Goal: Task Accomplishment & Management: Use online tool/utility

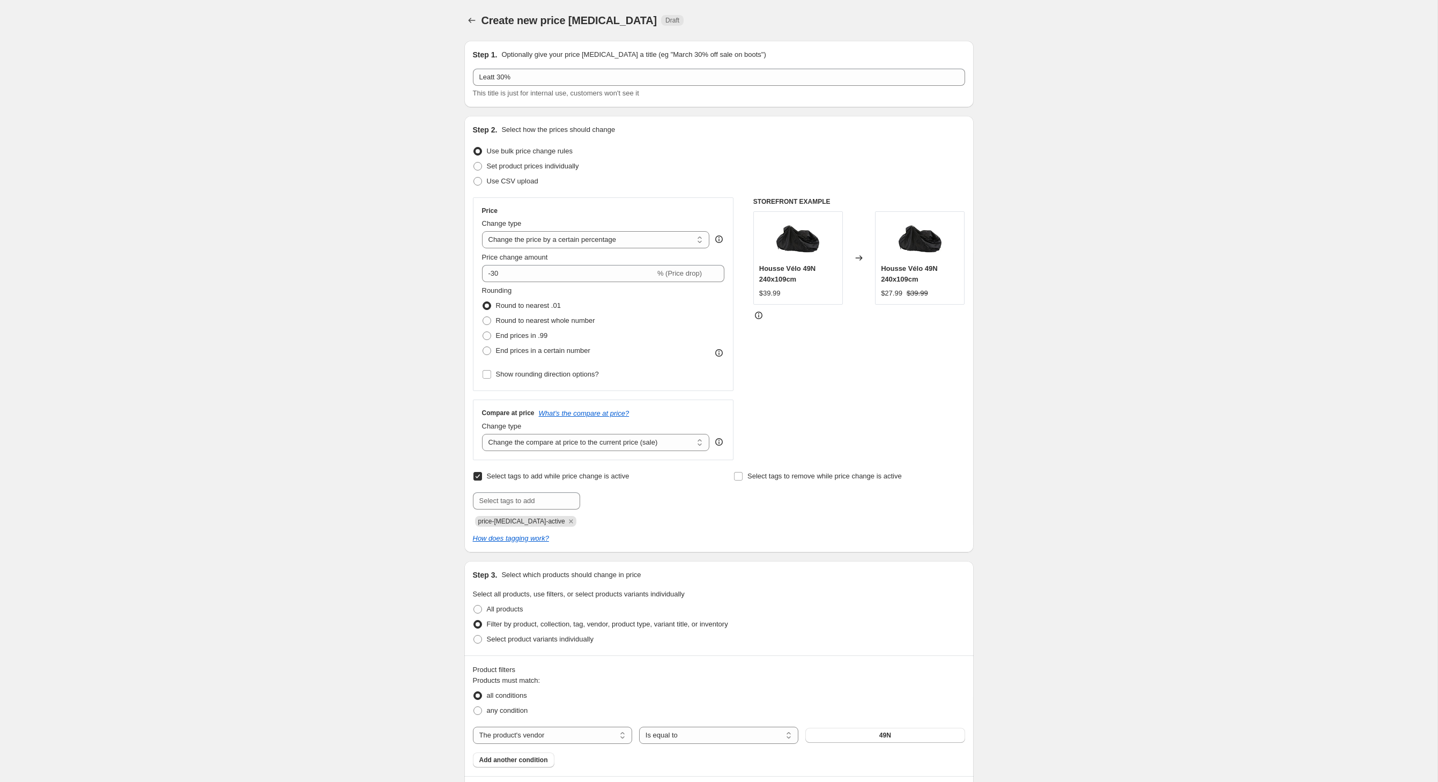
select select "percentage"
select select "vendor"
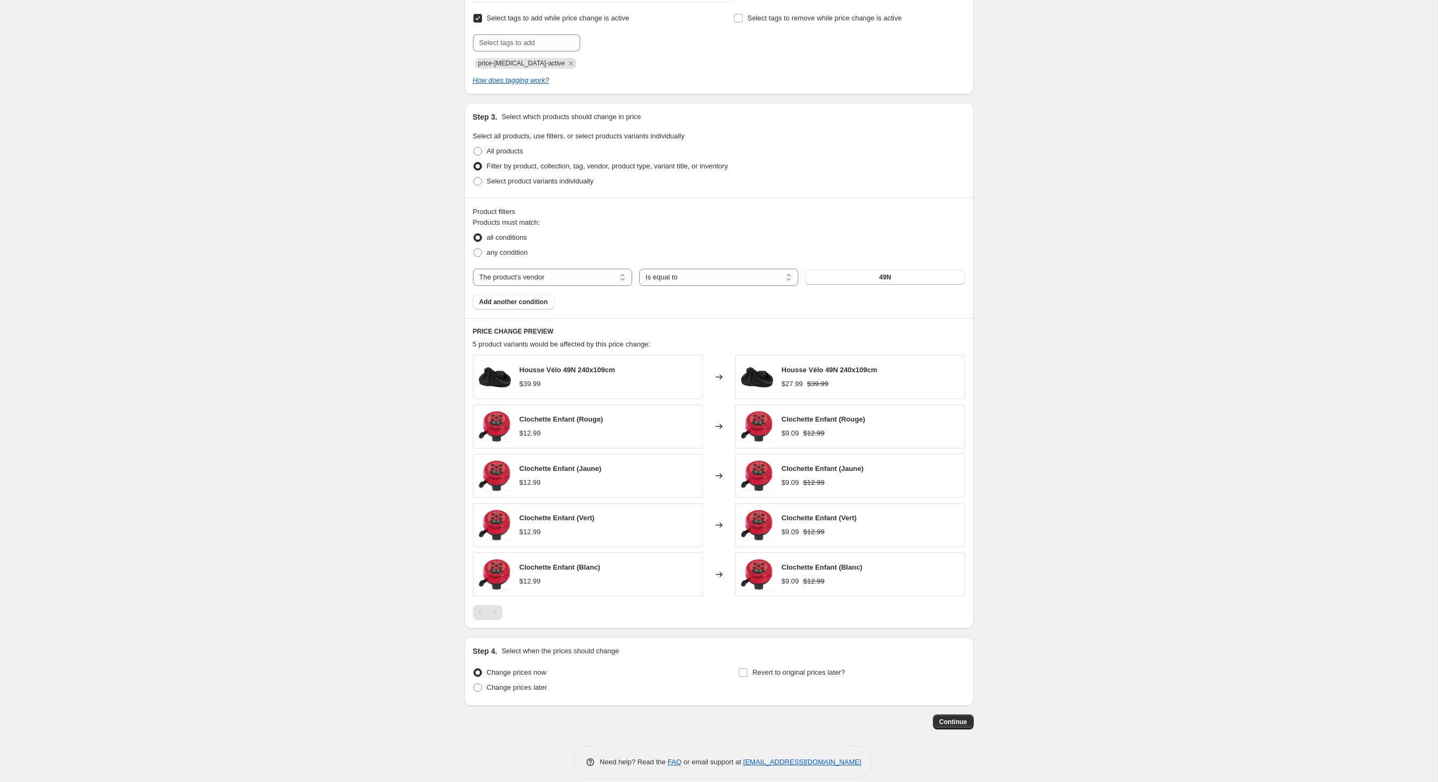
scroll to position [477, 0]
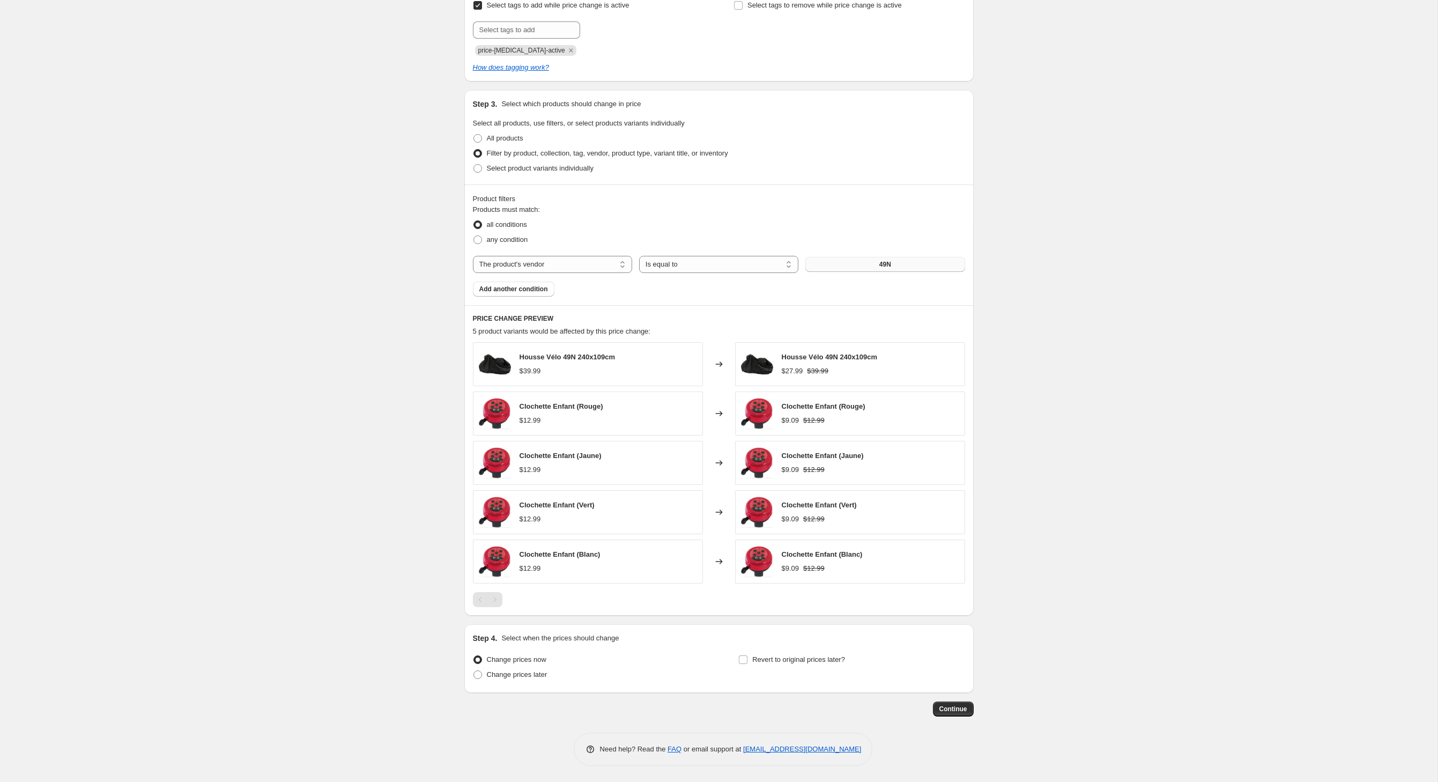
click at [849, 272] on button "49N" at bounding box center [884, 264] width 159 height 15
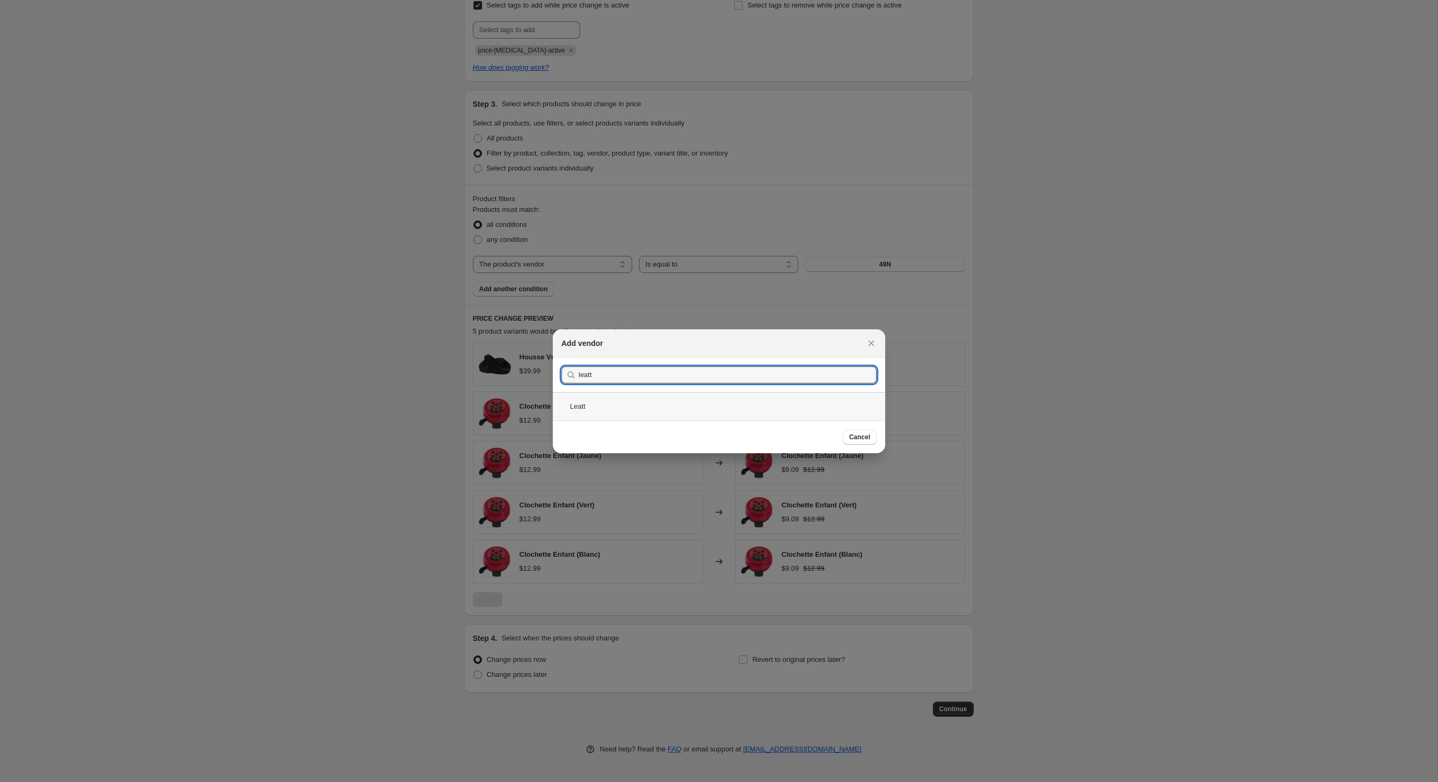
type input "leatt"
click at [563, 412] on div "Leatt" at bounding box center [719, 406] width 332 height 28
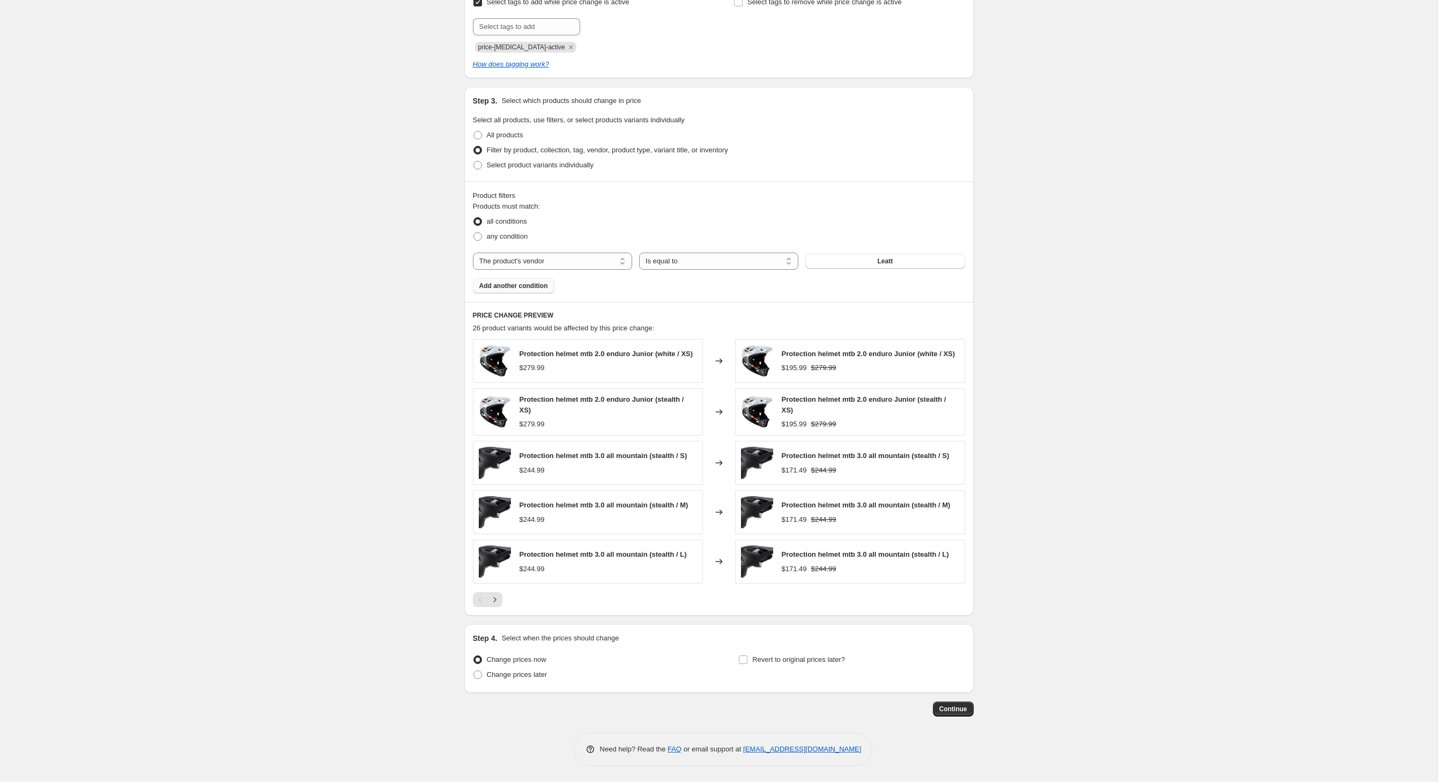
click at [494, 290] on span "Add another condition" at bounding box center [513, 286] width 69 height 9
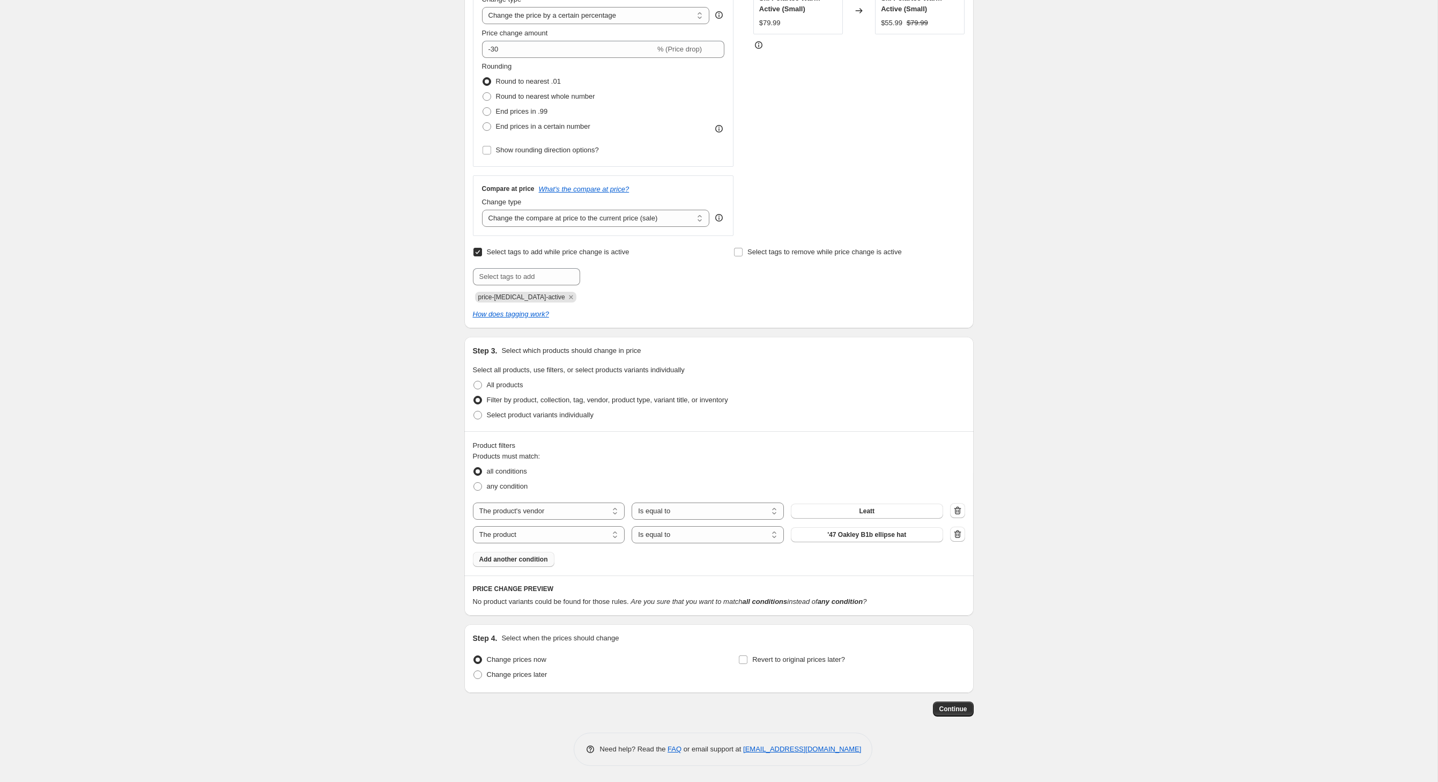
scroll to position [326, 0]
select select "product_type"
click at [851, 527] on button "14-15" at bounding box center [867, 534] width 152 height 15
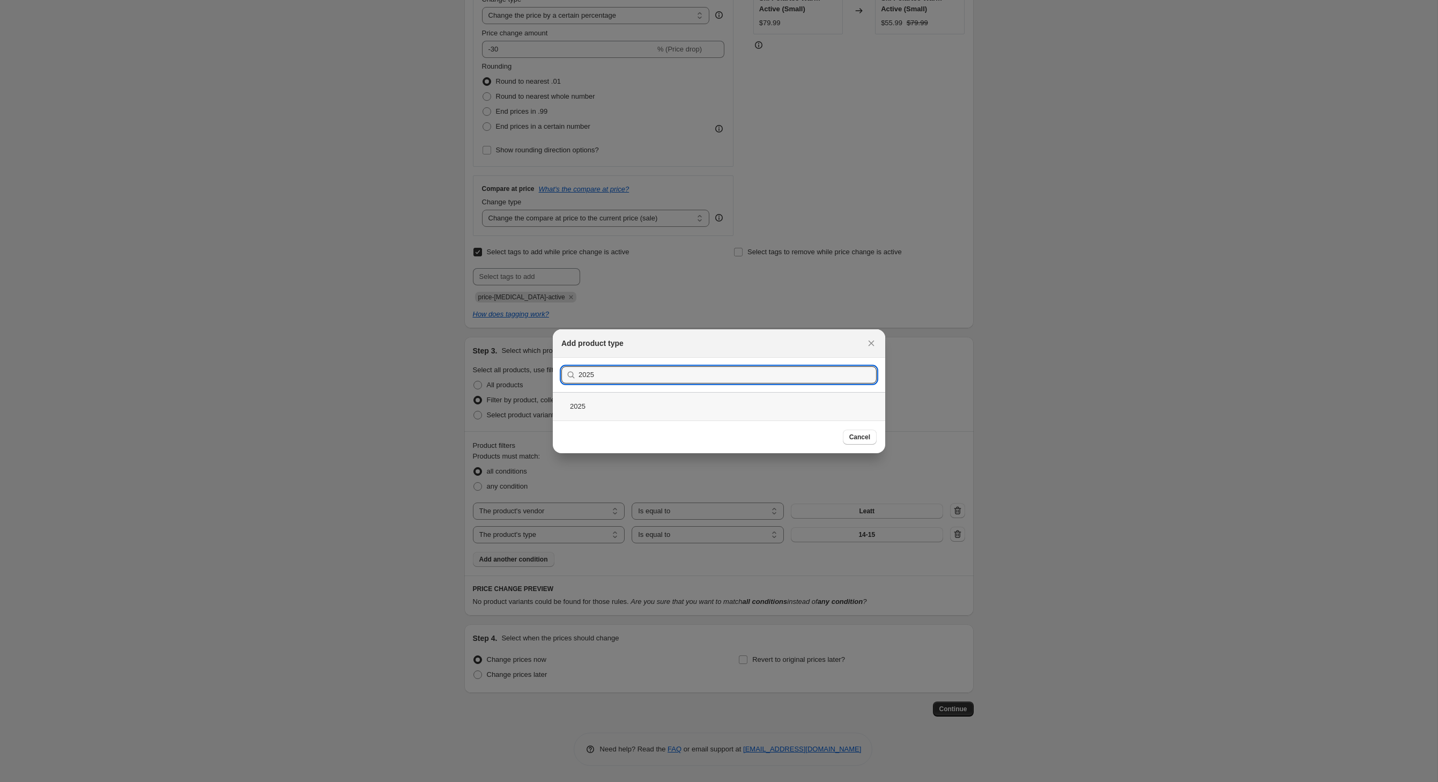
type input "2025"
click at [572, 409] on div "2025" at bounding box center [719, 406] width 332 height 28
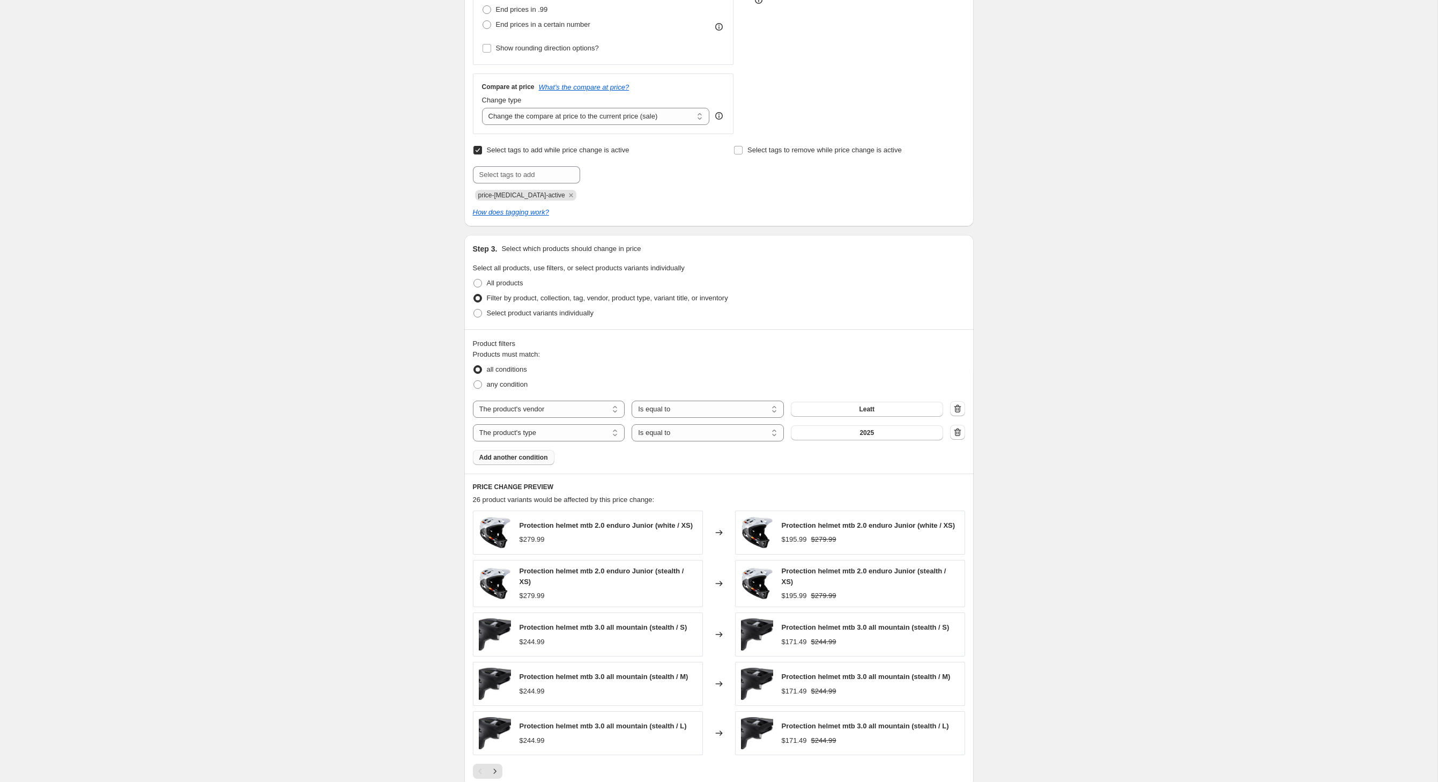
click at [524, 462] on span "Add another condition" at bounding box center [513, 457] width 69 height 9
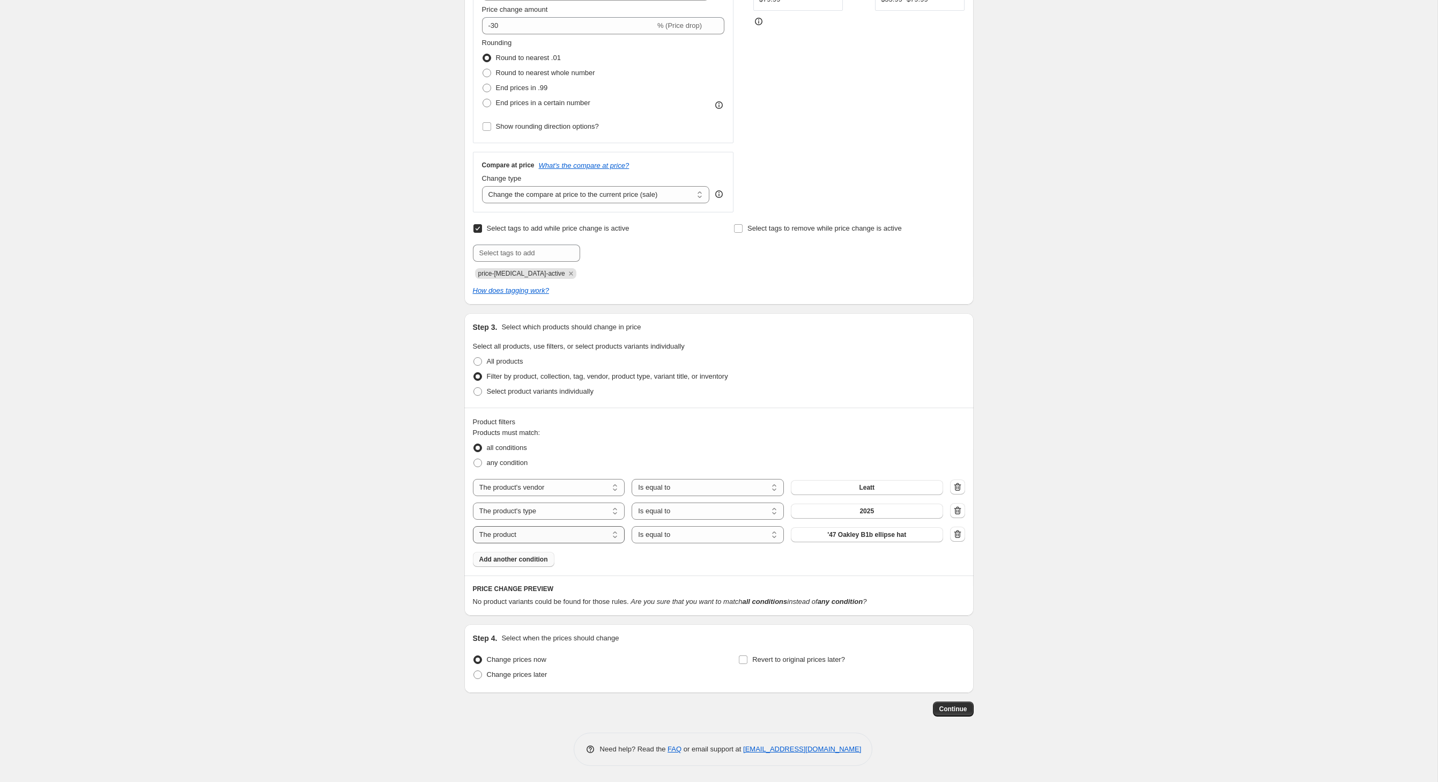
select select "inventory_quantity"
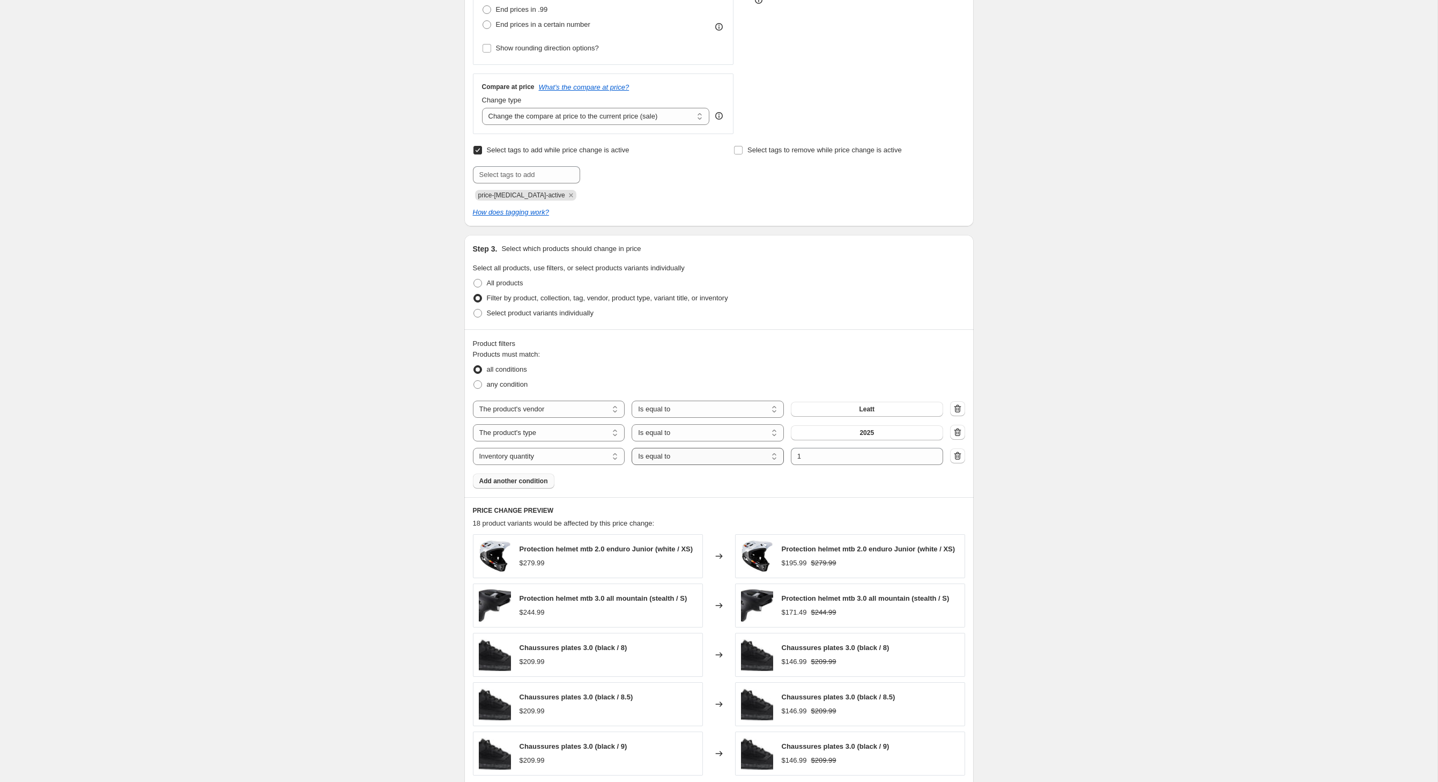
select select ">"
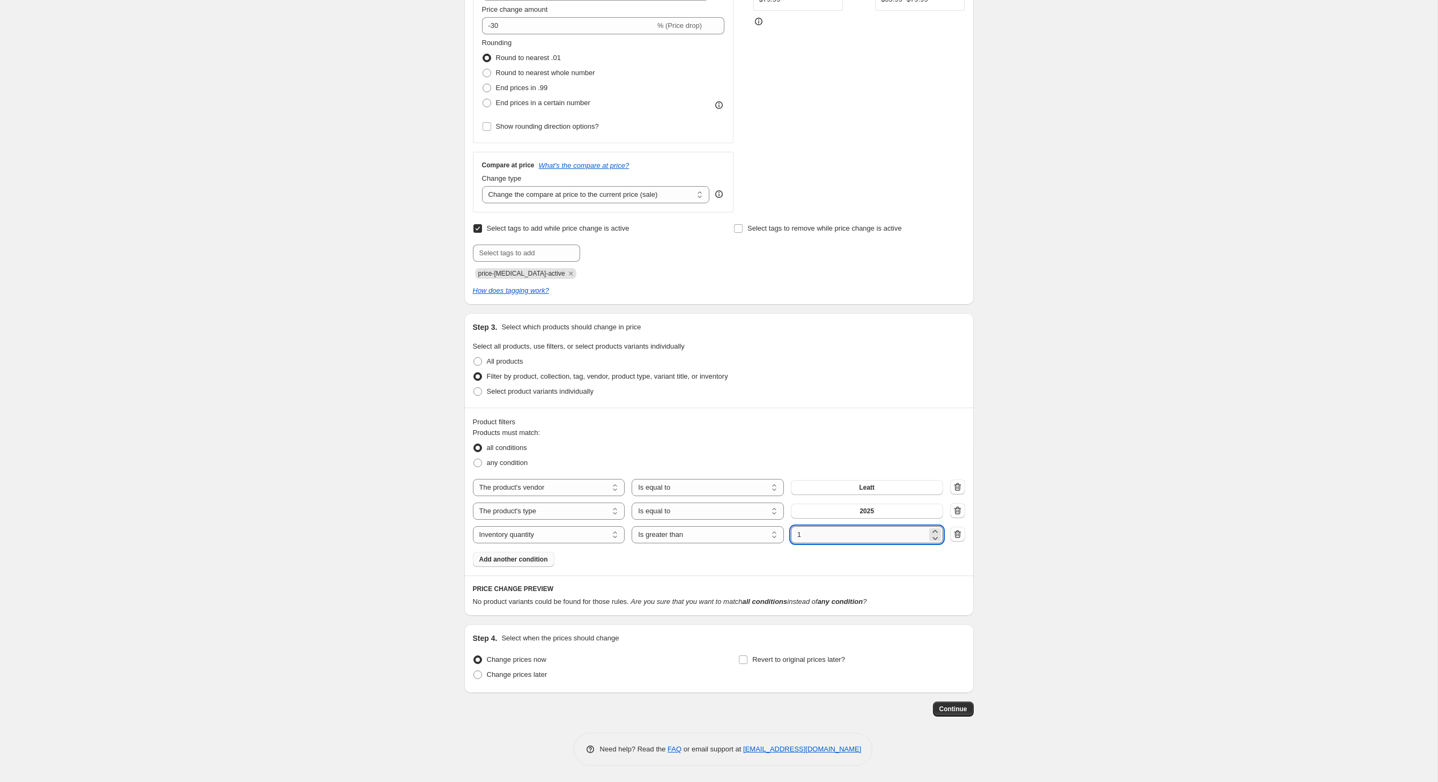
click at [838, 533] on input "1" at bounding box center [859, 534] width 136 height 17
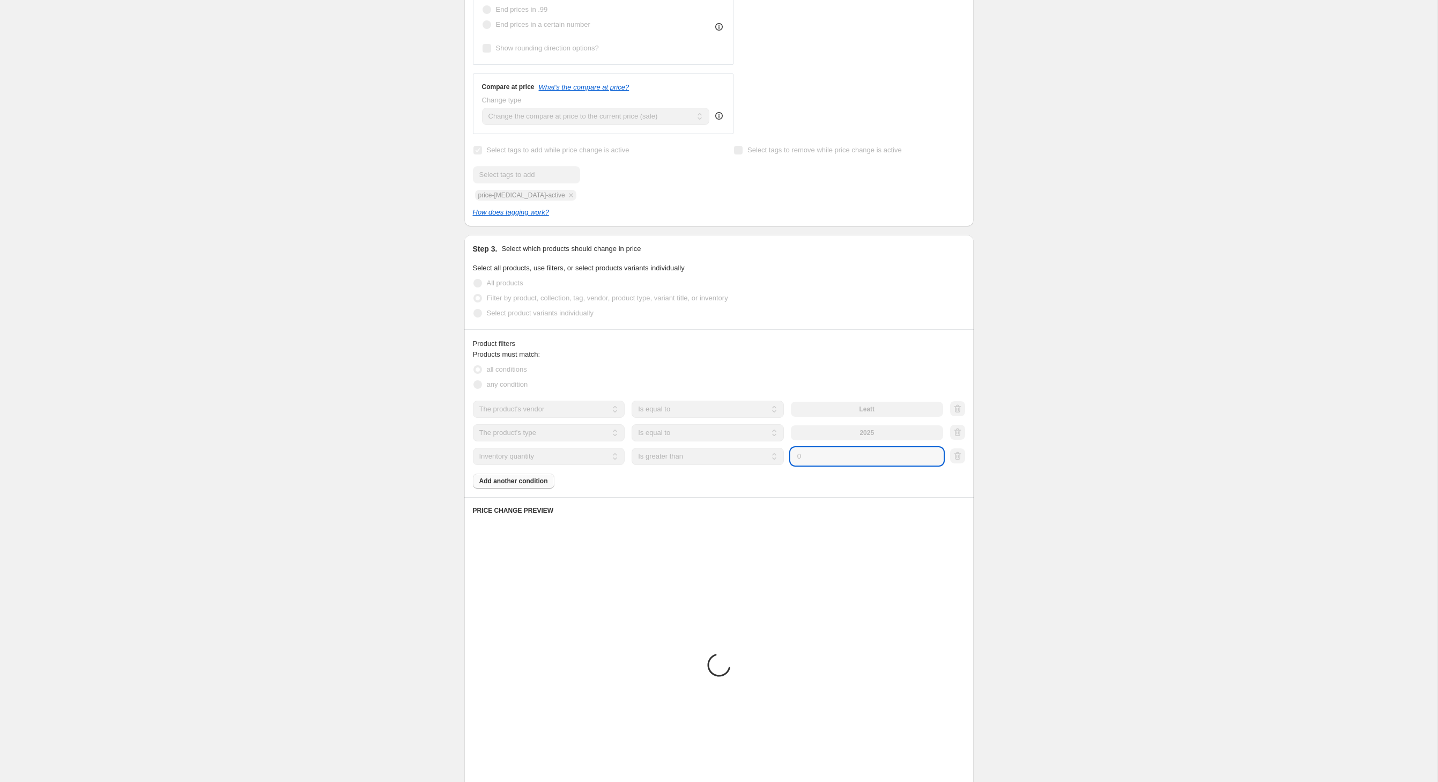
type input "0"
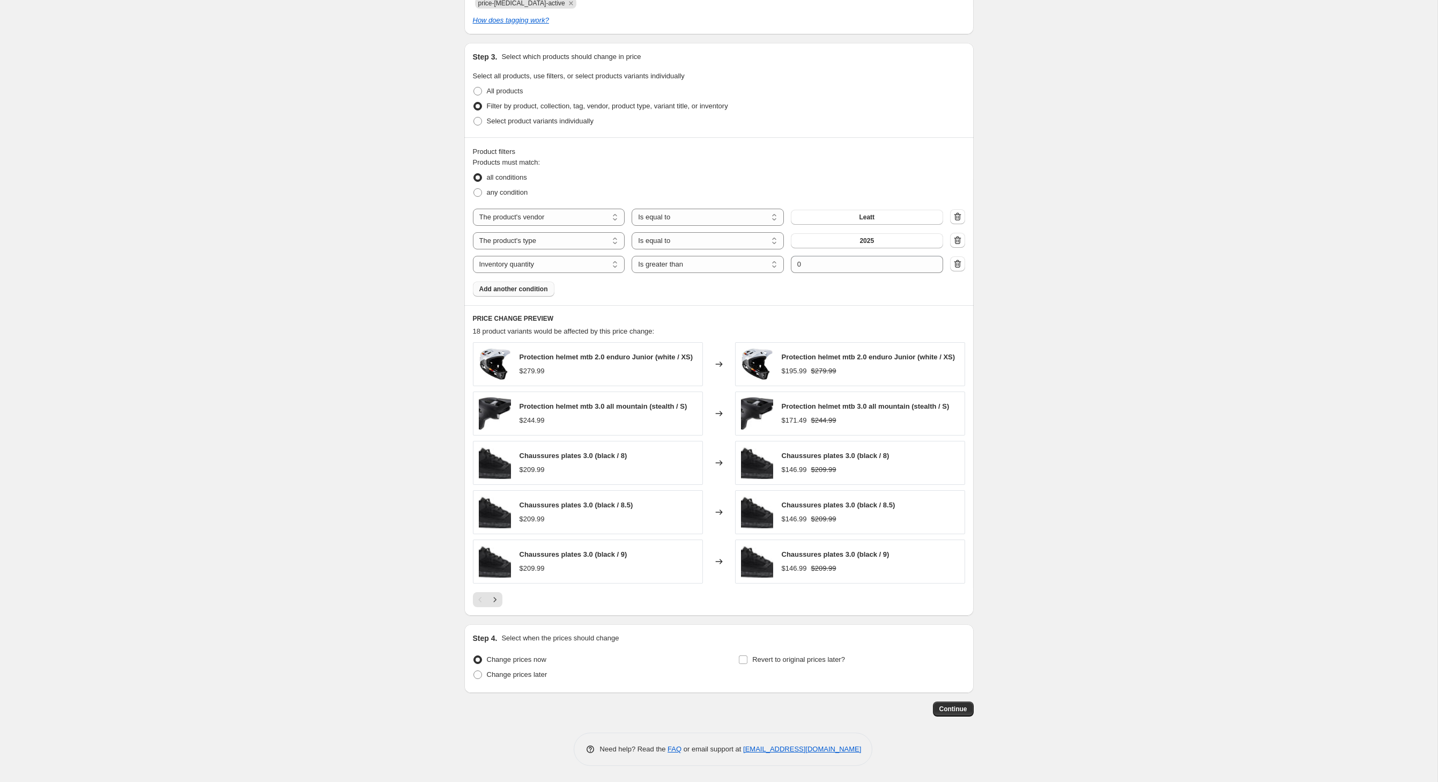
scroll to position [632, 0]
click at [744, 655] on input "Revert to original prices later?" at bounding box center [743, 659] width 9 height 9
checkbox input "true"
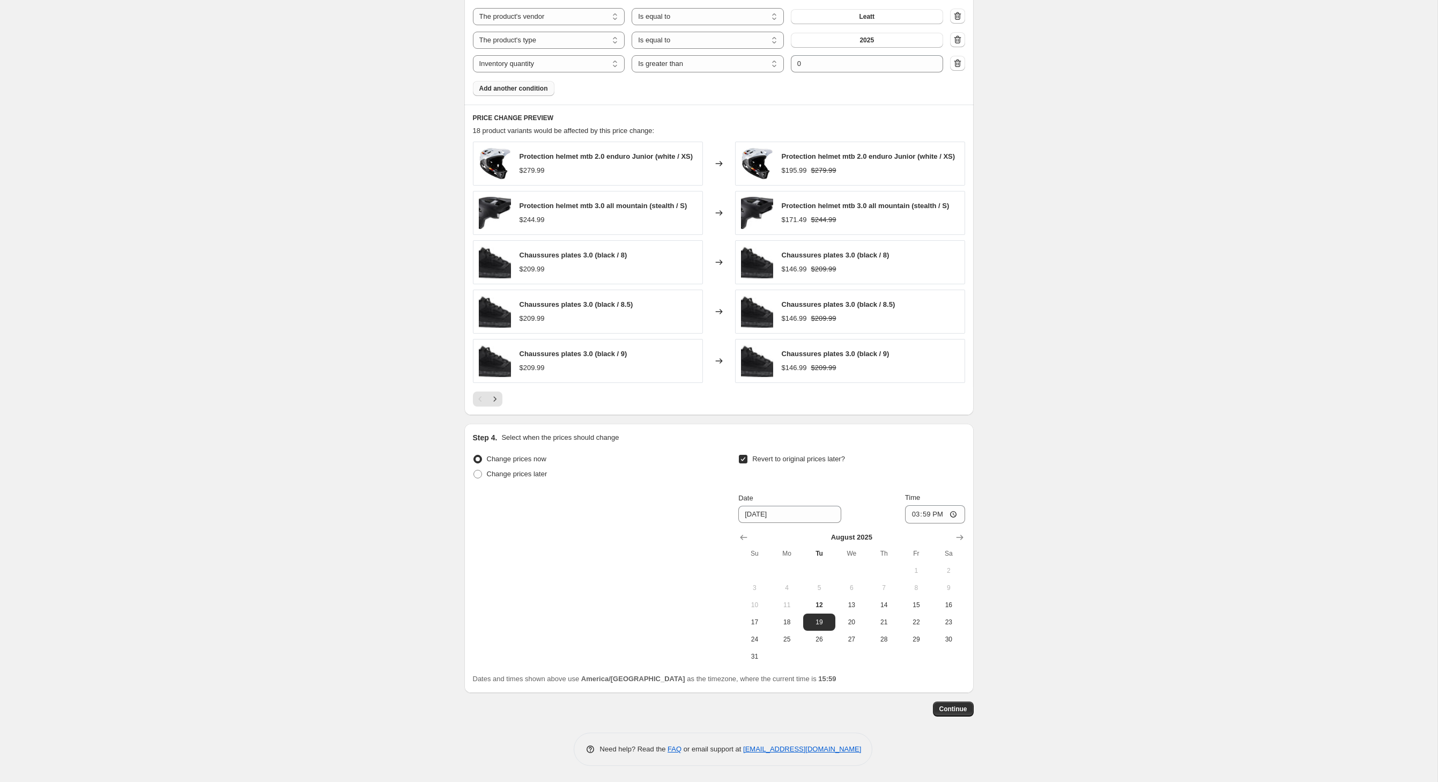
scroll to position [853, 0]
click at [963, 535] on icon "Show next month, September 2025" at bounding box center [959, 537] width 7 height 5
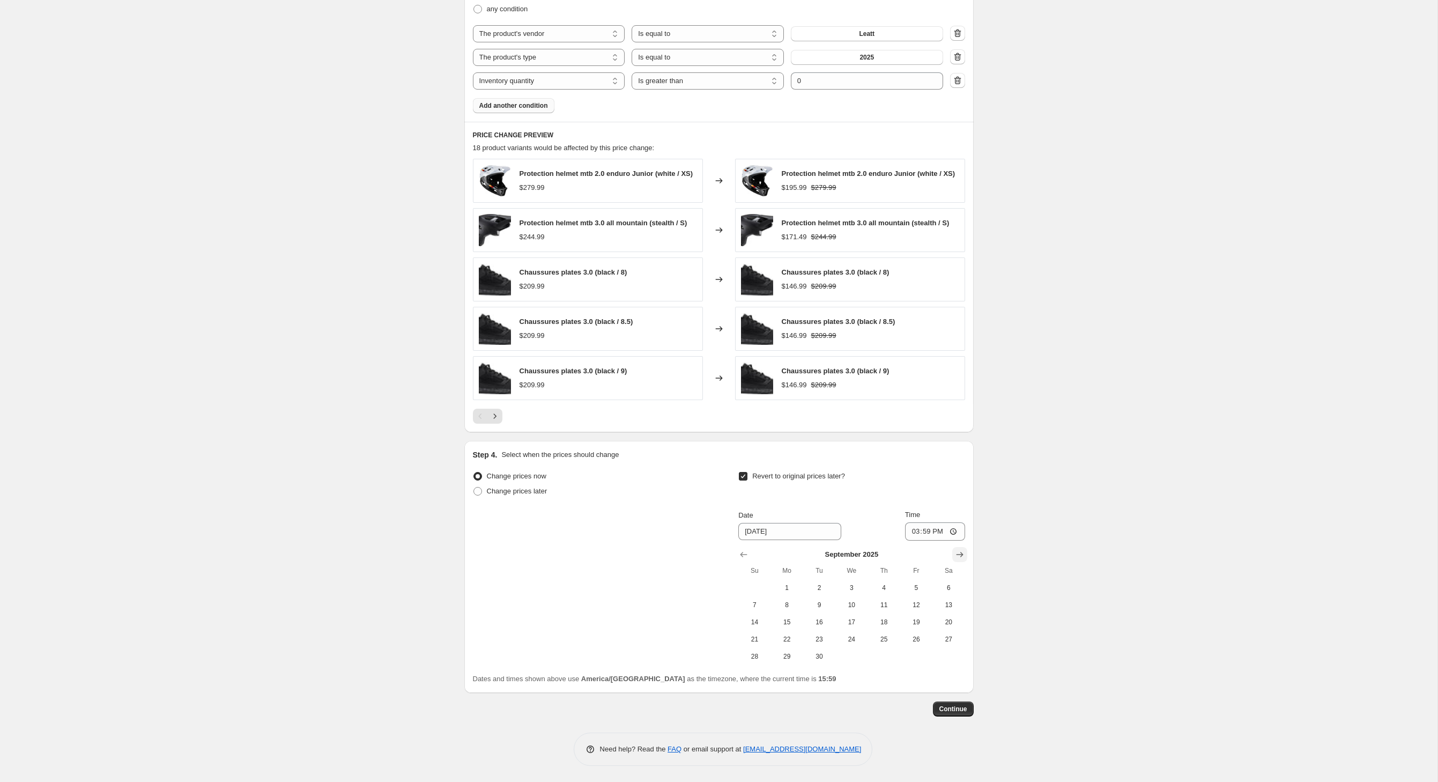
scroll to position [833, 0]
click at [963, 552] on icon "Show next month, October 2025" at bounding box center [959, 554] width 7 height 5
click at [963, 552] on icon "Show next month, November 2025" at bounding box center [959, 554] width 7 height 5
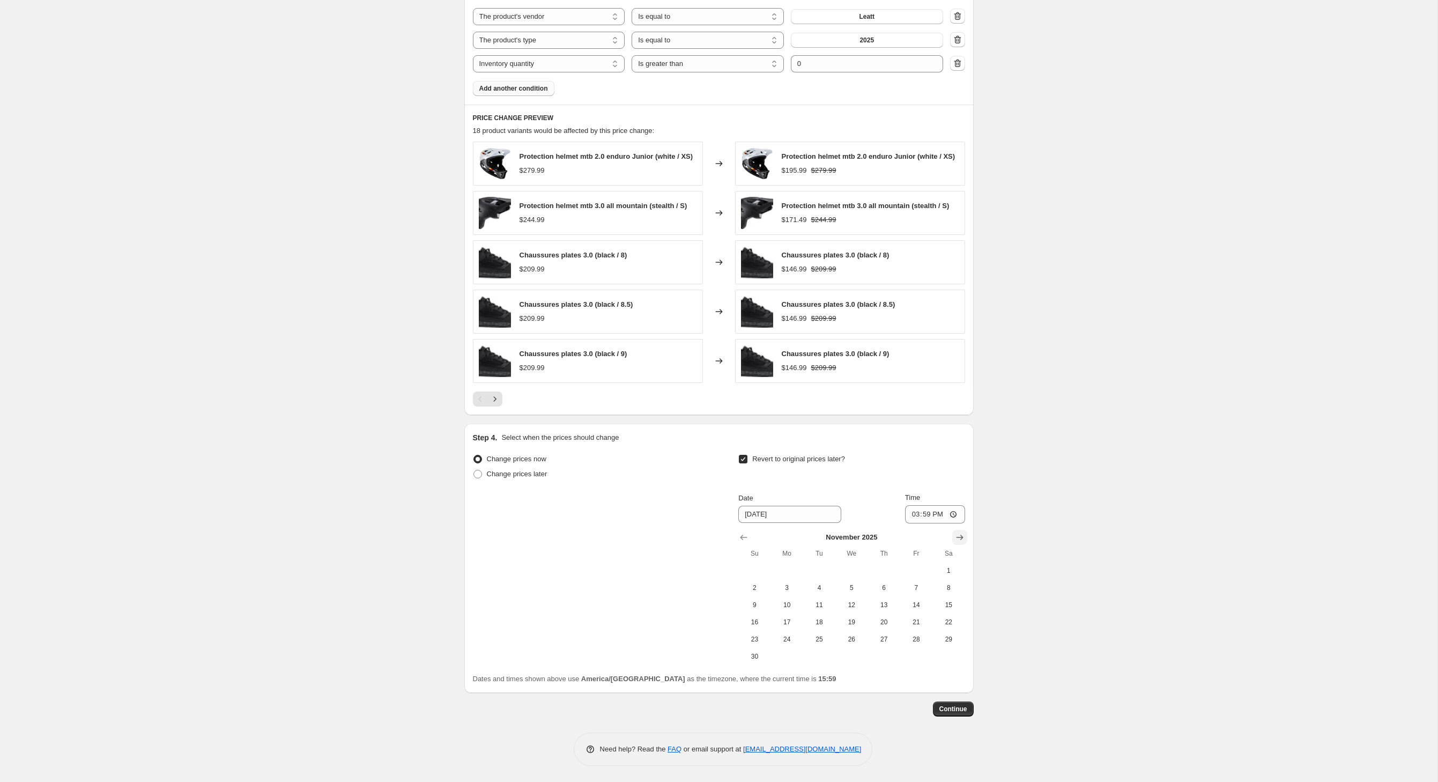
click at [963, 535] on icon "Show next month, December 2025" at bounding box center [959, 537] width 7 height 5
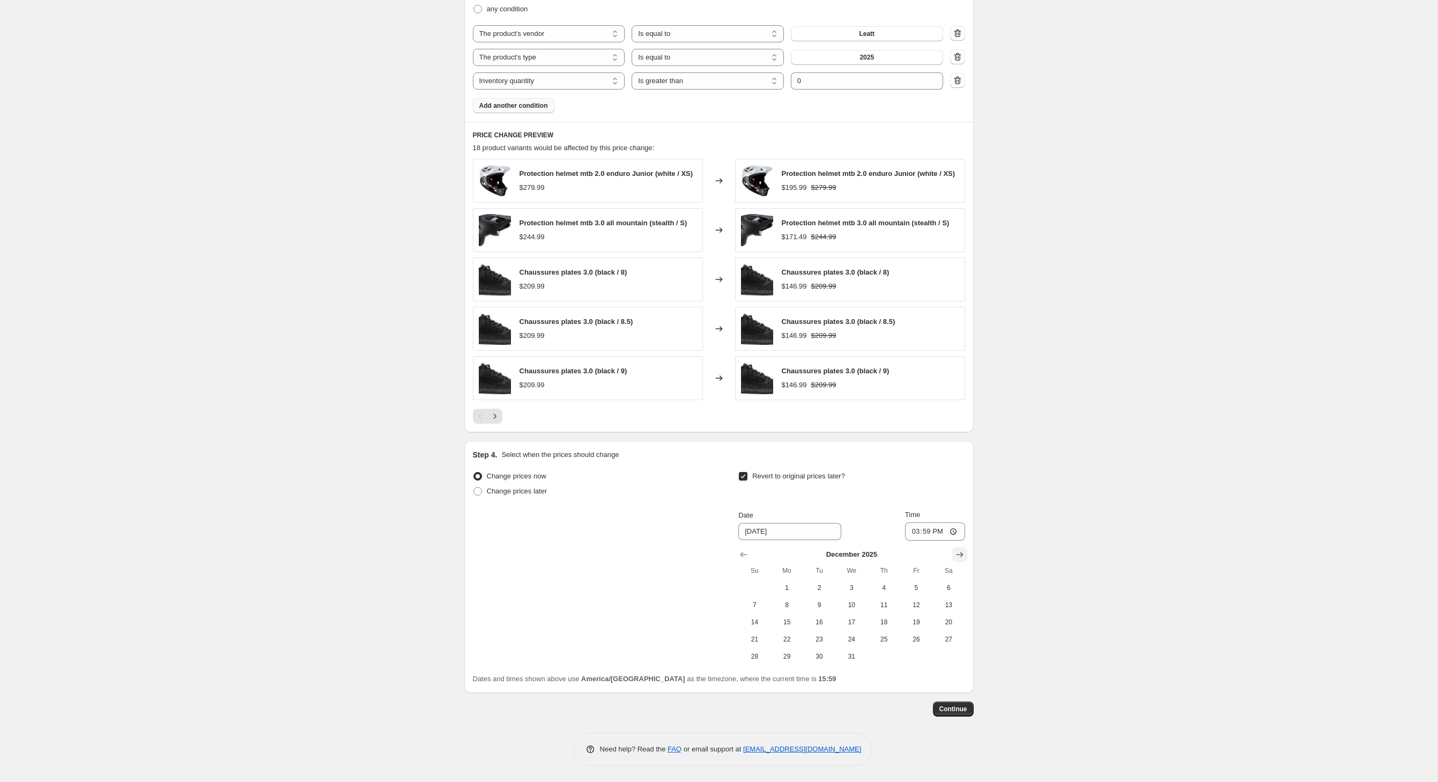
click at [963, 552] on icon "Show next month, January 2026" at bounding box center [959, 554] width 7 height 5
click at [963, 552] on icon "Show next month, February 2026" at bounding box center [959, 554] width 7 height 5
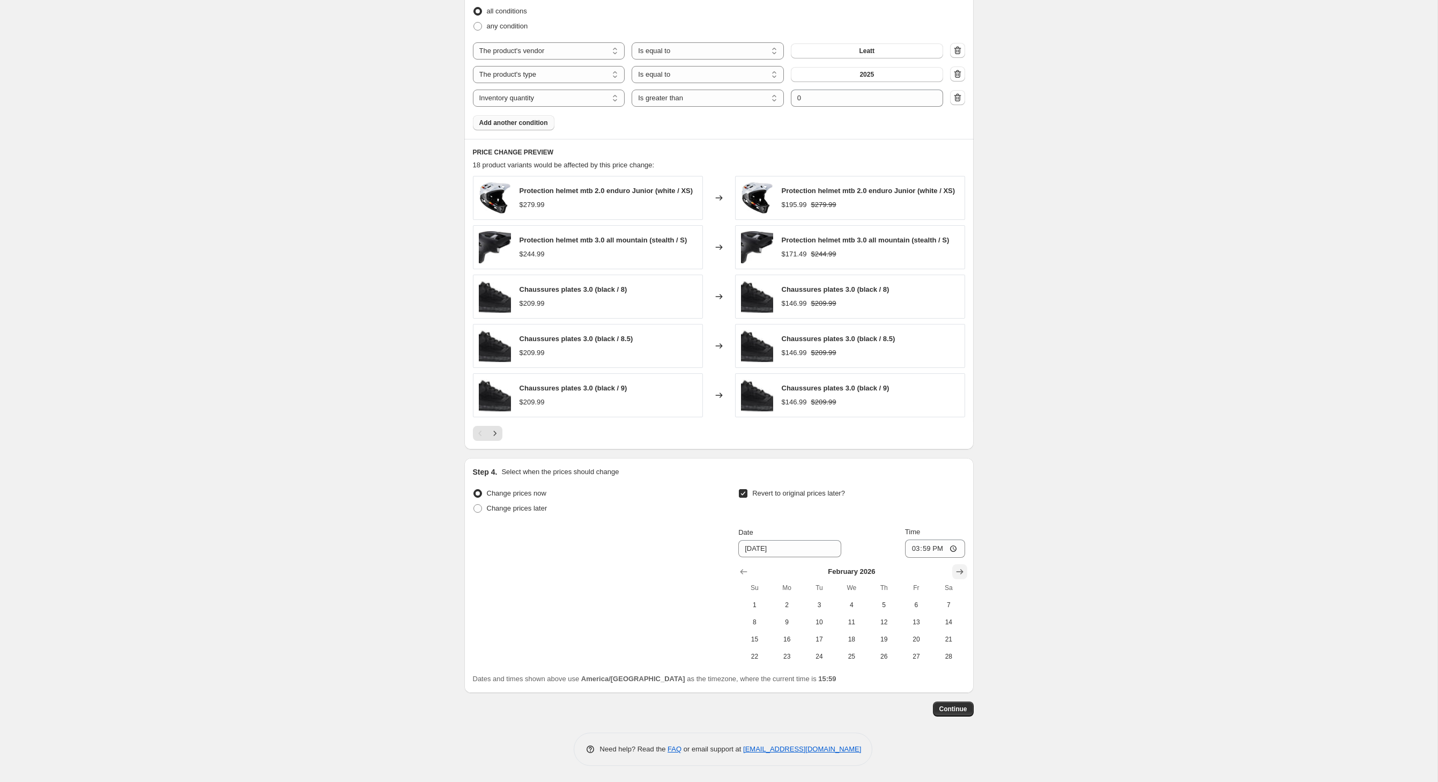
click at [965, 566] on icon "Show next month, March 2026" at bounding box center [960, 571] width 11 height 11
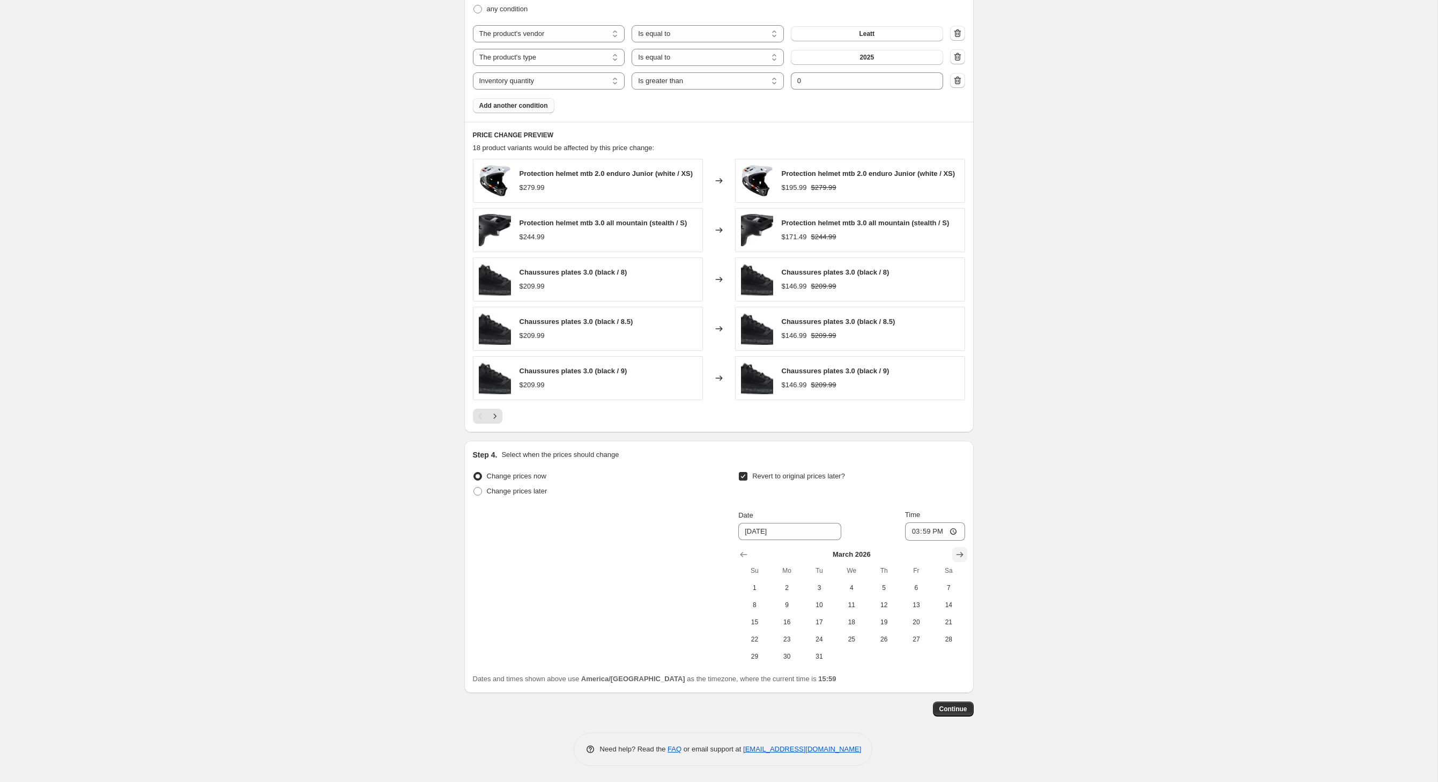
click at [965, 552] on icon "Show next month, April 2026" at bounding box center [960, 554] width 11 height 11
click at [863, 589] on span "1" at bounding box center [852, 587] width 24 height 9
type input "[DATE]"
click at [967, 705] on span "Continue" at bounding box center [954, 709] width 28 height 9
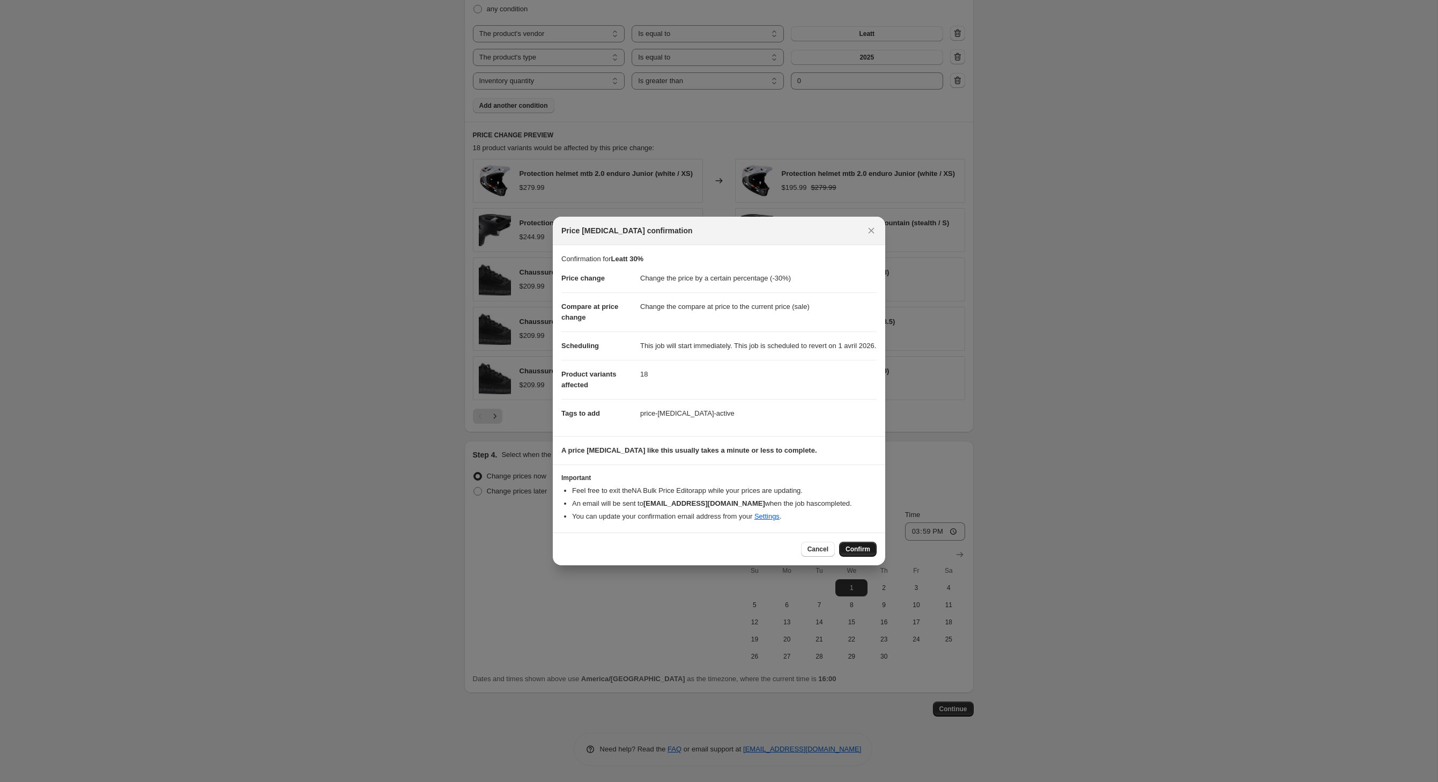
click at [870, 553] on span "Confirm" at bounding box center [858, 549] width 25 height 9
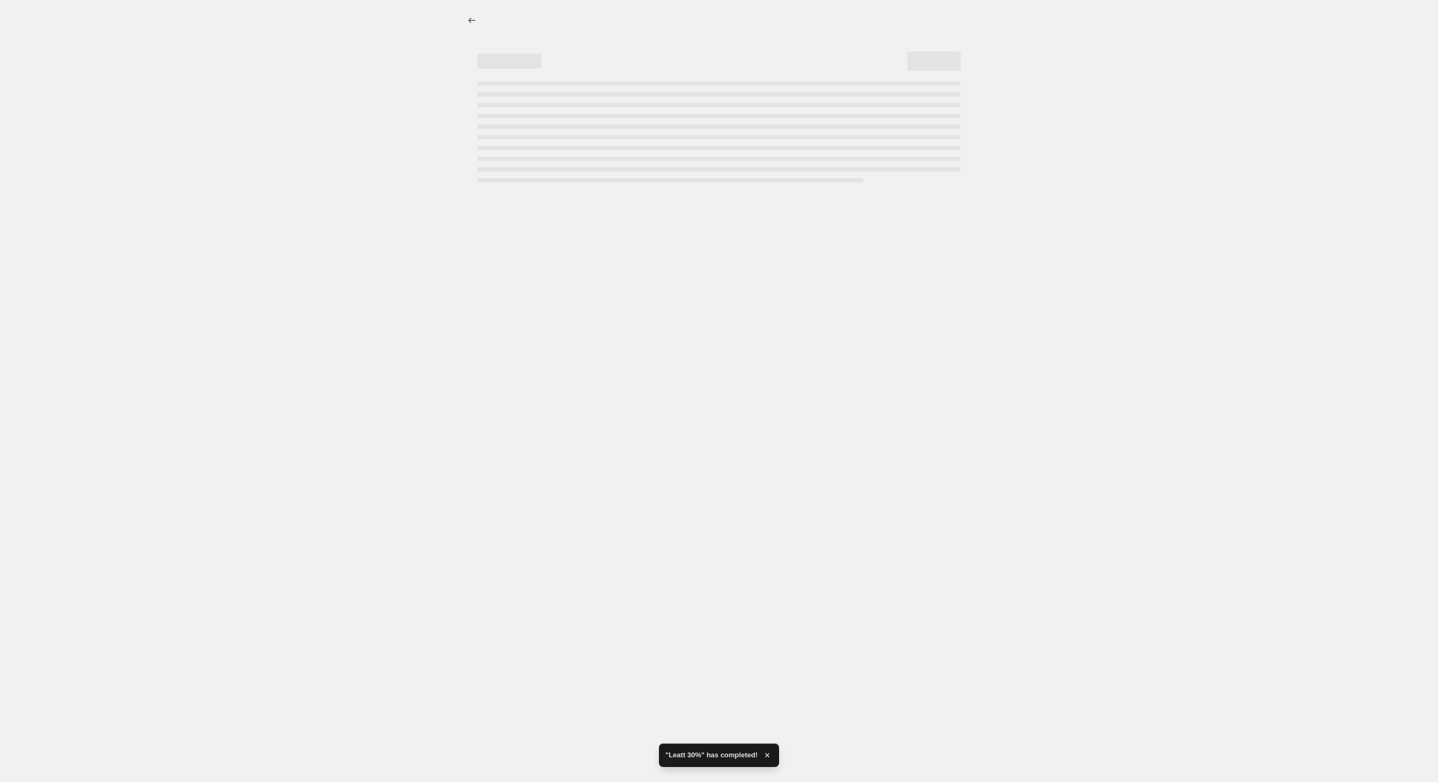
select select "percentage"
select select "vendor"
select select "product_type"
select select "inventory_quantity"
select select ">"
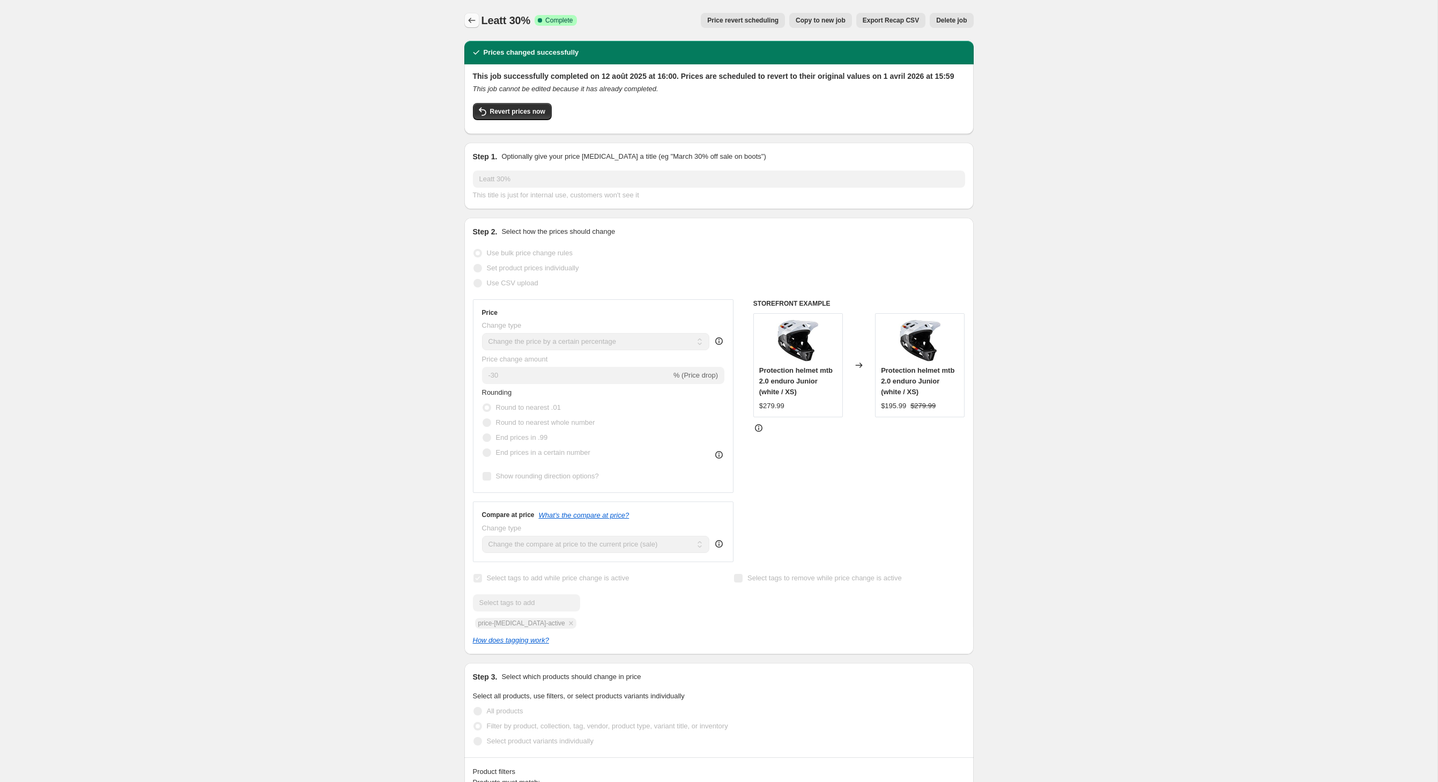
click at [467, 24] on icon "Price change jobs" at bounding box center [472, 20] width 11 height 11
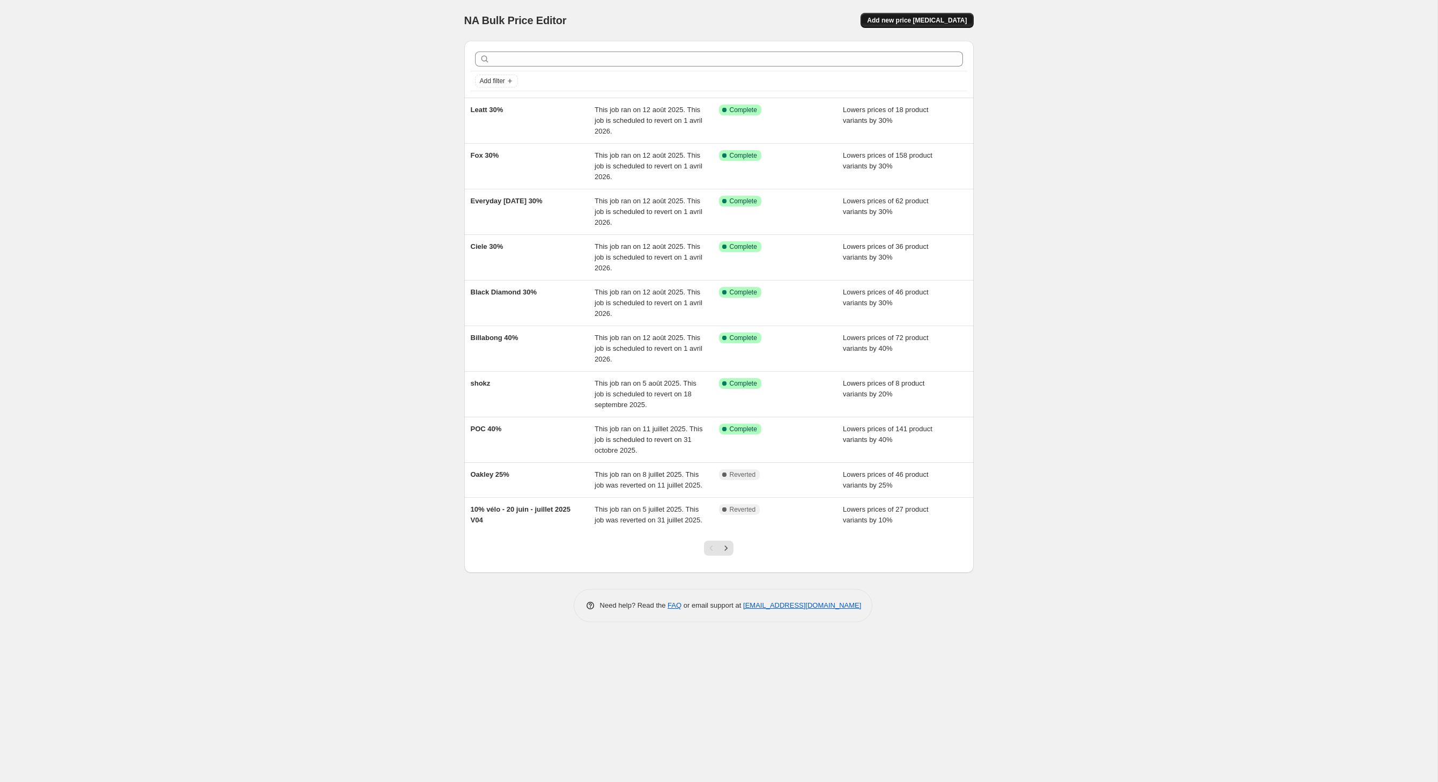
click at [931, 18] on span "Add new price [MEDICAL_DATA]" at bounding box center [917, 20] width 100 height 9
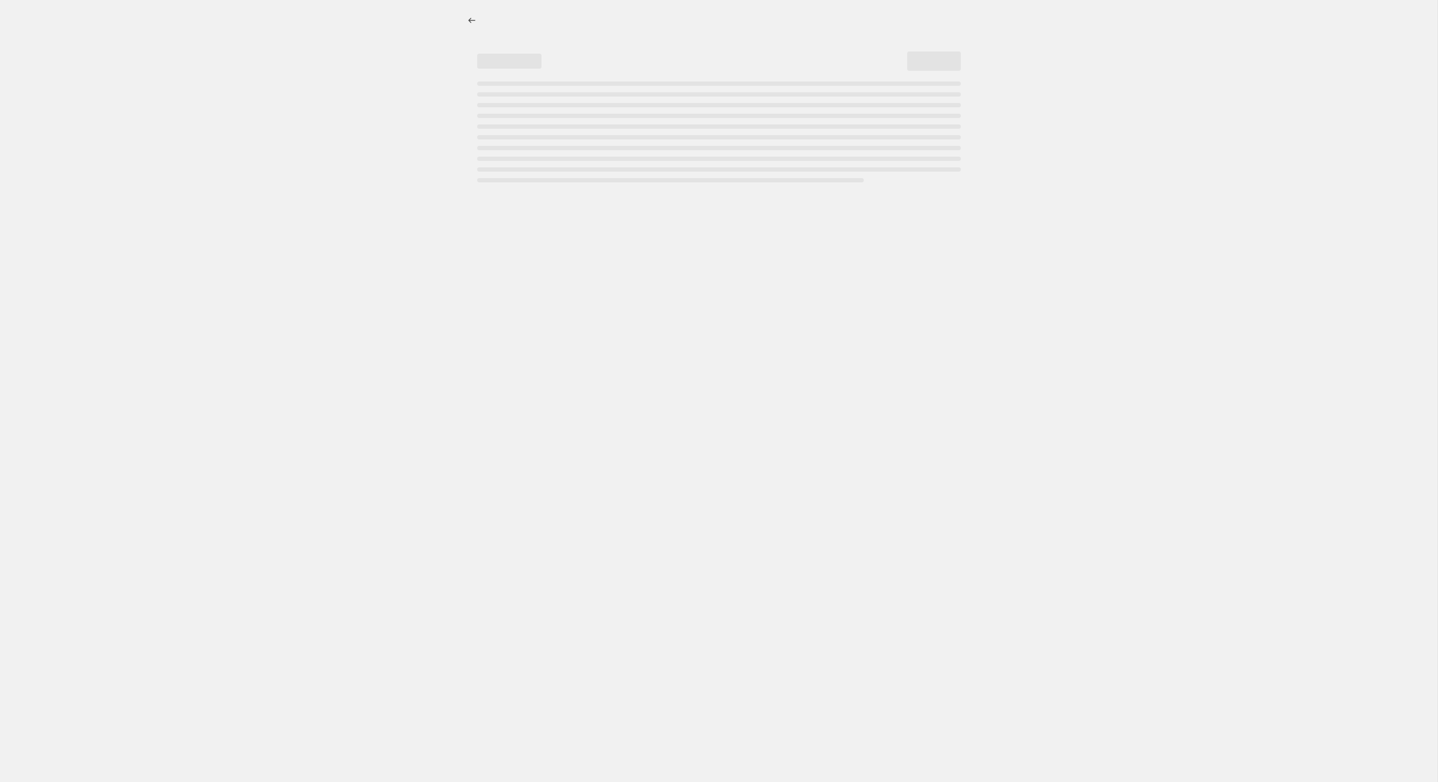
select select "percentage"
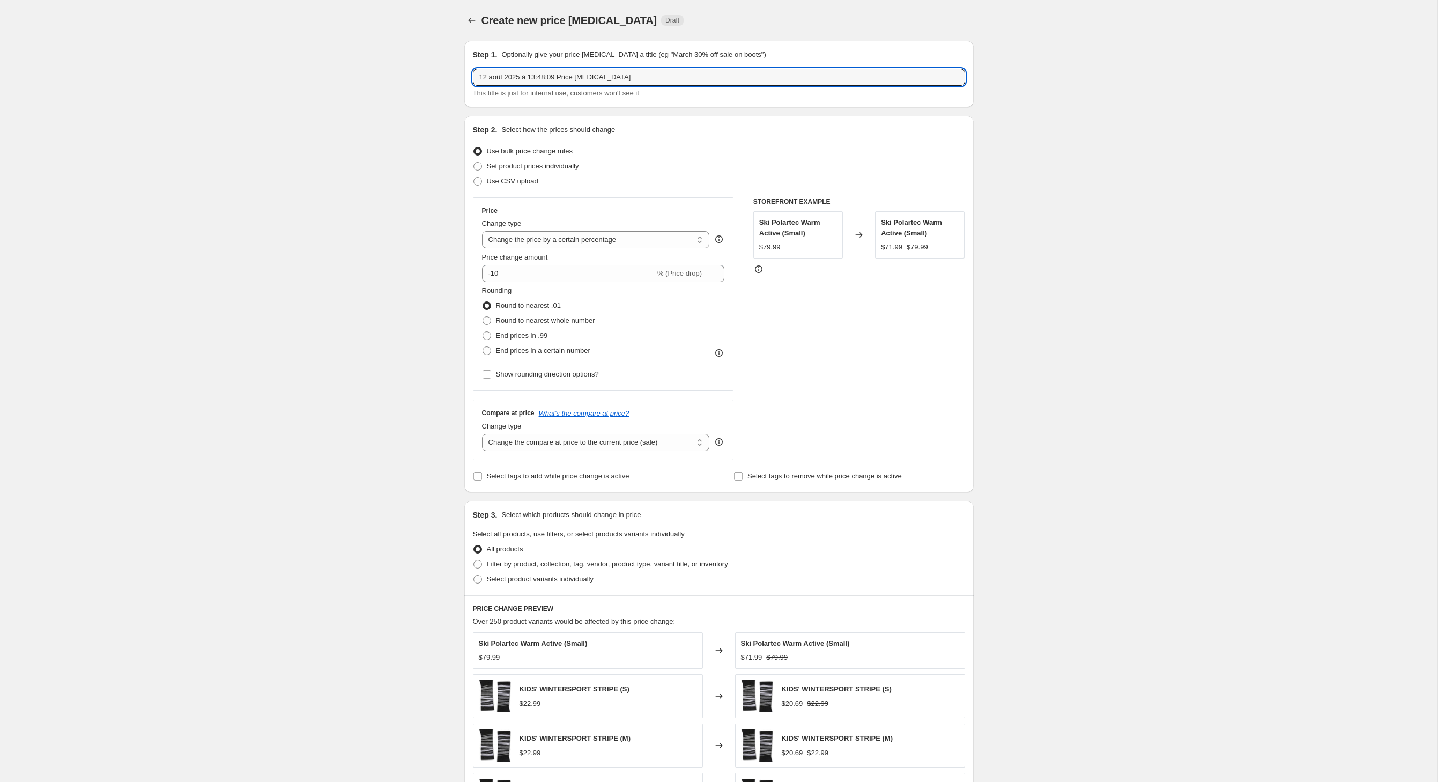
drag, startPoint x: 671, startPoint y: 88, endPoint x: 361, endPoint y: 84, distance: 310.0
click at [361, 84] on div "Create new price [MEDICAL_DATA]. This page is ready Create new price [MEDICAL_D…" at bounding box center [719, 532] width 1438 height 1065
type input "Mandarine %30"
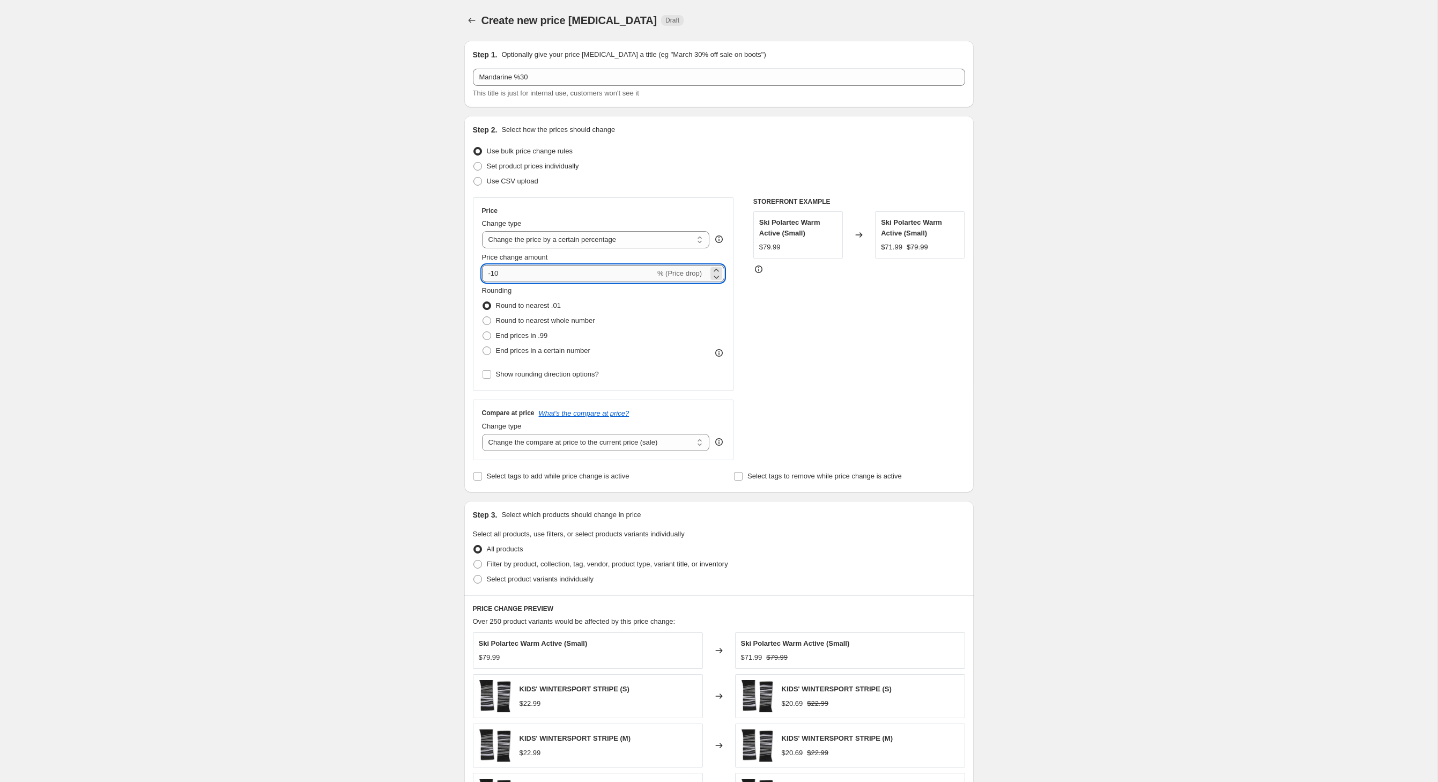
click at [500, 282] on input "-10" at bounding box center [568, 273] width 173 height 17
type input "-1"
type input "-30"
click at [473, 484] on label "Select tags to add while price change is active" at bounding box center [551, 476] width 157 height 15
click at [474, 481] on input "Select tags to add while price change is active" at bounding box center [478, 476] width 9 height 9
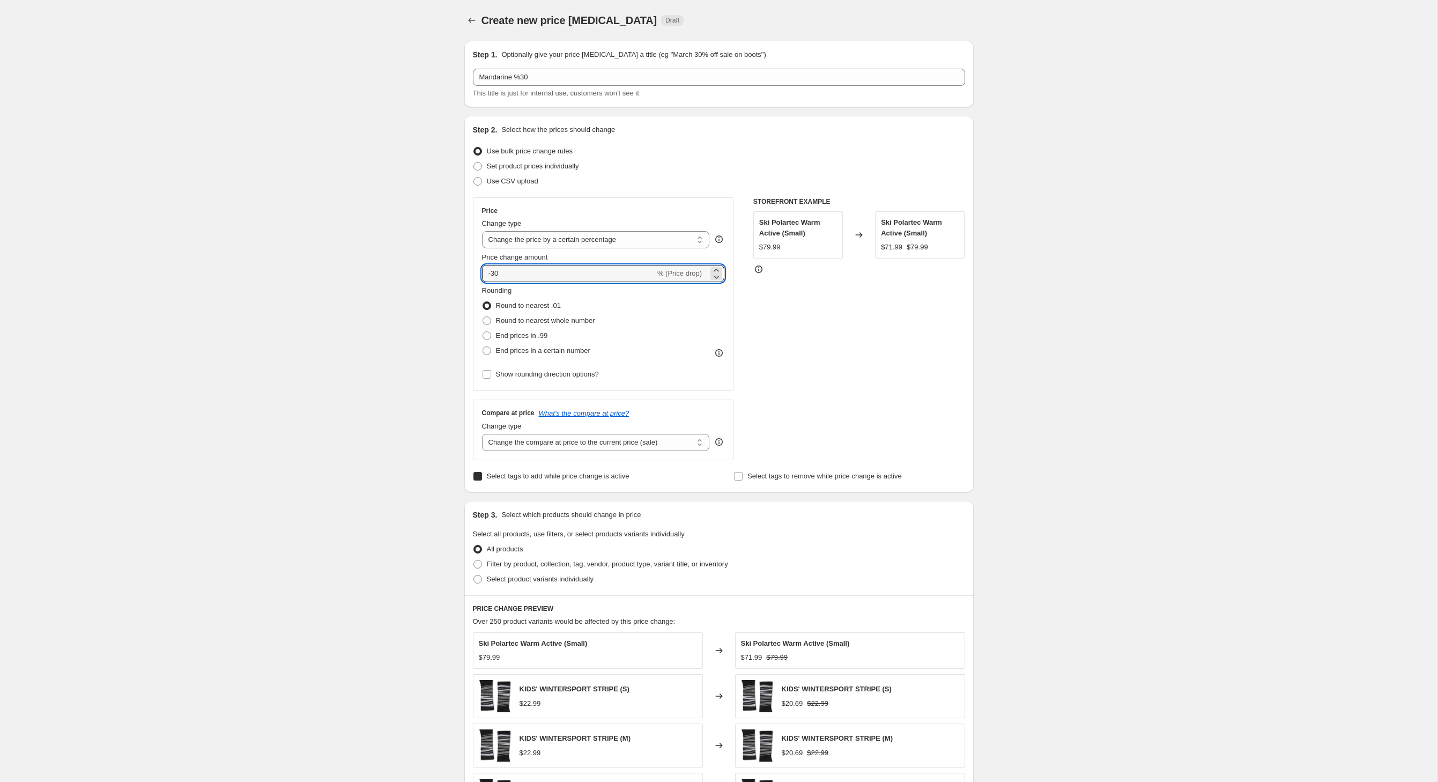
checkbox input "true"
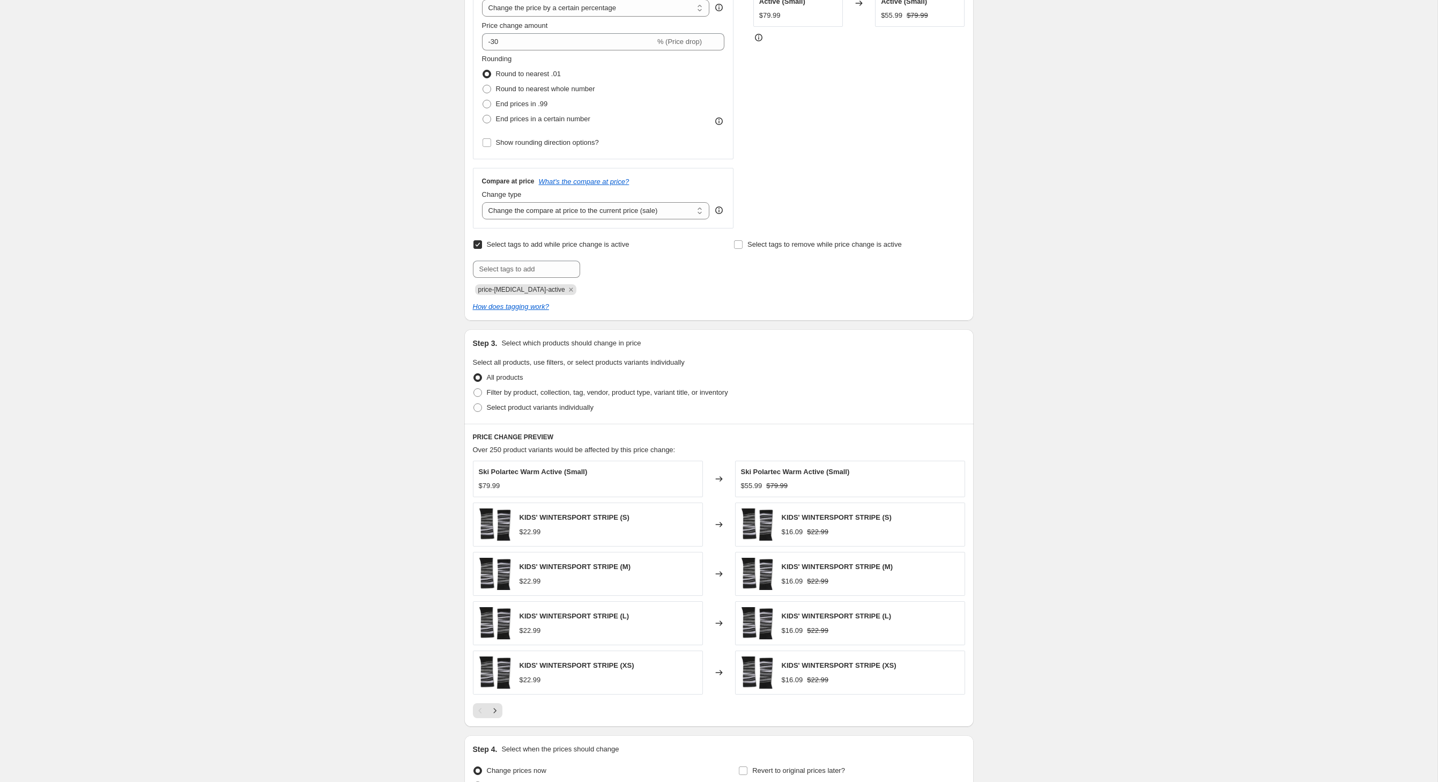
scroll to position [235, 0]
click at [474, 394] on span at bounding box center [478, 389] width 9 height 9
click at [474, 386] on input "Filter by product, collection, tag, vendor, product type, variant title, or inv…" at bounding box center [474, 385] width 1 height 1
radio input "true"
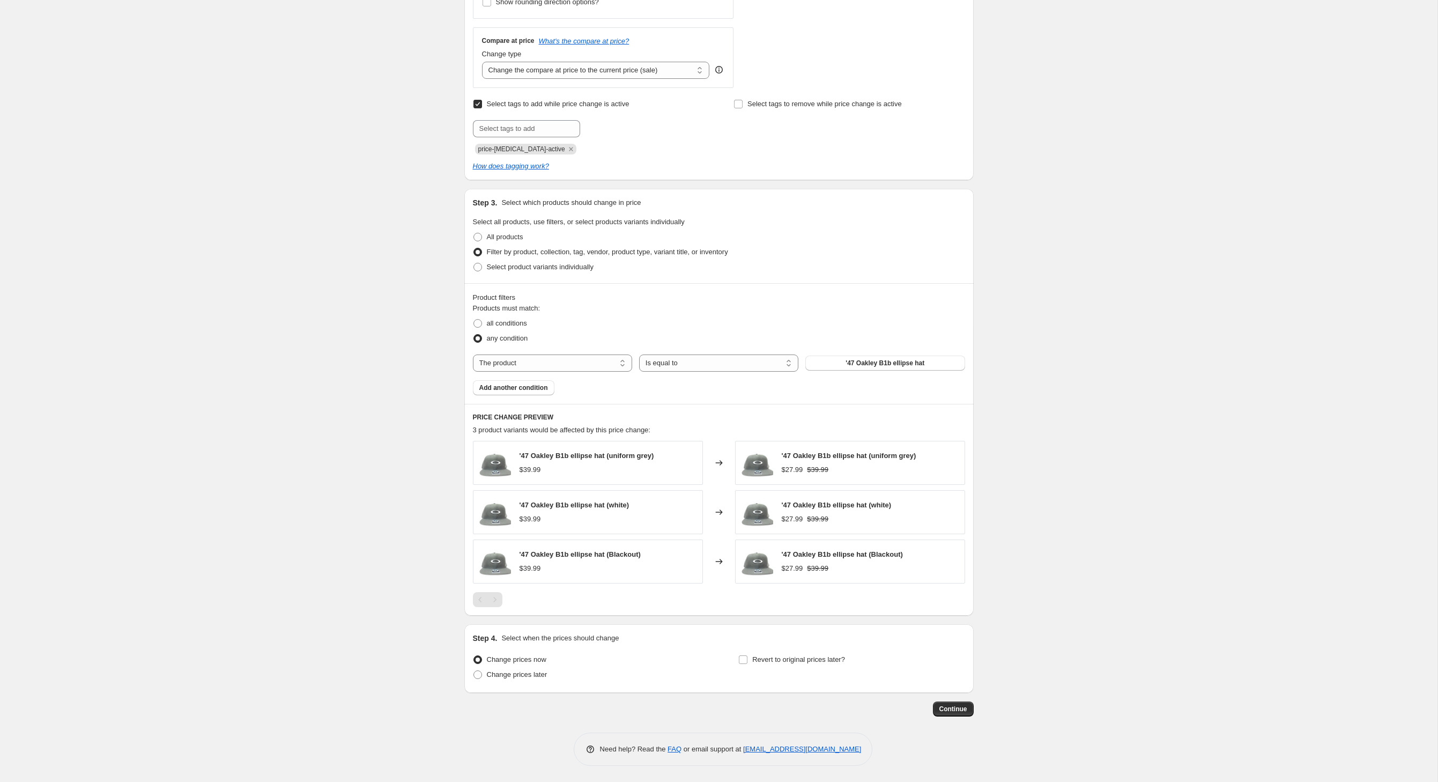
scroll to position [465, 0]
click at [474, 319] on span at bounding box center [478, 323] width 9 height 9
click at [474, 319] on input "all conditions" at bounding box center [474, 319] width 1 height 1
radio input "true"
select select "vendor"
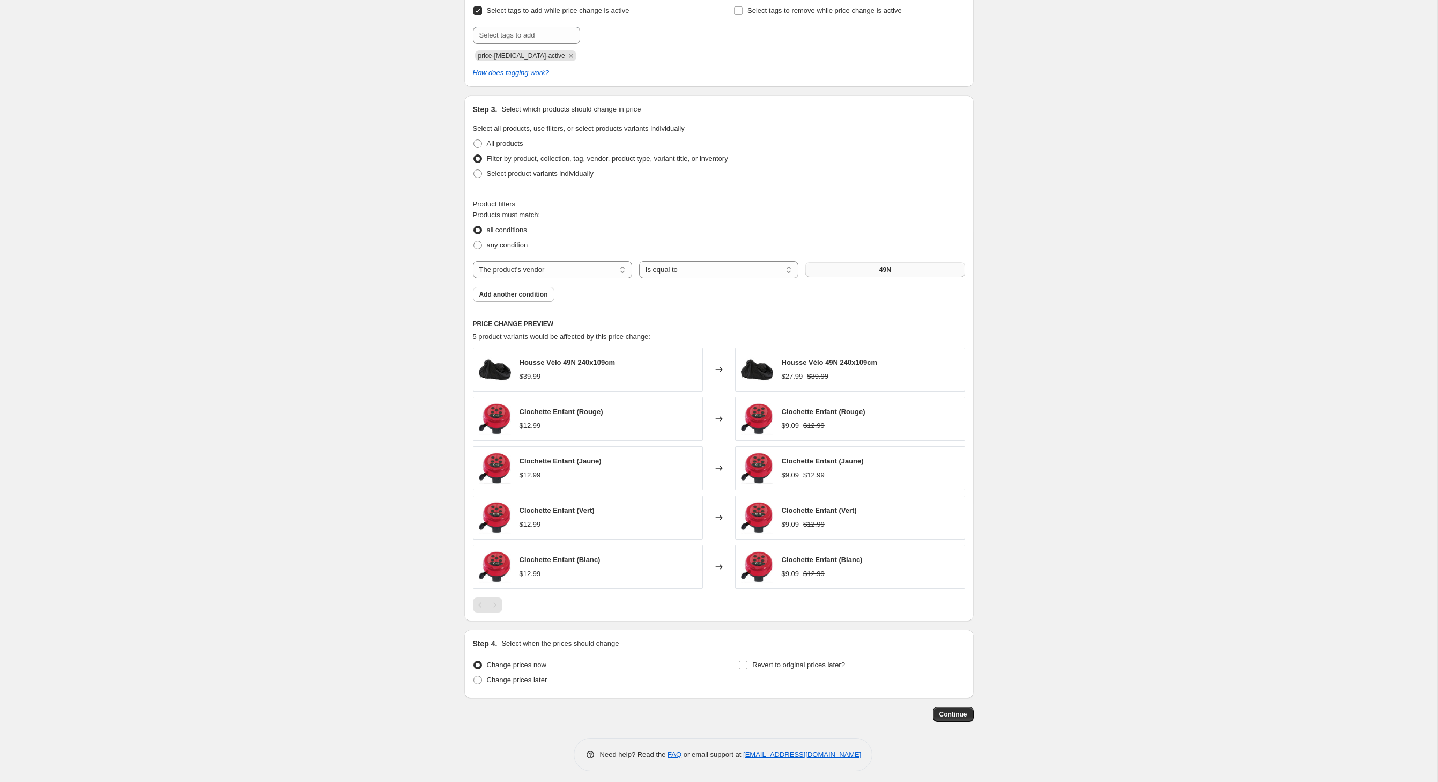
click at [871, 277] on button "49N" at bounding box center [884, 269] width 159 height 15
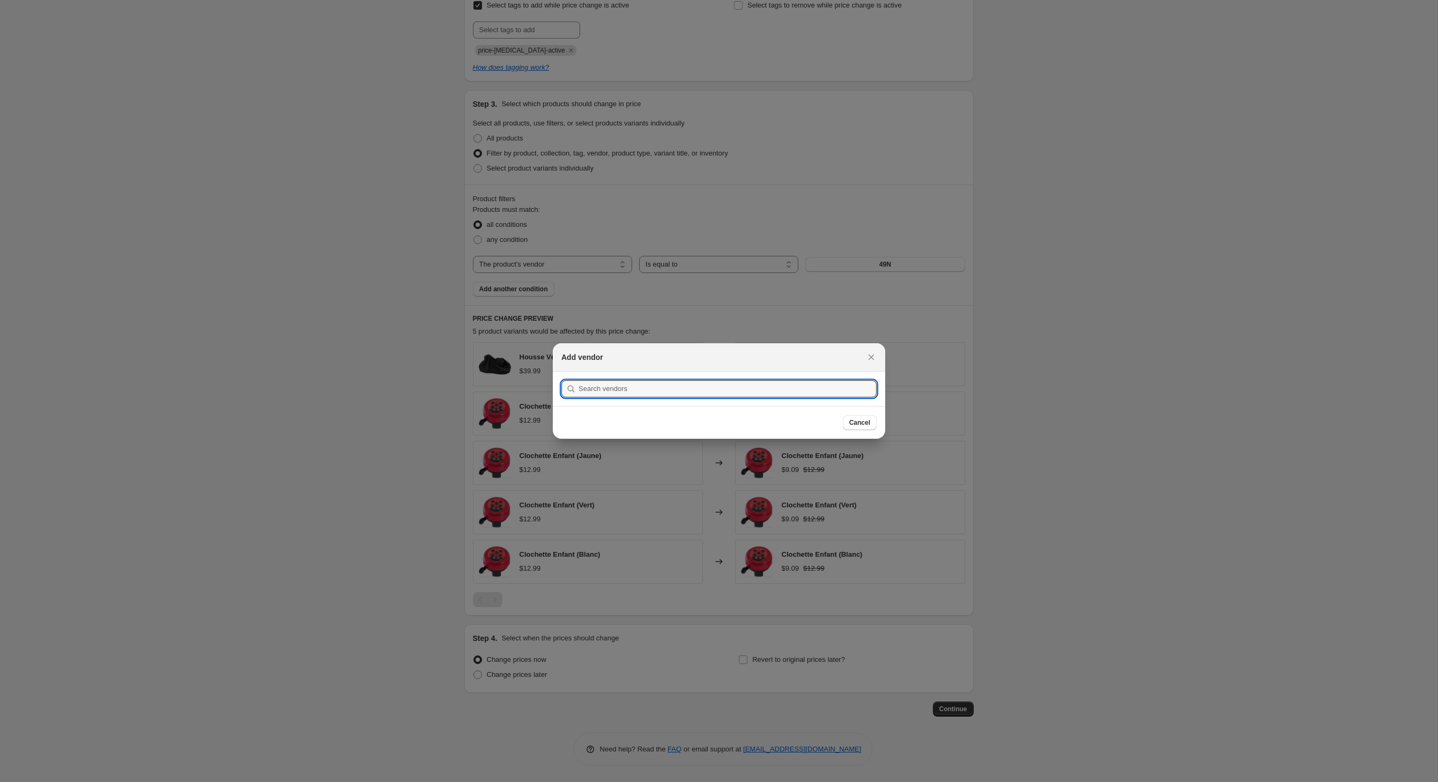
scroll to position [0, 0]
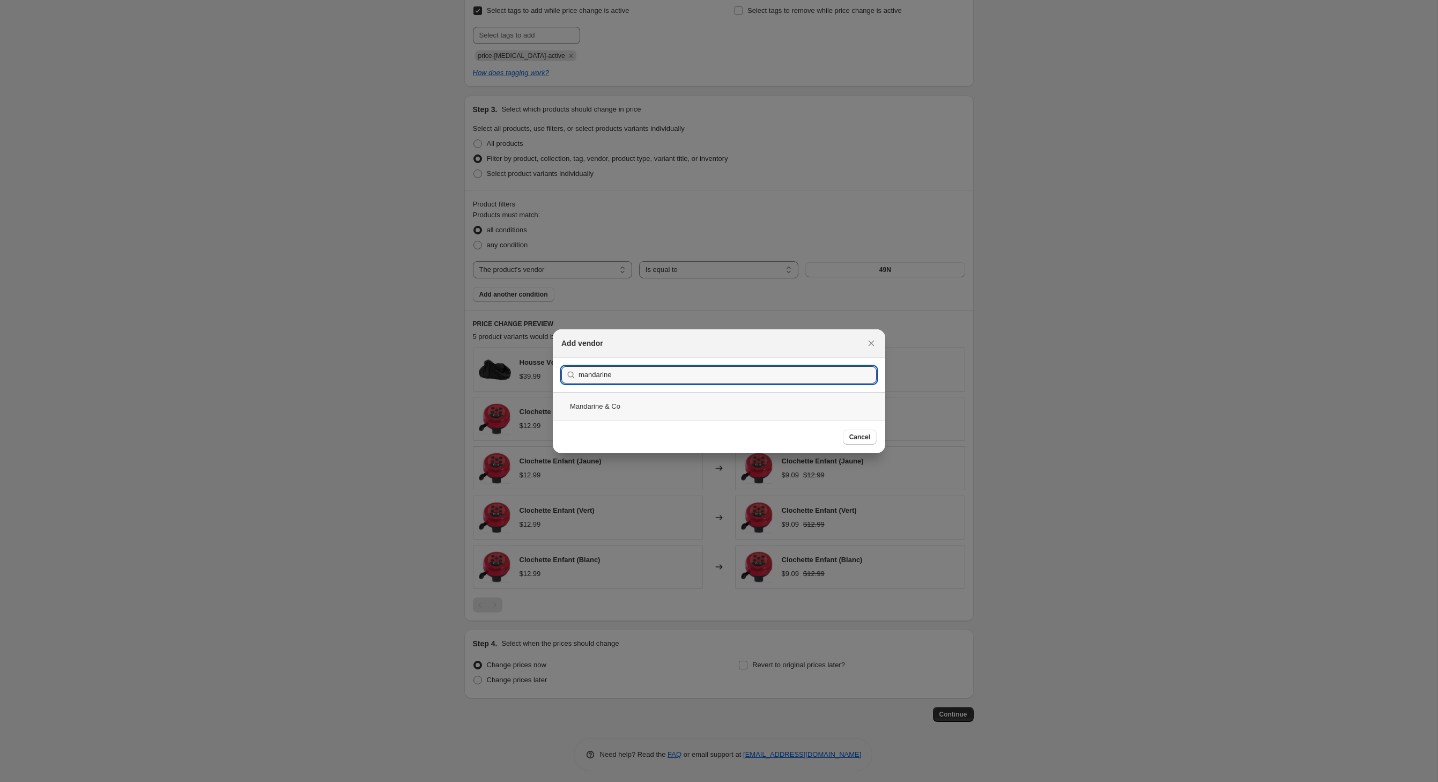
type input "mandarine"
click at [612, 411] on div "Mandarine & Co" at bounding box center [719, 406] width 332 height 28
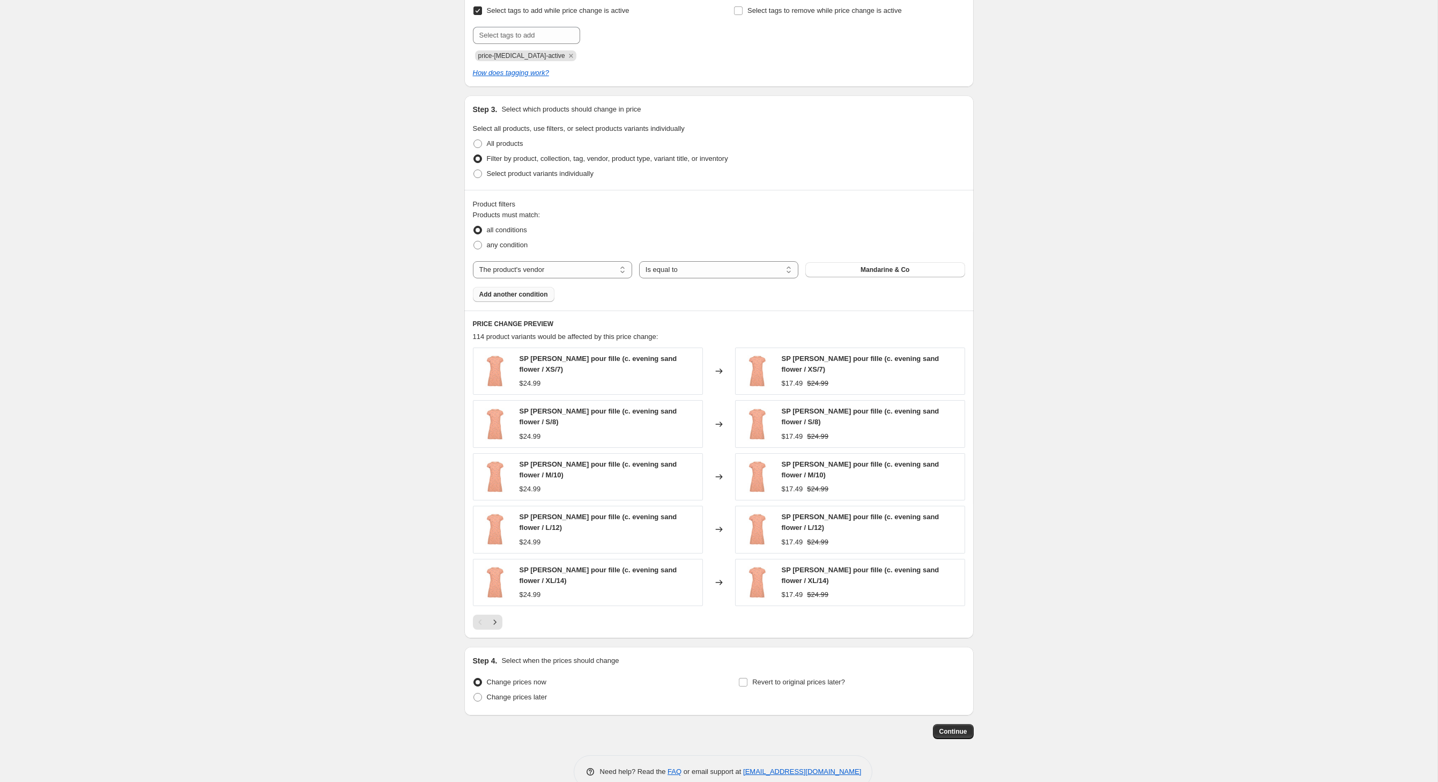
click at [531, 299] on span "Add another condition" at bounding box center [513, 294] width 69 height 9
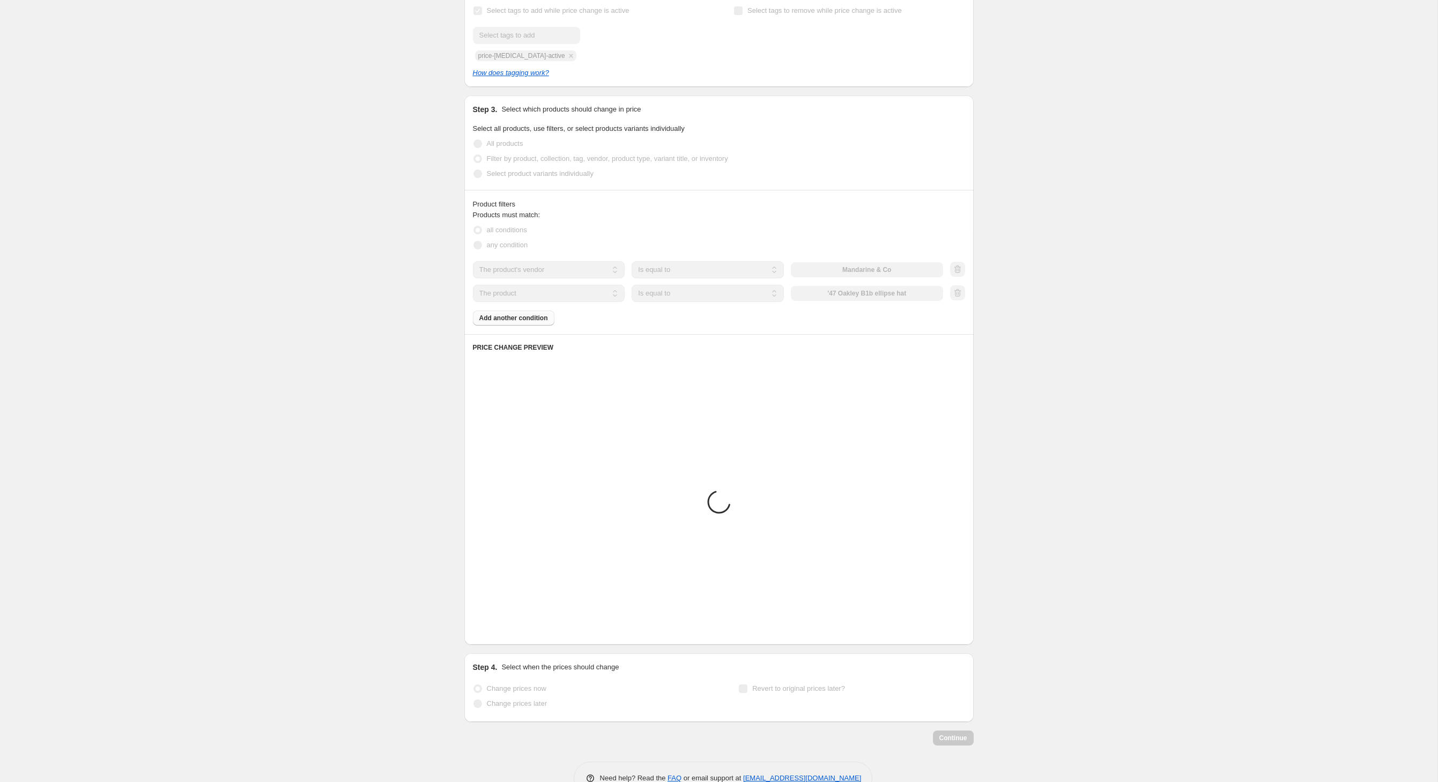
scroll to position [326, 0]
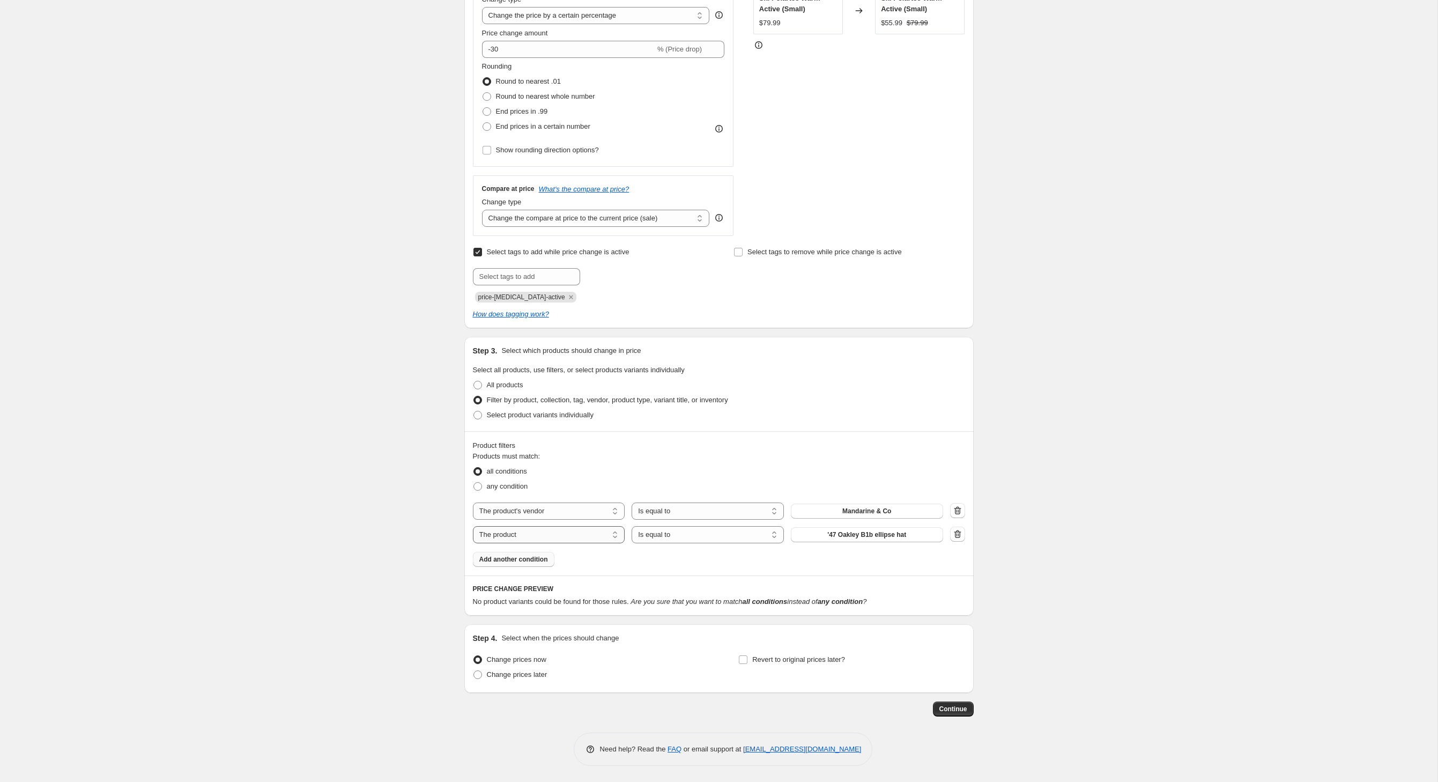
select select "product_type"
click at [849, 527] on button "14-15" at bounding box center [867, 534] width 152 height 15
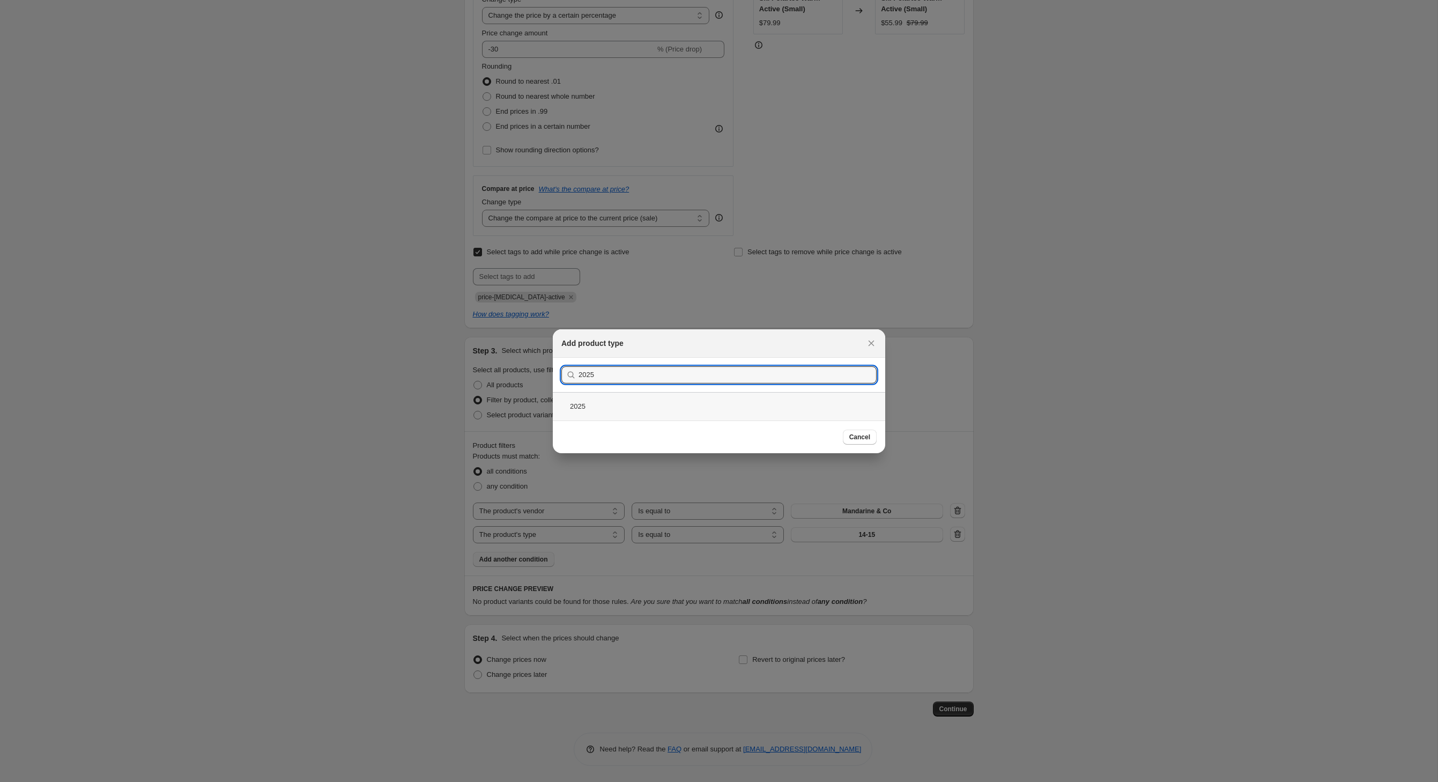
type input "2025"
click at [567, 402] on div "2025" at bounding box center [719, 406] width 332 height 28
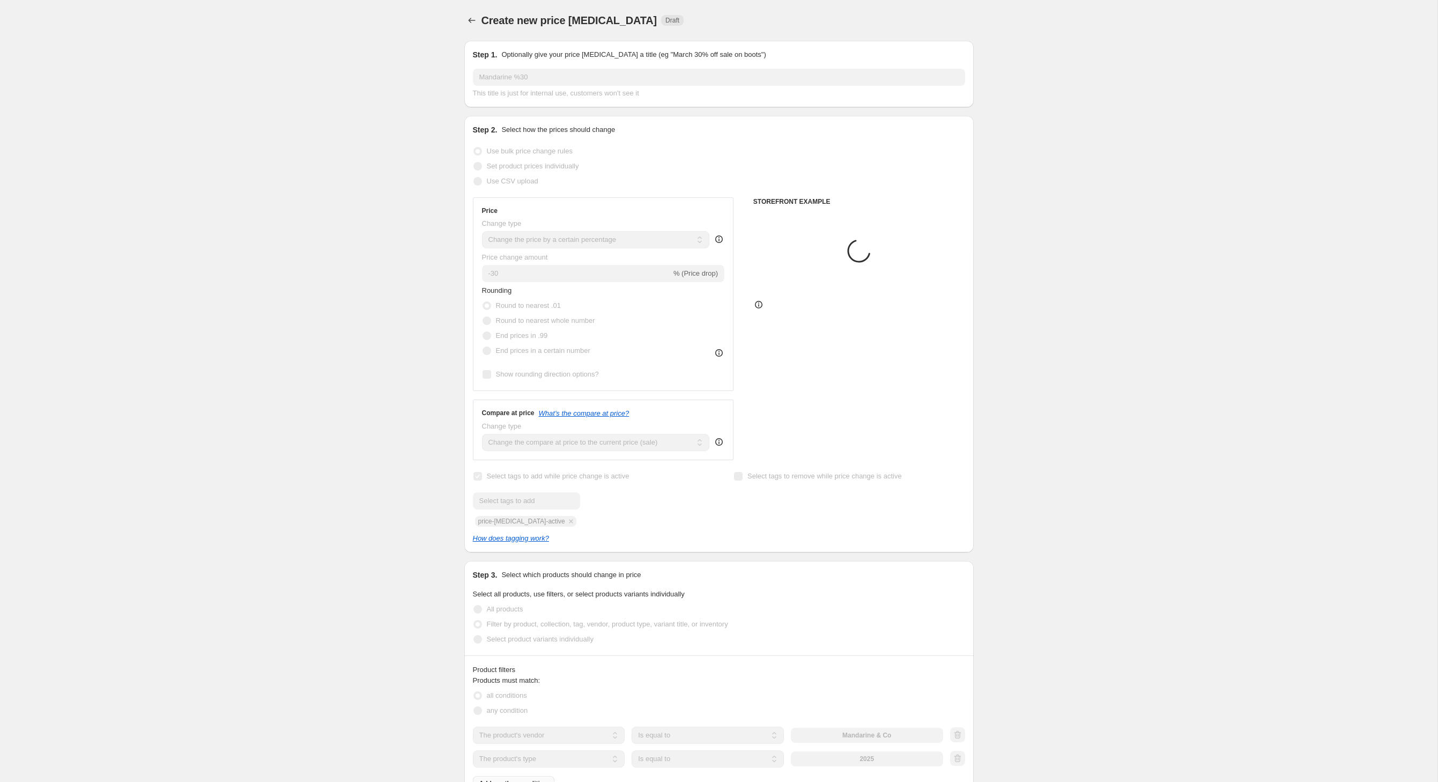
scroll to position [326, 0]
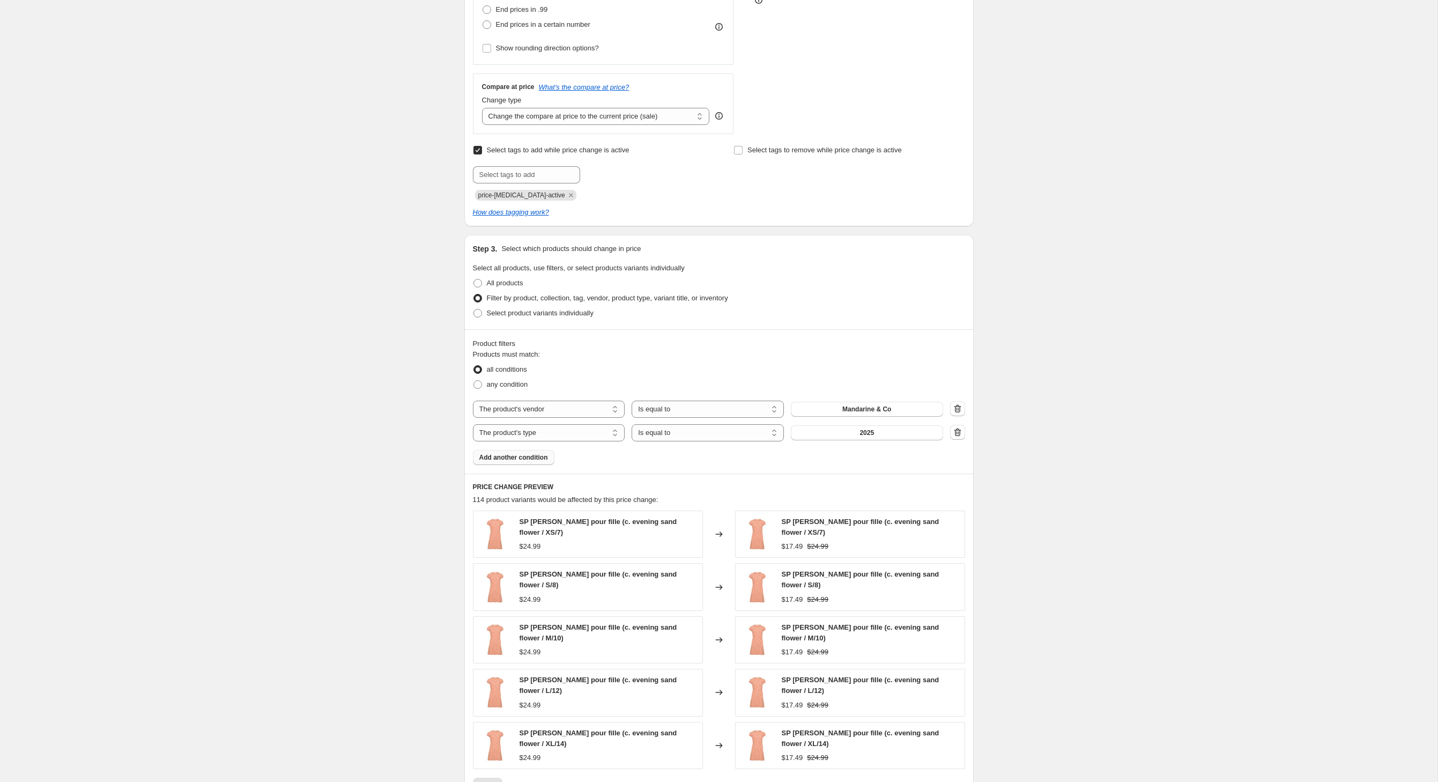
click at [530, 462] on span "Add another condition" at bounding box center [513, 457] width 69 height 9
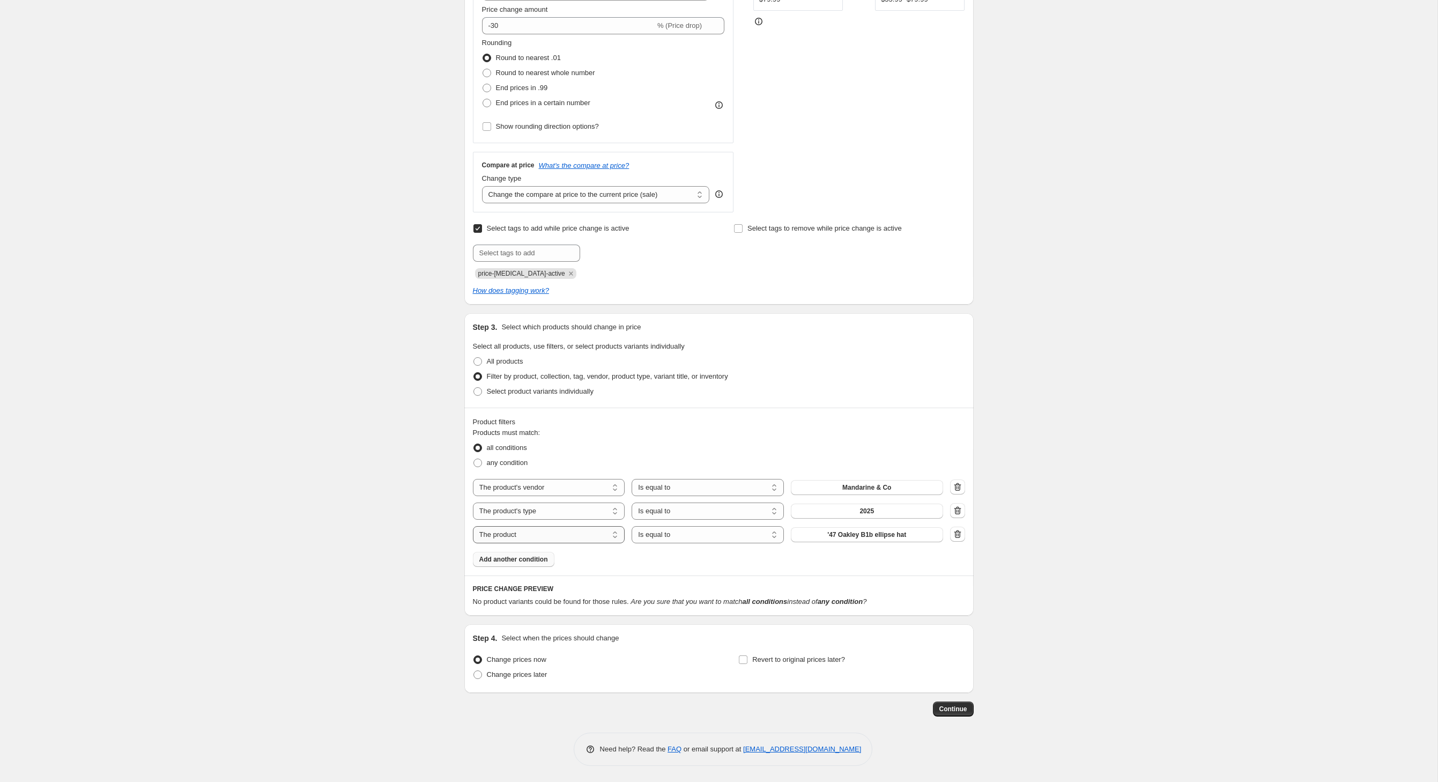
select select "inventory_quantity"
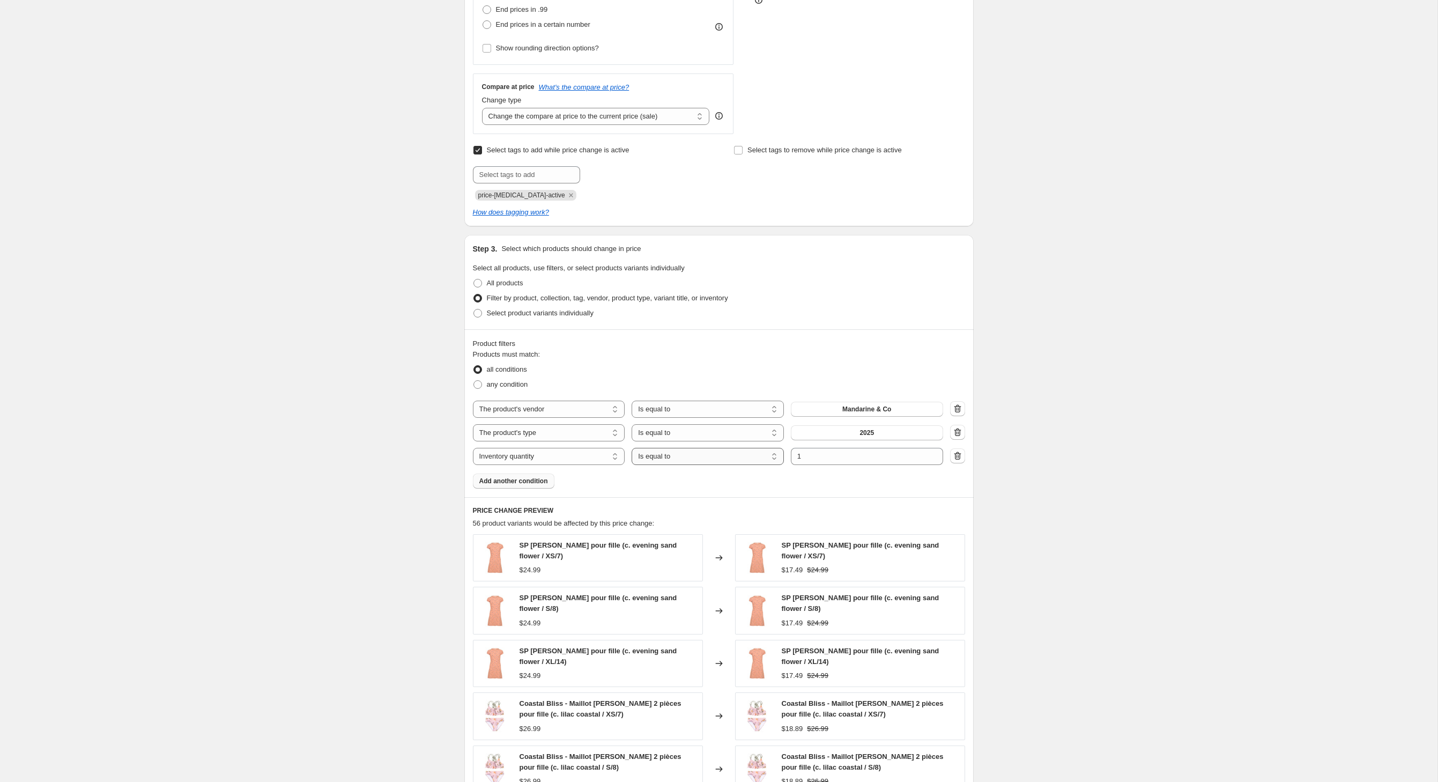
select select ">"
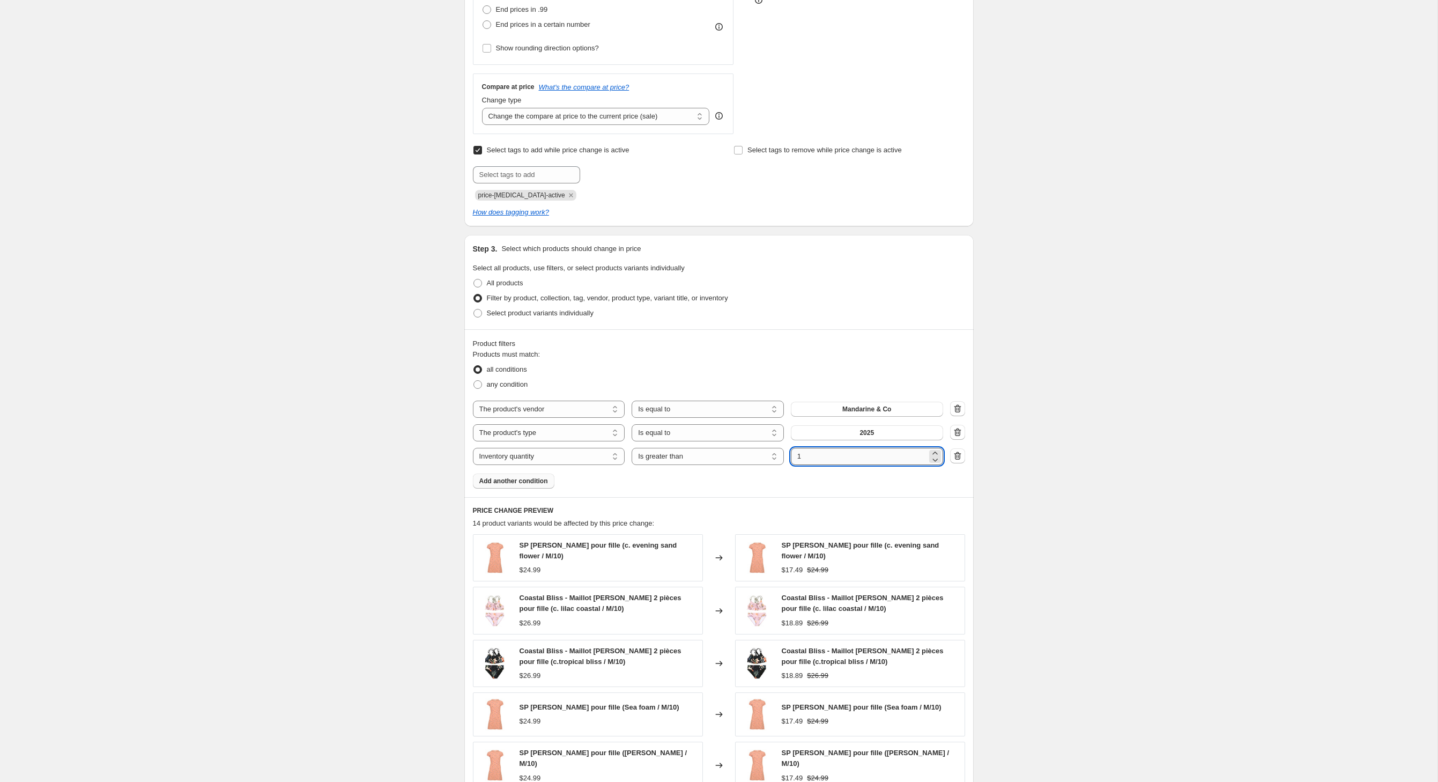
click at [857, 465] on input "1" at bounding box center [859, 456] width 136 height 17
type input "0"
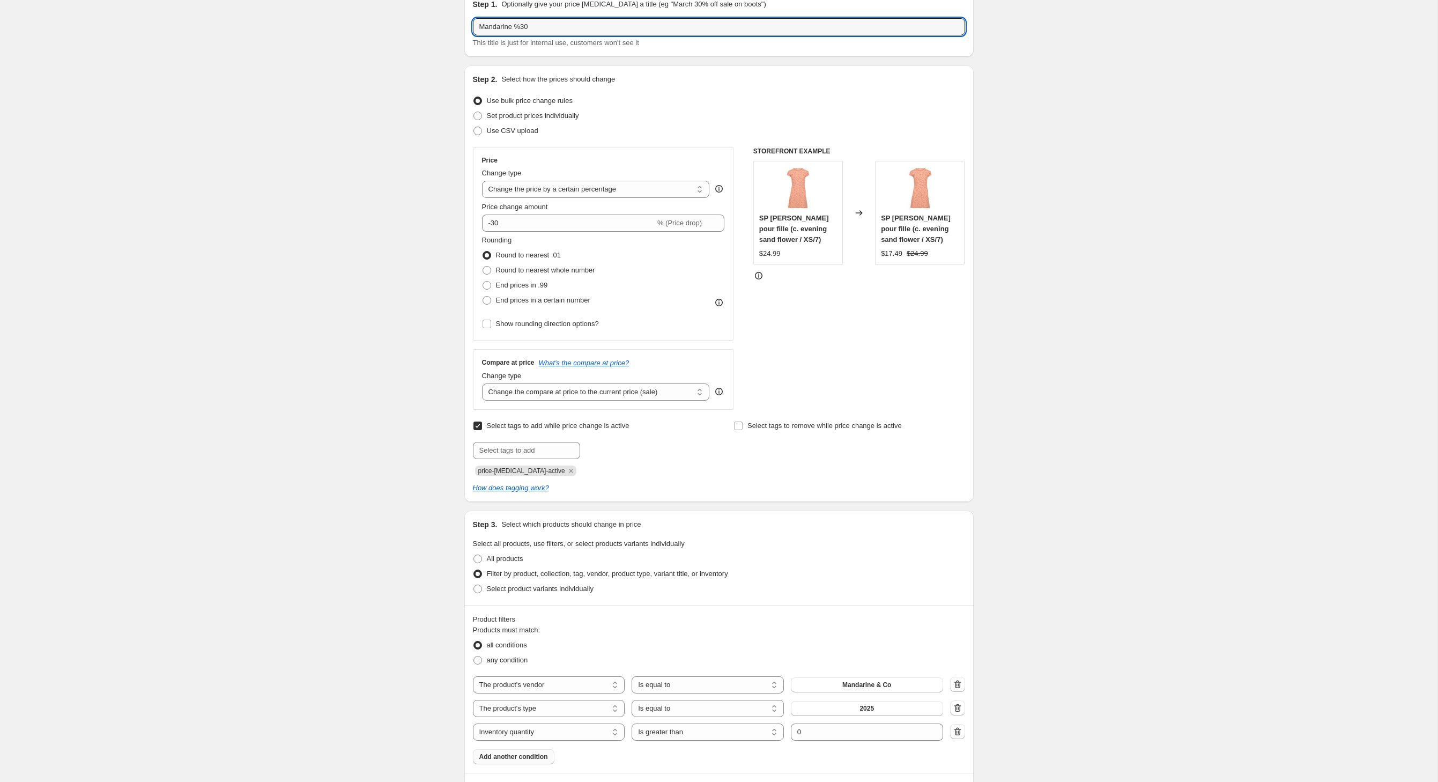
scroll to position [49, 0]
click at [836, 389] on div "STOREFRONT EXAMPLE SP [PERSON_NAME] pour fille (c. evening sand flower / XS/7) …" at bounding box center [859, 279] width 212 height 263
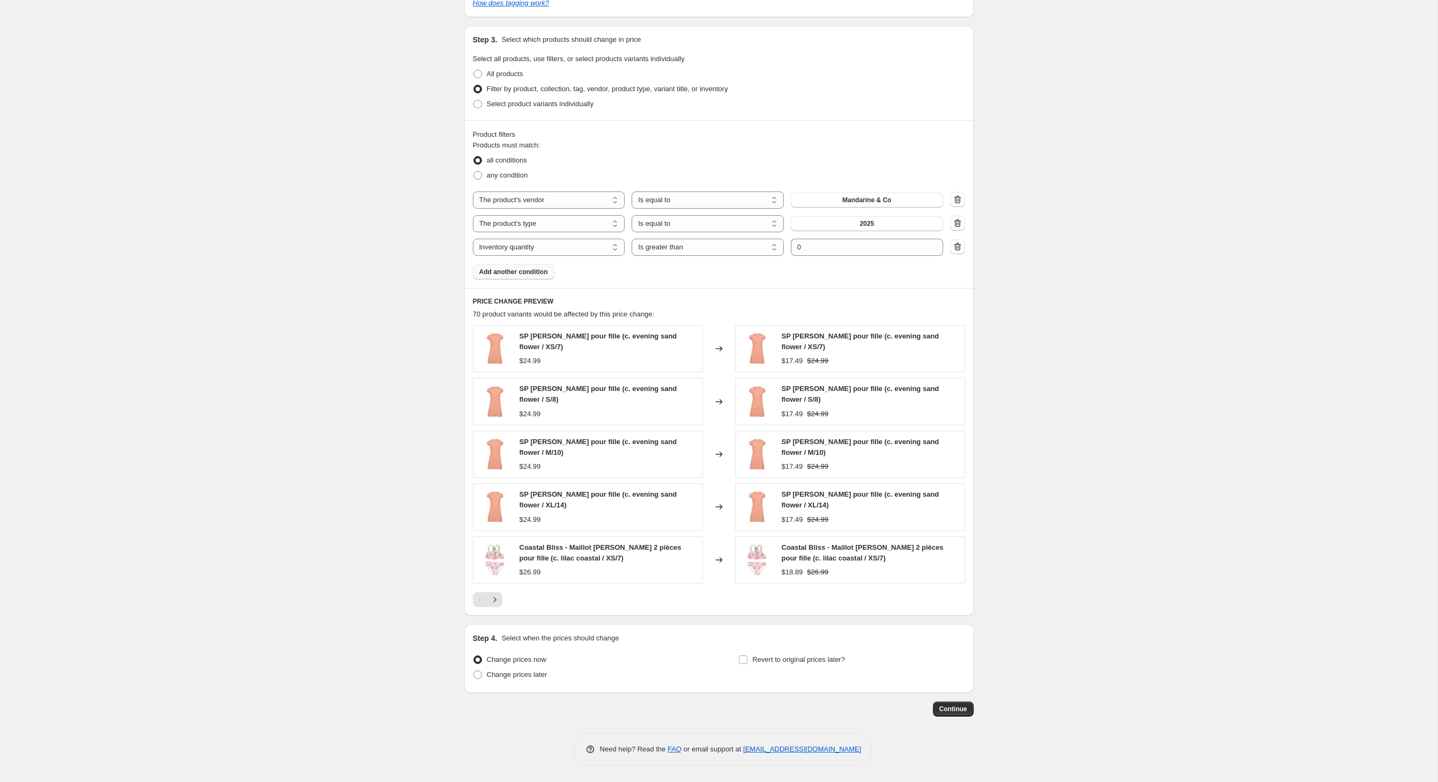
scroll to position [653, 0]
click at [748, 655] on input "Revert to original prices later?" at bounding box center [743, 659] width 9 height 9
checkbox input "true"
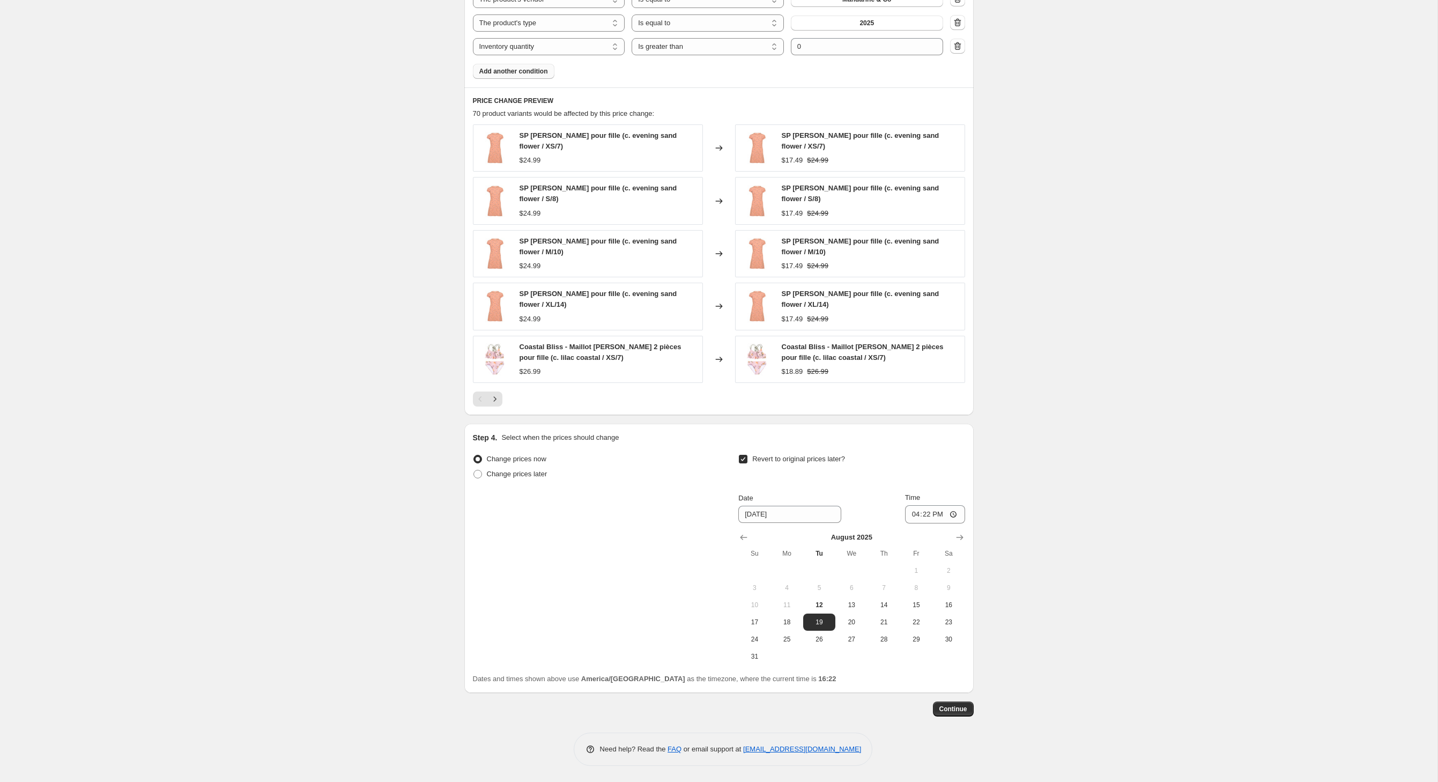
scroll to position [855, 0]
click at [965, 534] on icon "Show next month, September 2025" at bounding box center [960, 537] width 11 height 11
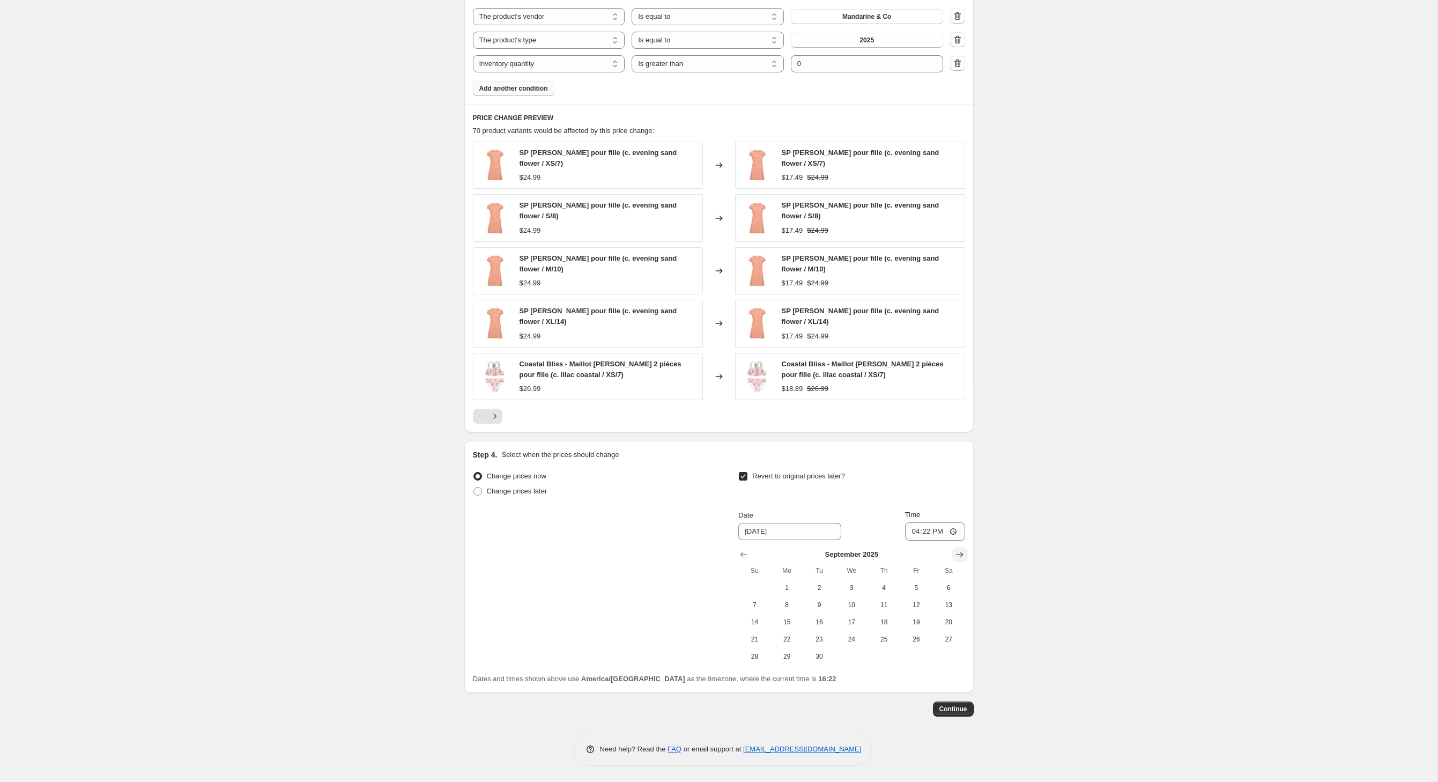
click at [965, 549] on icon "Show next month, October 2025" at bounding box center [960, 554] width 11 height 11
click at [965, 549] on icon "Show next month, November 2025" at bounding box center [960, 554] width 11 height 11
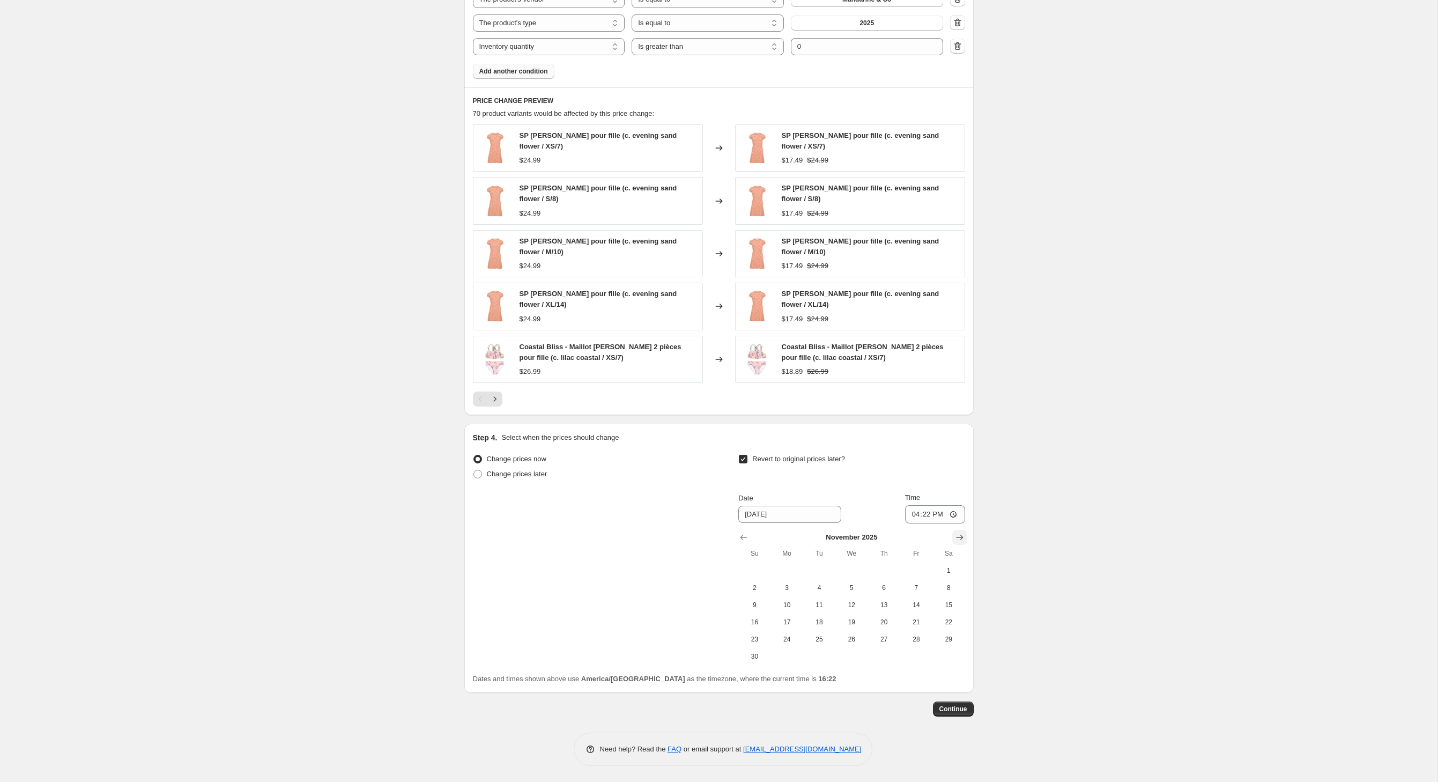
click at [965, 534] on icon "Show next month, December 2025" at bounding box center [960, 537] width 11 height 11
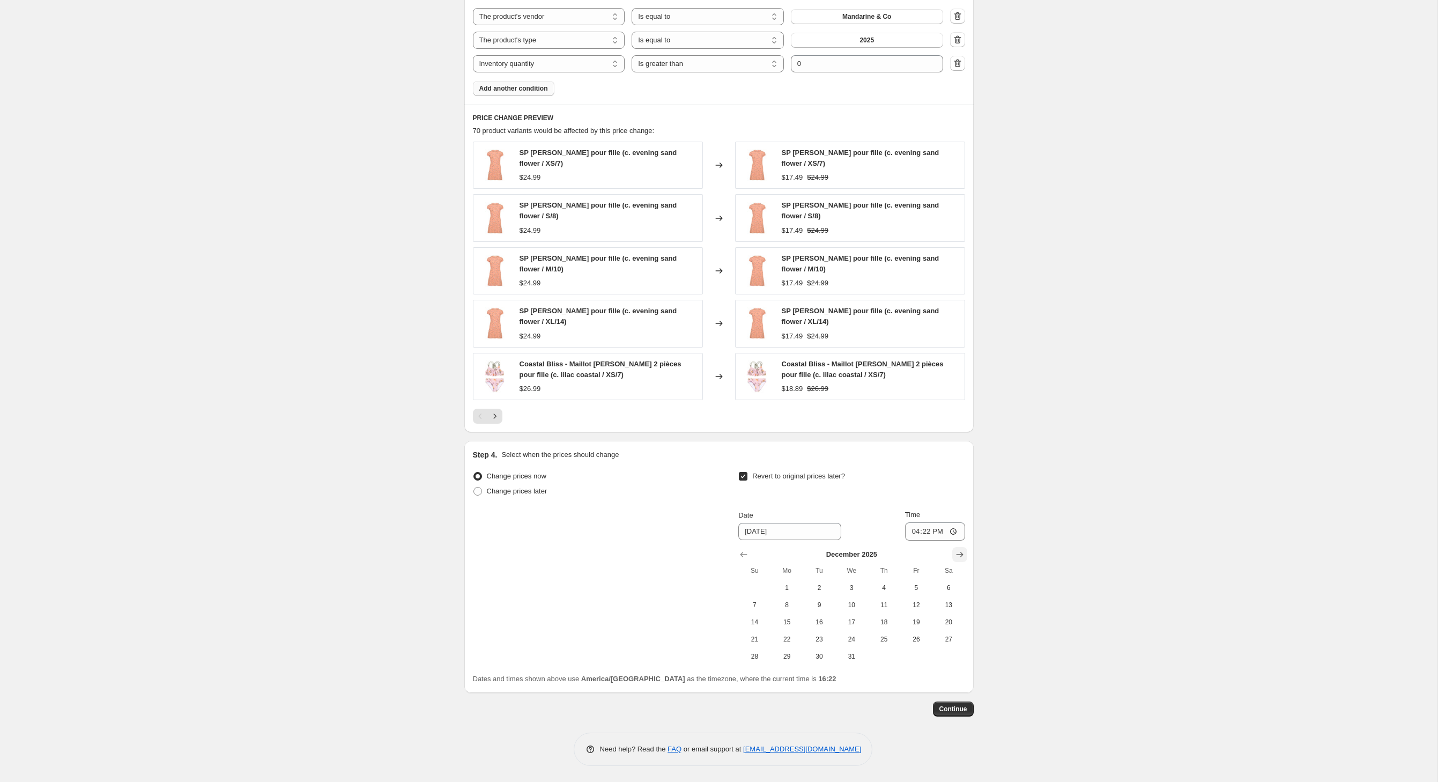
click at [965, 549] on icon "Show next month, January 2026" at bounding box center [960, 554] width 11 height 11
click at [965, 549] on icon "Show next month, February 2026" at bounding box center [960, 554] width 11 height 11
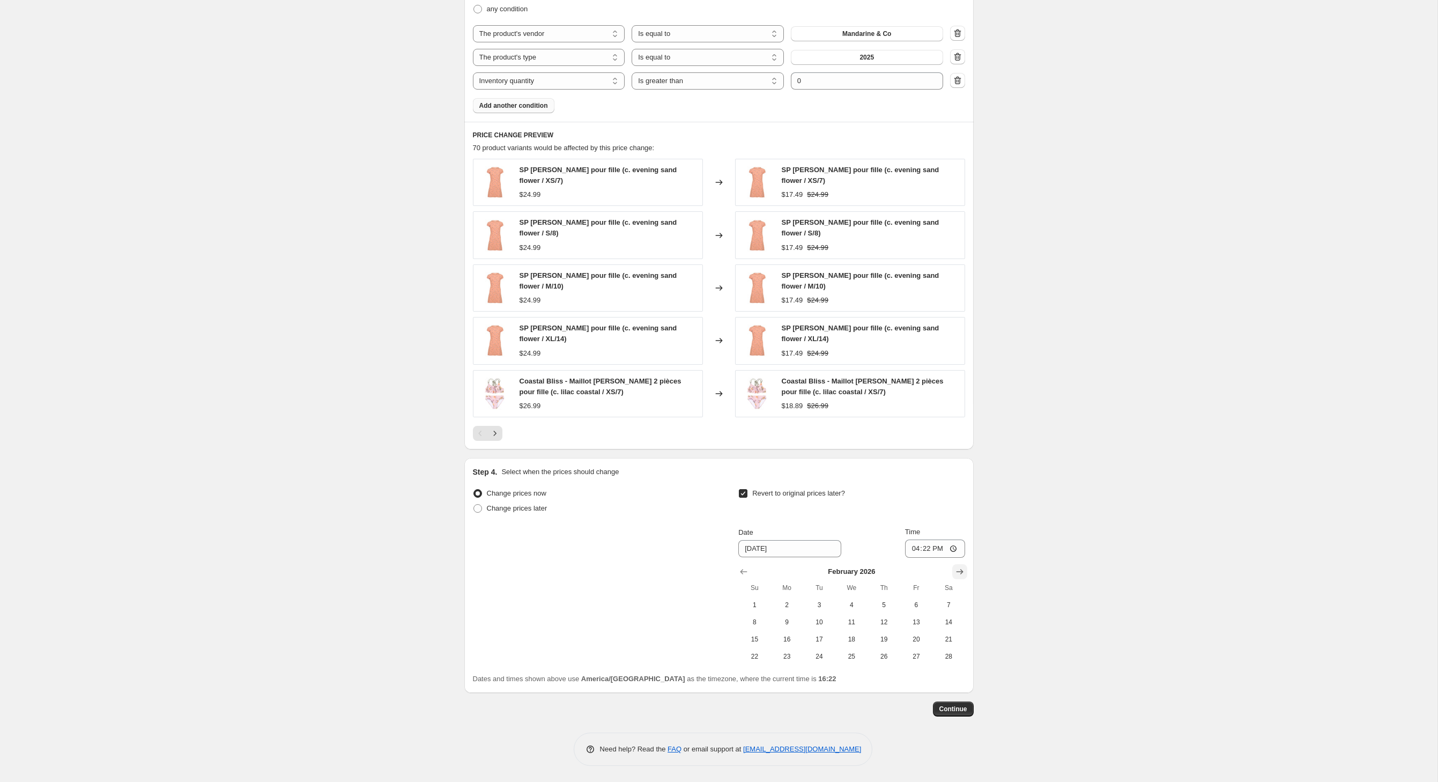
click at [965, 566] on icon "Show next month, March 2026" at bounding box center [960, 571] width 11 height 11
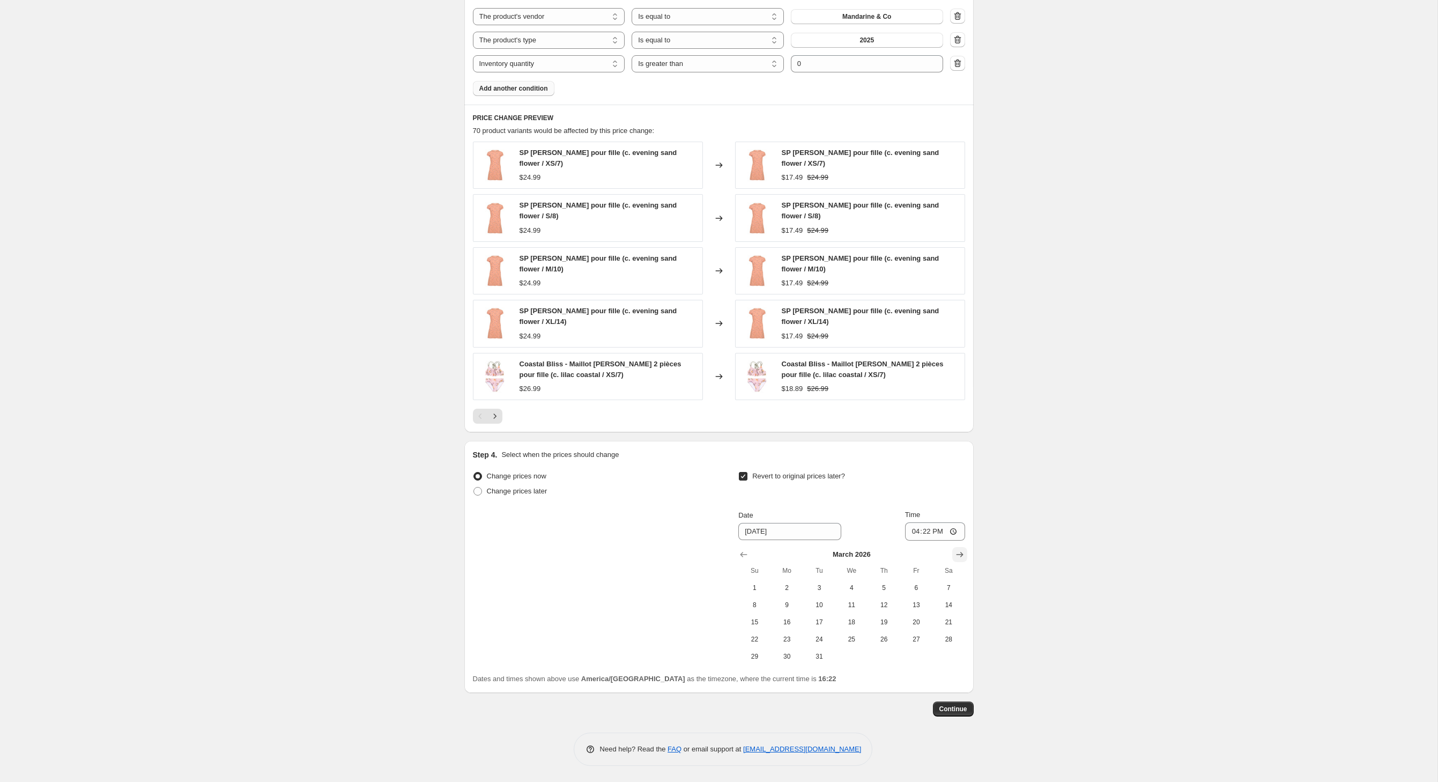
click at [965, 558] on icon "Show next month, April 2026" at bounding box center [960, 554] width 11 height 11
click at [863, 592] on span "1" at bounding box center [852, 587] width 24 height 9
type input "[DATE]"
click at [967, 713] on span "Continue" at bounding box center [954, 709] width 28 height 9
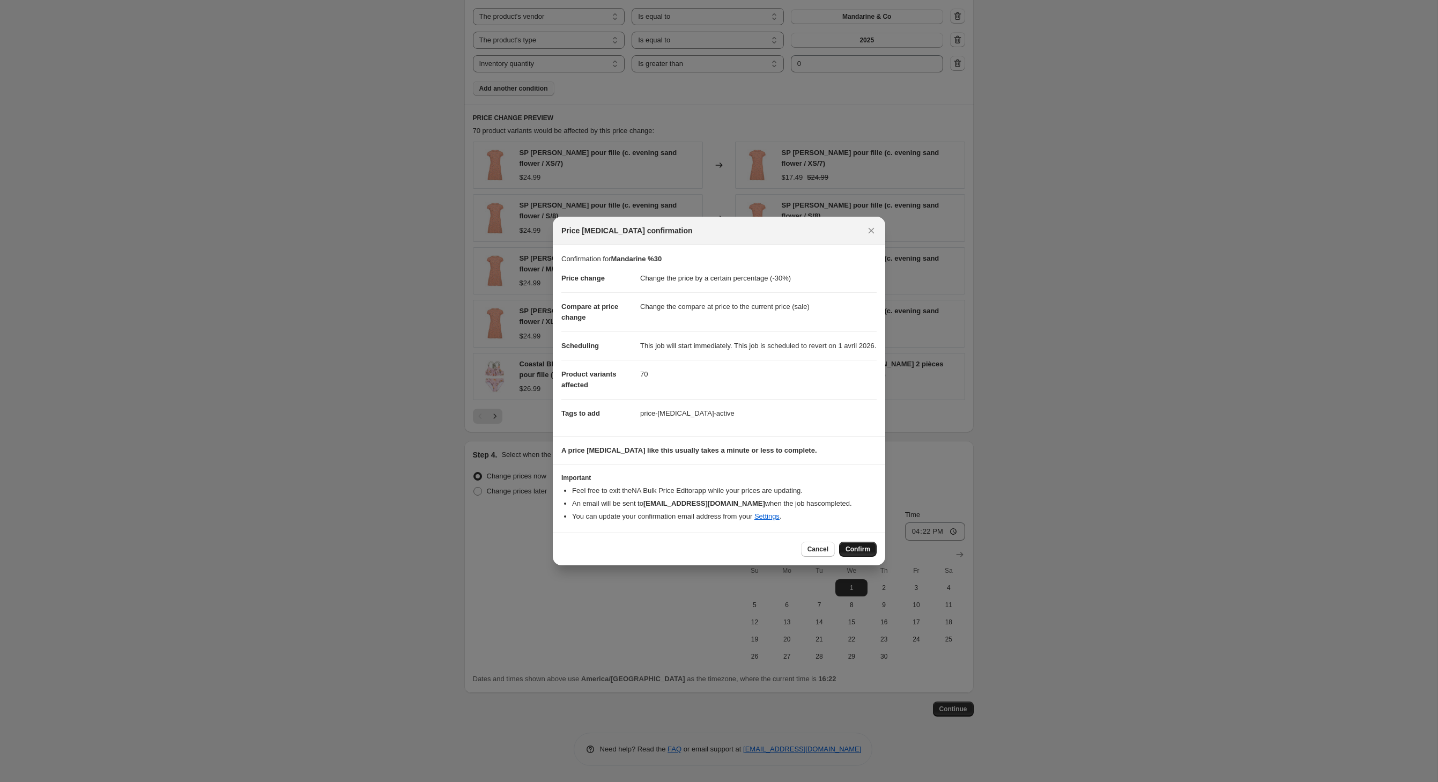
click at [870, 553] on span "Confirm" at bounding box center [858, 549] width 25 height 9
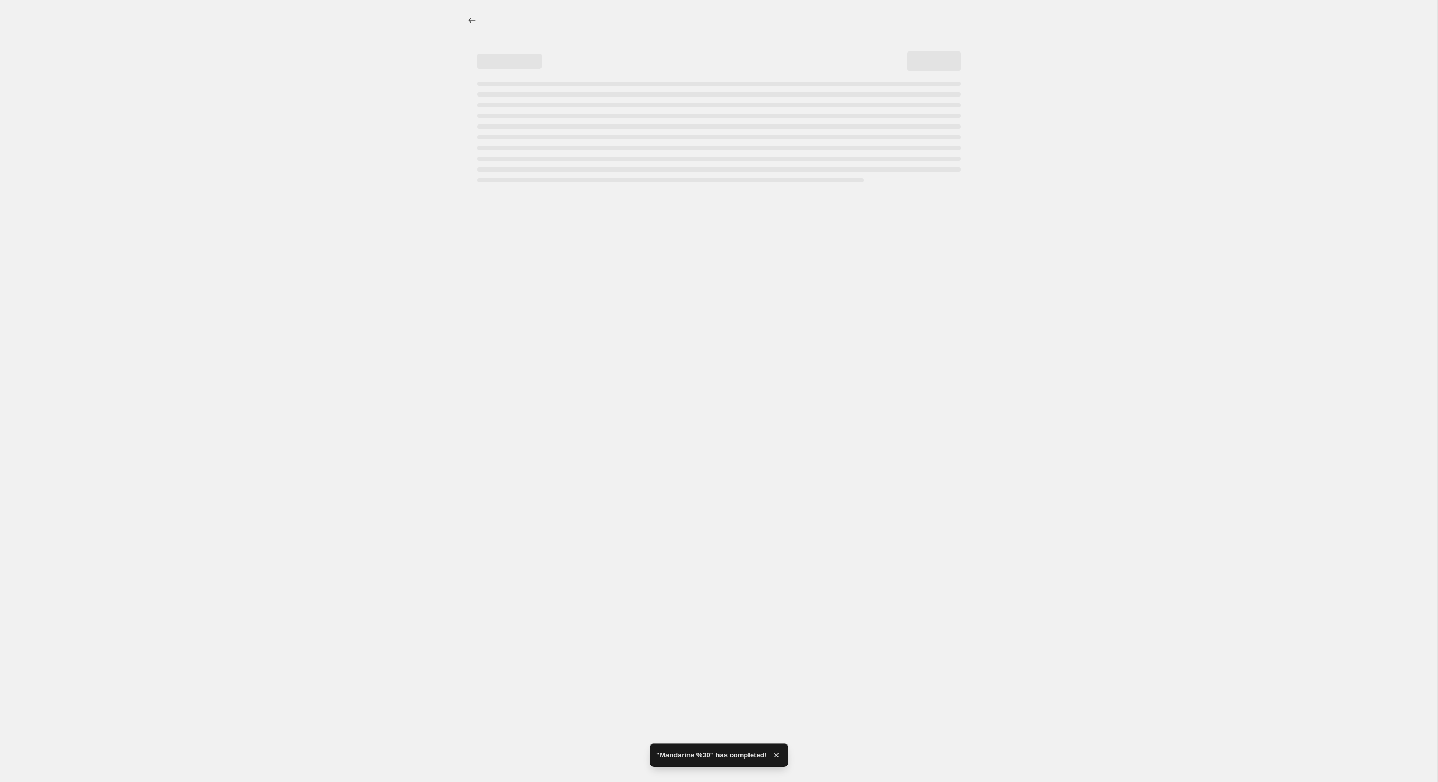
select select "percentage"
select select "vendor"
select select "product_type"
select select "inventory_quantity"
select select ">"
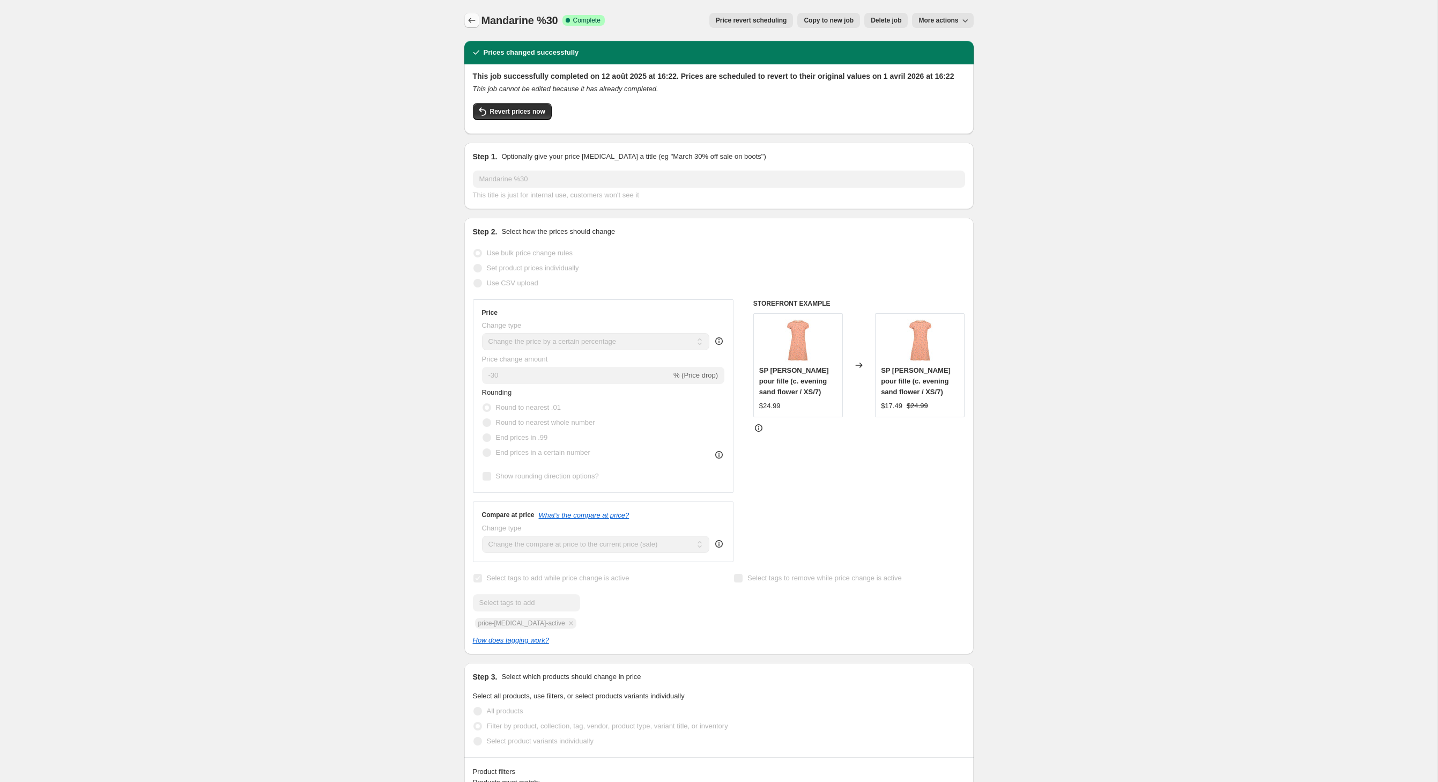
click at [467, 25] on icon "Price change jobs" at bounding box center [472, 20] width 11 height 11
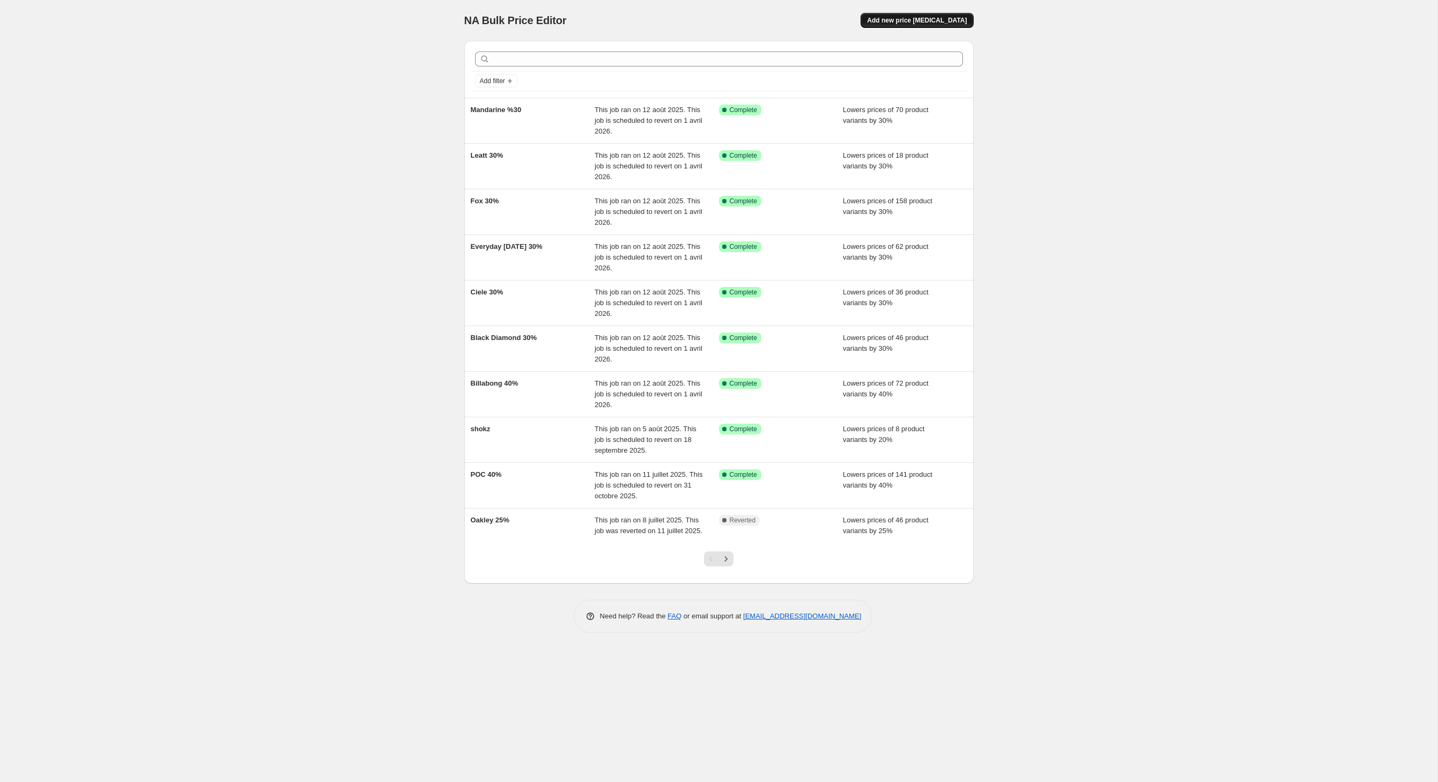
click at [937, 24] on span "Add new price [MEDICAL_DATA]" at bounding box center [917, 20] width 100 height 9
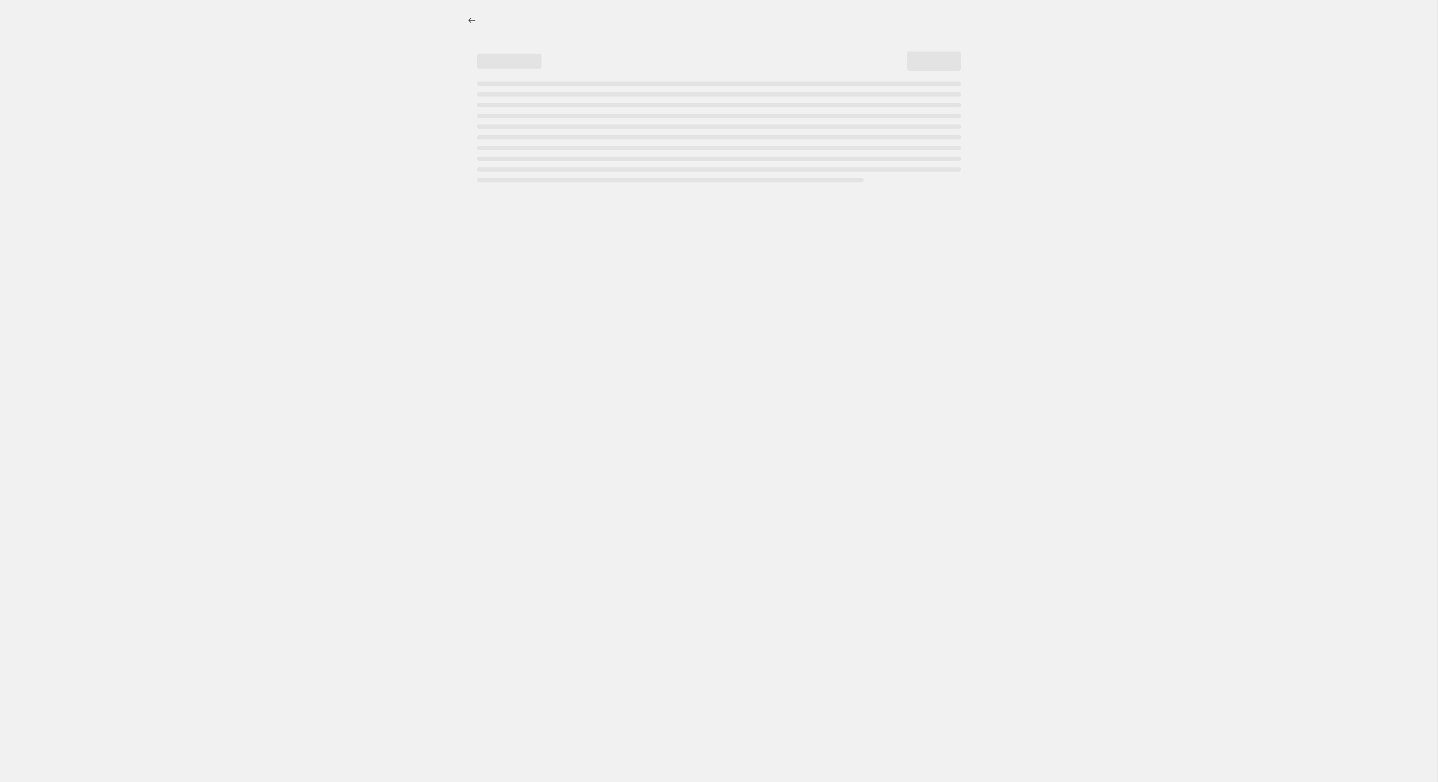
select select "percentage"
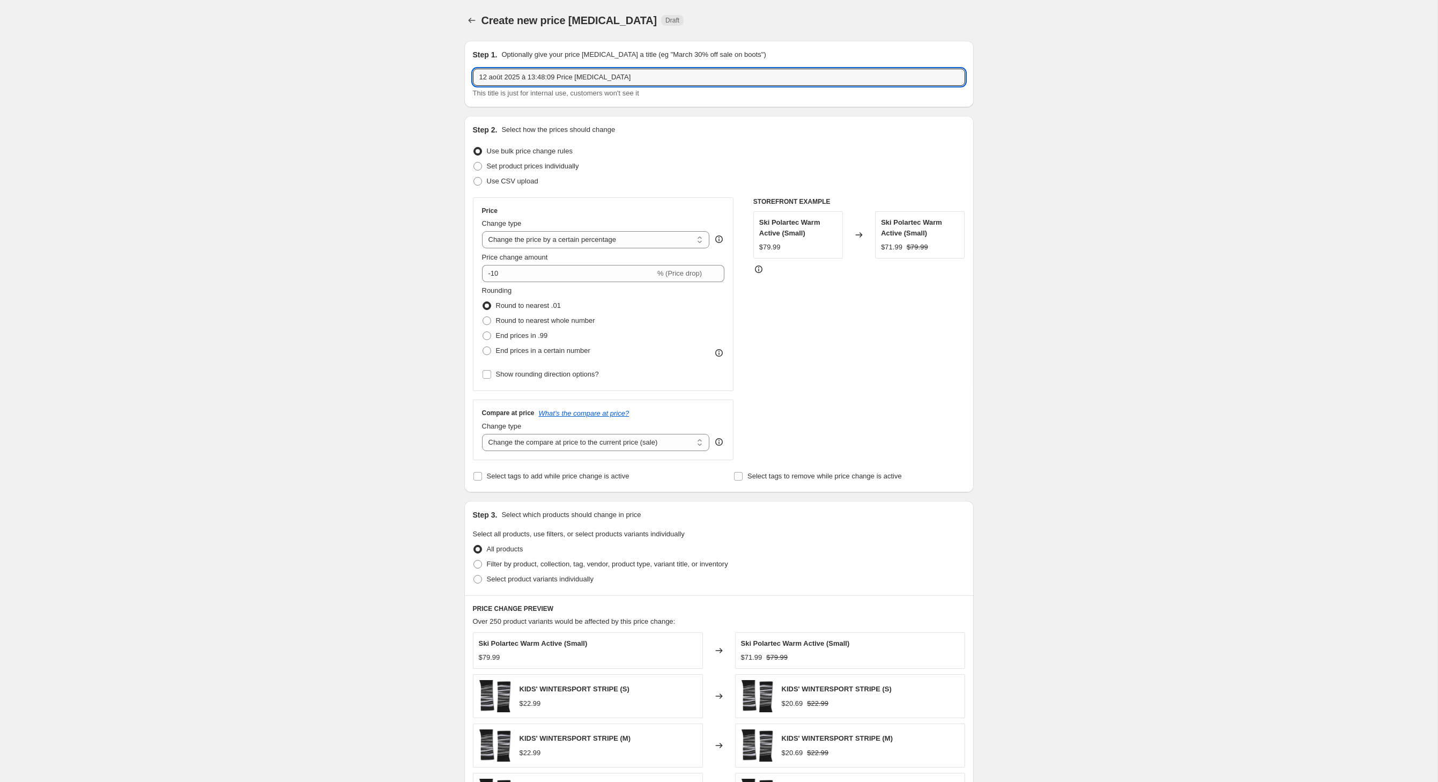
drag, startPoint x: 680, startPoint y: 82, endPoint x: 394, endPoint y: 84, distance: 286.4
click at [394, 84] on div "Create new price [MEDICAL_DATA]. This page is ready Create new price [MEDICAL_D…" at bounding box center [719, 532] width 1438 height 1065
type input "Mavic 30%"
click at [515, 282] on input "-10" at bounding box center [568, 273] width 173 height 17
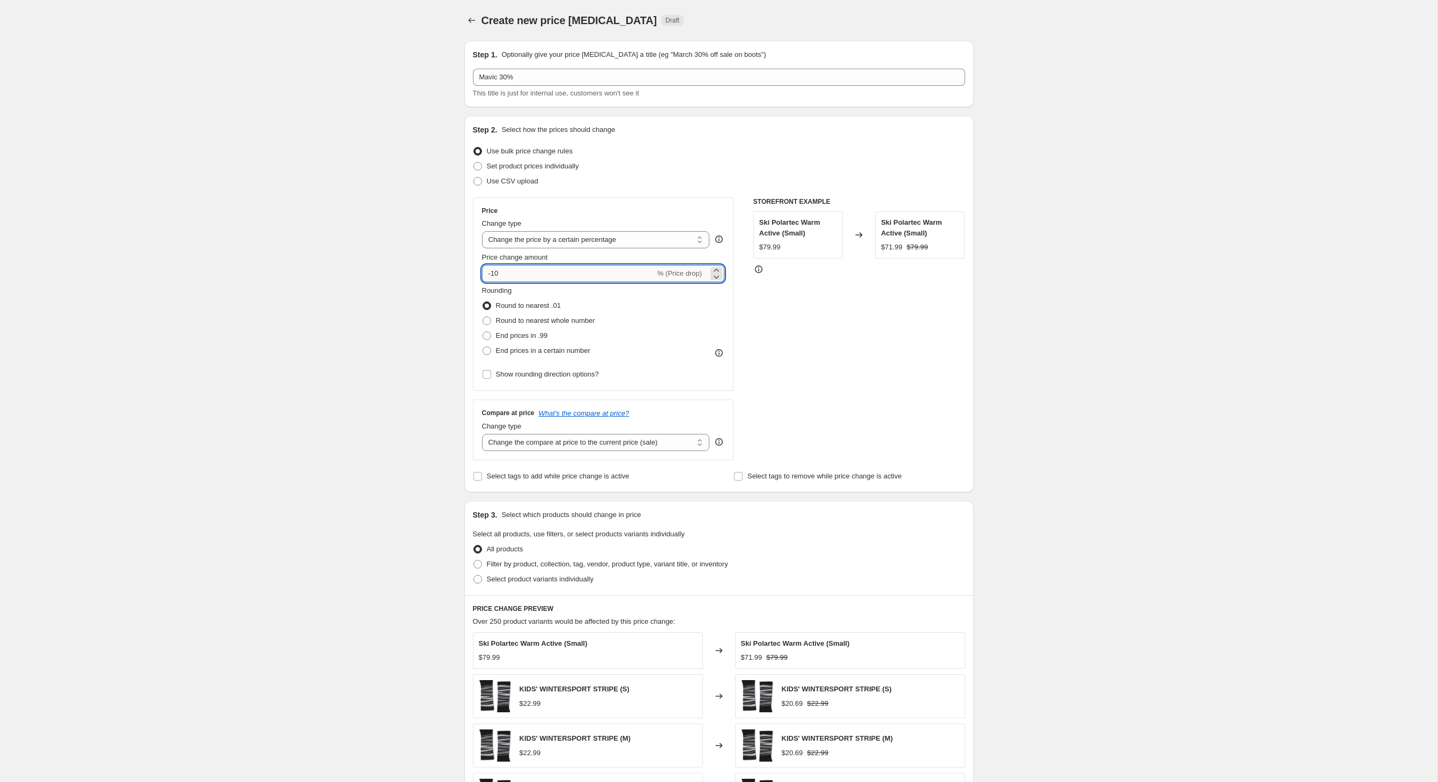
type input "-1"
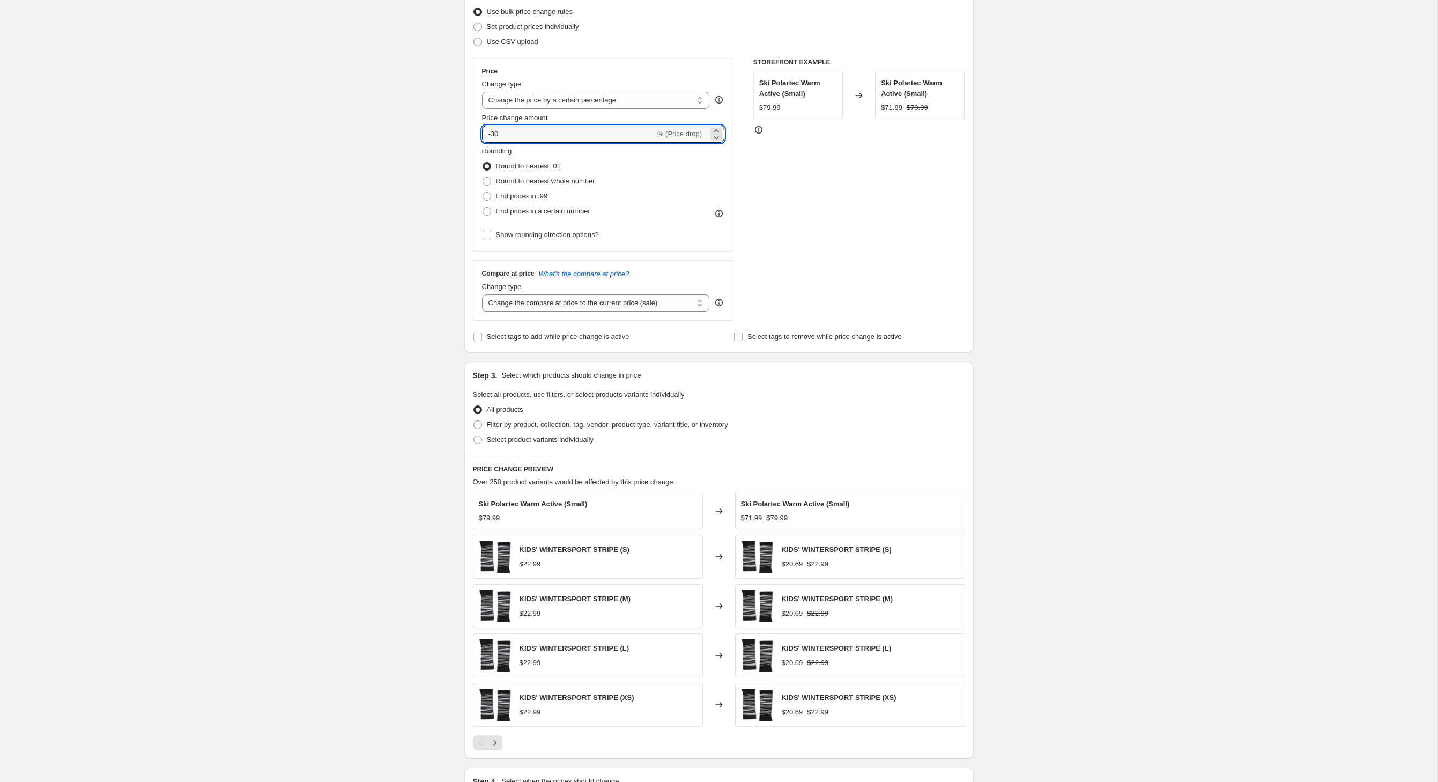
scroll to position [137, 0]
type input "-30"
click at [474, 343] on input "Select tags to add while price change is active" at bounding box center [478, 339] width 9 height 9
checkbox input "true"
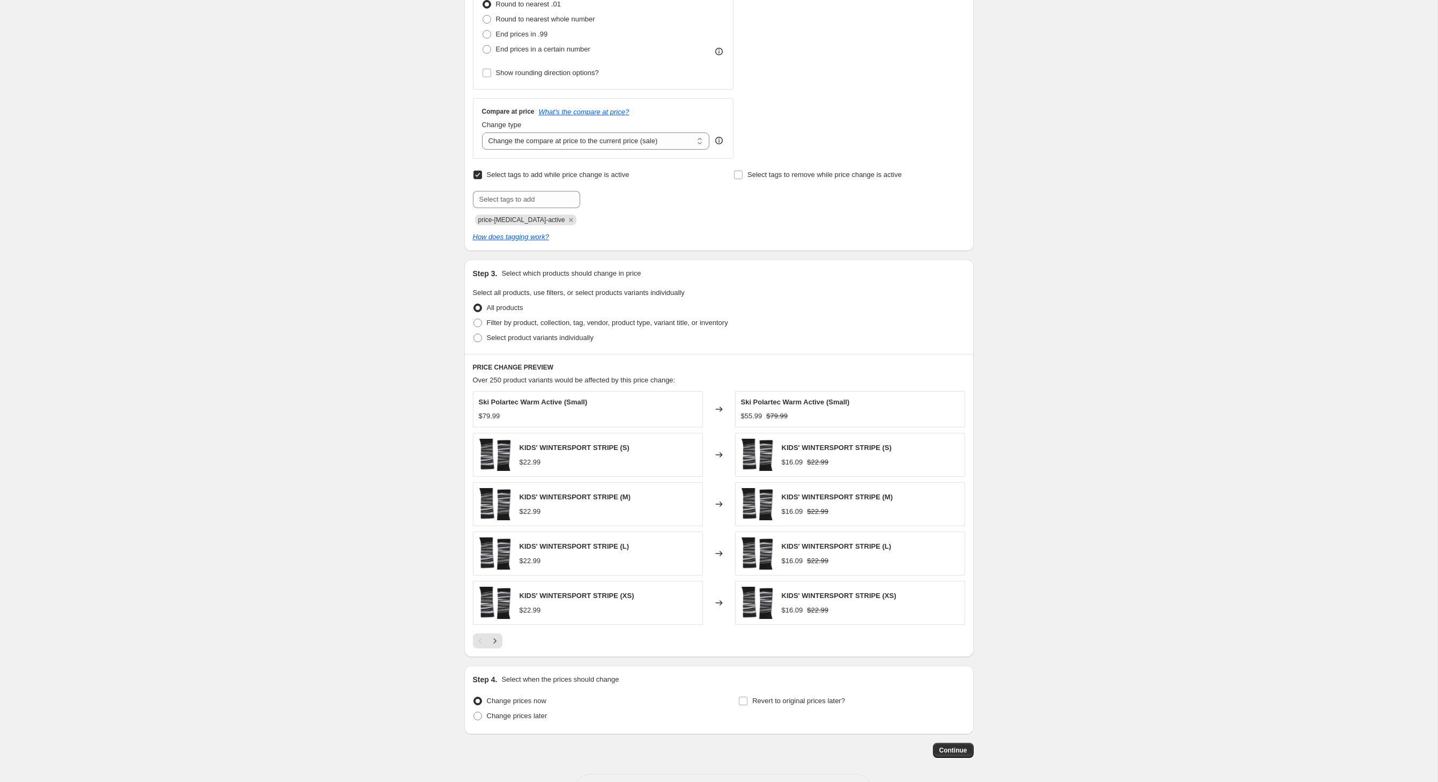
scroll to position [307, 0]
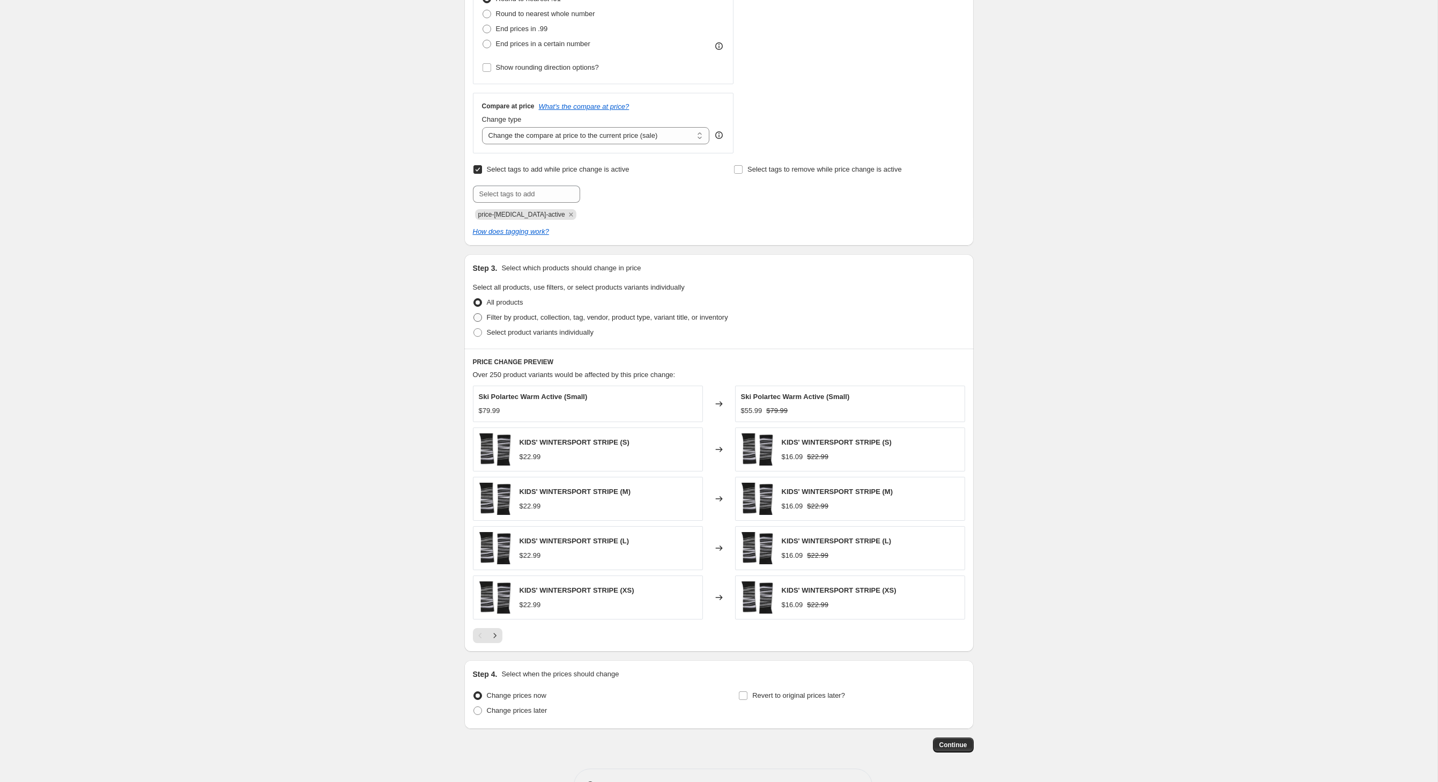
click at [487, 321] on span "Filter by product, collection, tag, vendor, product type, variant title, or inv…" at bounding box center [607, 317] width 241 height 8
click at [474, 314] on input "Filter by product, collection, tag, vendor, product type, variant title, or inv…" at bounding box center [474, 313] width 1 height 1
radio input "true"
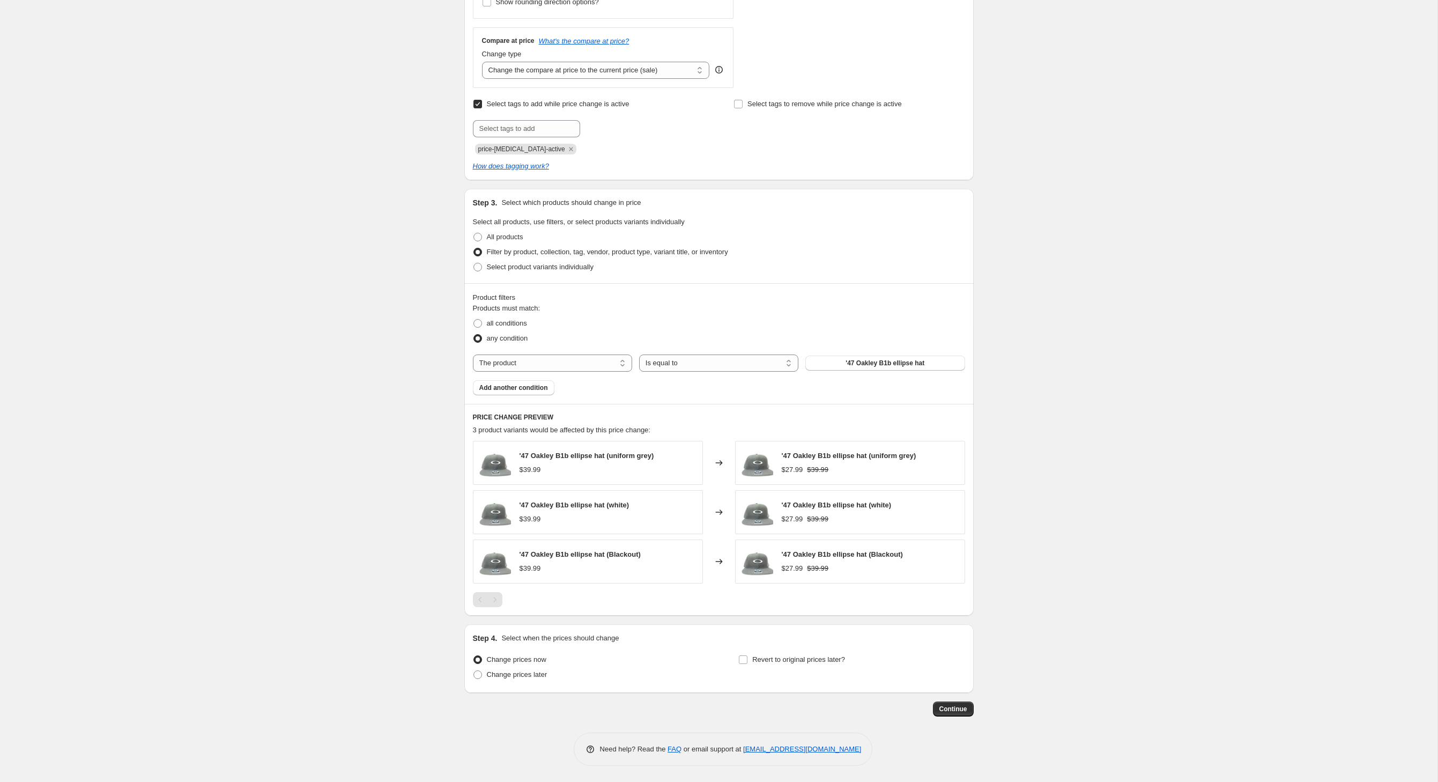
scroll to position [422, 0]
click at [487, 327] on span "all conditions" at bounding box center [507, 323] width 40 height 8
click at [474, 320] on input "all conditions" at bounding box center [474, 319] width 1 height 1
radio input "true"
select select "vendor"
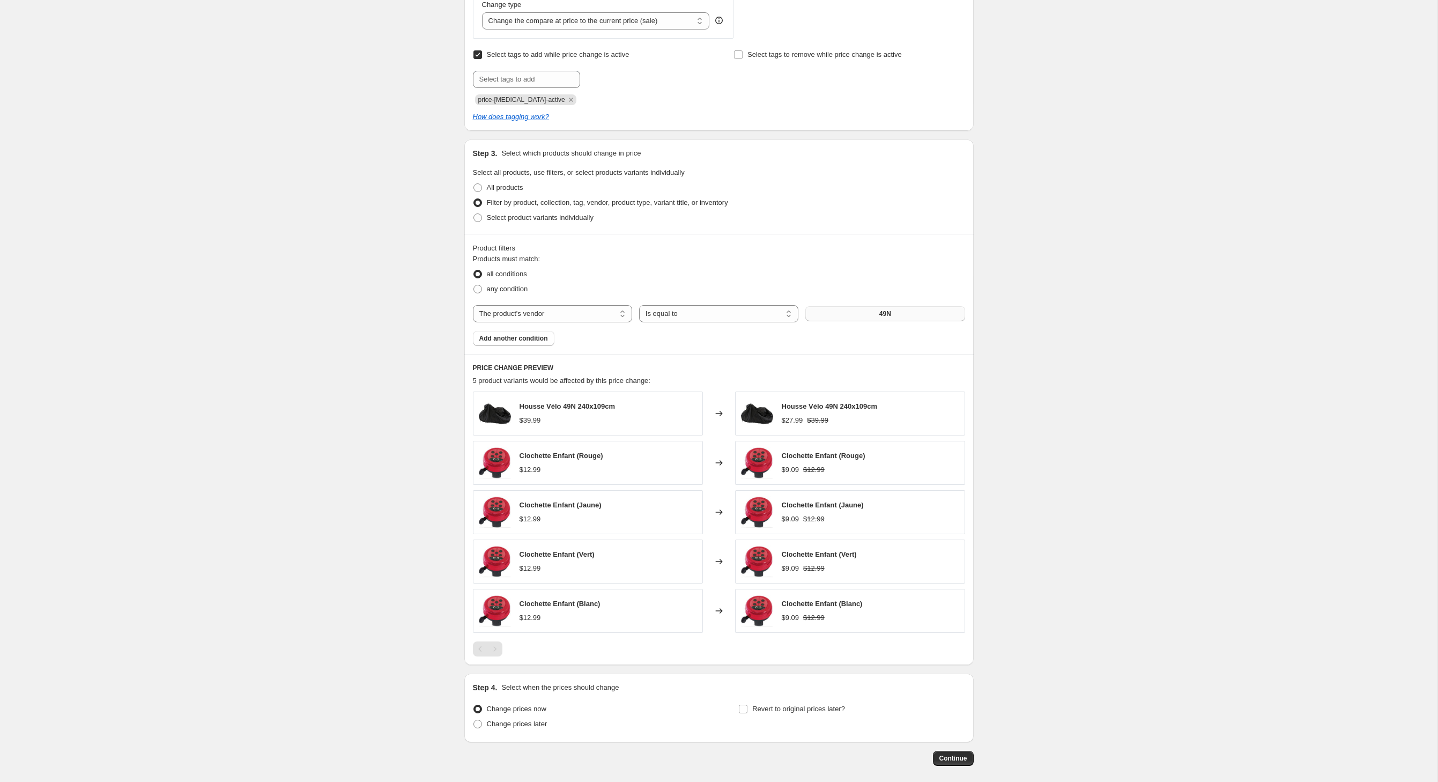
click at [878, 321] on button "49N" at bounding box center [884, 313] width 159 height 15
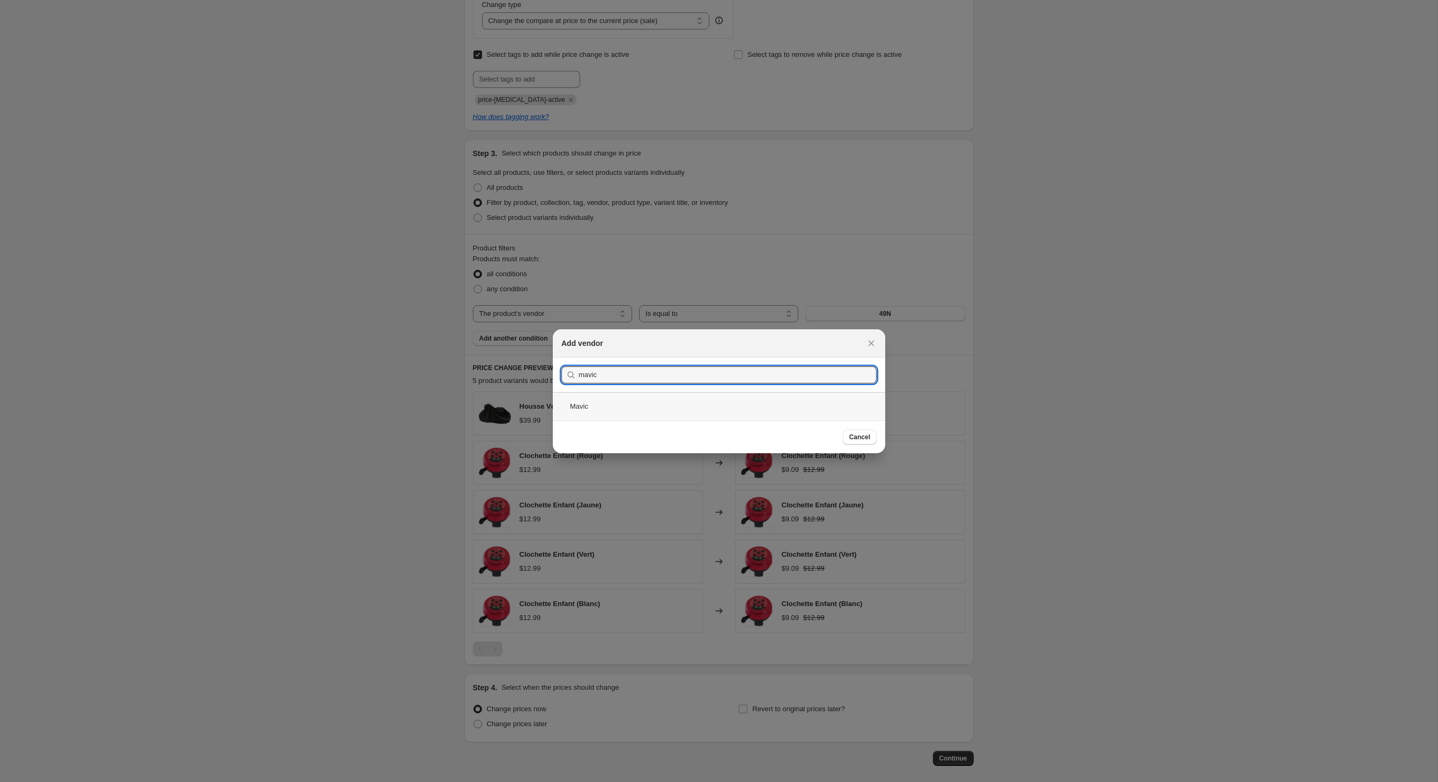
type input "mavic"
click at [565, 409] on div "Mavic" at bounding box center [719, 406] width 332 height 28
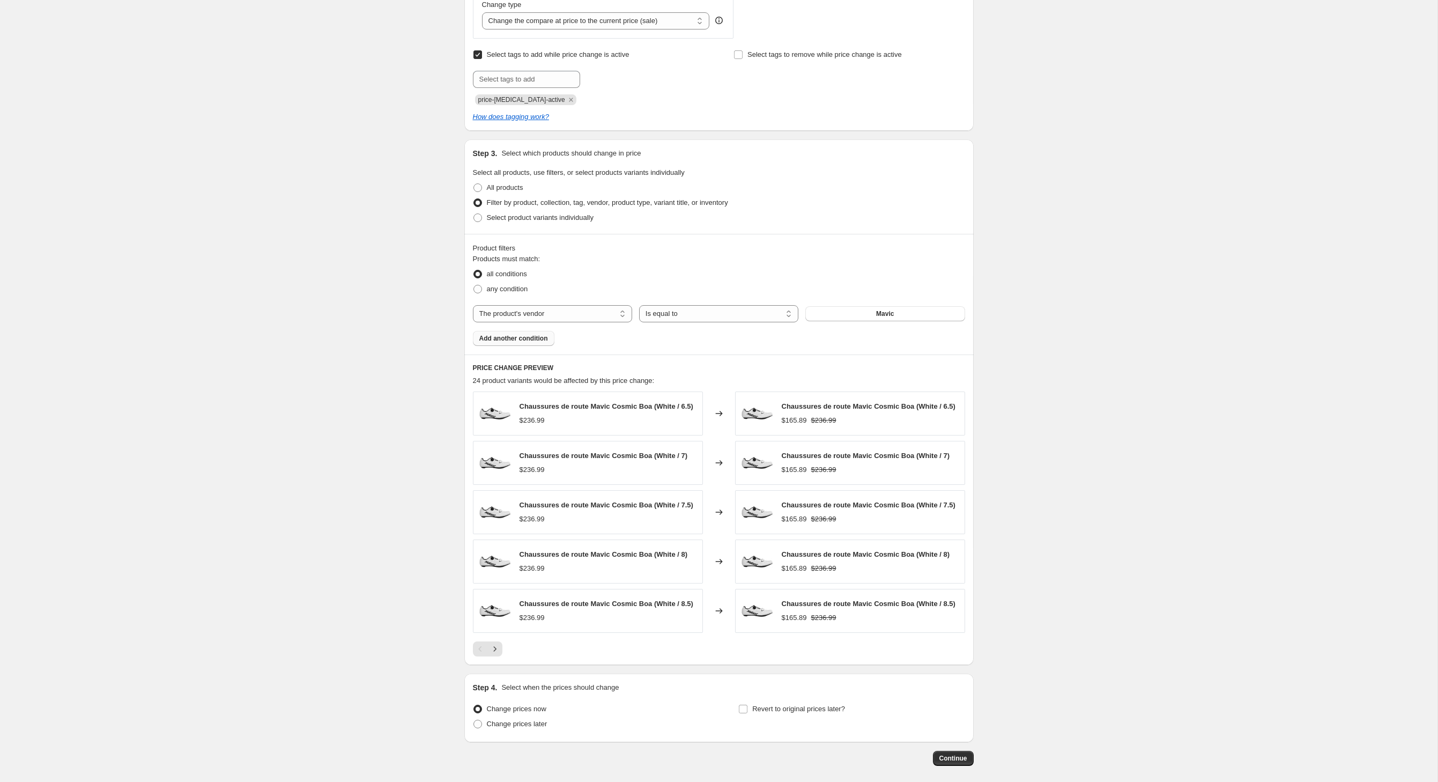
click at [529, 343] on span "Add another condition" at bounding box center [513, 338] width 69 height 9
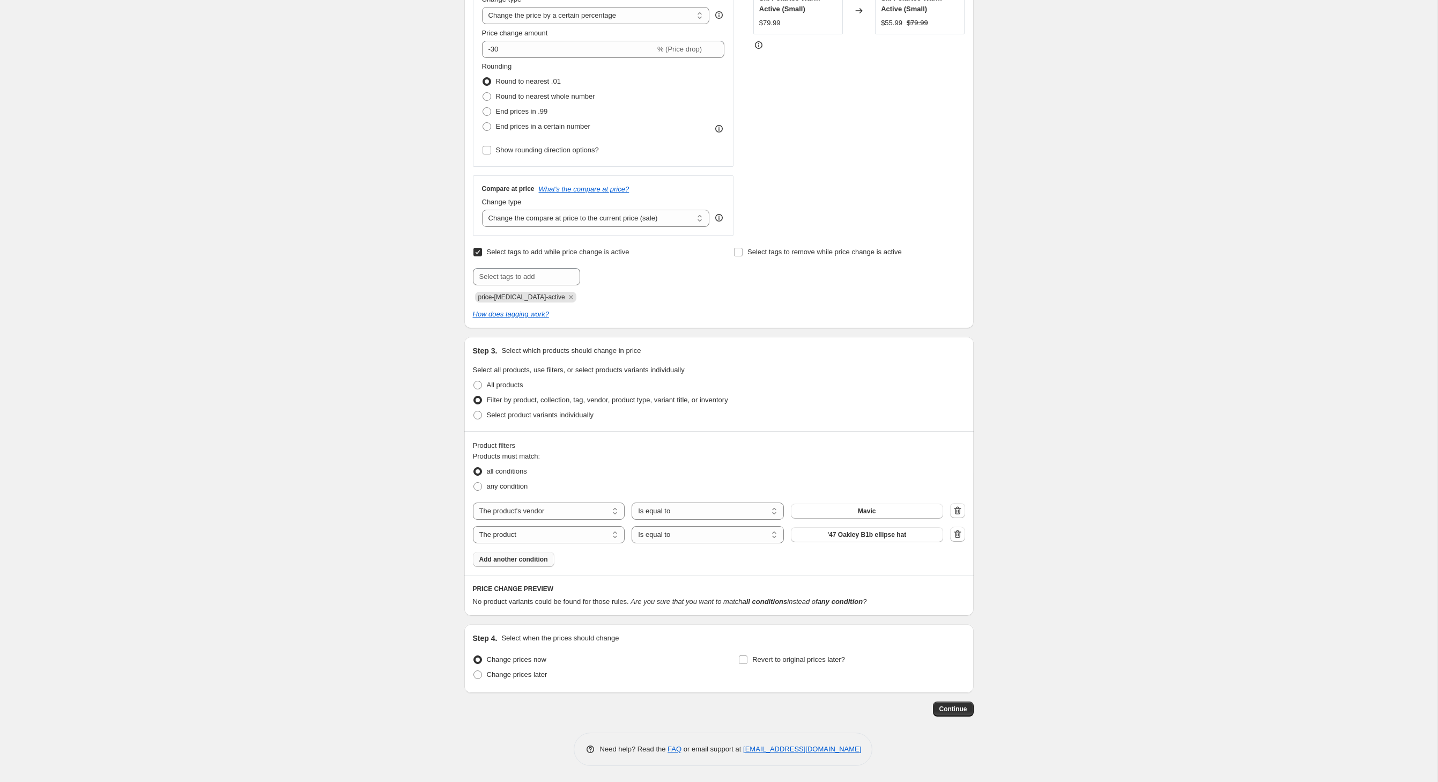
scroll to position [326, 0]
select select "product_type"
click at [851, 527] on button "14-15" at bounding box center [867, 534] width 152 height 15
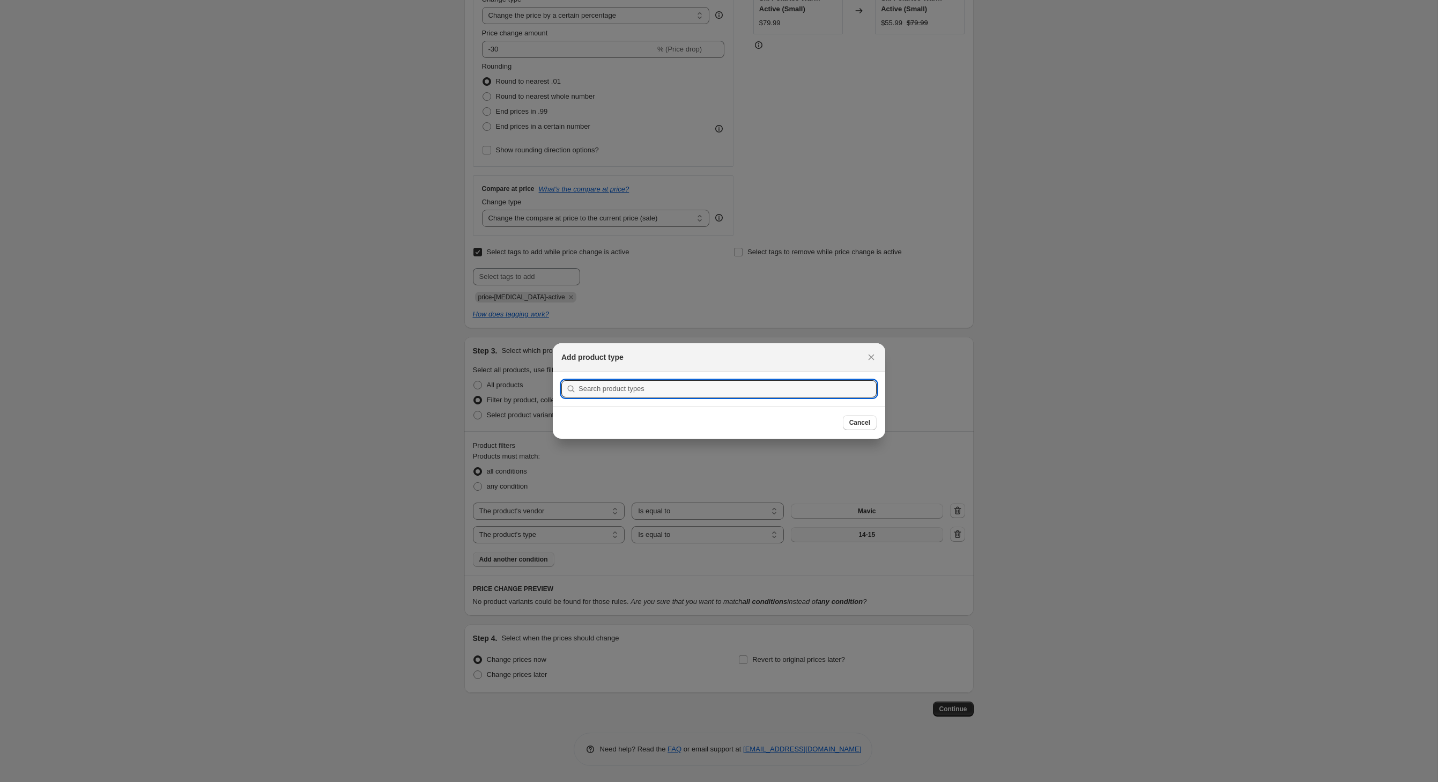
scroll to position [0, 0]
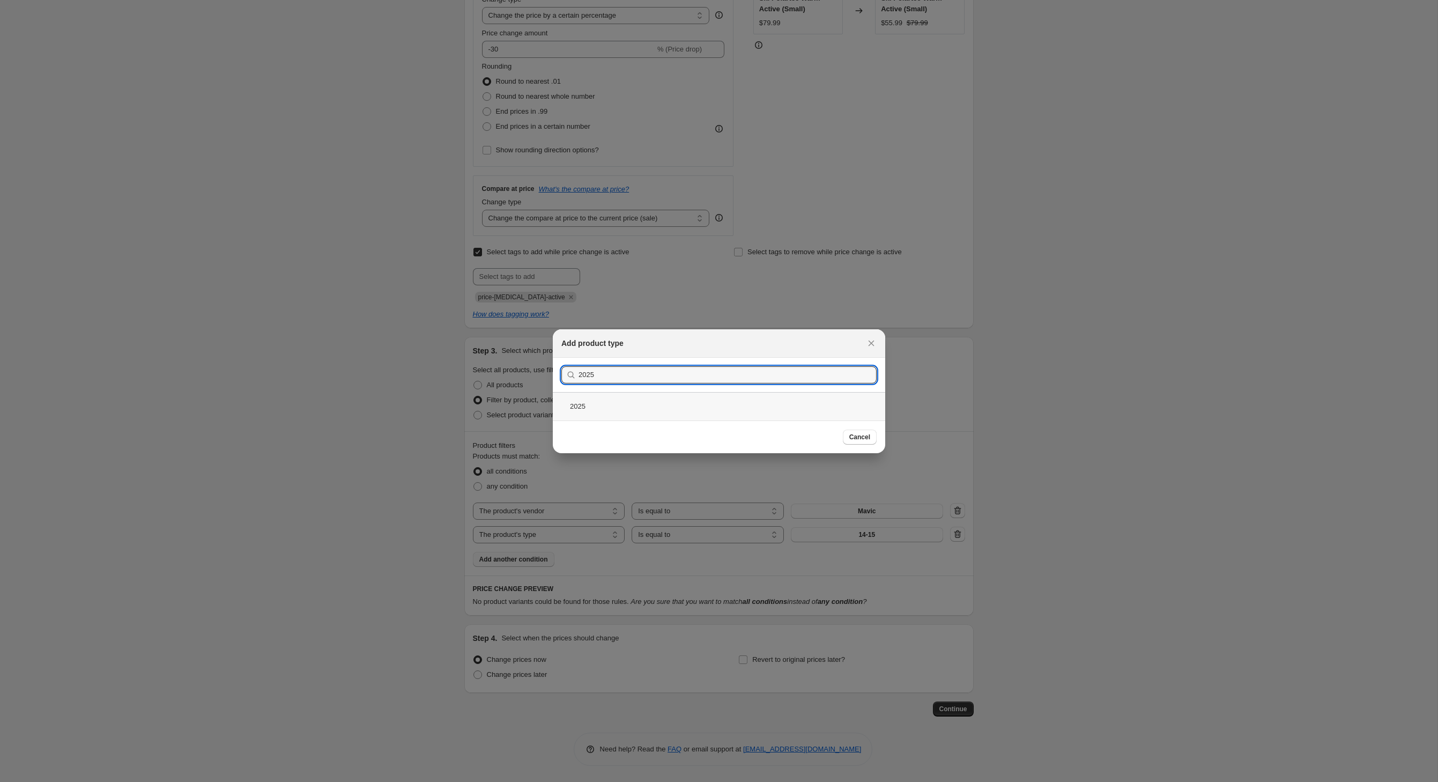
type input "2025"
click at [560, 406] on div "2025" at bounding box center [719, 406] width 332 height 28
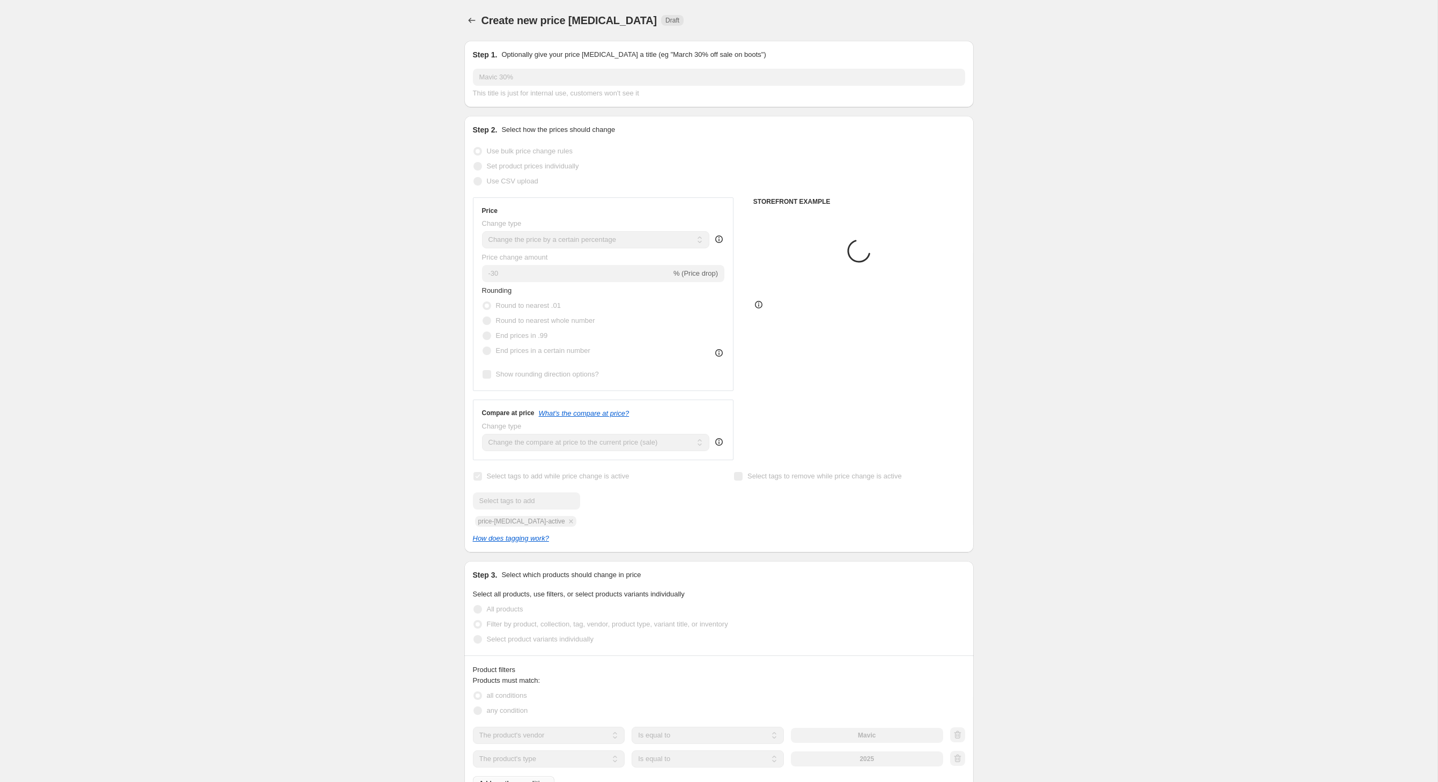
scroll to position [326, 0]
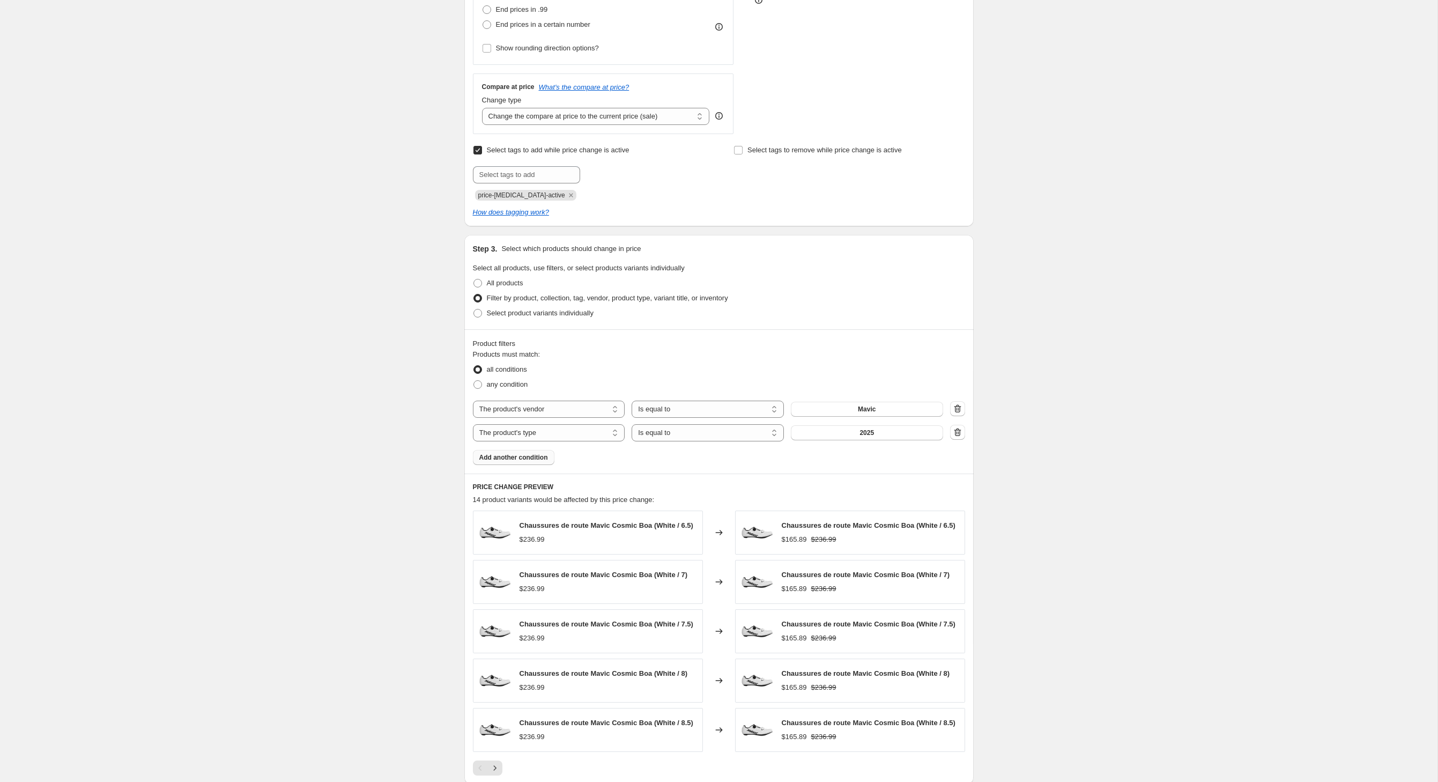
click at [524, 462] on span "Add another condition" at bounding box center [513, 457] width 69 height 9
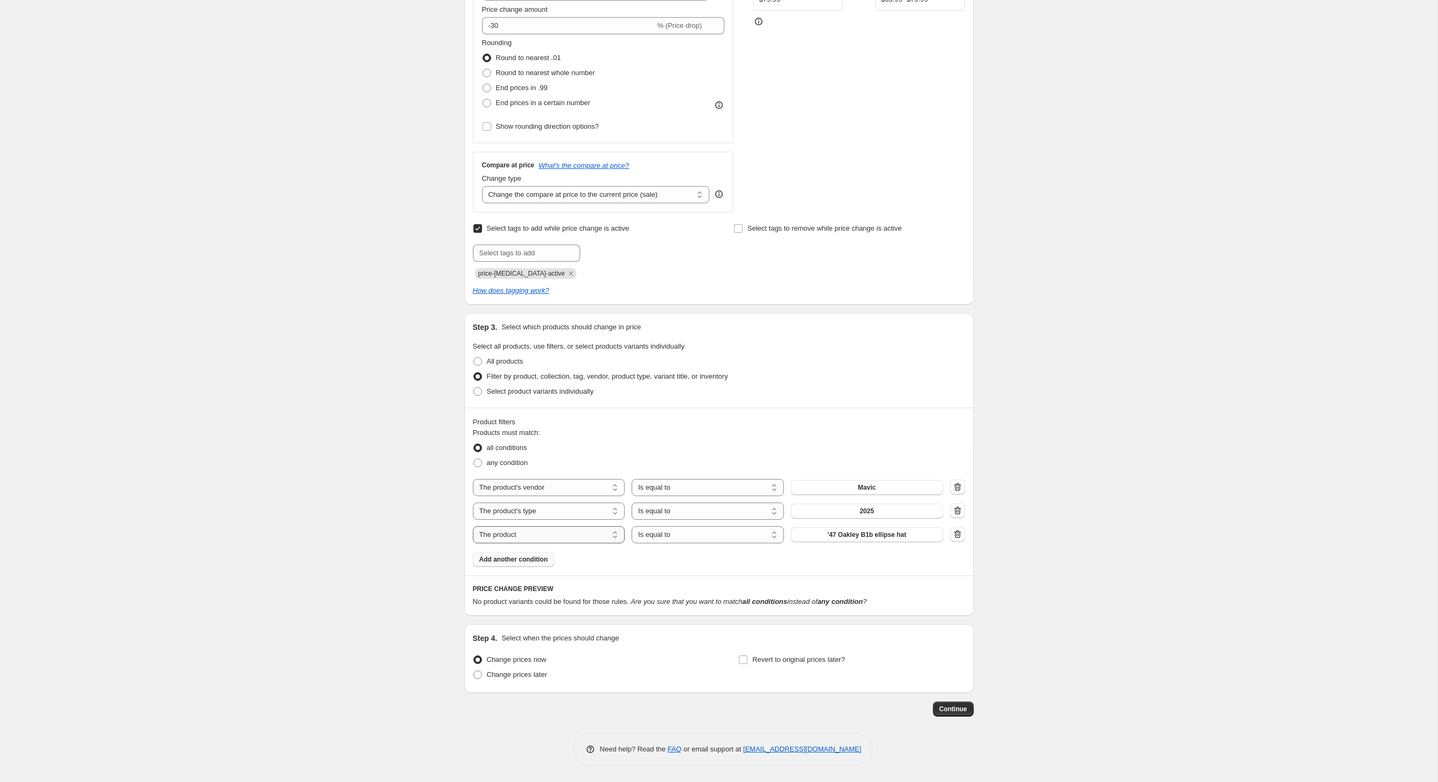
select select "inventory_quantity"
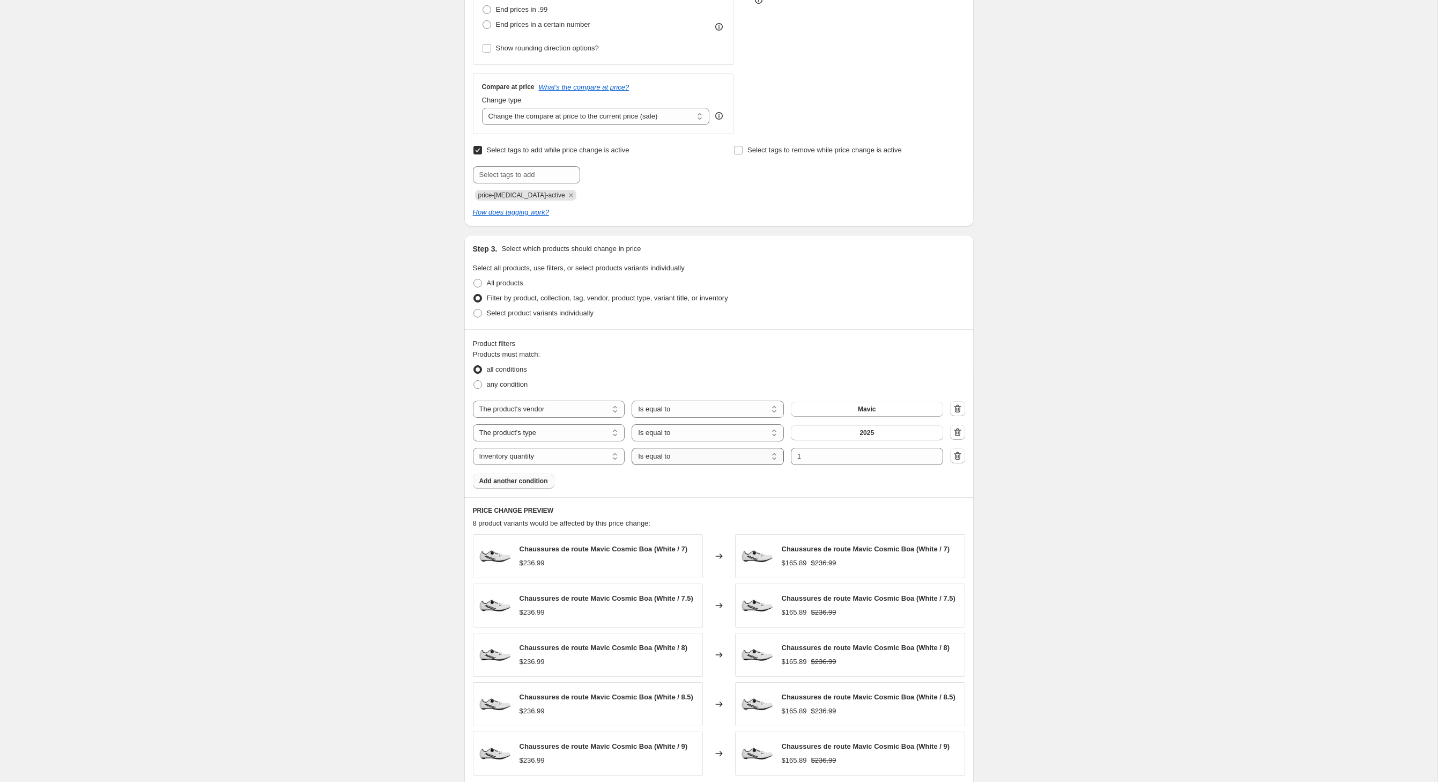
select select ">"
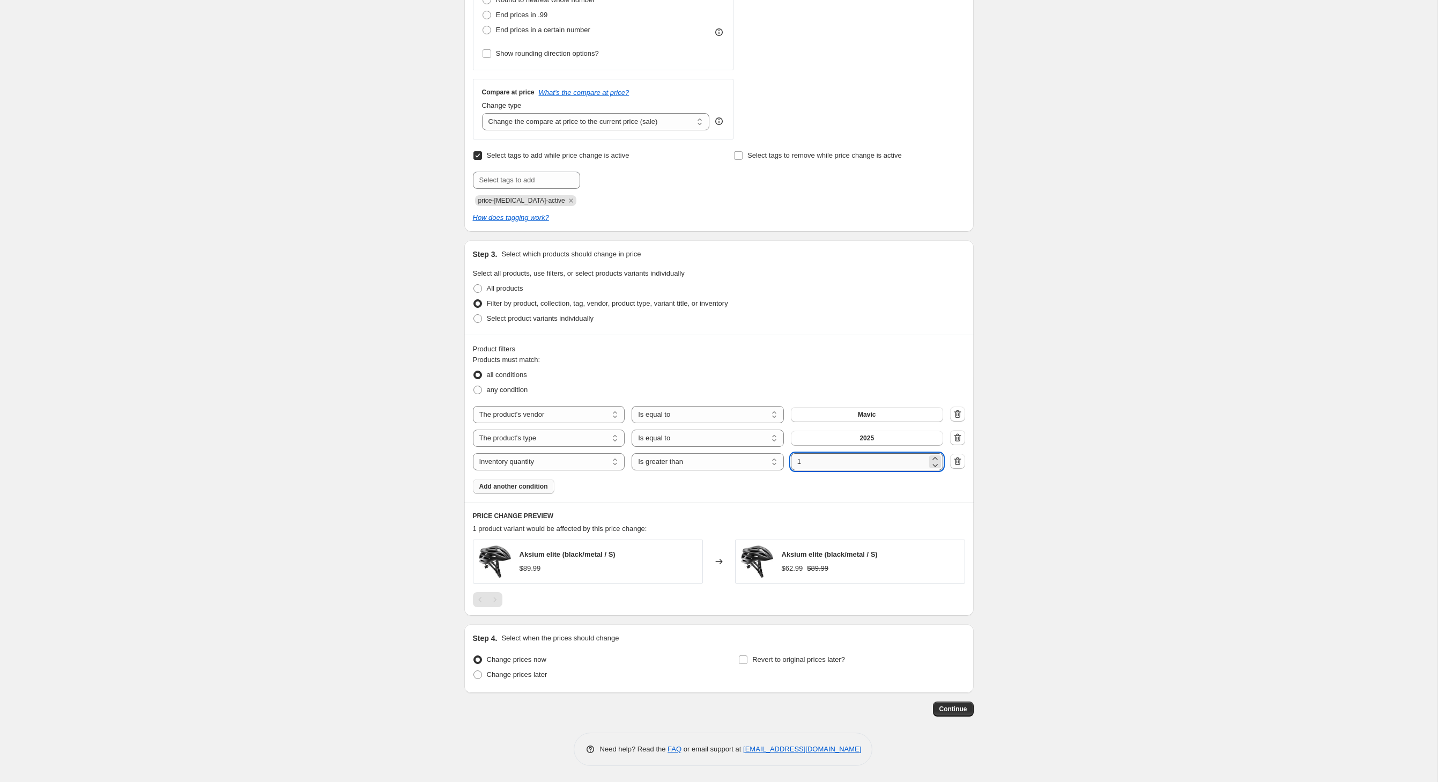
click at [822, 470] on input "1" at bounding box center [859, 461] width 136 height 17
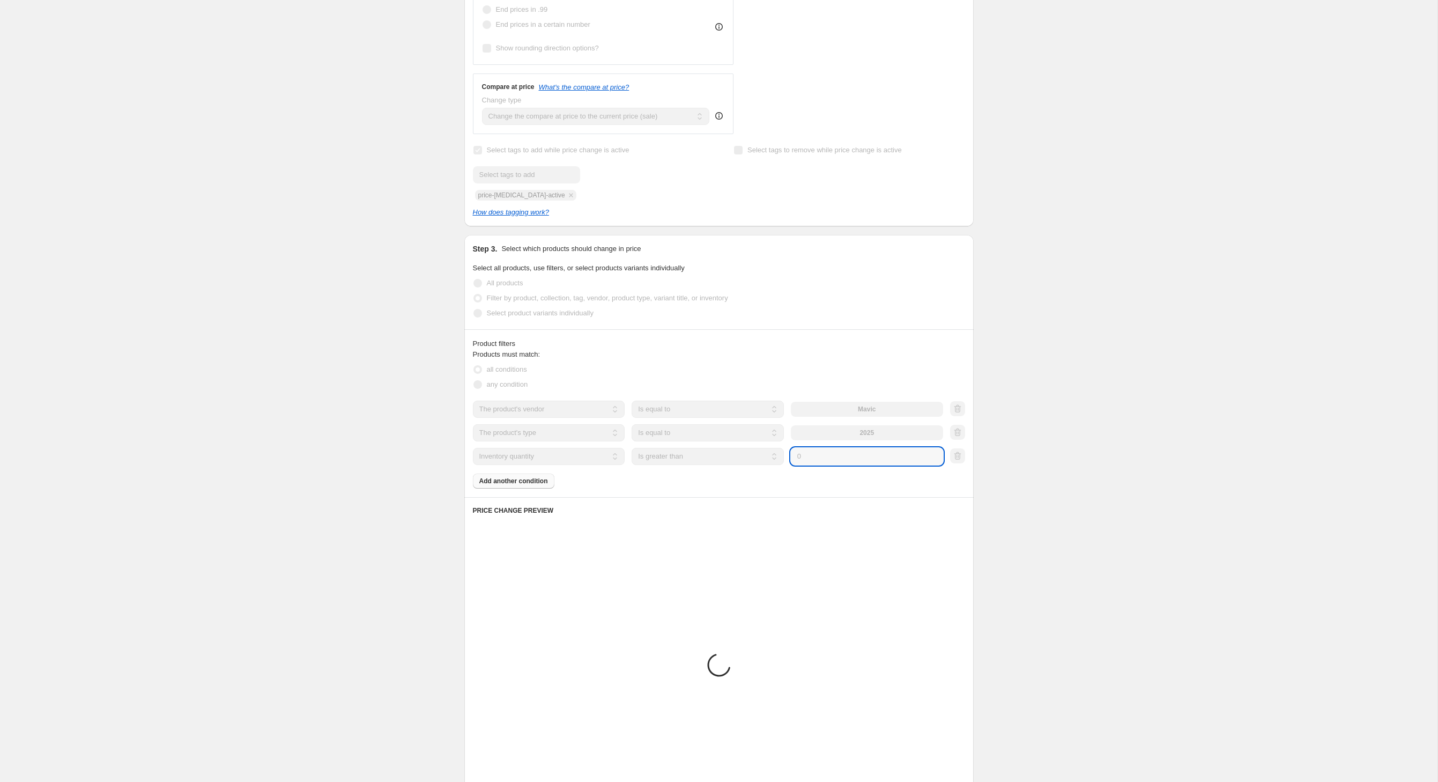
type input "0"
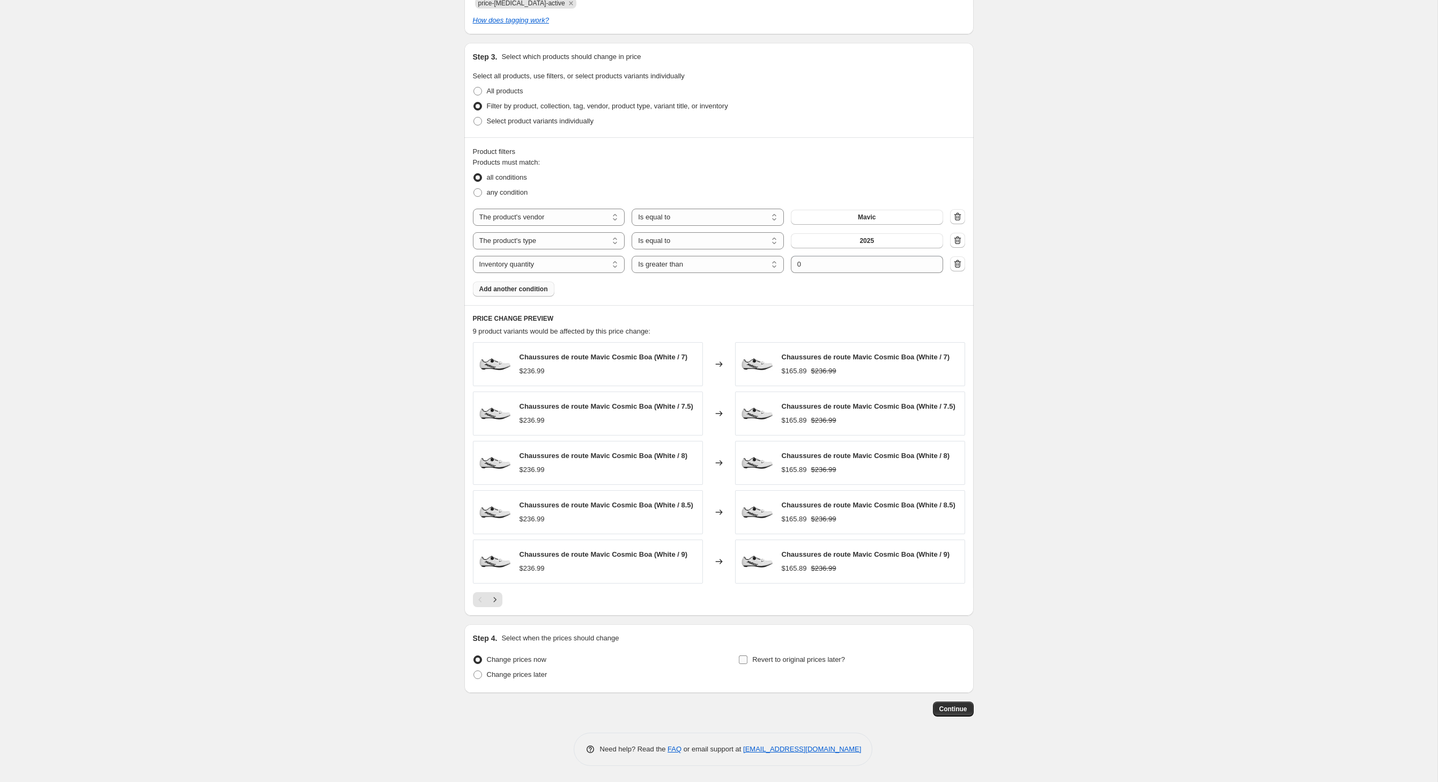
click at [745, 655] on input "Revert to original prices later?" at bounding box center [743, 659] width 9 height 9
checkbox input "true"
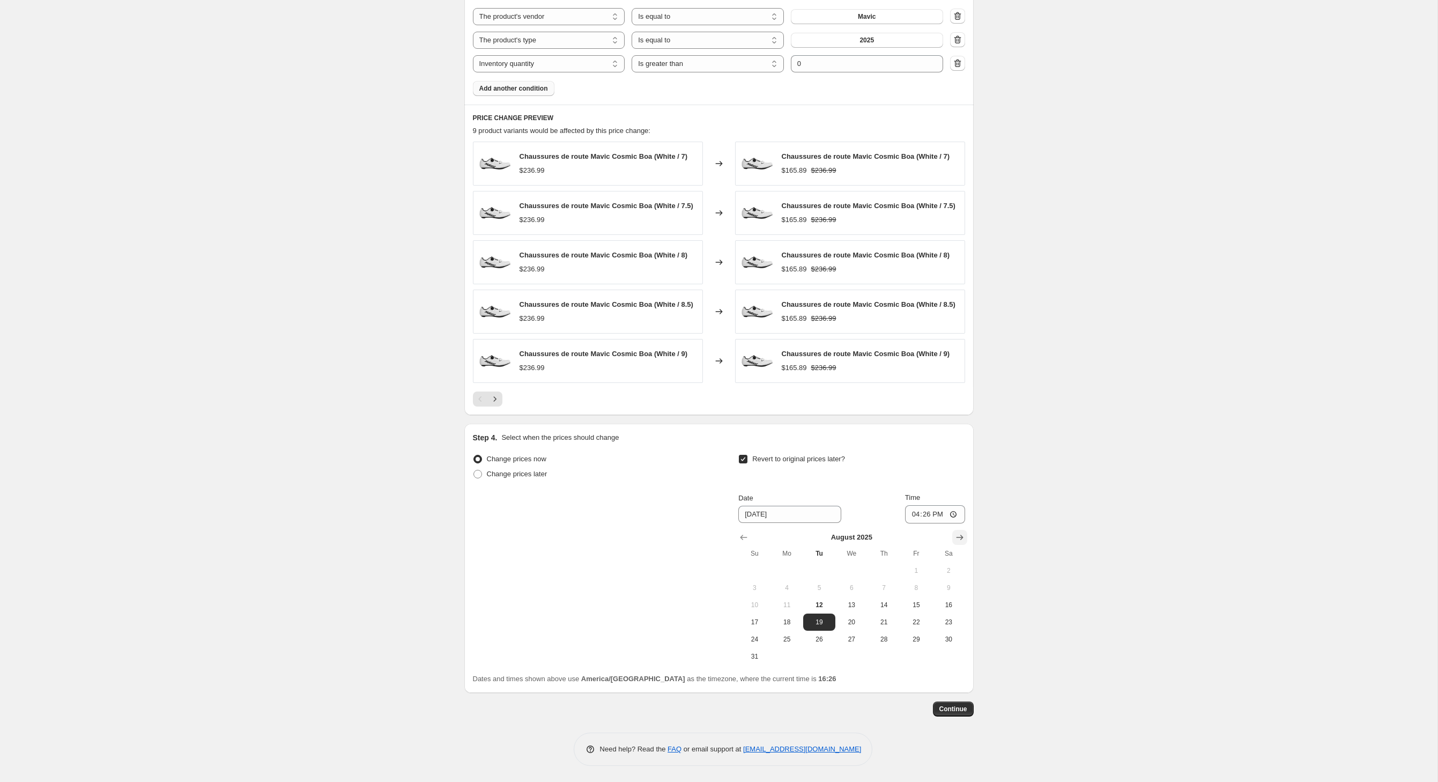
click at [963, 535] on icon "Show next month, September 2025" at bounding box center [959, 537] width 7 height 5
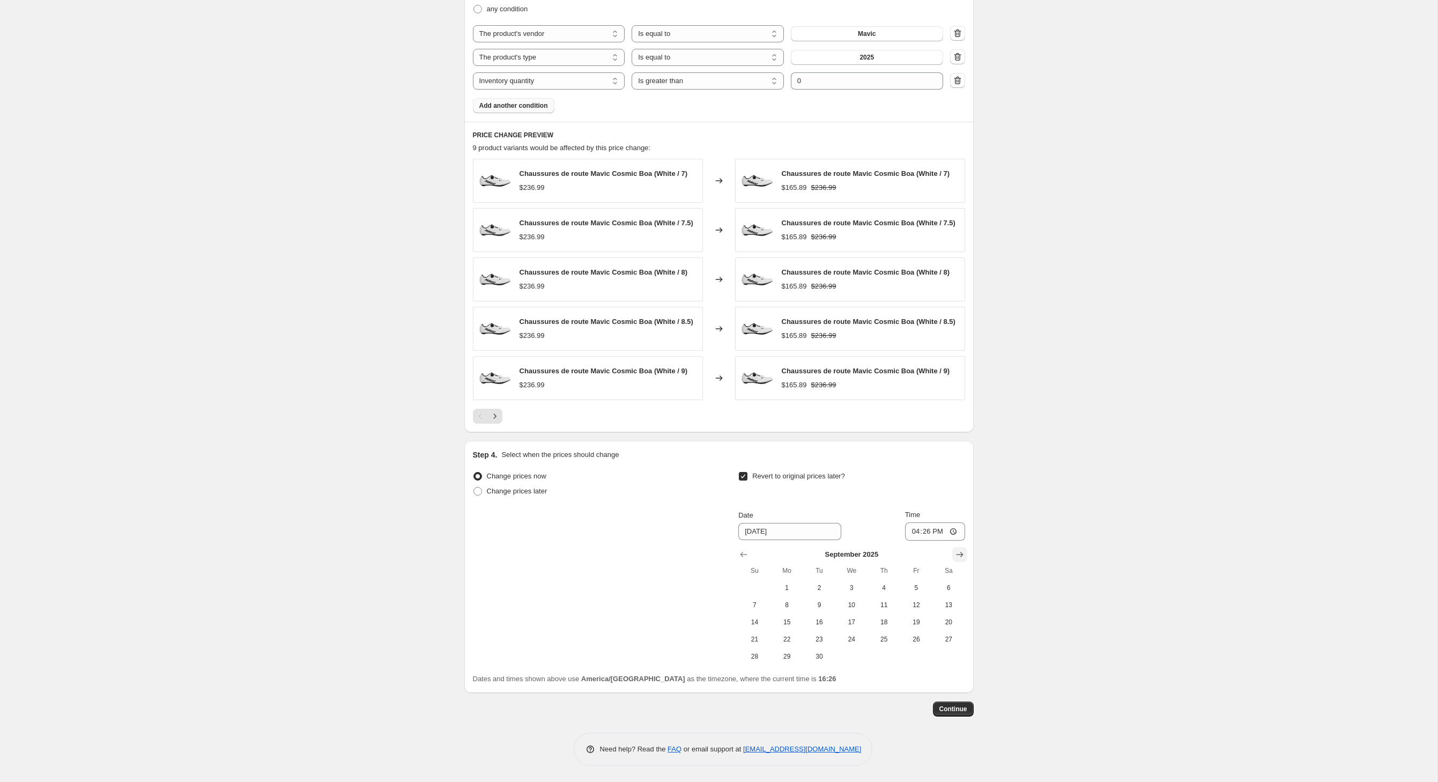
scroll to position [855, 0]
click at [965, 549] on icon "Show next month, October 2025" at bounding box center [960, 554] width 11 height 11
click at [965, 549] on icon "Show next month, November 2025" at bounding box center [960, 554] width 11 height 11
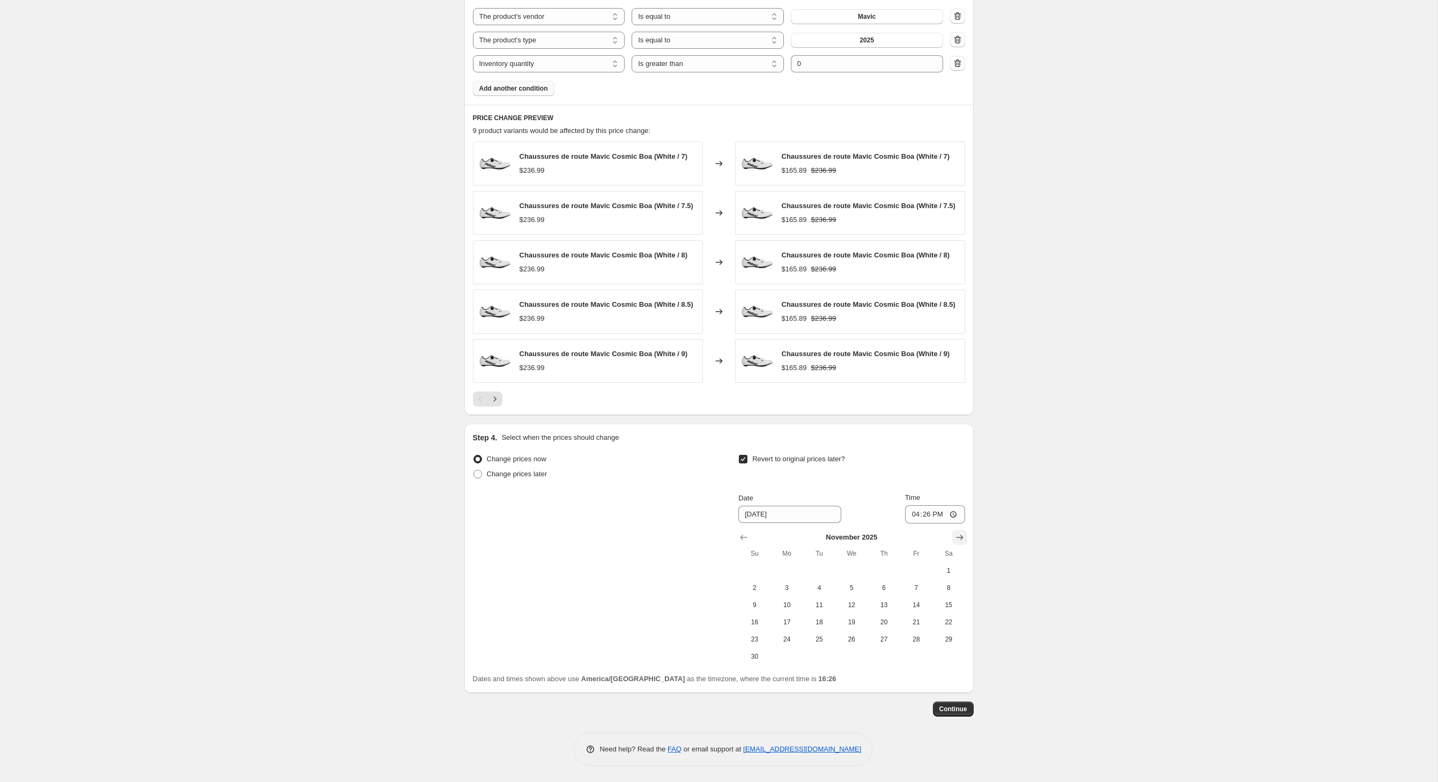
click at [965, 537] on icon "Show next month, December 2025" at bounding box center [960, 537] width 11 height 11
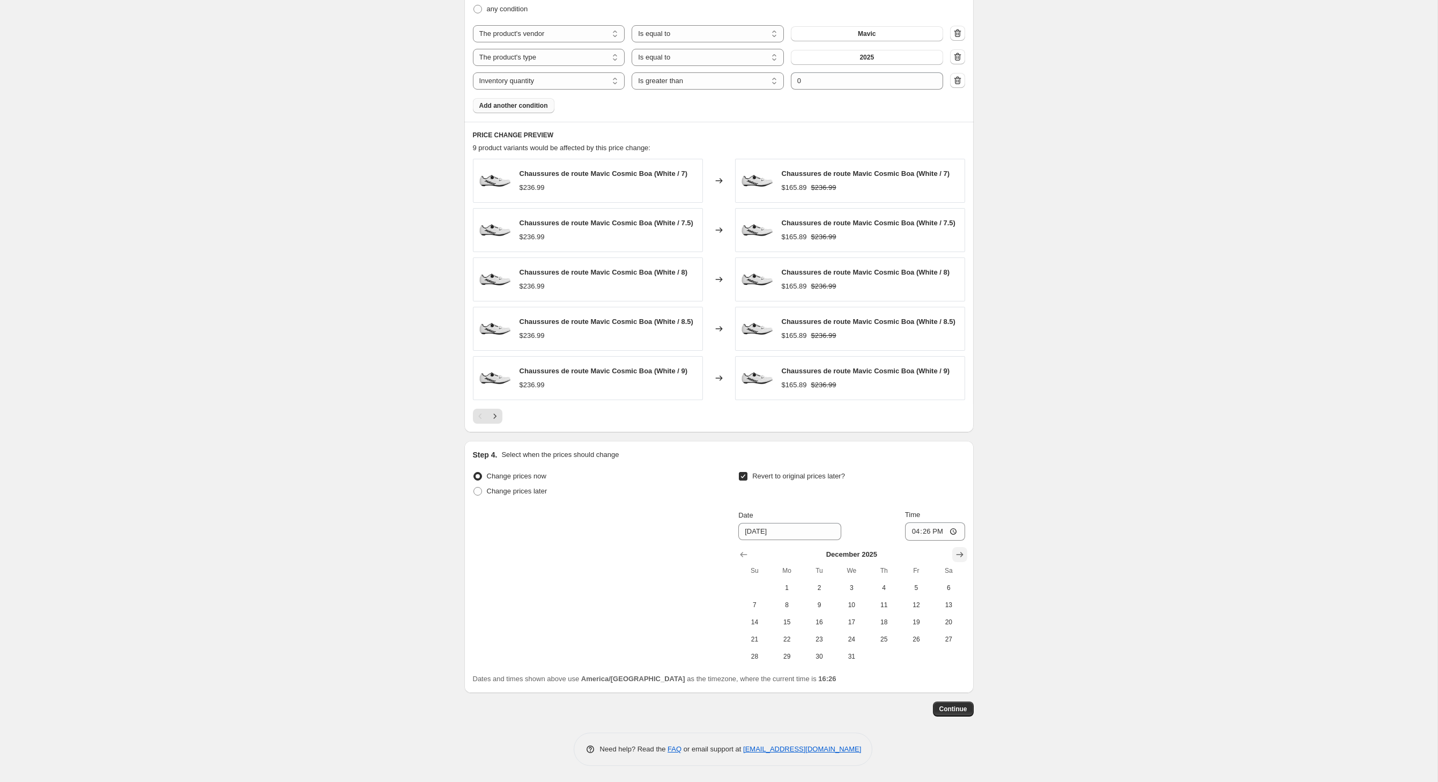
click at [965, 549] on icon "Show next month, January 2026" at bounding box center [960, 554] width 11 height 11
click at [965, 549] on icon "Show next month, February 2026" at bounding box center [960, 554] width 11 height 11
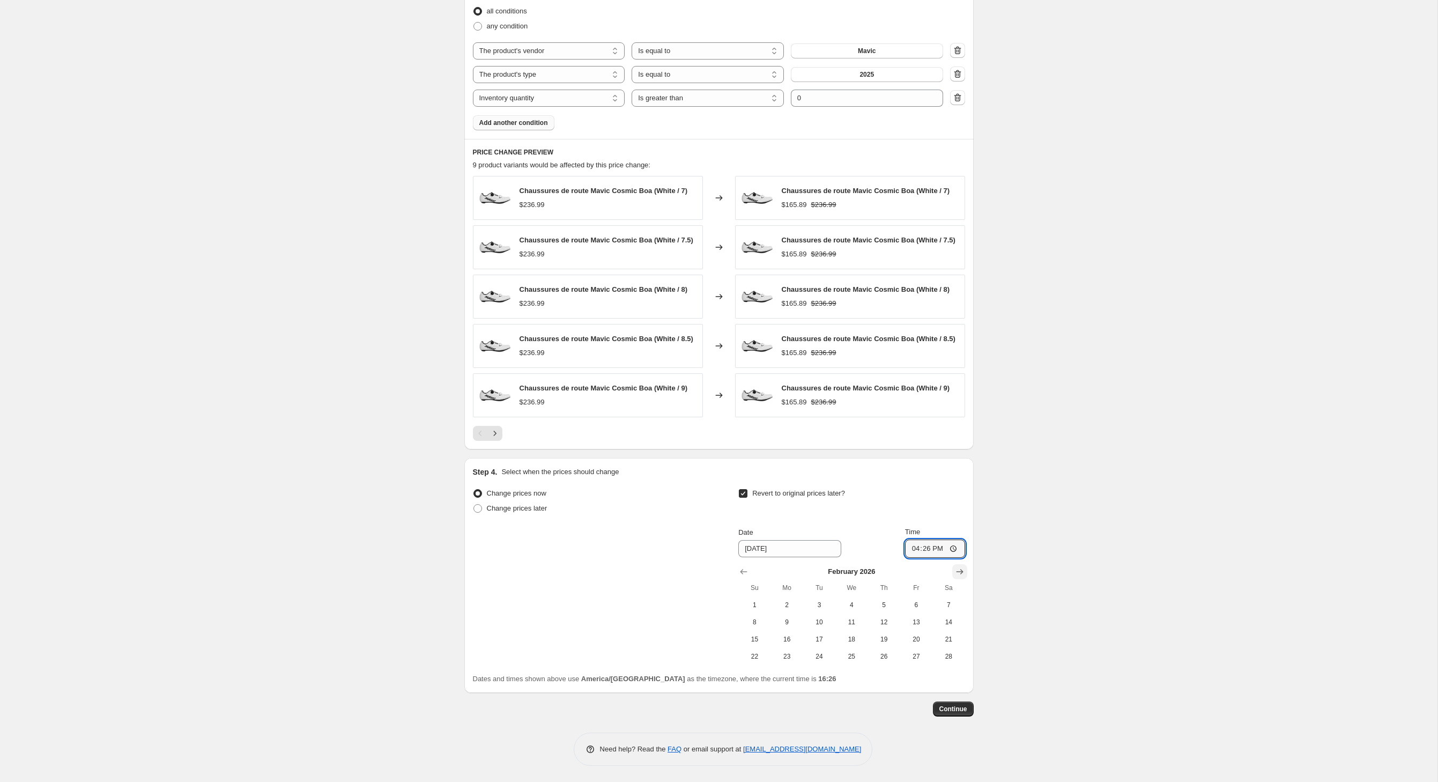
click at [965, 539] on input "16:26" at bounding box center [935, 548] width 60 height 18
click at [965, 566] on icon "Show next month, March 2026" at bounding box center [960, 571] width 11 height 11
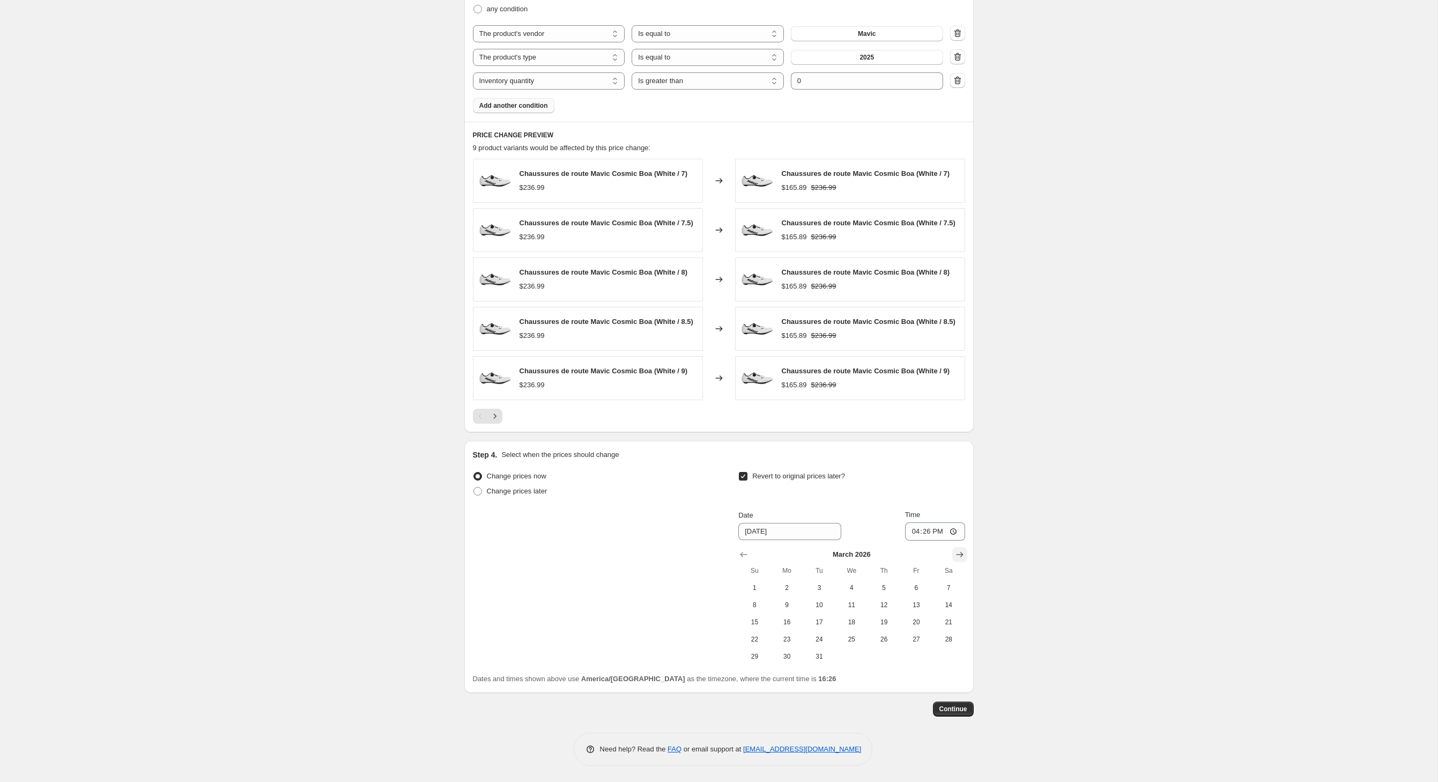
click at [965, 557] on icon "Show next month, April 2026" at bounding box center [960, 554] width 11 height 11
click at [863, 591] on span "1" at bounding box center [852, 587] width 24 height 9
type input "[DATE]"
click at [967, 713] on span "Continue" at bounding box center [954, 709] width 28 height 9
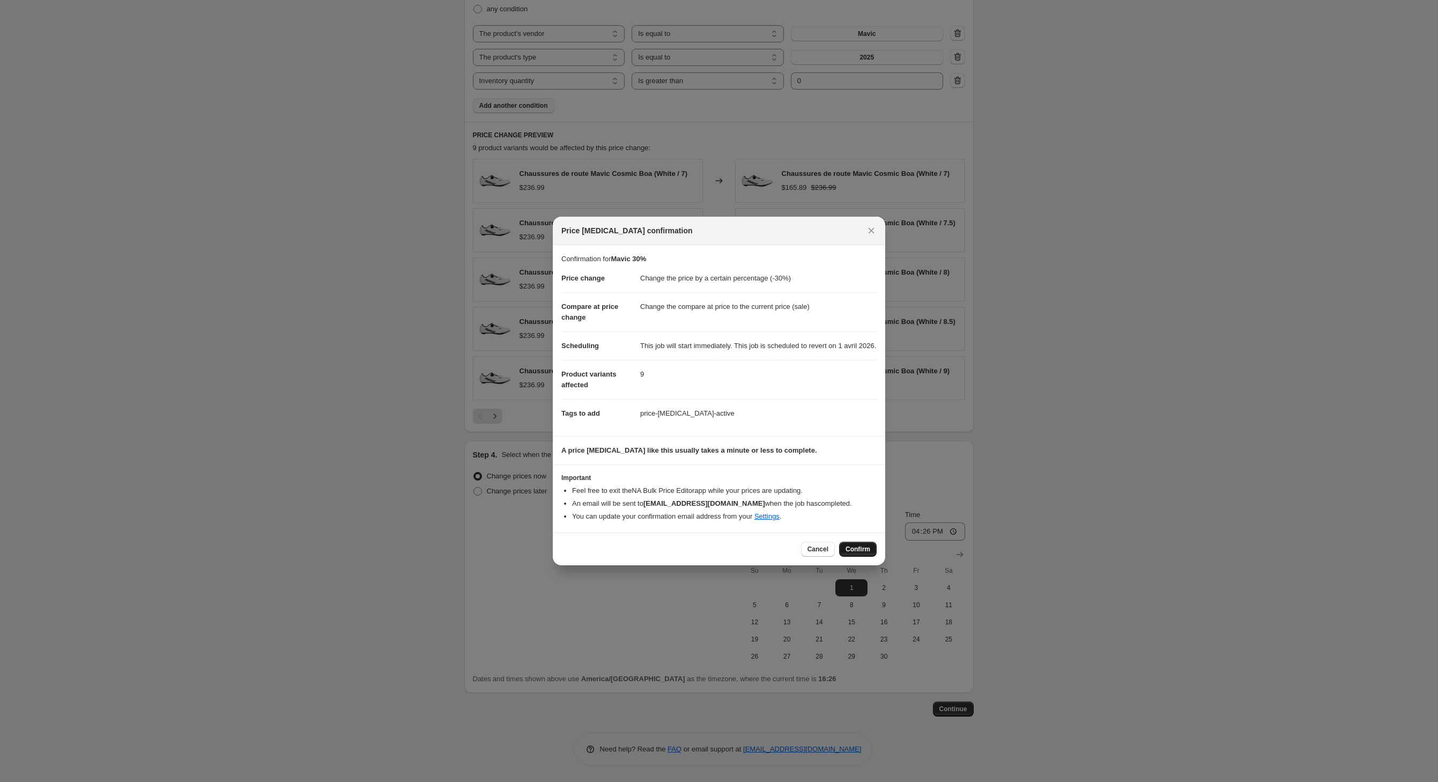
click at [870, 553] on span "Confirm" at bounding box center [858, 549] width 25 height 9
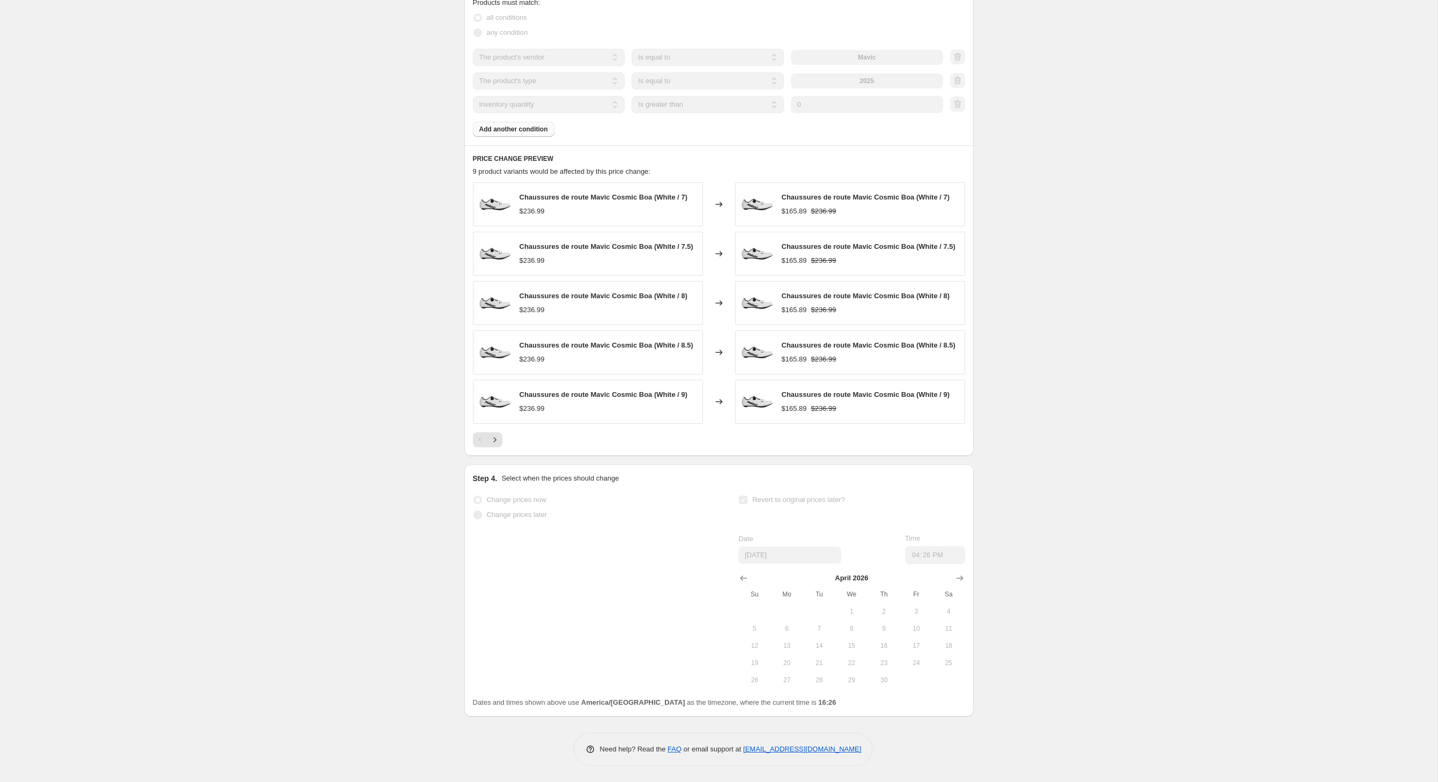
select select "percentage"
select select "vendor"
select select "product_type"
select select "inventory_quantity"
select select ">"
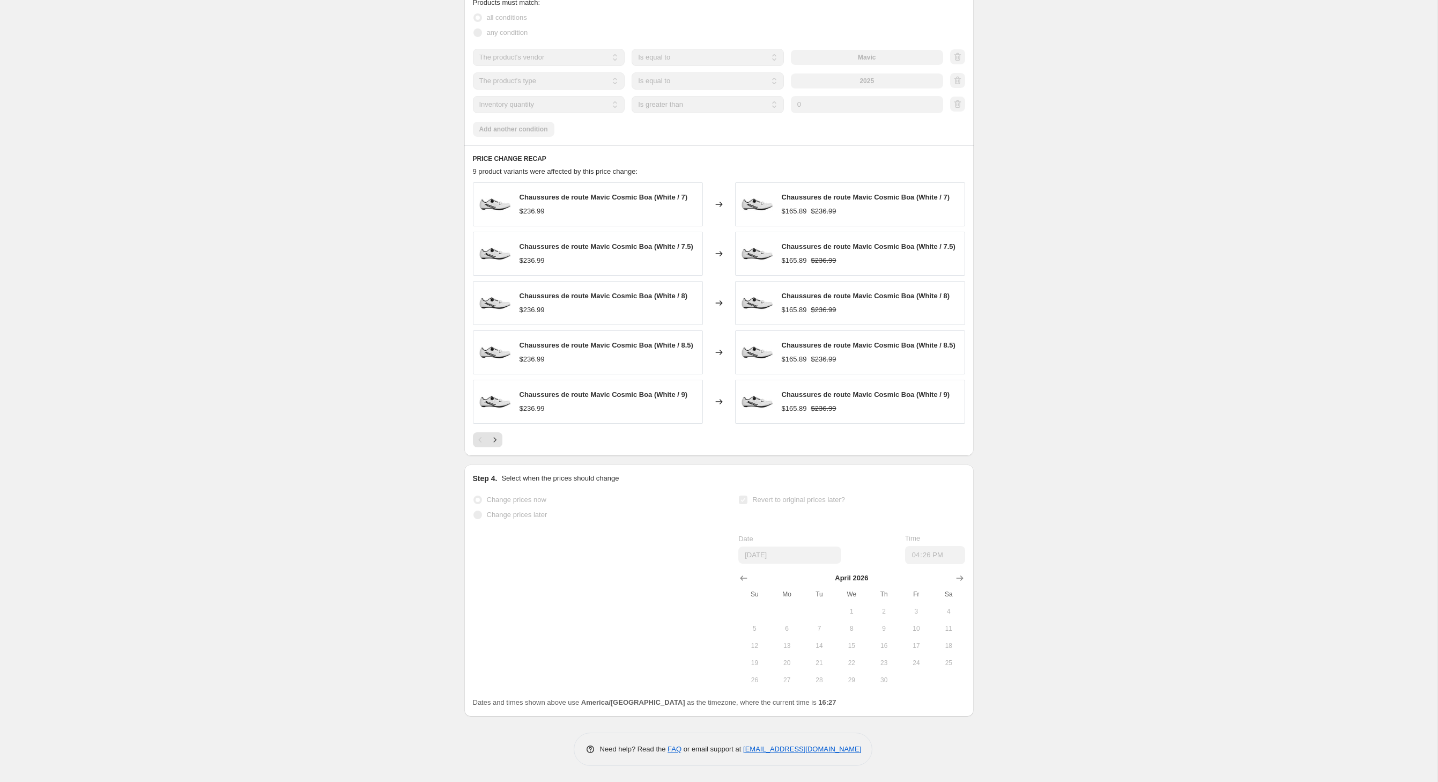
scroll to position [0, 0]
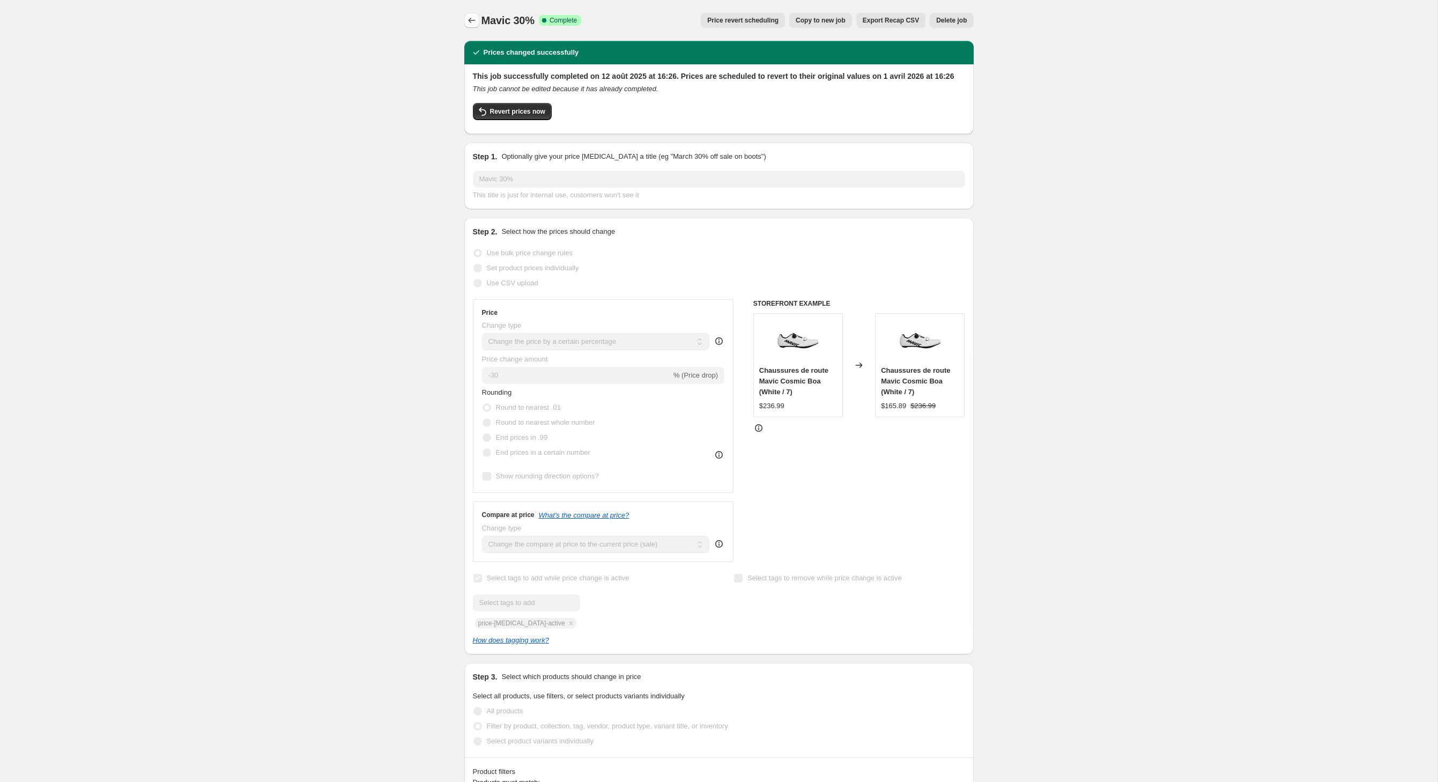
click at [467, 19] on icon "Price change jobs" at bounding box center [472, 20] width 11 height 11
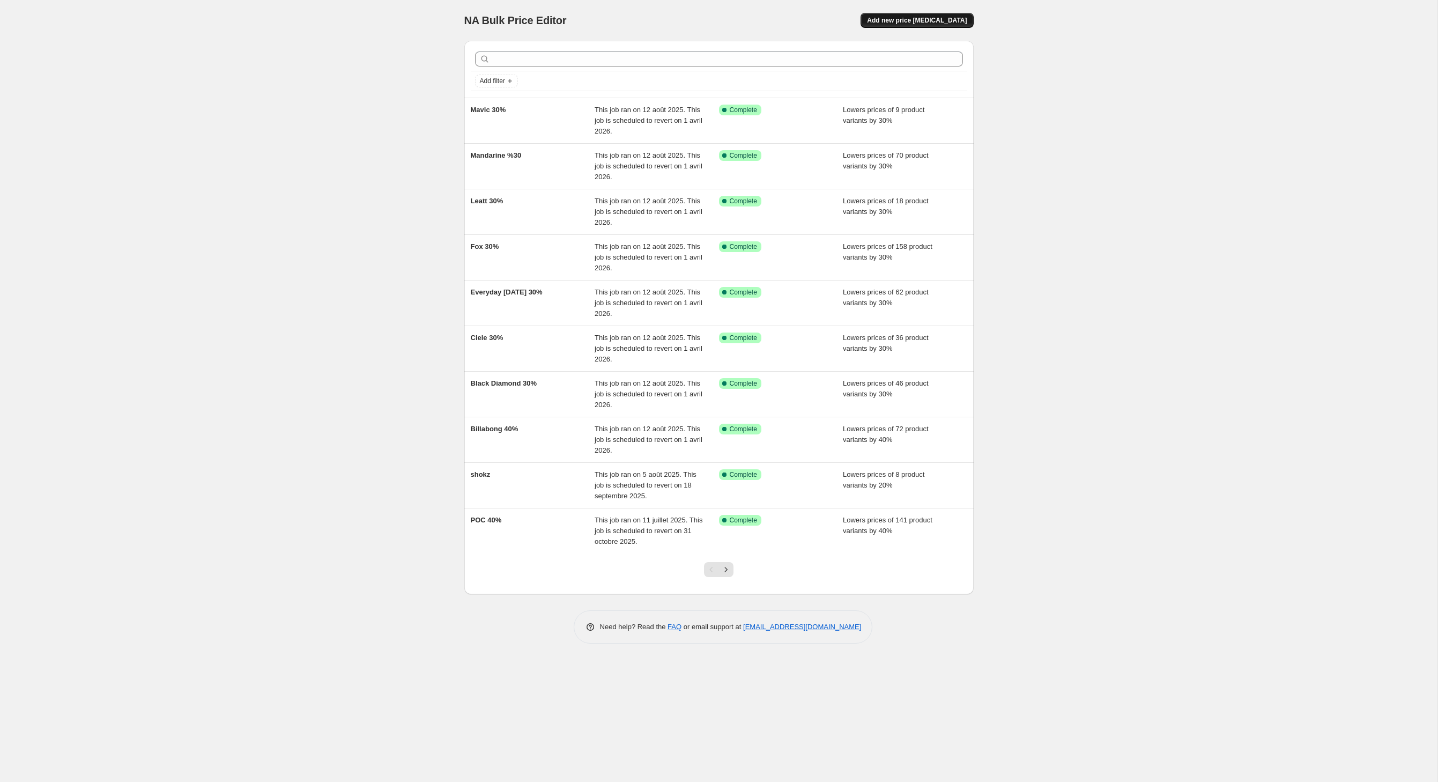
click at [950, 25] on span "Add new price [MEDICAL_DATA]" at bounding box center [917, 20] width 100 height 9
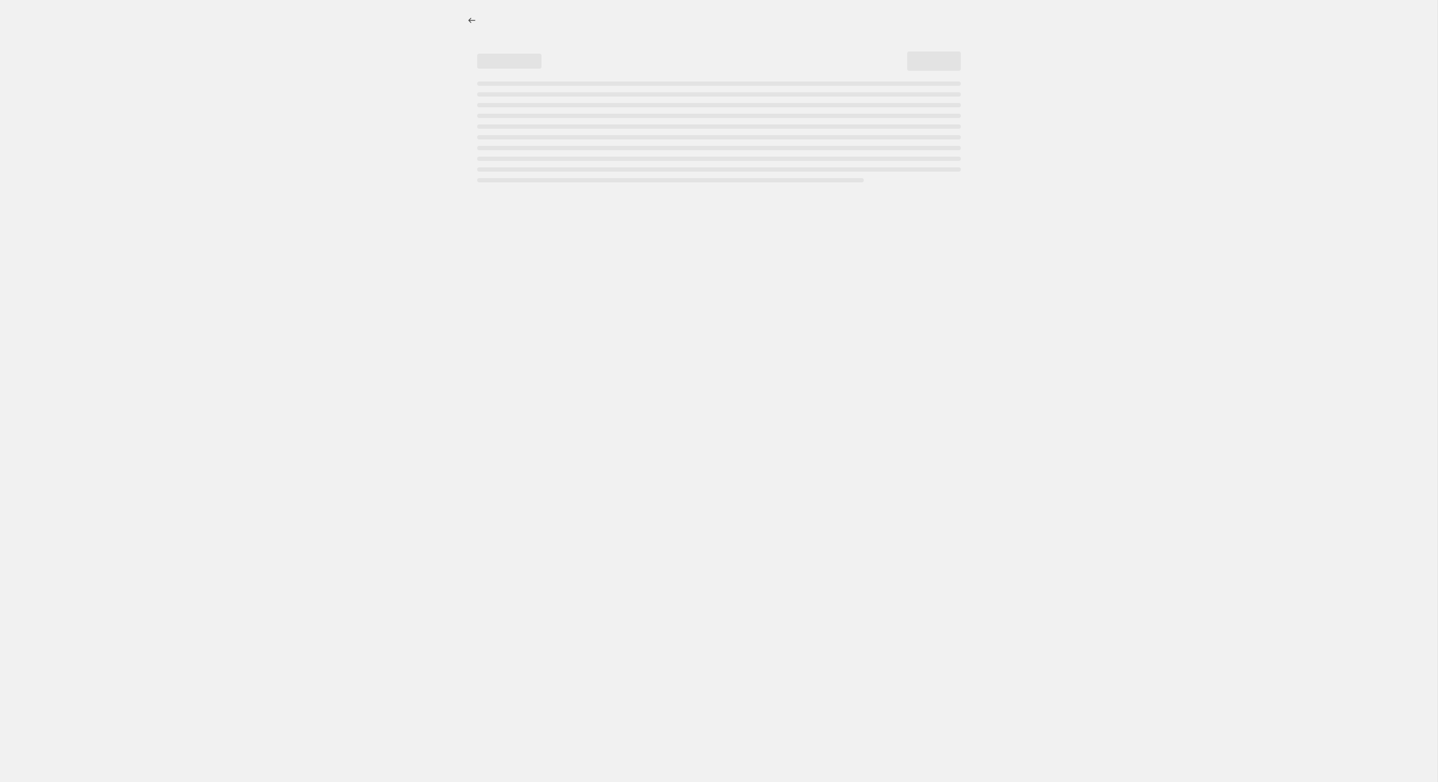
select select "percentage"
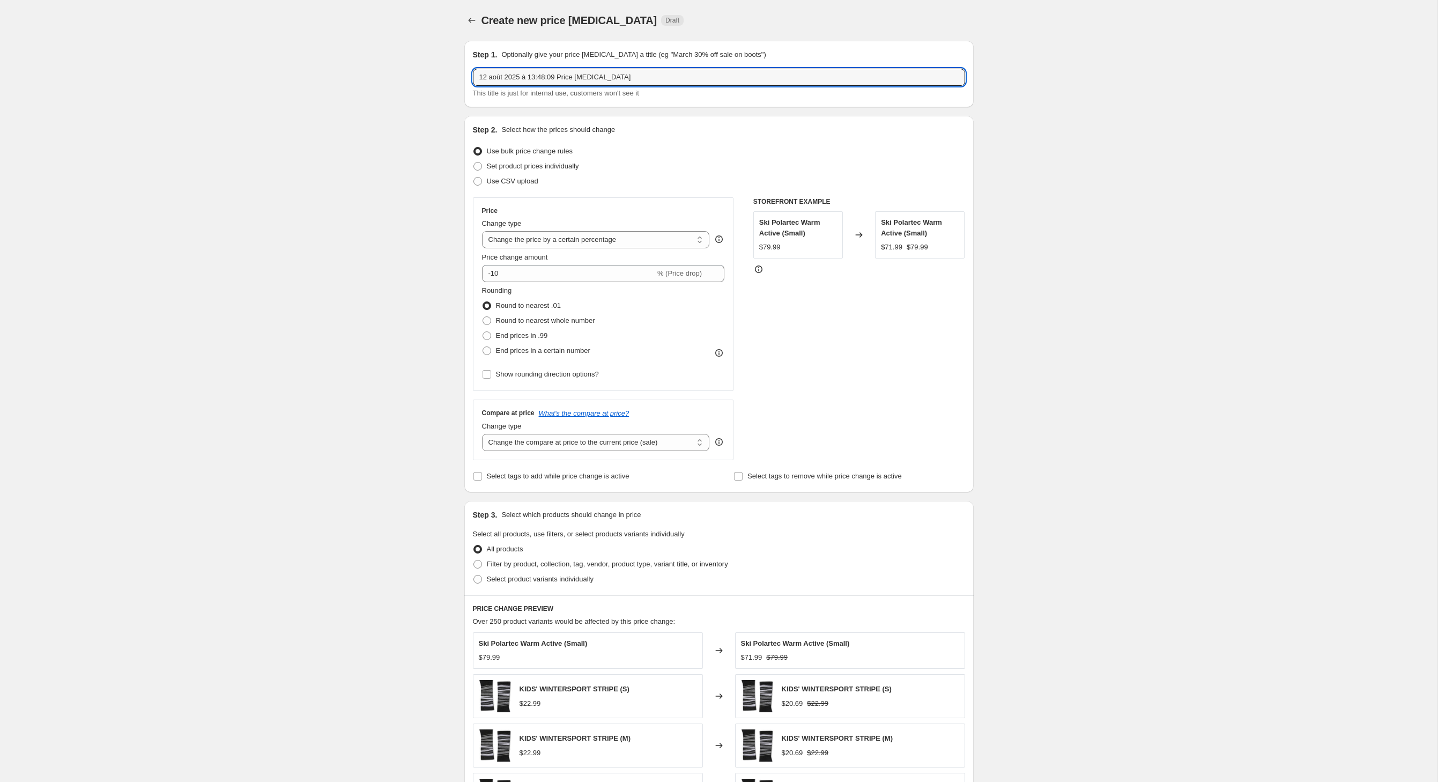
drag, startPoint x: 671, startPoint y: 91, endPoint x: 368, endPoint y: 85, distance: 303.6
click at [368, 85] on div "Create new price [MEDICAL_DATA]. This page is ready Create new price [MEDICAL_D…" at bounding box center [719, 532] width 1438 height 1065
type input "Northcoast 30%"
click at [518, 282] on input "-10" at bounding box center [568, 273] width 173 height 17
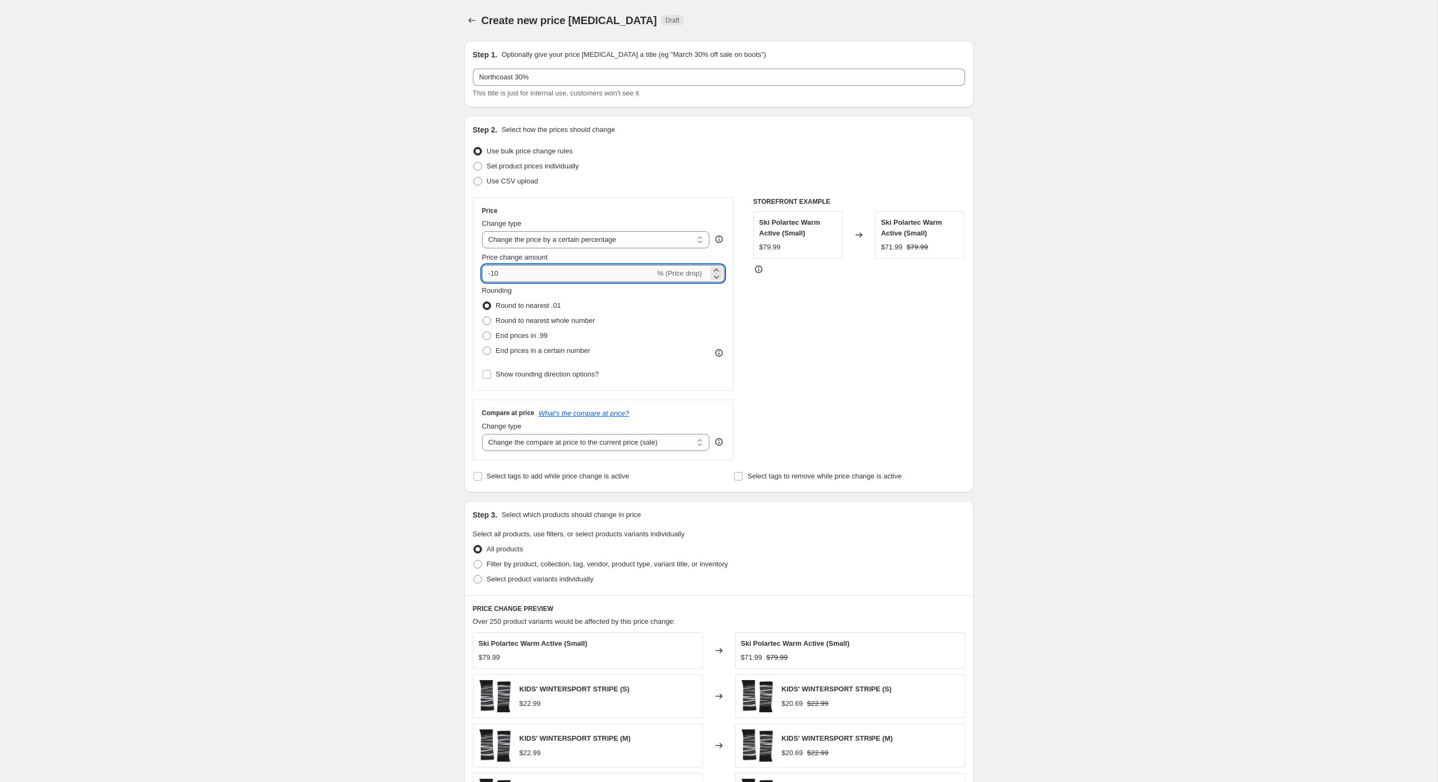
type input "-1"
type input "-30"
click at [327, 352] on div "Create new price [MEDICAL_DATA]. This page is ready Create new price [MEDICAL_D…" at bounding box center [719, 532] width 1438 height 1065
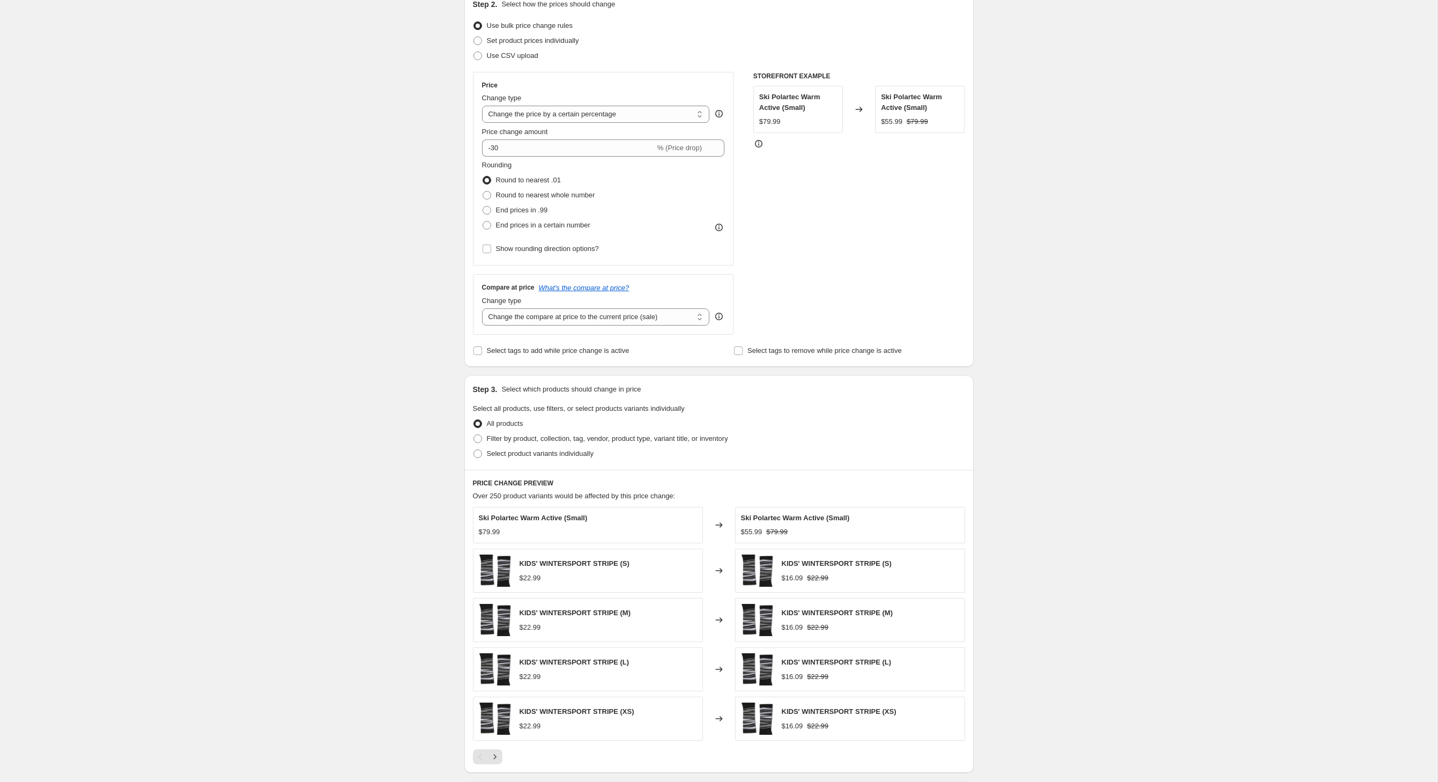
scroll to position [130, 0]
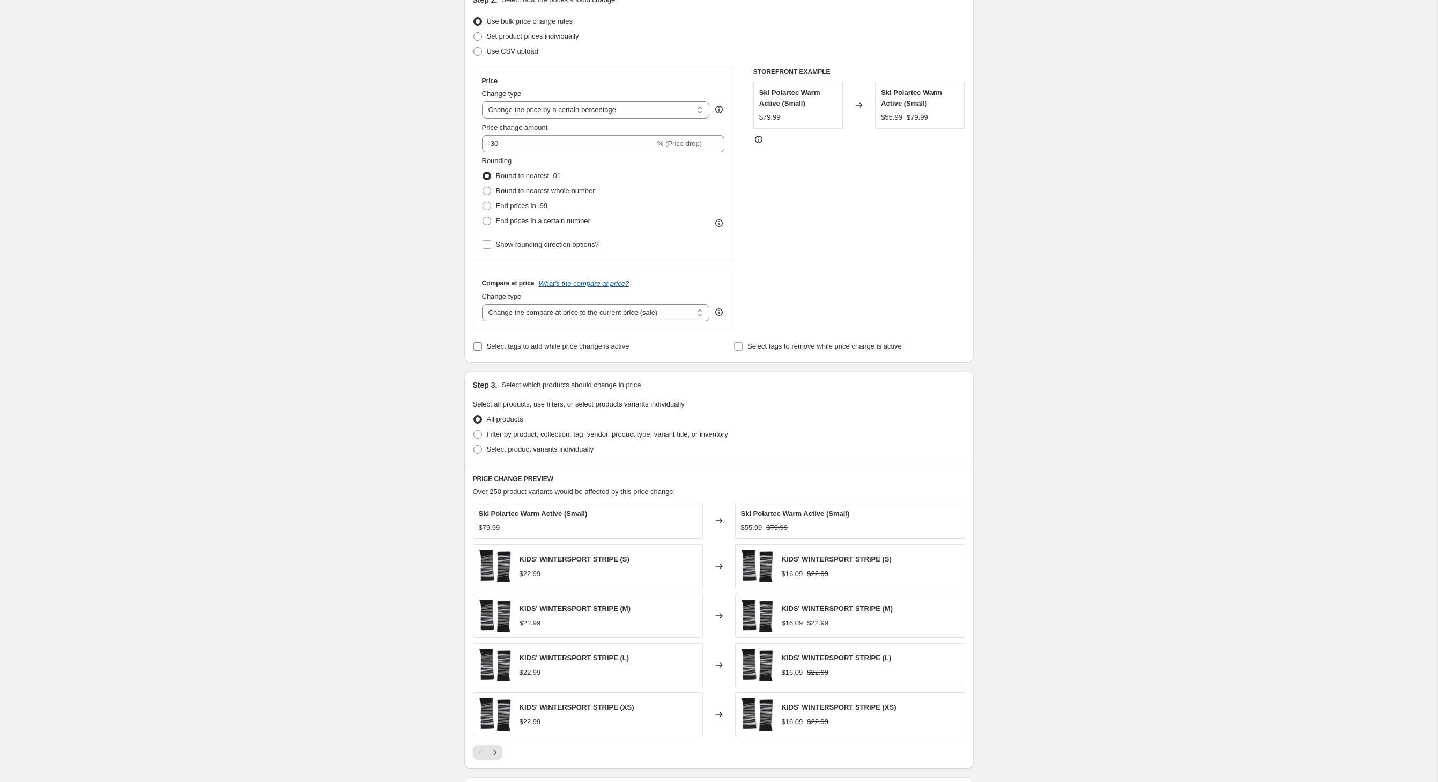
click at [474, 351] on input "Select tags to add while price change is active" at bounding box center [478, 346] width 9 height 9
checkbox input "true"
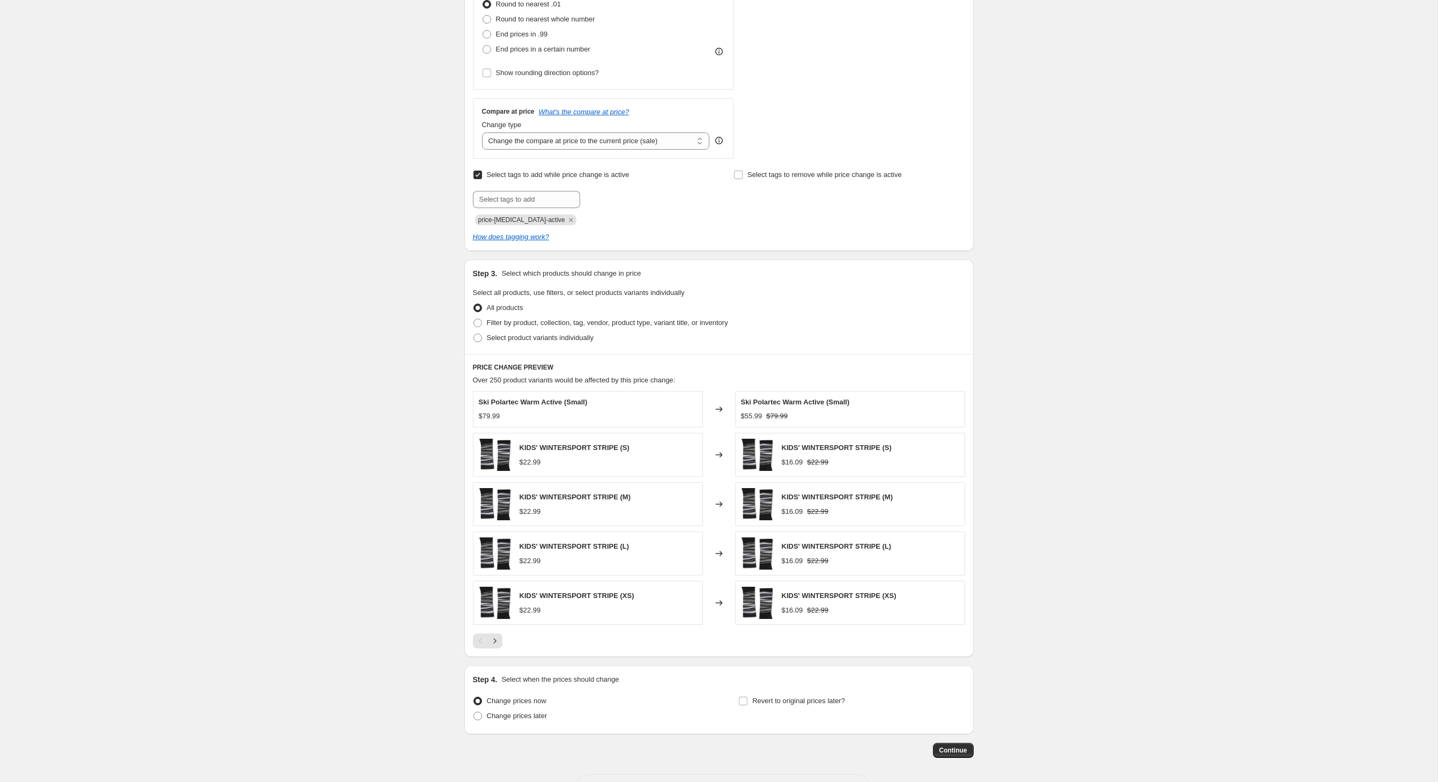
scroll to position [319, 0]
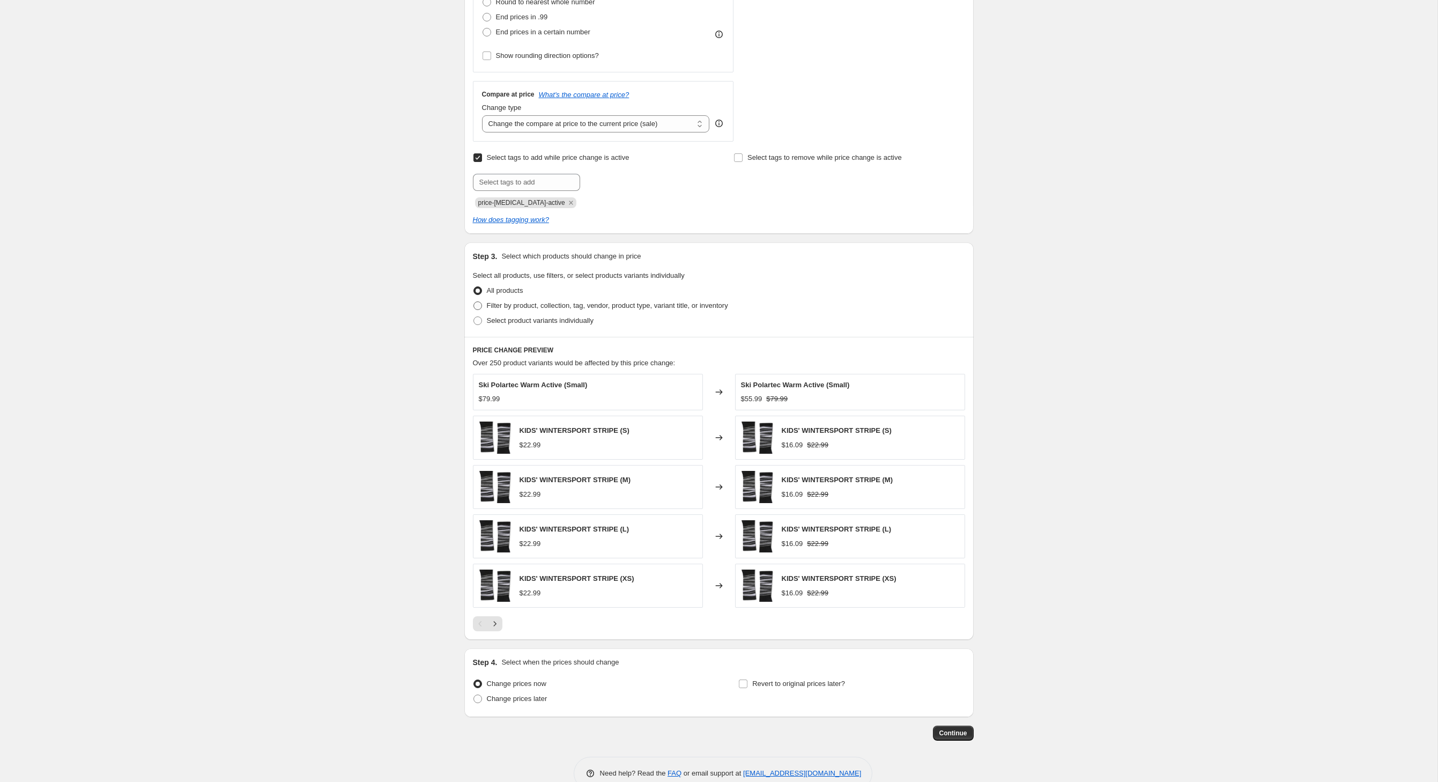
click at [474, 310] on span at bounding box center [478, 305] width 9 height 9
click at [474, 302] on input "Filter by product, collection, tag, vendor, product type, variant title, or inv…" at bounding box center [474, 301] width 1 height 1
radio input "true"
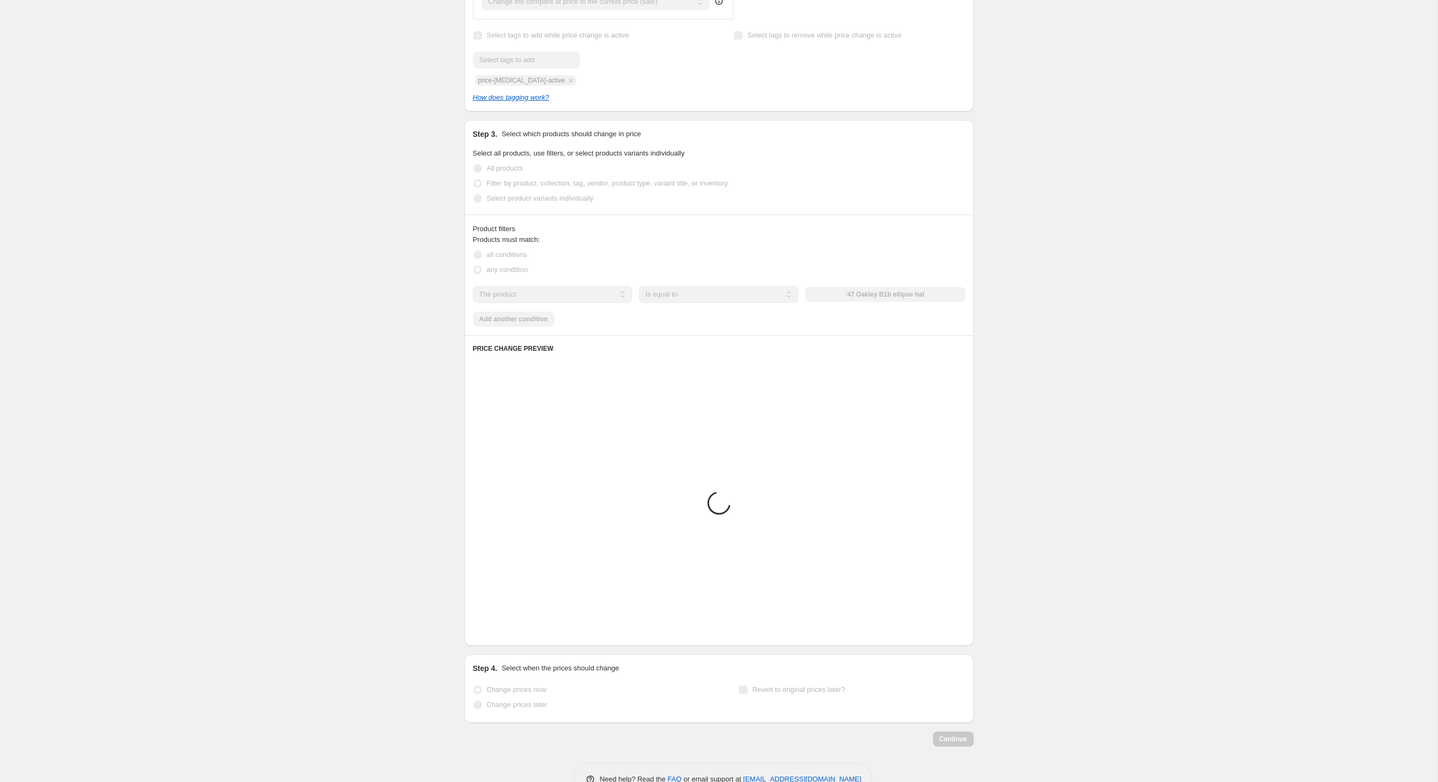
scroll to position [459, 0]
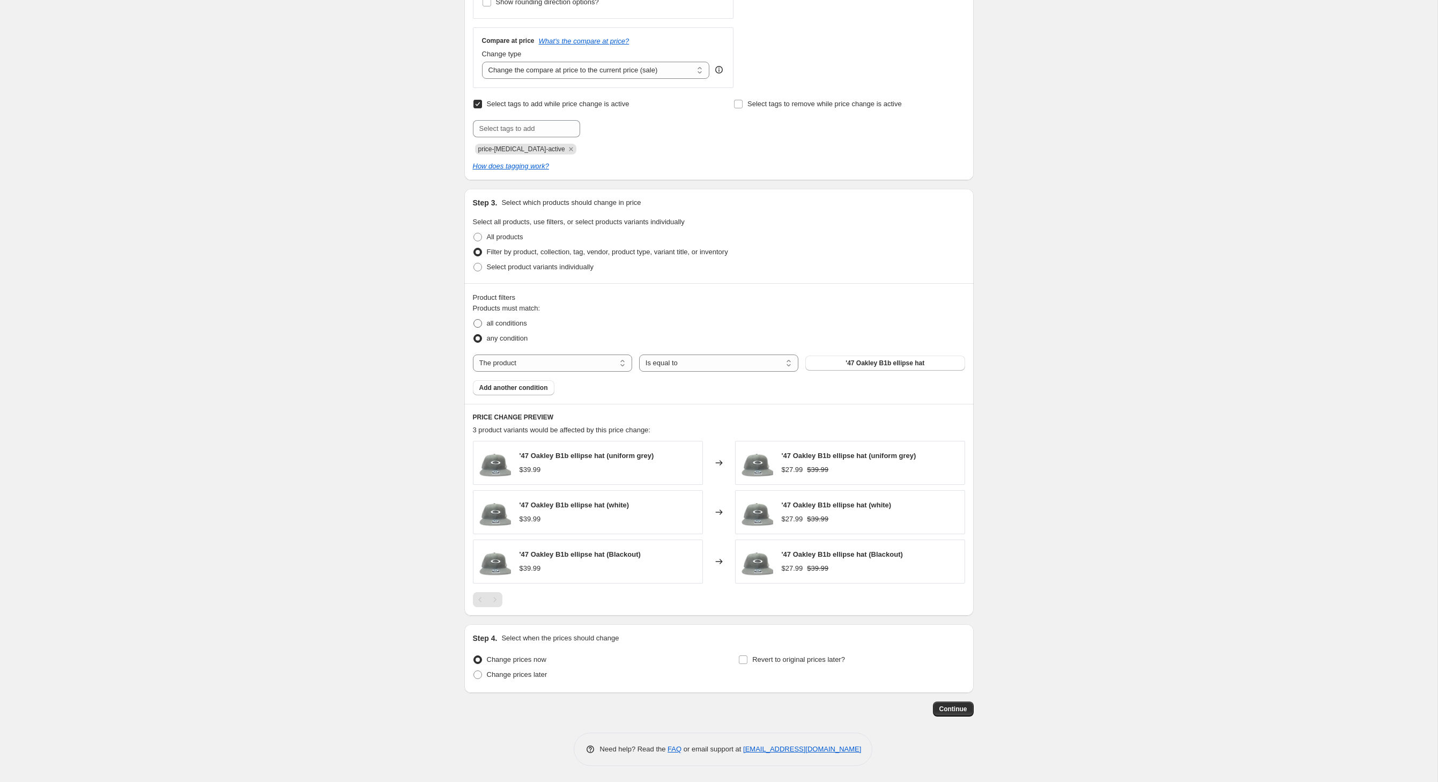
click at [487, 319] on span "all conditions" at bounding box center [507, 323] width 40 height 8
click at [474, 319] on input "all conditions" at bounding box center [474, 319] width 1 height 1
radio input "true"
select select "vendor"
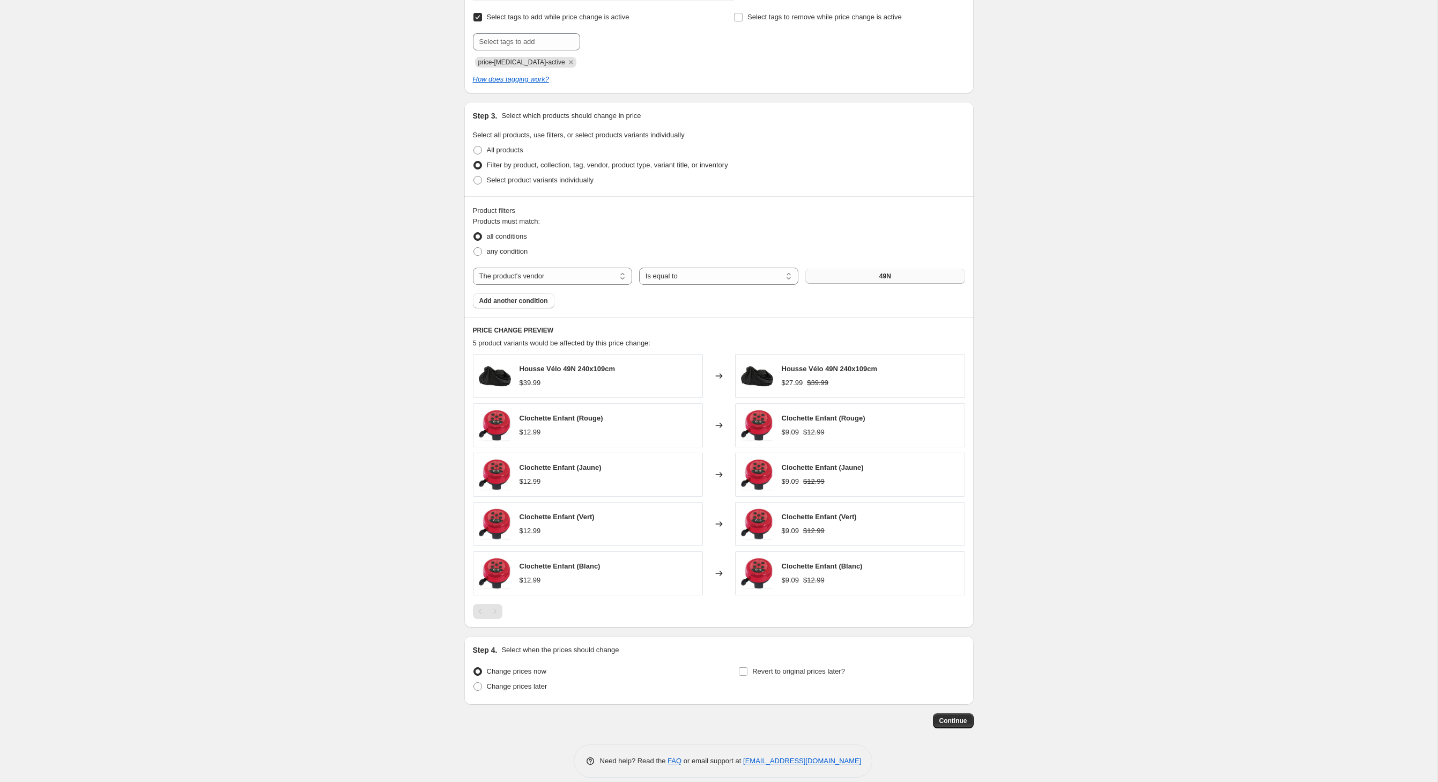
click at [874, 284] on button "49N" at bounding box center [884, 276] width 159 height 15
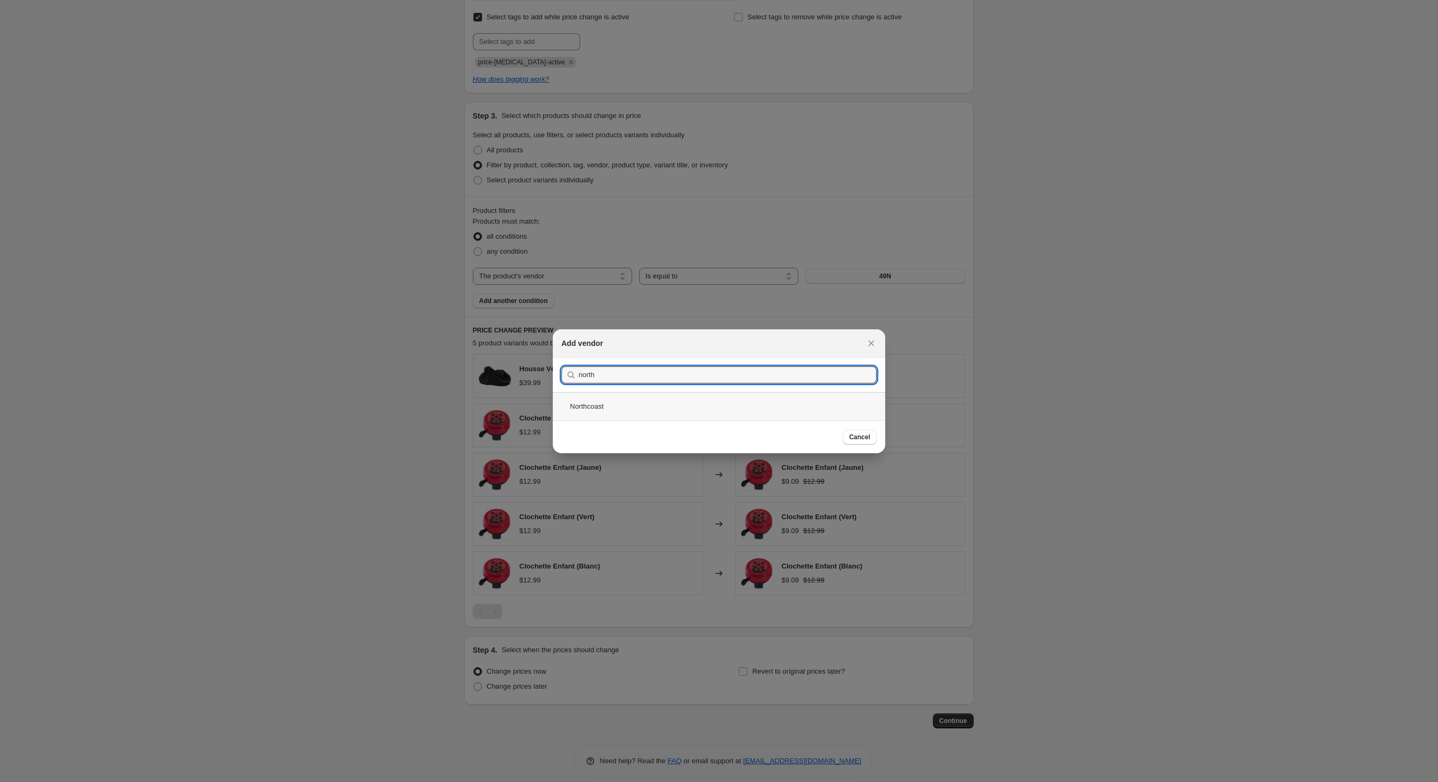
type input "north"
click at [577, 409] on div "Northcoast" at bounding box center [719, 406] width 332 height 28
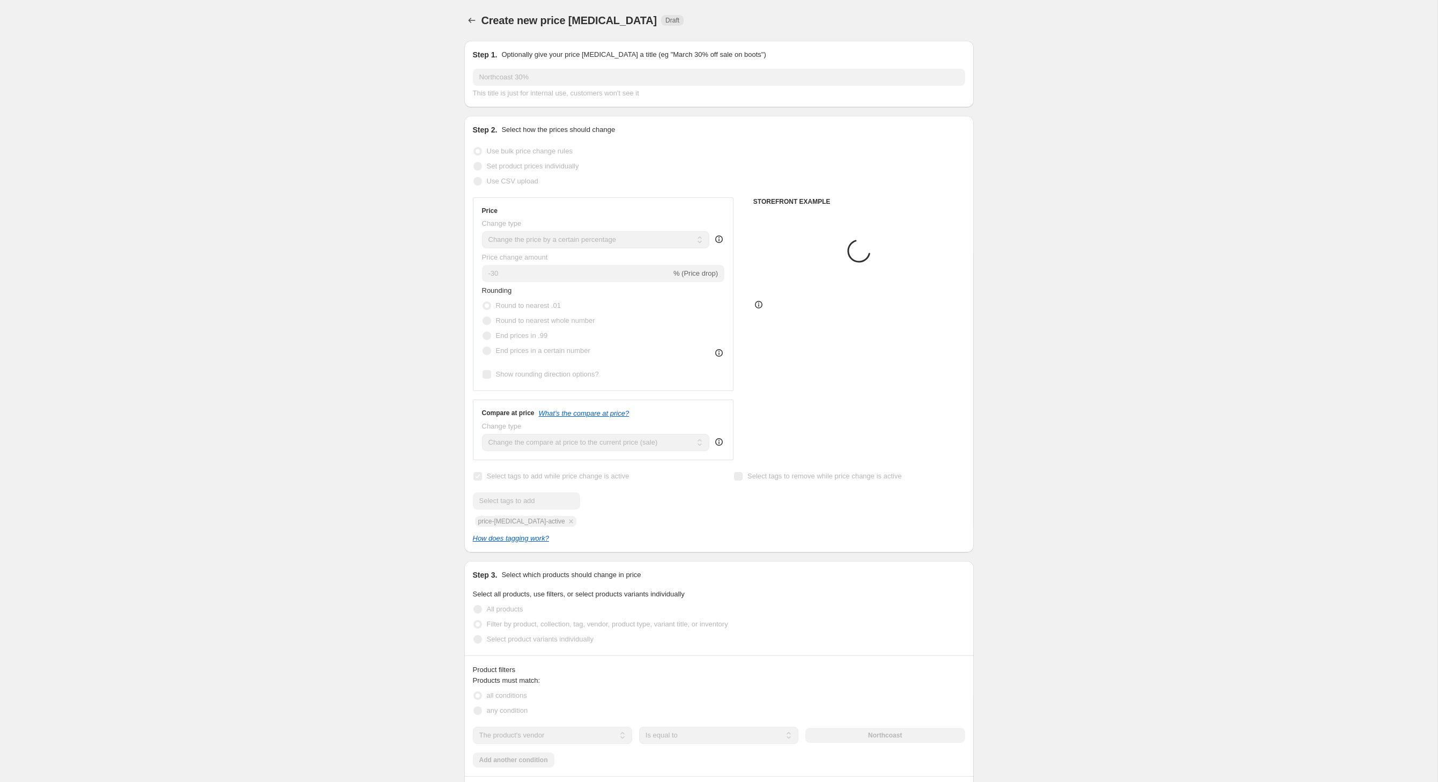
scroll to position [459, 0]
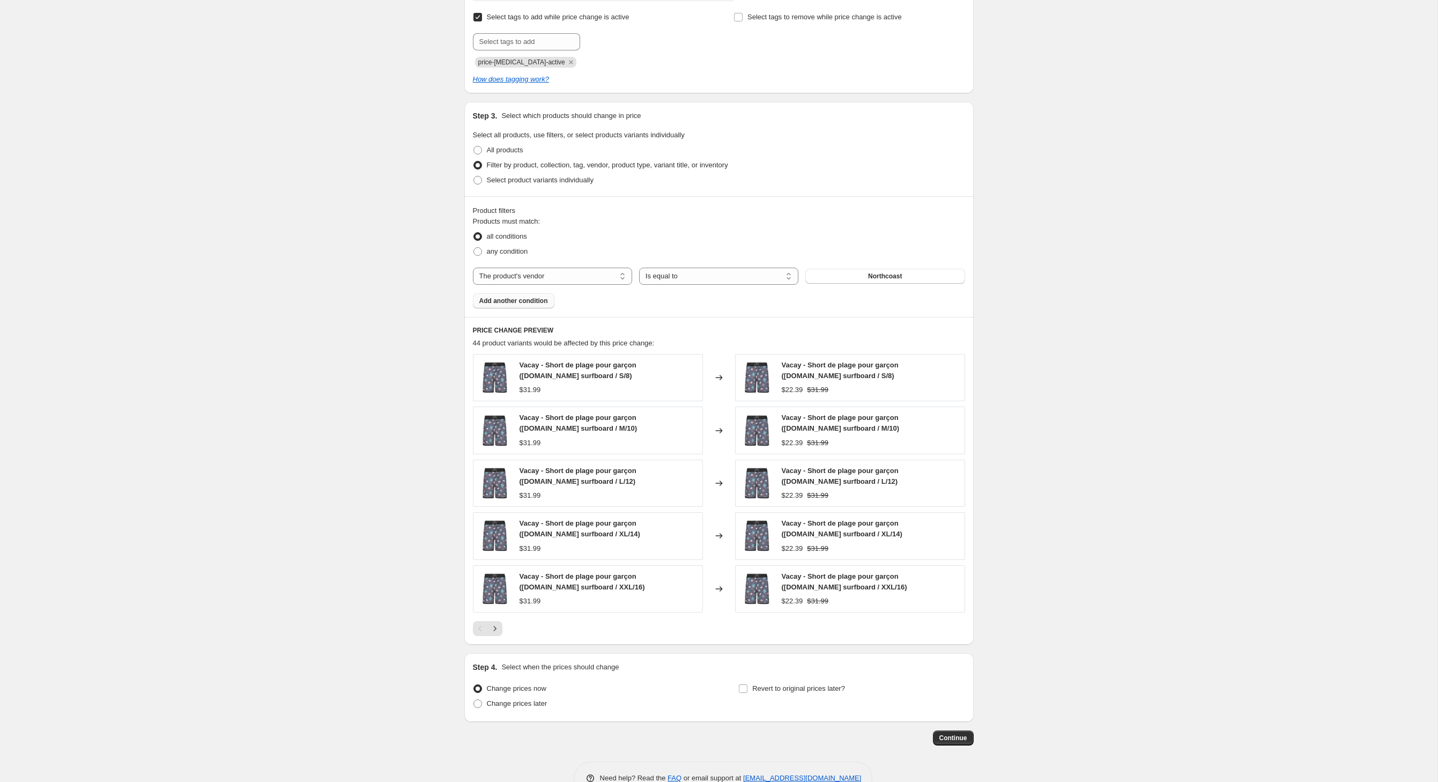
click at [527, 308] on button "Add another condition" at bounding box center [514, 300] width 82 height 15
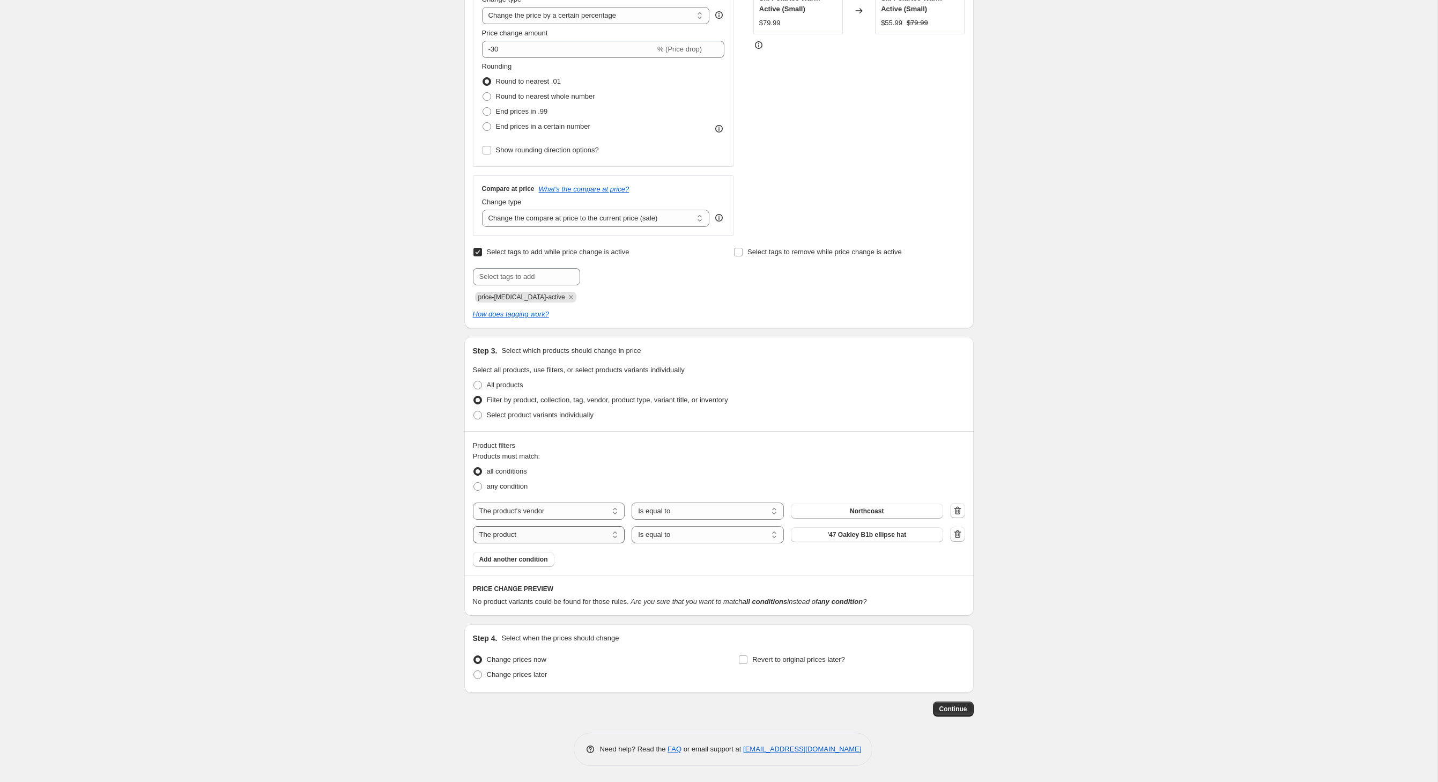
scroll to position [326, 0]
click at [537, 516] on div "Products must match: all conditions any condition The product The product's col…" at bounding box center [719, 509] width 492 height 116
select select "product_type"
click at [851, 527] on button "14-15" at bounding box center [867, 534] width 152 height 15
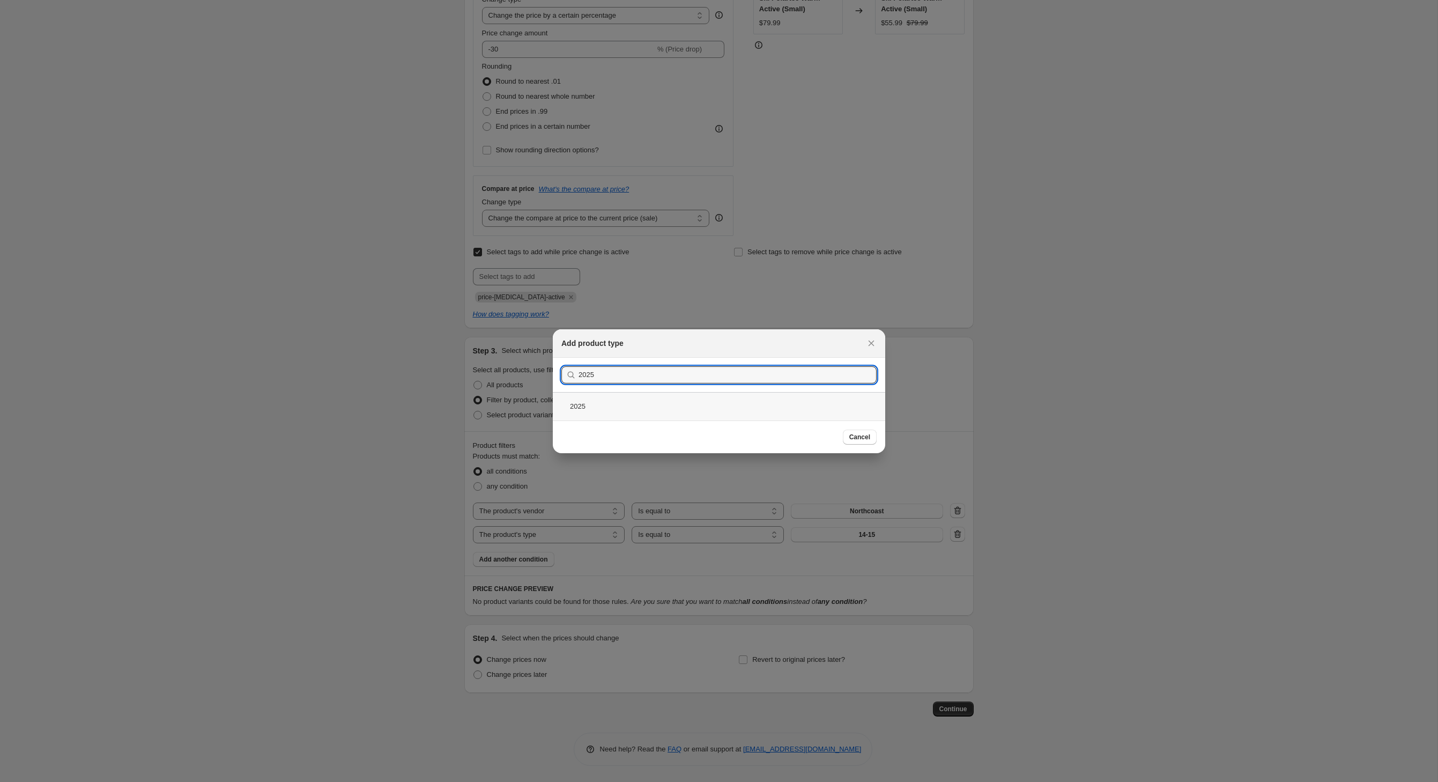
type input "2025"
click at [567, 403] on div "2025" at bounding box center [719, 406] width 332 height 28
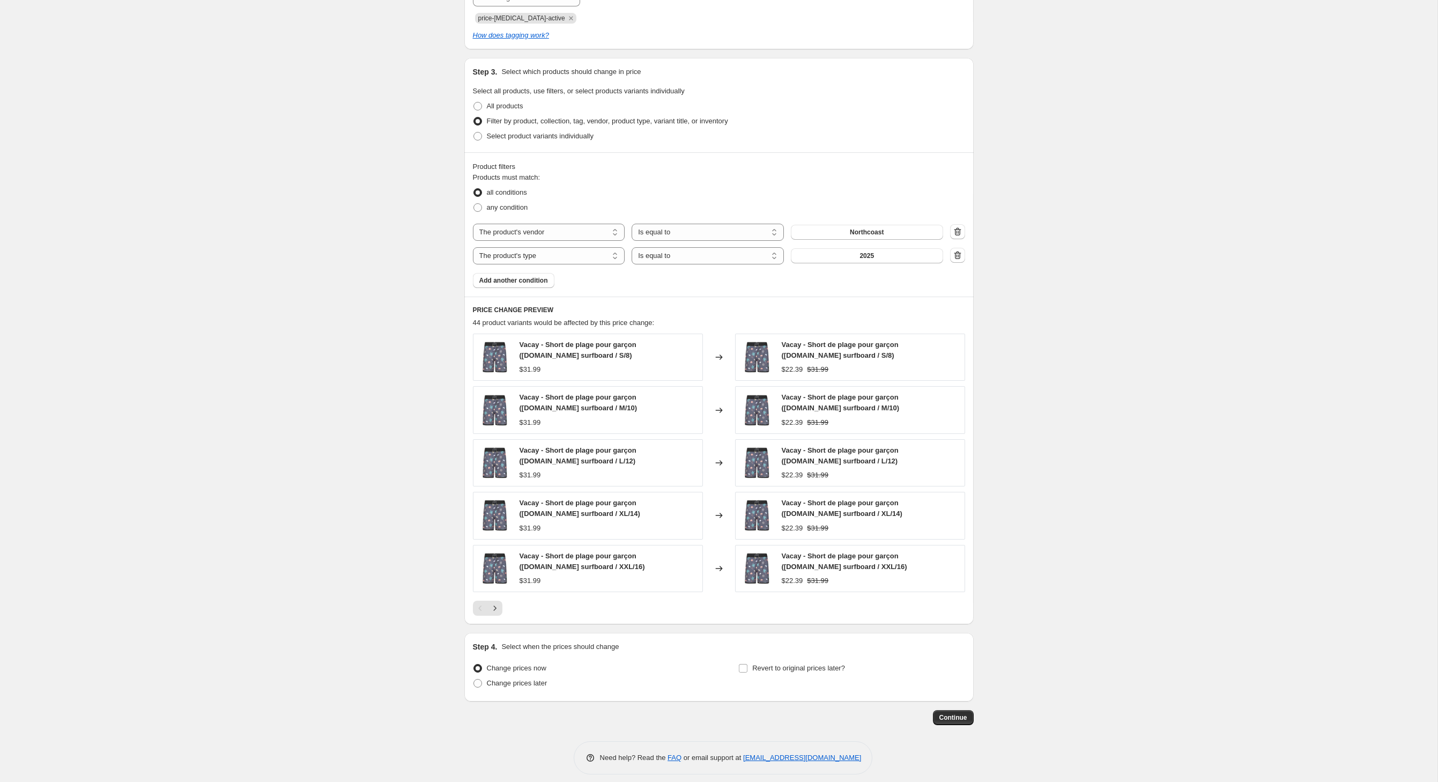
scroll to position [506, 0]
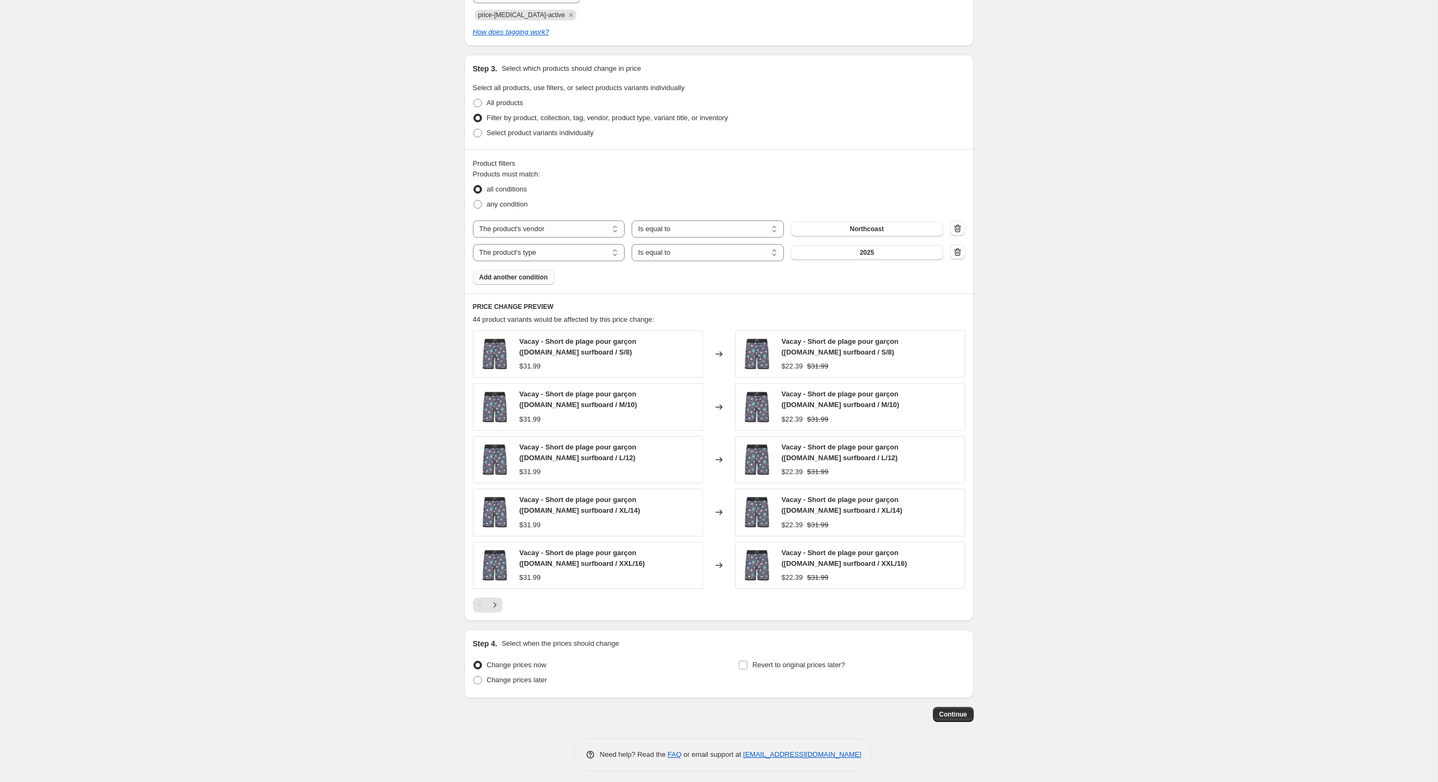
click at [533, 282] on span "Add another condition" at bounding box center [513, 277] width 69 height 9
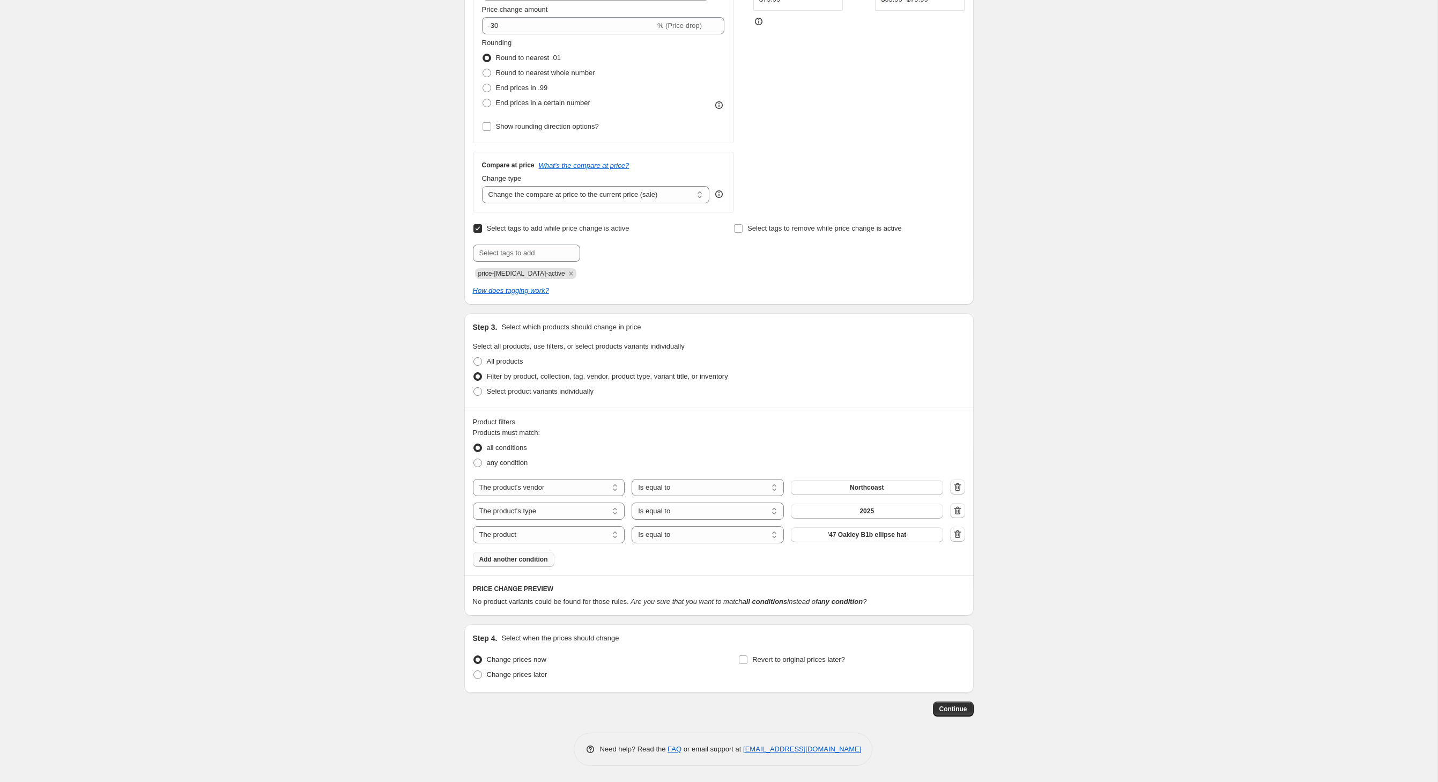
scroll to position [352, 0]
select select "inventory_quantity"
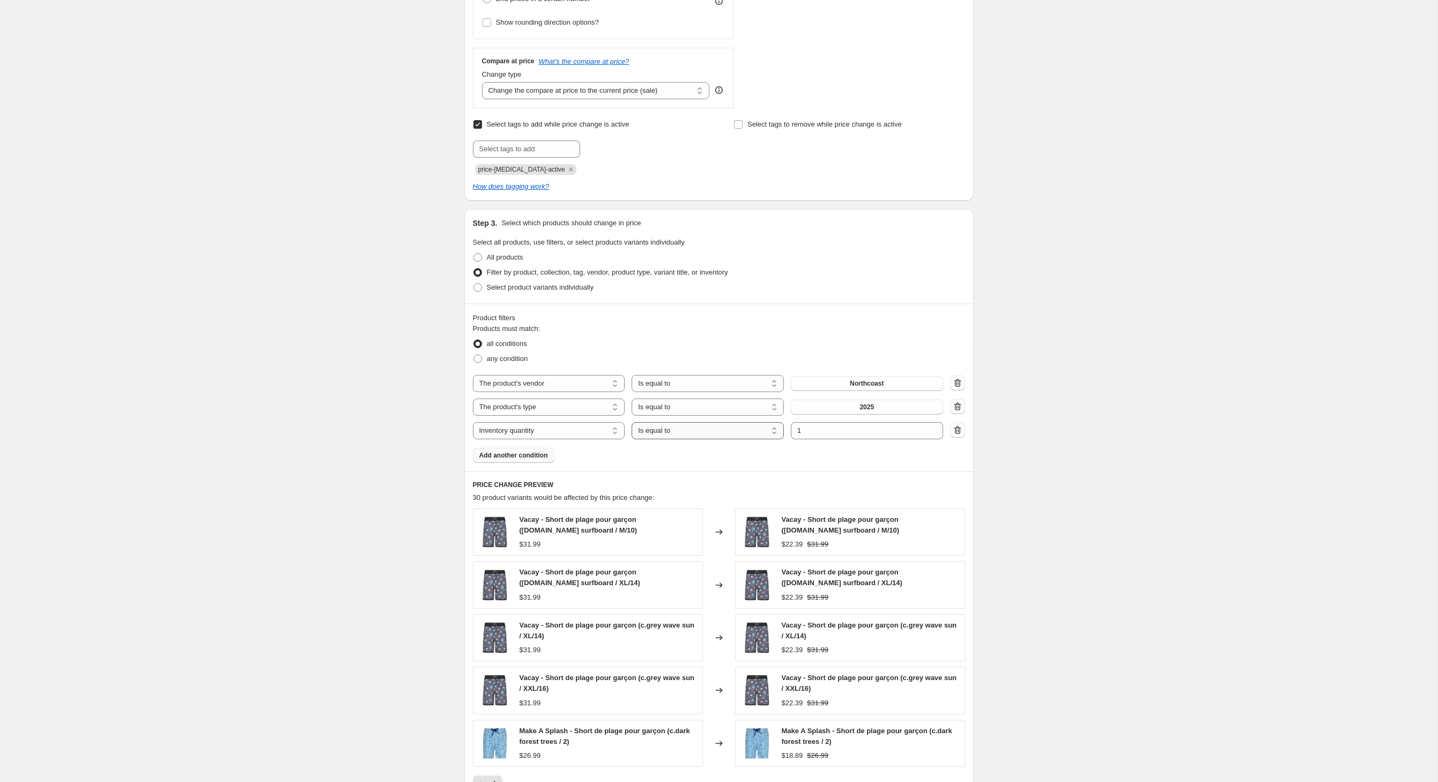
select select ">"
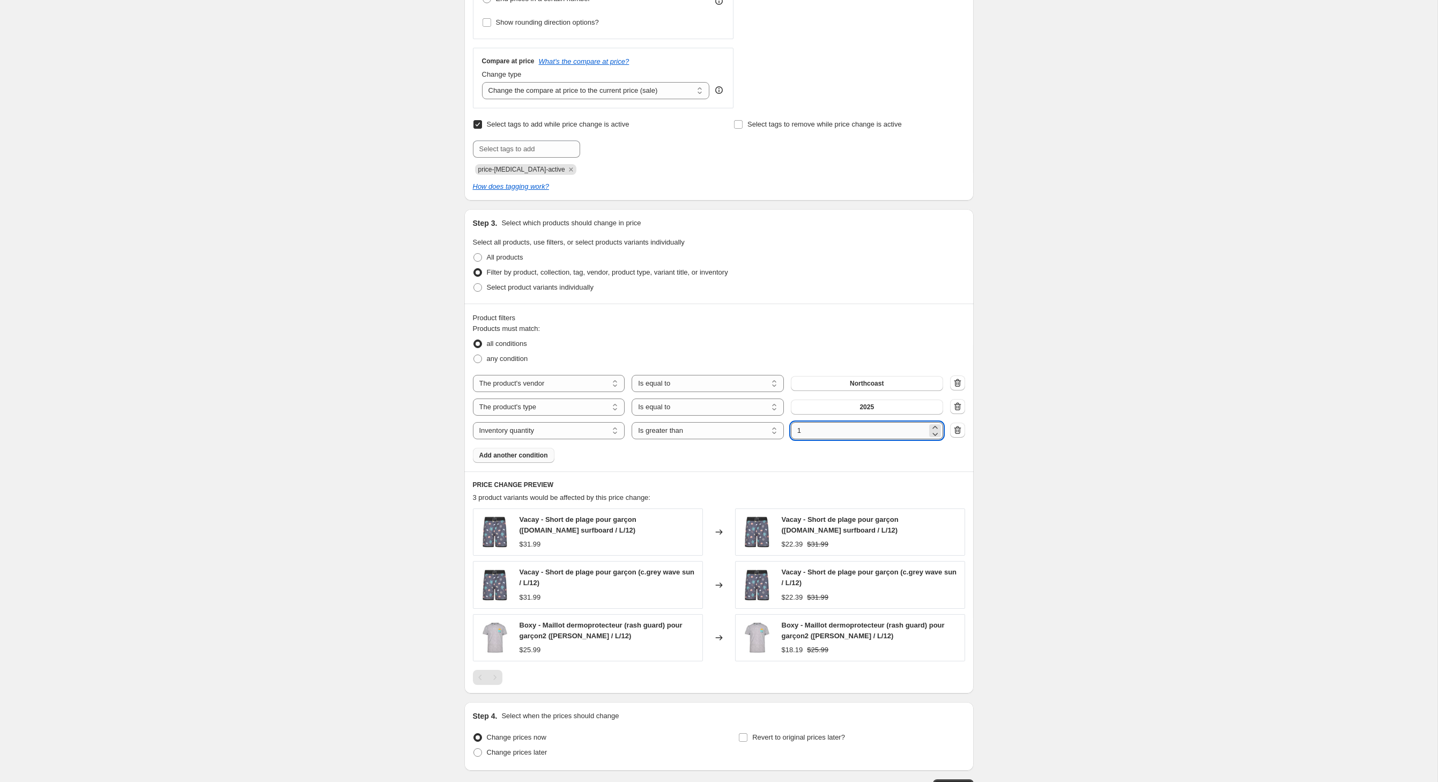
click at [849, 439] on input "1" at bounding box center [859, 430] width 136 height 17
type input "0"
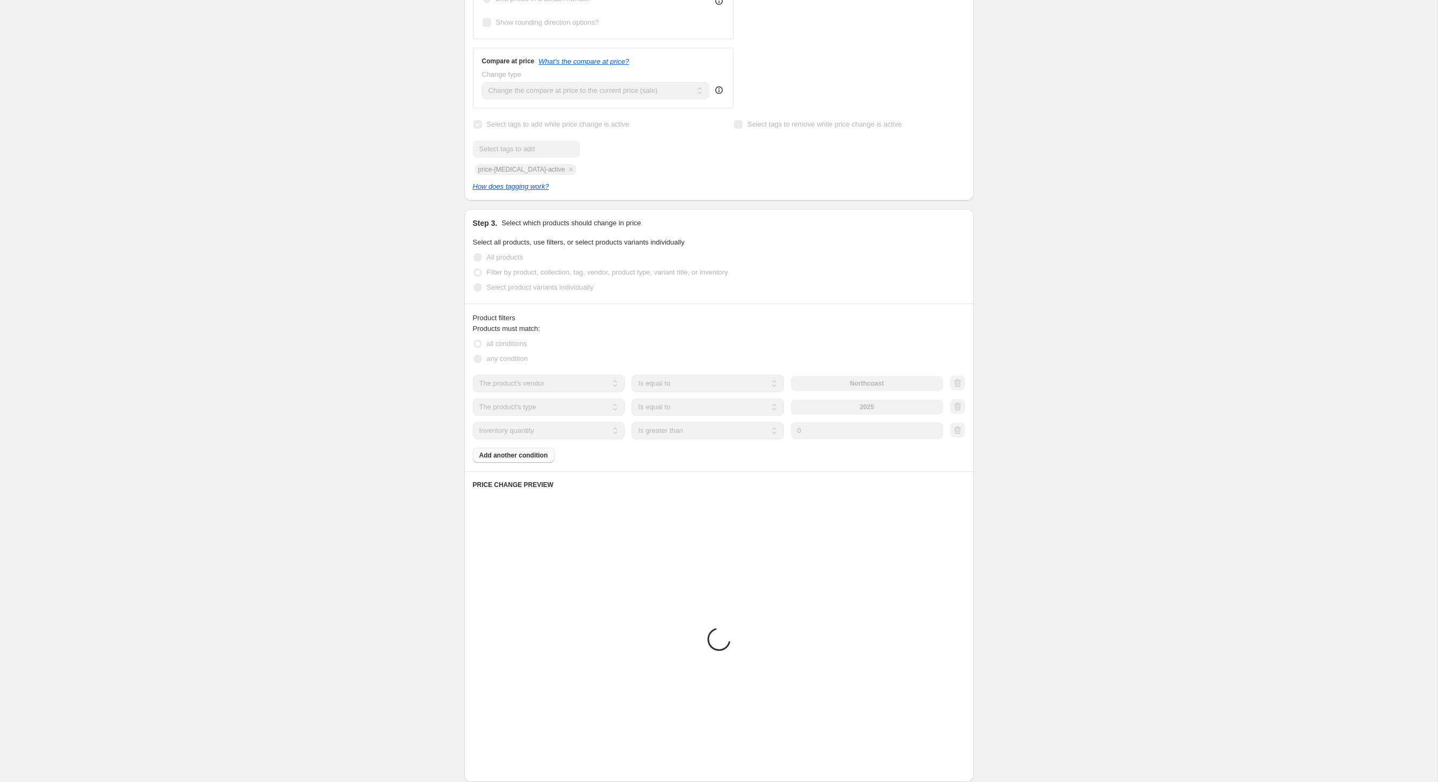
click at [274, 453] on div "Create new price [MEDICAL_DATA]. This page is ready Create new price [MEDICAL_D…" at bounding box center [719, 298] width 1438 height 1300
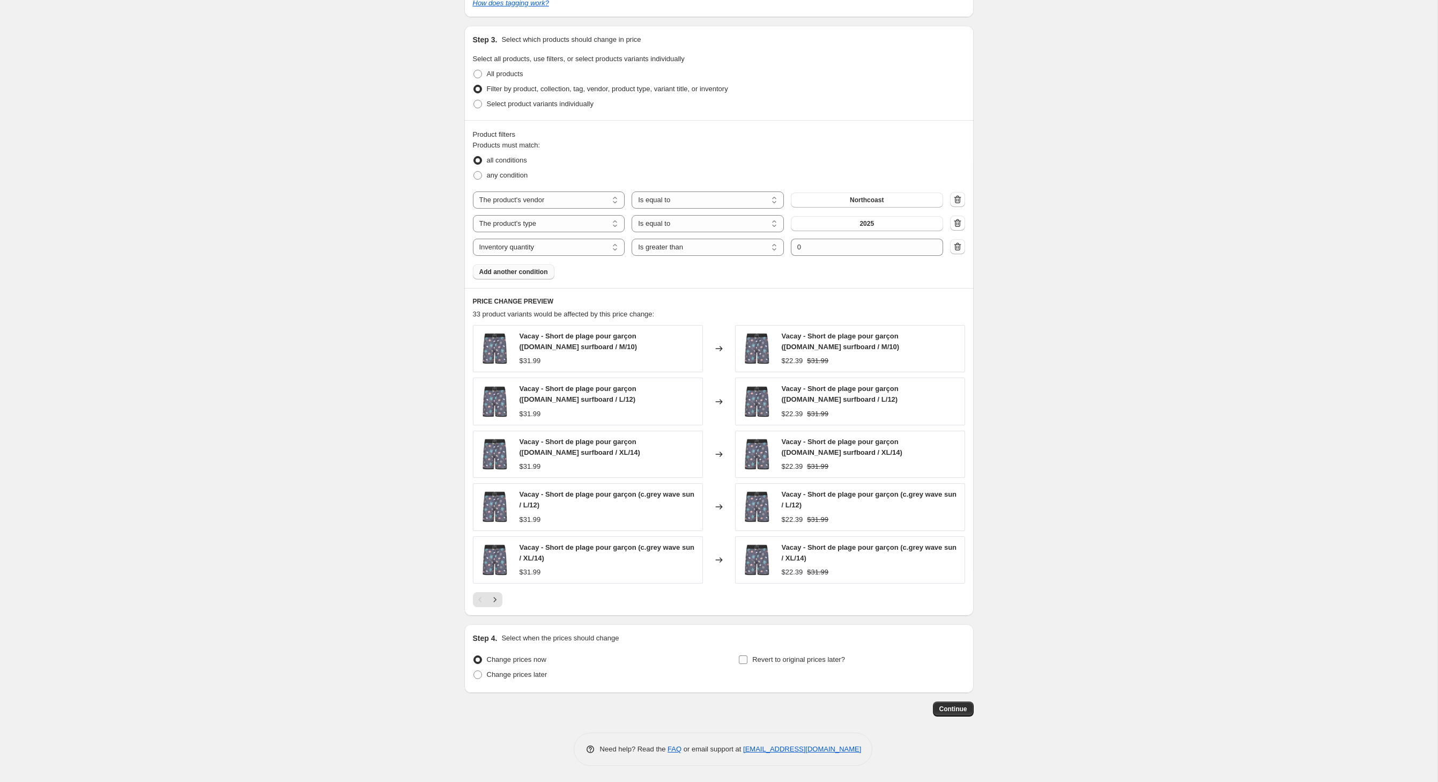
scroll to position [653, 0]
click at [748, 655] on input "Revert to original prices later?" at bounding box center [743, 659] width 9 height 9
checkbox input "true"
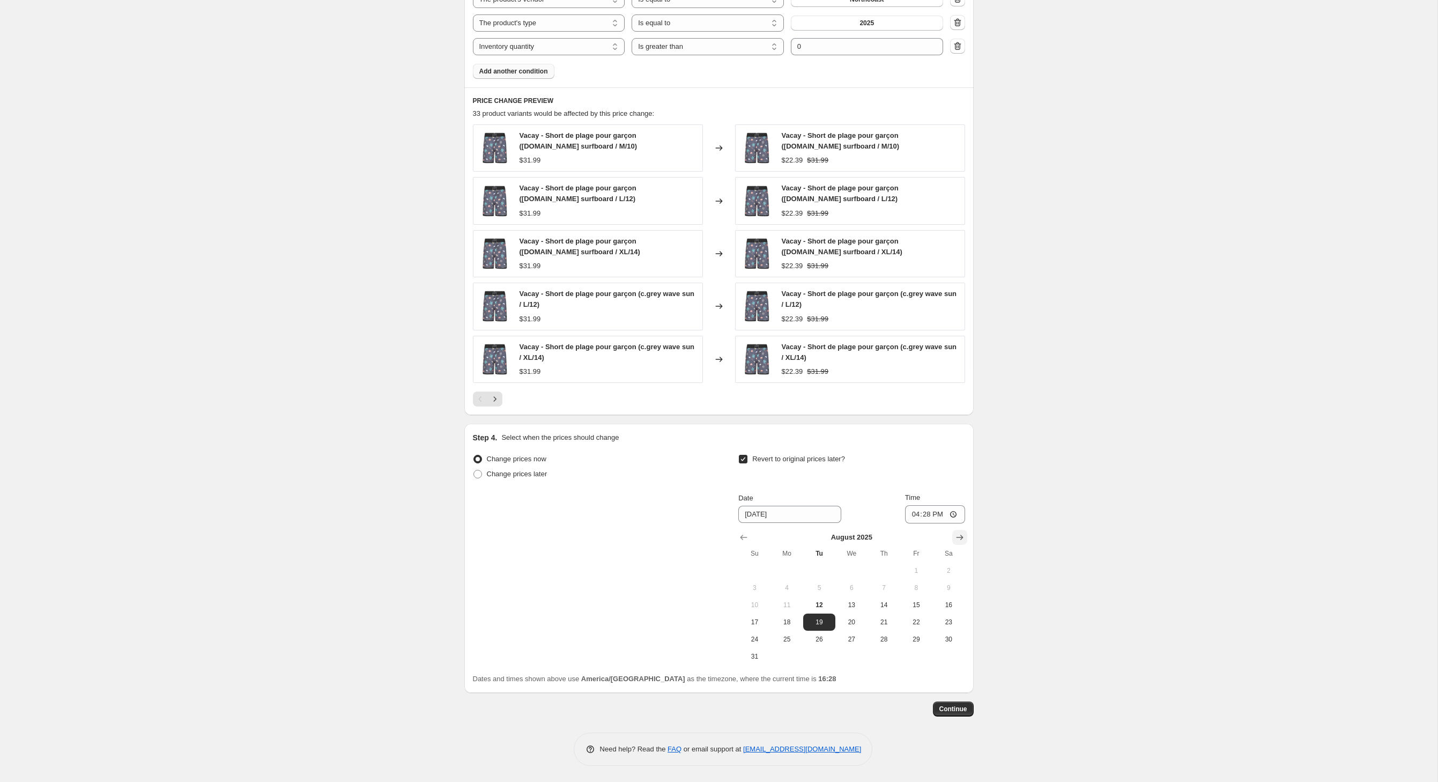
click at [965, 532] on icon "Show next month, September 2025" at bounding box center [960, 537] width 11 height 11
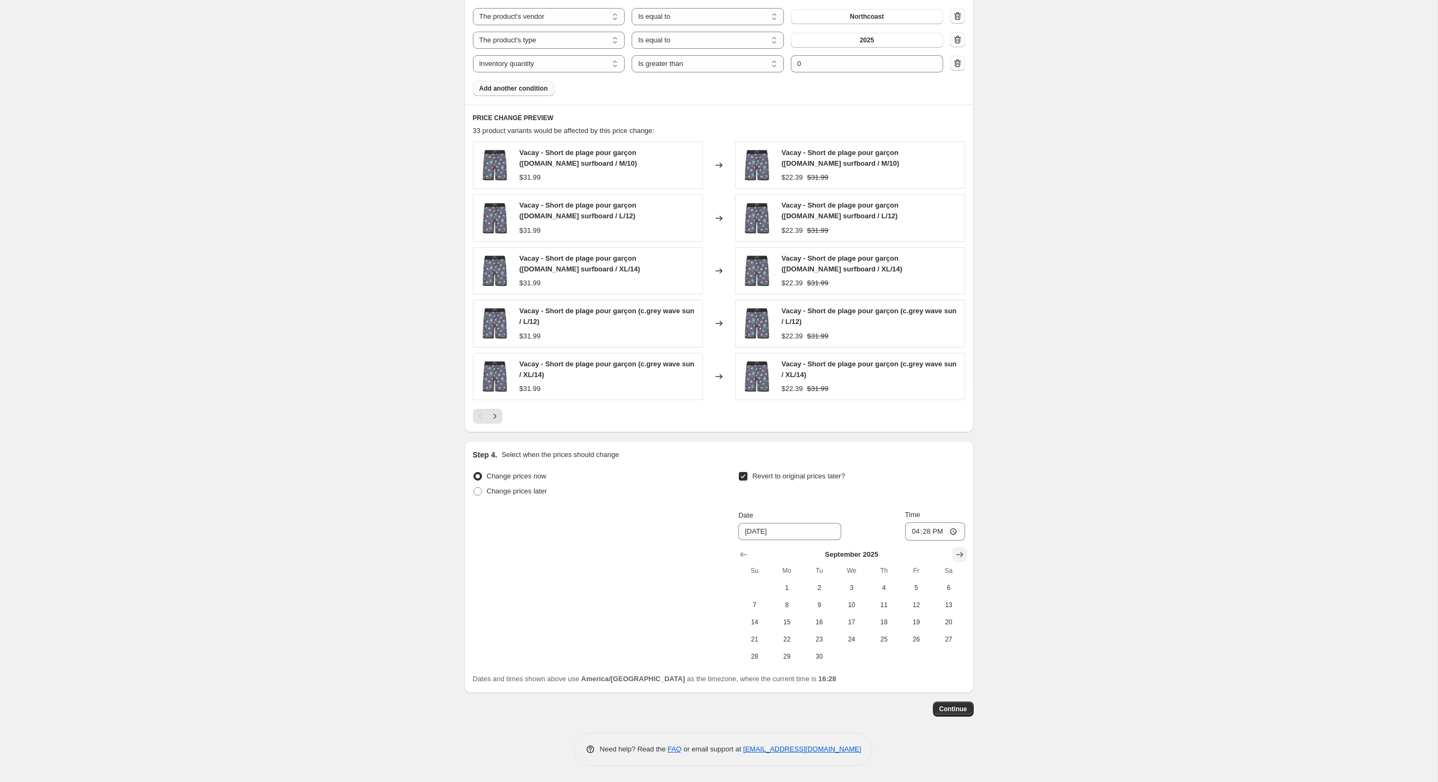
click at [965, 549] on icon "Show next month, October 2025" at bounding box center [960, 554] width 11 height 11
click at [965, 549] on icon "Show next month, November 2025" at bounding box center [960, 554] width 11 height 11
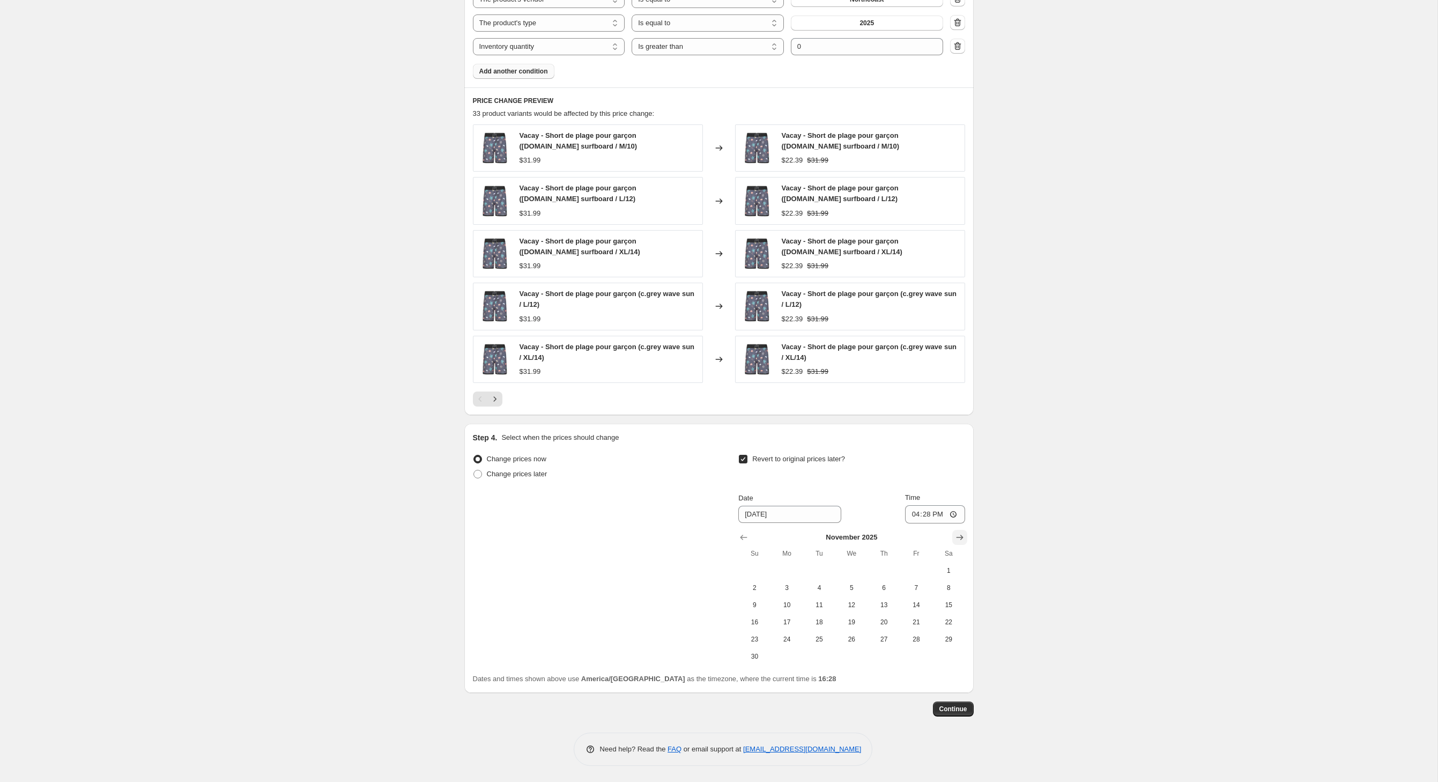
click at [965, 533] on icon "Show next month, December 2025" at bounding box center [960, 537] width 11 height 11
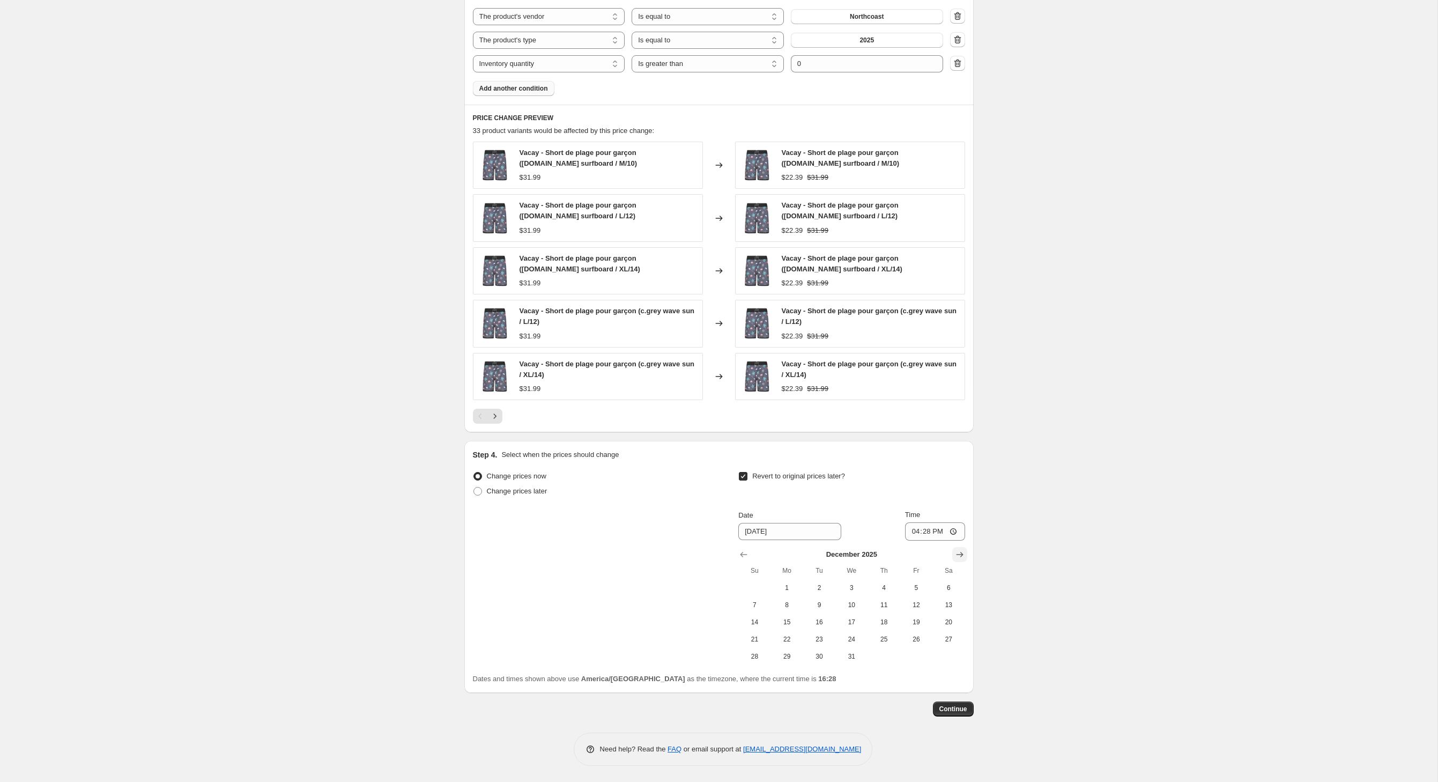
click at [965, 549] on icon "Show next month, January 2026" at bounding box center [960, 554] width 11 height 11
click at [965, 549] on icon "Show next month, February 2026" at bounding box center [960, 554] width 11 height 11
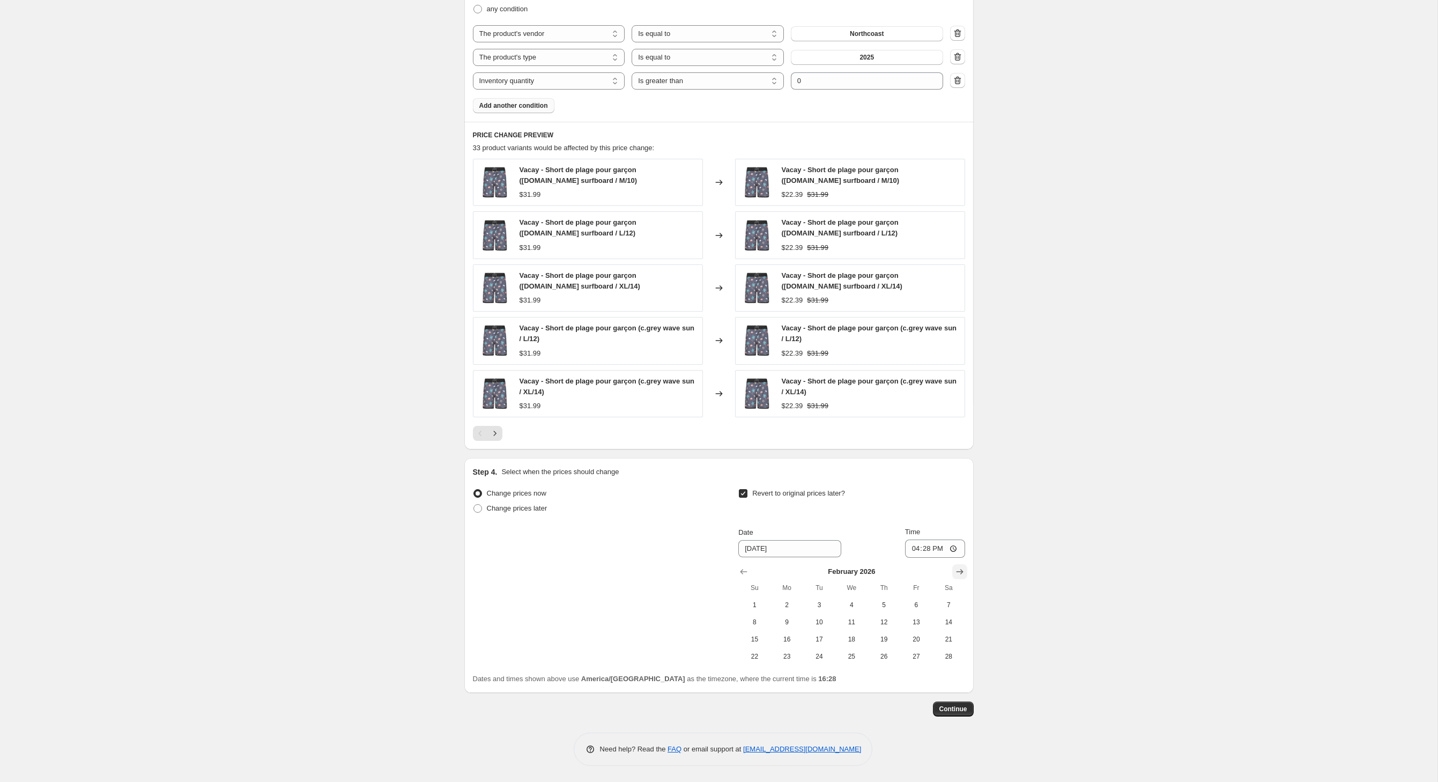
click at [963, 569] on icon "Show next month, March 2026" at bounding box center [959, 571] width 7 height 5
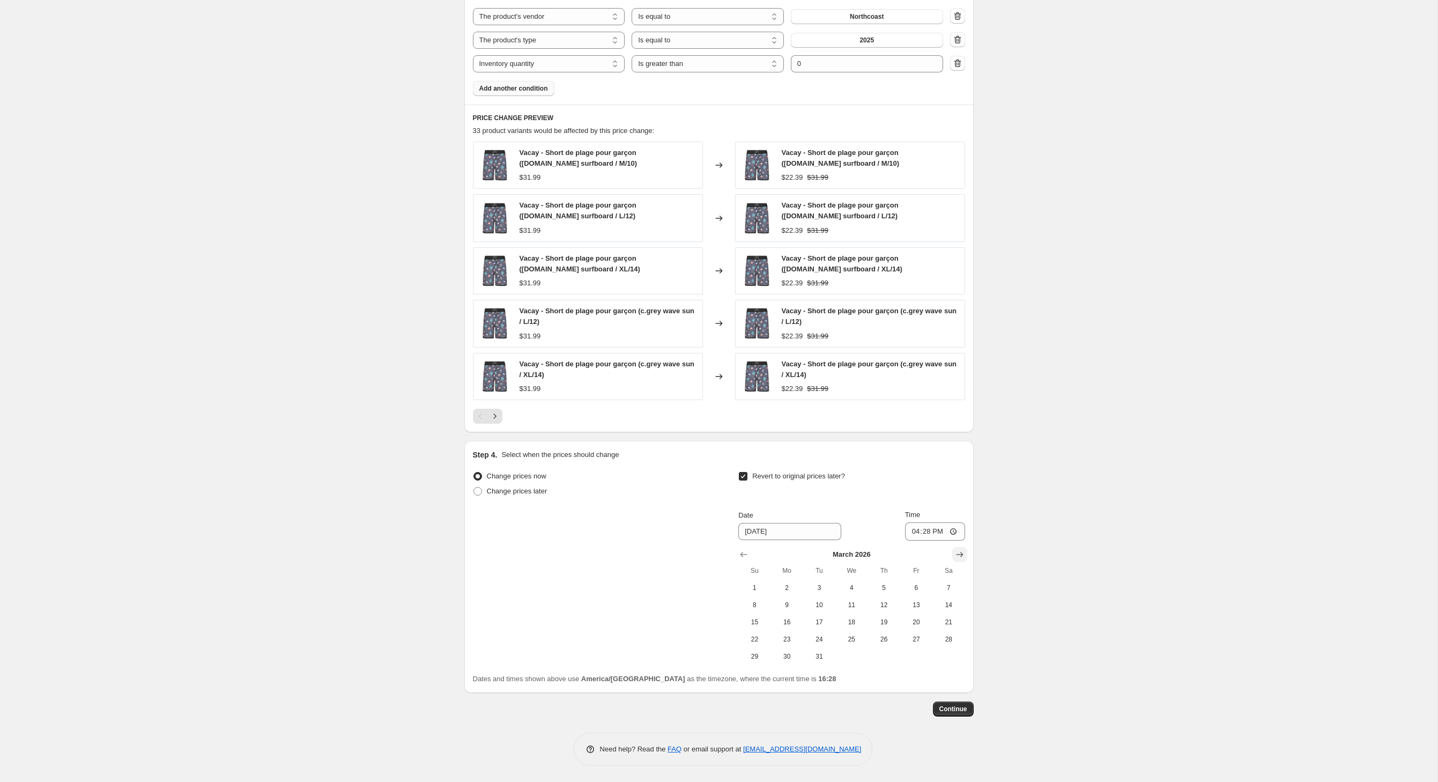
click at [963, 552] on icon "Show next month, April 2026" at bounding box center [959, 554] width 7 height 5
click at [863, 592] on span "1" at bounding box center [852, 587] width 24 height 9
type input "[DATE]"
click at [974, 716] on button "Continue" at bounding box center [953, 708] width 41 height 15
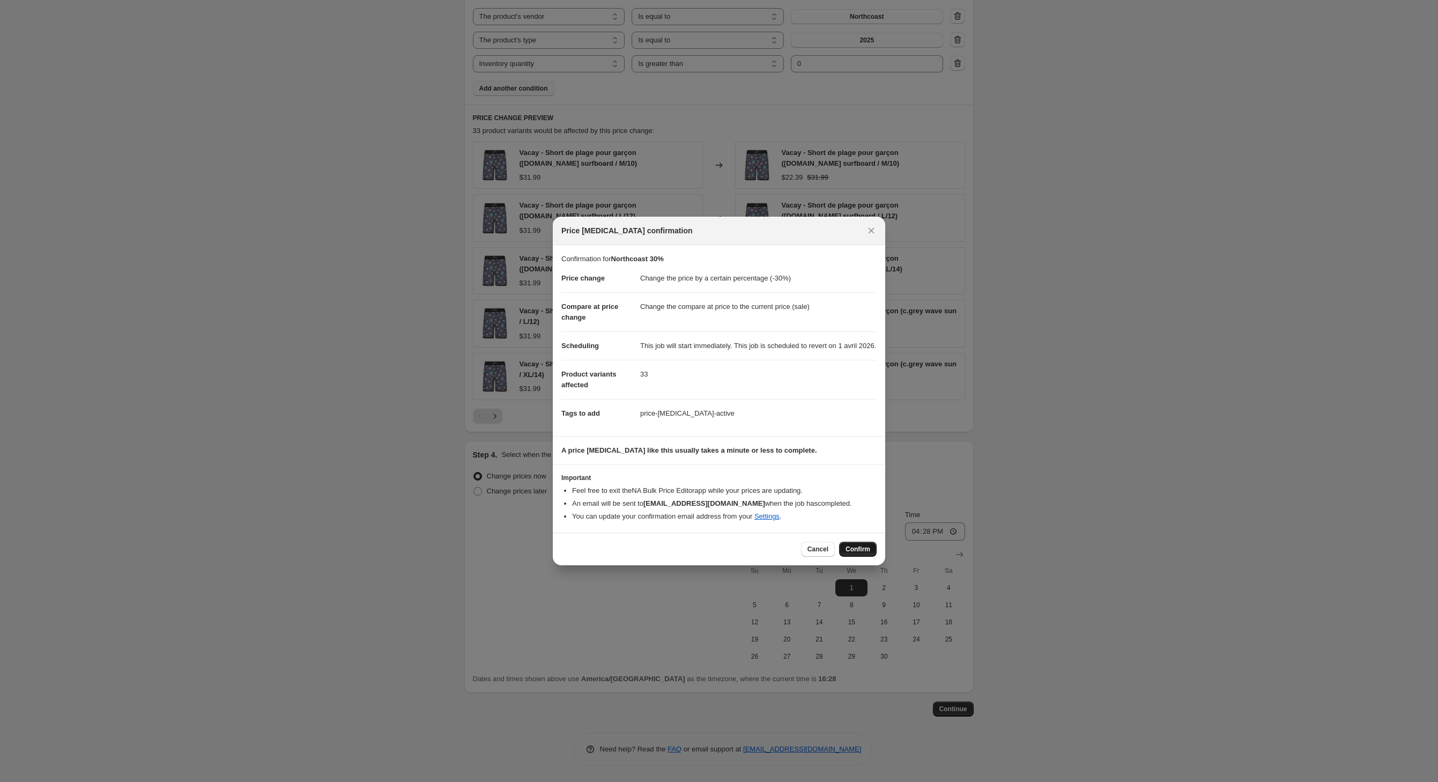
click at [867, 553] on span "Confirm" at bounding box center [858, 549] width 25 height 9
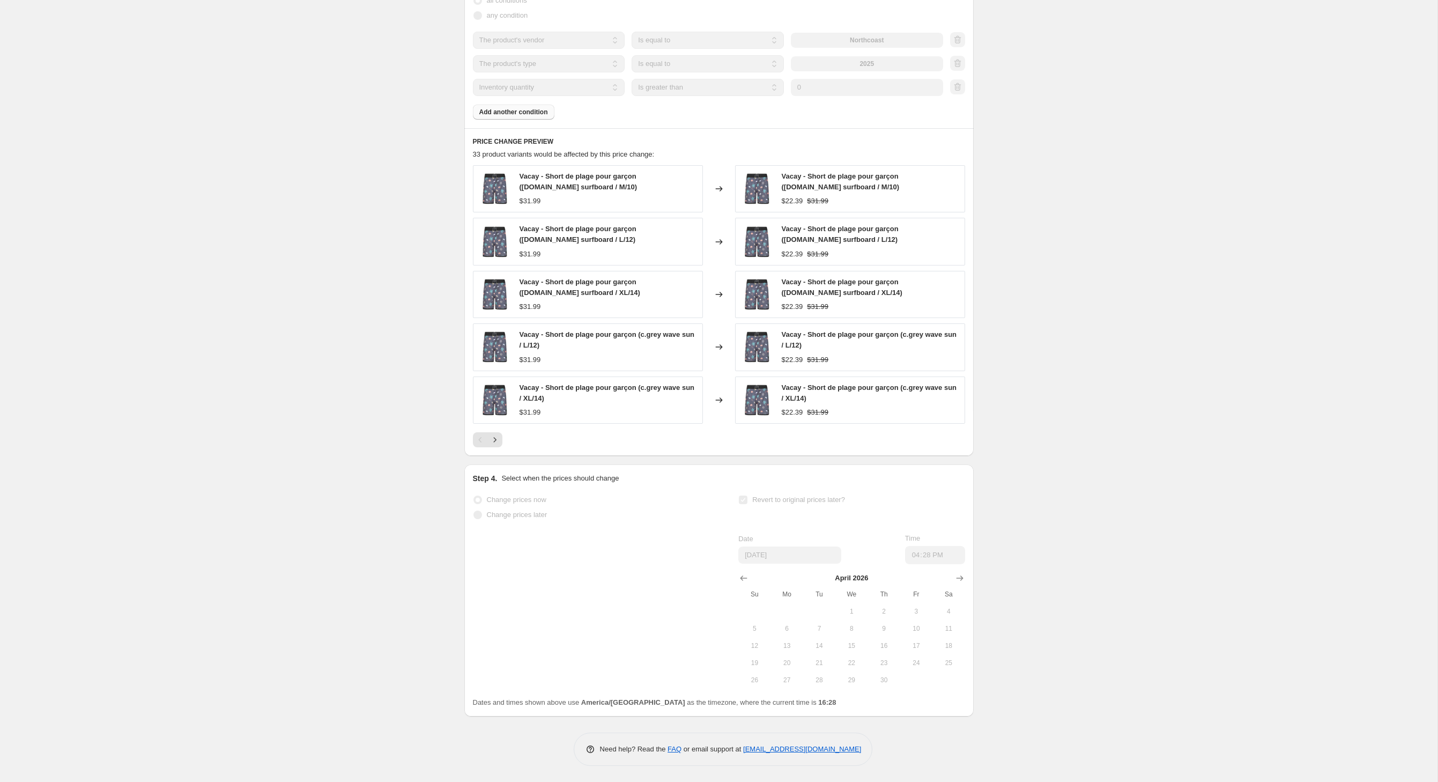
select select "percentage"
select select "vendor"
select select "product_type"
select select "inventory_quantity"
select select ">"
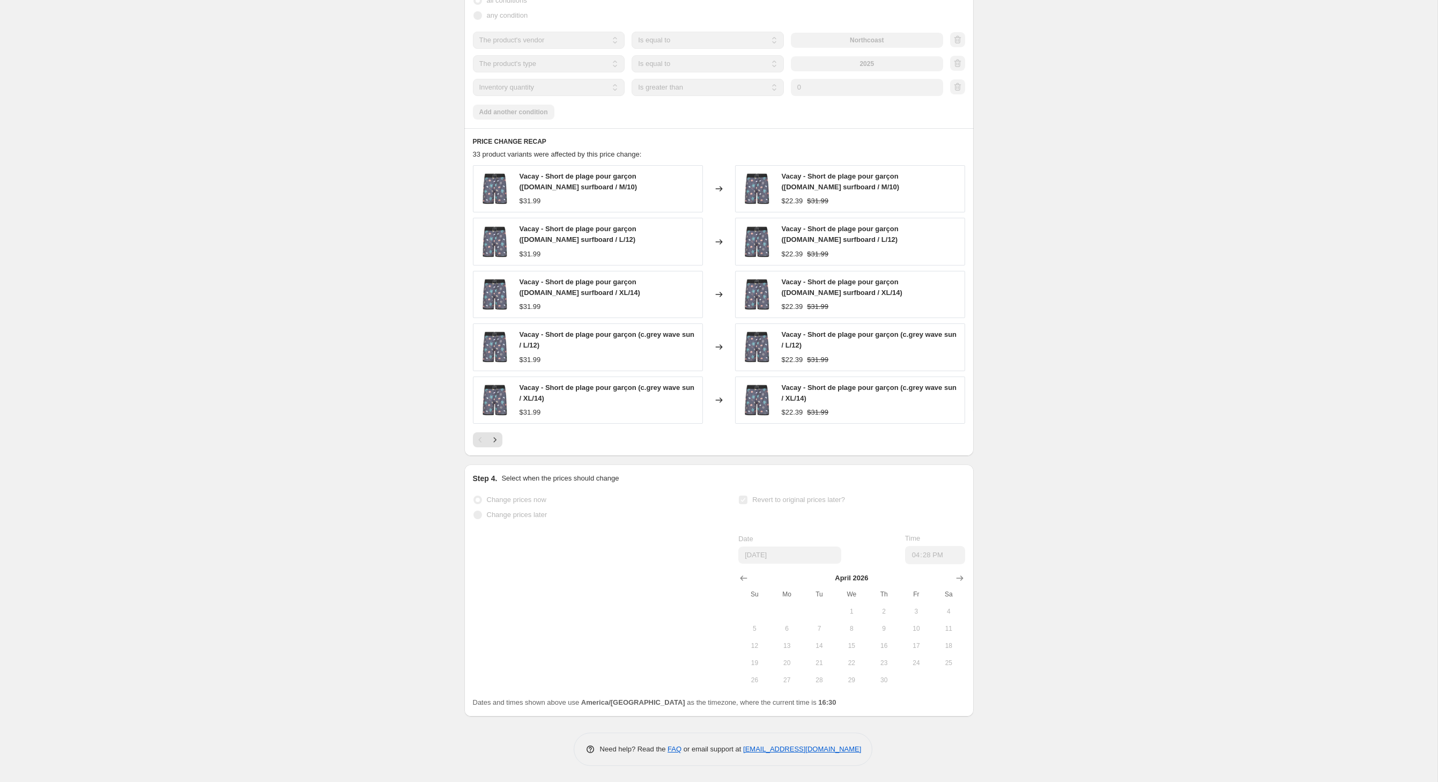
scroll to position [0, 0]
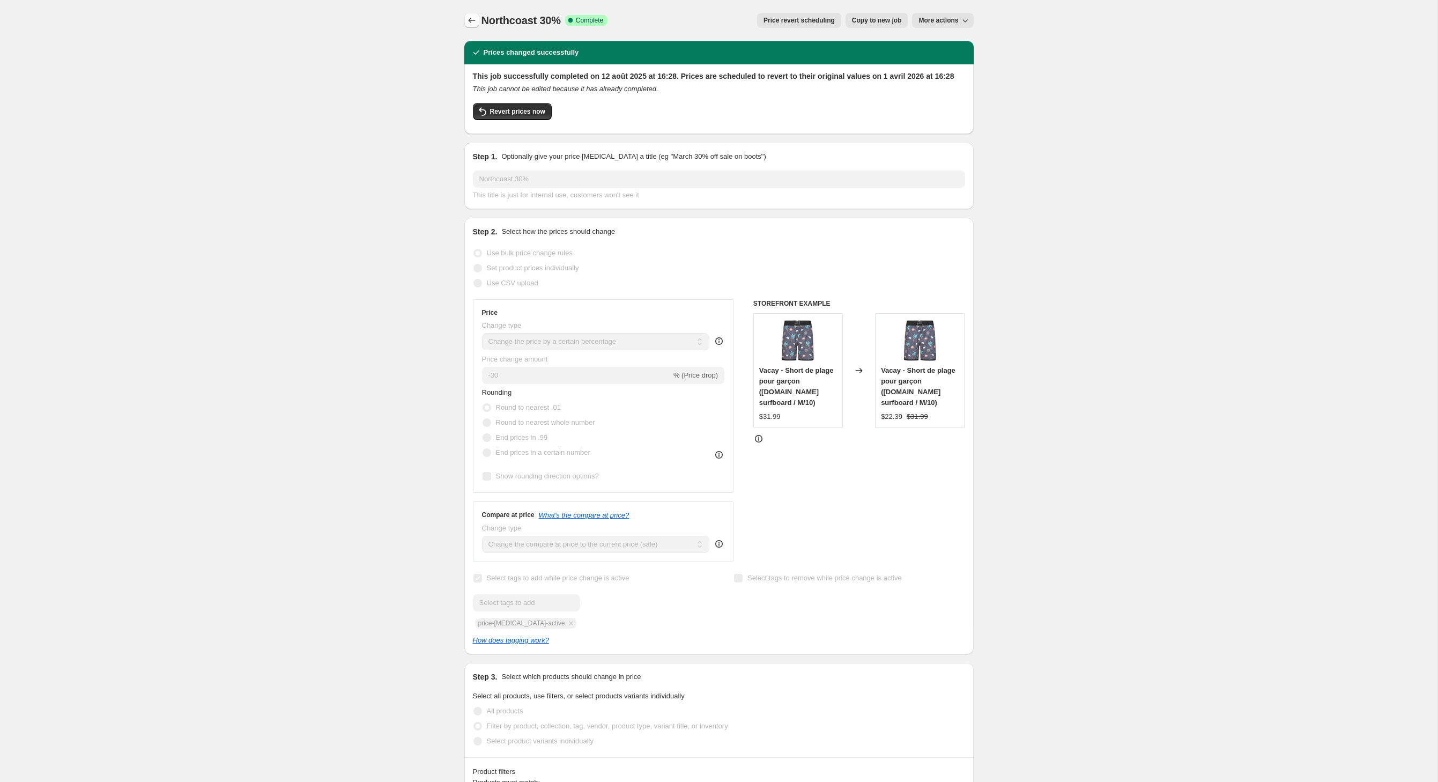
click at [464, 28] on button "Price change jobs" at bounding box center [471, 20] width 15 height 15
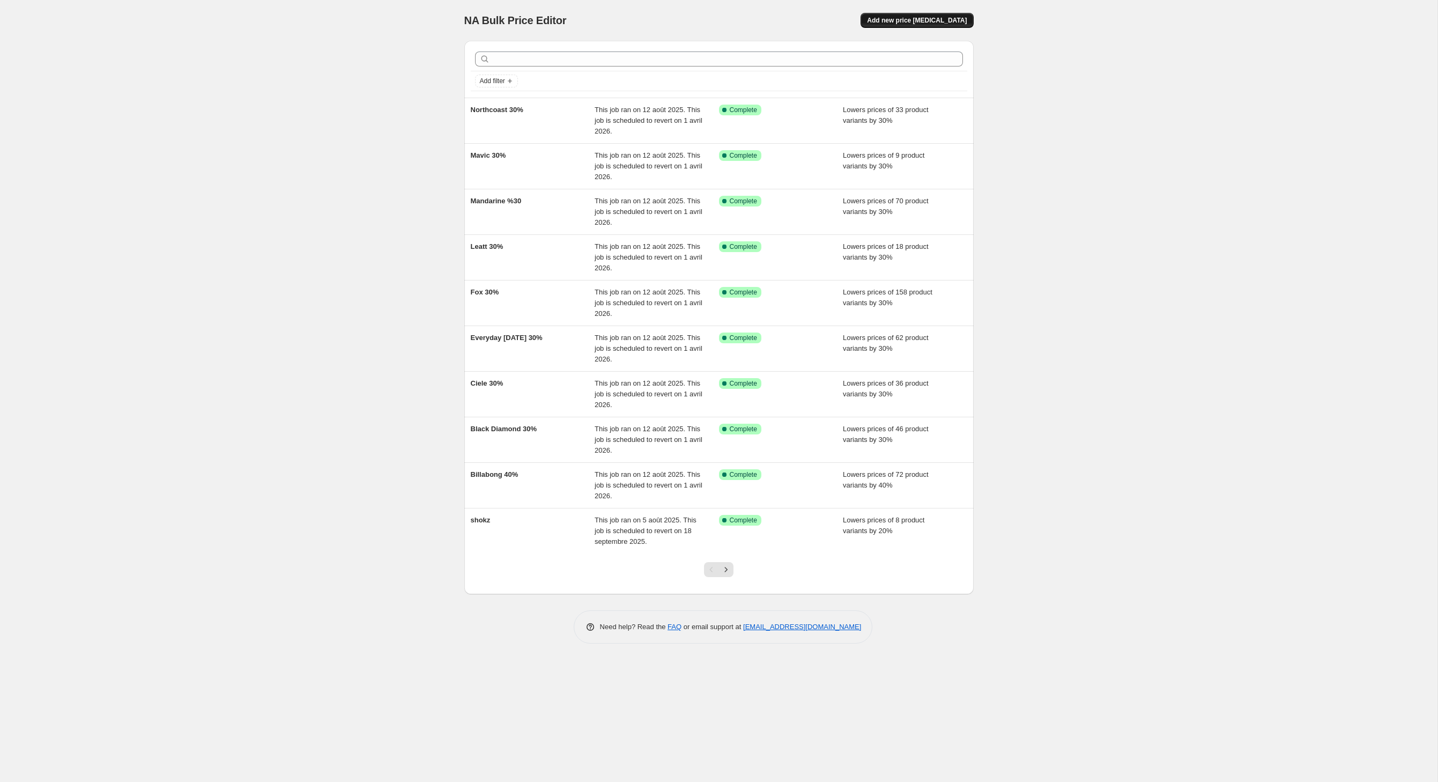
click at [960, 16] on button "Add new price [MEDICAL_DATA]" at bounding box center [917, 20] width 113 height 15
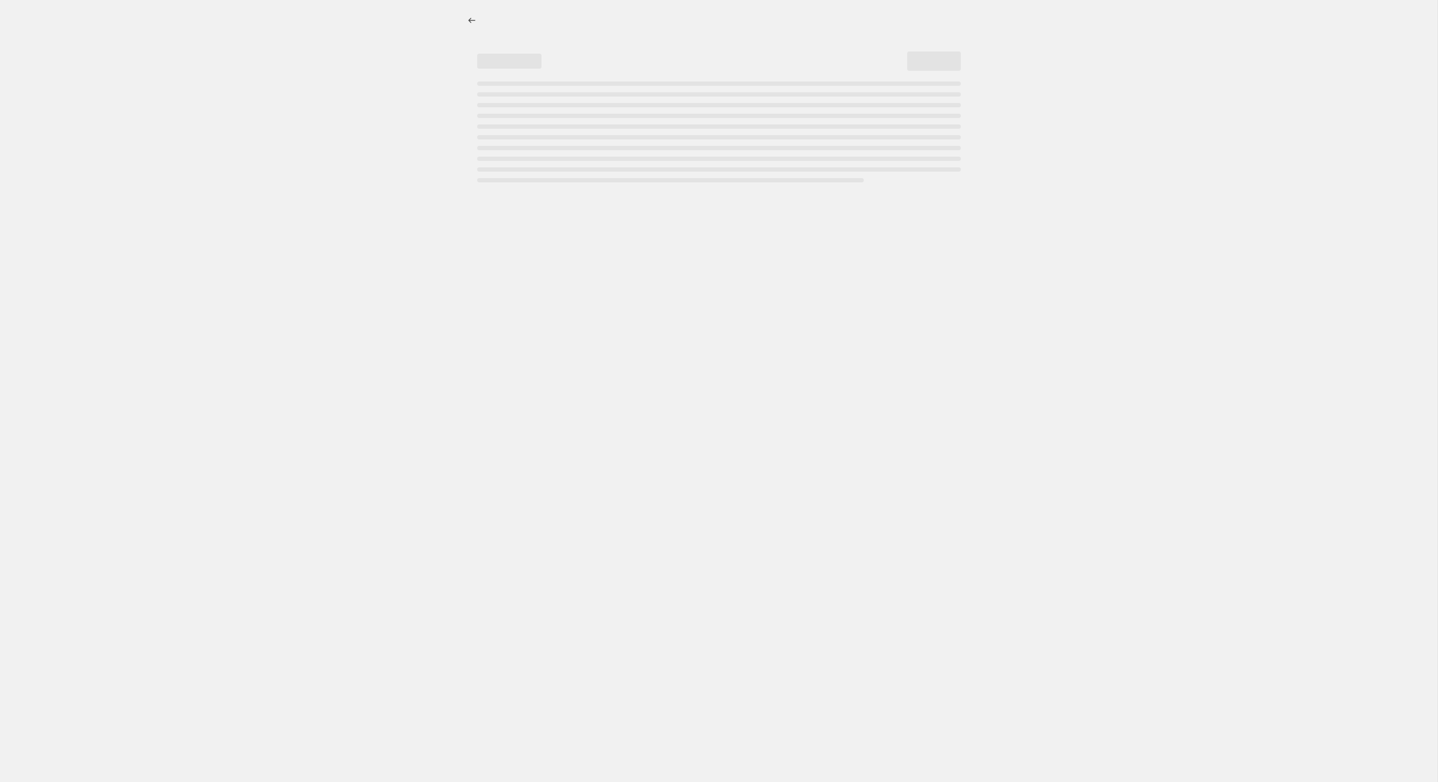
select select "percentage"
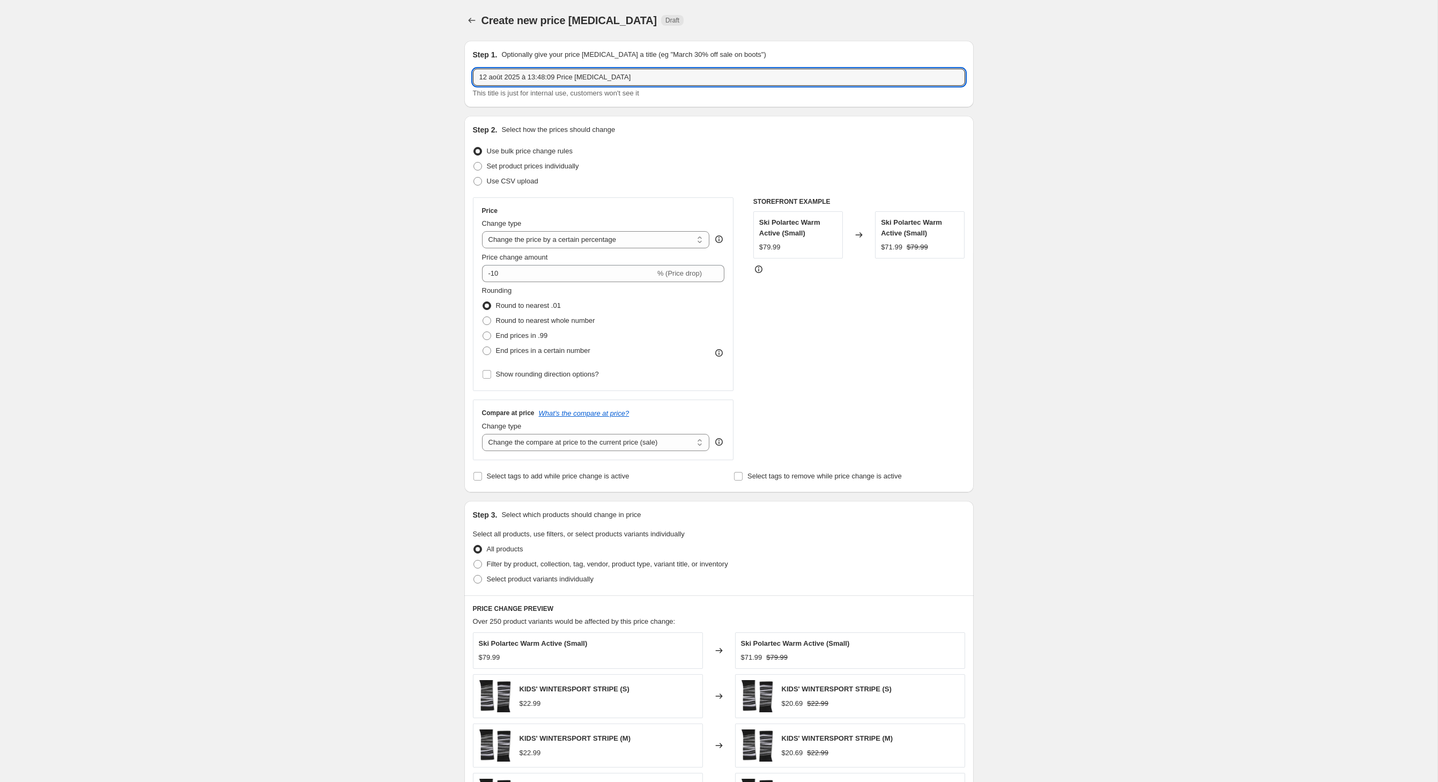
drag, startPoint x: 683, startPoint y: 85, endPoint x: 330, endPoint y: 89, distance: 352.9
click at [330, 89] on div "Create new price [MEDICAL_DATA]. This page is ready Create new price [MEDICAL_D…" at bounding box center [719, 532] width 1438 height 1065
type input "Rab 30%"
click at [513, 282] on div "Price change amount -10 % (Price drop)" at bounding box center [603, 267] width 243 height 30
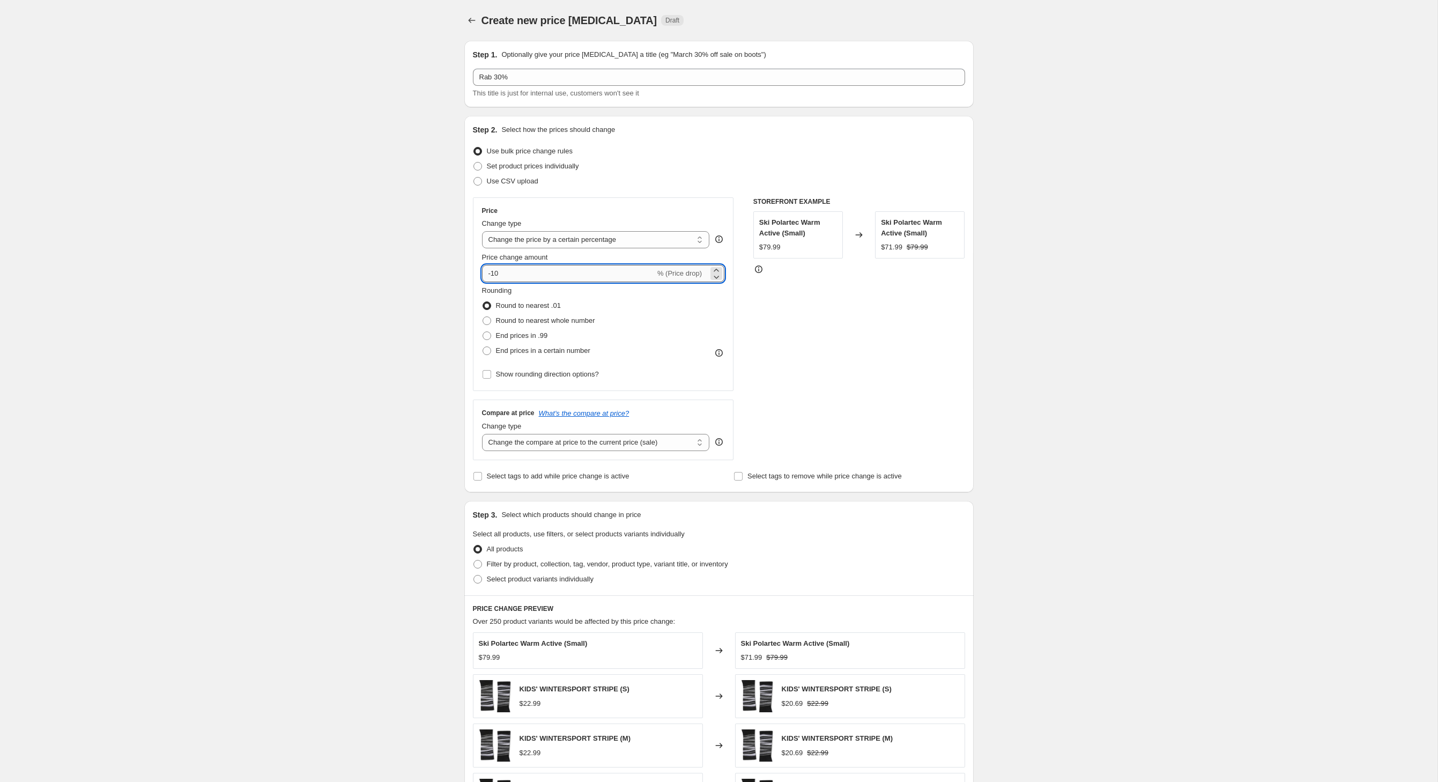
click at [497, 282] on input "-10" at bounding box center [568, 273] width 173 height 17
type input "-1"
type input "-30"
click at [340, 342] on div "Create new price [MEDICAL_DATA]. This page is ready Create new price [MEDICAL_D…" at bounding box center [719, 532] width 1438 height 1065
click at [474, 481] on input "Select tags to add while price change is active" at bounding box center [478, 476] width 9 height 9
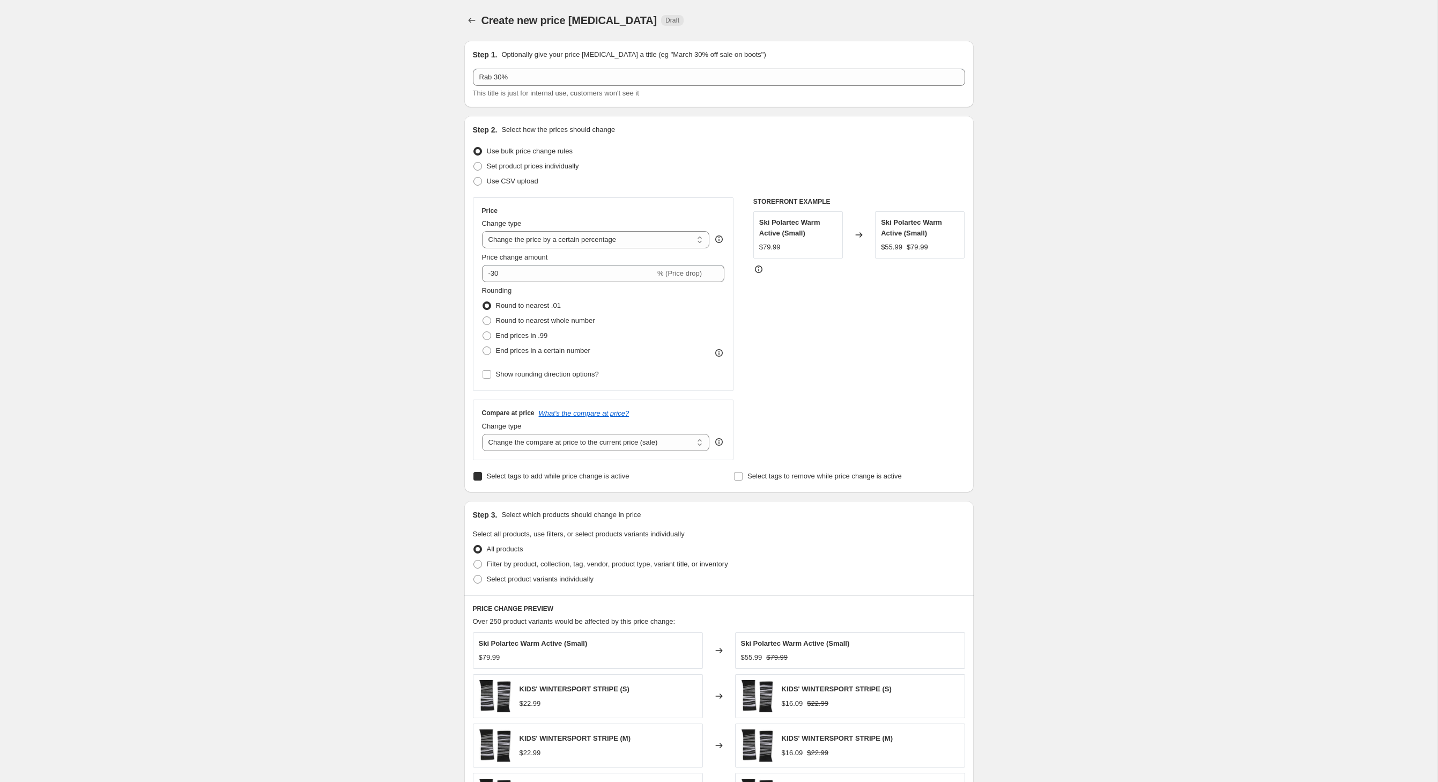
checkbox input "true"
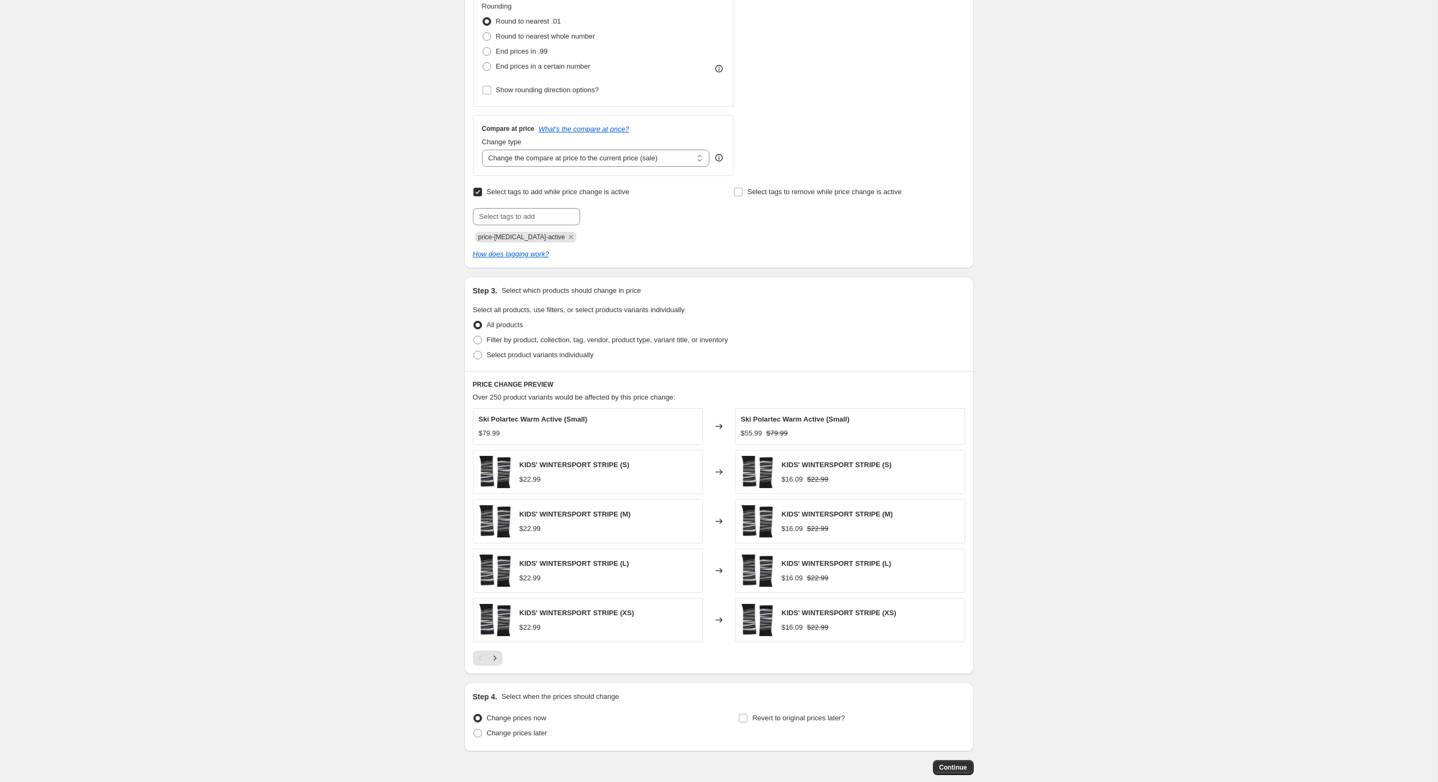
scroll to position [341, 0]
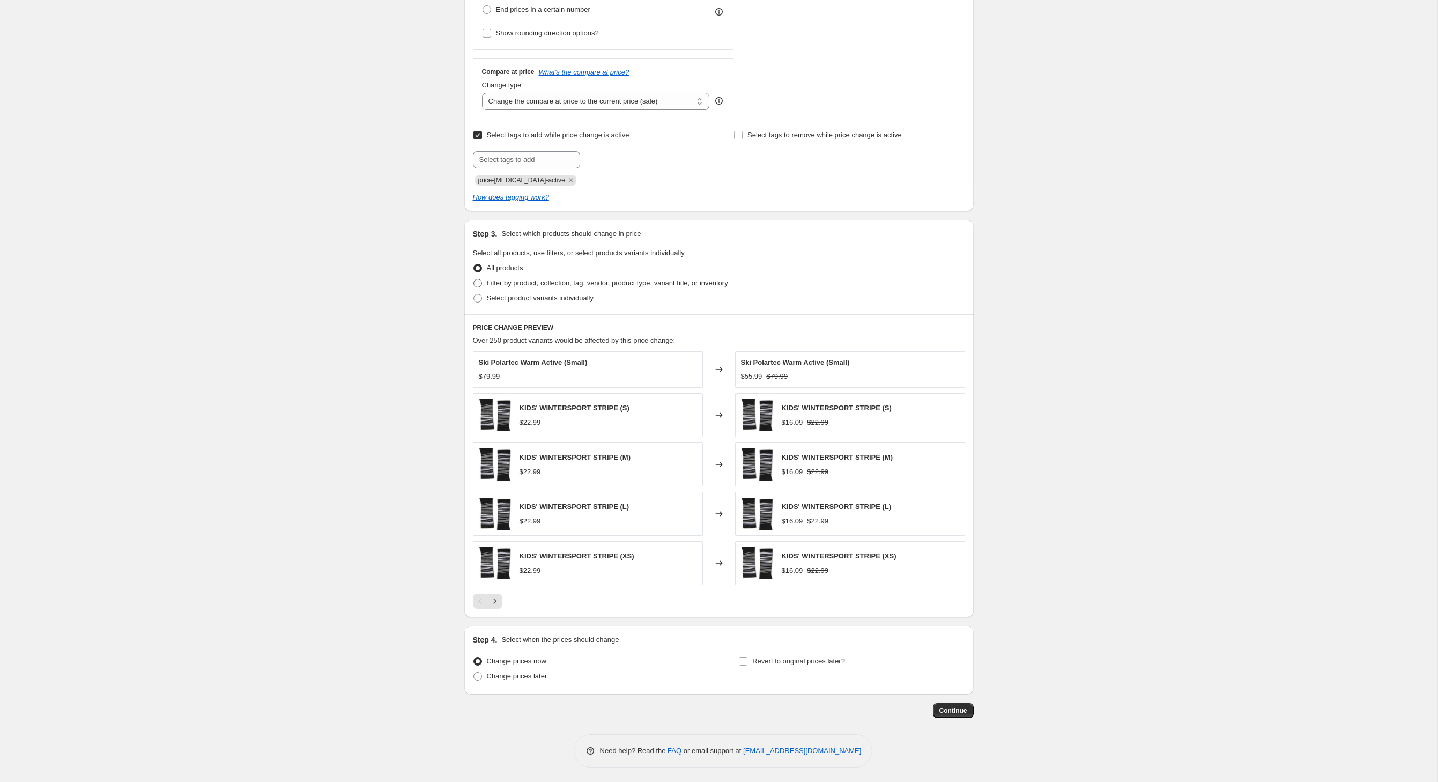
click at [474, 287] on span at bounding box center [478, 283] width 9 height 9
click at [474, 279] on input "Filter by product, collection, tag, vendor, product type, variant title, or inv…" at bounding box center [474, 279] width 1 height 1
radio input "true"
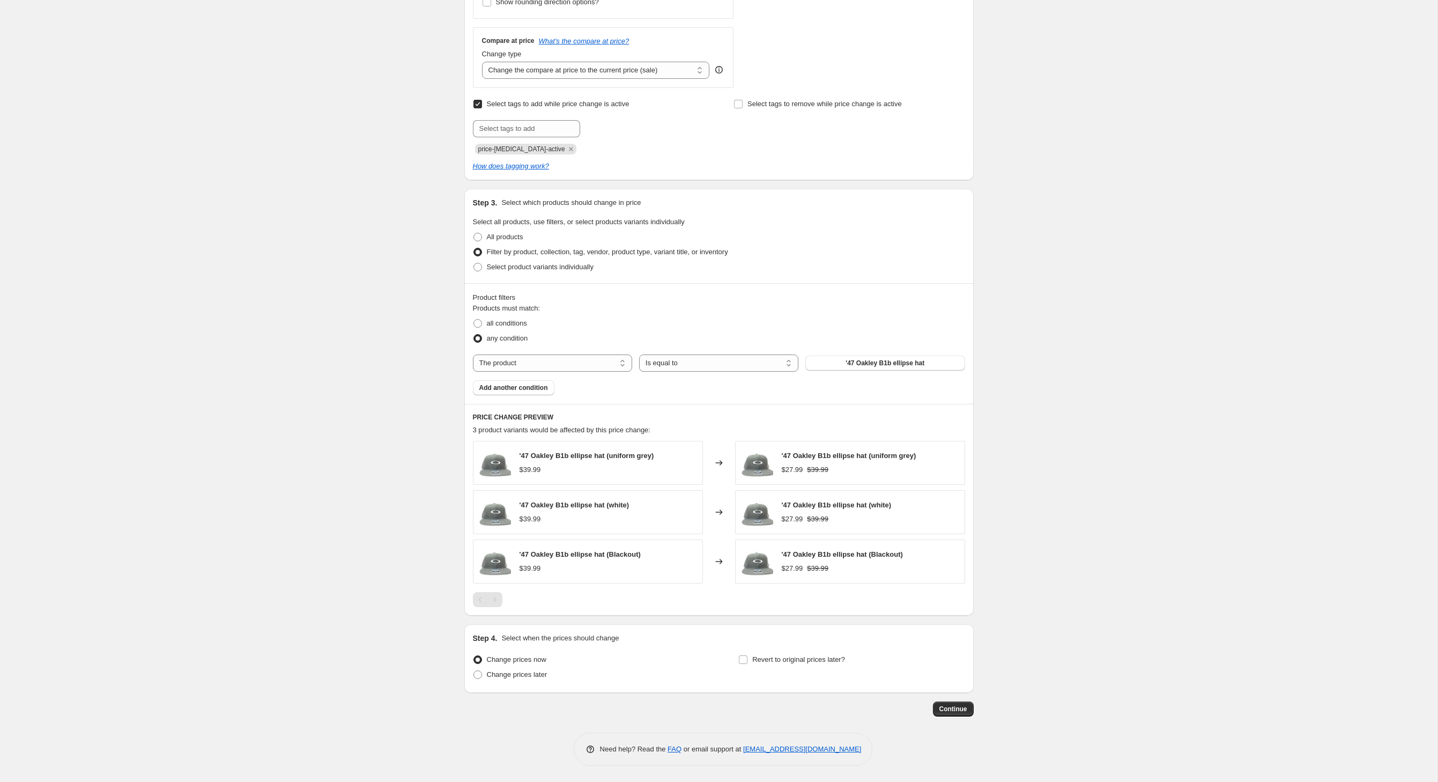
scroll to position [411, 0]
click at [487, 327] on span "all conditions" at bounding box center [507, 323] width 40 height 8
click at [474, 320] on input "all conditions" at bounding box center [474, 319] width 1 height 1
radio input "true"
select select "vendor"
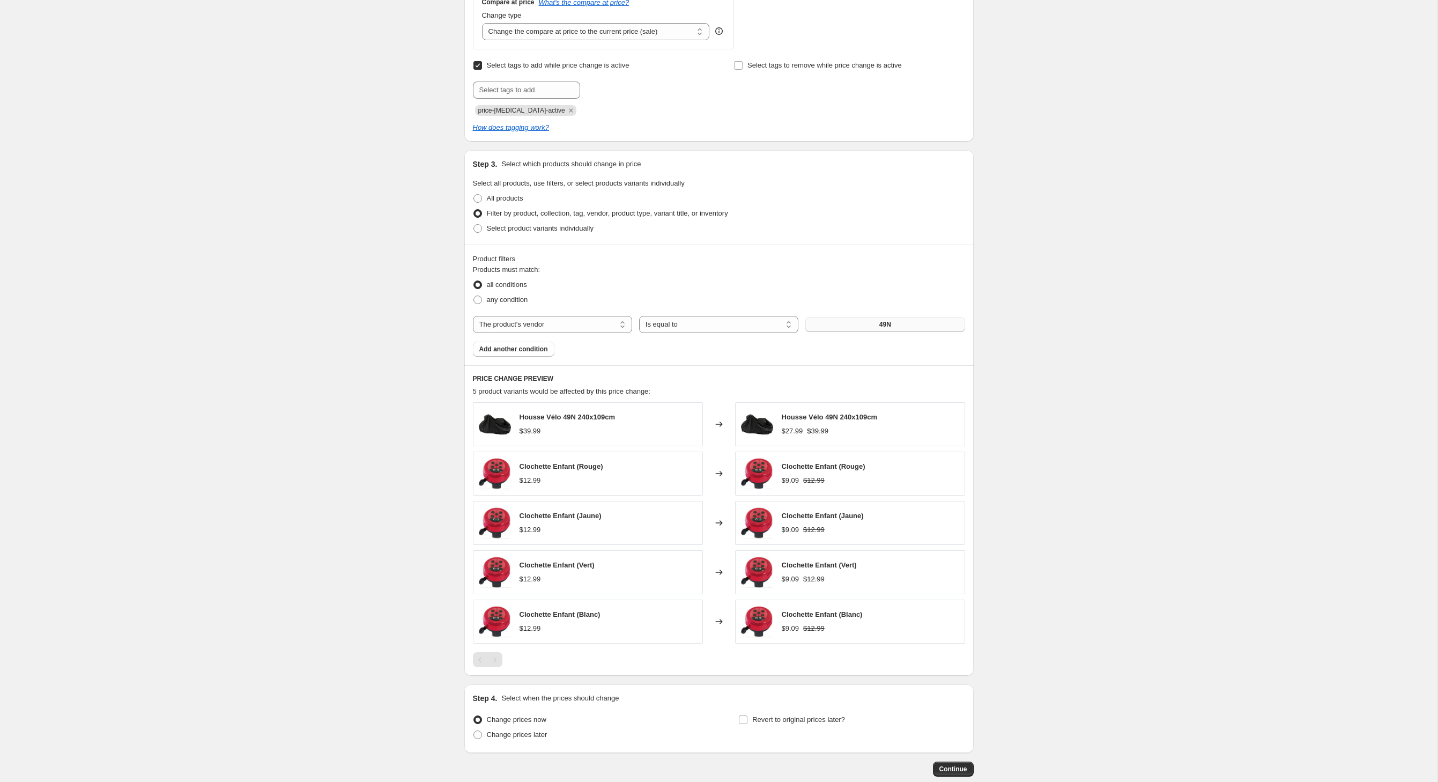
click at [863, 332] on button "49N" at bounding box center [884, 324] width 159 height 15
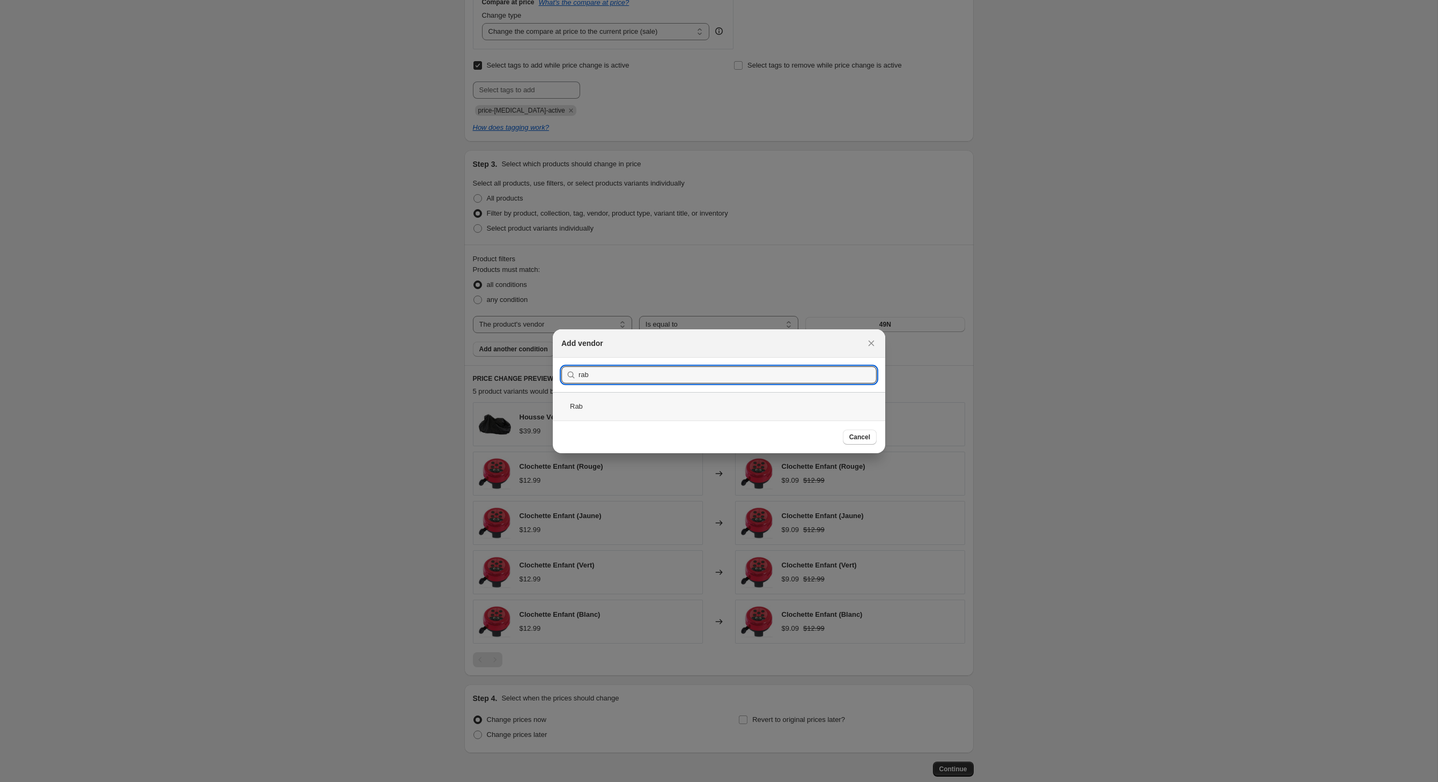
type input "rab"
click at [561, 404] on div "Rab" at bounding box center [719, 406] width 332 height 28
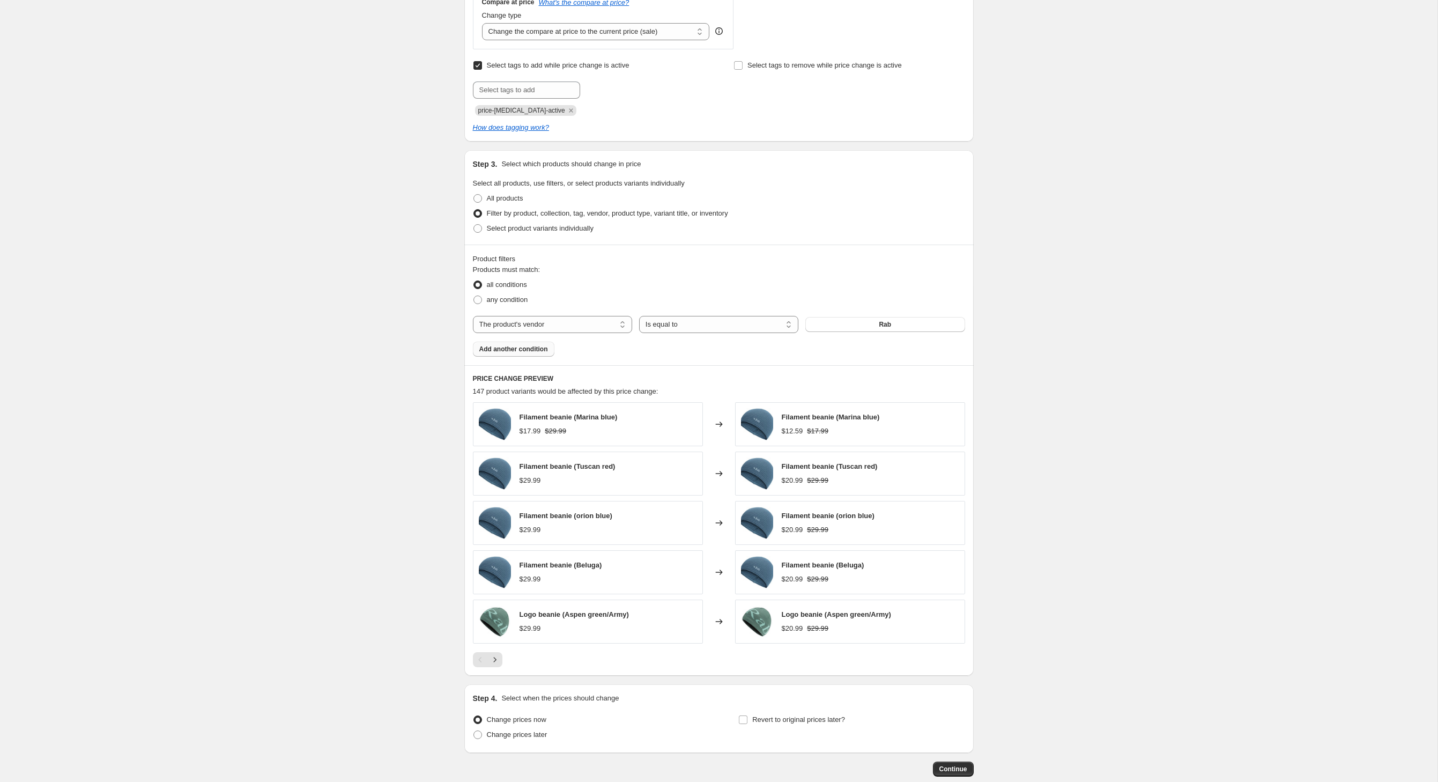
click at [526, 353] on span "Add another condition" at bounding box center [513, 349] width 69 height 9
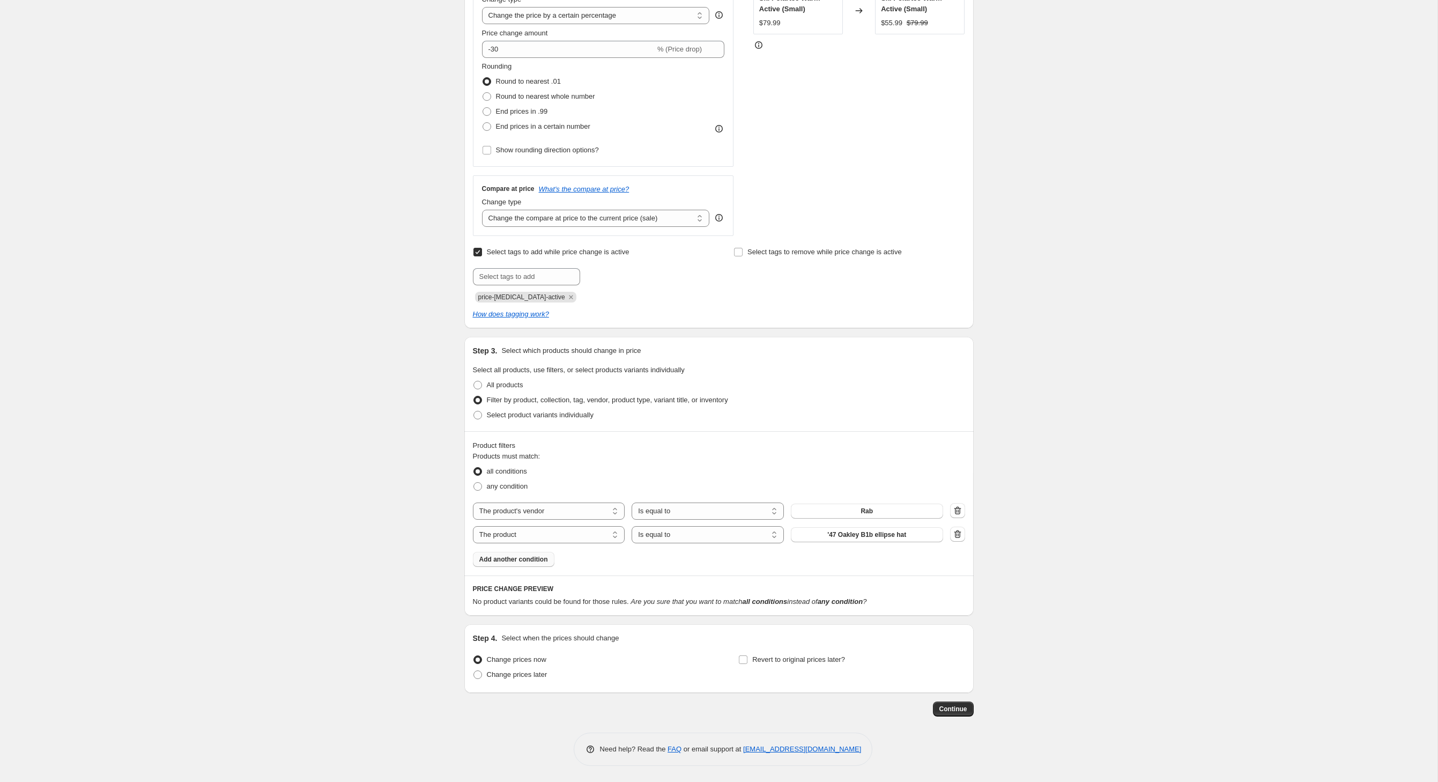
scroll to position [326, 0]
select select "product_type"
click at [853, 527] on button "14-15" at bounding box center [867, 534] width 152 height 15
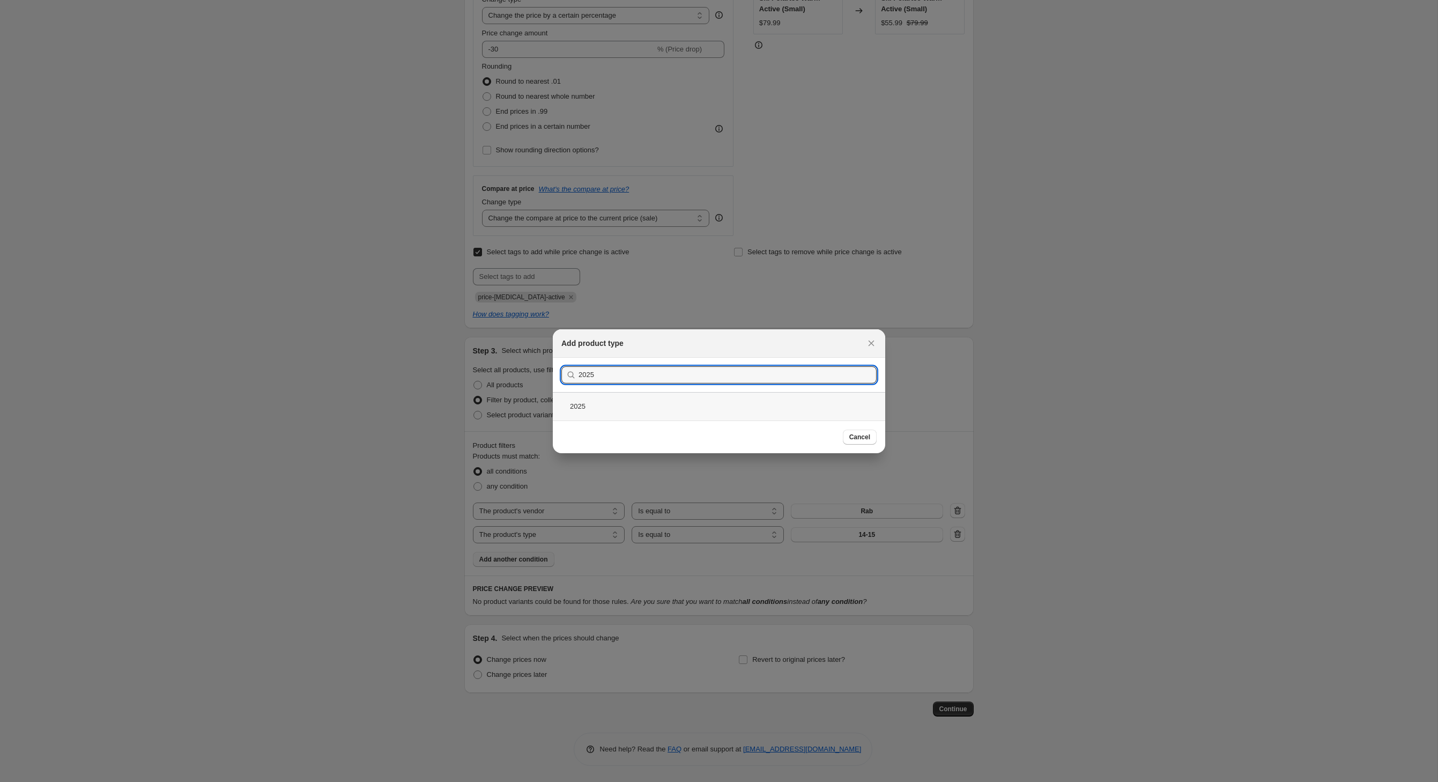
type input "2025"
click at [564, 409] on div "2025" at bounding box center [719, 406] width 332 height 28
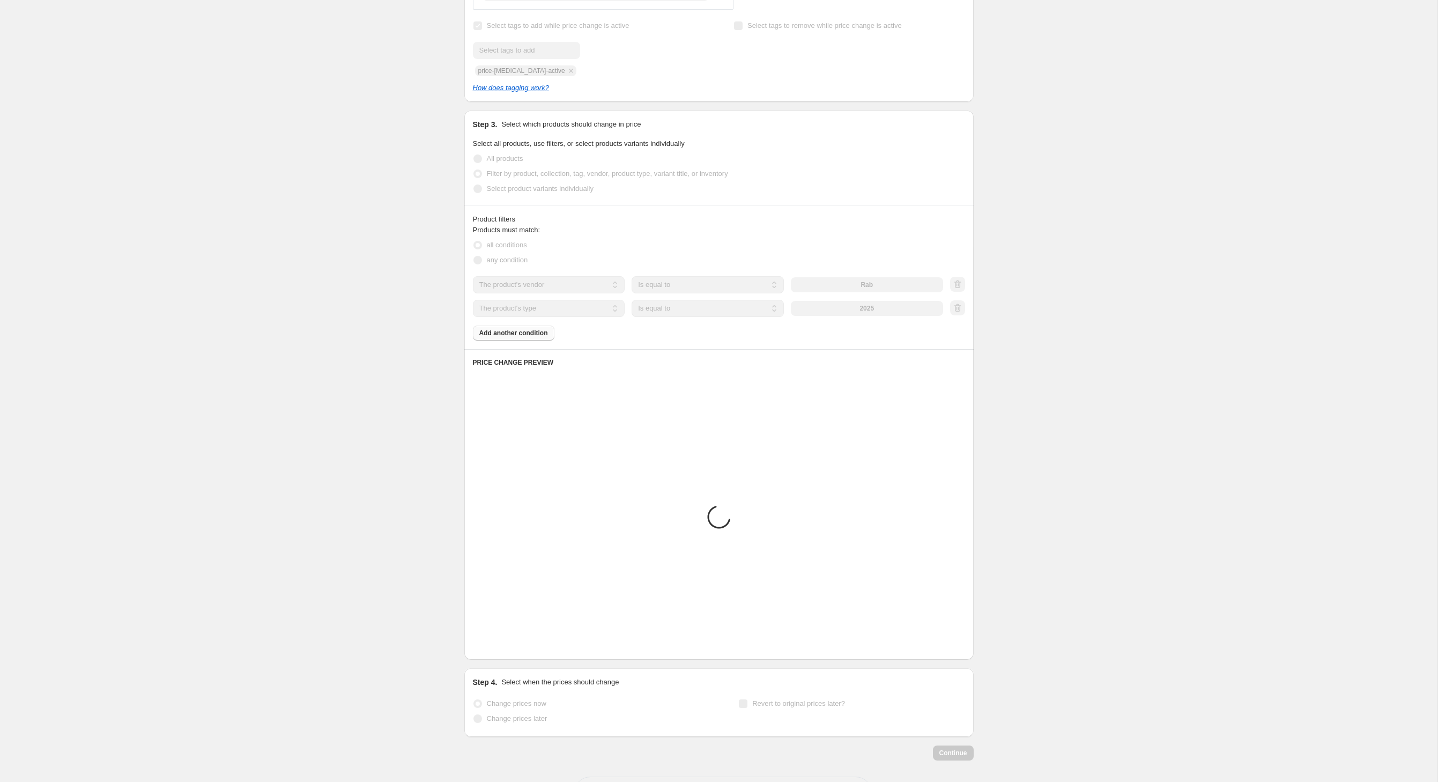
scroll to position [454, 0]
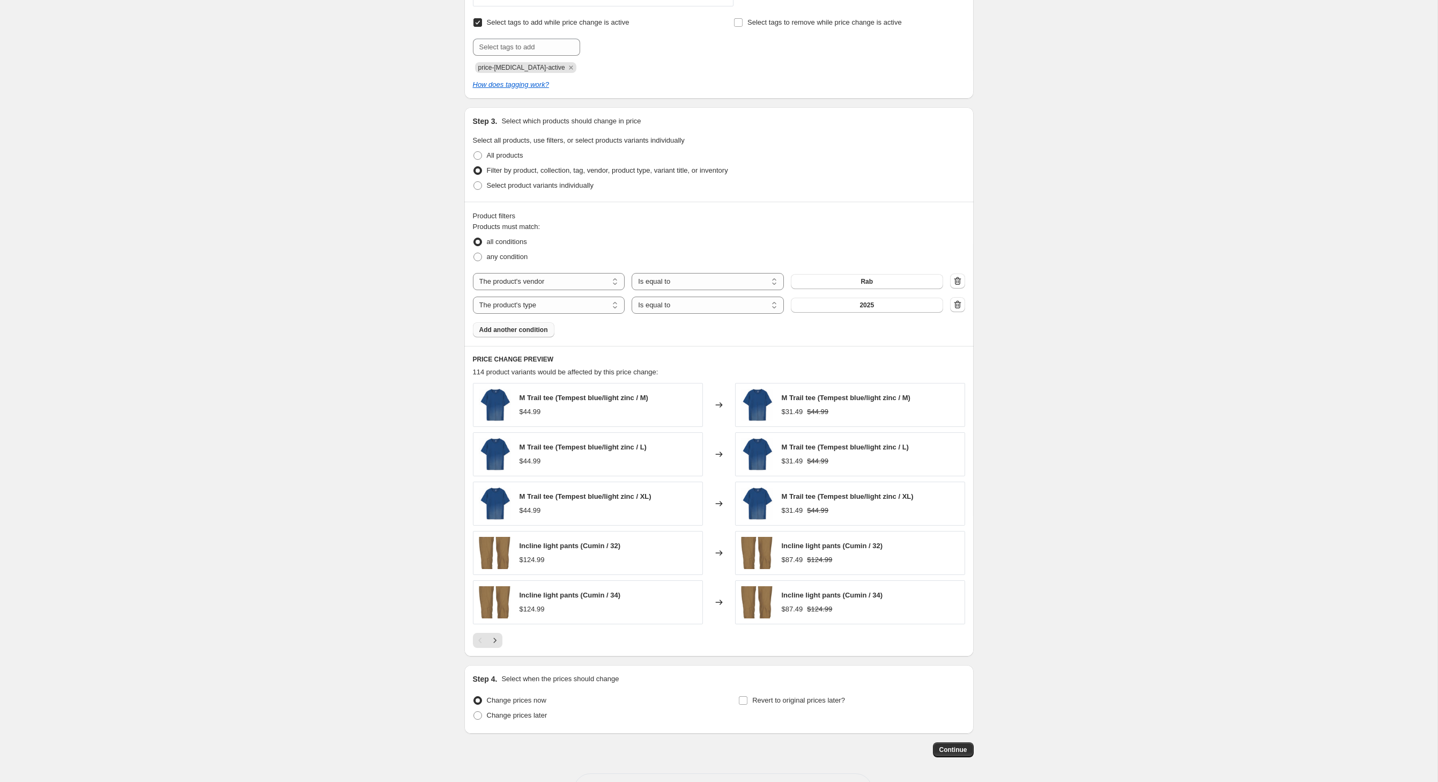
click at [518, 334] on span "Add another condition" at bounding box center [513, 330] width 69 height 9
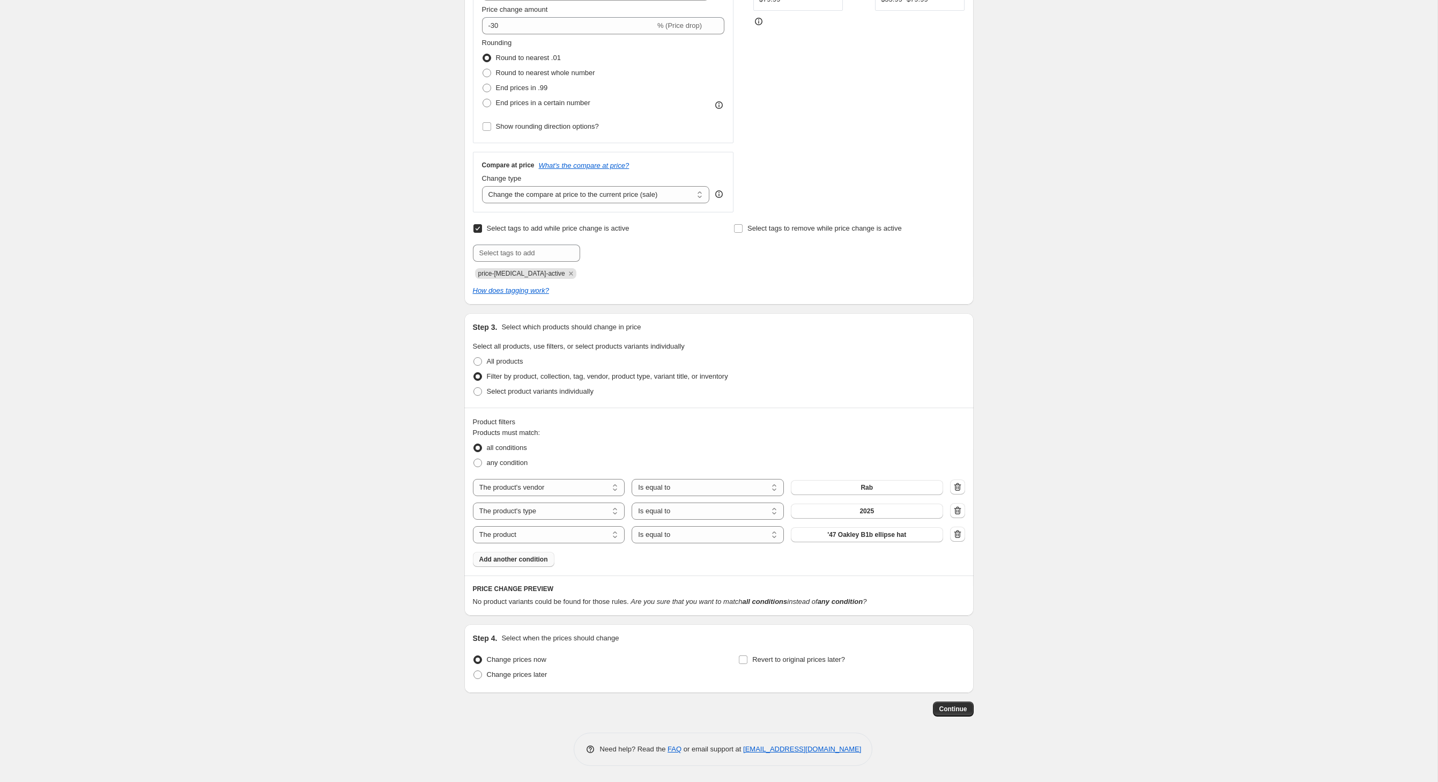
scroll to position [352, 0]
select select "inventory_quantity"
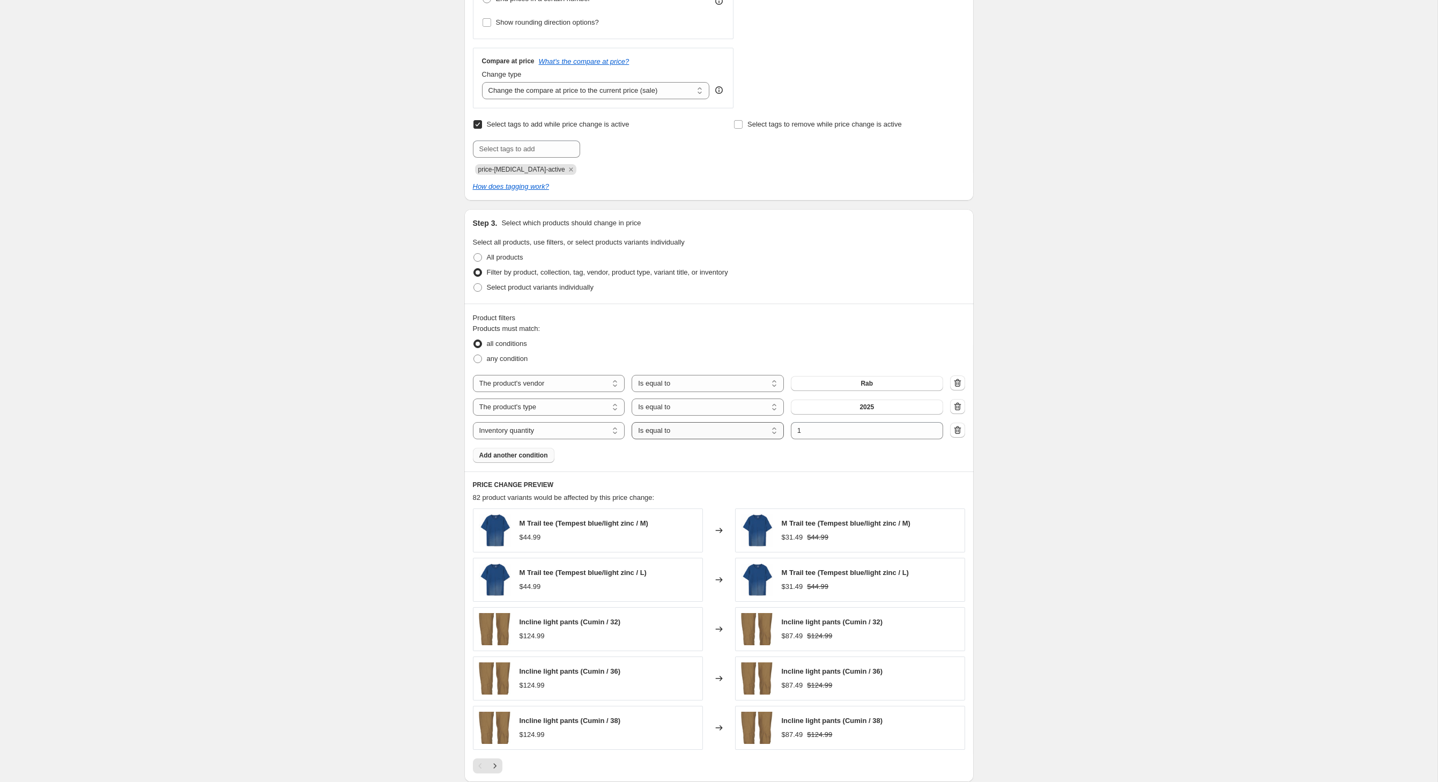
select select ">"
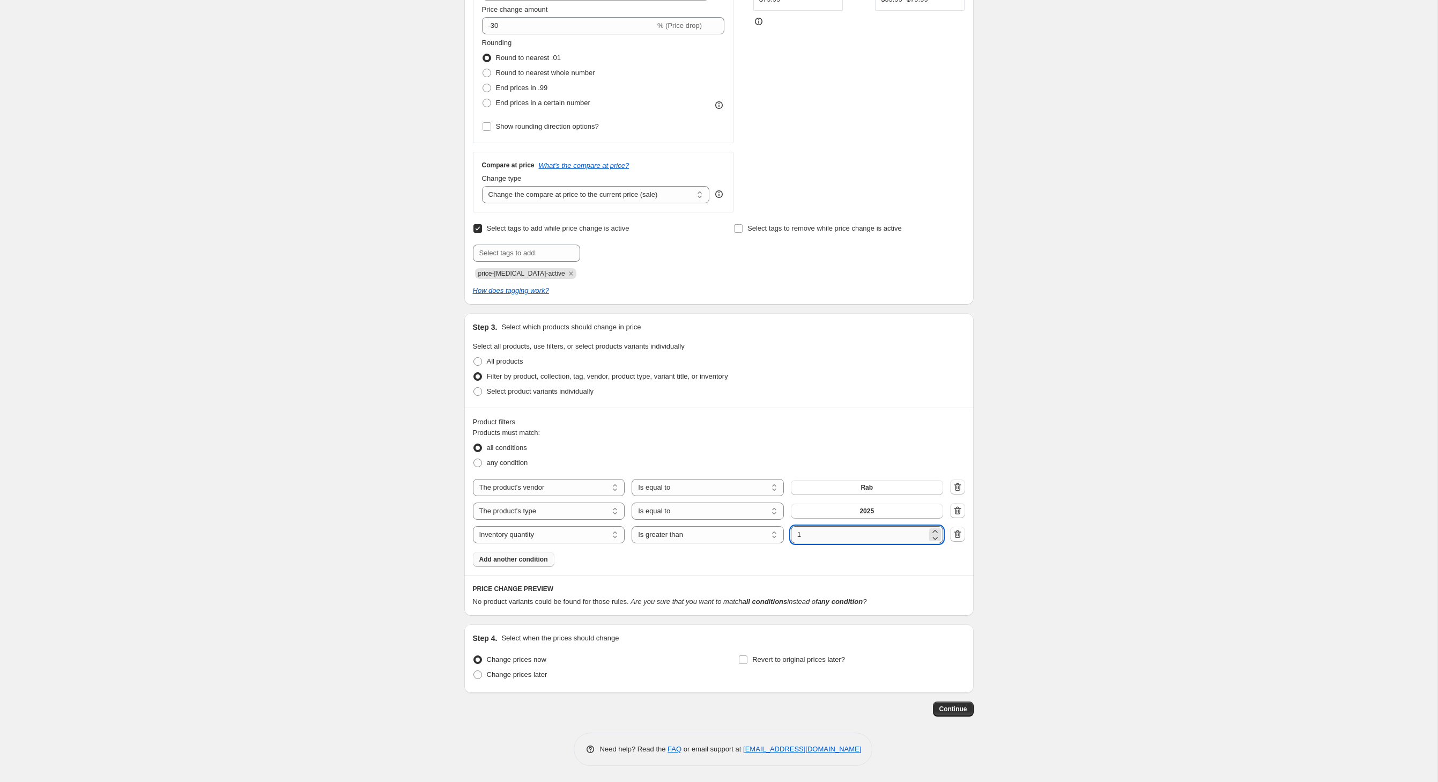
click at [839, 526] on input "1" at bounding box center [859, 534] width 136 height 17
type input "0"
click at [369, 526] on div "Create new price [MEDICAL_DATA]. This page is ready Create new price [MEDICAL_D…" at bounding box center [719, 267] width 1438 height 1030
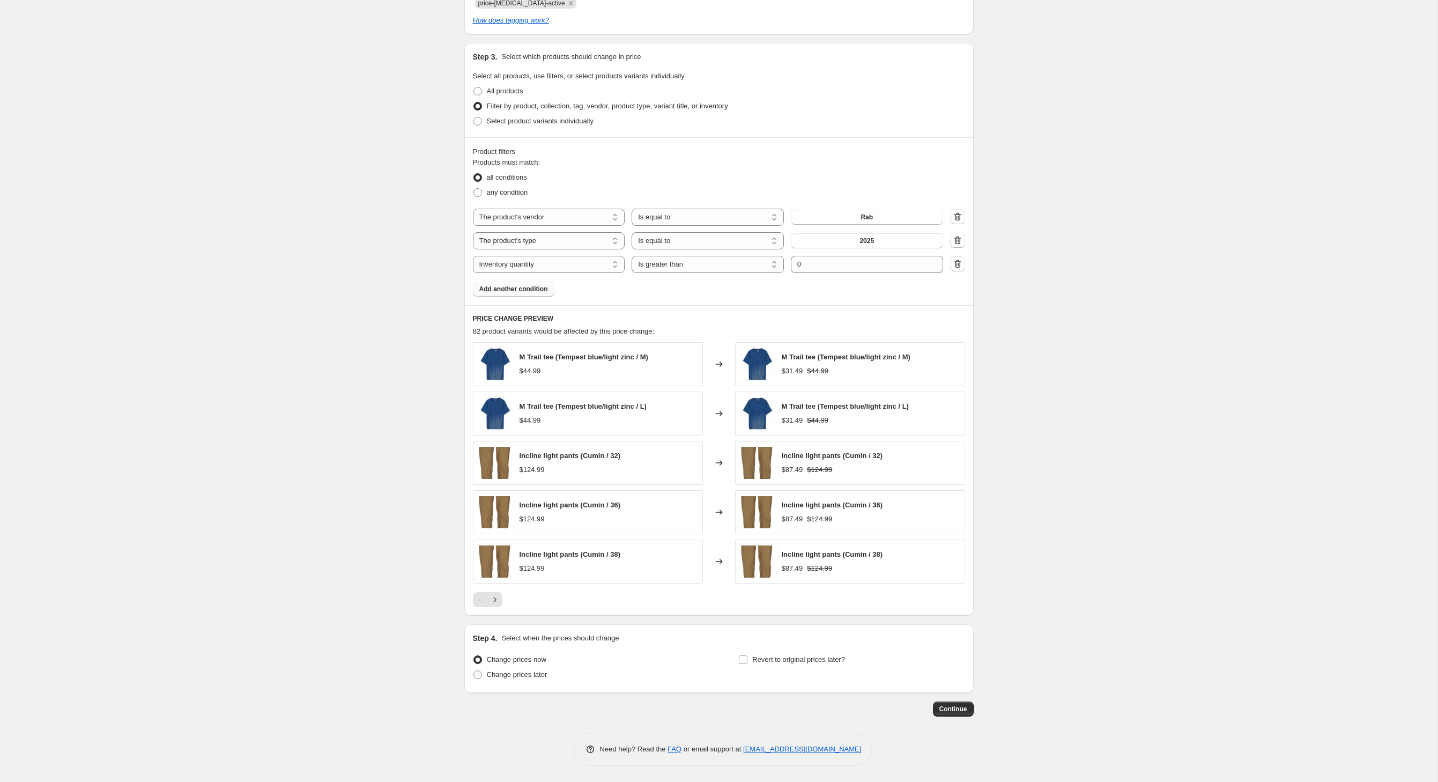
scroll to position [618, 0]
click at [748, 655] on input "Revert to original prices later?" at bounding box center [743, 659] width 9 height 9
checkbox input "true"
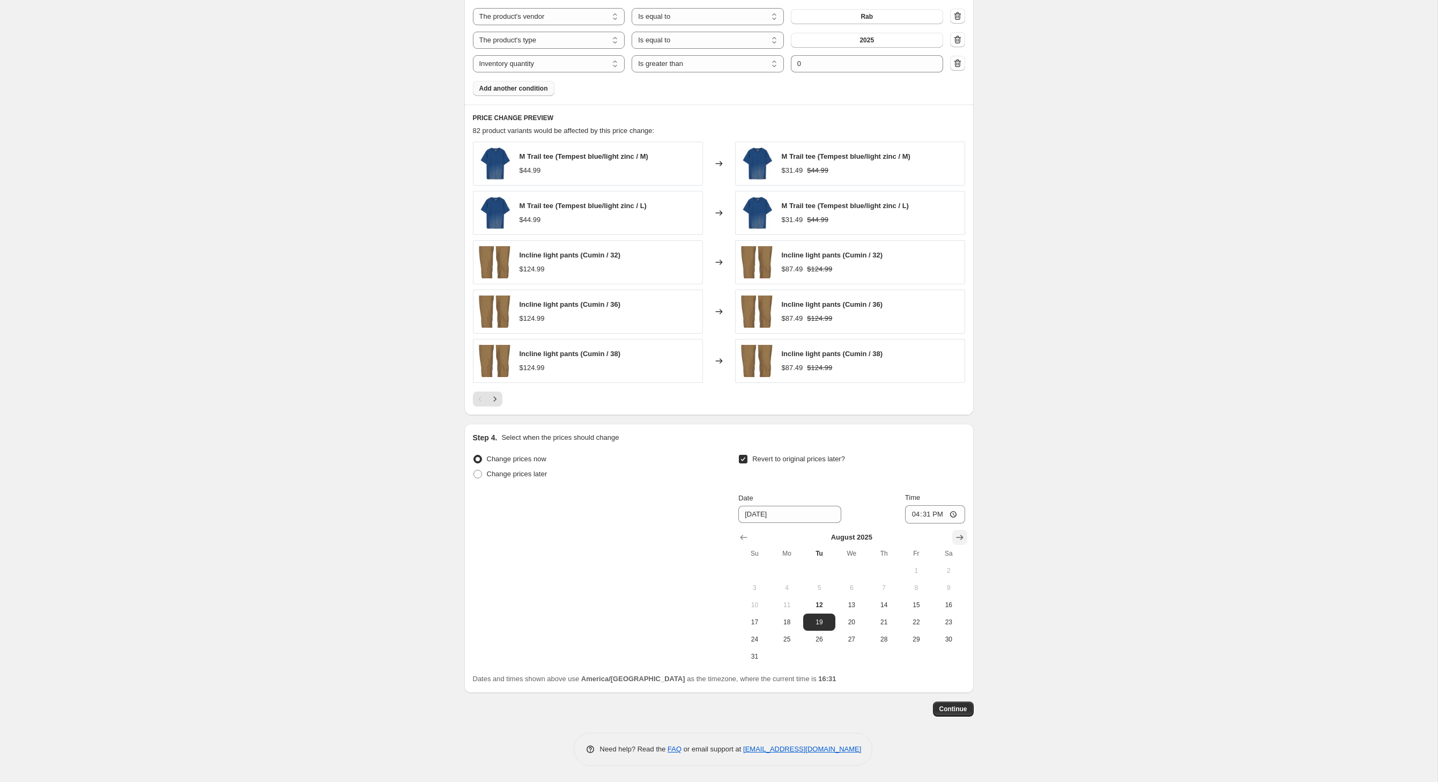
click at [965, 532] on icon "Show next month, September 2025" at bounding box center [960, 537] width 11 height 11
click at [965, 518] on input "16:31" at bounding box center [935, 514] width 60 height 18
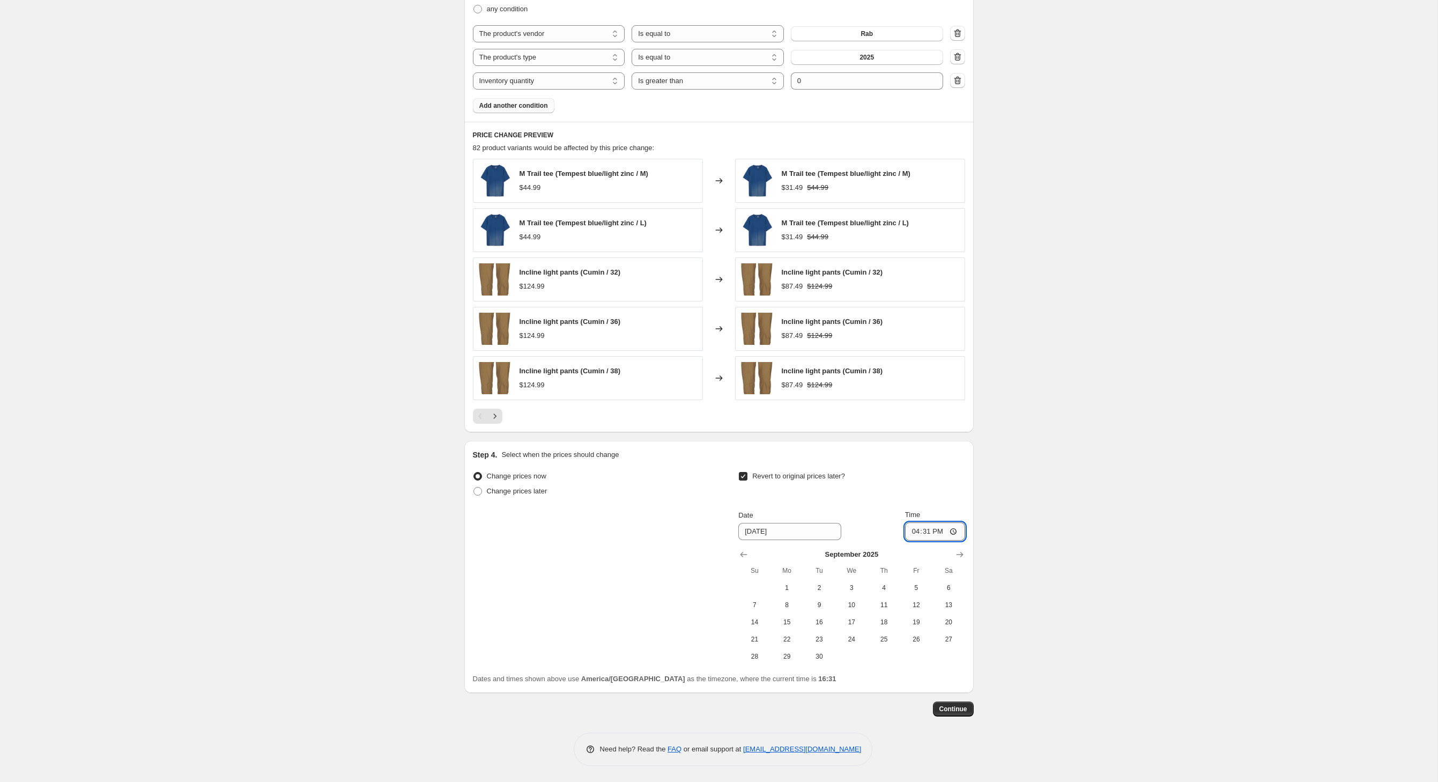
click at [965, 522] on input "16:31" at bounding box center [935, 531] width 60 height 18
click at [963, 552] on icon "Show next month, October 2025" at bounding box center [959, 554] width 7 height 5
click at [963, 552] on icon "Show next month, November 2025" at bounding box center [959, 554] width 7 height 5
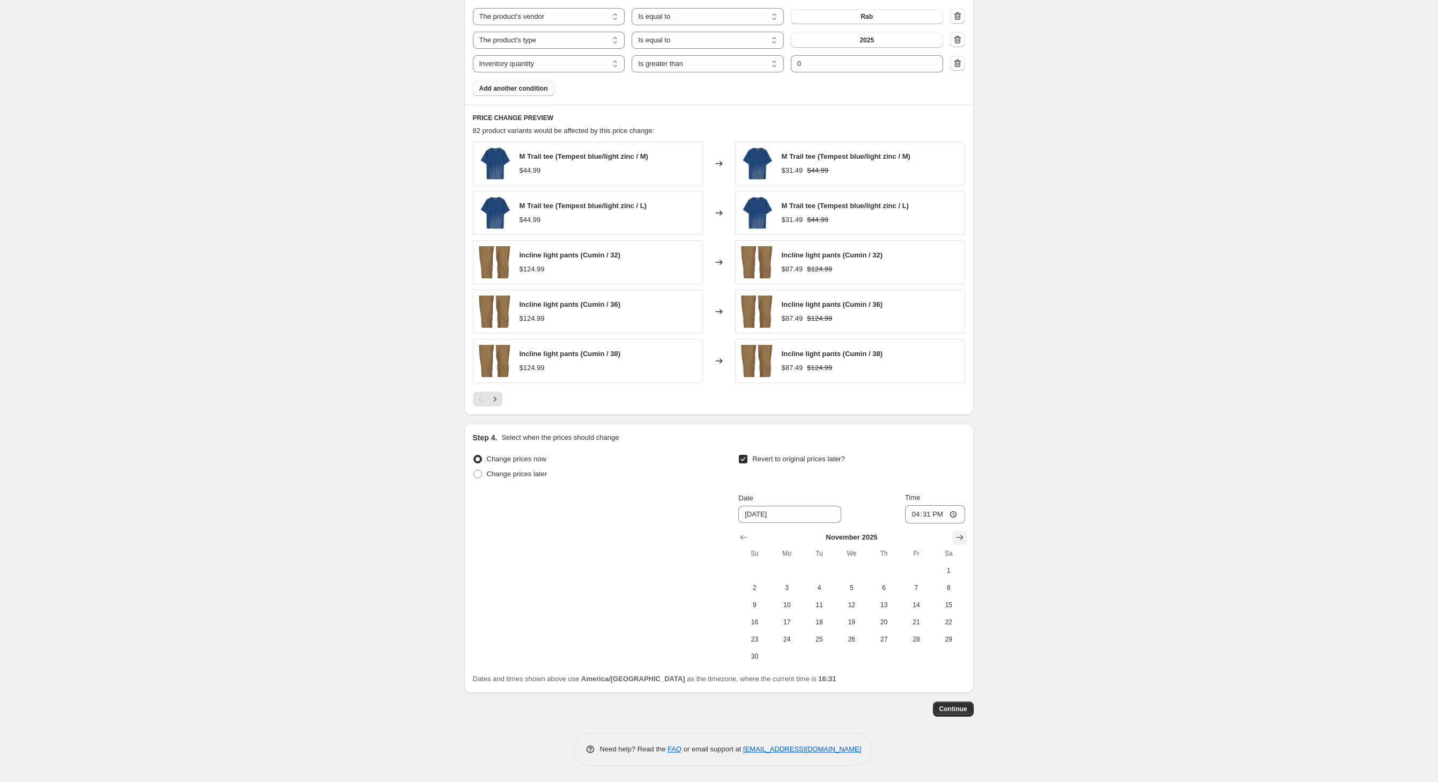
click at [963, 535] on icon "Show next month, December 2025" at bounding box center [959, 537] width 7 height 5
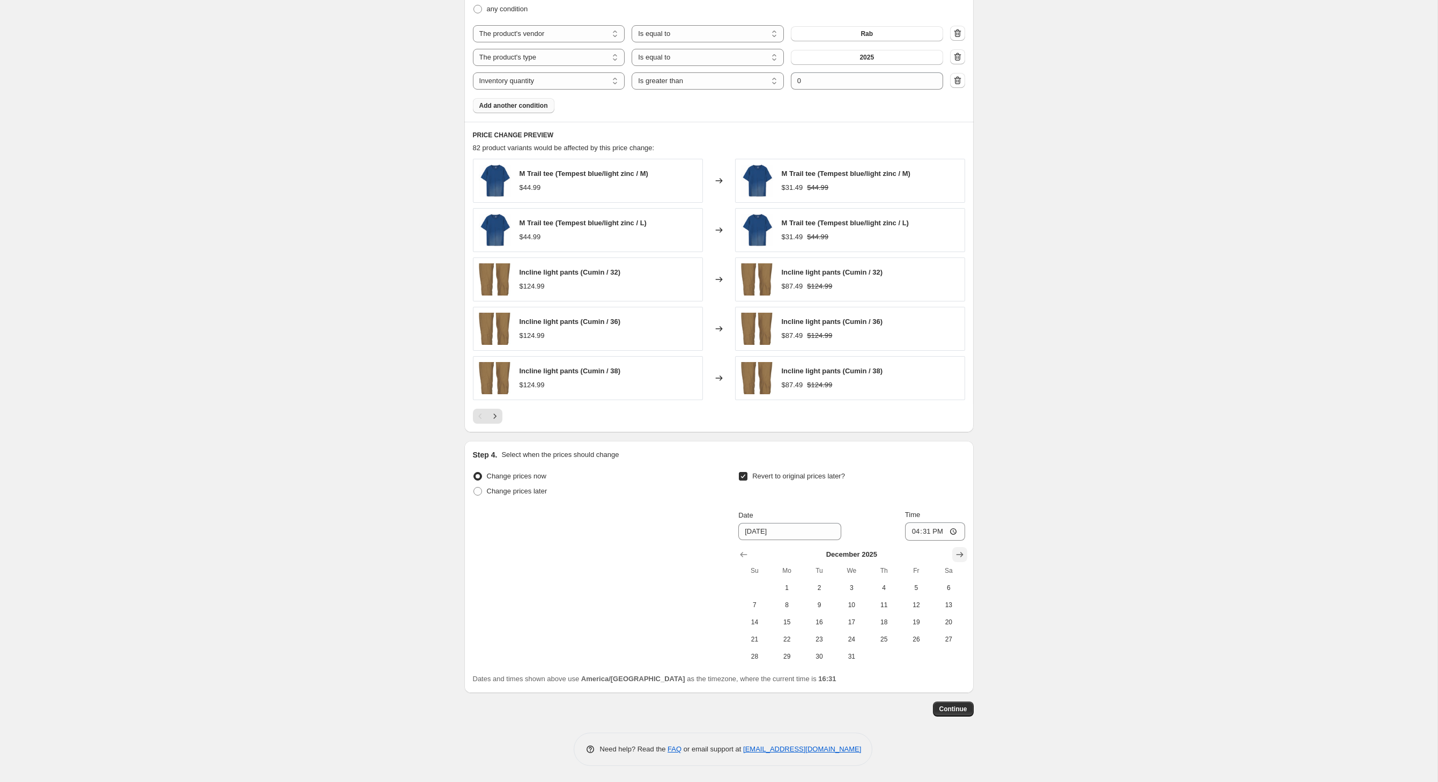
click at [963, 552] on icon "Show next month, January 2026" at bounding box center [959, 554] width 7 height 5
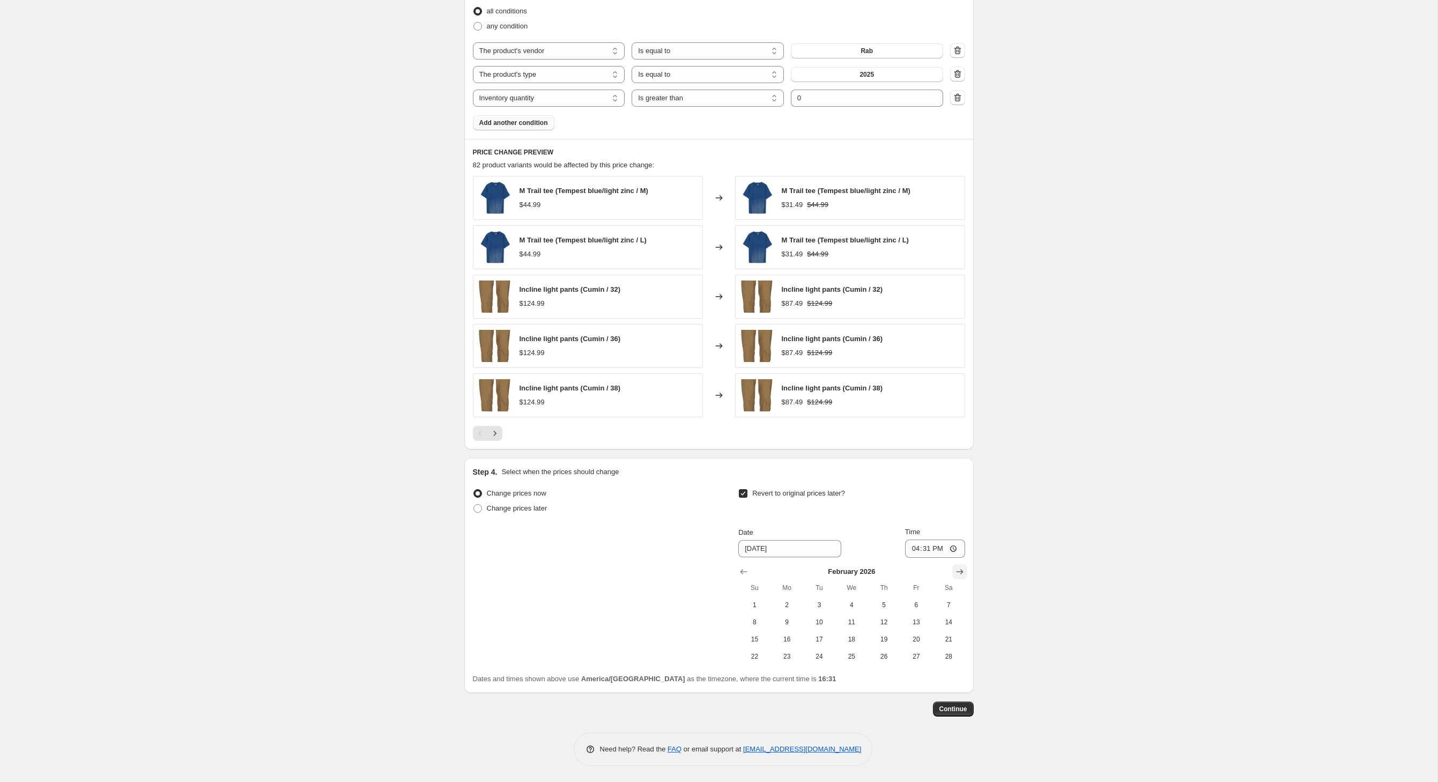
scroll to position [800, 0]
click at [965, 566] on icon "Show next month, March 2026" at bounding box center [960, 571] width 11 height 11
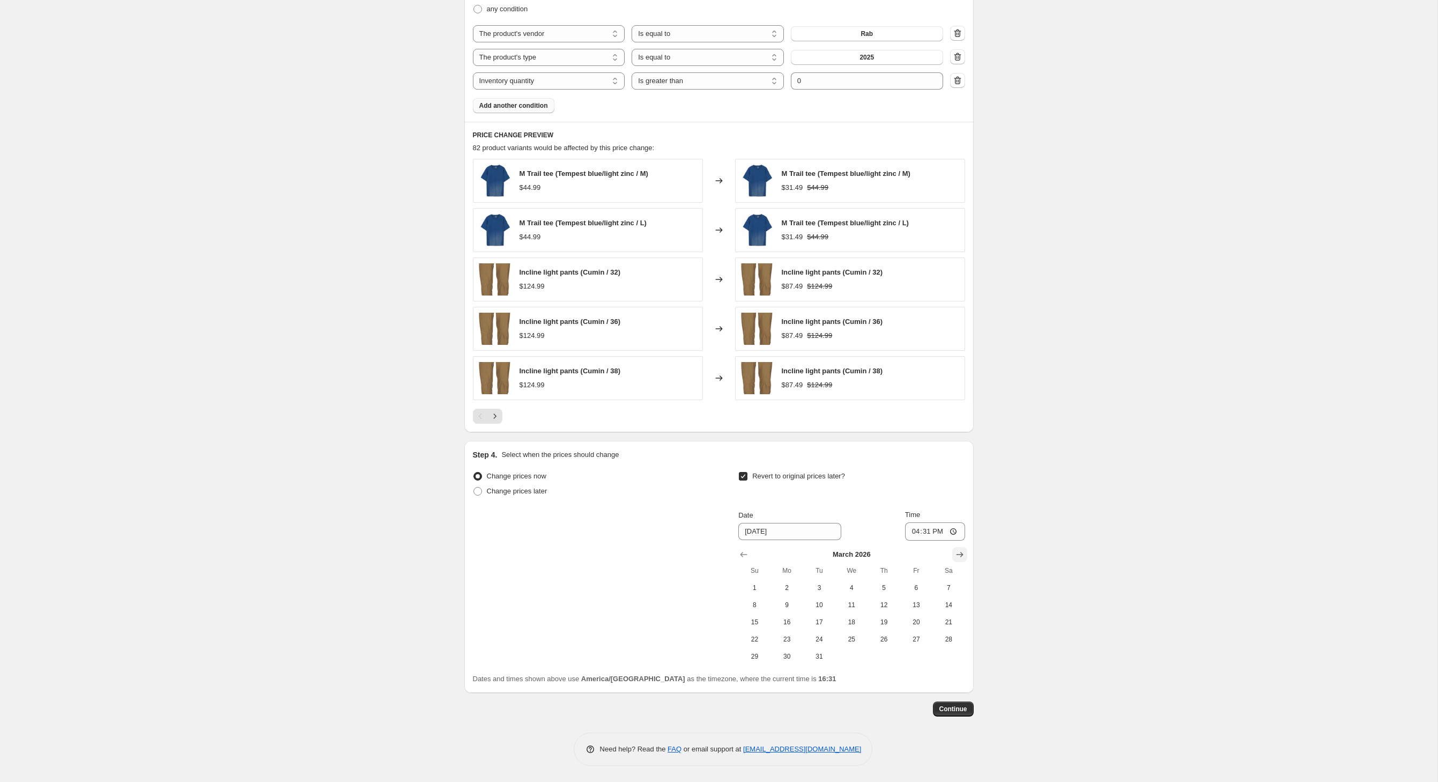
click at [965, 555] on icon "Show next month, April 2026" at bounding box center [960, 554] width 11 height 11
click at [863, 587] on span "1" at bounding box center [852, 587] width 24 height 9
type input "[DATE]"
click at [967, 713] on span "Continue" at bounding box center [954, 709] width 28 height 9
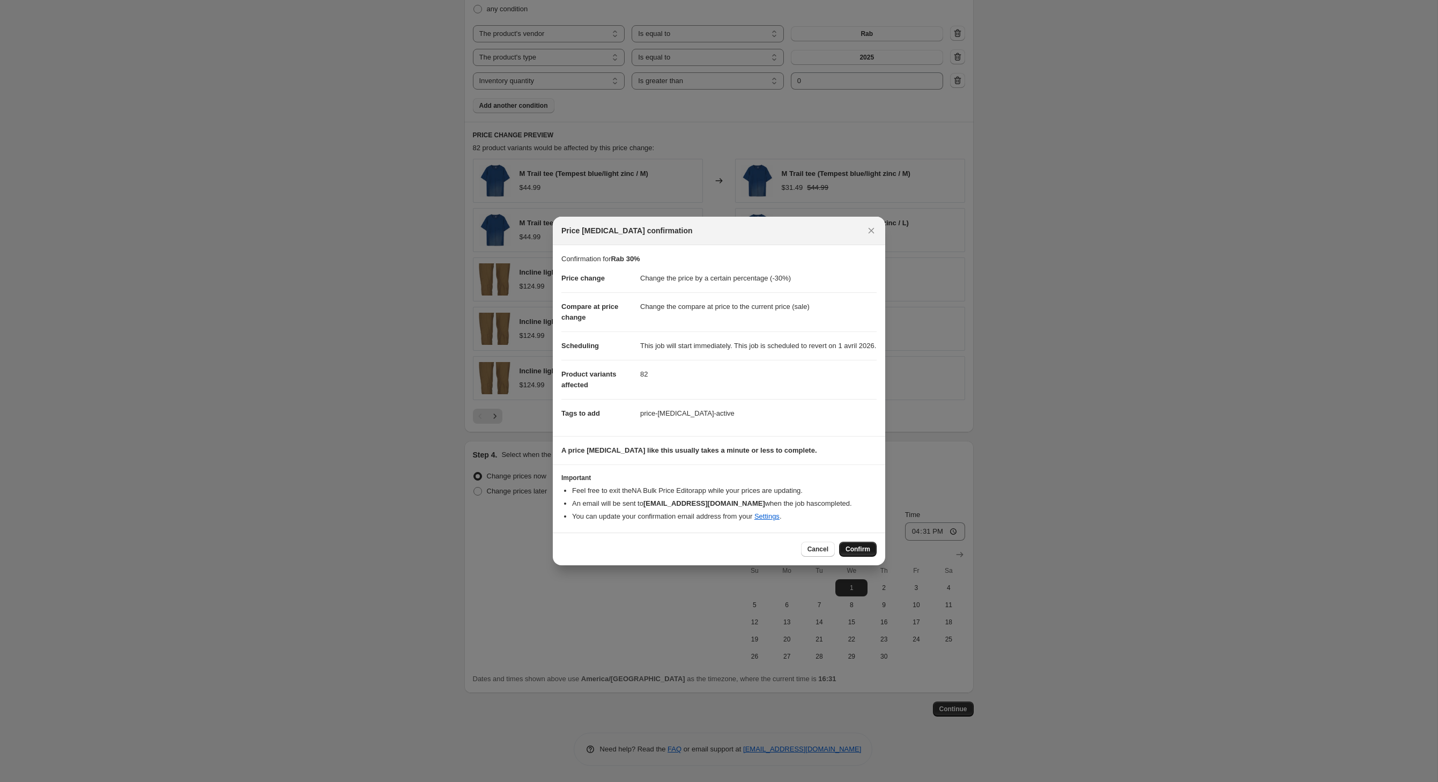
click at [870, 553] on span "Confirm" at bounding box center [858, 549] width 25 height 9
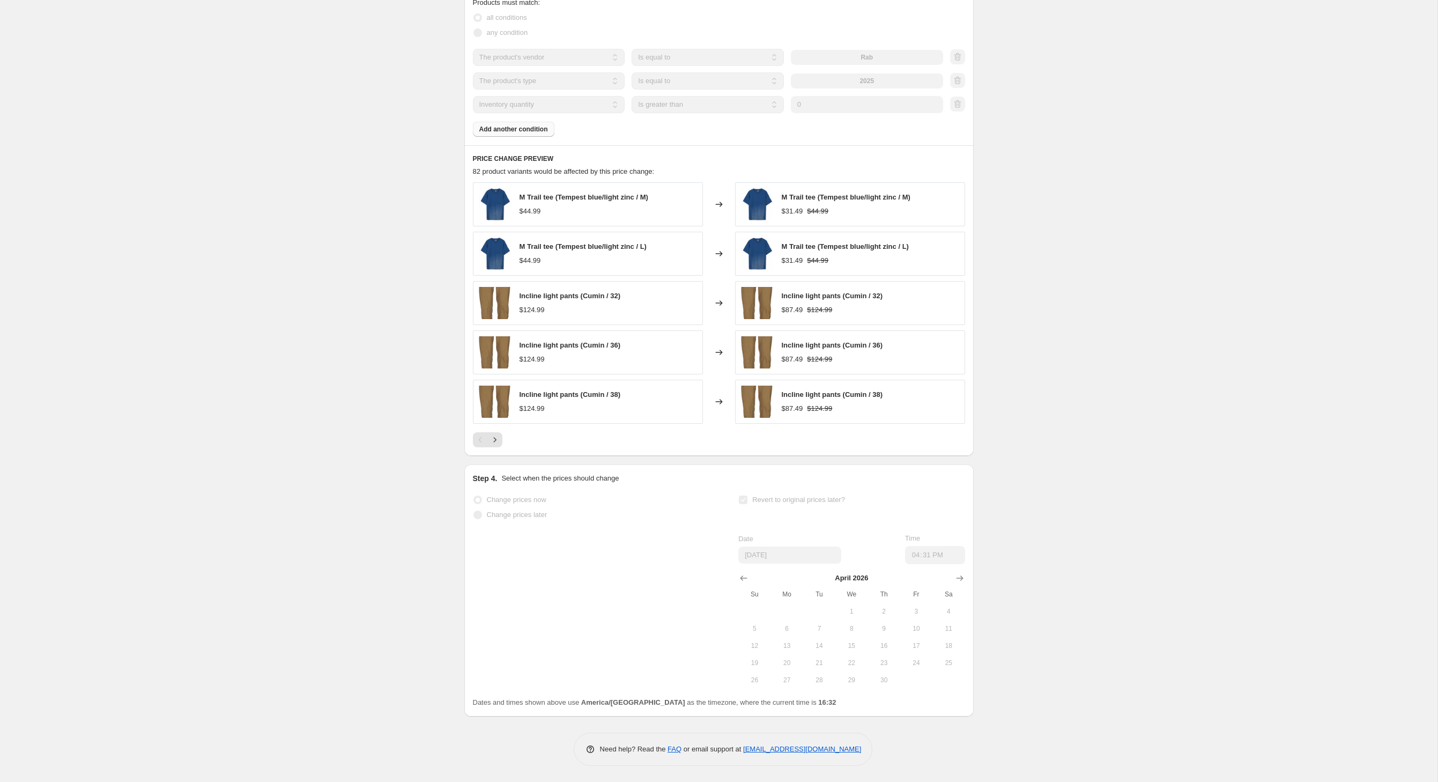
select select "percentage"
select select "vendor"
select select "product_type"
select select "inventory_quantity"
select select ">"
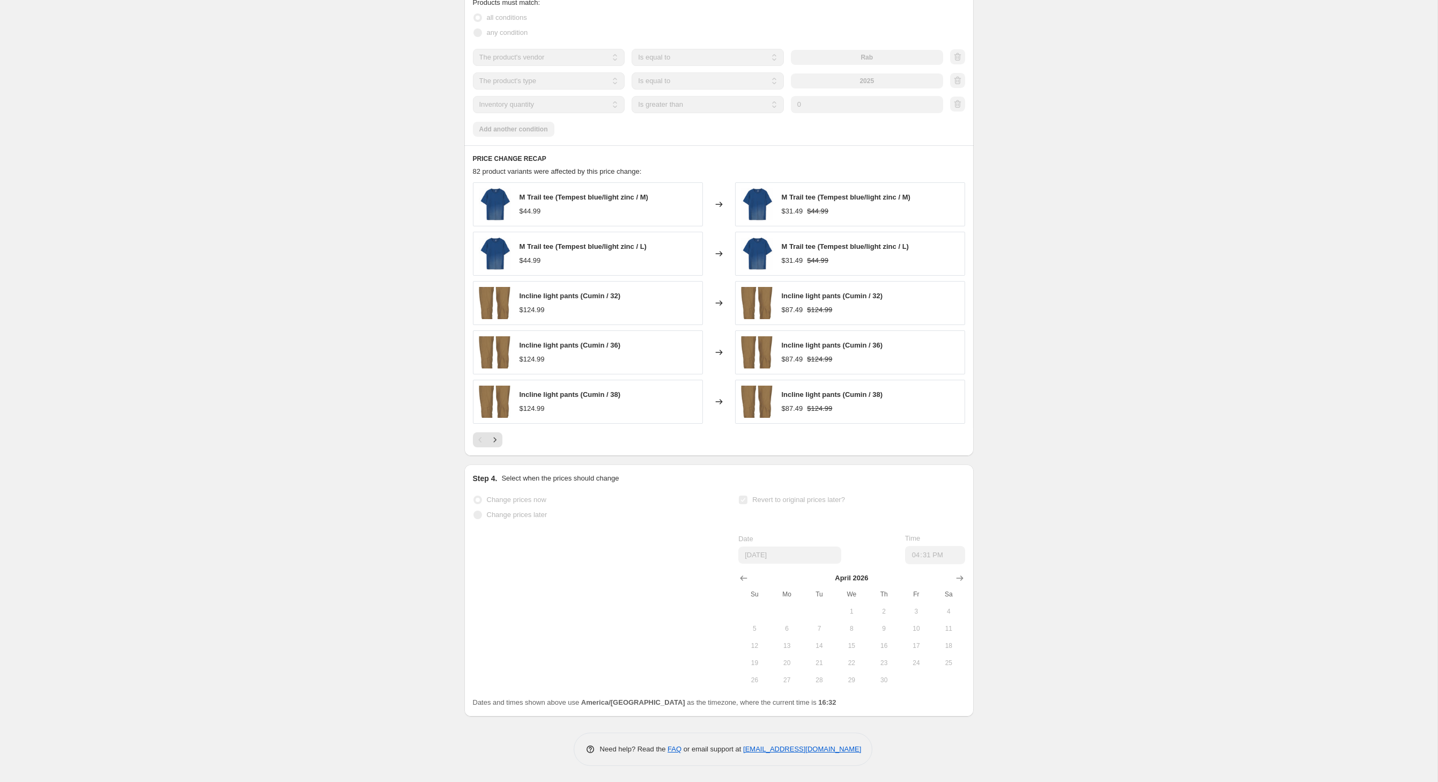
scroll to position [0, 0]
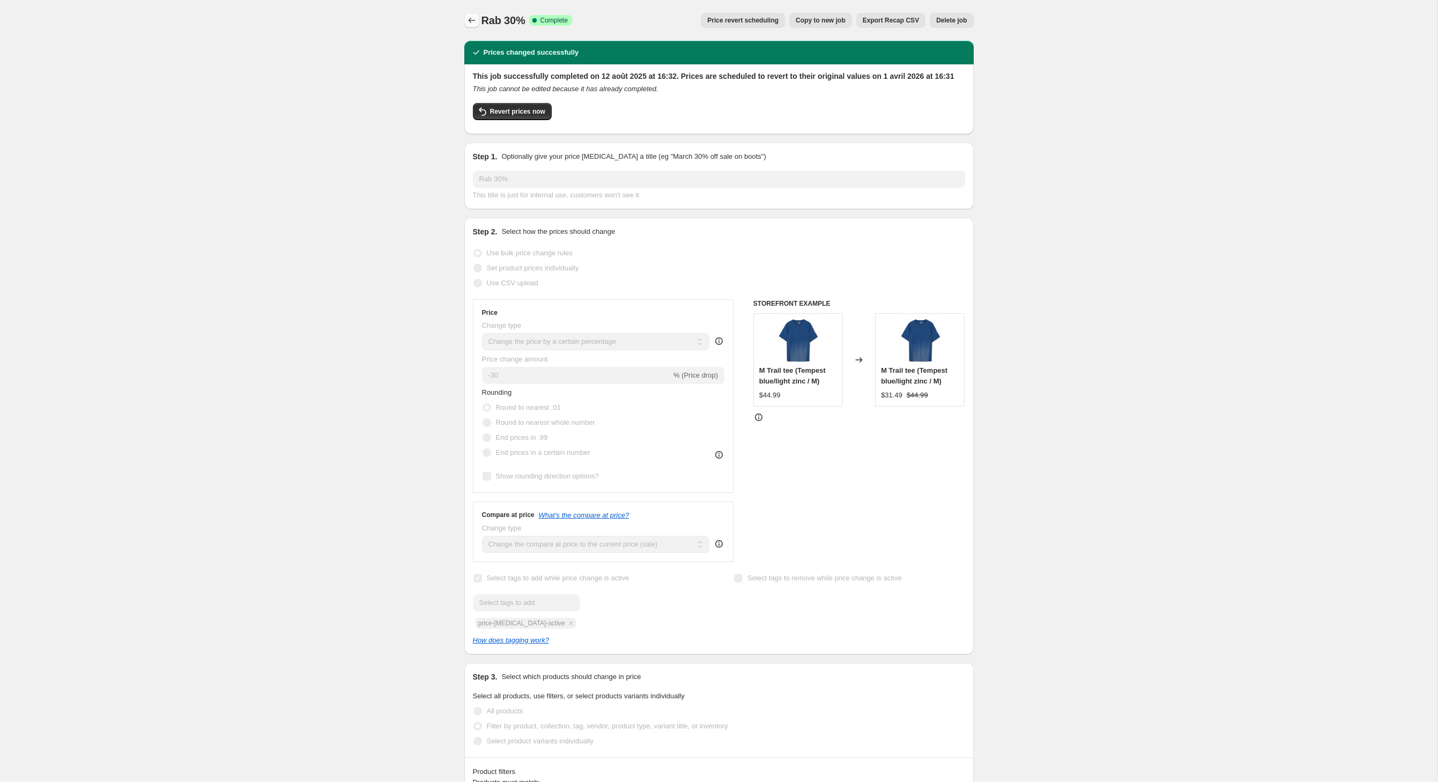
click at [467, 26] on icon "Price change jobs" at bounding box center [472, 20] width 11 height 11
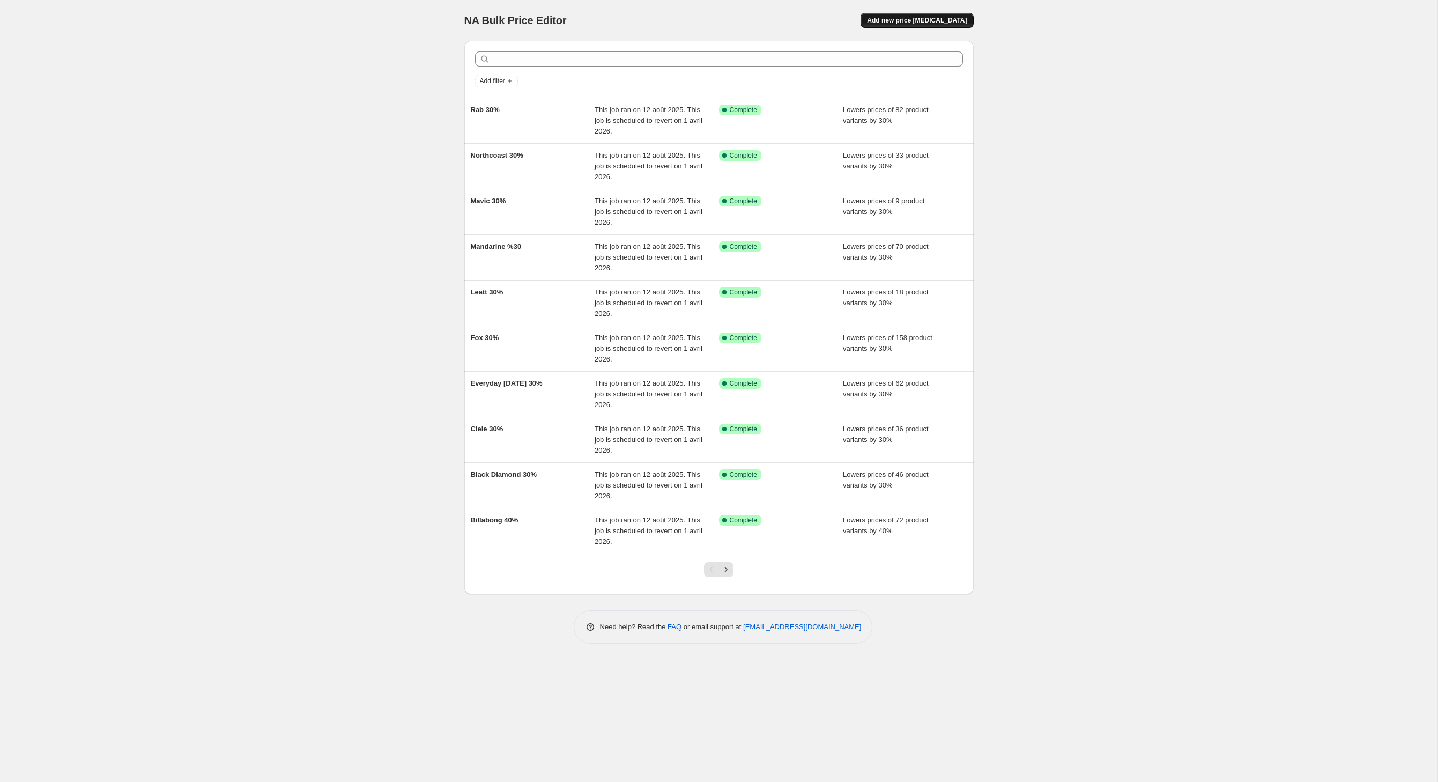
click at [967, 19] on span "Add new price [MEDICAL_DATA]" at bounding box center [917, 20] width 100 height 9
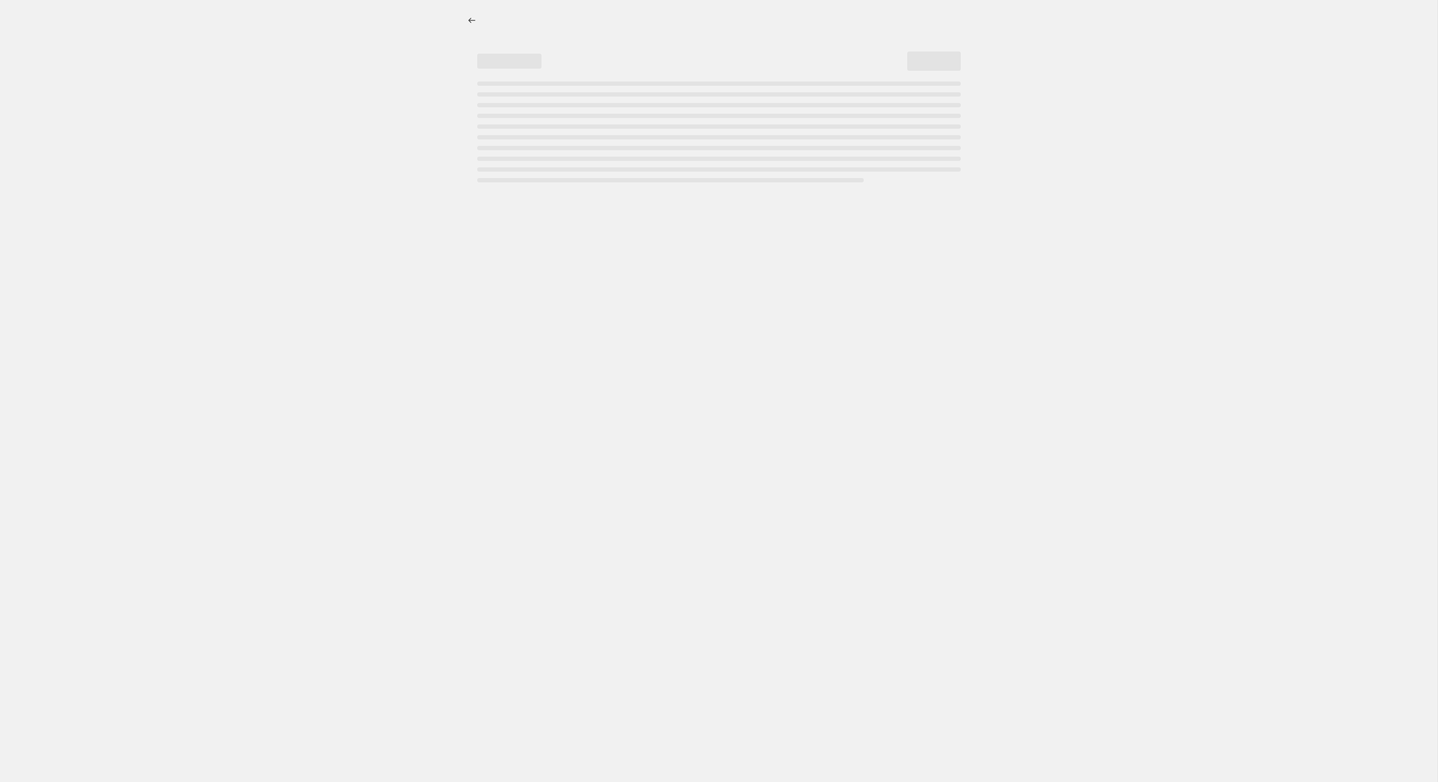
select select "percentage"
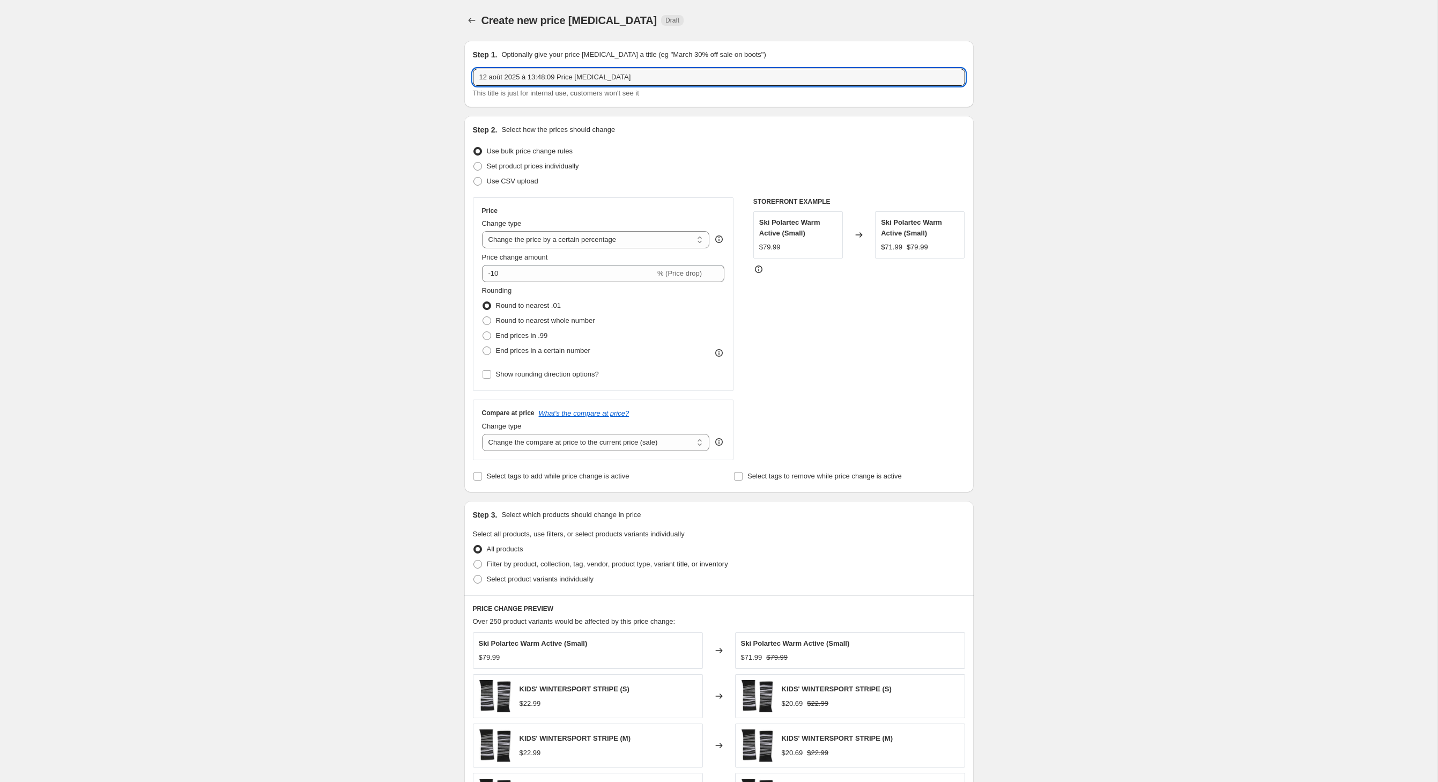
drag, startPoint x: 669, startPoint y: 87, endPoint x: 352, endPoint y: 80, distance: 317.5
click at [352, 80] on div "Create new price [MEDICAL_DATA]. This page is ready Create new price [MEDICAL_D…" at bounding box center [719, 532] width 1438 height 1065
type input "Reef 40%"
click at [500, 282] on input "-10" at bounding box center [568, 273] width 173 height 17
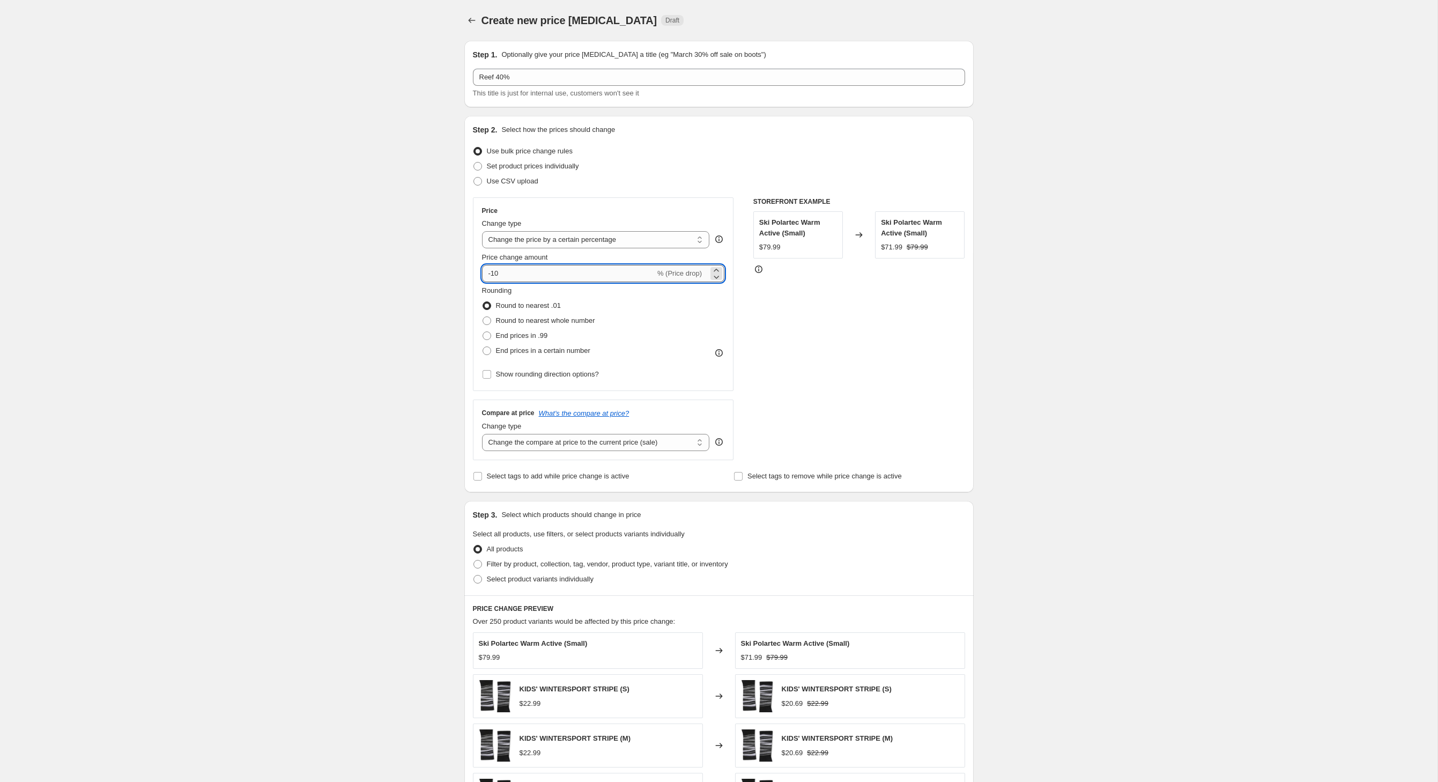
type input "-1"
type input "-40"
click at [474, 481] on input "Select tags to add while price change is active" at bounding box center [478, 476] width 9 height 9
checkbox input "true"
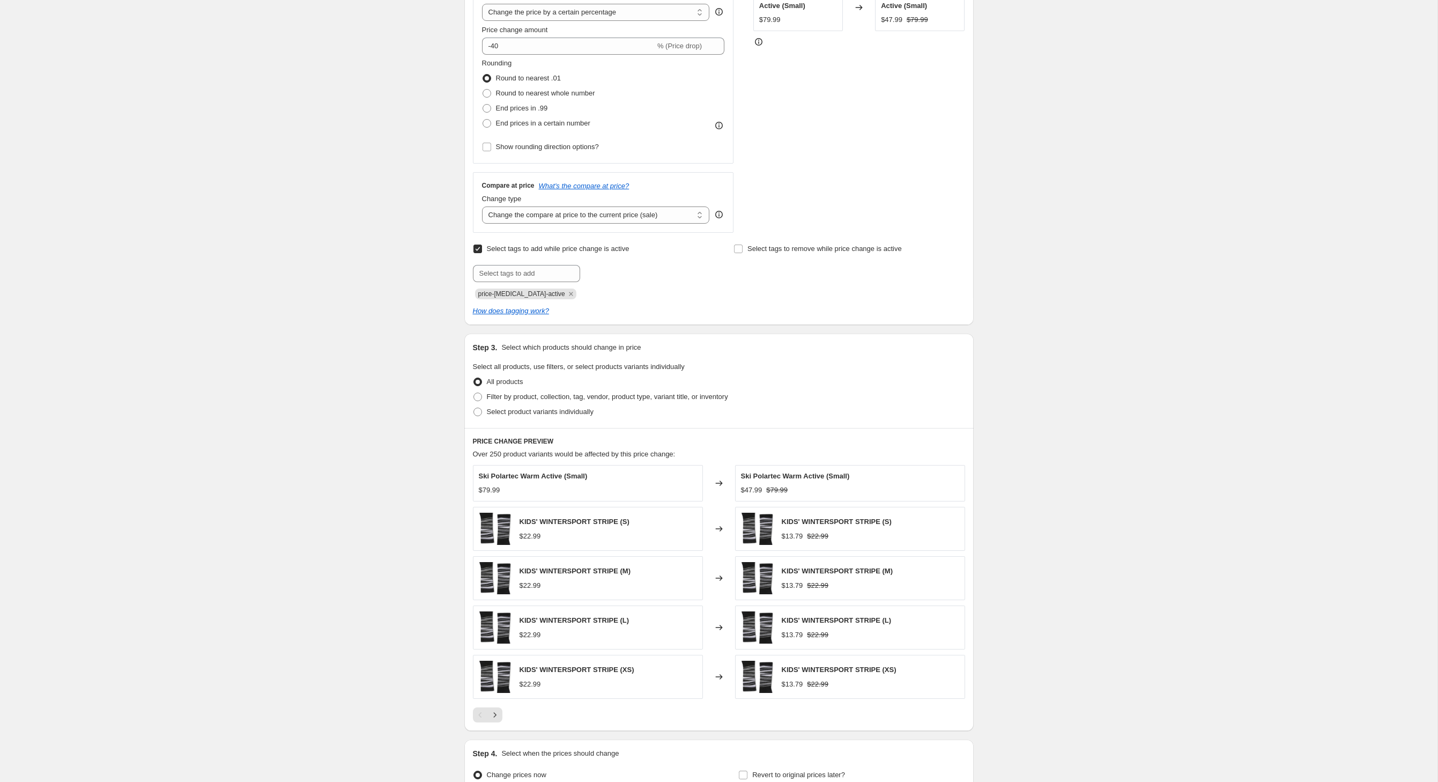
scroll to position [225, 0]
click at [474, 403] on span at bounding box center [478, 399] width 9 height 9
click at [474, 395] on input "Filter by product, collection, tag, vendor, product type, variant title, or inv…" at bounding box center [474, 395] width 1 height 1
radio input "true"
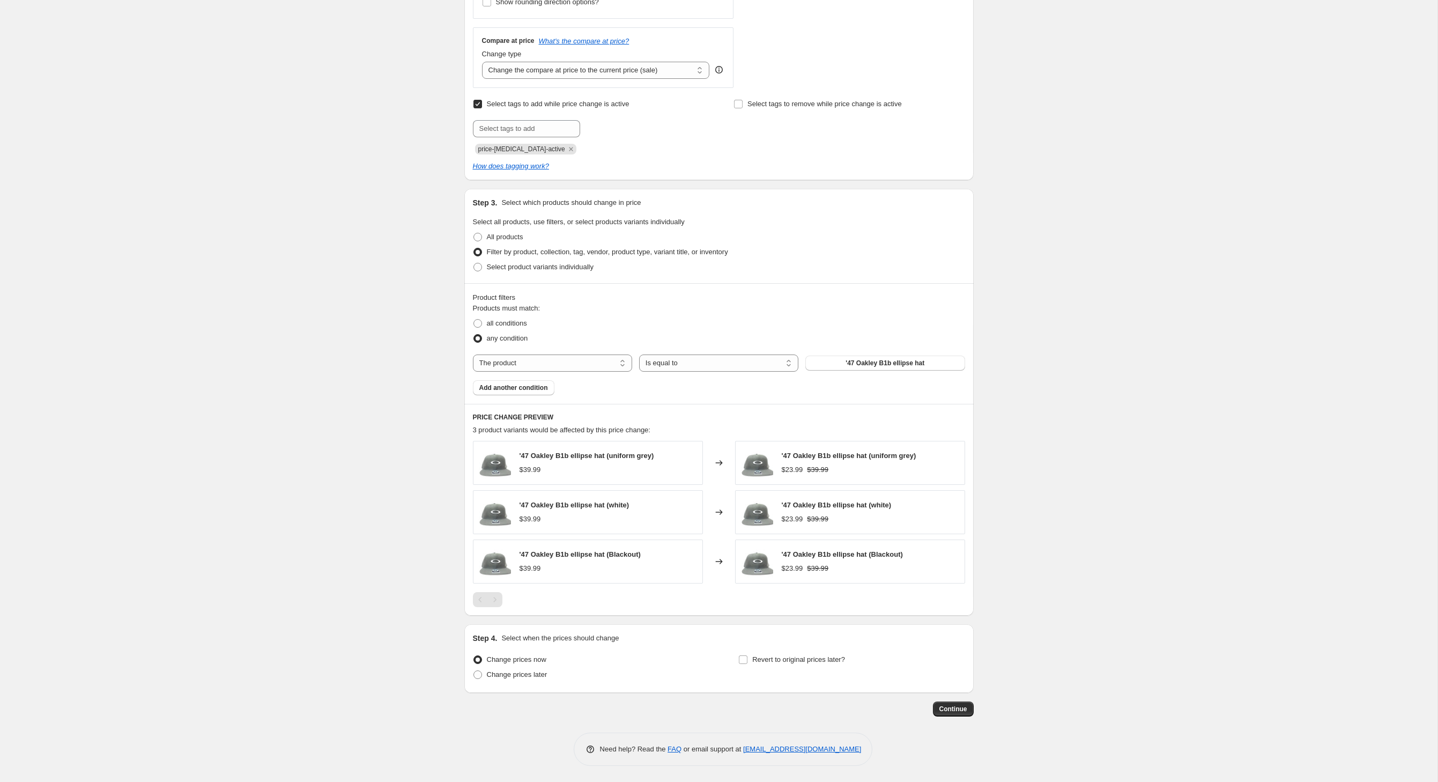
scroll to position [465, 0]
click at [473, 319] on span at bounding box center [478, 324] width 10 height 10
click at [474, 319] on input "all conditions" at bounding box center [474, 319] width 1 height 1
radio input "true"
select select "vendor"
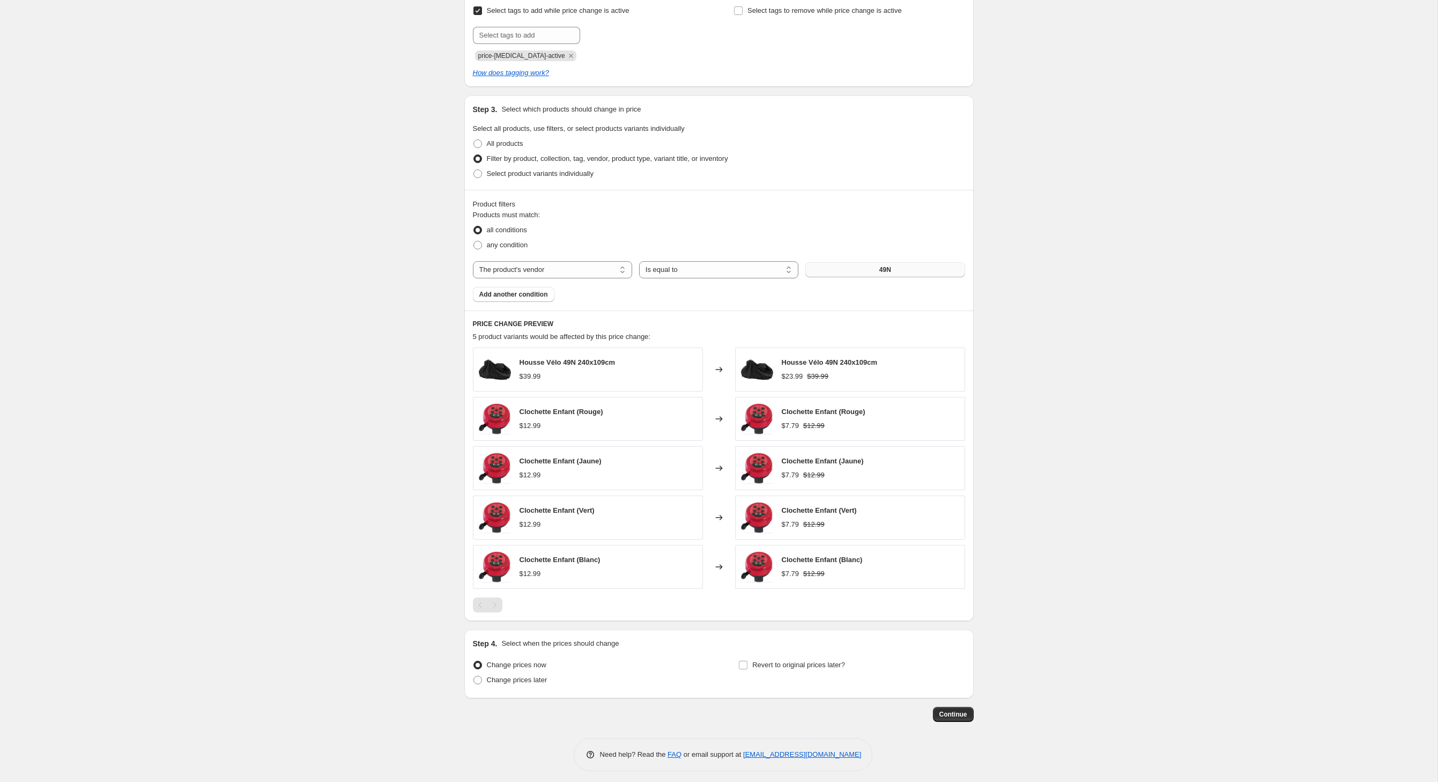
click at [868, 277] on button "49N" at bounding box center [884, 269] width 159 height 15
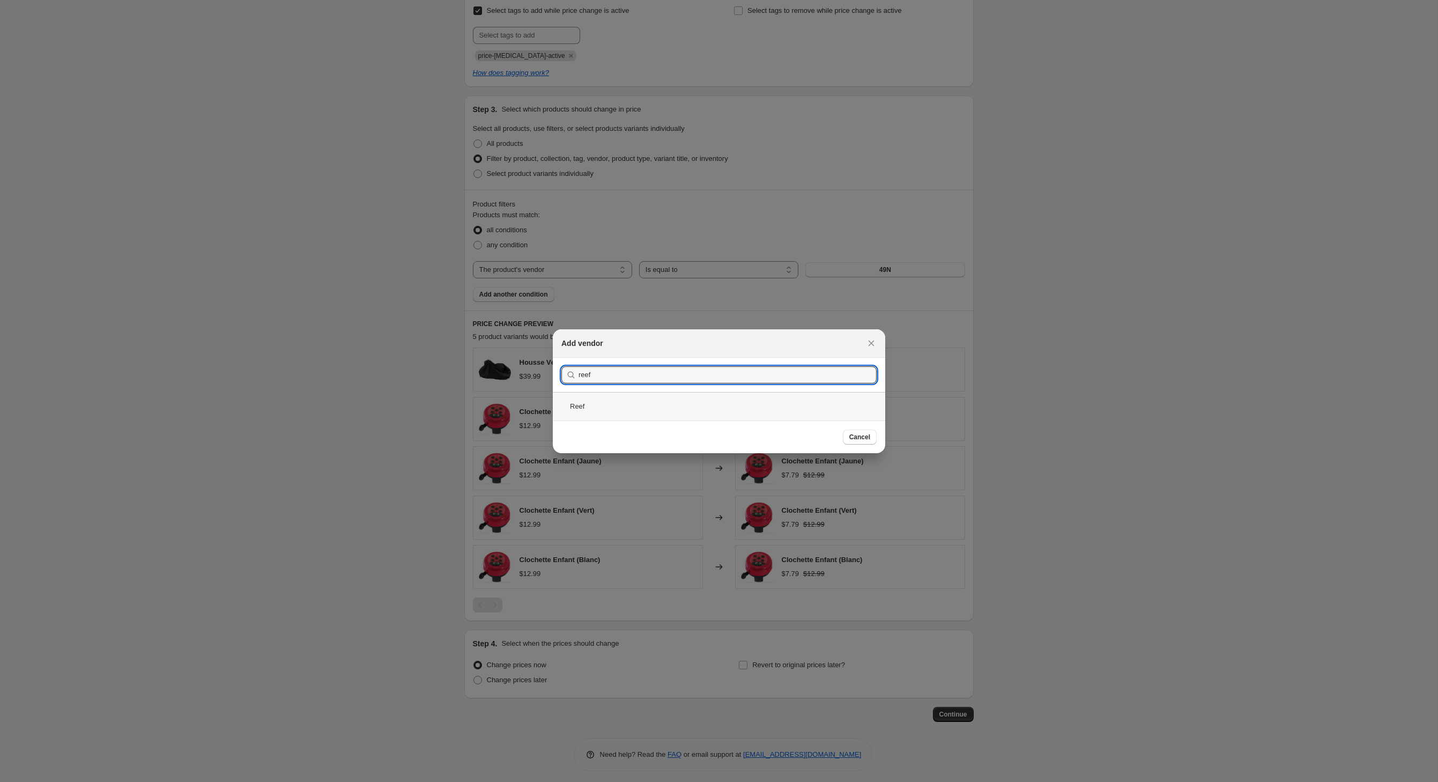
type input "reef"
click at [565, 410] on div "Reef" at bounding box center [719, 406] width 332 height 28
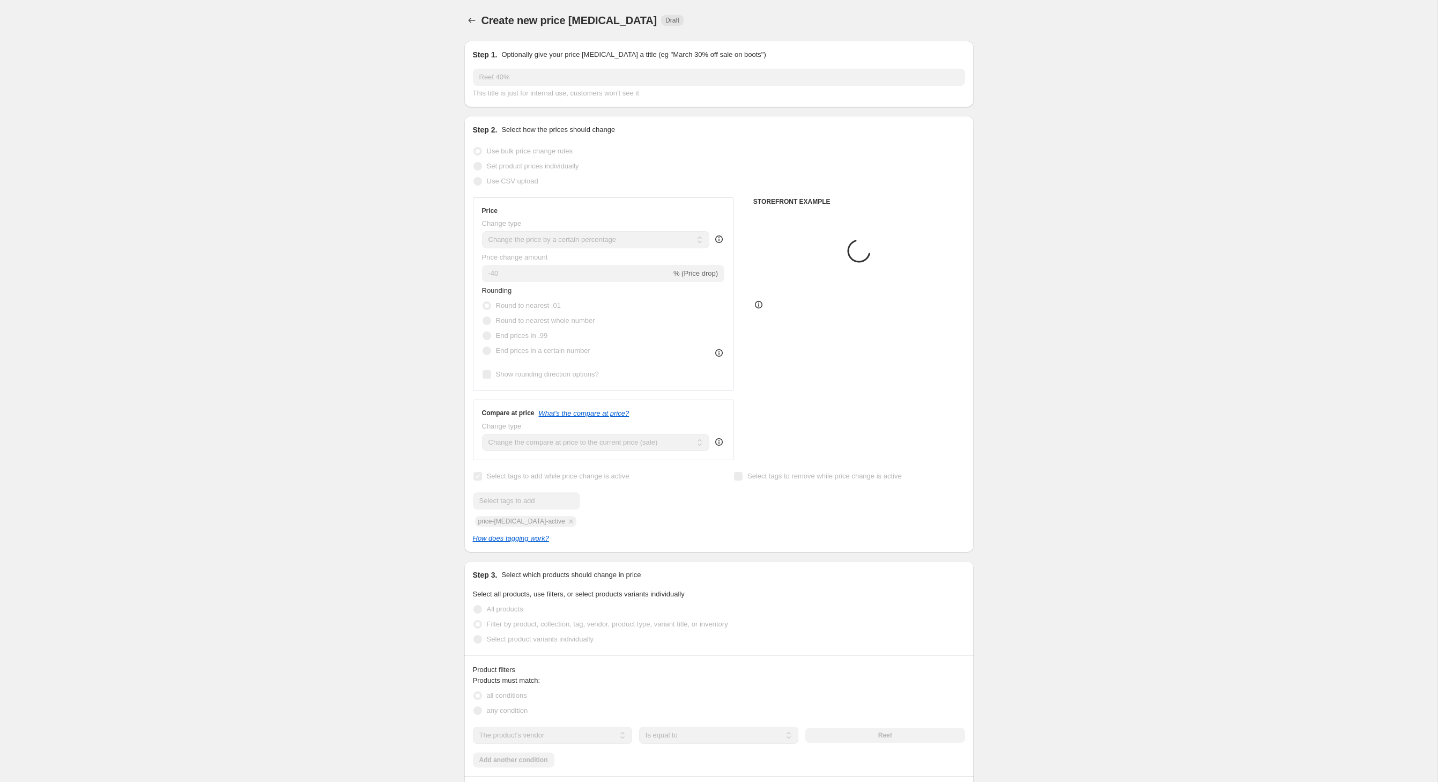
scroll to position [465, 0]
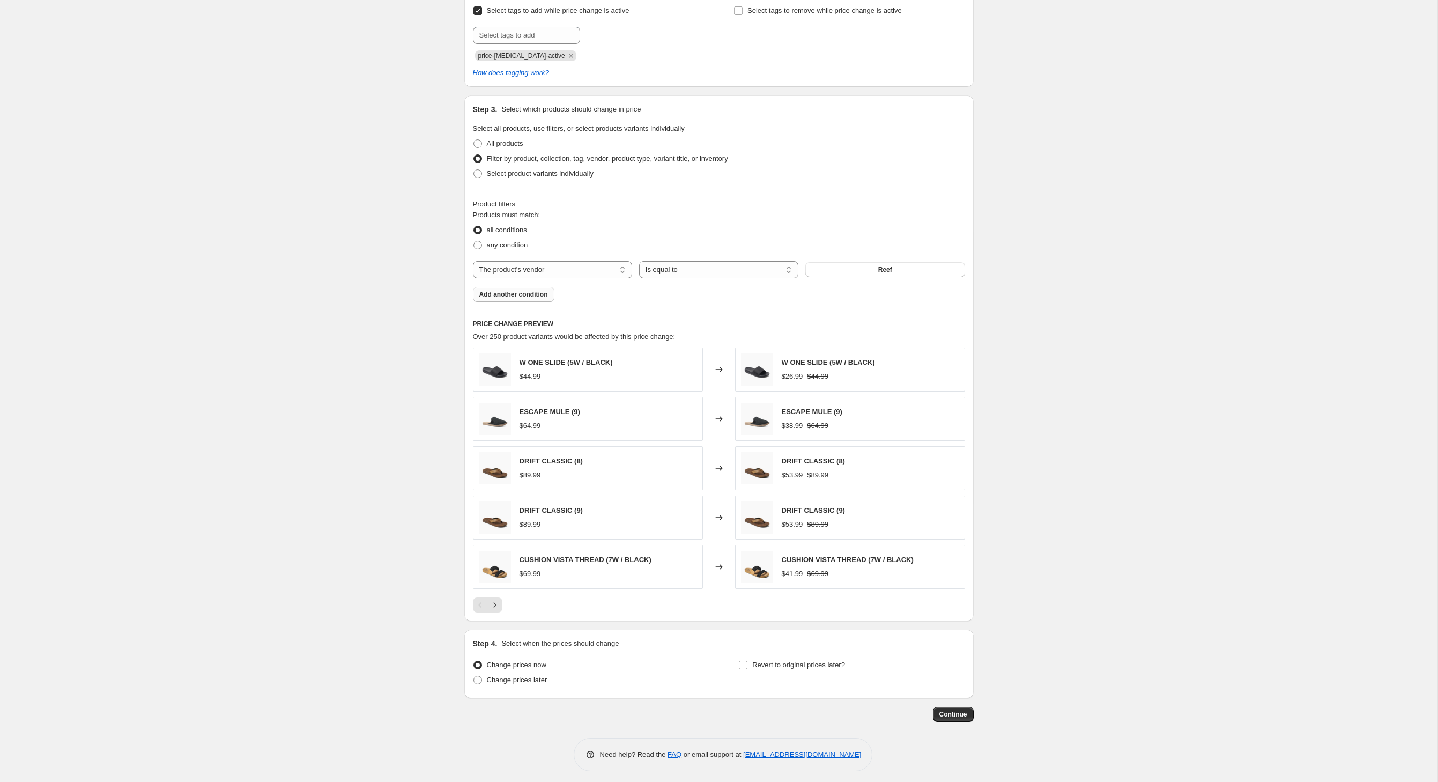
click at [528, 299] on span "Add another condition" at bounding box center [513, 294] width 69 height 9
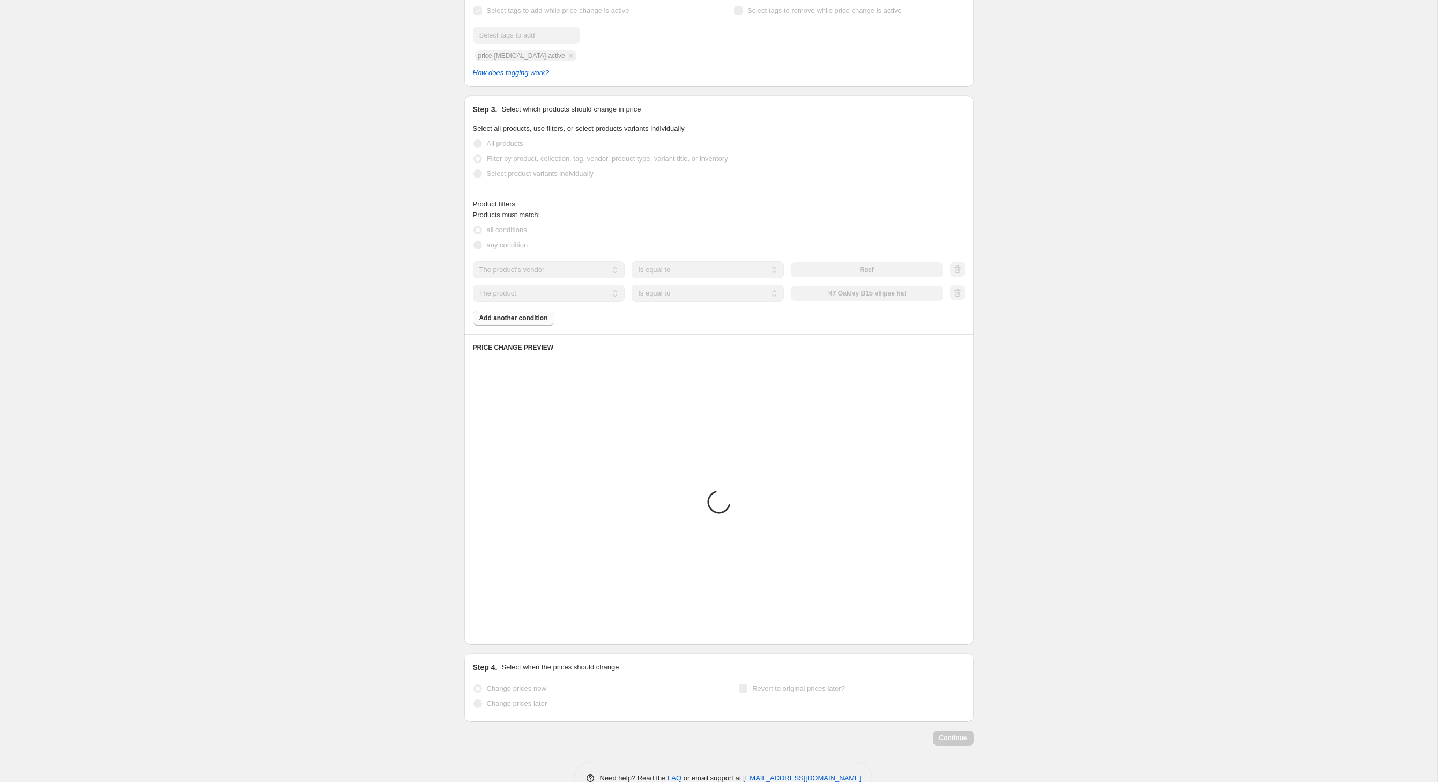
scroll to position [326, 0]
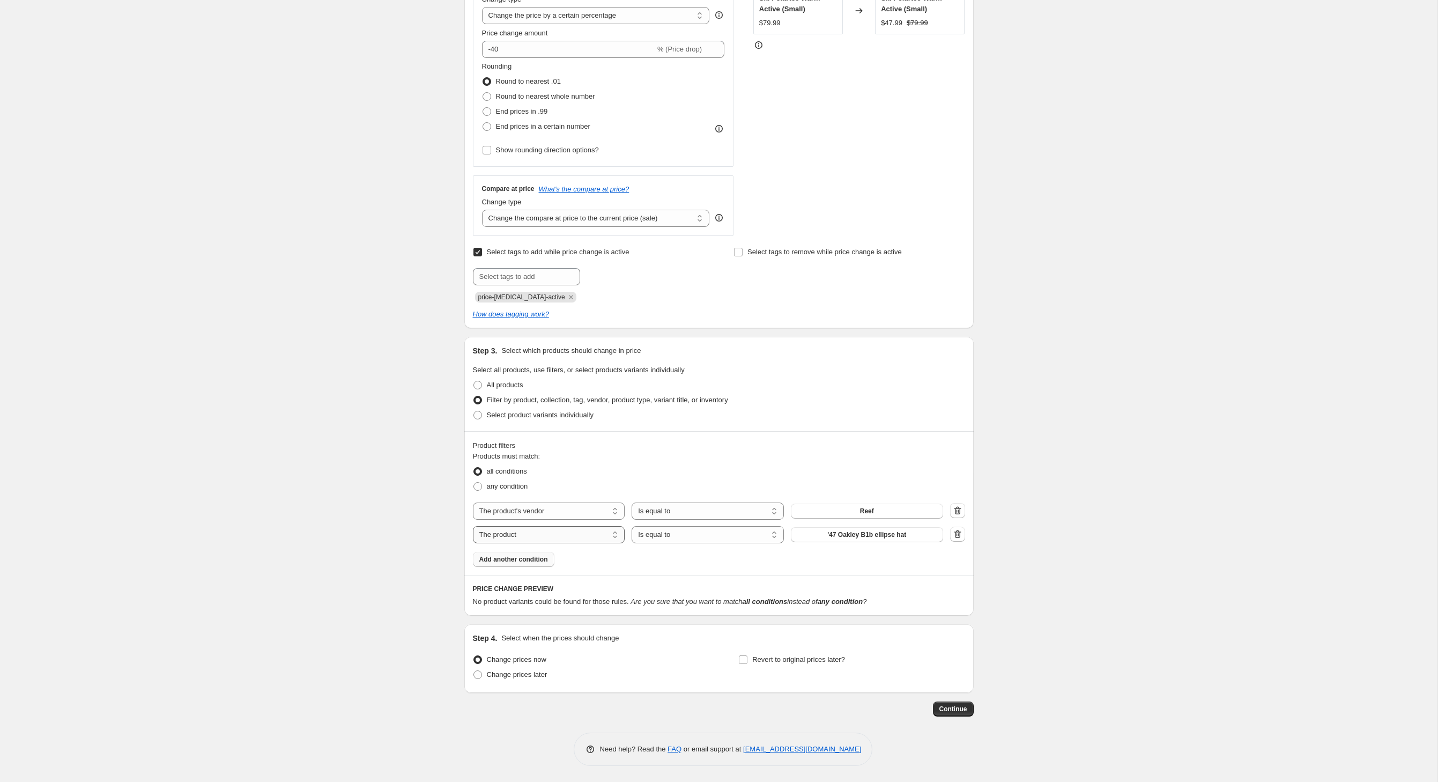
select select "product_type"
click at [844, 527] on button "14-15" at bounding box center [867, 534] width 152 height 15
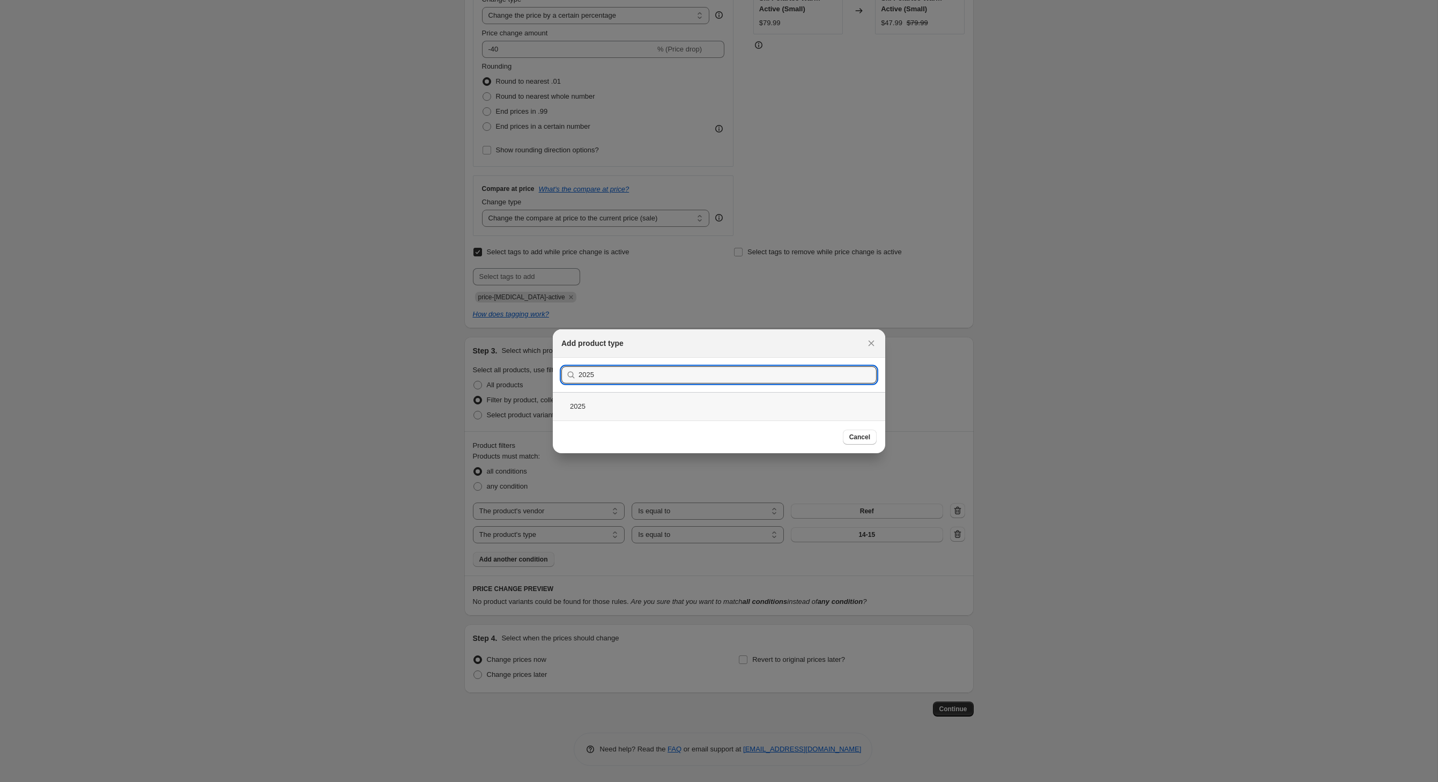
type input "2025"
click at [567, 413] on div "2025" at bounding box center [719, 406] width 332 height 28
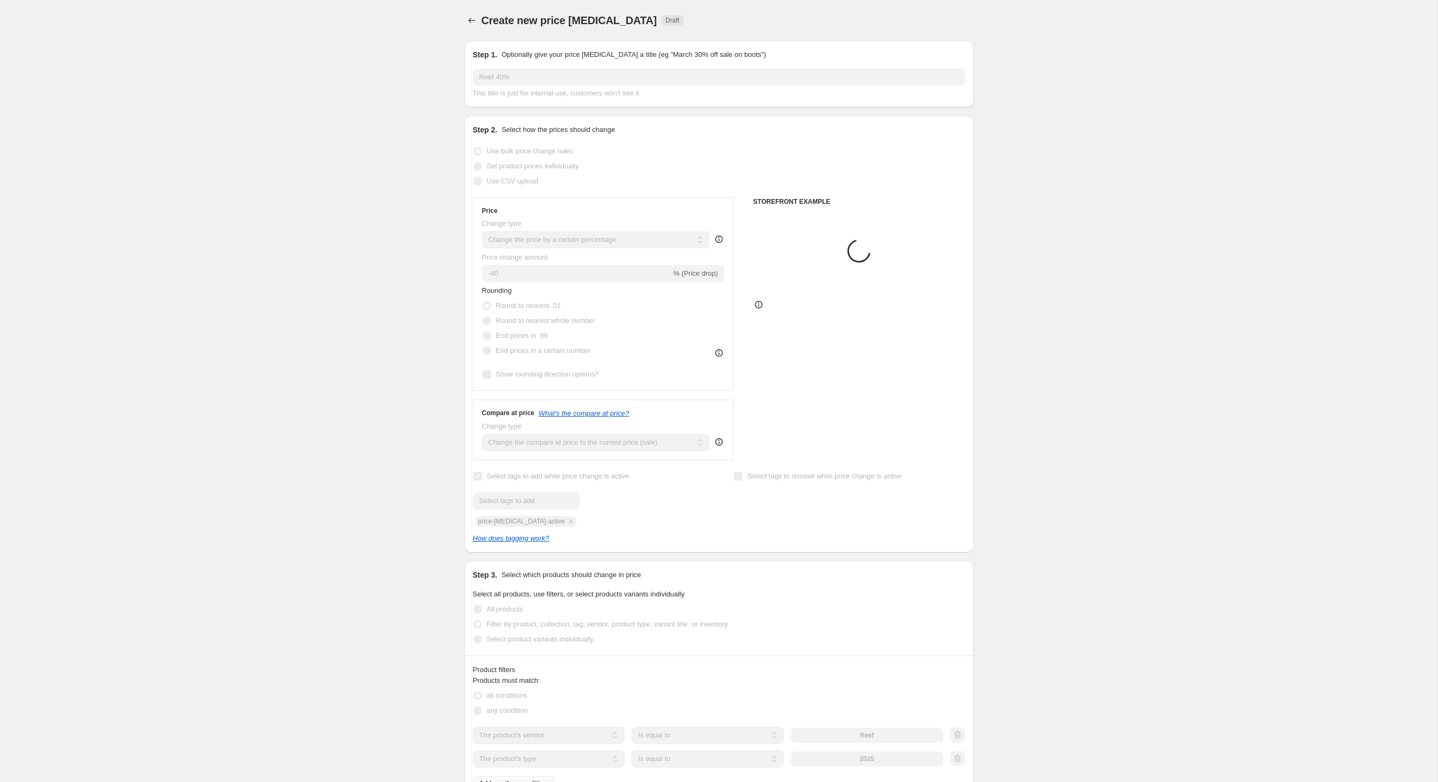
scroll to position [326, 0]
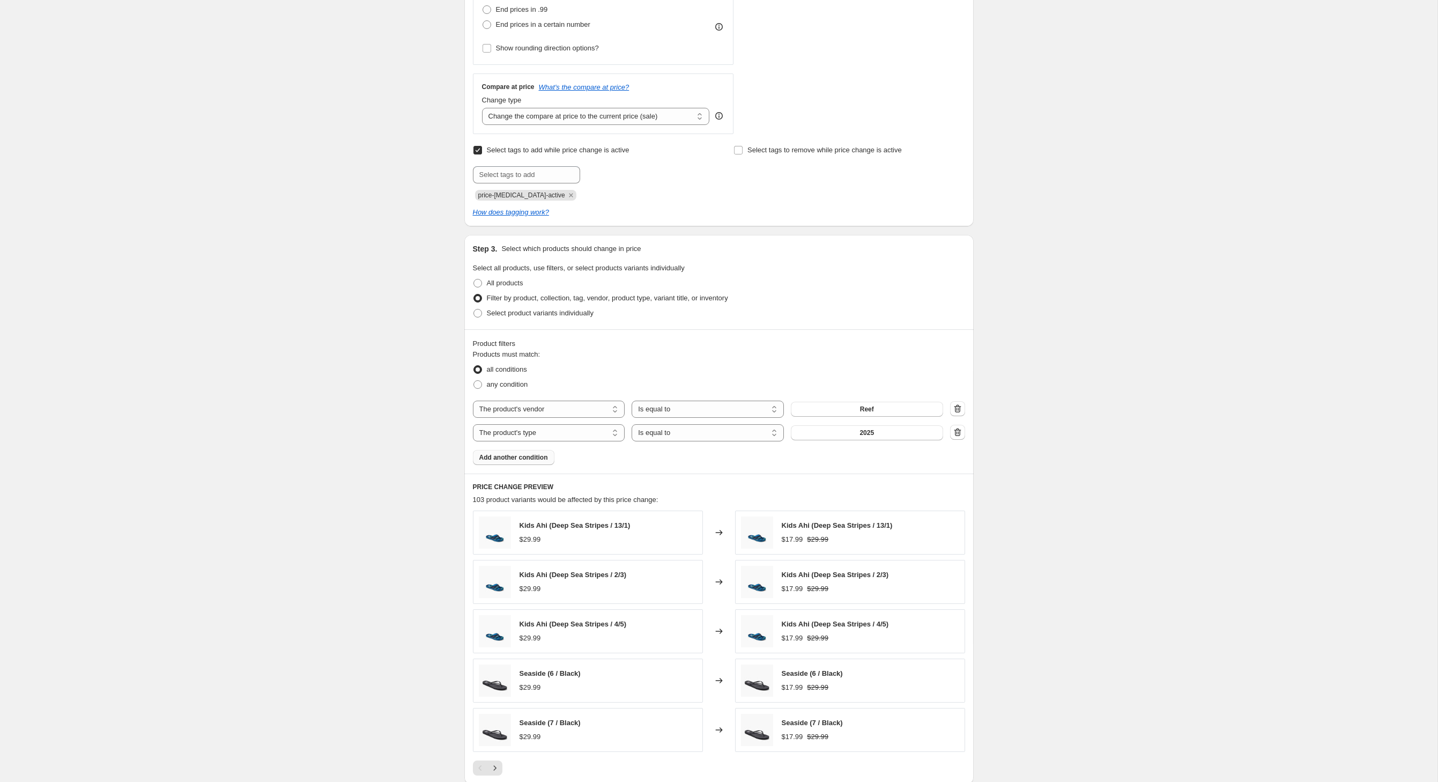
click at [518, 462] on span "Add another condition" at bounding box center [513, 457] width 69 height 9
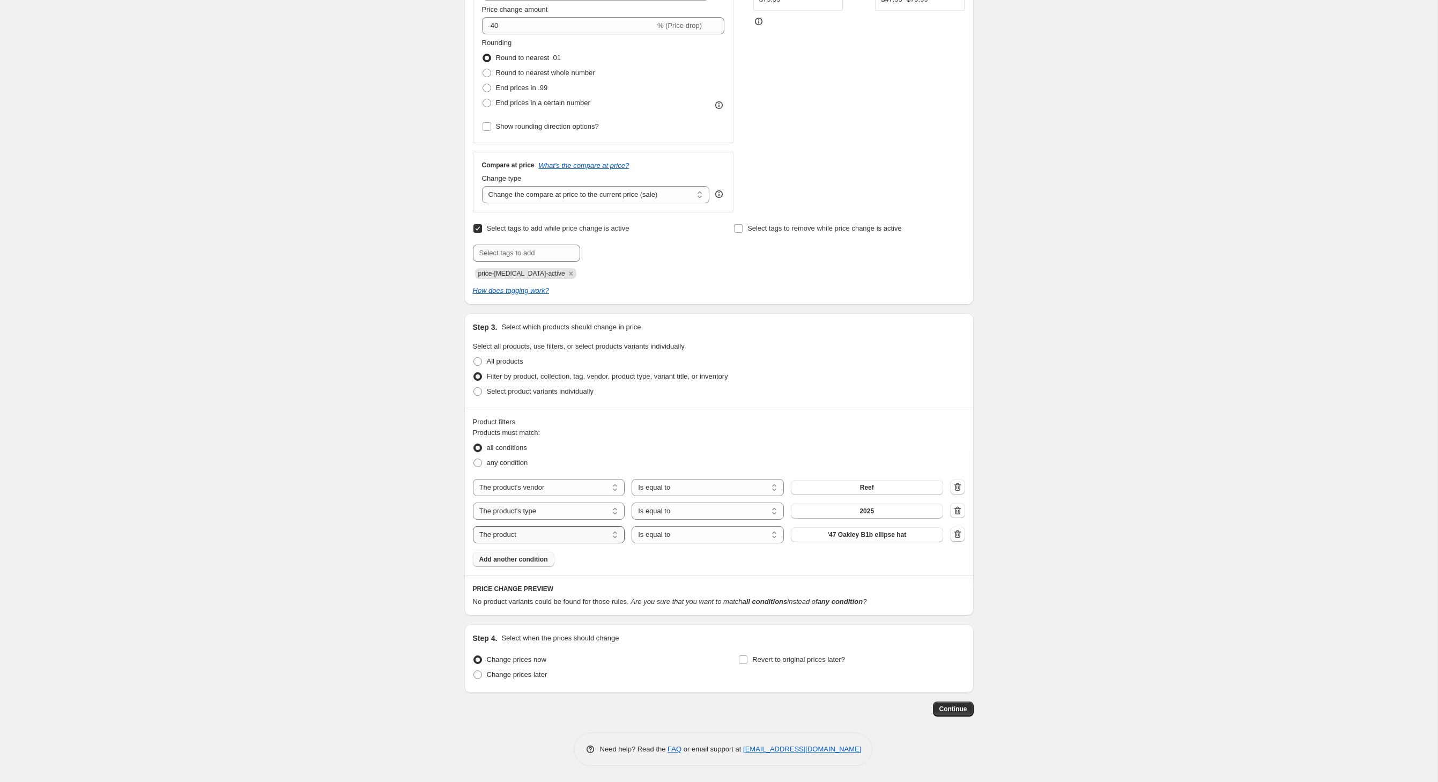
select select "inventory_quantity"
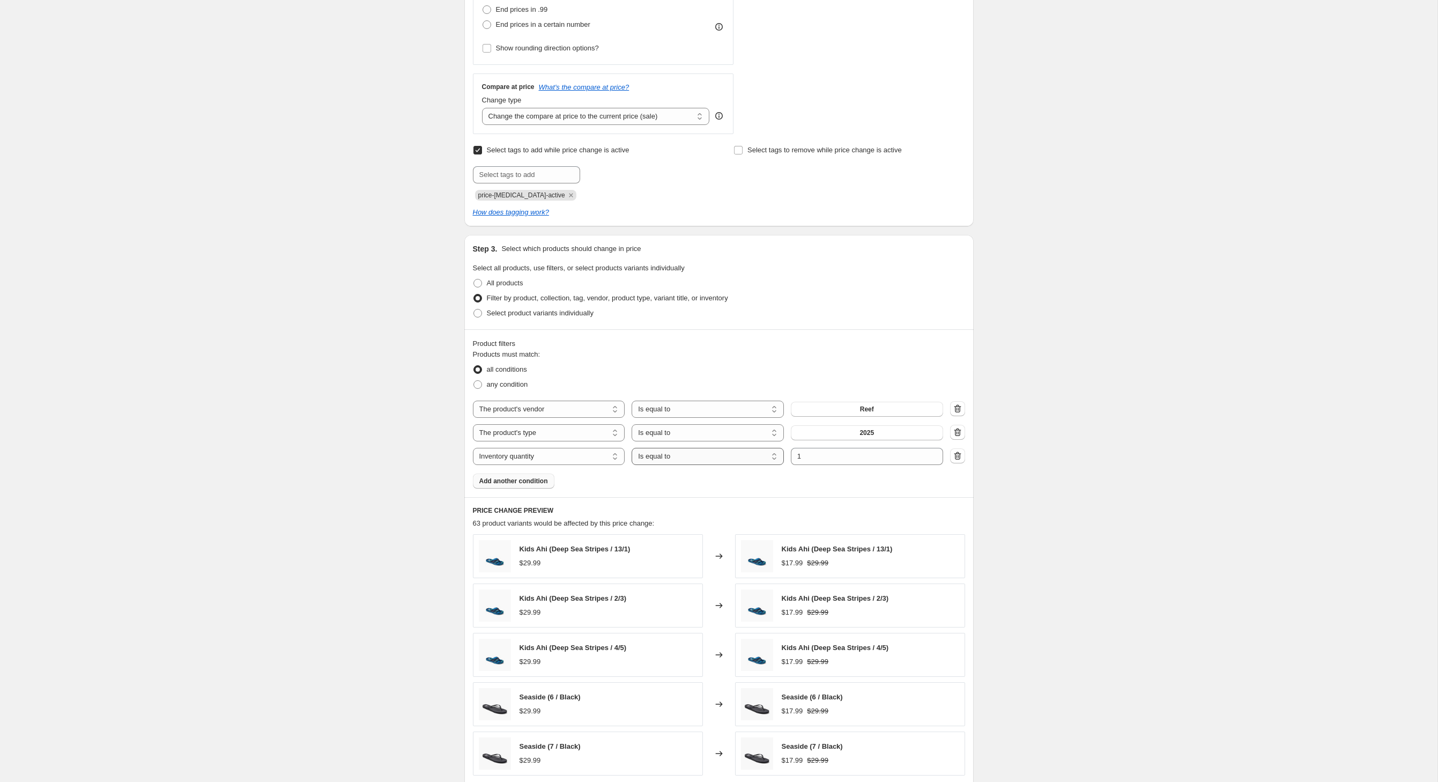
select select ">"
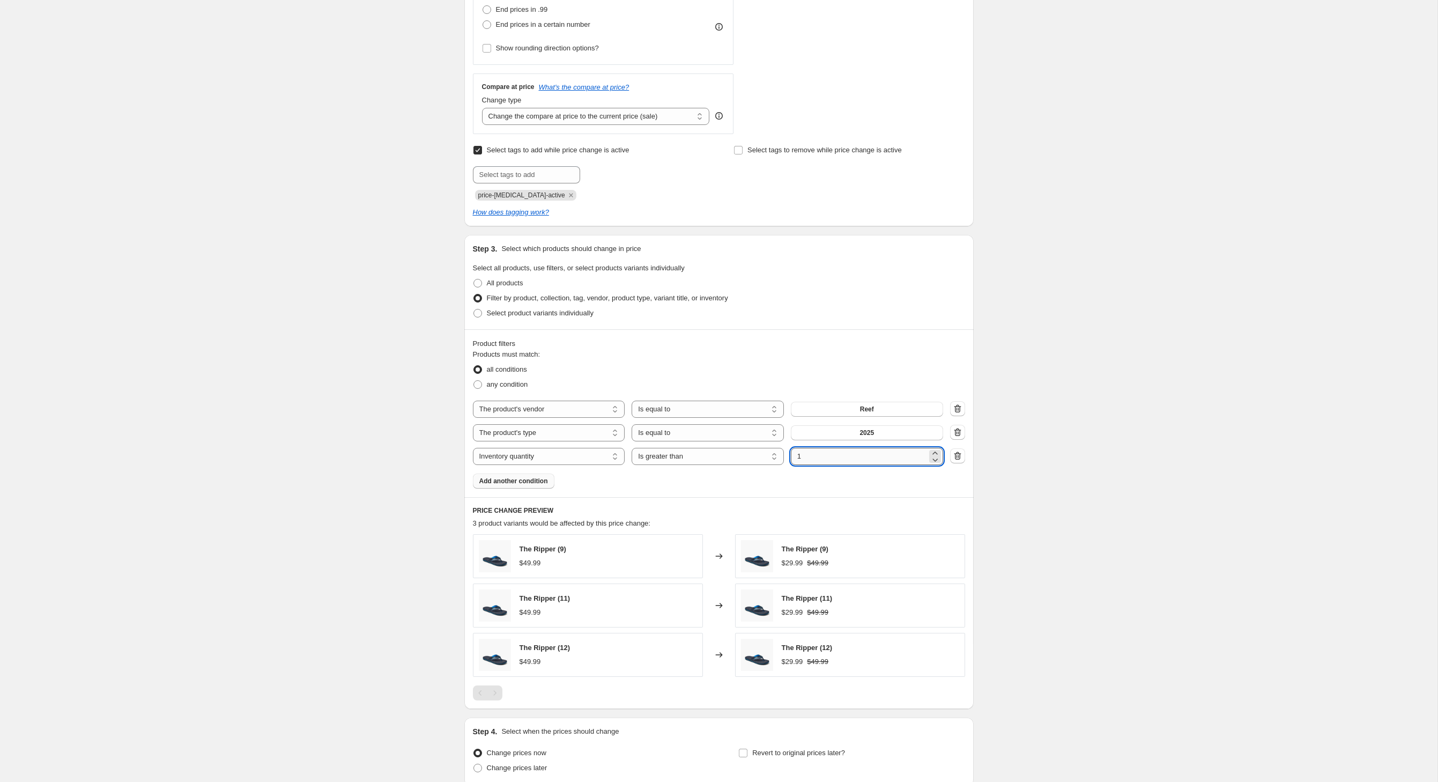
click at [839, 465] on input "1" at bounding box center [859, 456] width 136 height 17
type input "0"
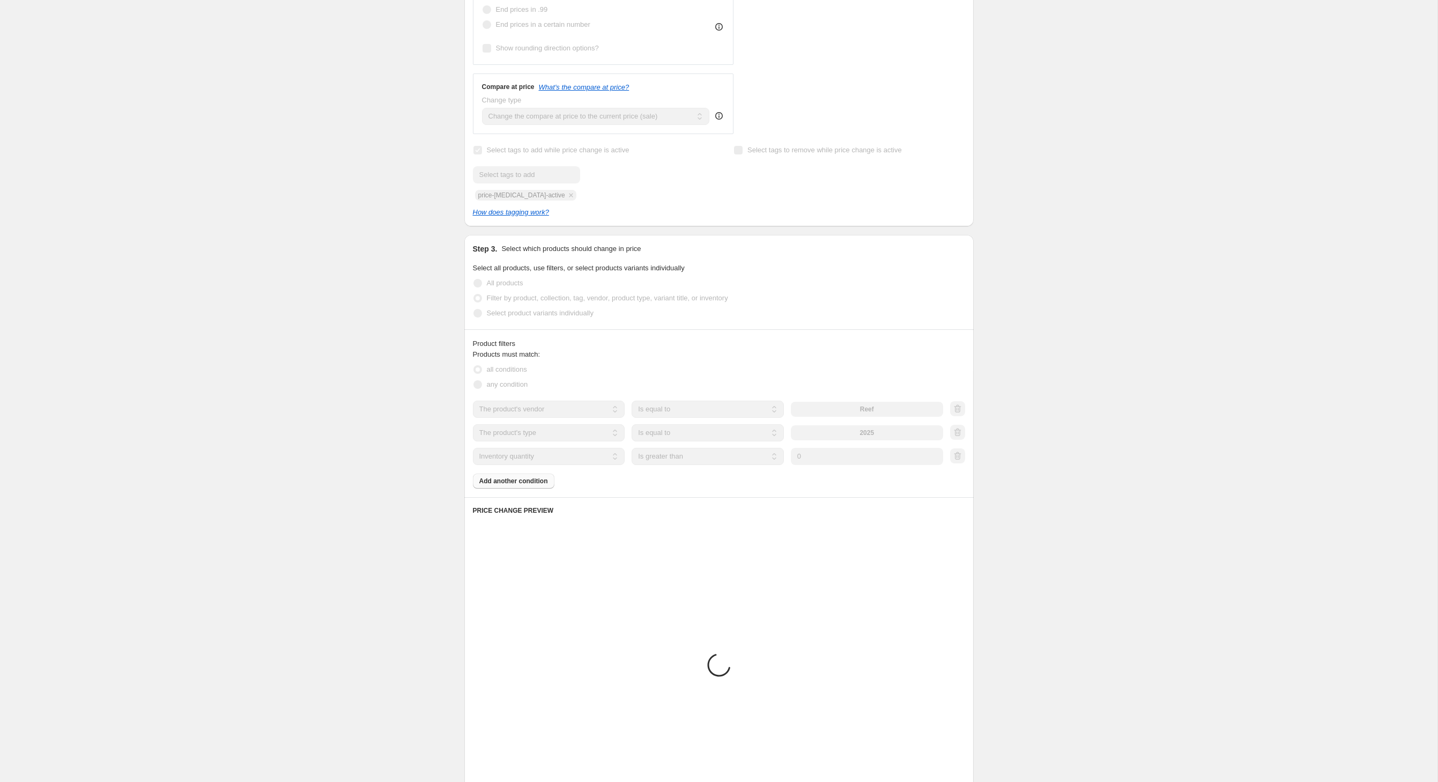
click at [323, 501] on div "Create new price [MEDICAL_DATA]. This page is ready Create new price [MEDICAL_D…" at bounding box center [719, 324] width 1438 height 1300
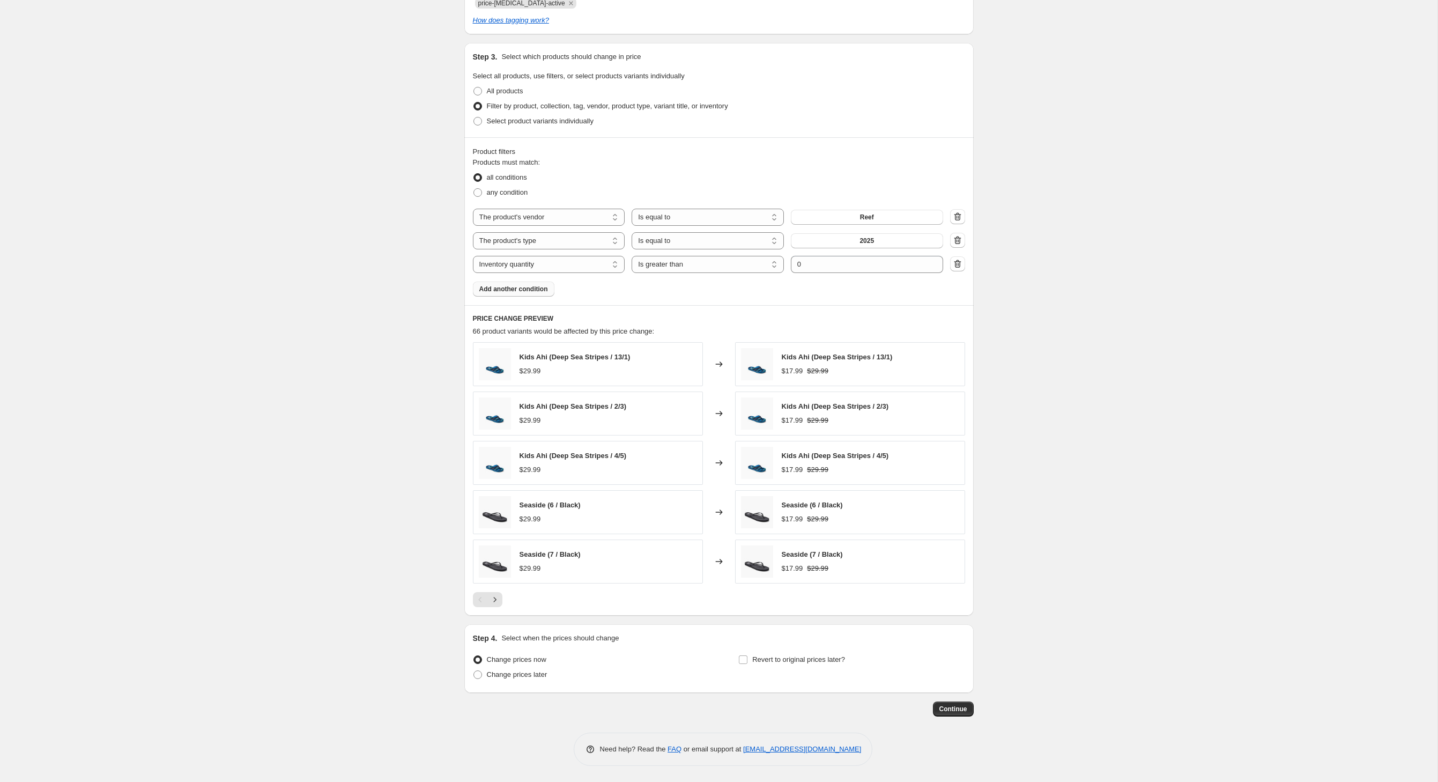
scroll to position [618, 0]
click at [746, 655] on input "Revert to original prices later?" at bounding box center [743, 659] width 9 height 9
checkbox input "true"
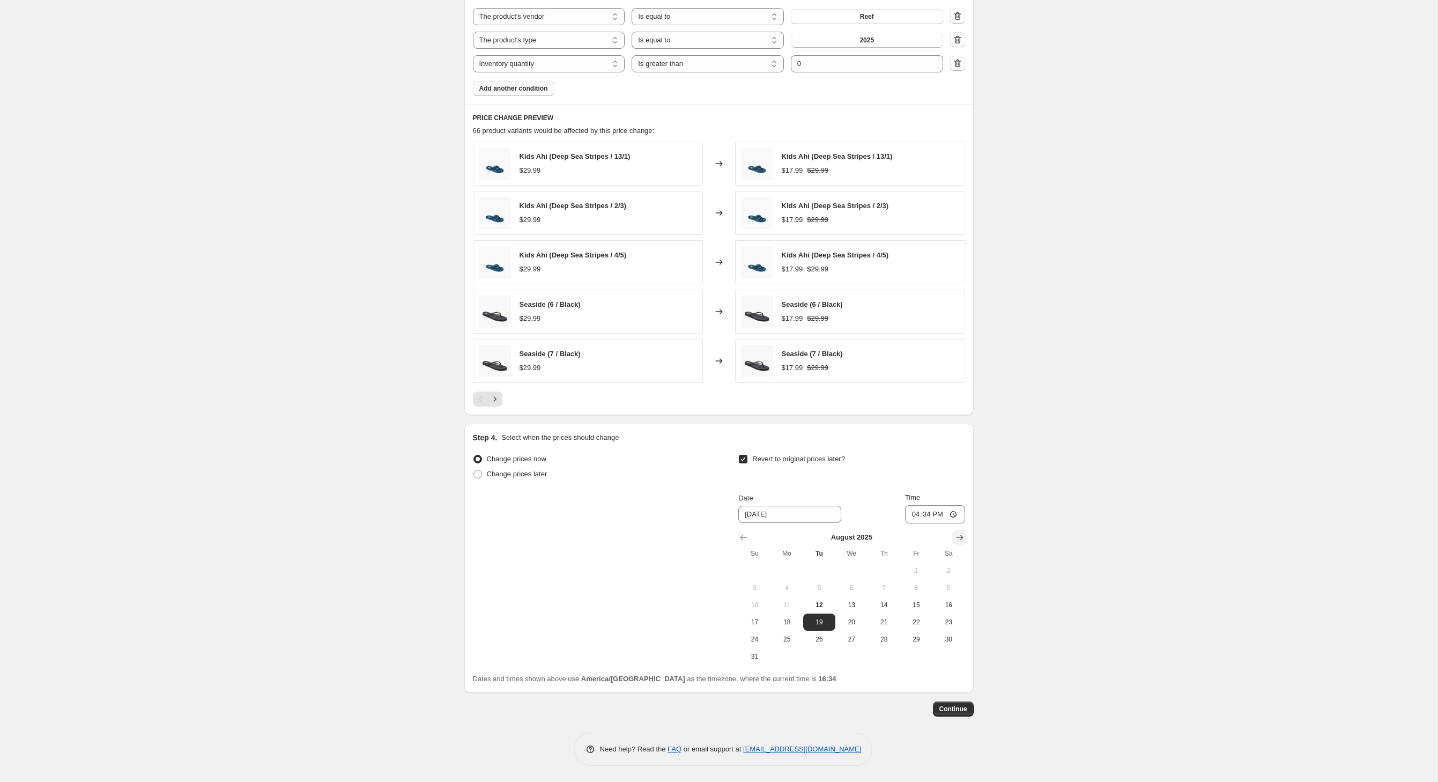
click at [963, 535] on icon "Show next month, September 2025" at bounding box center [959, 537] width 7 height 5
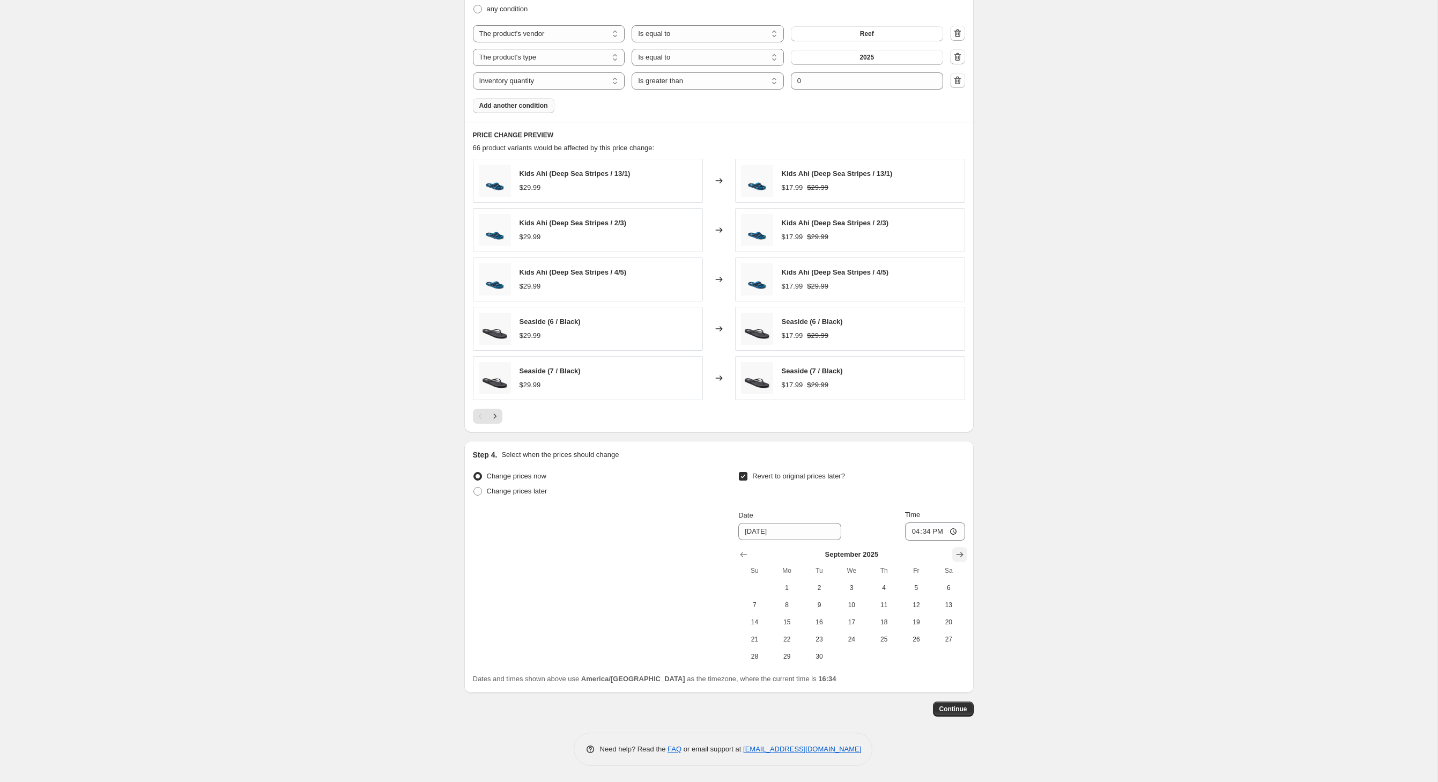
click at [965, 549] on icon "Show next month, October 2025" at bounding box center [960, 554] width 11 height 11
click at [965, 549] on icon "Show next month, November 2025" at bounding box center [960, 554] width 11 height 11
click at [965, 549] on icon "Show next month, January 2026" at bounding box center [960, 554] width 11 height 11
click at [965, 549] on icon "Show next month, February 2026" at bounding box center [960, 554] width 11 height 11
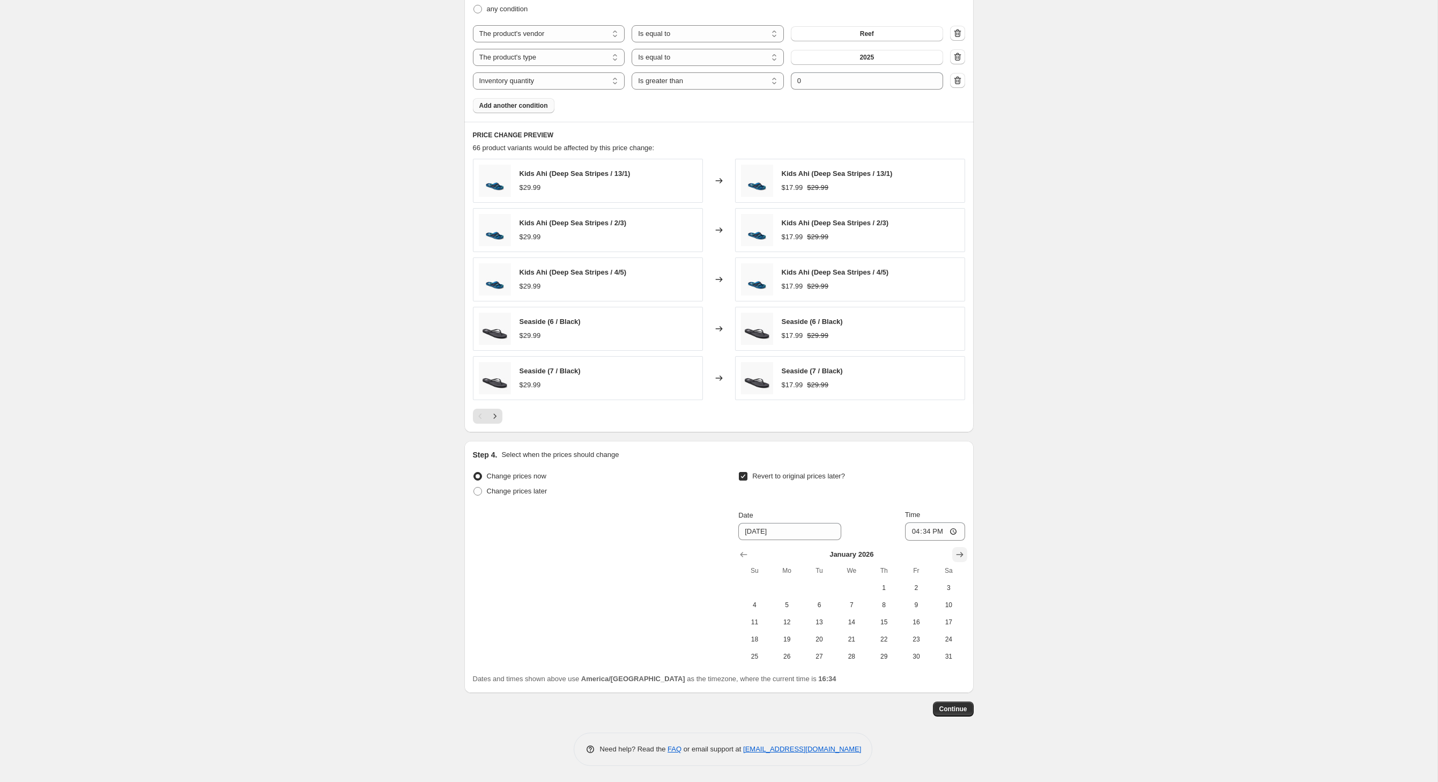
scroll to position [800, 0]
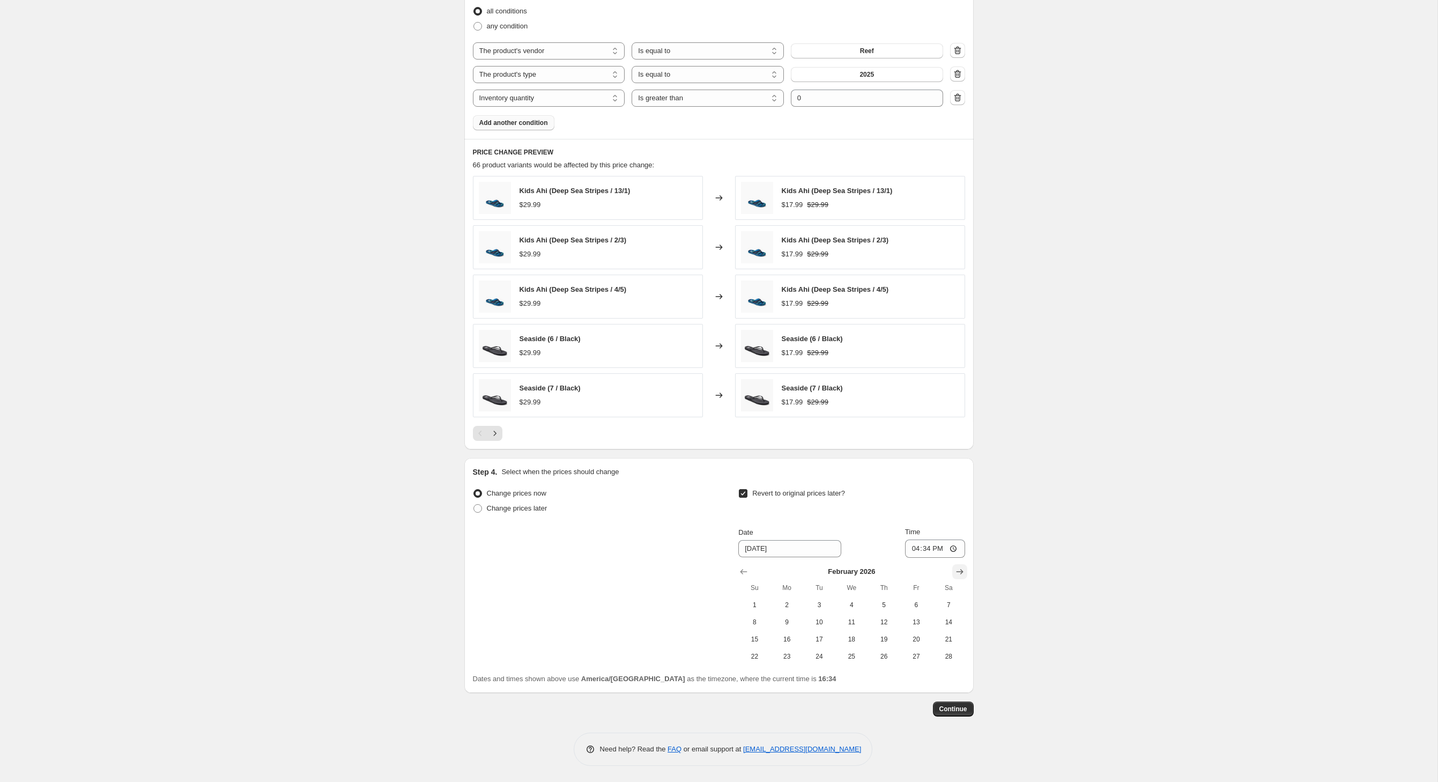
click at [965, 566] on icon "Show next month, March 2026" at bounding box center [960, 571] width 11 height 11
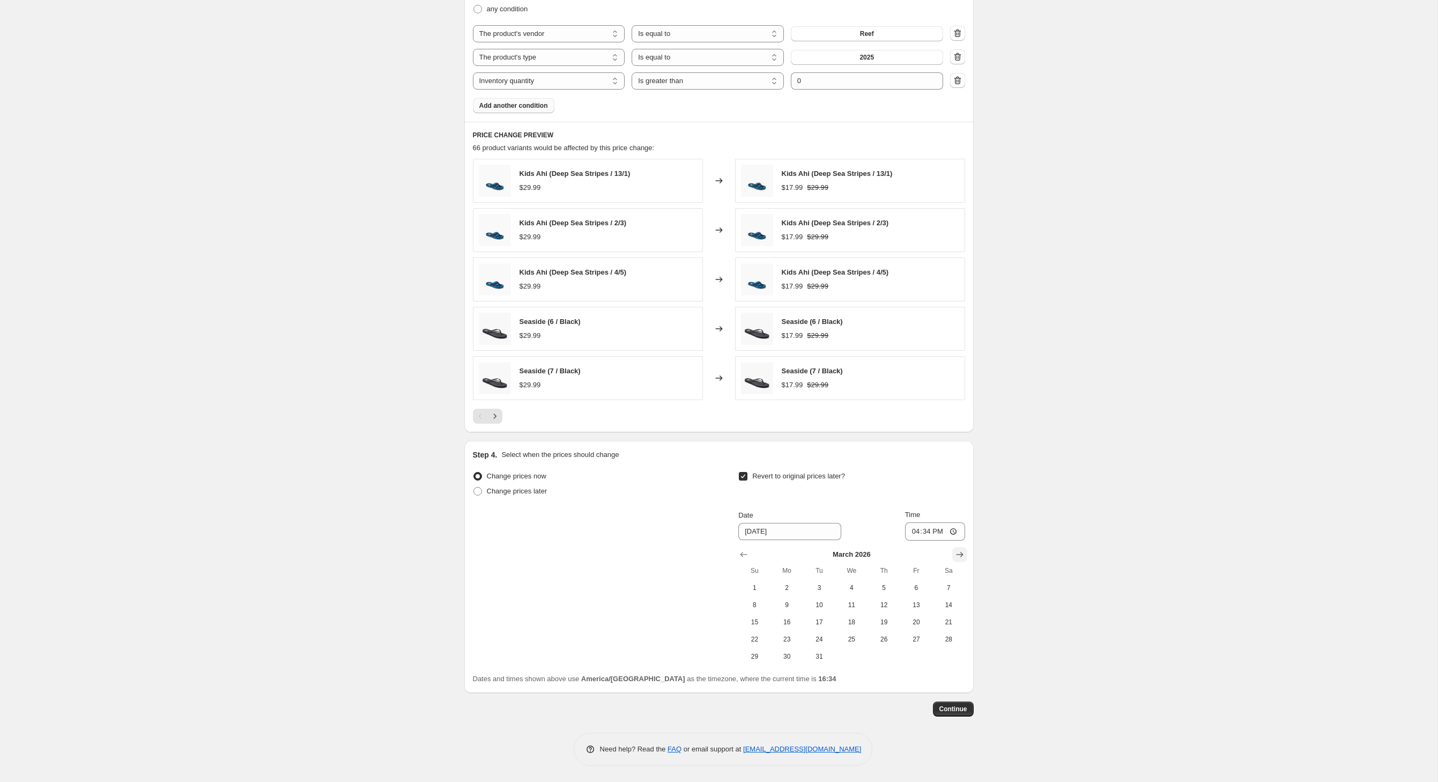
click at [965, 550] on icon "Show next month, April 2026" at bounding box center [960, 554] width 11 height 11
click at [863, 592] on span "1" at bounding box center [852, 587] width 24 height 9
type input "[DATE]"
click at [967, 713] on span "Continue" at bounding box center [954, 709] width 28 height 9
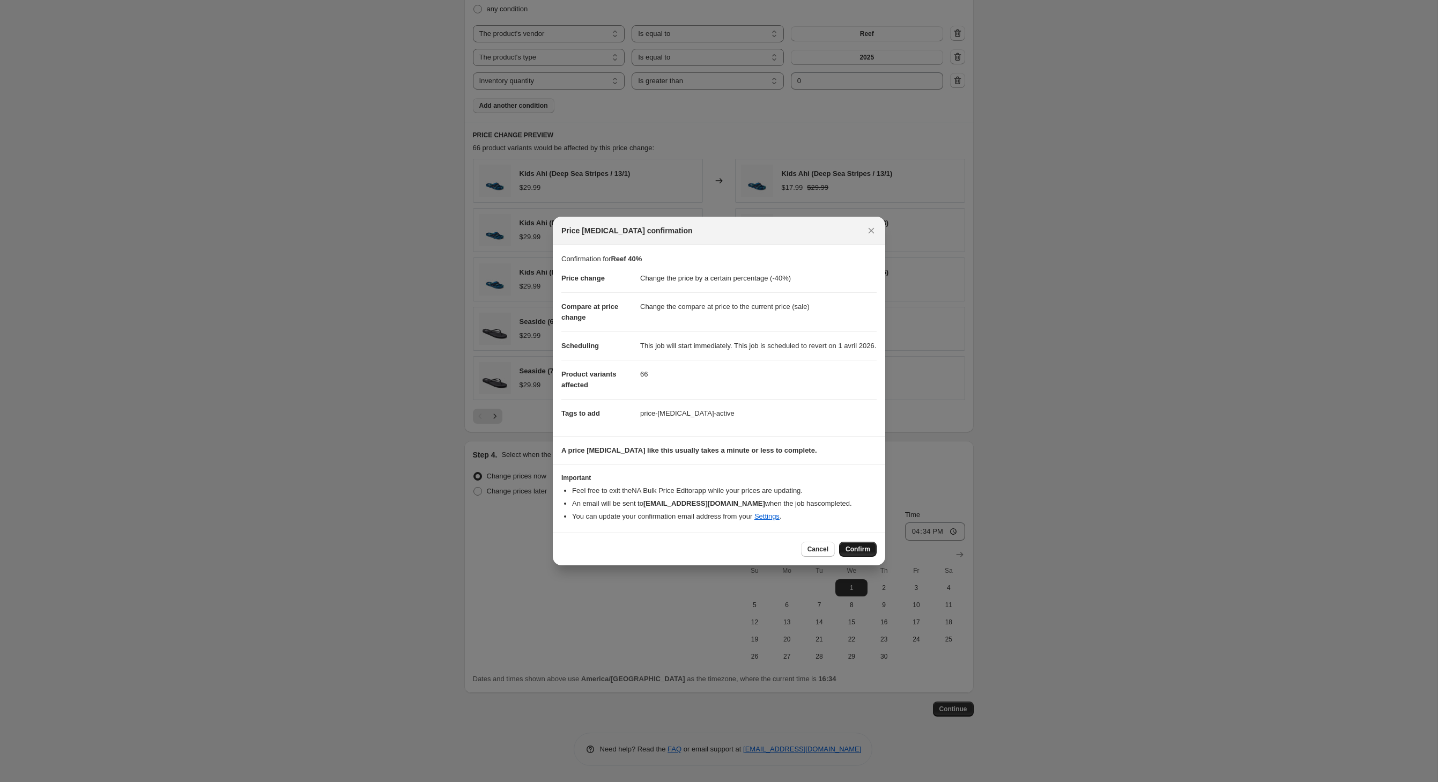
click at [870, 553] on span "Confirm" at bounding box center [858, 549] width 25 height 9
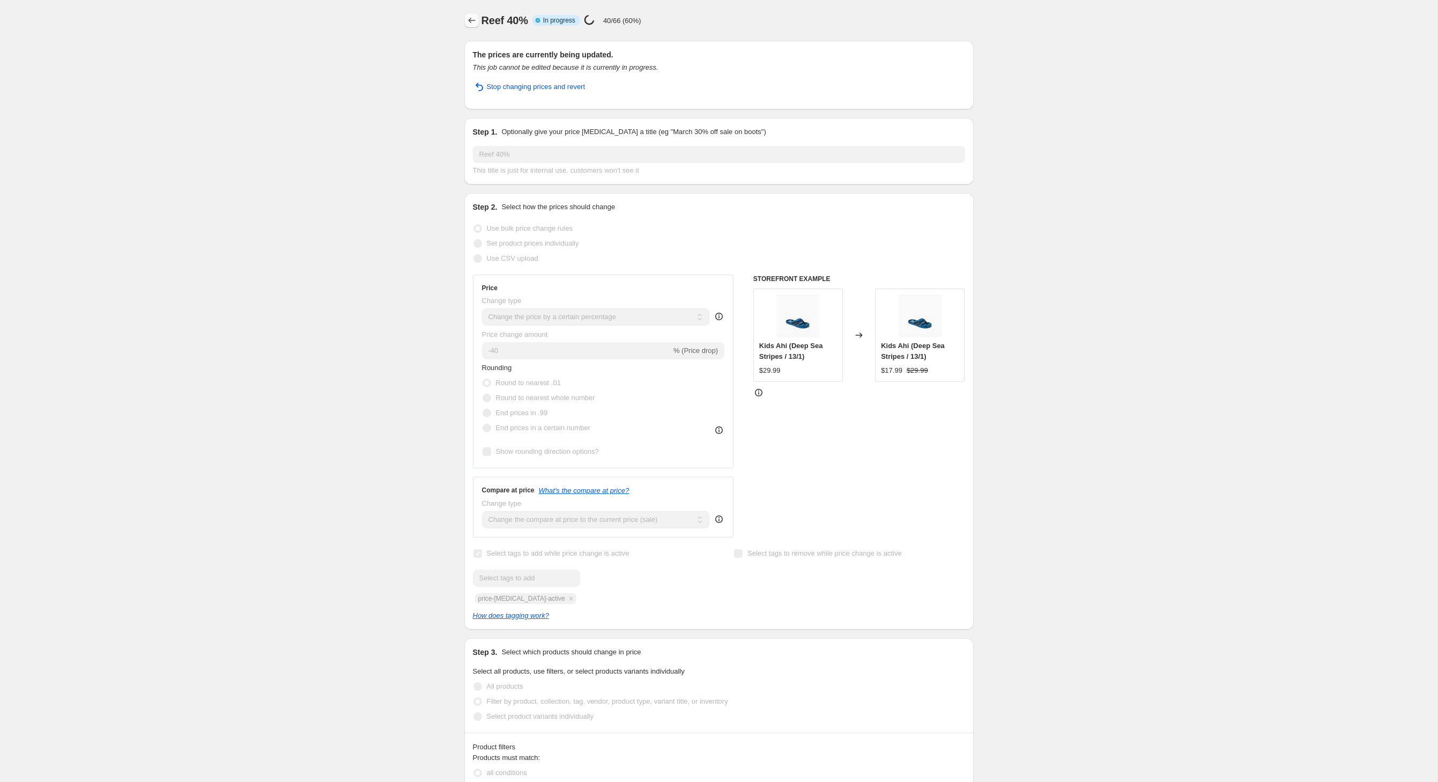
click at [467, 26] on icon "Price change jobs" at bounding box center [472, 20] width 11 height 11
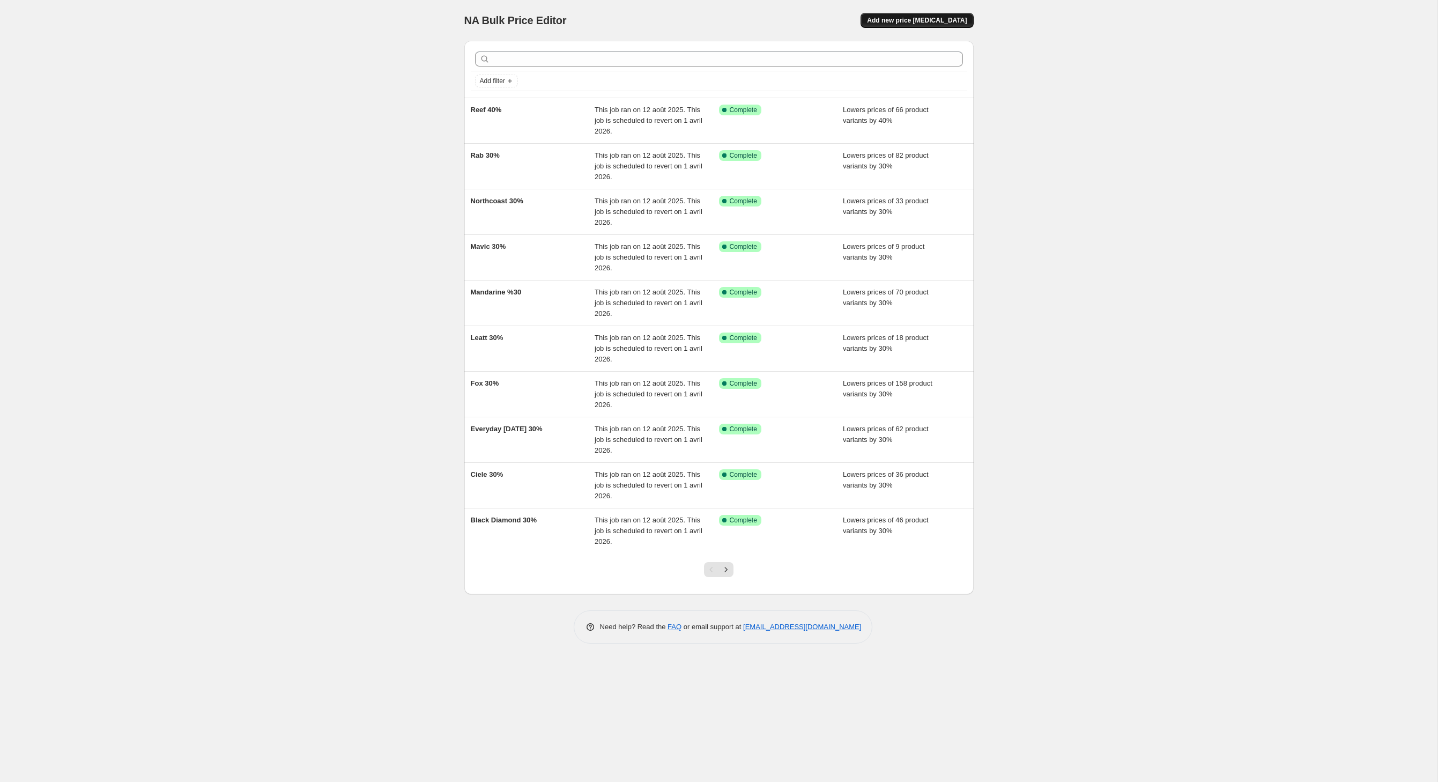
click at [935, 25] on span "Add new price [MEDICAL_DATA]" at bounding box center [917, 20] width 100 height 9
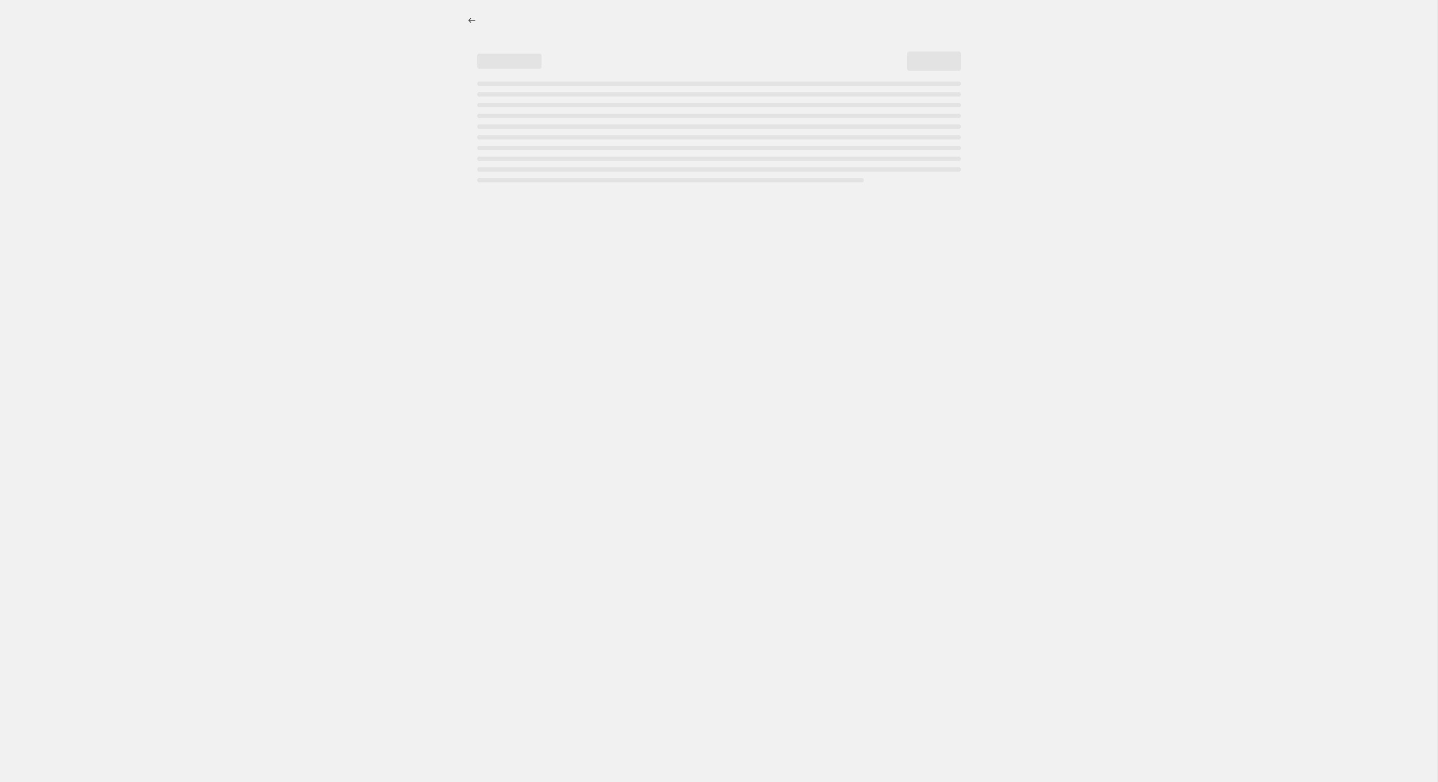
select select "percentage"
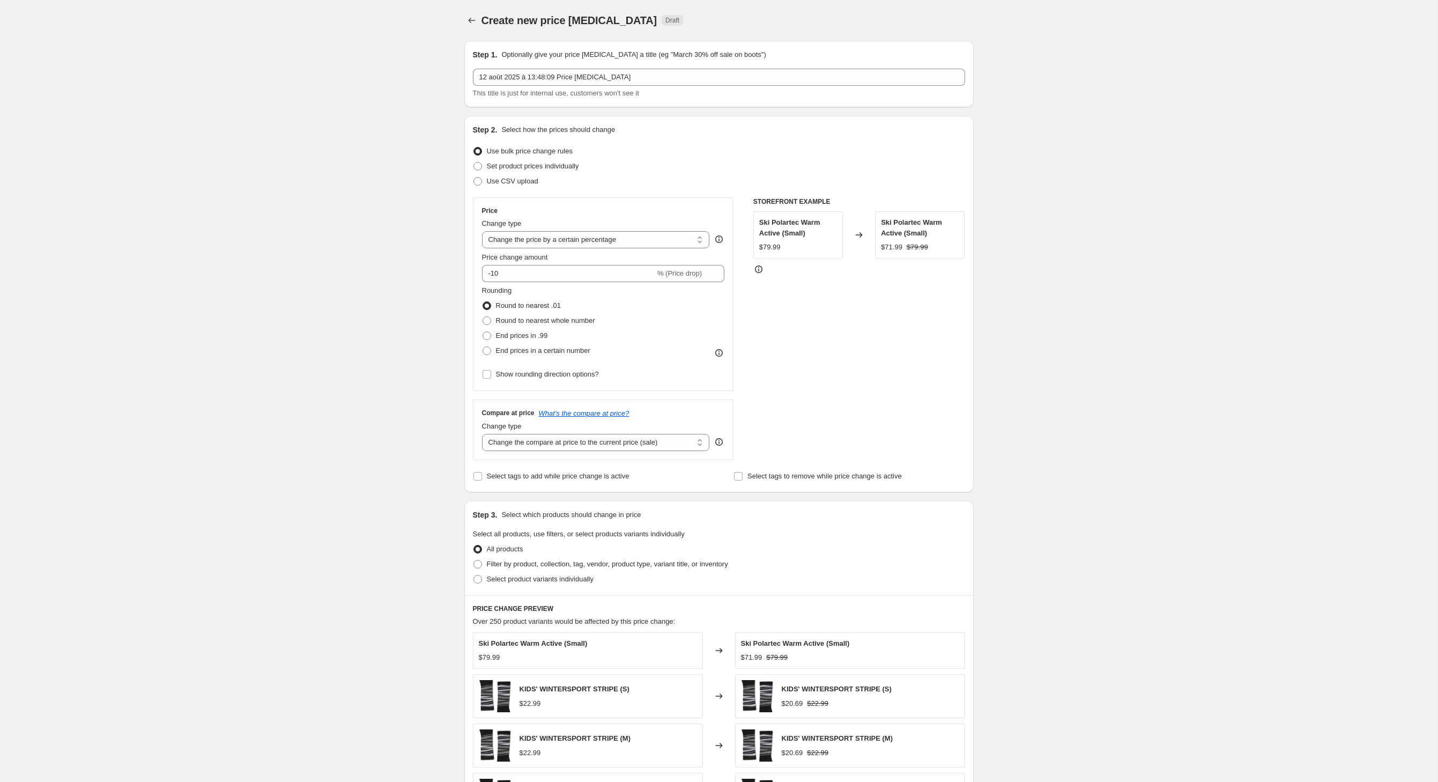
select select "percentage"
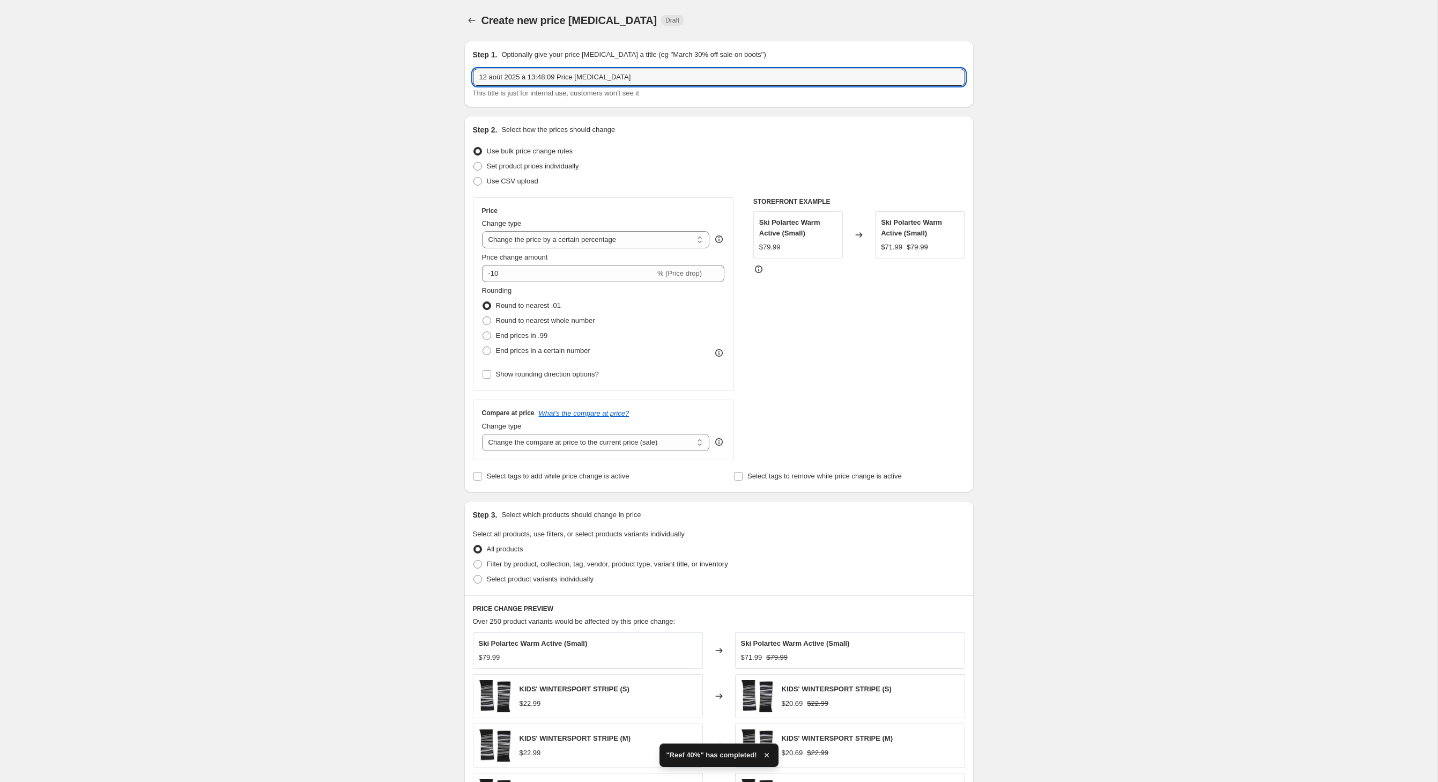
drag, startPoint x: 667, startPoint y: 89, endPoint x: 410, endPoint y: 89, distance: 257.4
click at [410, 89] on div "Create new price [MEDICAL_DATA]. This page is ready Create new price [MEDICAL_D…" at bounding box center [719, 532] width 1438 height 1065
type input "Rip Curl 40%"
click at [497, 282] on input "-10" at bounding box center [568, 273] width 173 height 17
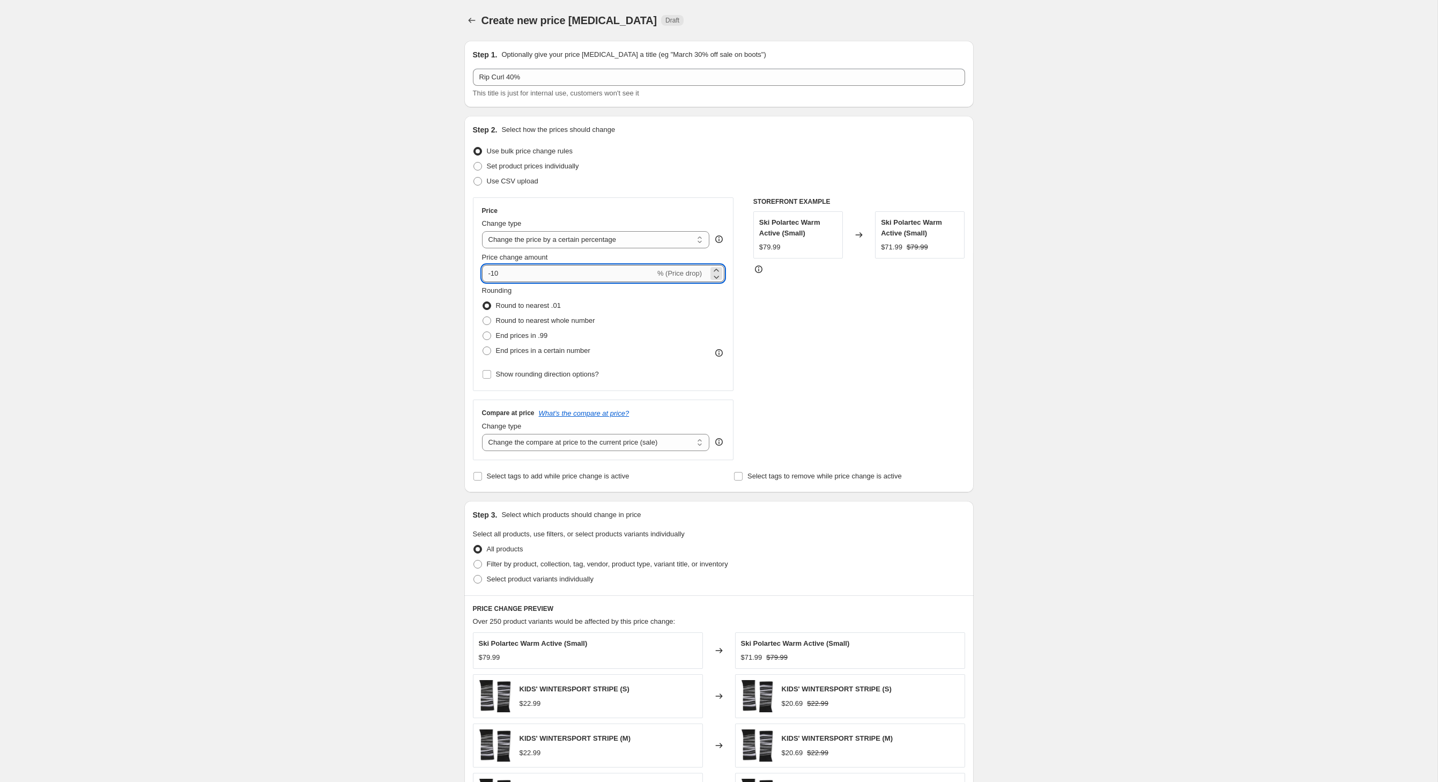
type input "-1"
type input "-40"
click at [334, 365] on div "Create new price [MEDICAL_DATA]. This page is ready Create new price [MEDICAL_D…" at bounding box center [719, 532] width 1438 height 1065
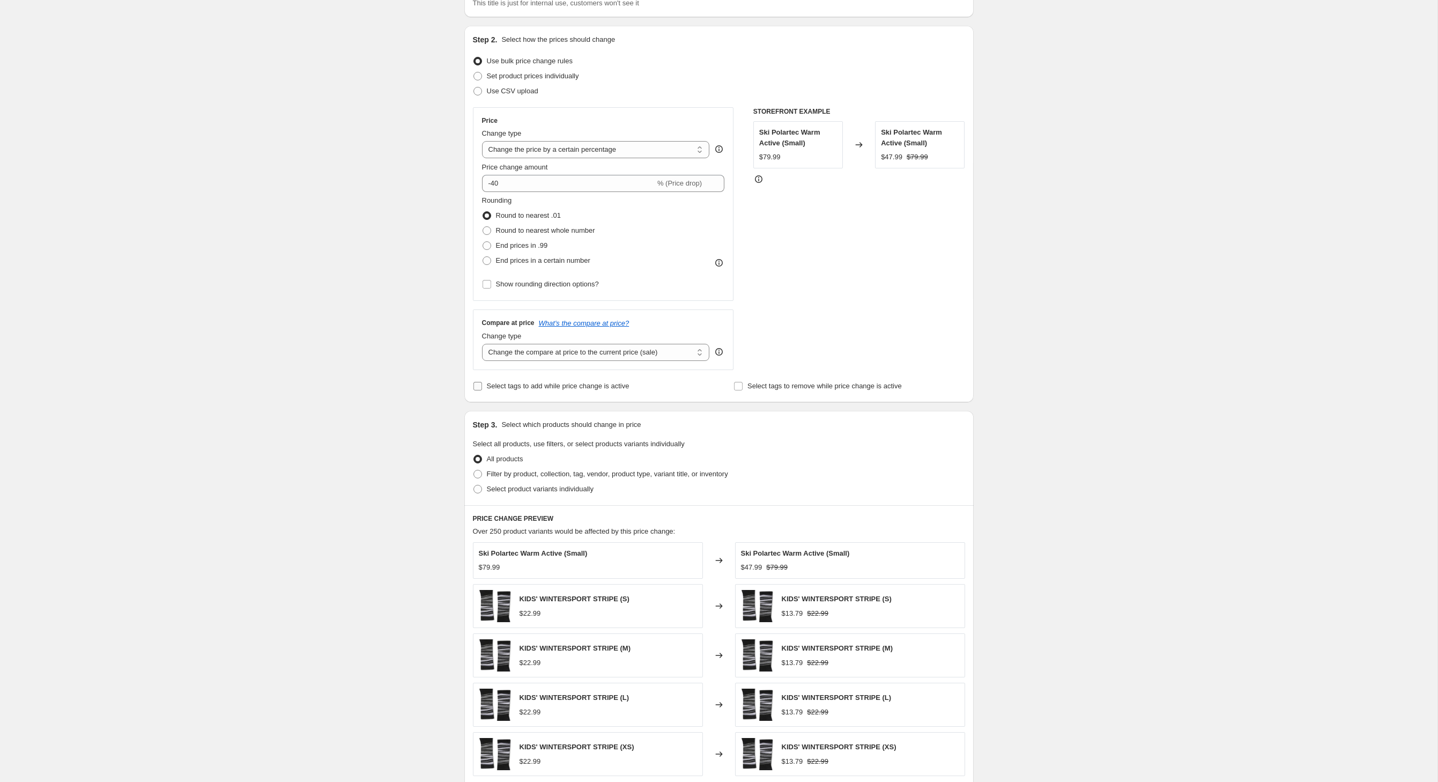
click at [474, 390] on input "Select tags to add while price change is active" at bounding box center [478, 386] width 9 height 9
checkbox input "true"
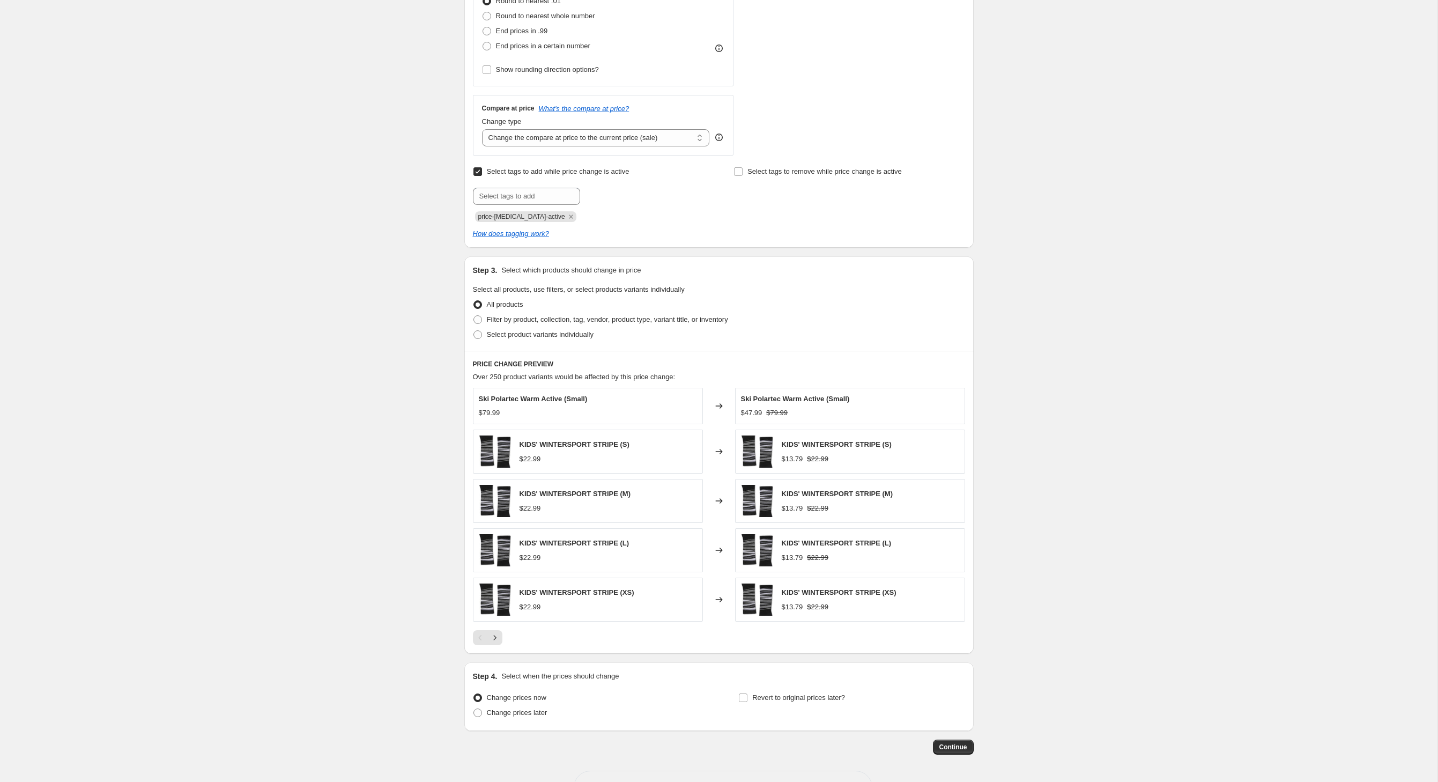
scroll to position [314, 0]
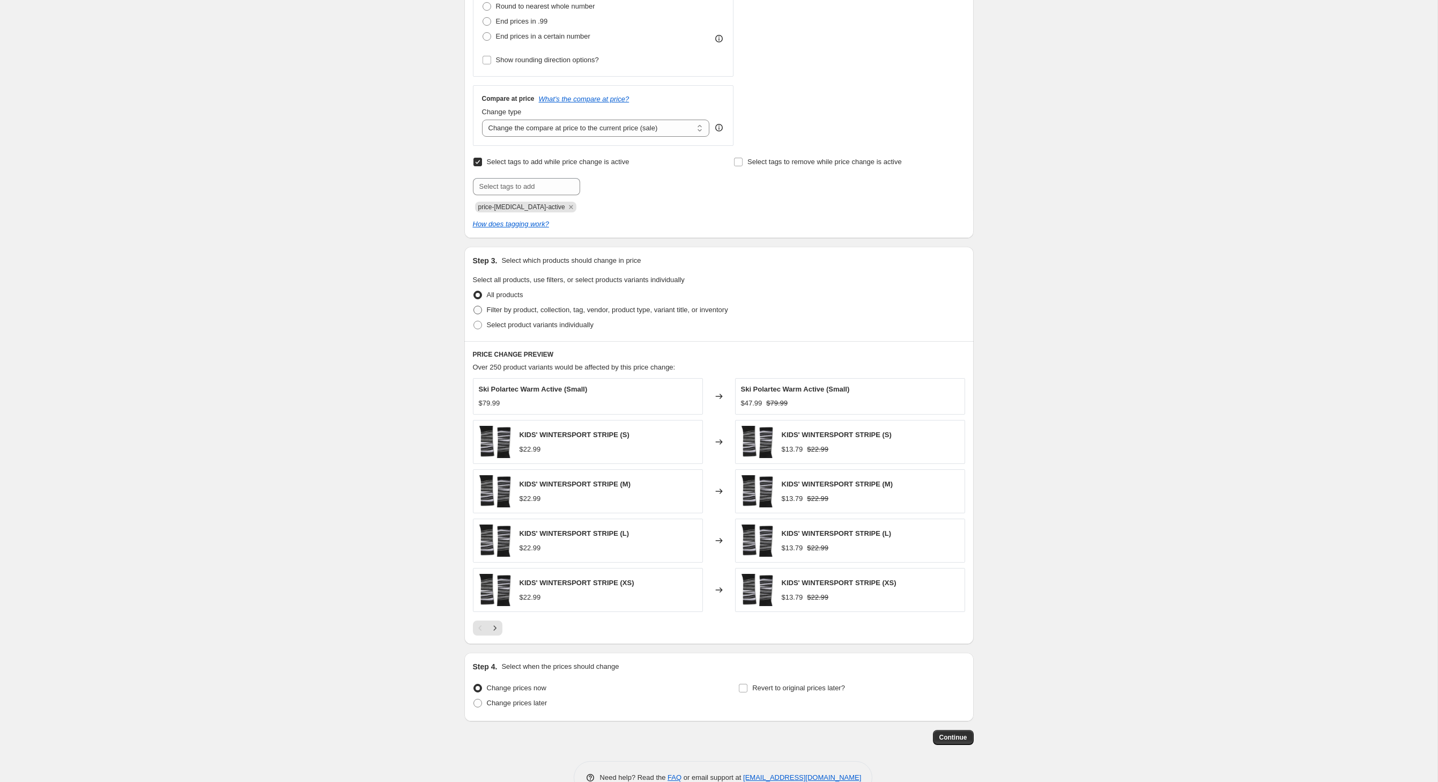
click at [474, 314] on span at bounding box center [478, 310] width 9 height 9
click at [474, 306] on input "Filter by product, collection, tag, vendor, product type, variant title, or inv…" at bounding box center [474, 306] width 1 height 1
radio input "true"
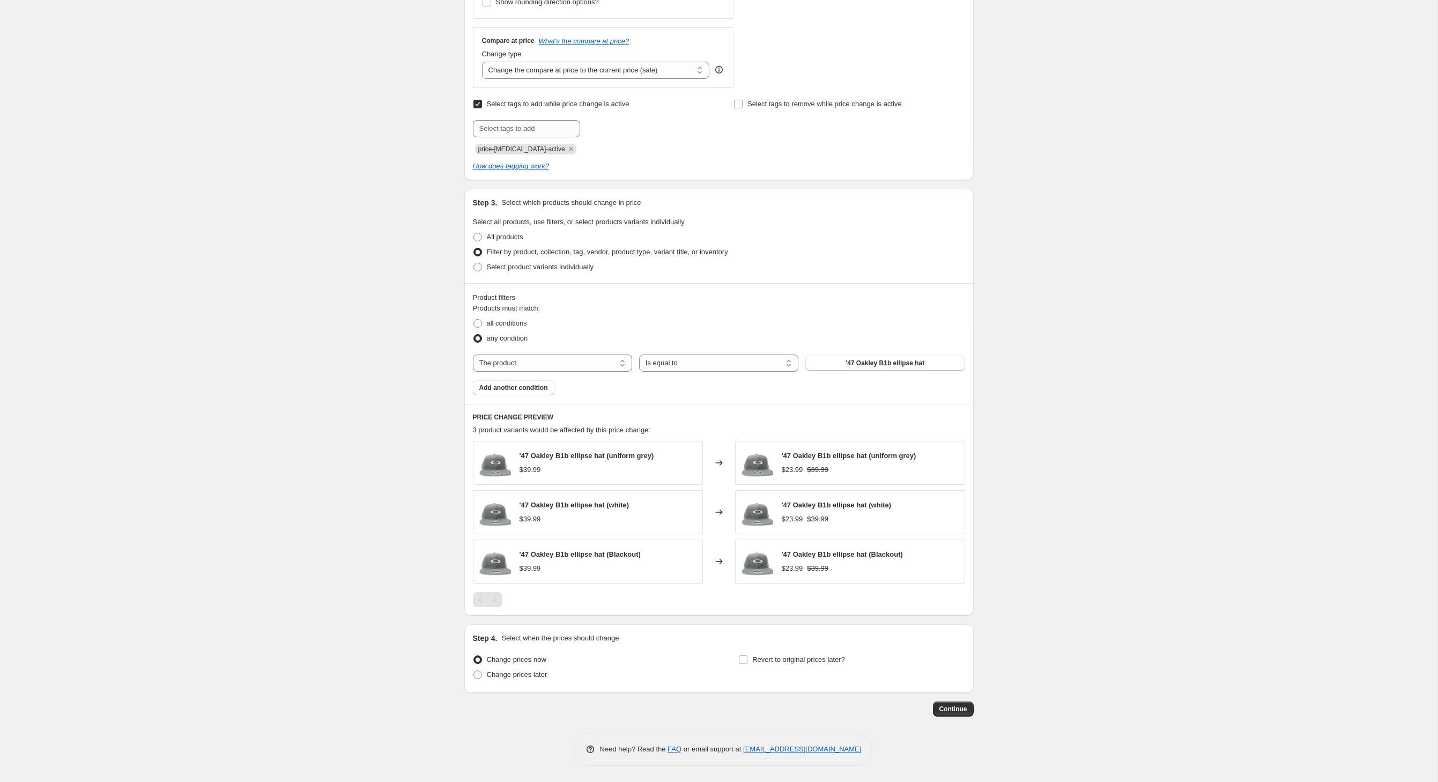
scroll to position [456, 0]
click at [487, 319] on span "all conditions" at bounding box center [507, 323] width 40 height 8
click at [474, 319] on input "all conditions" at bounding box center [474, 319] width 1 height 1
radio input "true"
select select "vendor"
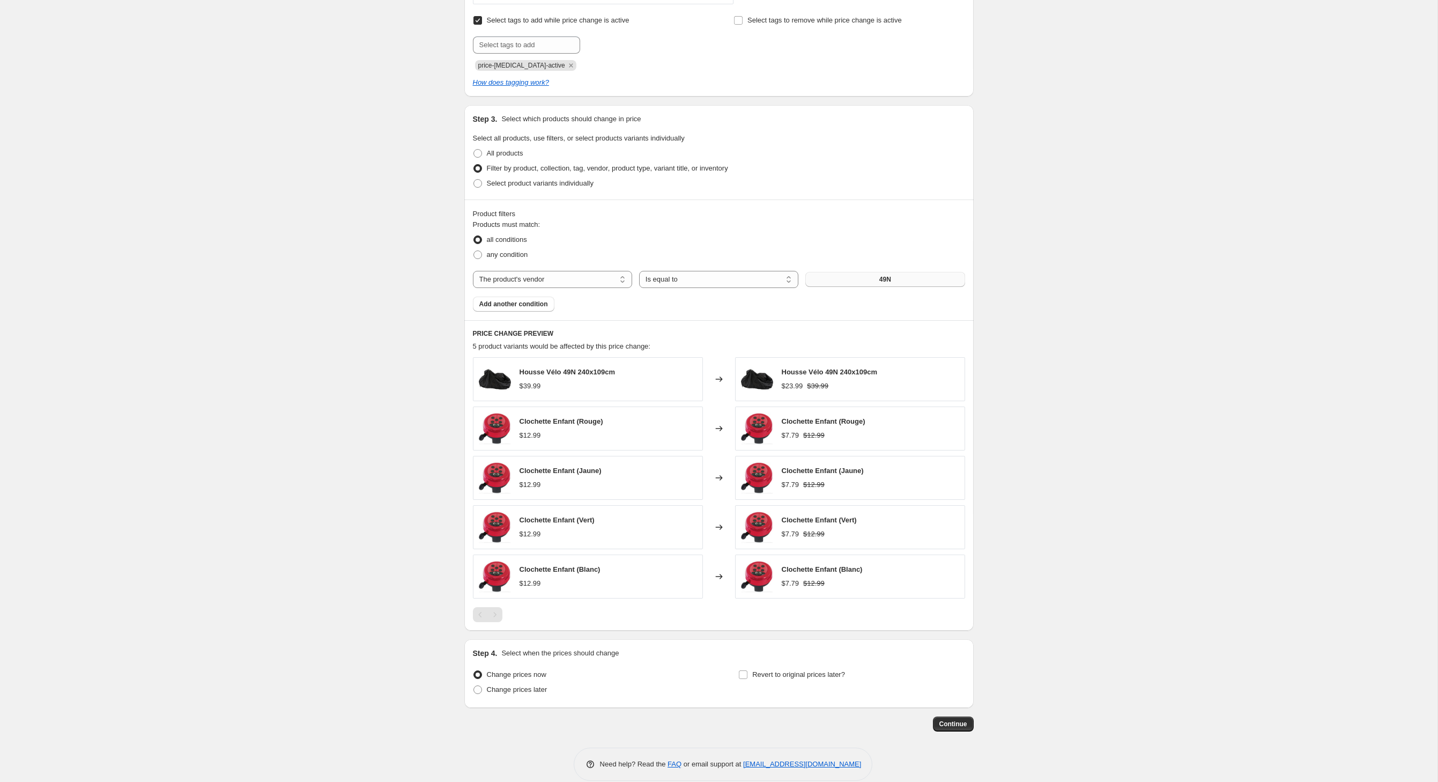
click at [862, 287] on button "49N" at bounding box center [884, 279] width 159 height 15
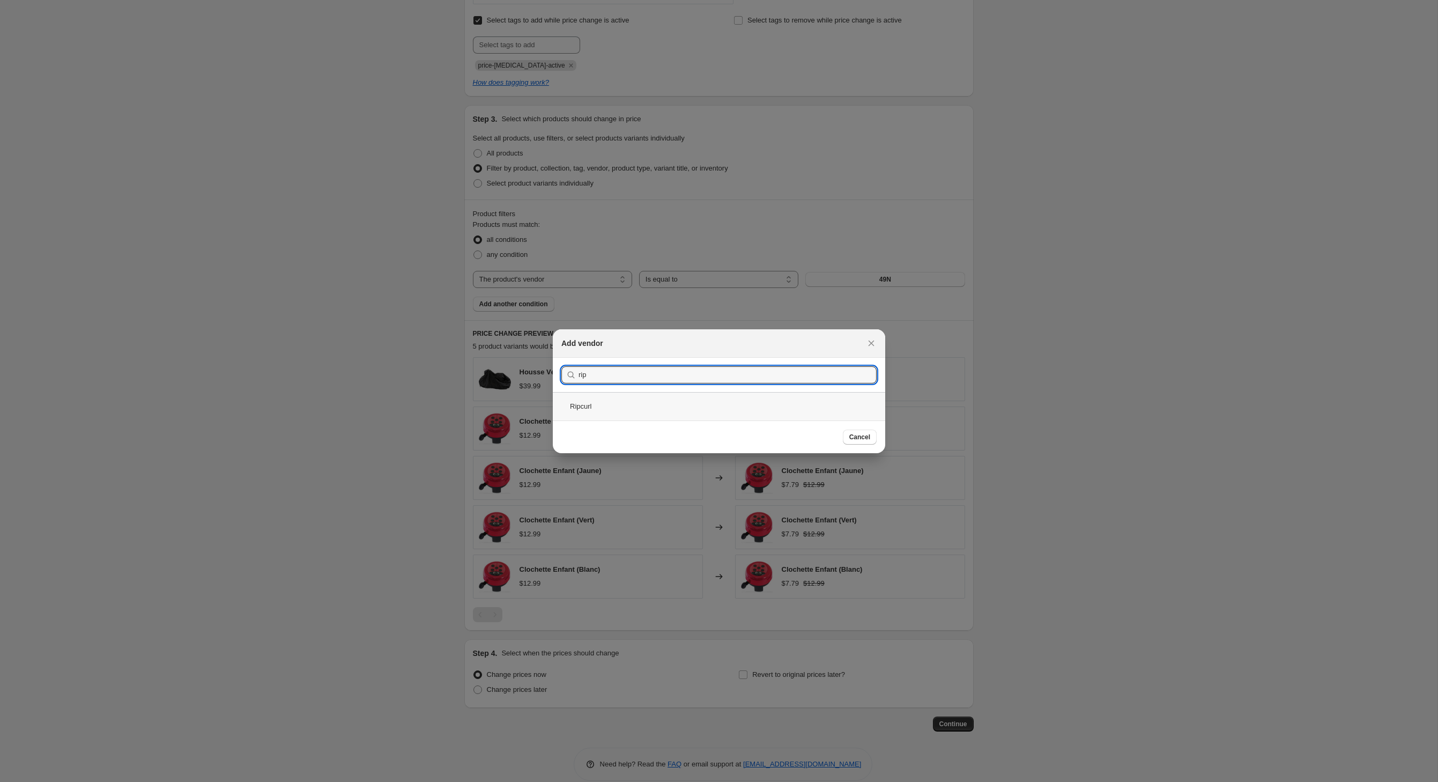
type input "rip"
click at [565, 400] on div "Ripcurl" at bounding box center [719, 406] width 332 height 28
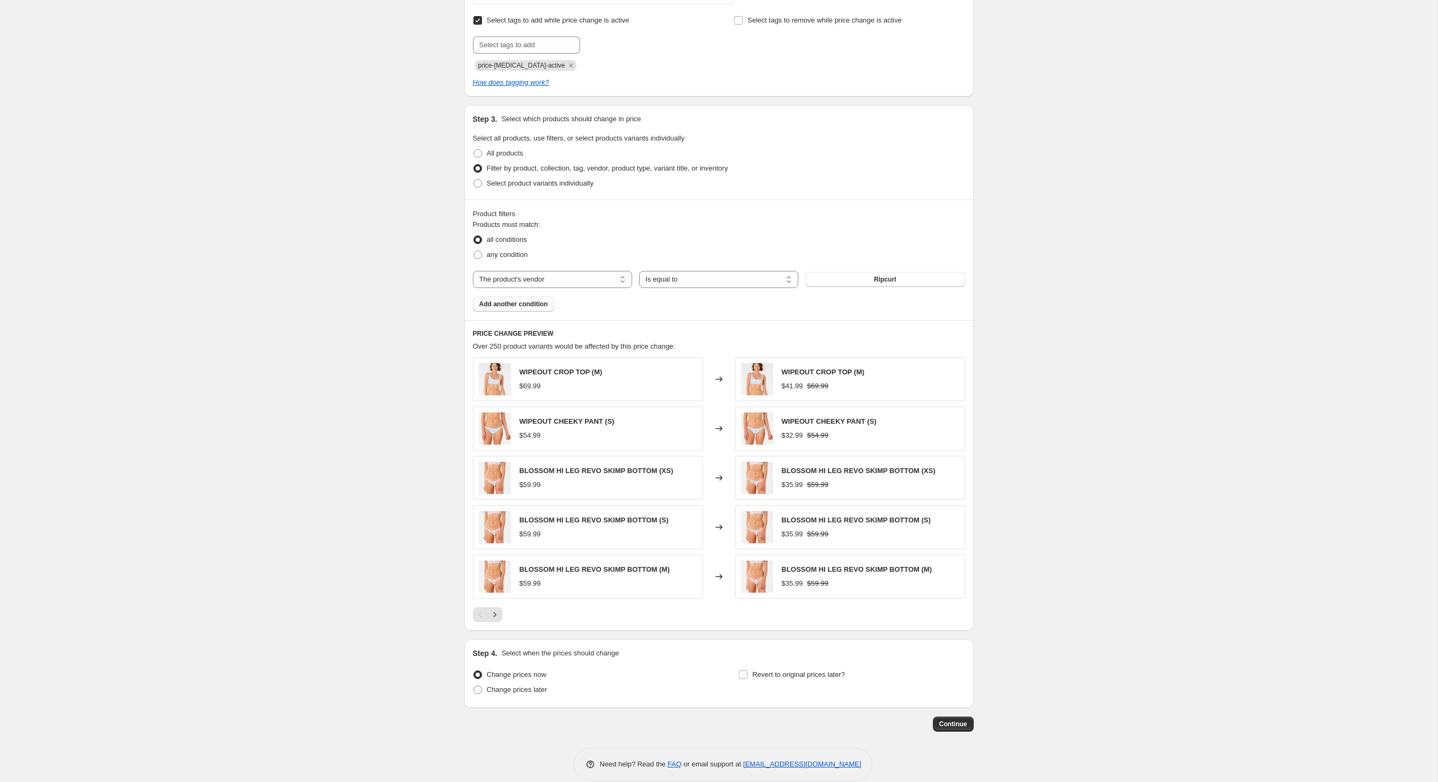
click at [526, 308] on span "Add another condition" at bounding box center [513, 304] width 69 height 9
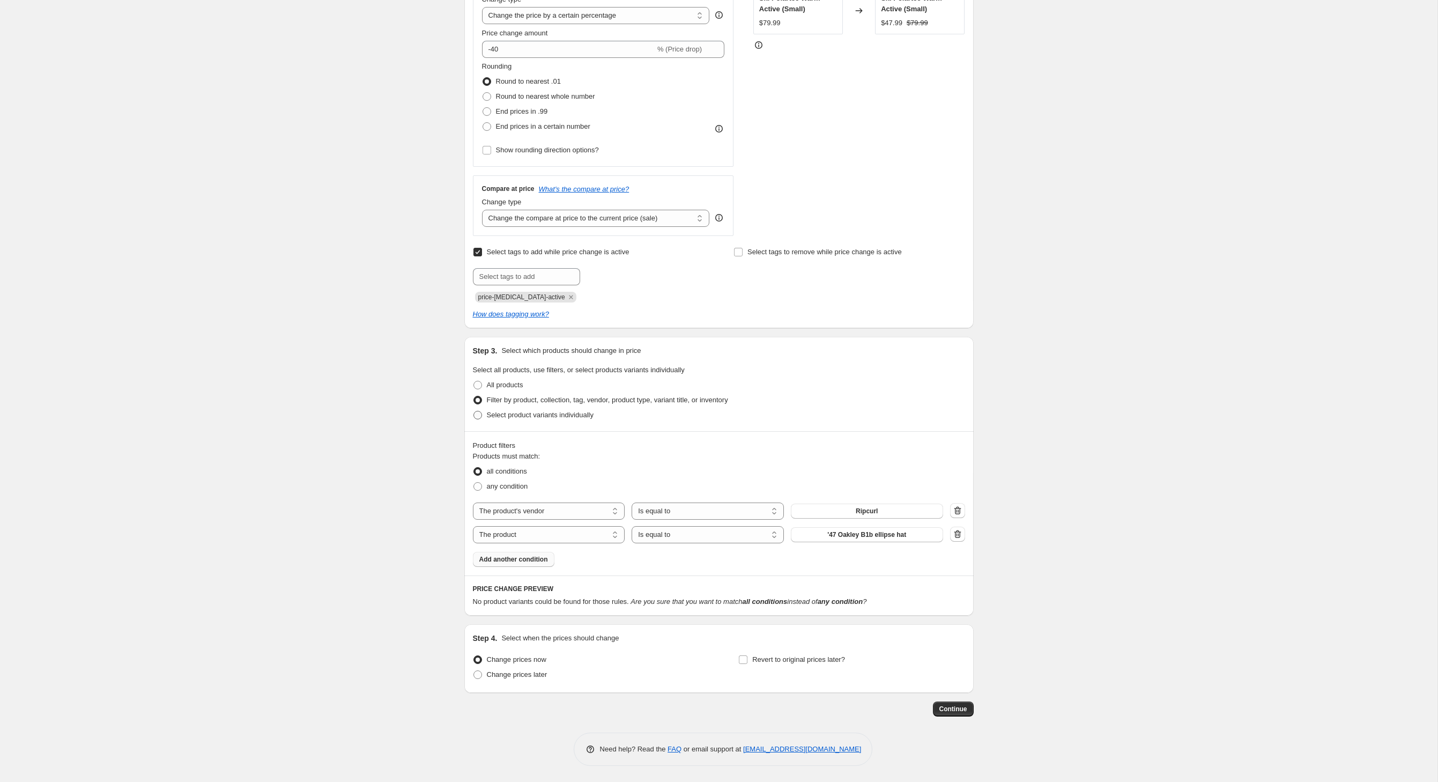
scroll to position [326, 0]
select select "product_type"
click at [849, 527] on button "14-15" at bounding box center [867, 534] width 152 height 15
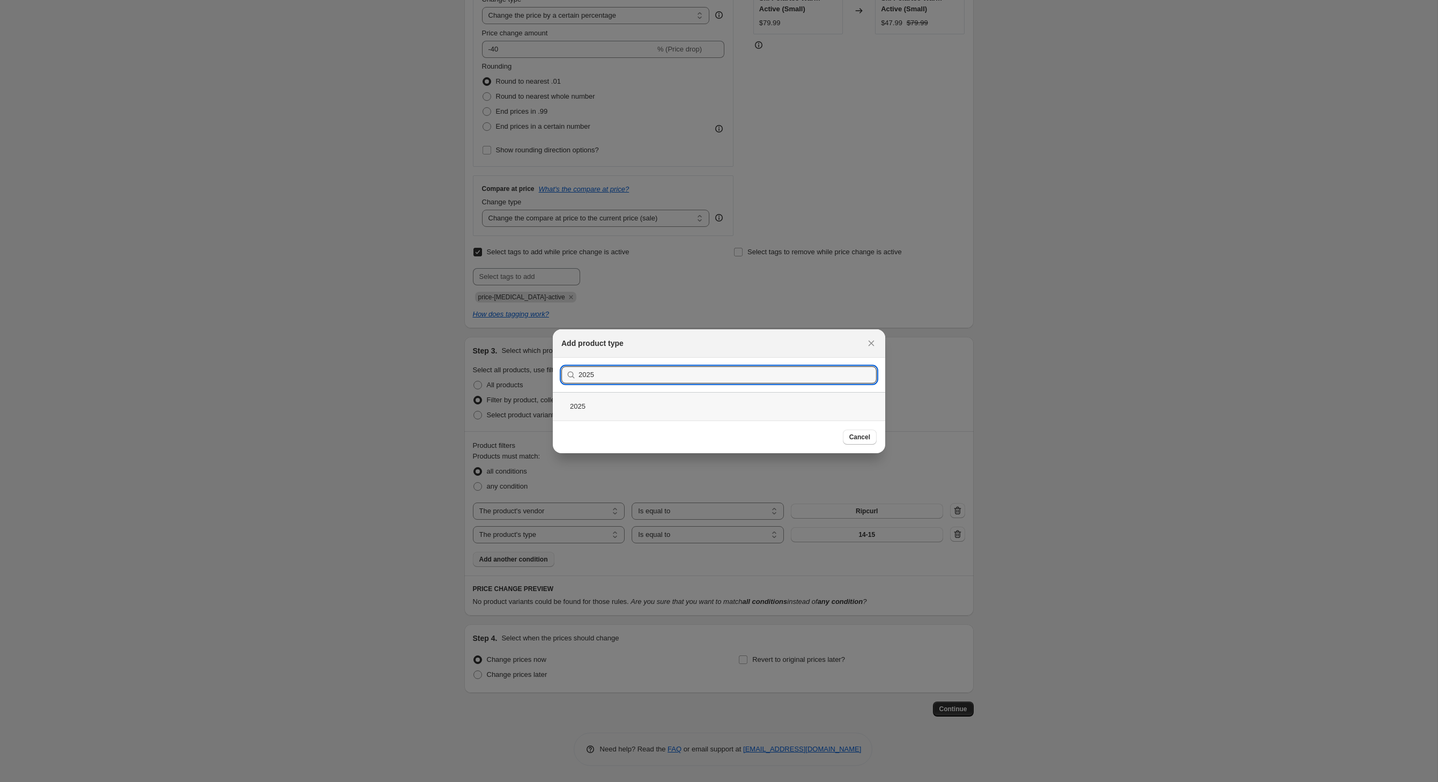
type input "2025"
click at [564, 410] on div "2025" at bounding box center [719, 406] width 332 height 28
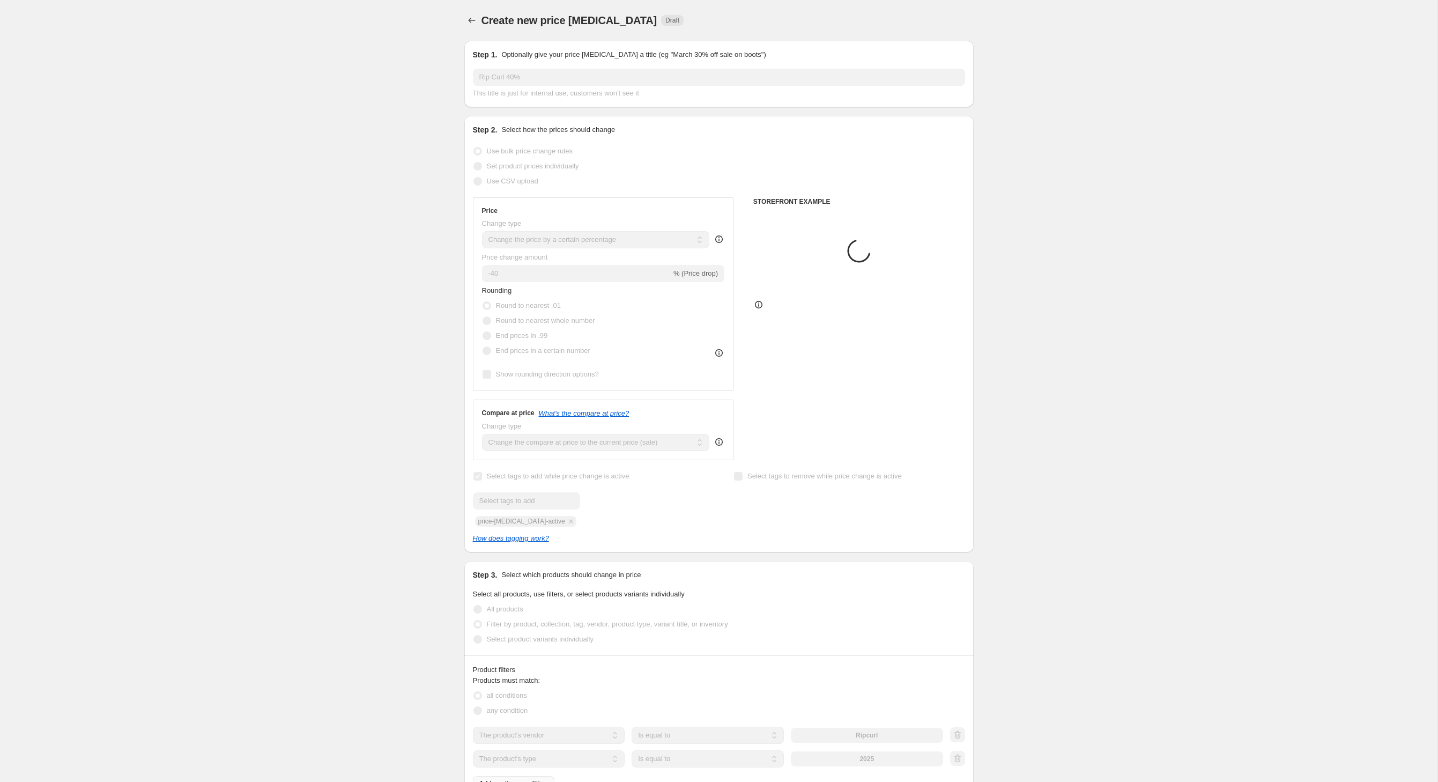
scroll to position [326, 0]
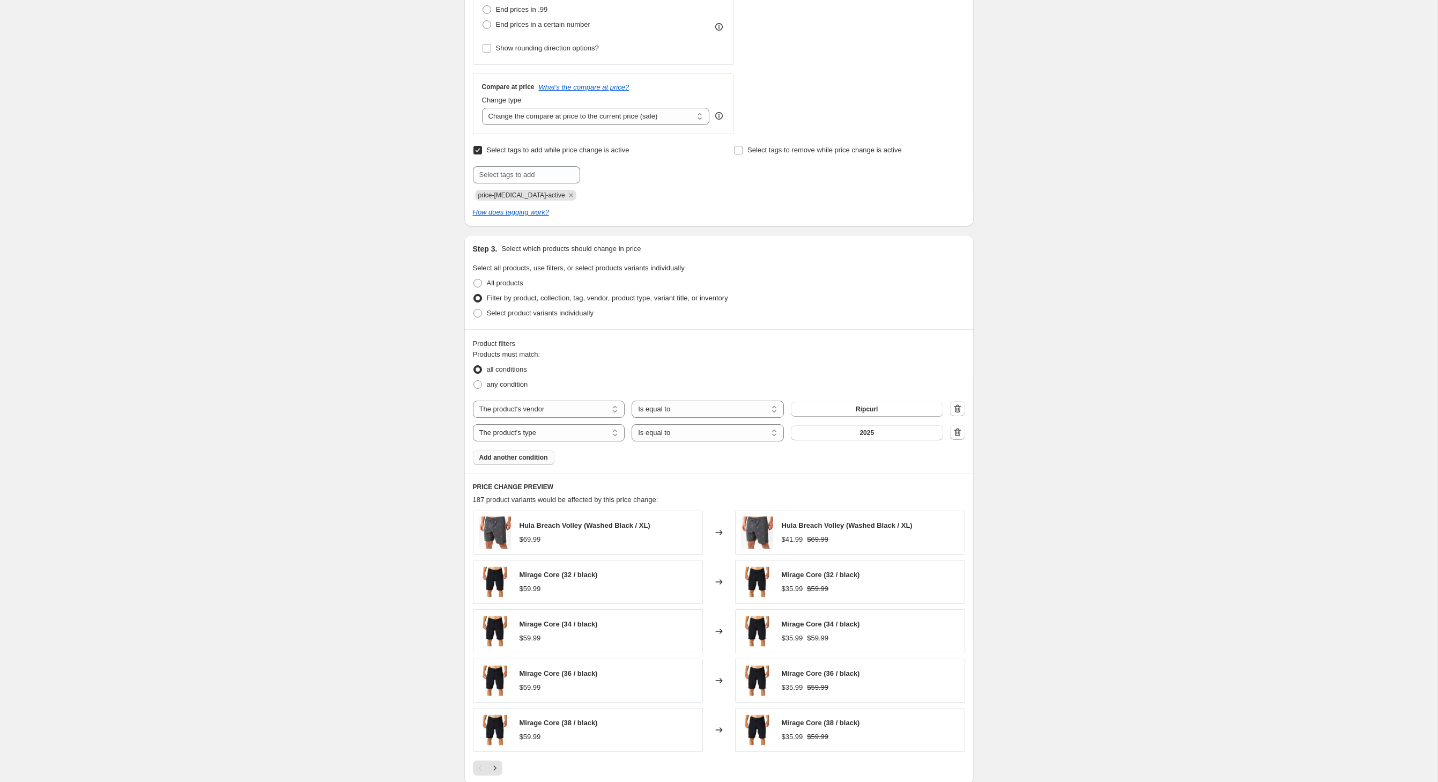
click at [524, 462] on span "Add another condition" at bounding box center [513, 457] width 69 height 9
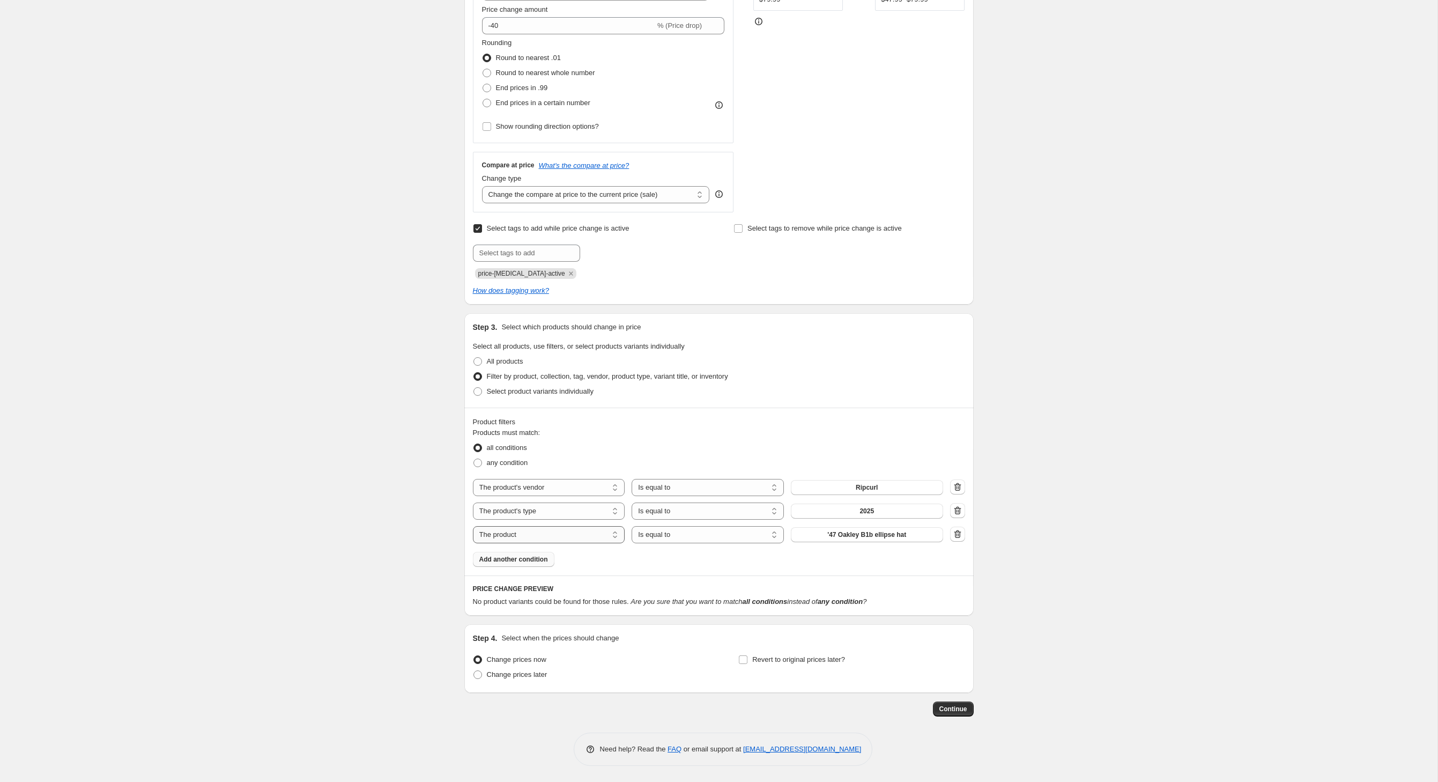
select select "inventory_quantity"
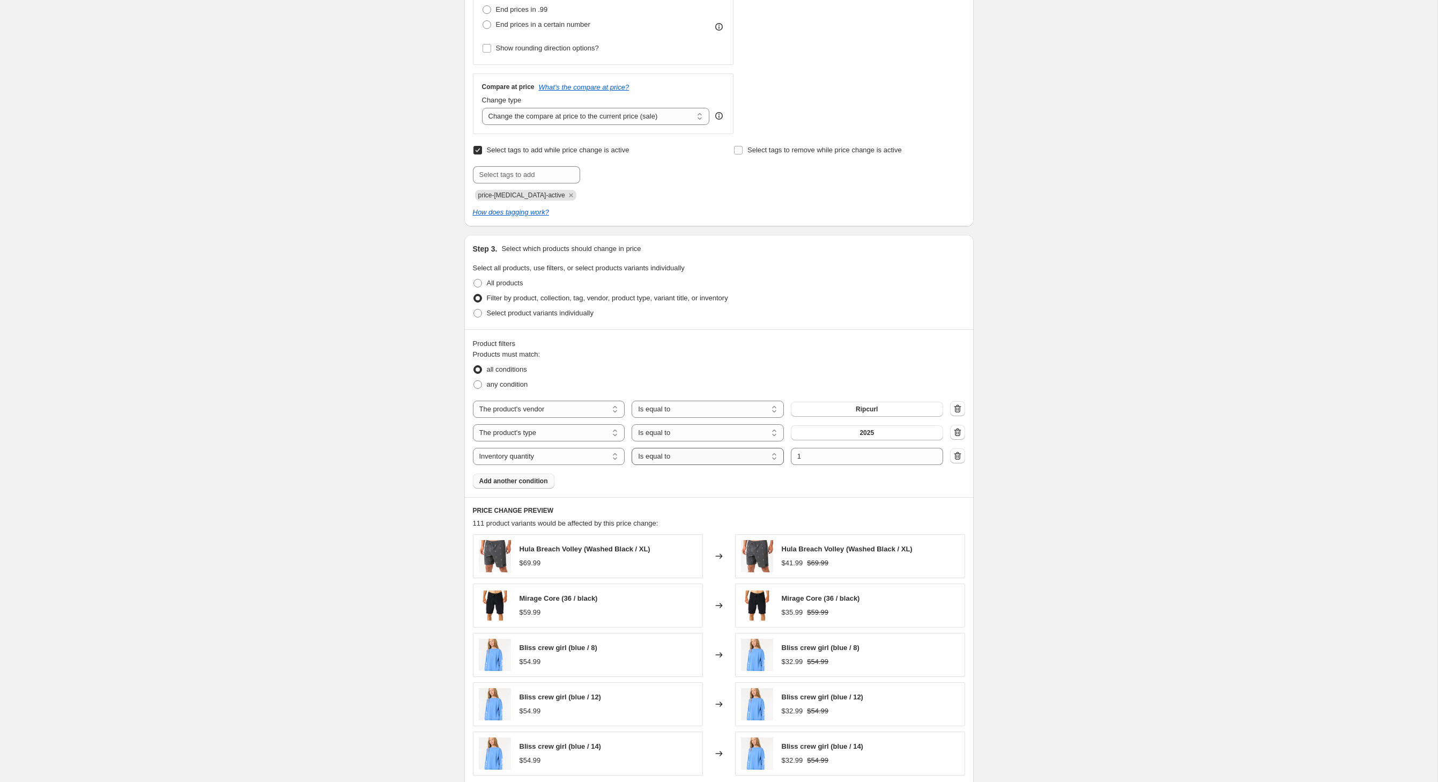
select select ">"
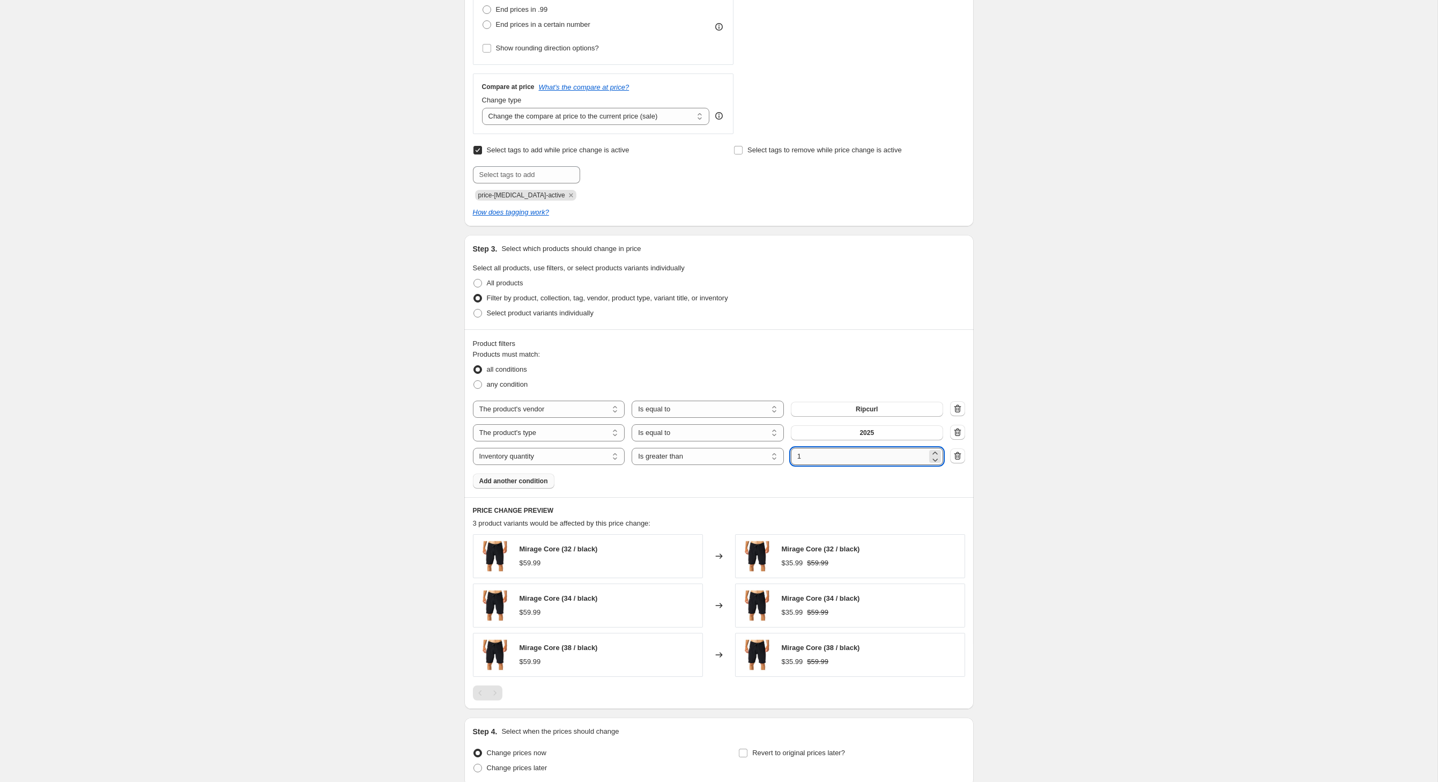
click at [841, 465] on input "1" at bounding box center [859, 456] width 136 height 17
type input "0"
click at [327, 501] on div "Create new price [MEDICAL_DATA]. This page is ready Create new price [MEDICAL_D…" at bounding box center [719, 274] width 1438 height 1201
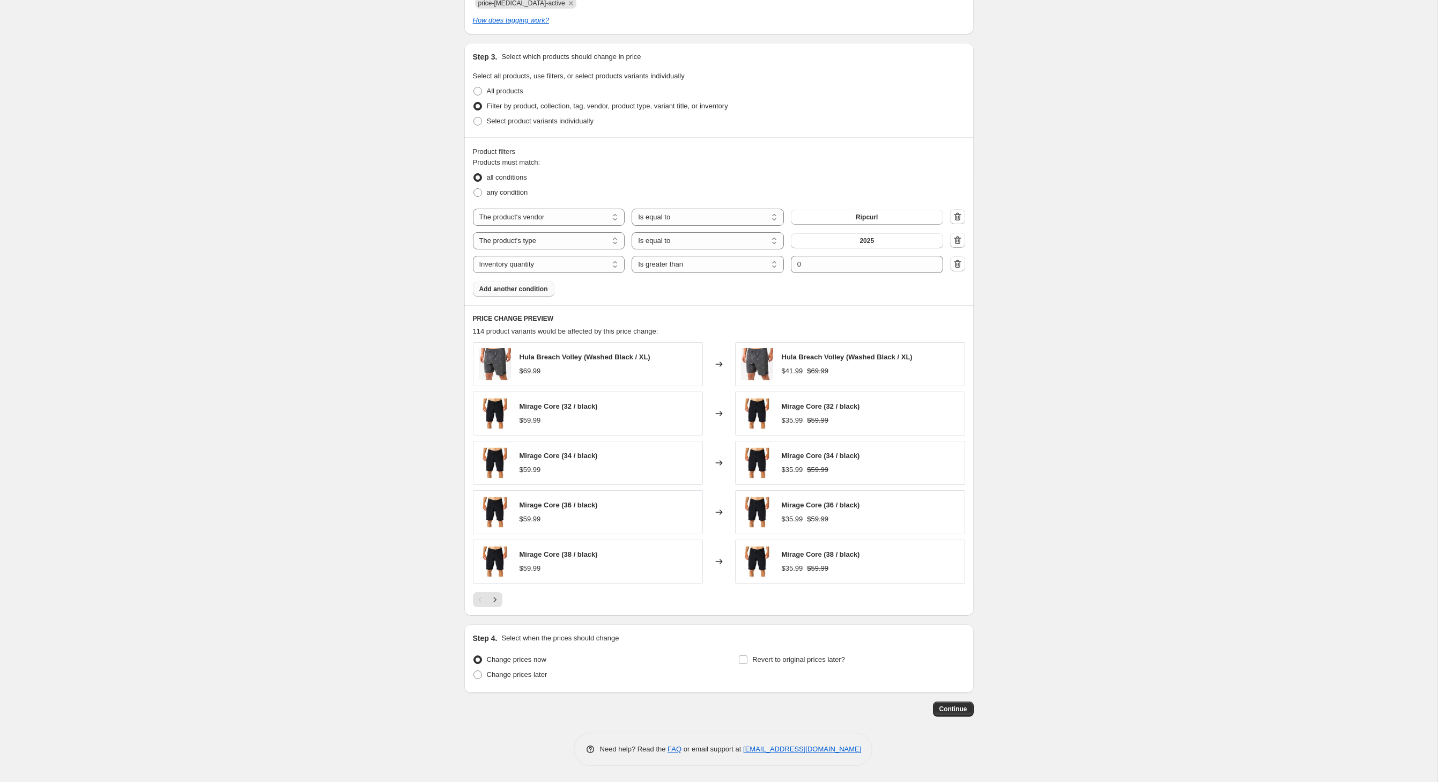
scroll to position [618, 0]
click at [745, 655] on input "Revert to original prices later?" at bounding box center [743, 659] width 9 height 9
checkbox input "true"
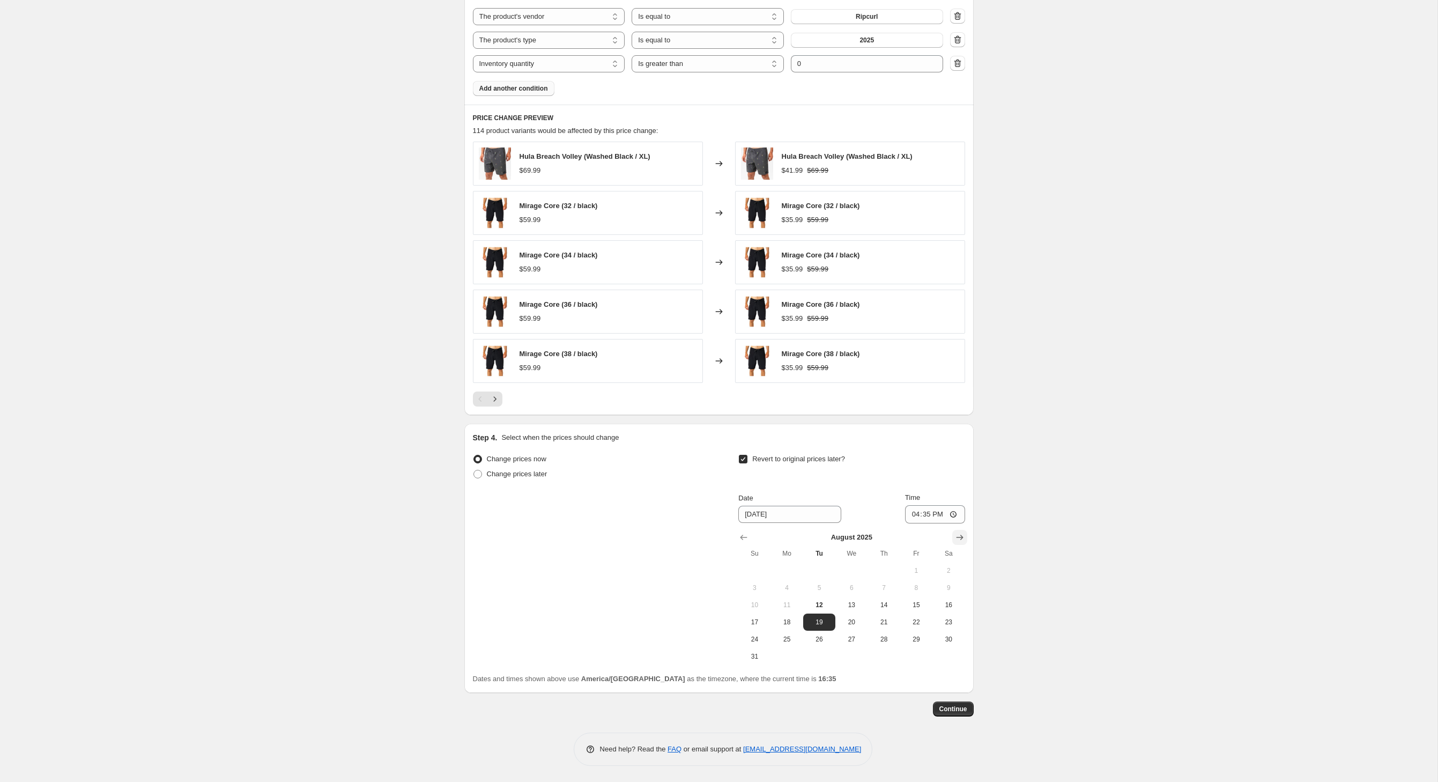
click at [963, 535] on icon "Show next month, September 2025" at bounding box center [959, 537] width 7 height 5
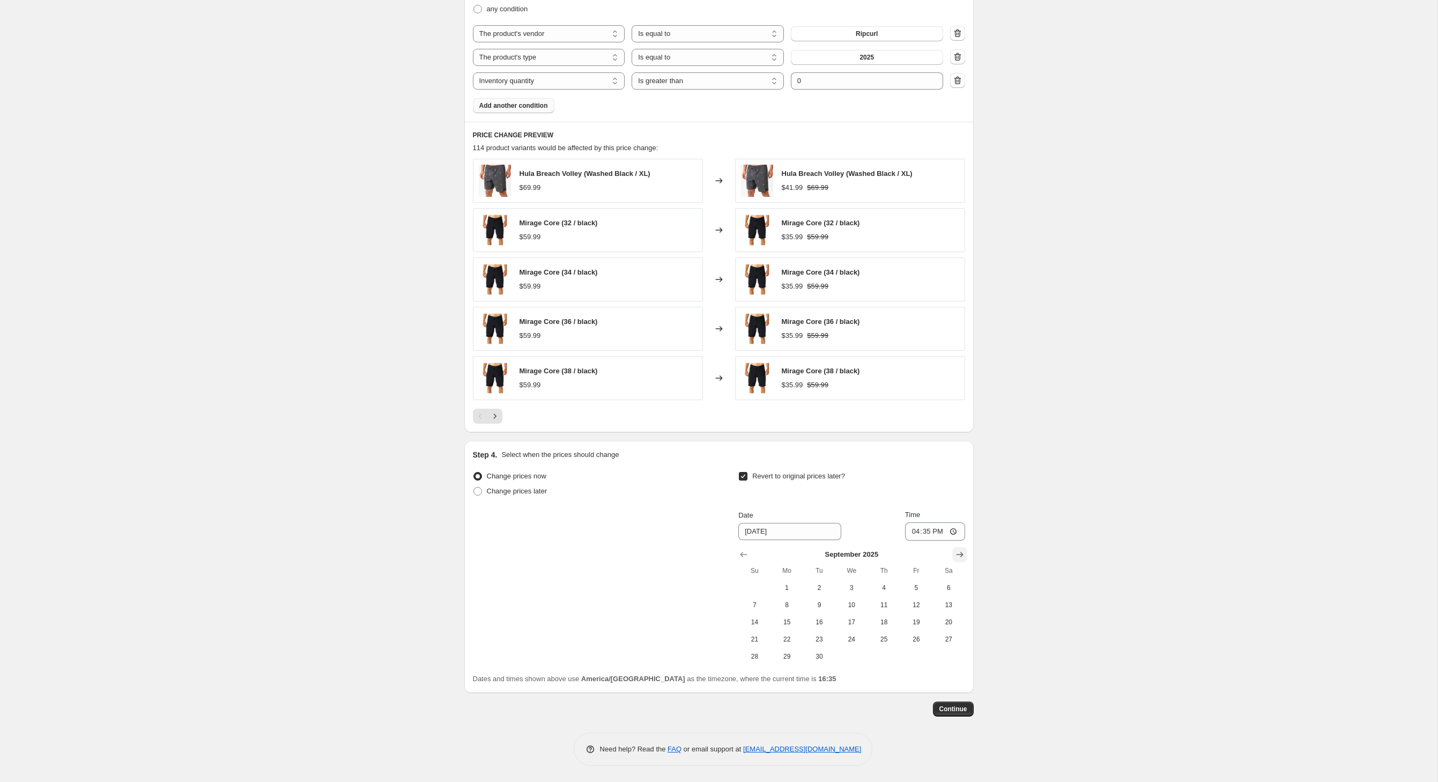
click at [965, 549] on icon "Show next month, October 2025" at bounding box center [960, 554] width 11 height 11
click at [965, 549] on icon "Show next month, November 2025" at bounding box center [960, 554] width 11 height 11
click at [965, 549] on icon "Show next month, January 2026" at bounding box center [960, 554] width 11 height 11
click at [965, 549] on icon "Show next month, February 2026" at bounding box center [960, 554] width 11 height 11
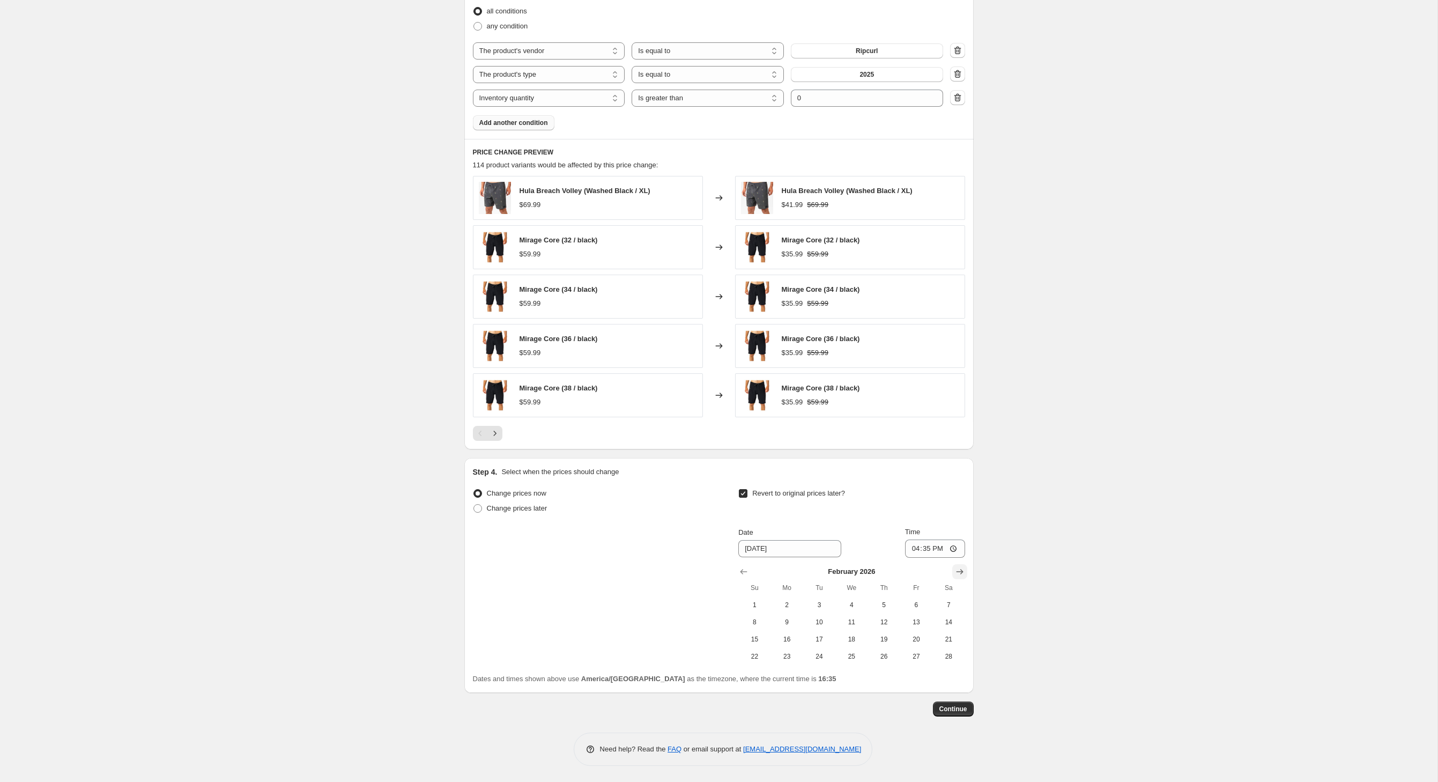
scroll to position [800, 0]
click at [965, 566] on icon "Show next month, March 2026" at bounding box center [960, 571] width 11 height 11
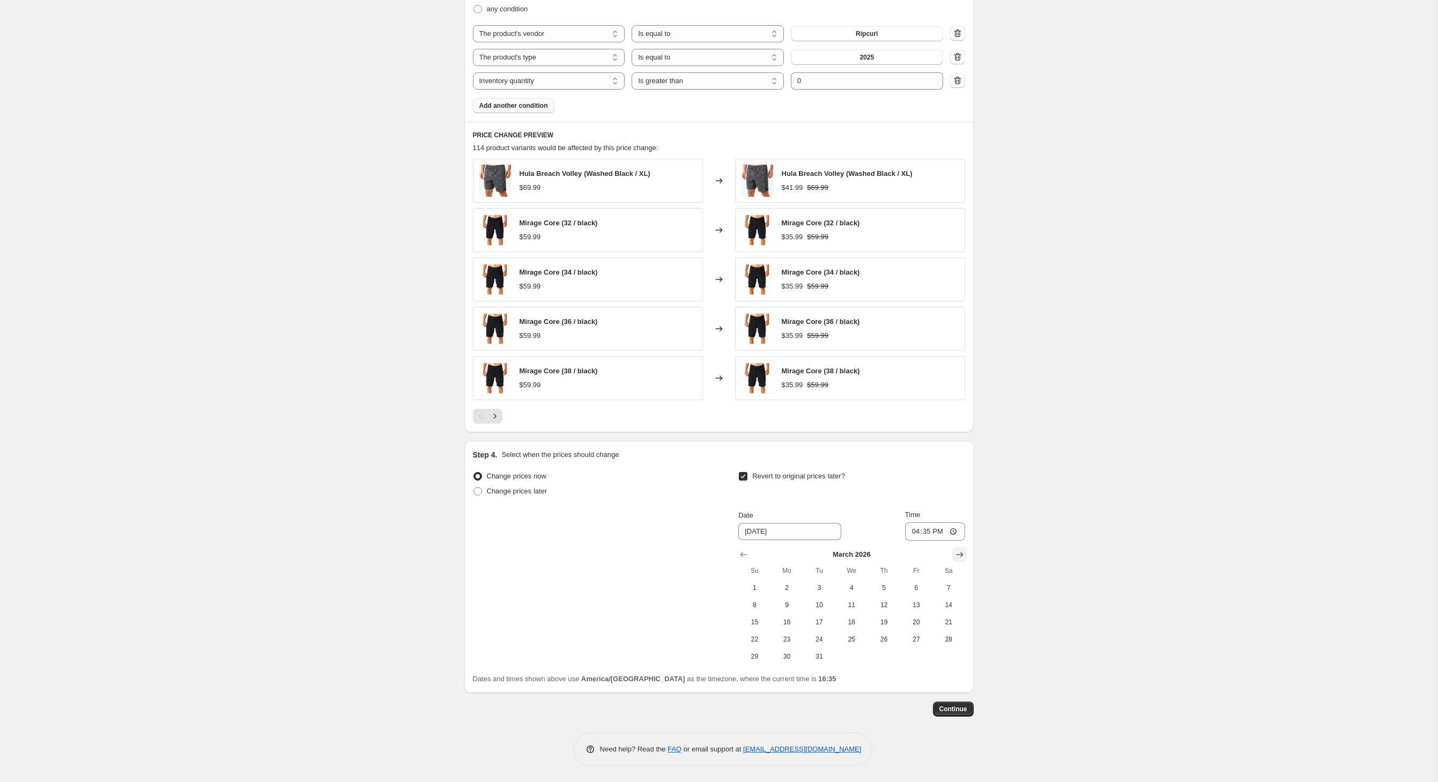
click at [965, 552] on icon "Show next month, April 2026" at bounding box center [960, 554] width 11 height 11
click at [863, 592] on span "1" at bounding box center [852, 587] width 24 height 9
type input "[DATE]"
click at [967, 713] on span "Continue" at bounding box center [954, 709] width 28 height 9
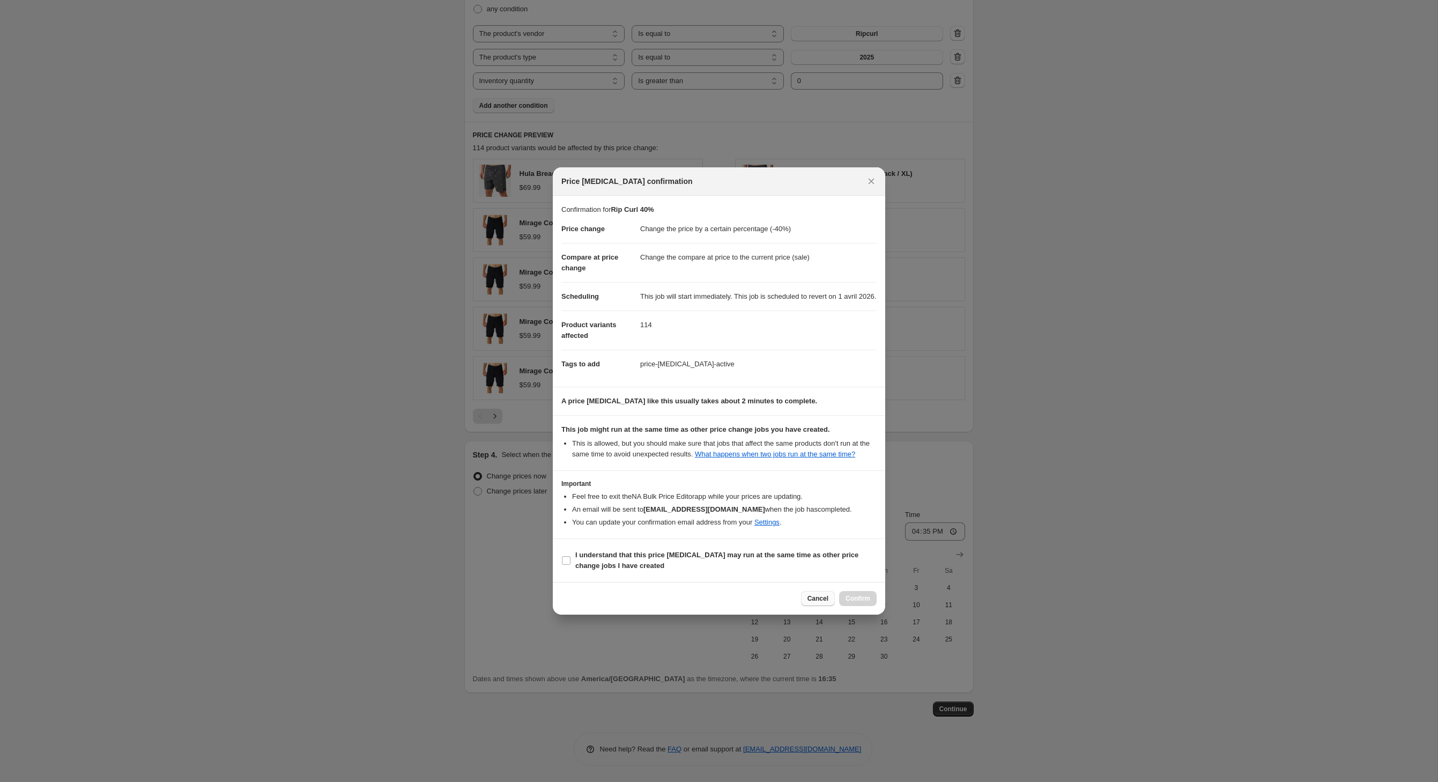
click at [814, 603] on span "Cancel" at bounding box center [818, 598] width 21 height 9
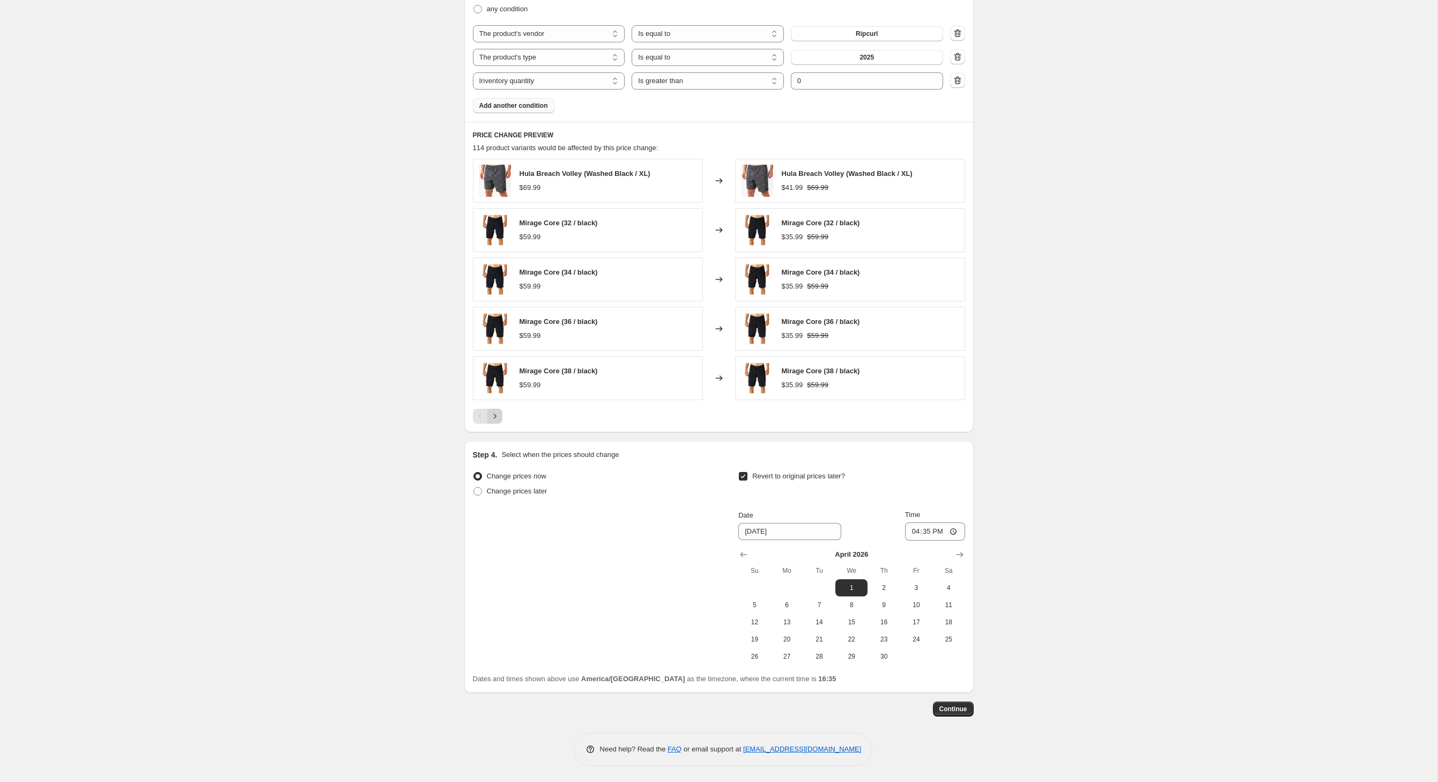
click at [490, 411] on icon "Next" at bounding box center [495, 416] width 11 height 11
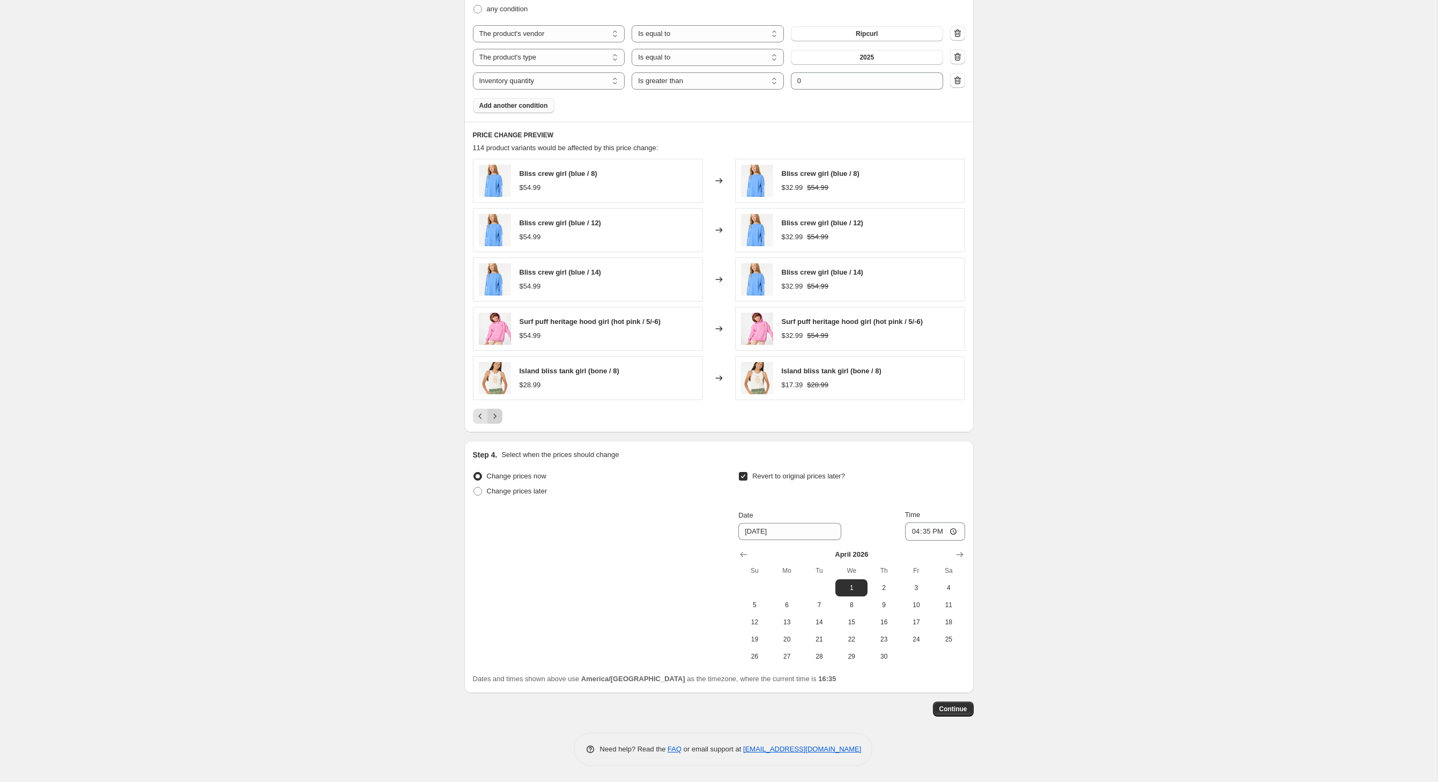
click at [487, 409] on button "Next" at bounding box center [494, 416] width 15 height 15
click at [490, 411] on icon "Next" at bounding box center [495, 416] width 11 height 11
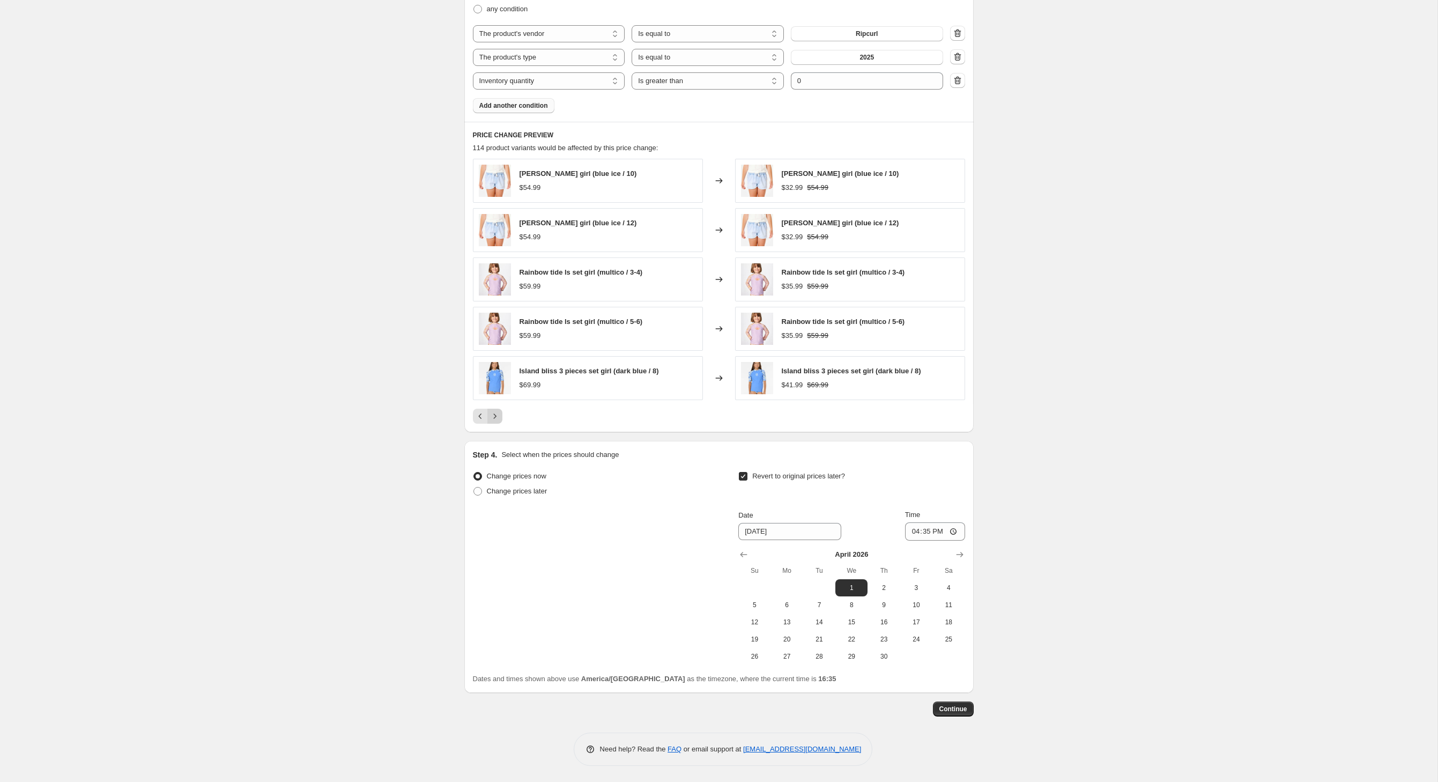
click at [490, 411] on icon "Next" at bounding box center [495, 416] width 11 height 11
click at [473, 408] on div "Island bliss 3 pieces set girl (dark blue / 12) $69.99 Changed to Island bliss …" at bounding box center [719, 291] width 492 height 265
click at [487, 412] on button "Next" at bounding box center [494, 416] width 15 height 15
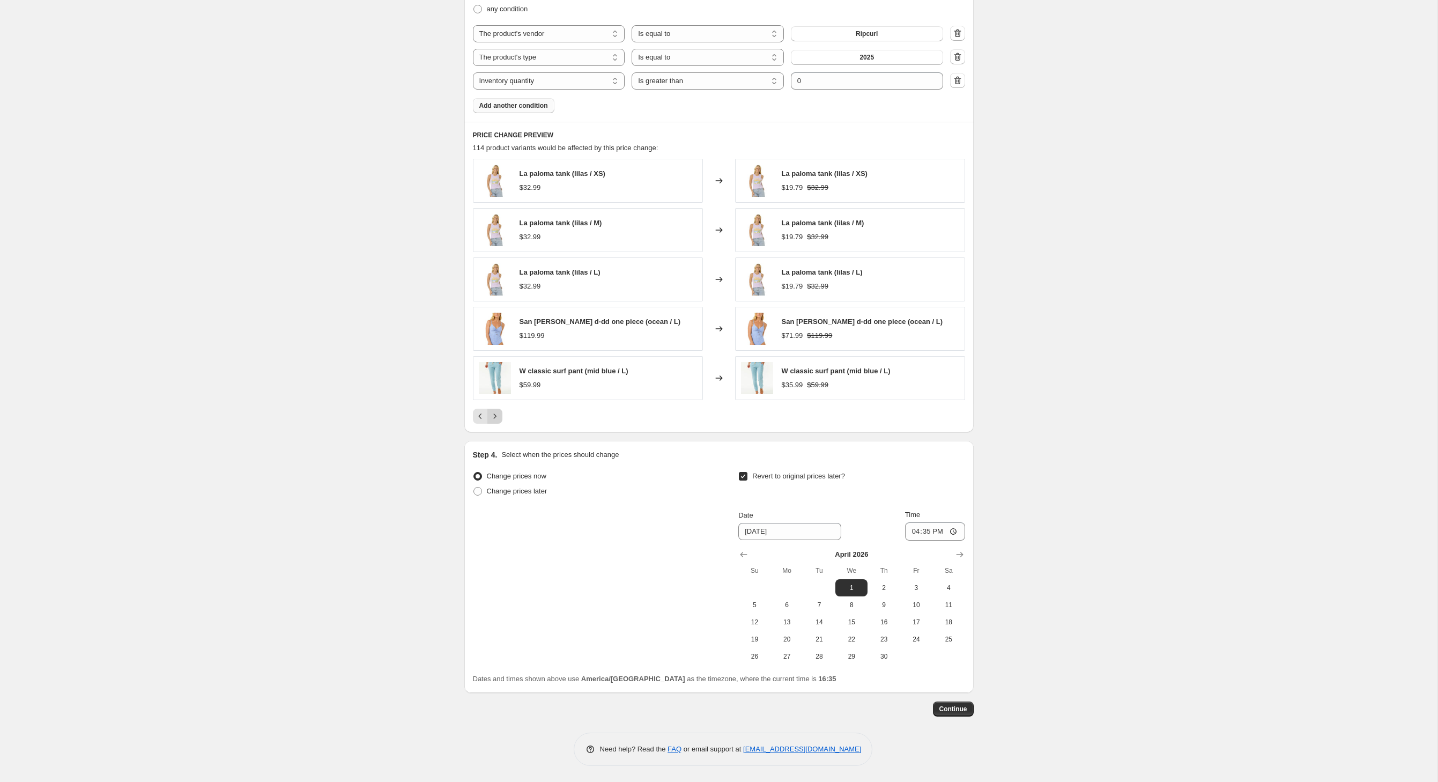
click at [490, 411] on icon "Next" at bounding box center [495, 416] width 11 height 11
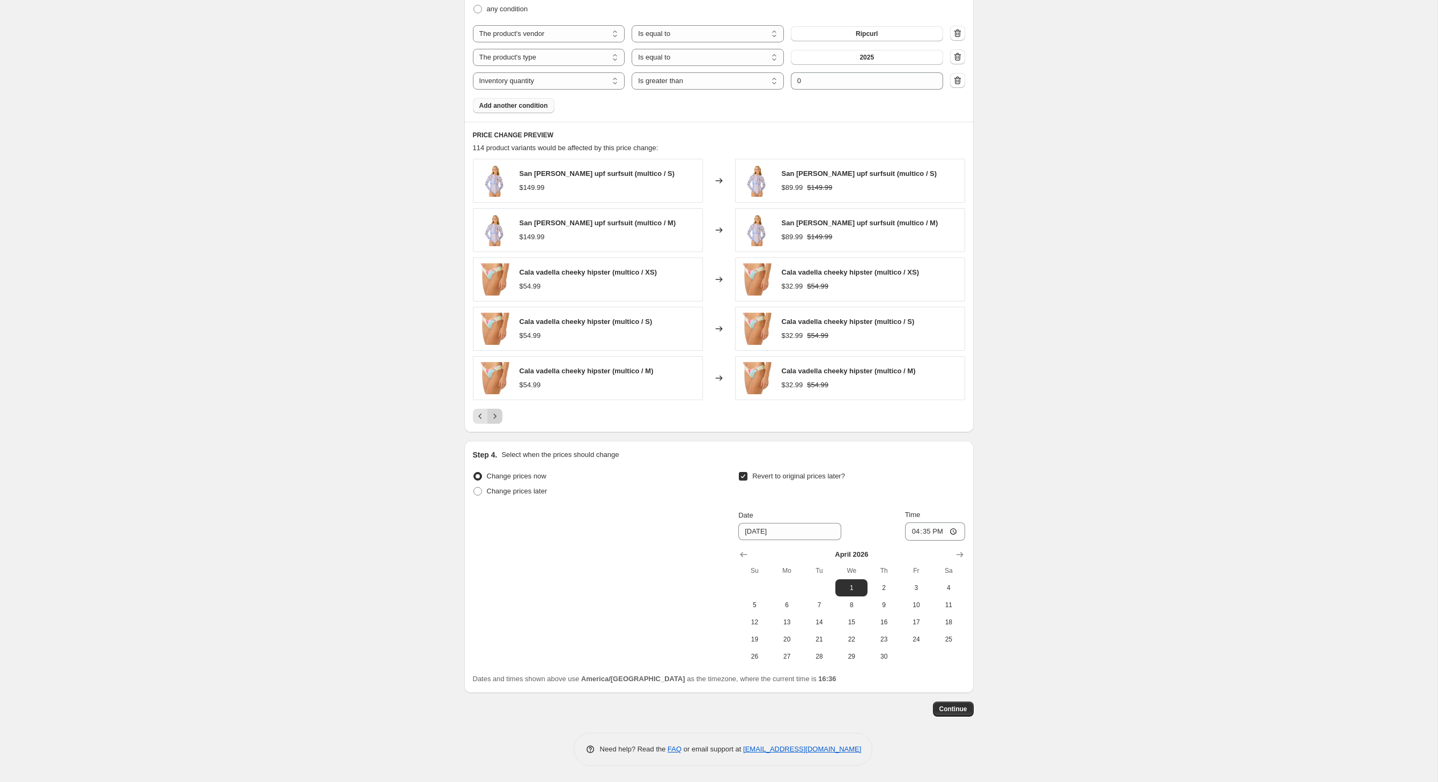
click at [490, 411] on icon "Next" at bounding box center [495, 416] width 11 height 11
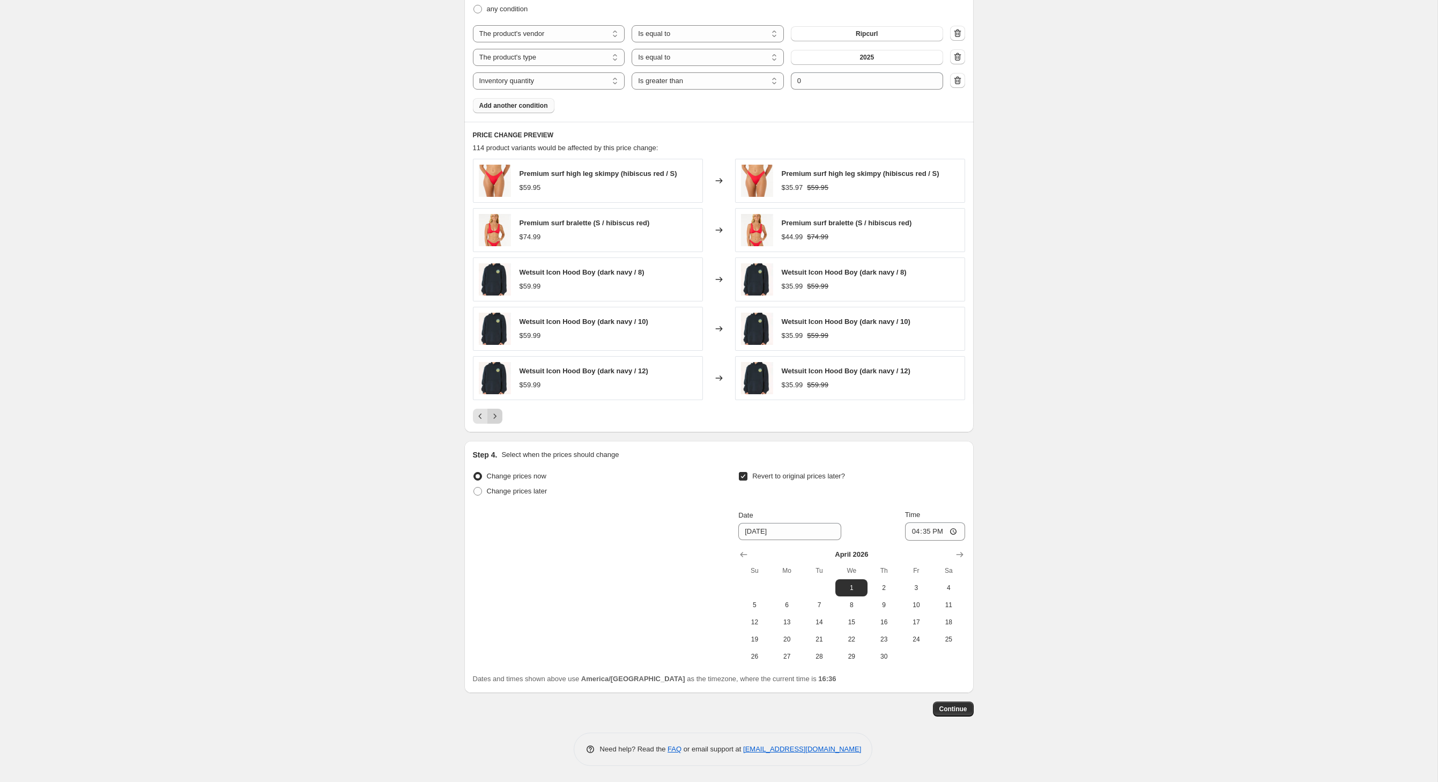
click at [490, 411] on icon "Next" at bounding box center [495, 416] width 11 height 11
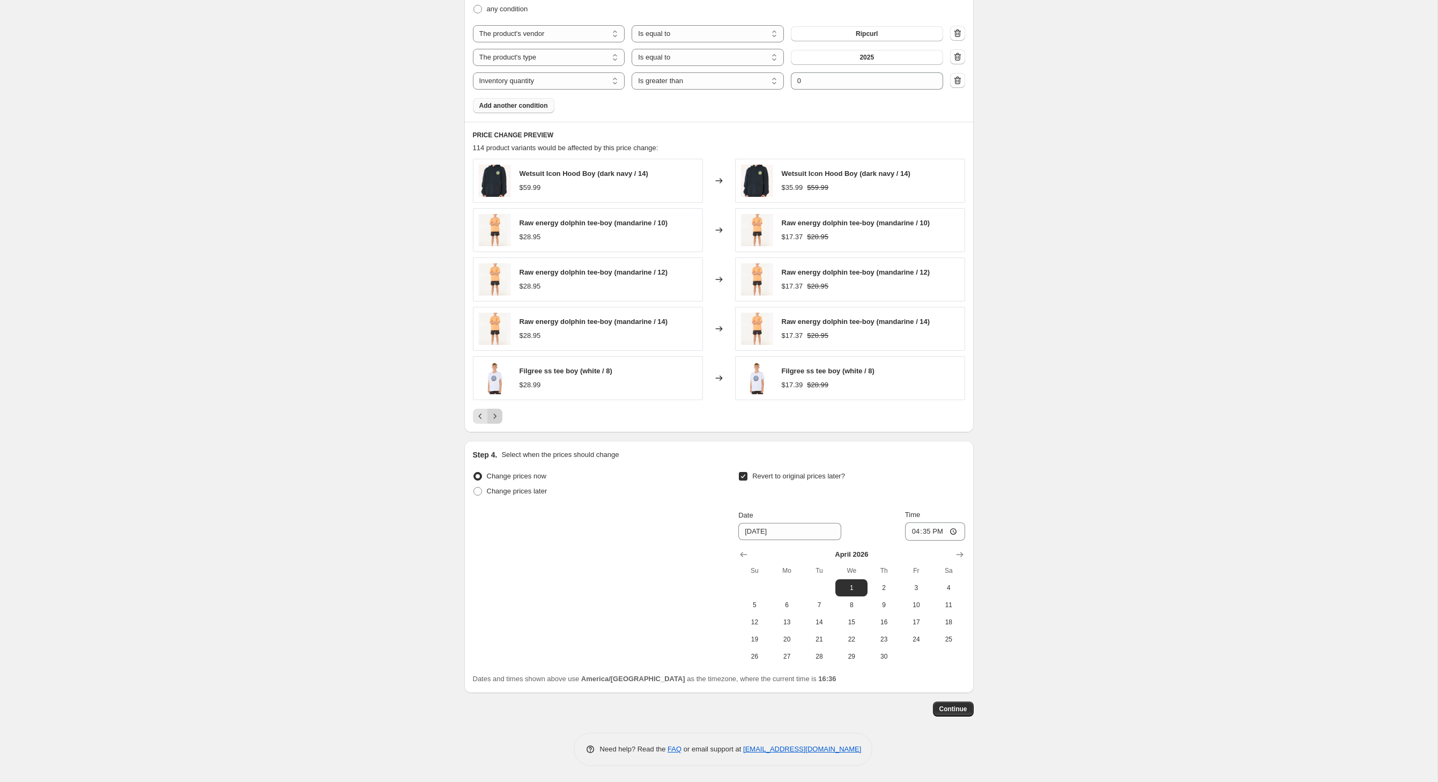
click at [473, 410] on div "Wetsuit Icon Hood Boy (dark navy / 14) $59.99 Changed to Wetsuit Icon Hood Boy …" at bounding box center [719, 291] width 492 height 265
click at [487, 419] on button "Next" at bounding box center [494, 416] width 15 height 15
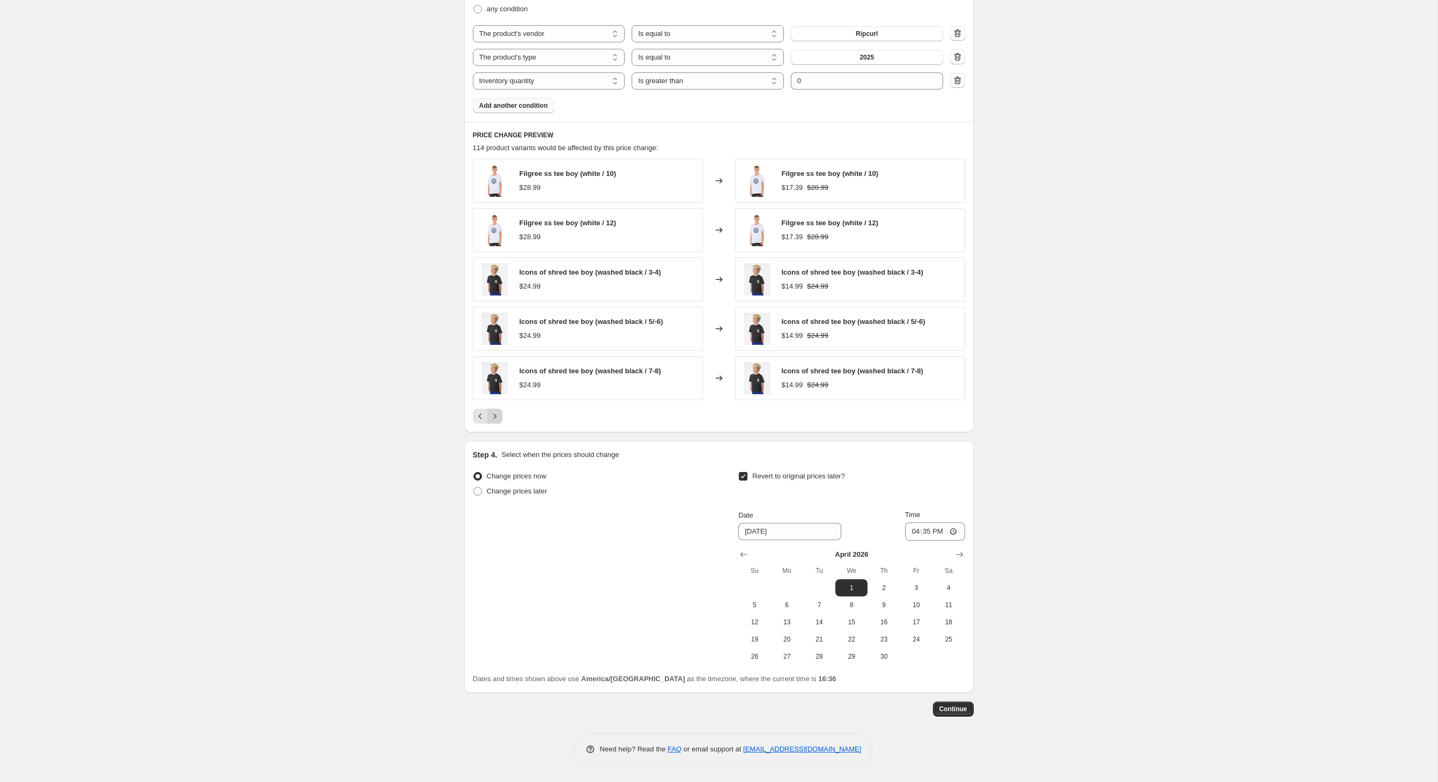
click at [490, 422] on icon "Next" at bounding box center [495, 416] width 11 height 11
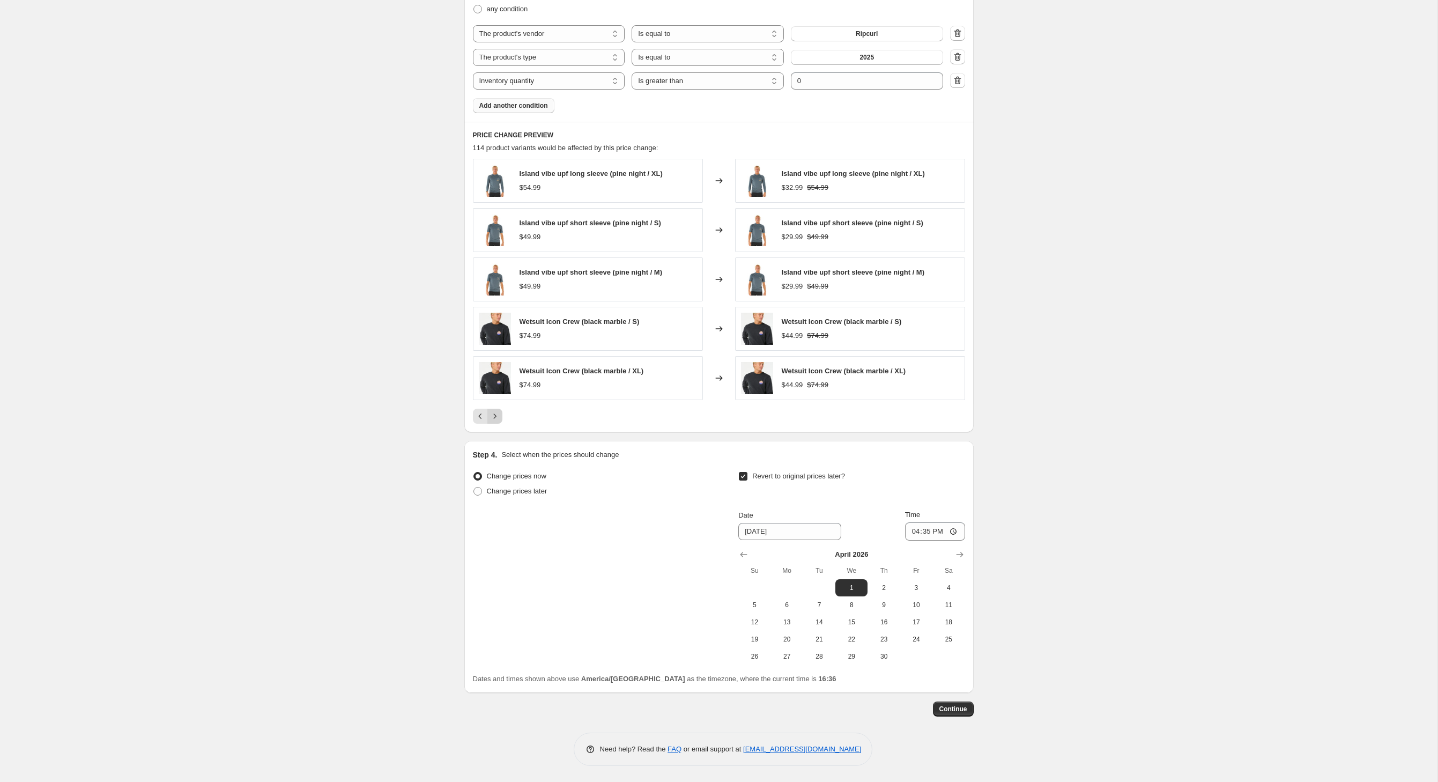
click at [490, 422] on icon "Next" at bounding box center [495, 416] width 11 height 11
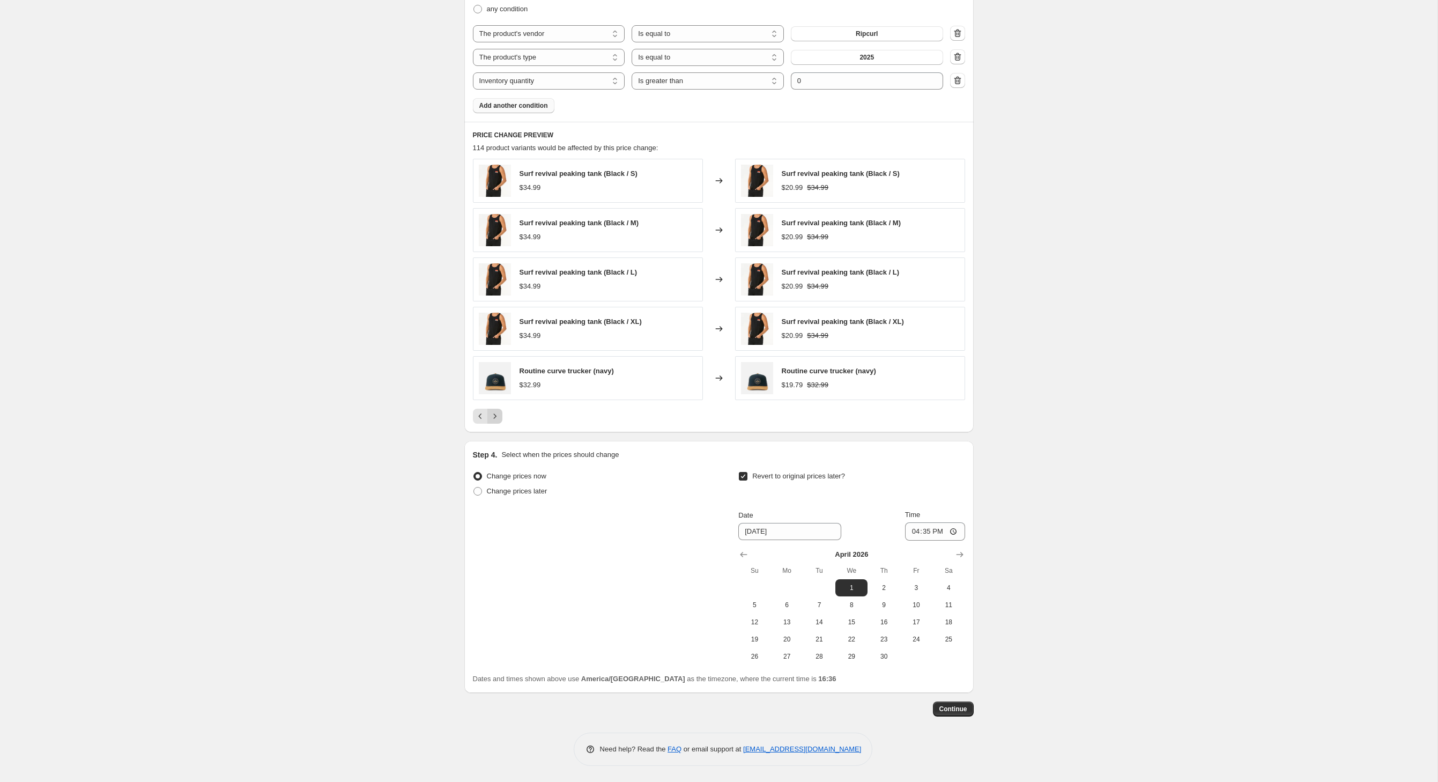
click at [490, 411] on icon "Next" at bounding box center [495, 416] width 11 height 11
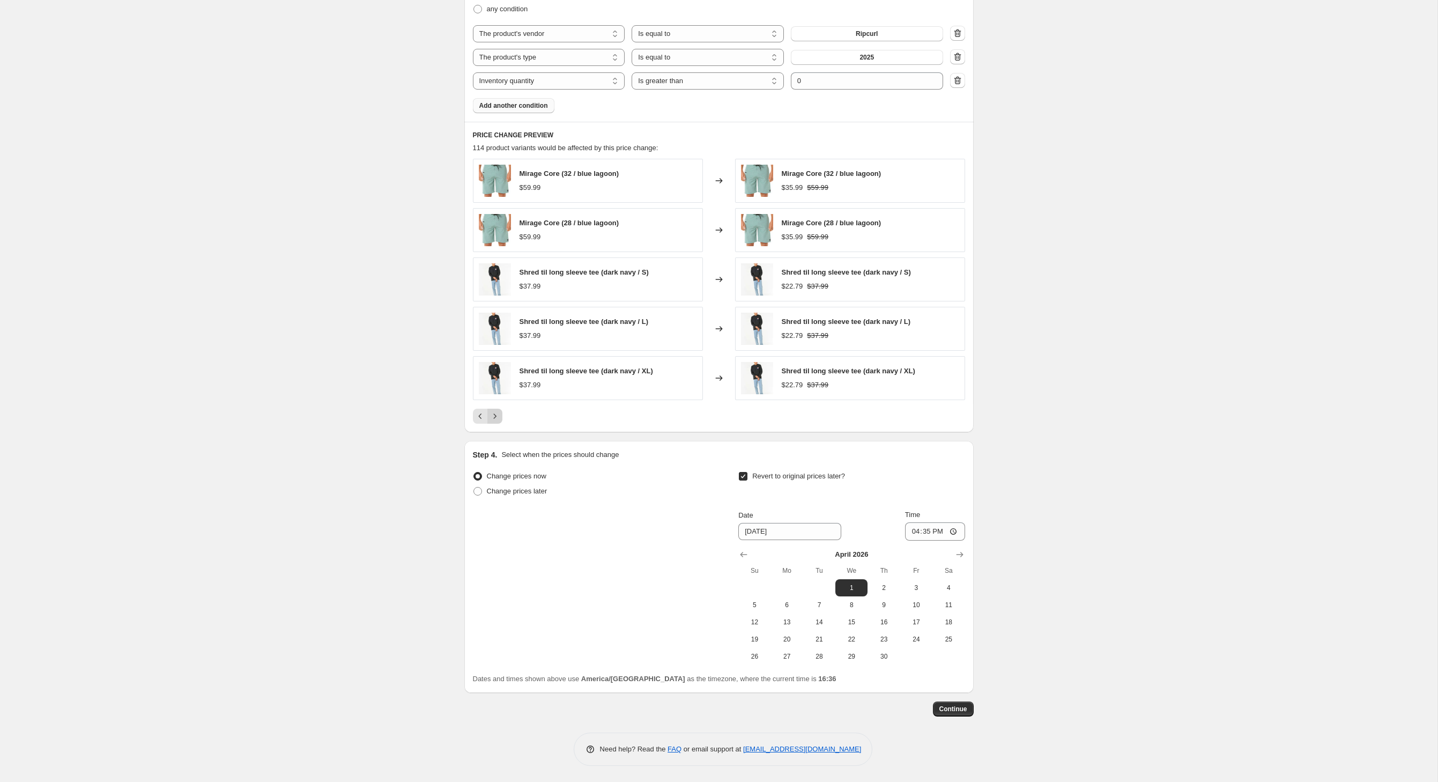
click at [493, 413] on icon "Next" at bounding box center [494, 415] width 3 height 5
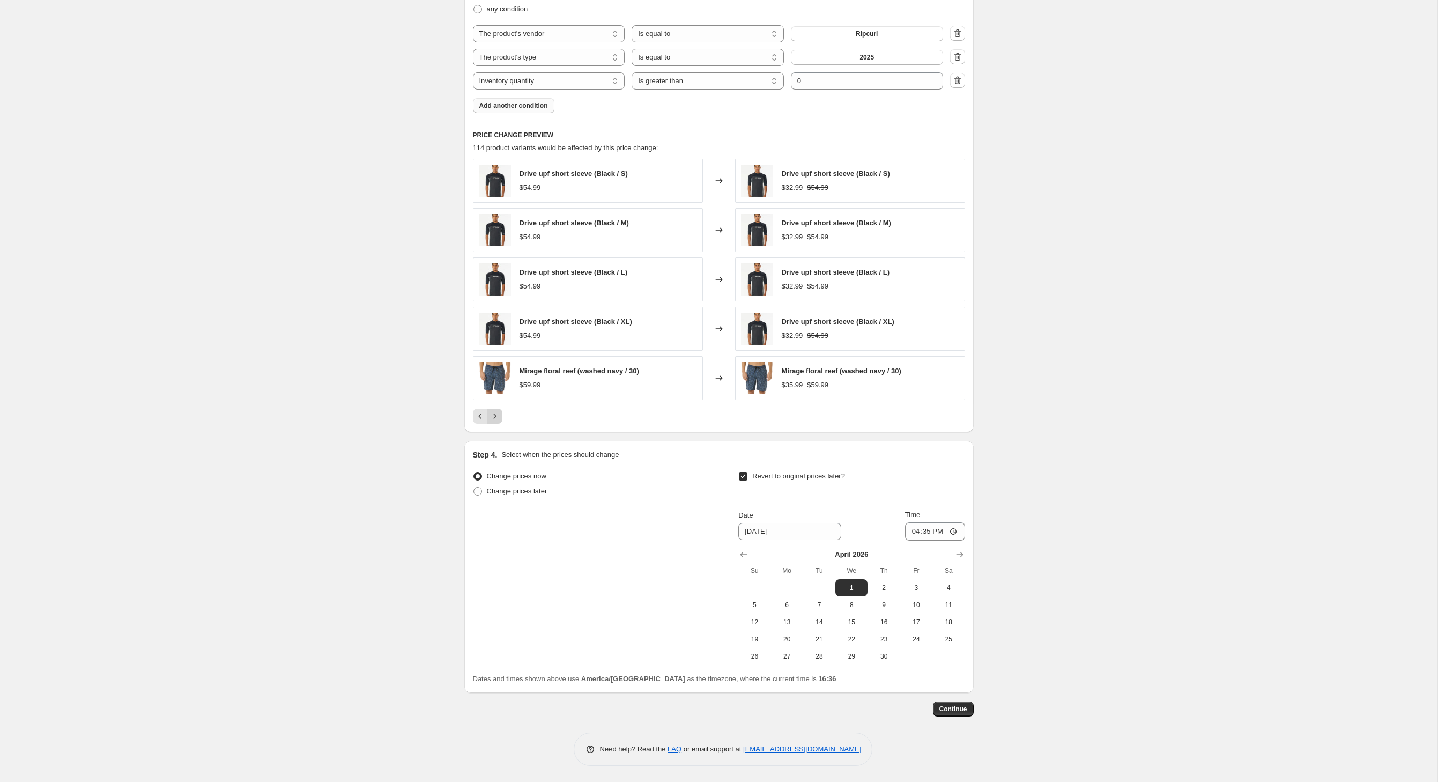
click at [493, 413] on icon "Next" at bounding box center [494, 415] width 3 height 5
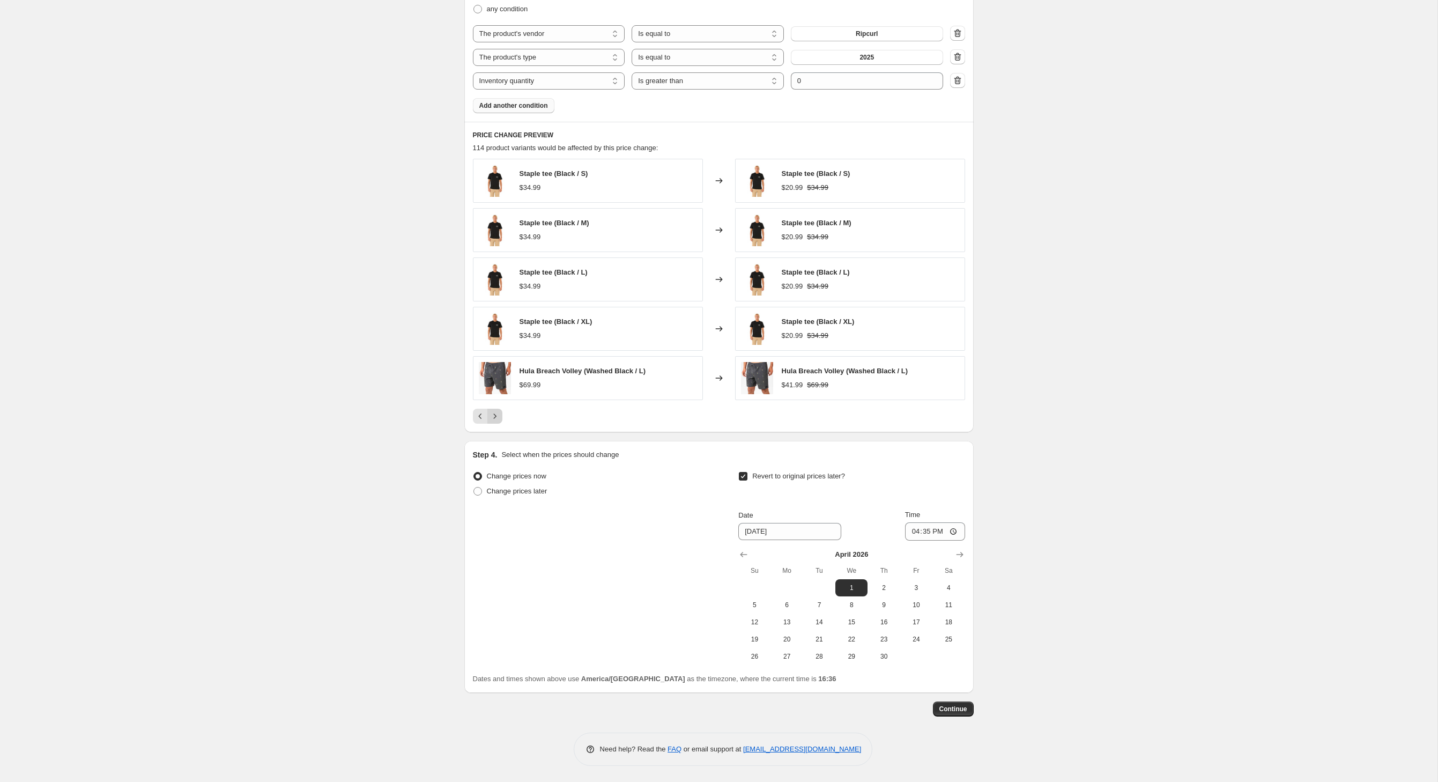
click at [493, 413] on icon "Next" at bounding box center [494, 415] width 3 height 5
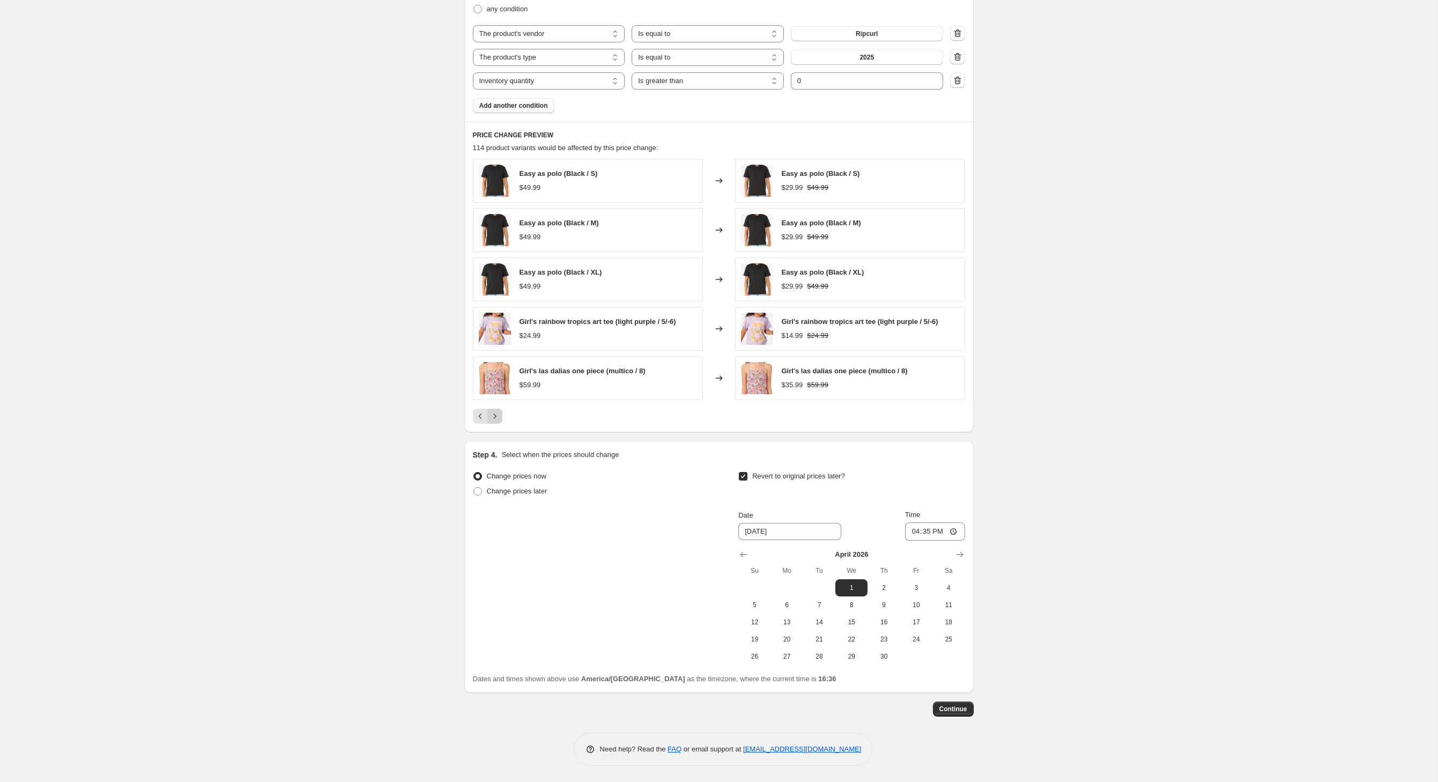
click at [487, 409] on button "Next" at bounding box center [494, 416] width 15 height 15
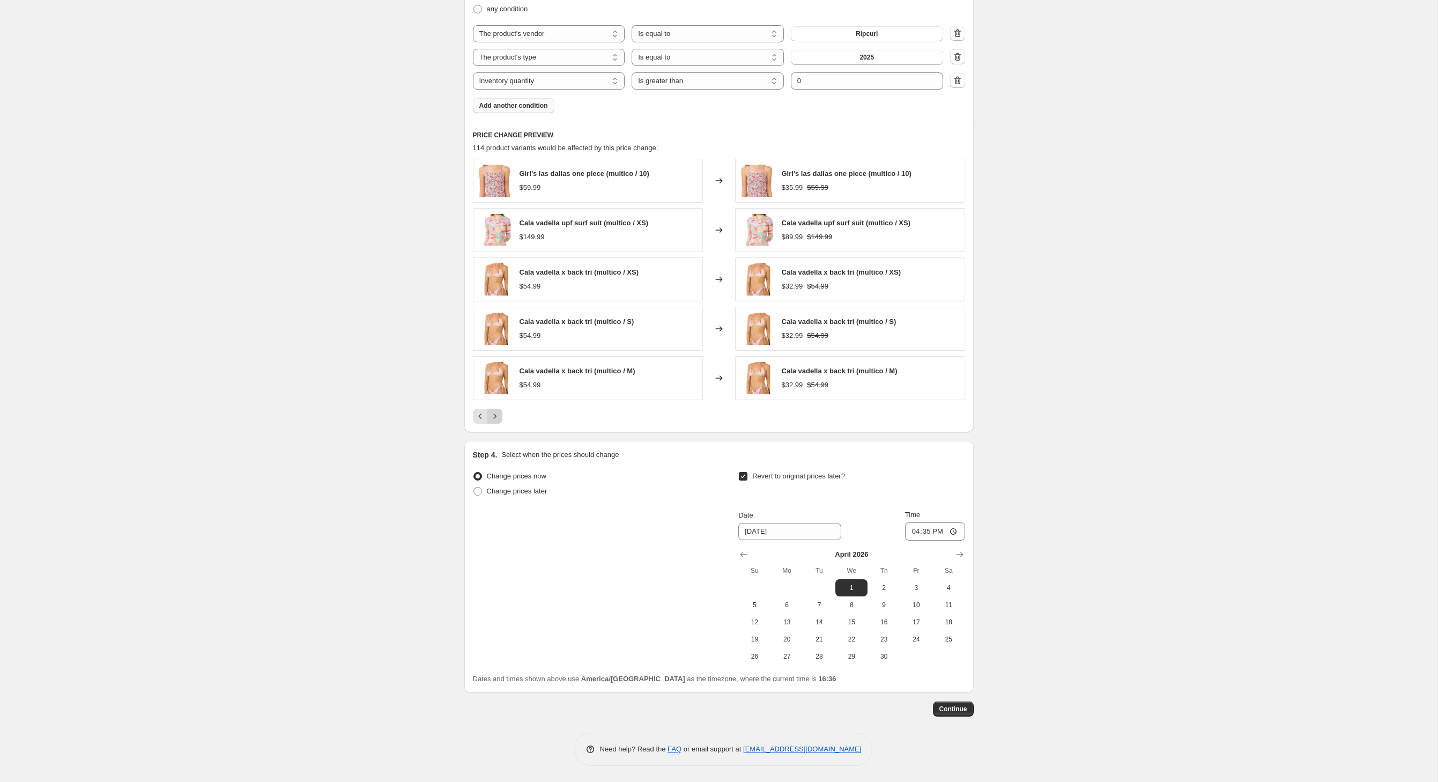
click at [493, 413] on icon "Next" at bounding box center [494, 415] width 3 height 5
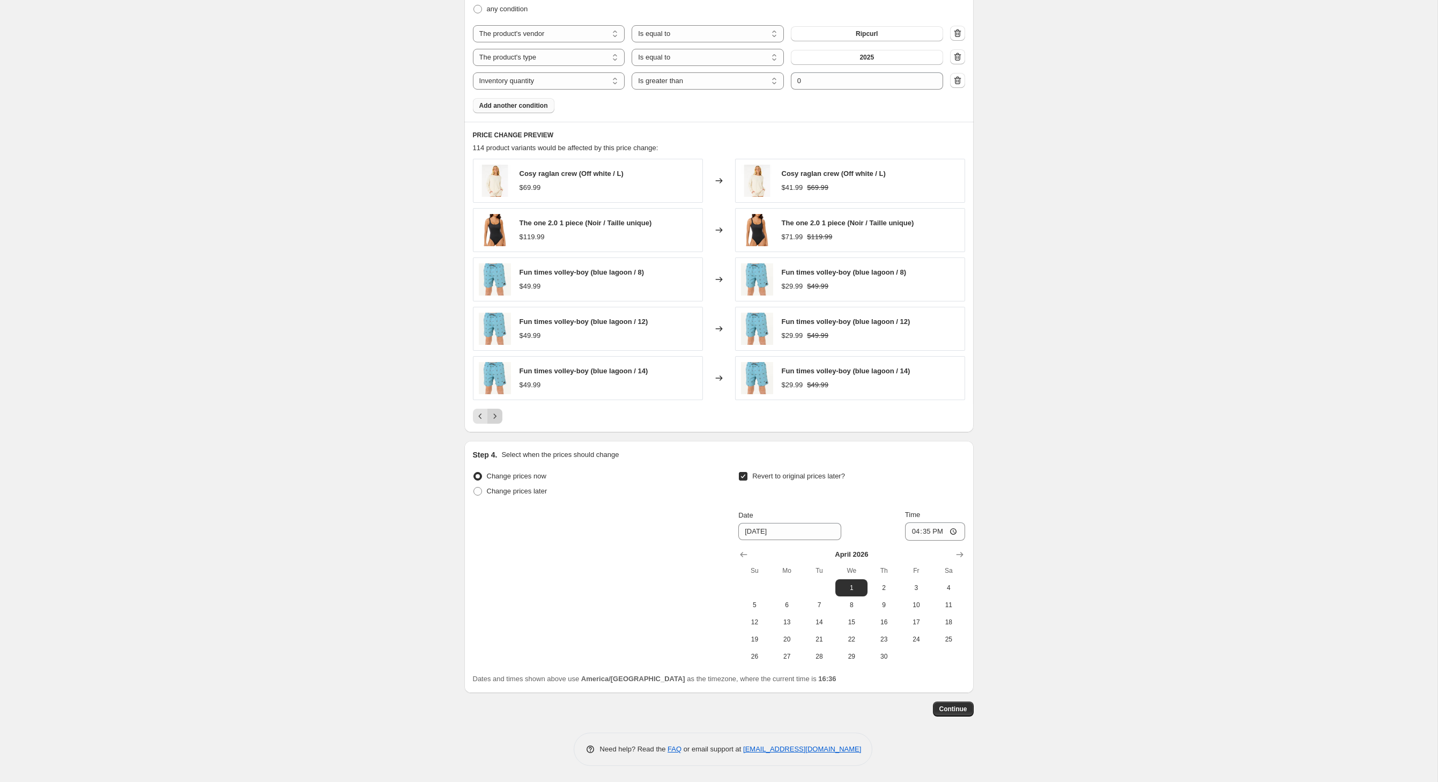
click at [493, 413] on icon "Next" at bounding box center [494, 415] width 3 height 5
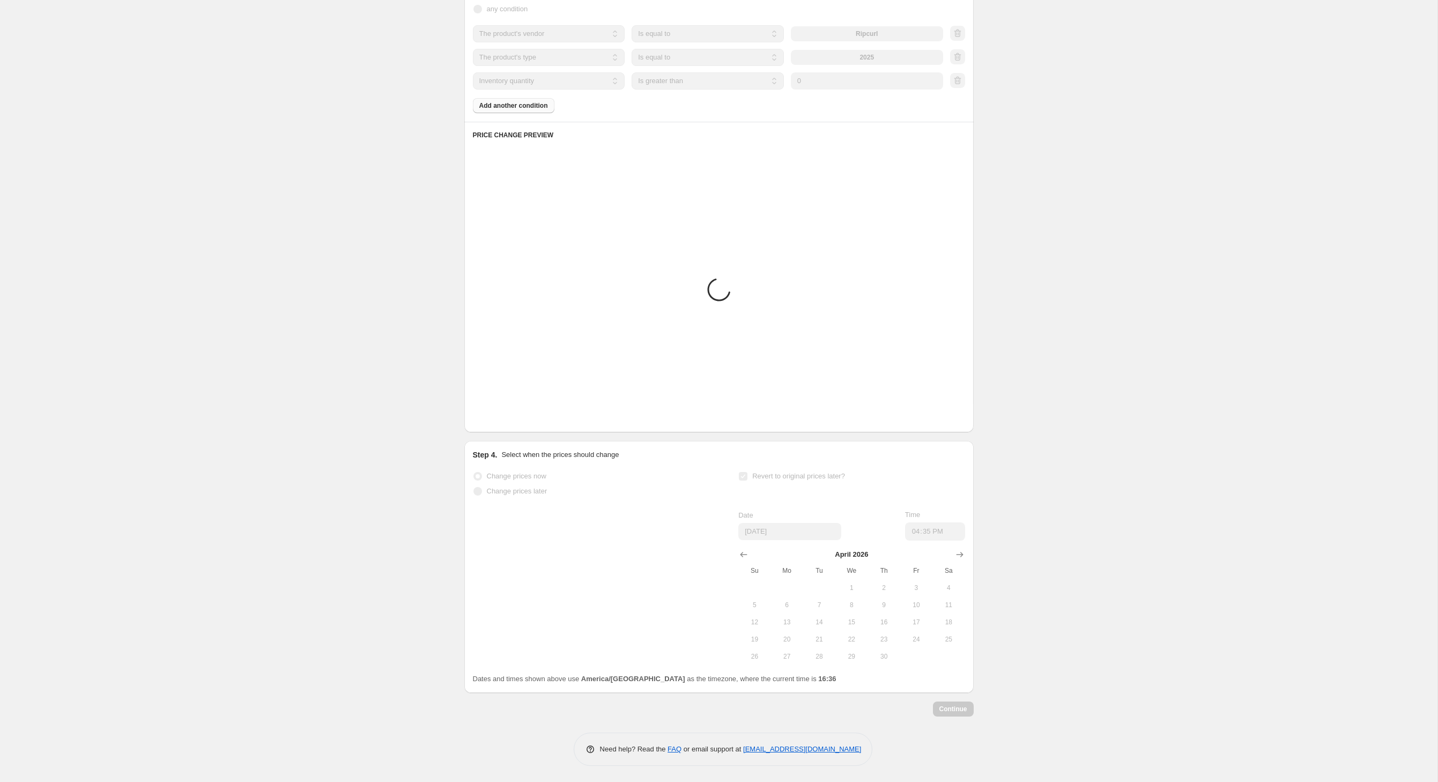
scroll to position [798, 0]
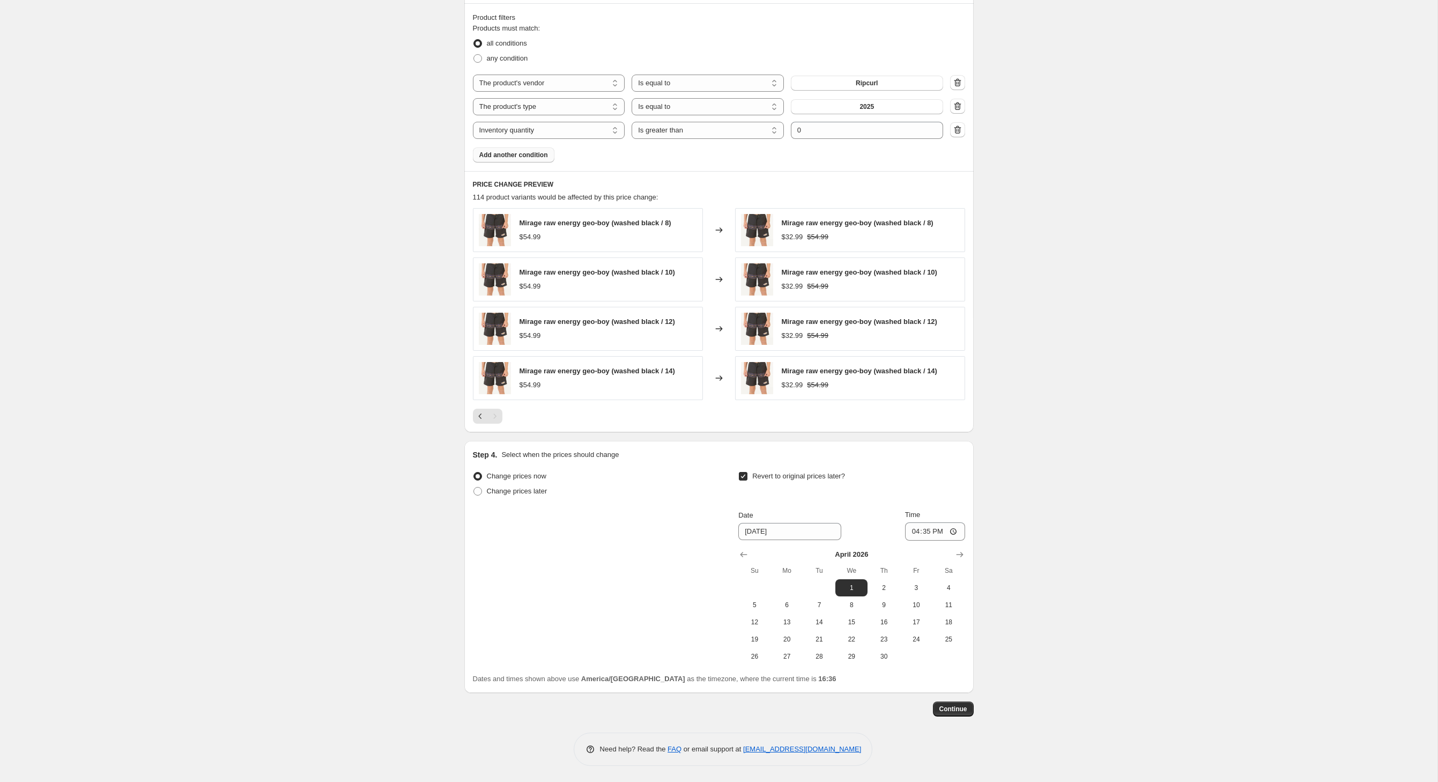
click at [467, 406] on div "Step 1. Optionally give your price [MEDICAL_DATA] a title (eg "March 30% off sa…" at bounding box center [715, 48] width 518 height 1336
click at [487, 409] on div "Pagination" at bounding box center [494, 416] width 15 height 15
click at [967, 705] on span "Continue" at bounding box center [954, 709] width 28 height 9
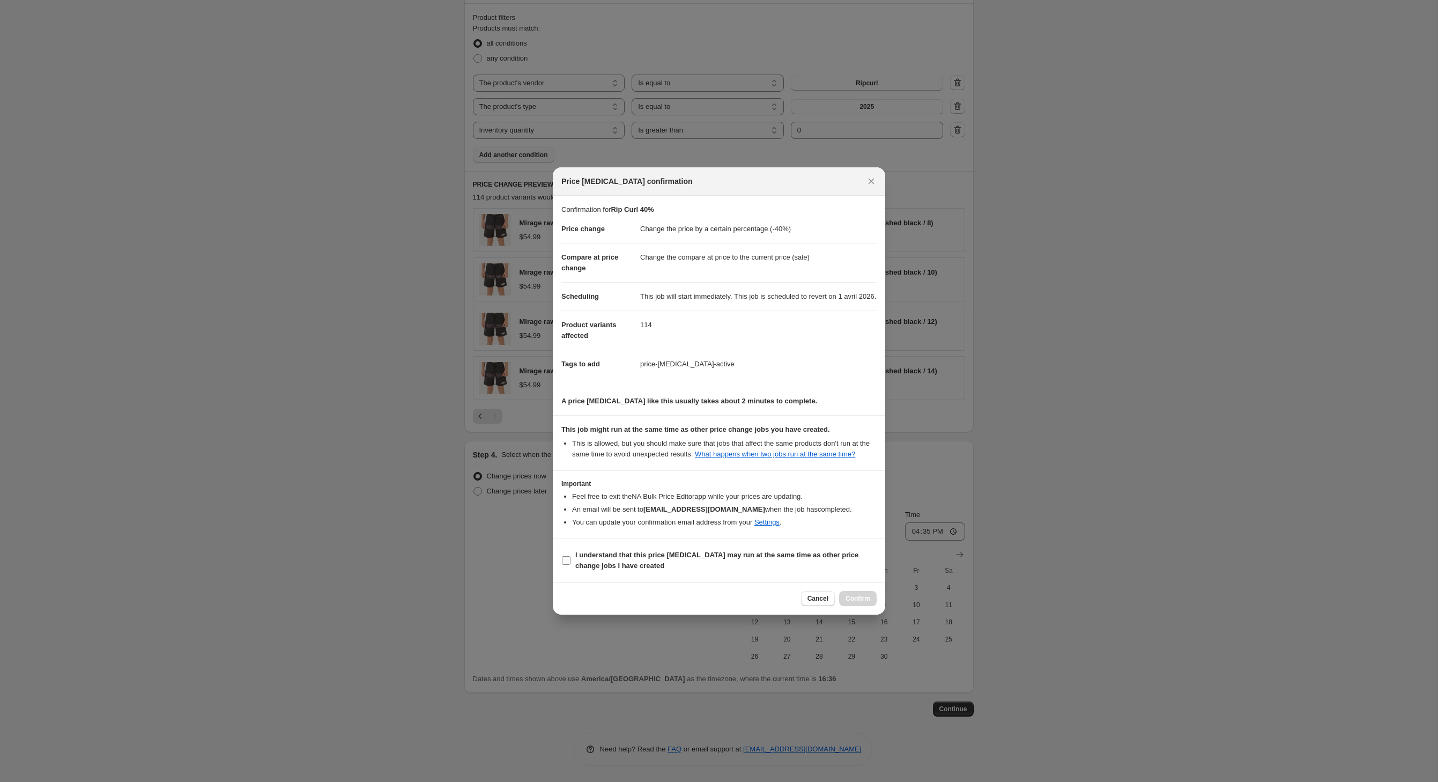
click at [608, 570] on b "I understand that this price [MEDICAL_DATA] may run at the same time as other p…" at bounding box center [716, 560] width 283 height 19
click at [571, 565] on input "I understand that this price [MEDICAL_DATA] may run at the same time as other p…" at bounding box center [566, 560] width 9 height 9
checkbox input "true"
click at [870, 603] on span "Confirm" at bounding box center [858, 598] width 25 height 9
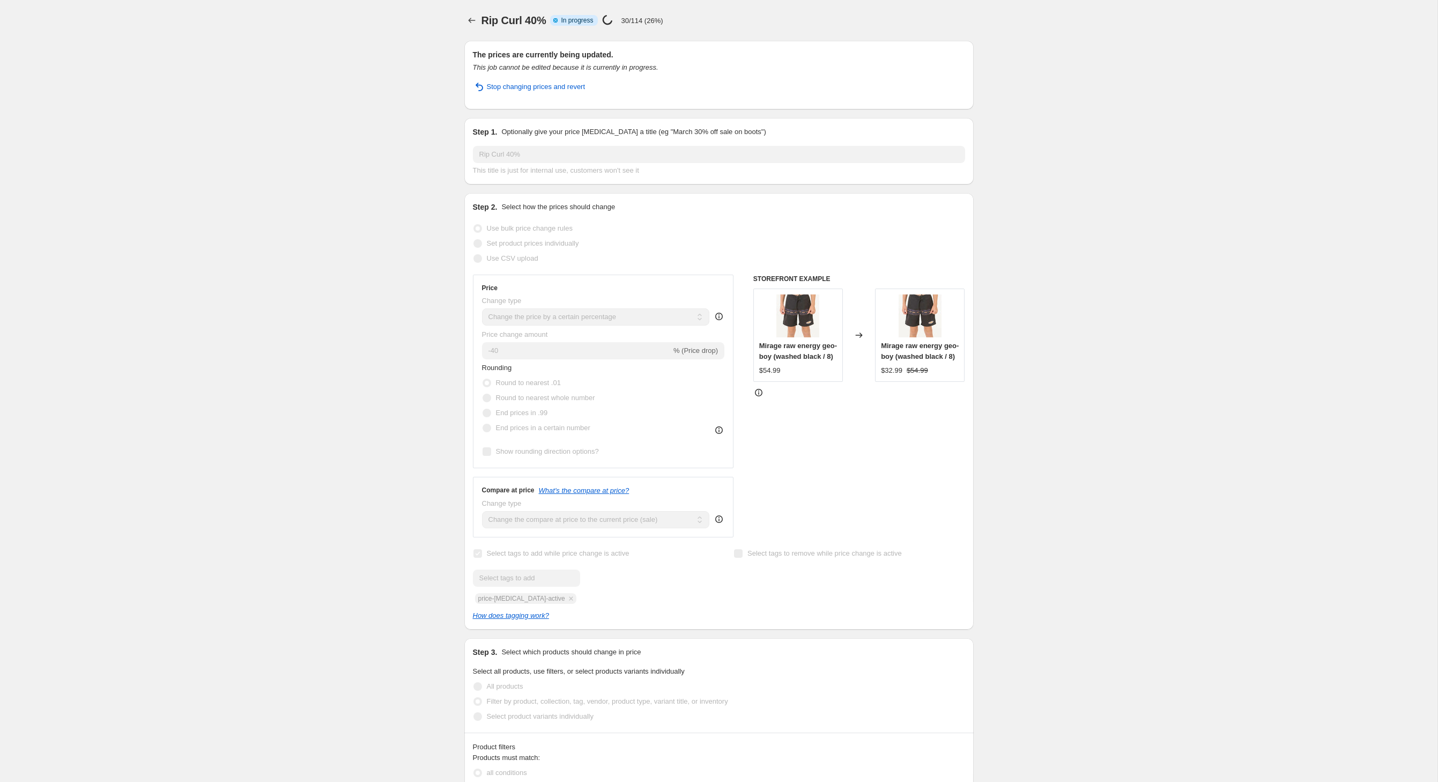
select select "percentage"
select select "vendor"
select select "product_type"
select select "inventory_quantity"
select select ">"
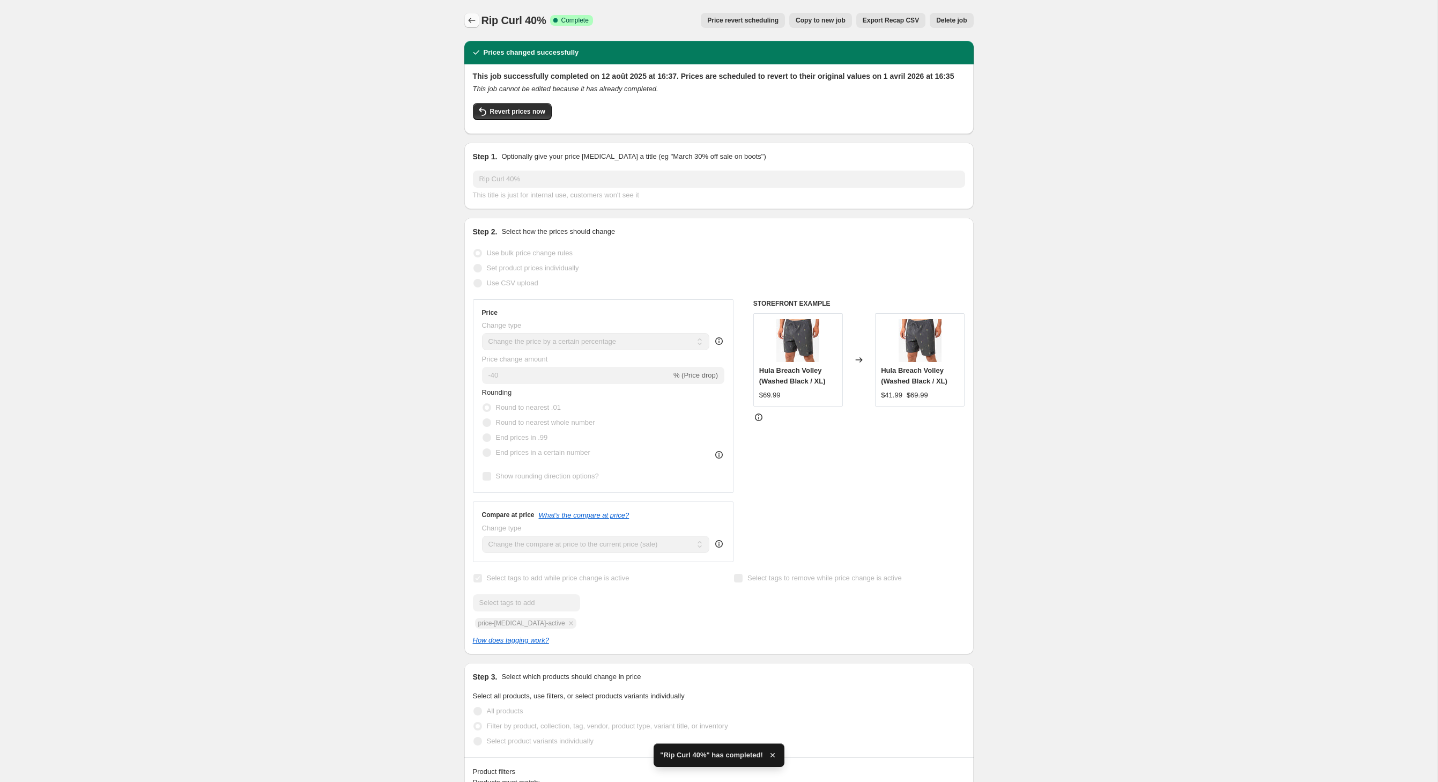
click at [467, 25] on icon "Price change jobs" at bounding box center [472, 20] width 11 height 11
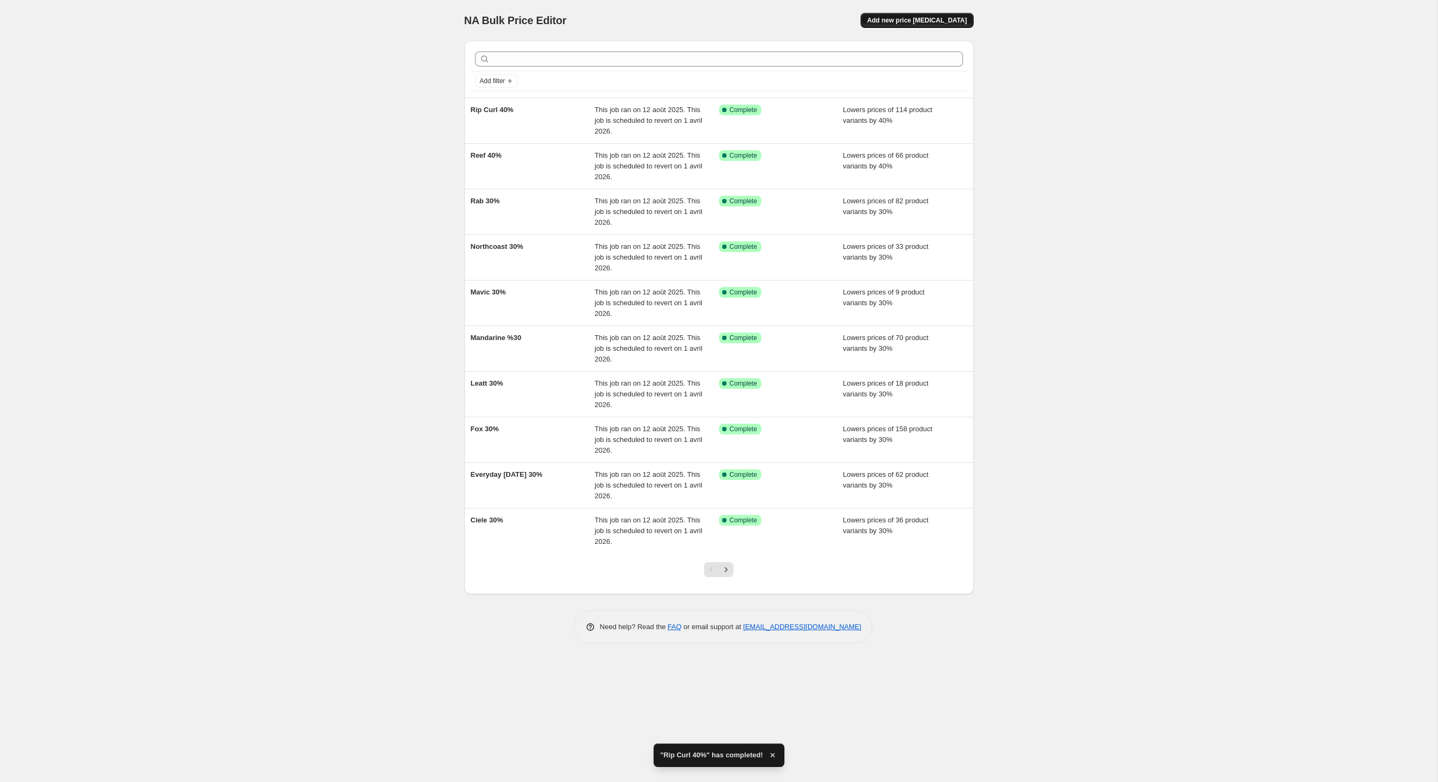
click at [960, 21] on span "Add new price [MEDICAL_DATA]" at bounding box center [917, 20] width 100 height 9
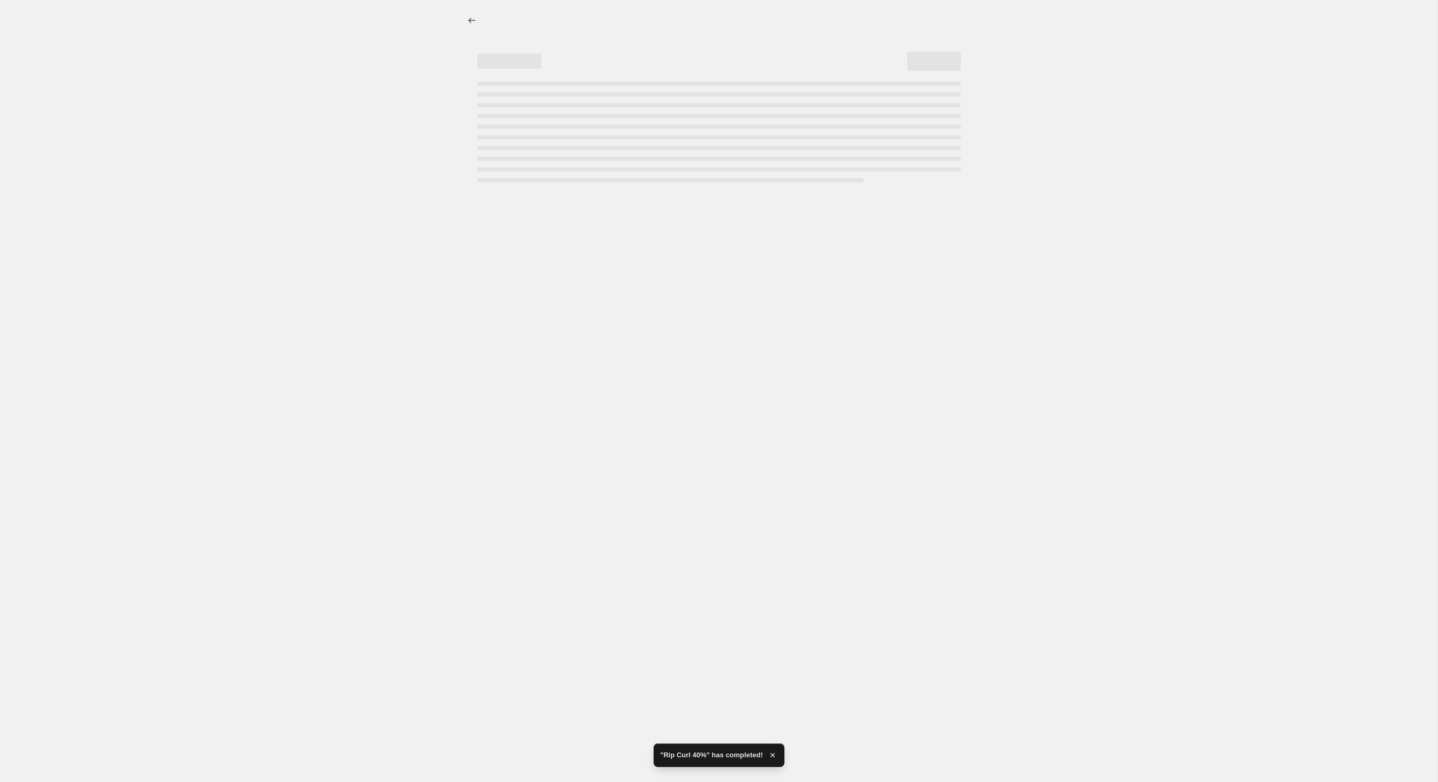
select select "percentage"
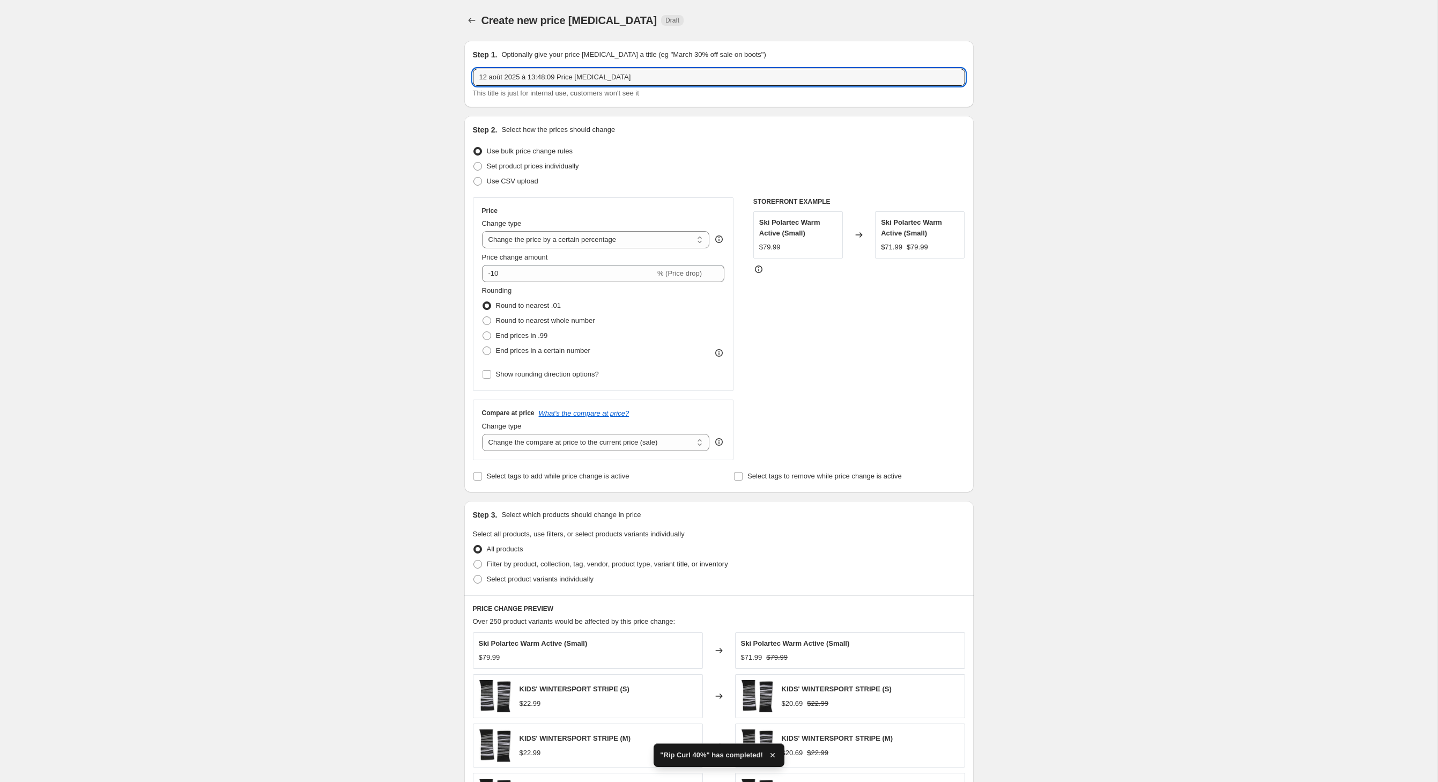
drag, startPoint x: 666, startPoint y: 83, endPoint x: 373, endPoint y: 80, distance: 292.8
click at [373, 80] on div "Create new price [MEDICAL_DATA]. This page is ready Create new price [MEDICAL_D…" at bounding box center [719, 532] width 1438 height 1065
type input "Salomon 30%"
click at [491, 282] on input "-10" at bounding box center [568, 273] width 173 height 17
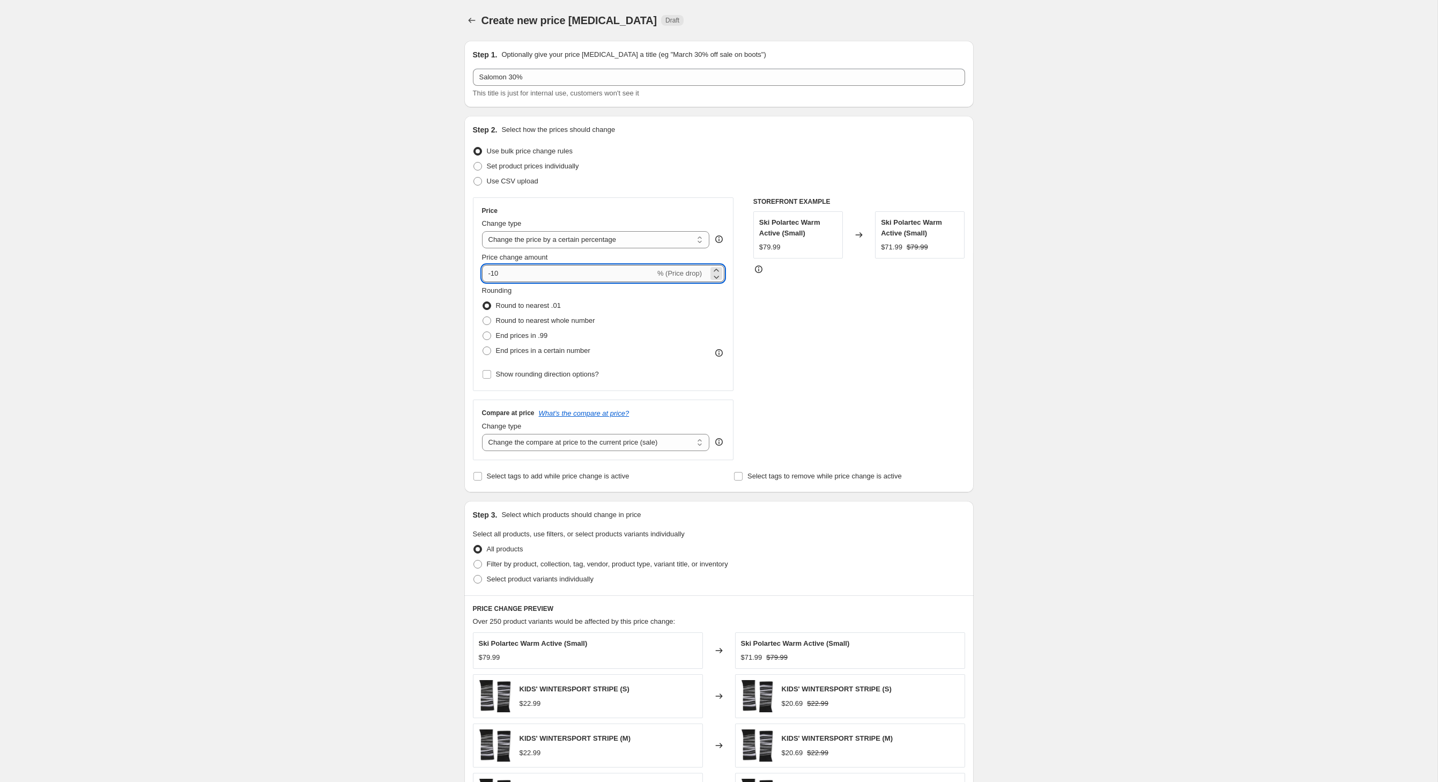
type input "-1"
type input "-30"
click at [284, 223] on div "Create new price [MEDICAL_DATA]. This page is ready Create new price [MEDICAL_D…" at bounding box center [719, 532] width 1438 height 1065
click at [474, 481] on input "Select tags to add while price change is active" at bounding box center [478, 476] width 9 height 9
checkbox input "true"
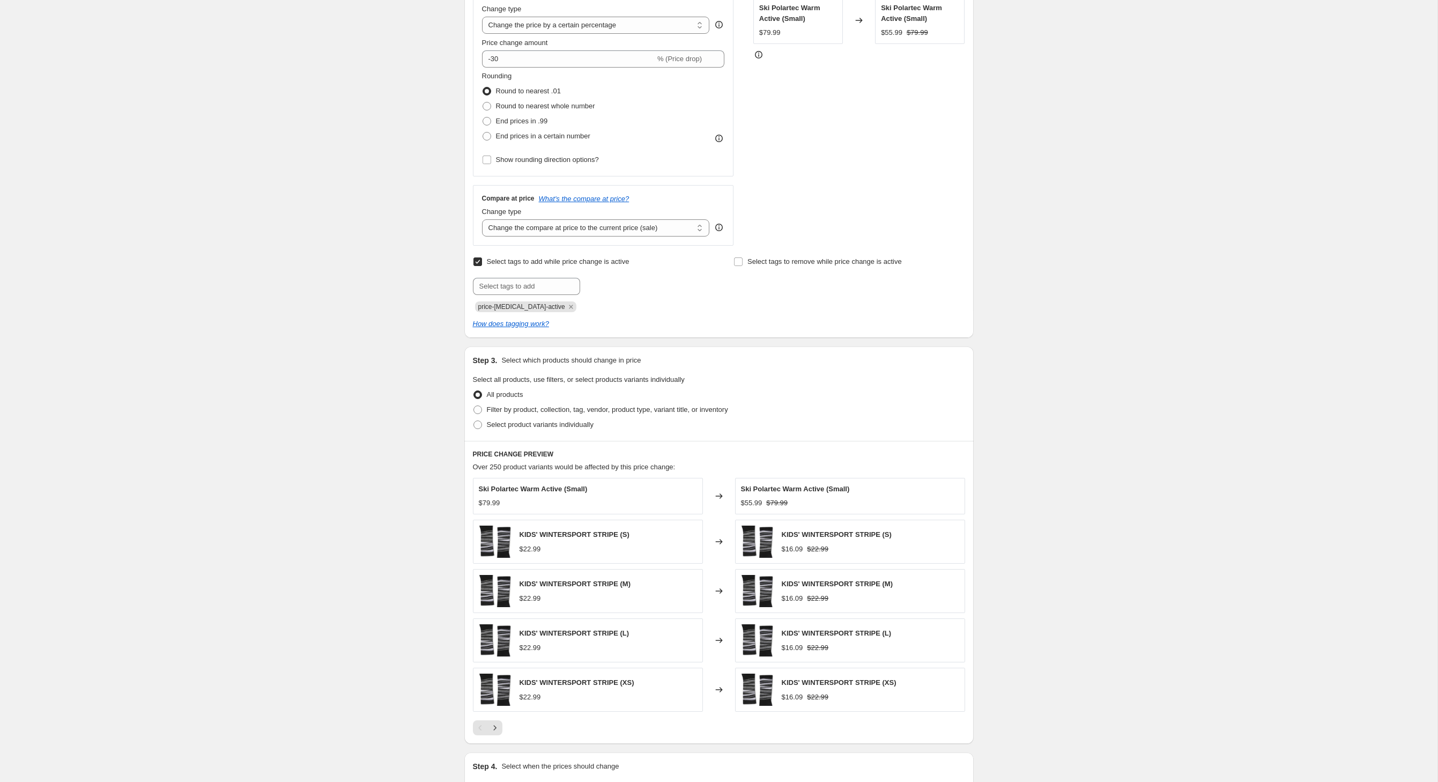
scroll to position [231, 0]
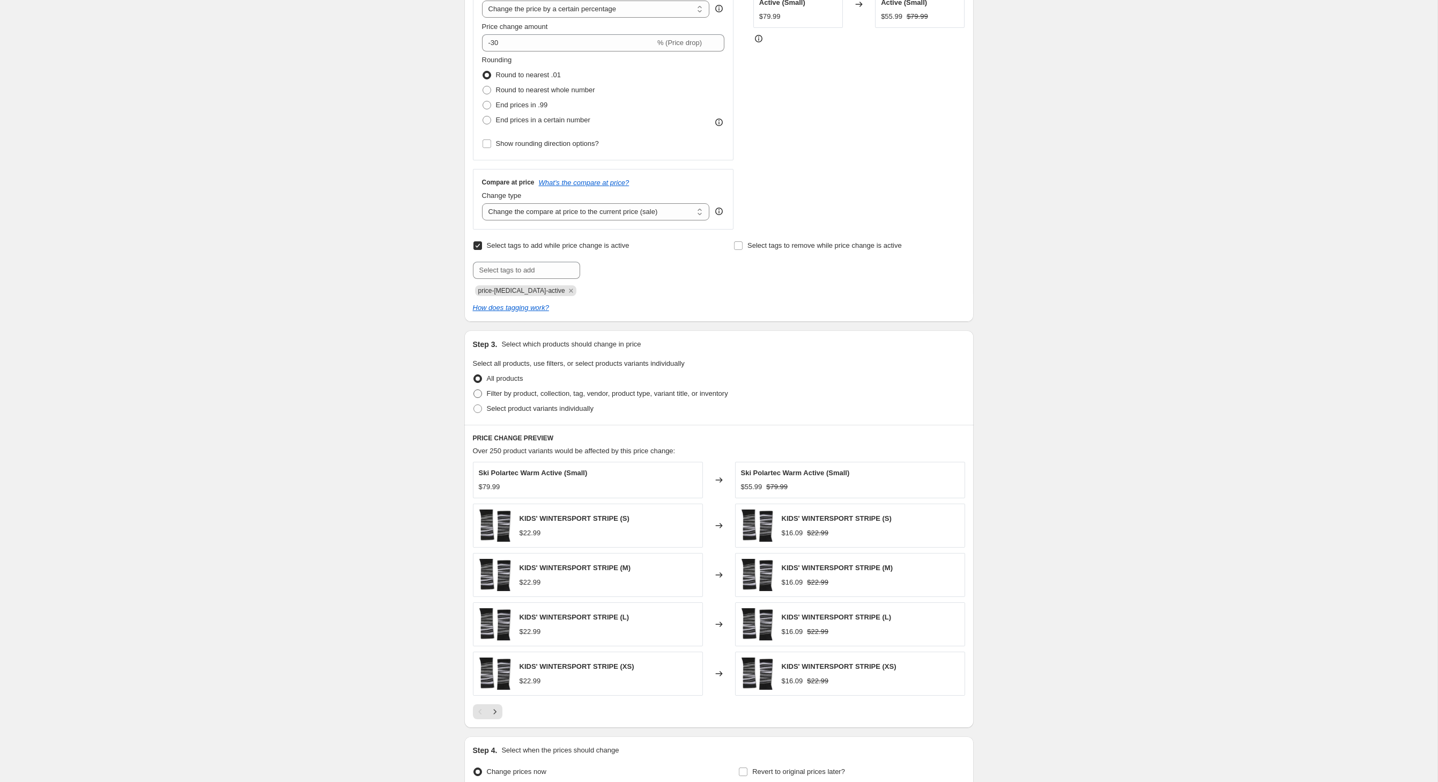
click at [474, 398] on span at bounding box center [478, 393] width 9 height 9
click at [474, 390] on input "Filter by product, collection, tag, vendor, product type, variant title, or inv…" at bounding box center [474, 389] width 1 height 1
radio input "true"
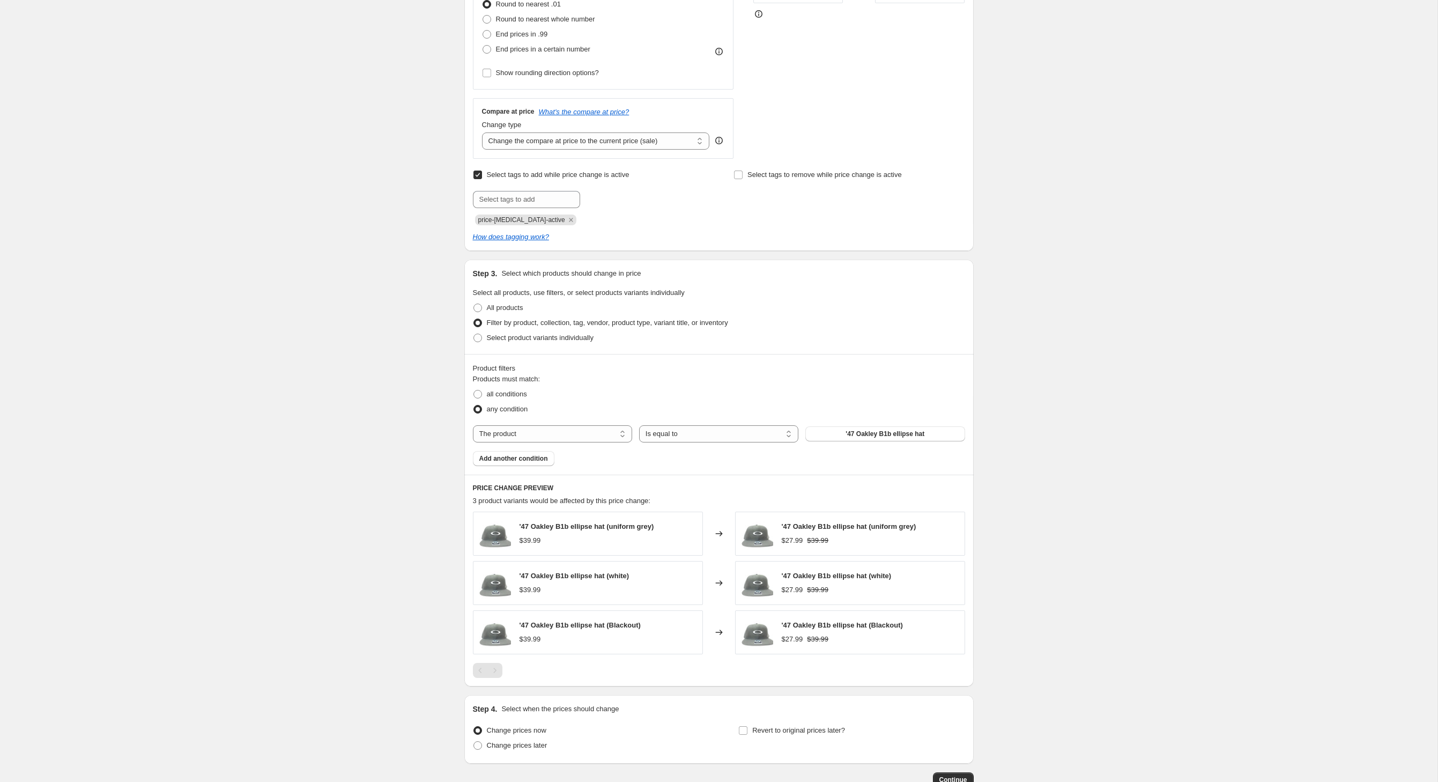
scroll to position [352, 0]
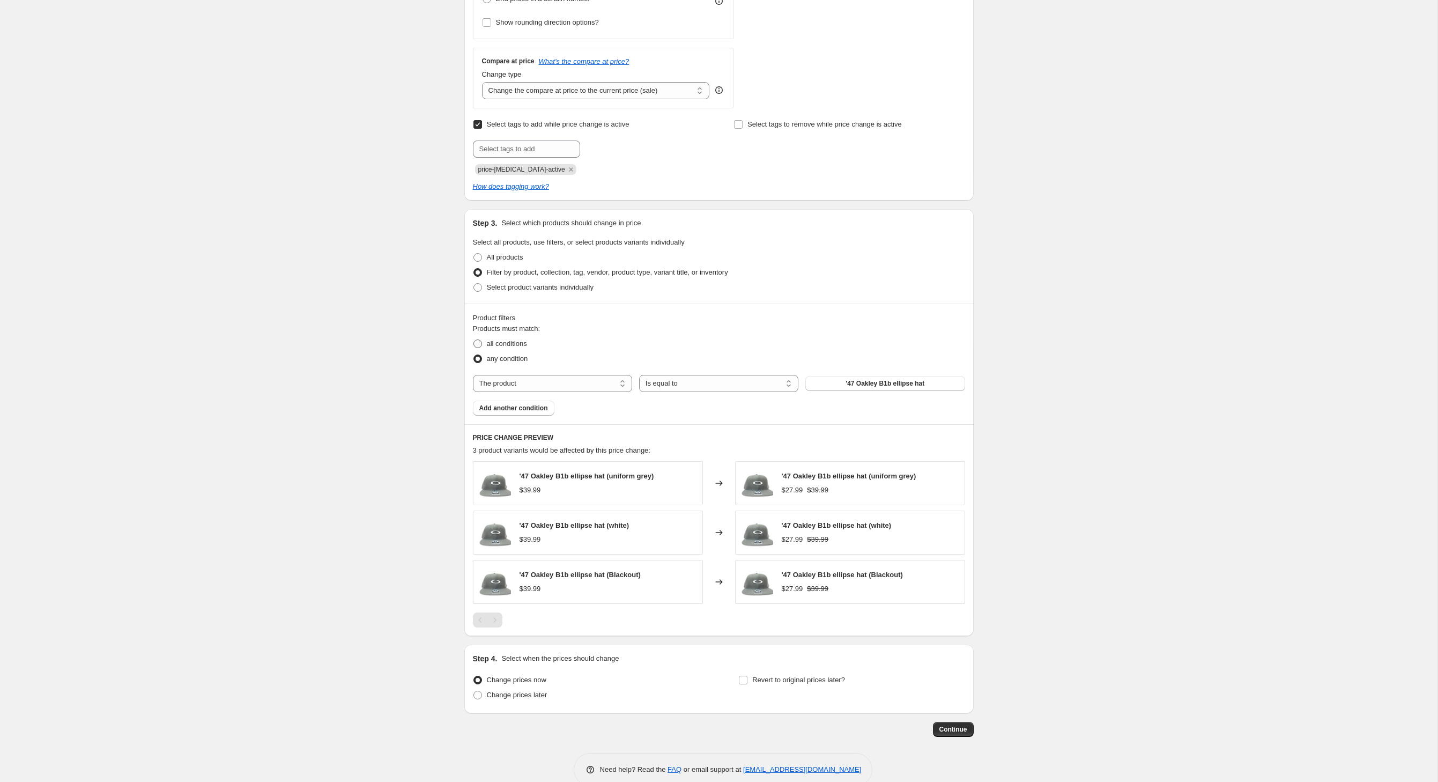
click at [474, 348] on span at bounding box center [478, 343] width 9 height 9
click at [474, 340] on input "all conditions" at bounding box center [474, 339] width 1 height 1
radio input "true"
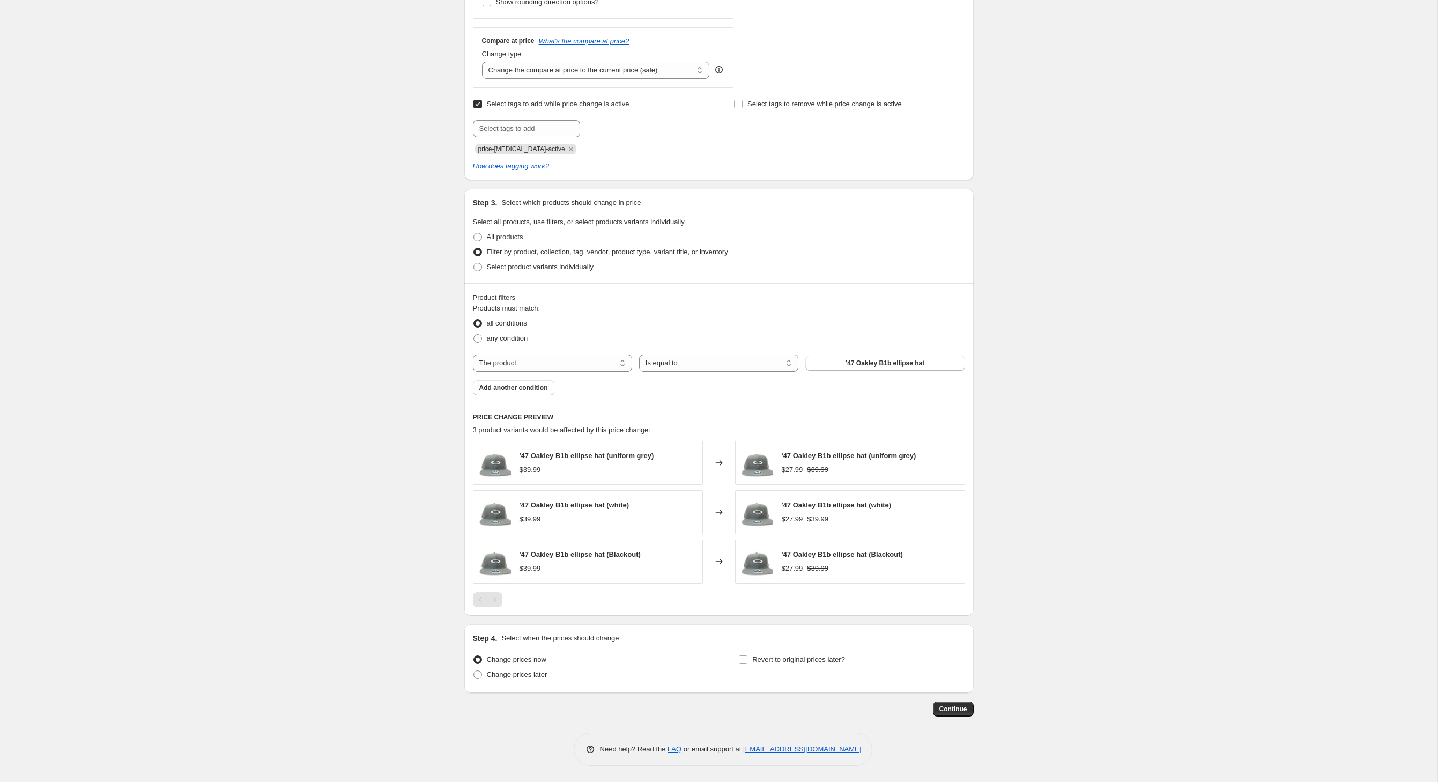
scroll to position [465, 0]
click at [519, 383] on span "Add another condition" at bounding box center [513, 387] width 69 height 9
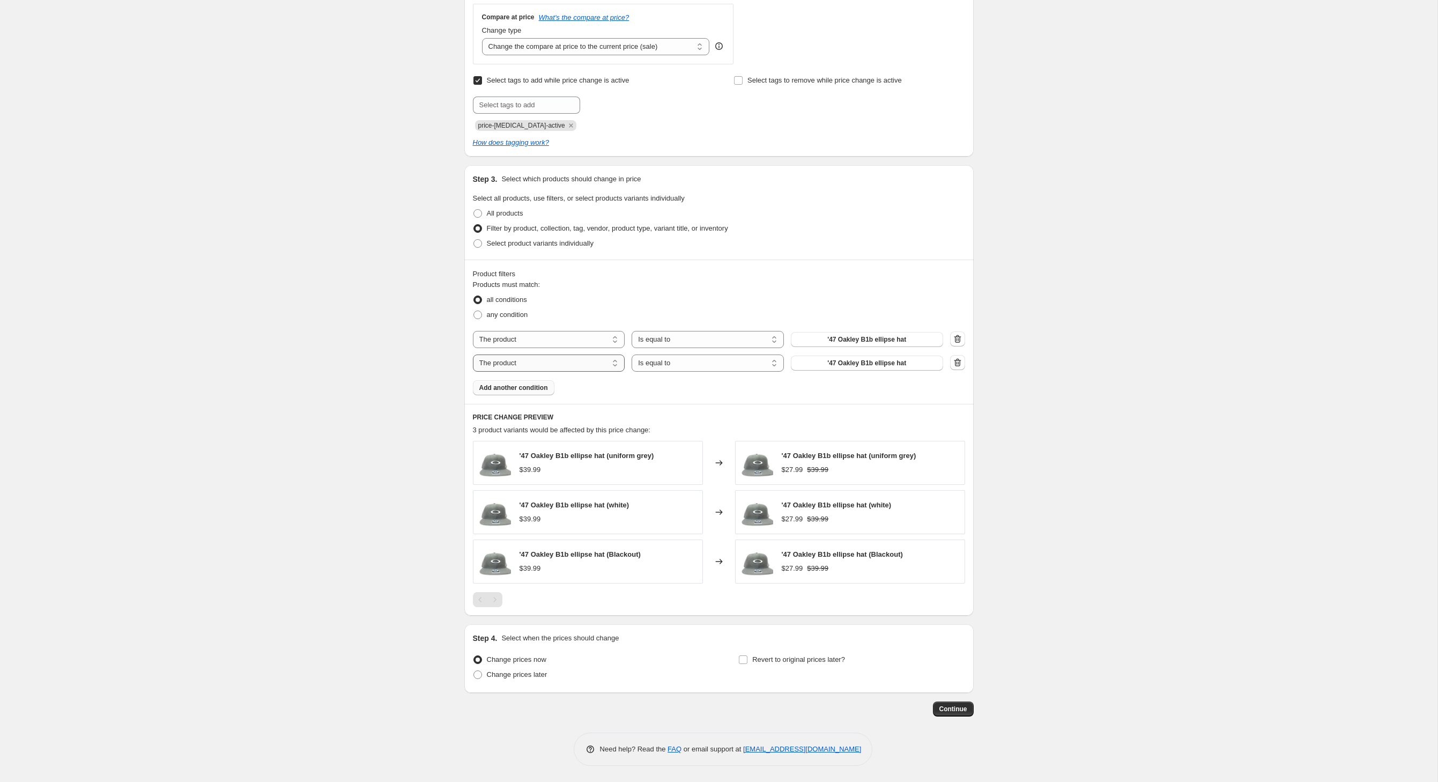
select select "product_type"
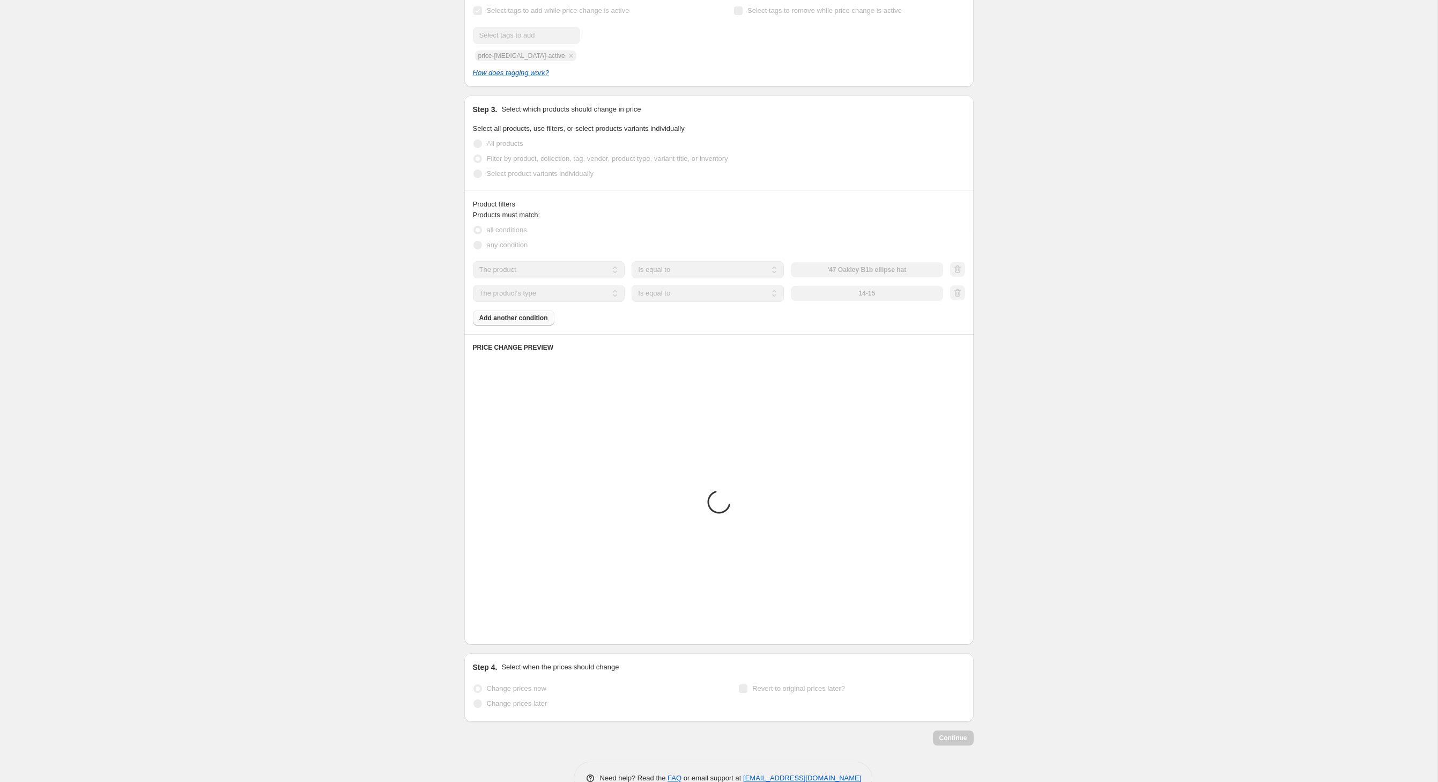
scroll to position [326, 0]
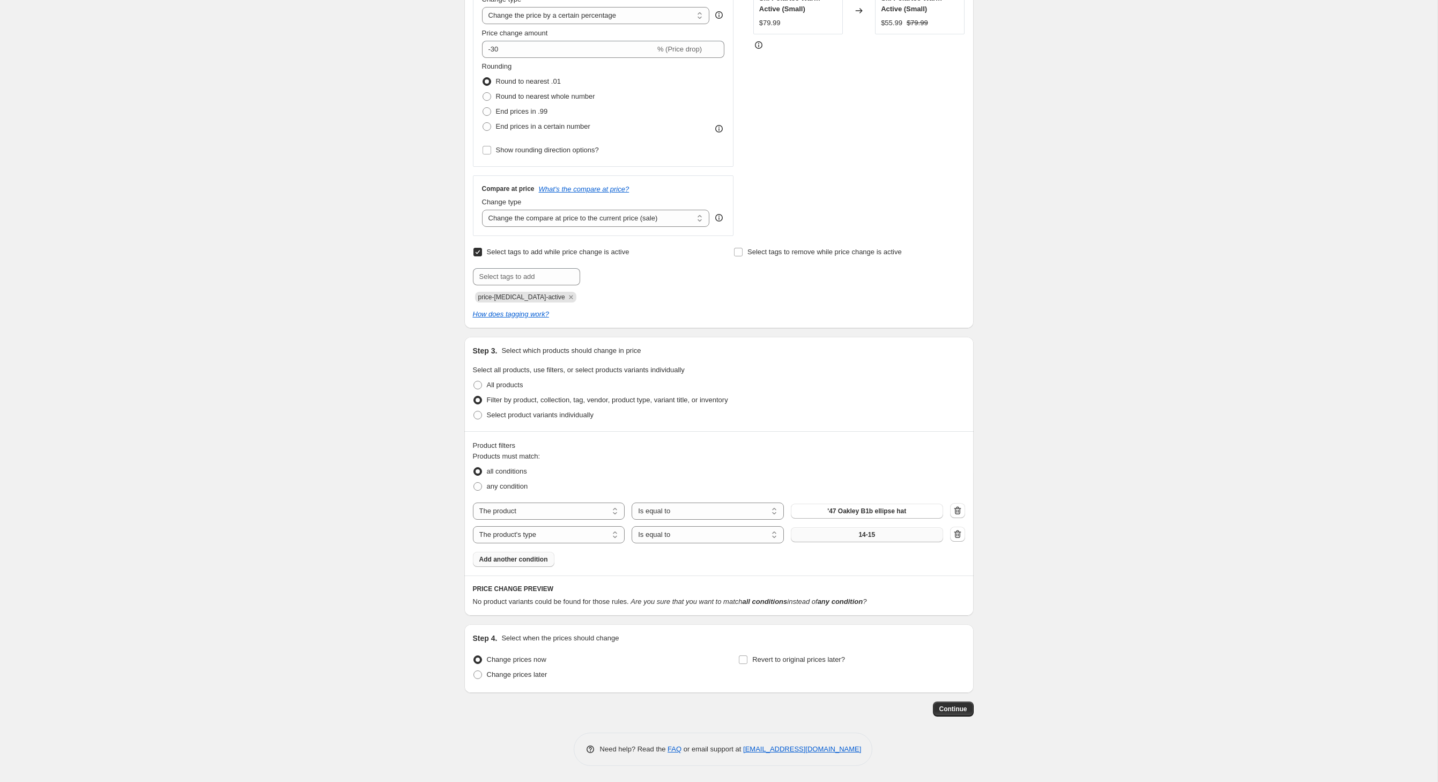
click at [863, 527] on button "14-15" at bounding box center [867, 534] width 152 height 15
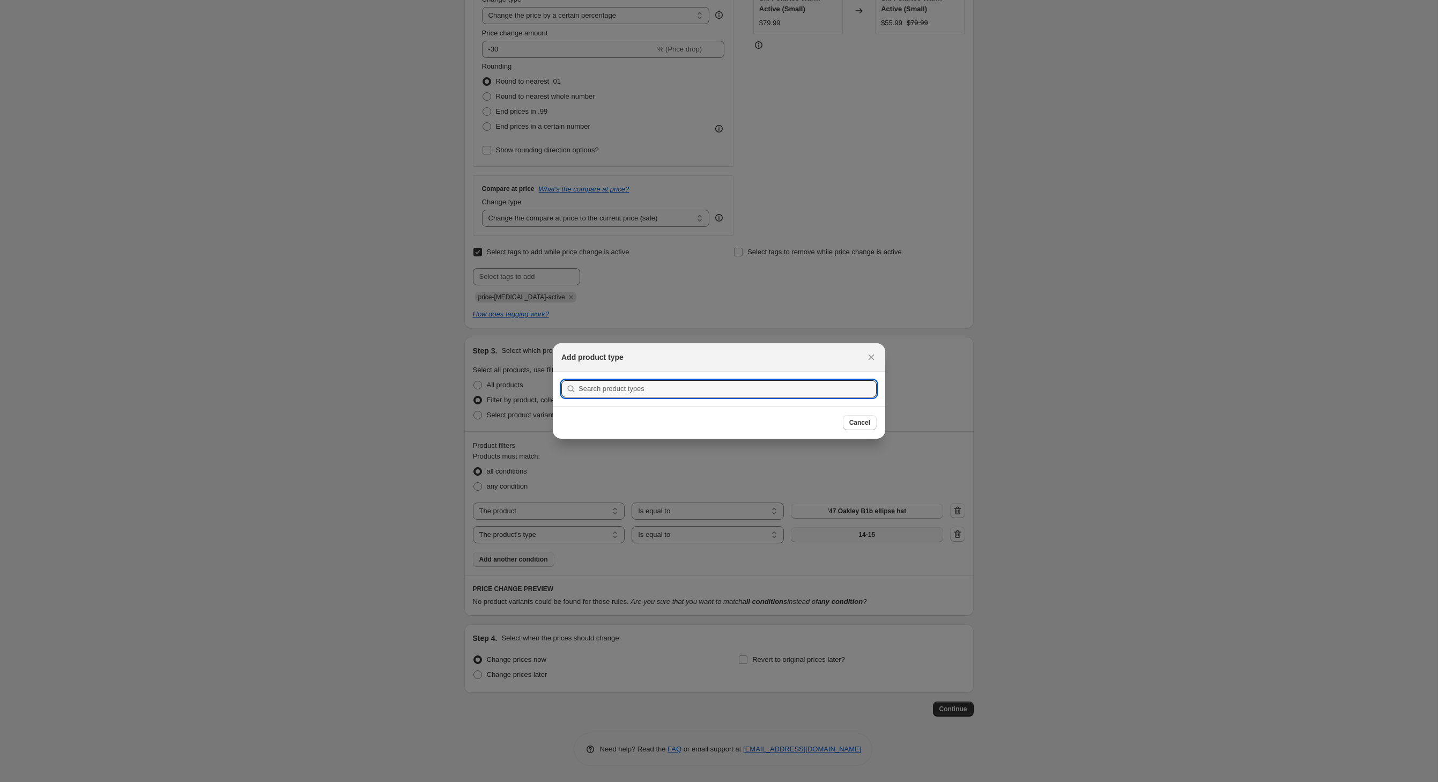
scroll to position [0, 0]
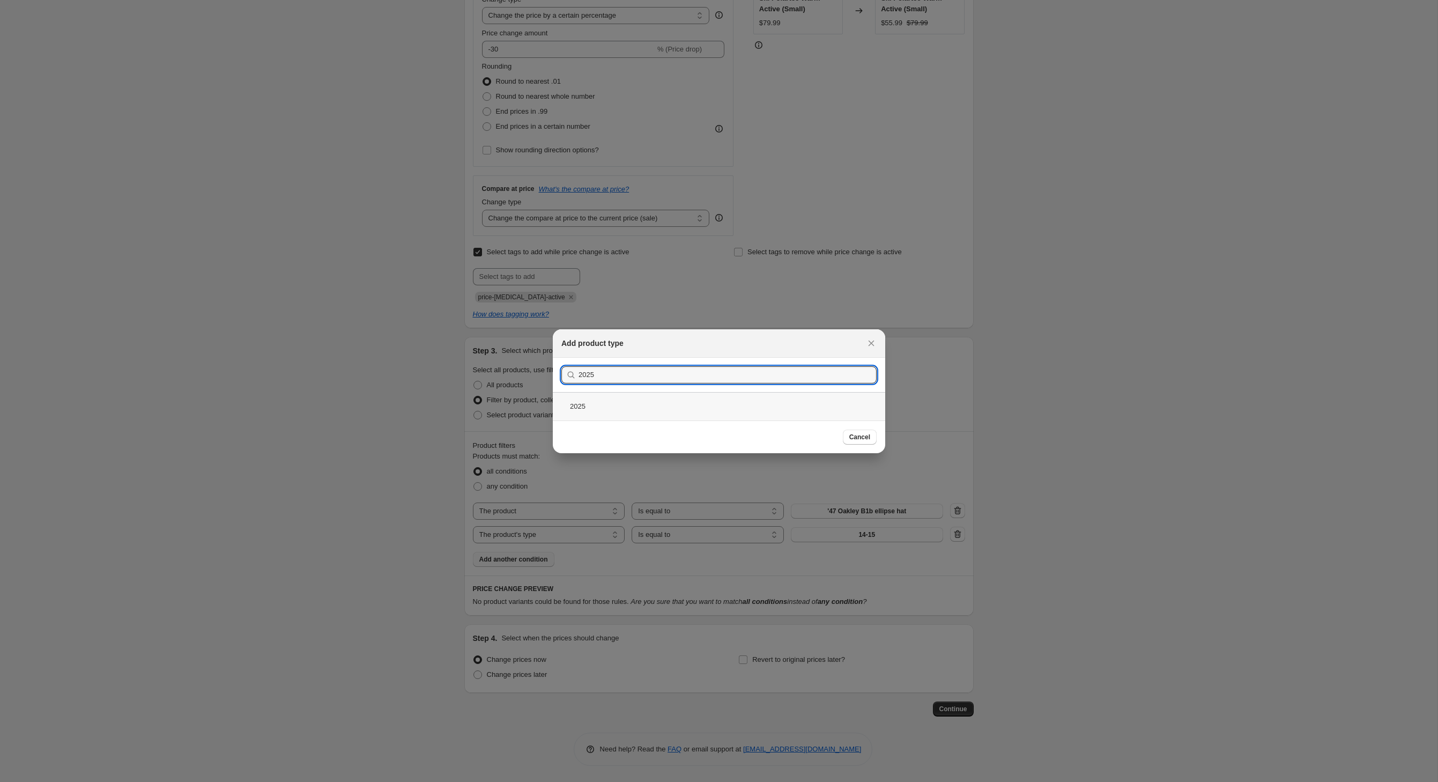
type input "2025"
click at [566, 411] on div "2025" at bounding box center [719, 406] width 332 height 28
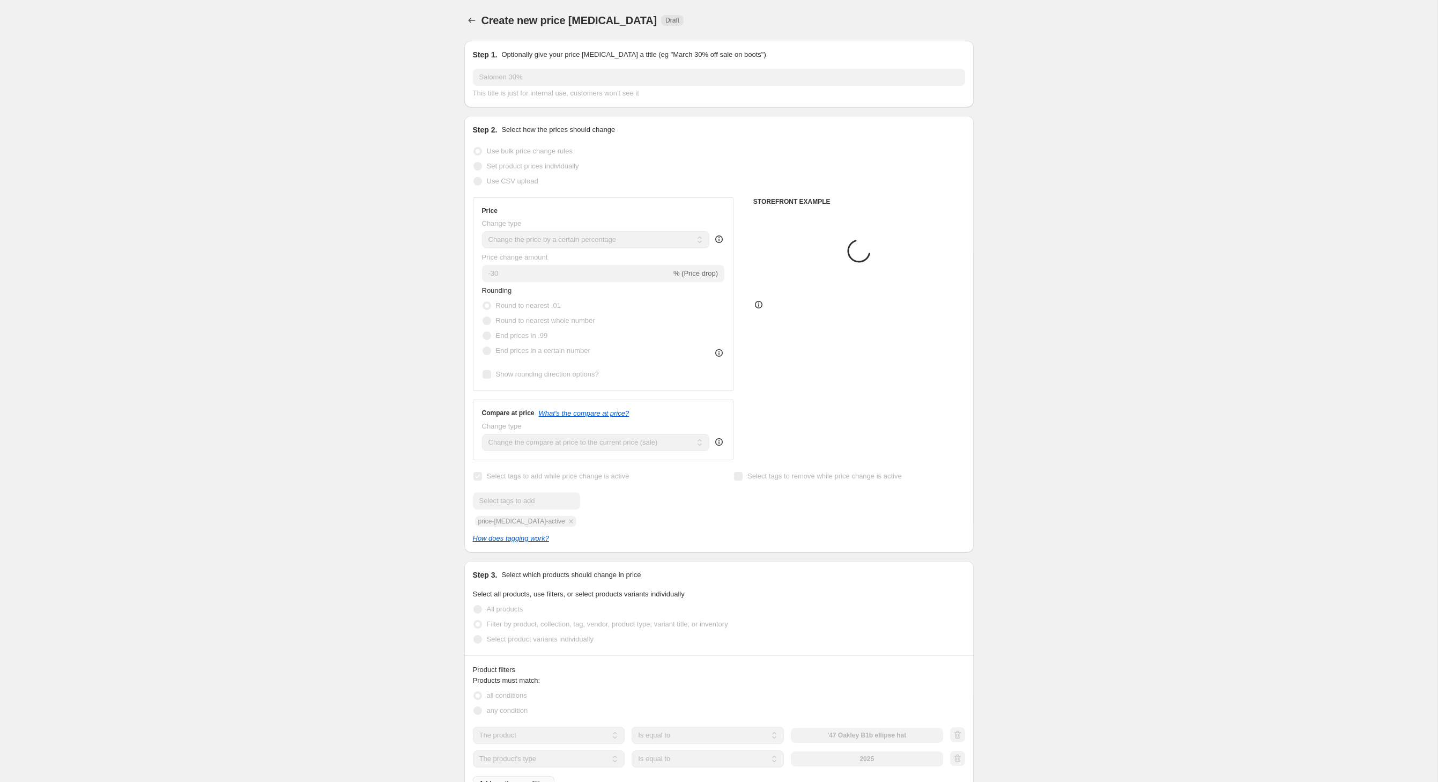
scroll to position [326, 0]
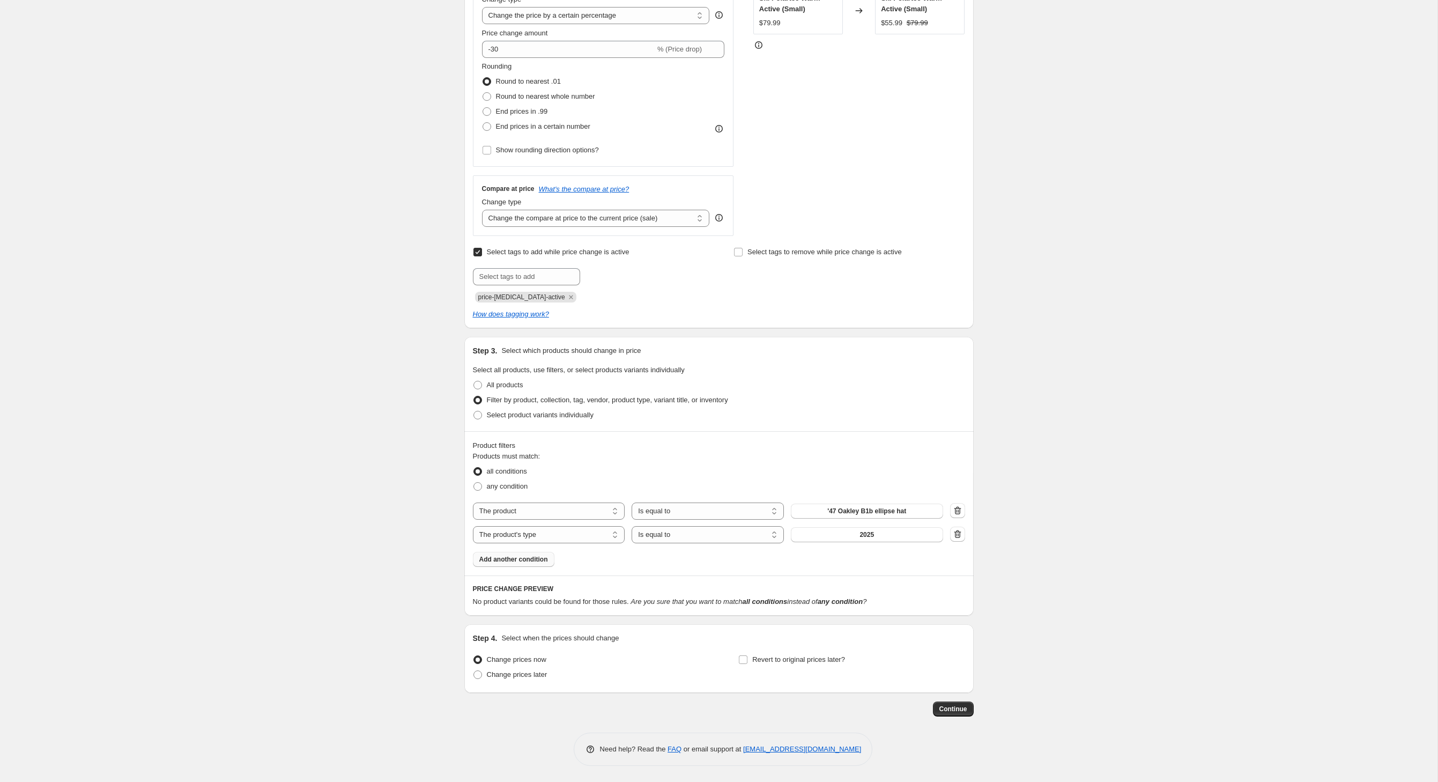
click at [514, 555] on span "Add another condition" at bounding box center [513, 559] width 69 height 9
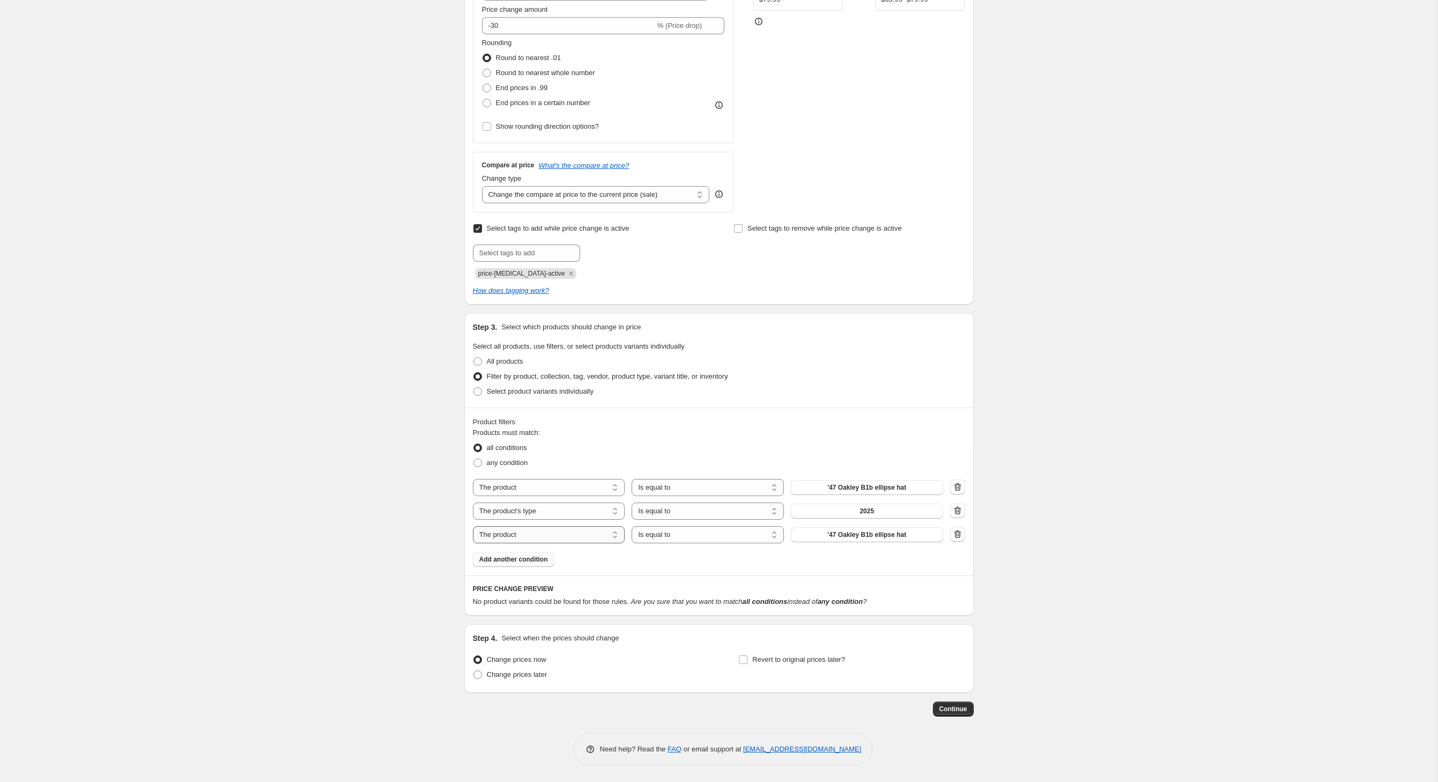
select select "inventory_quantity"
select select ">"
click at [838, 530] on input "1" at bounding box center [859, 534] width 136 height 17
type input "0"
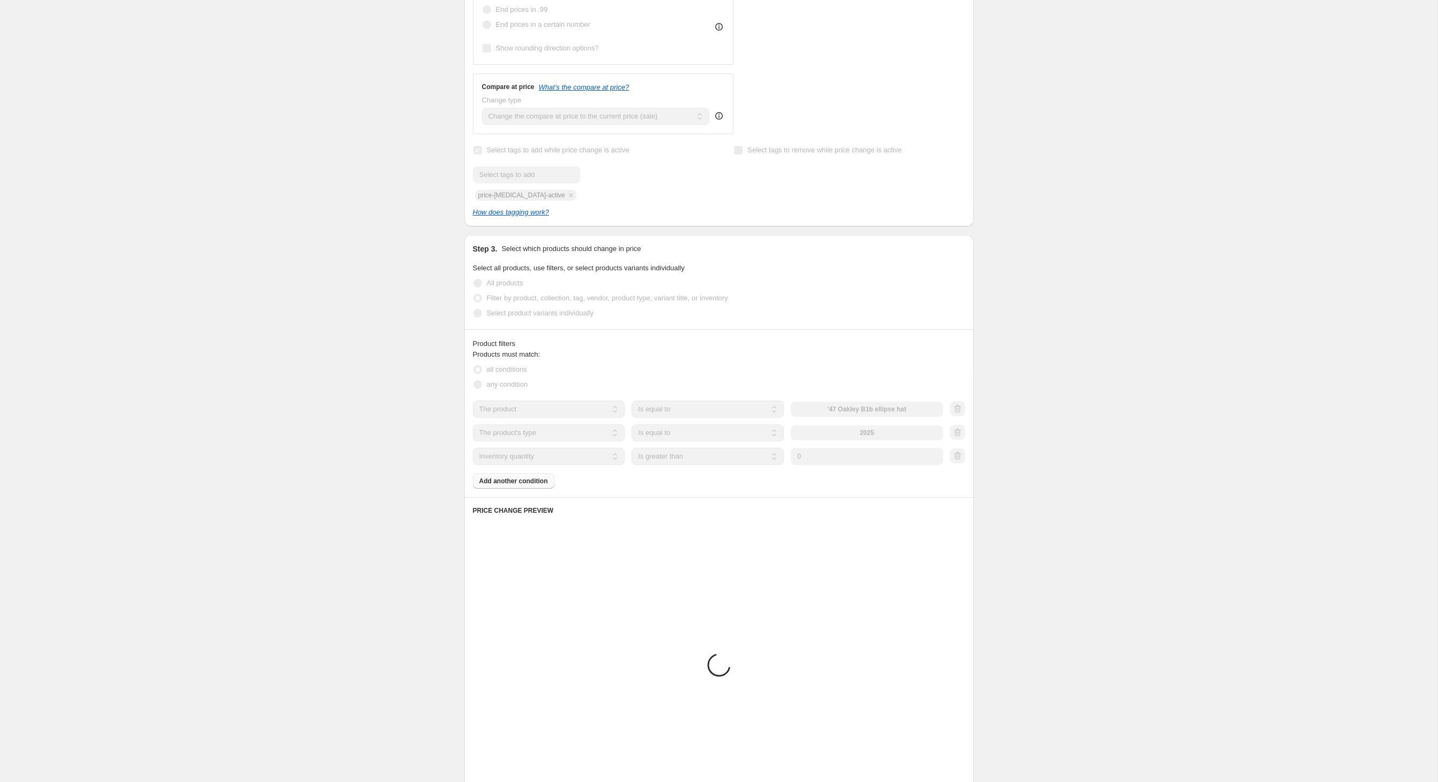
click at [874, 401] on div "Product filters Products must match: all conditions any condition The product T…" at bounding box center [718, 413] width 509 height 168
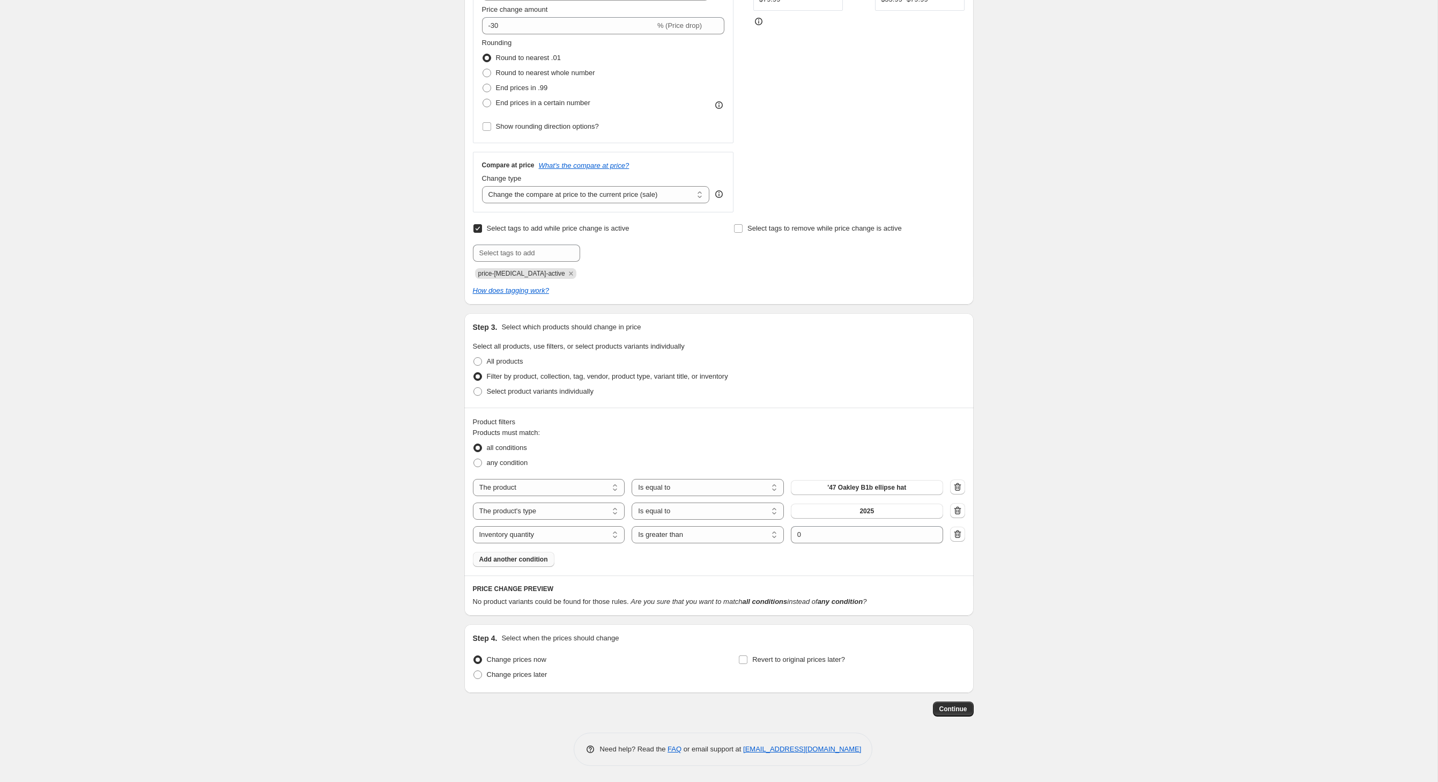
scroll to position [352, 0]
click at [748, 655] on input "Revert to original prices later?" at bounding box center [743, 659] width 9 height 9
checkbox input "true"
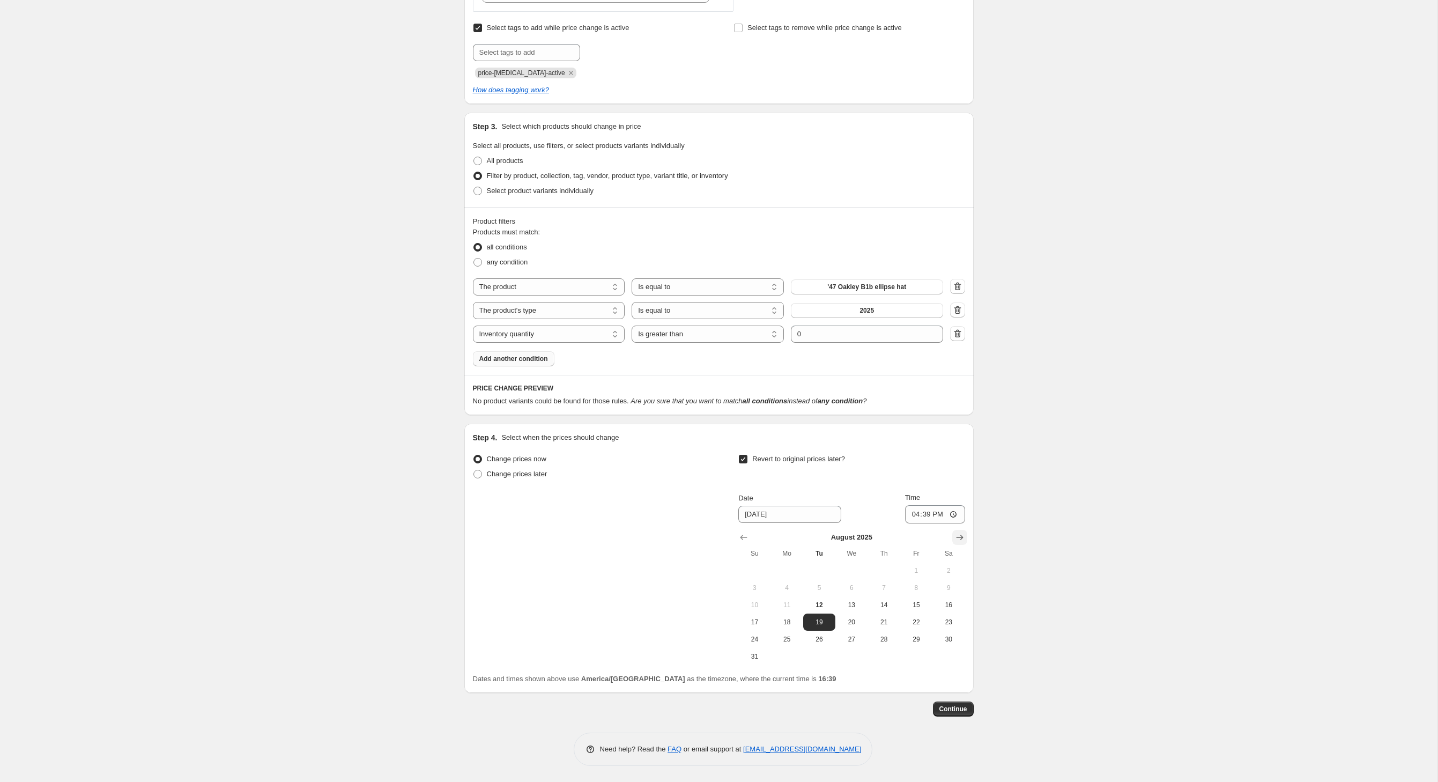
click at [965, 532] on icon "Show next month, September 2025" at bounding box center [960, 537] width 11 height 11
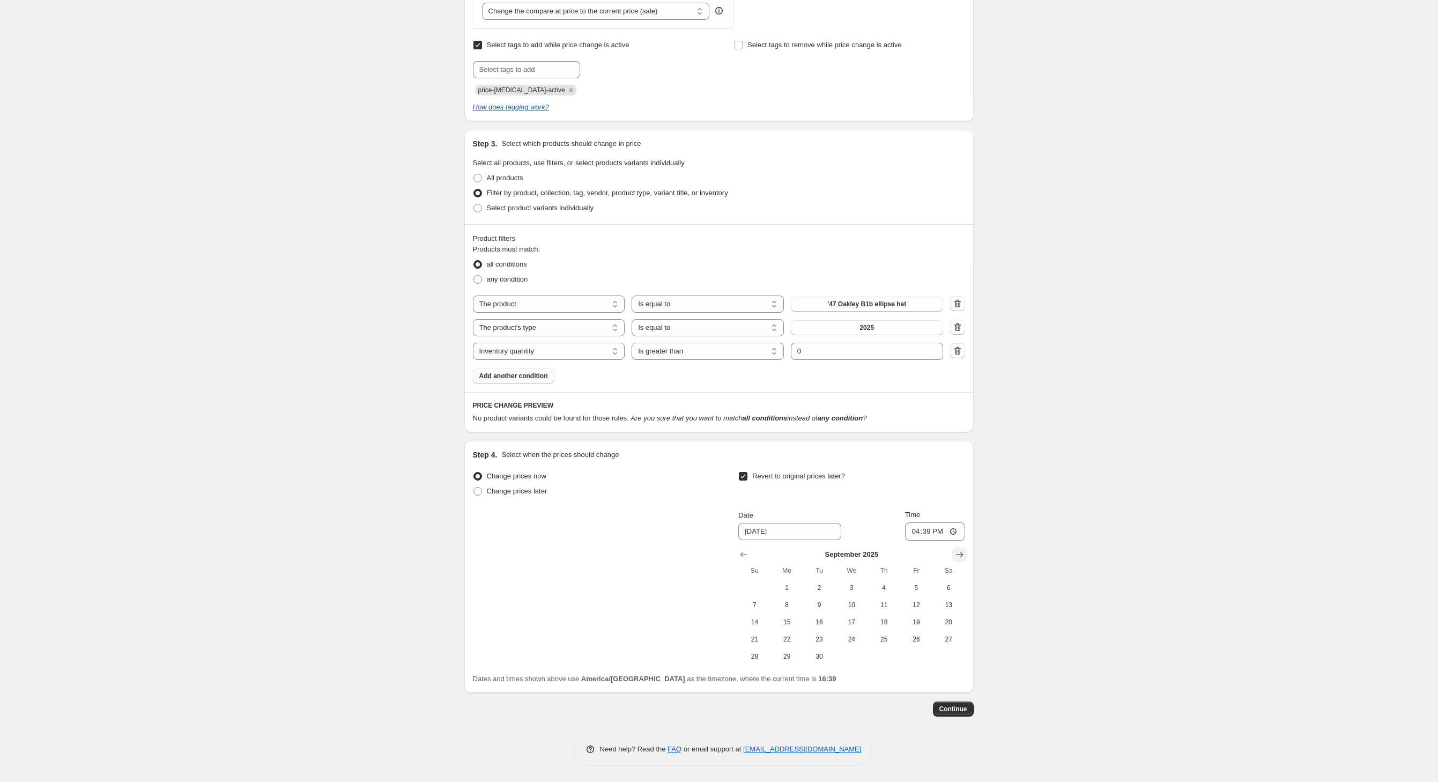
click at [965, 549] on icon "Show next month, October 2025" at bounding box center [960, 554] width 11 height 11
click at [965, 549] on icon "Show next month, November 2025" at bounding box center [960, 554] width 11 height 11
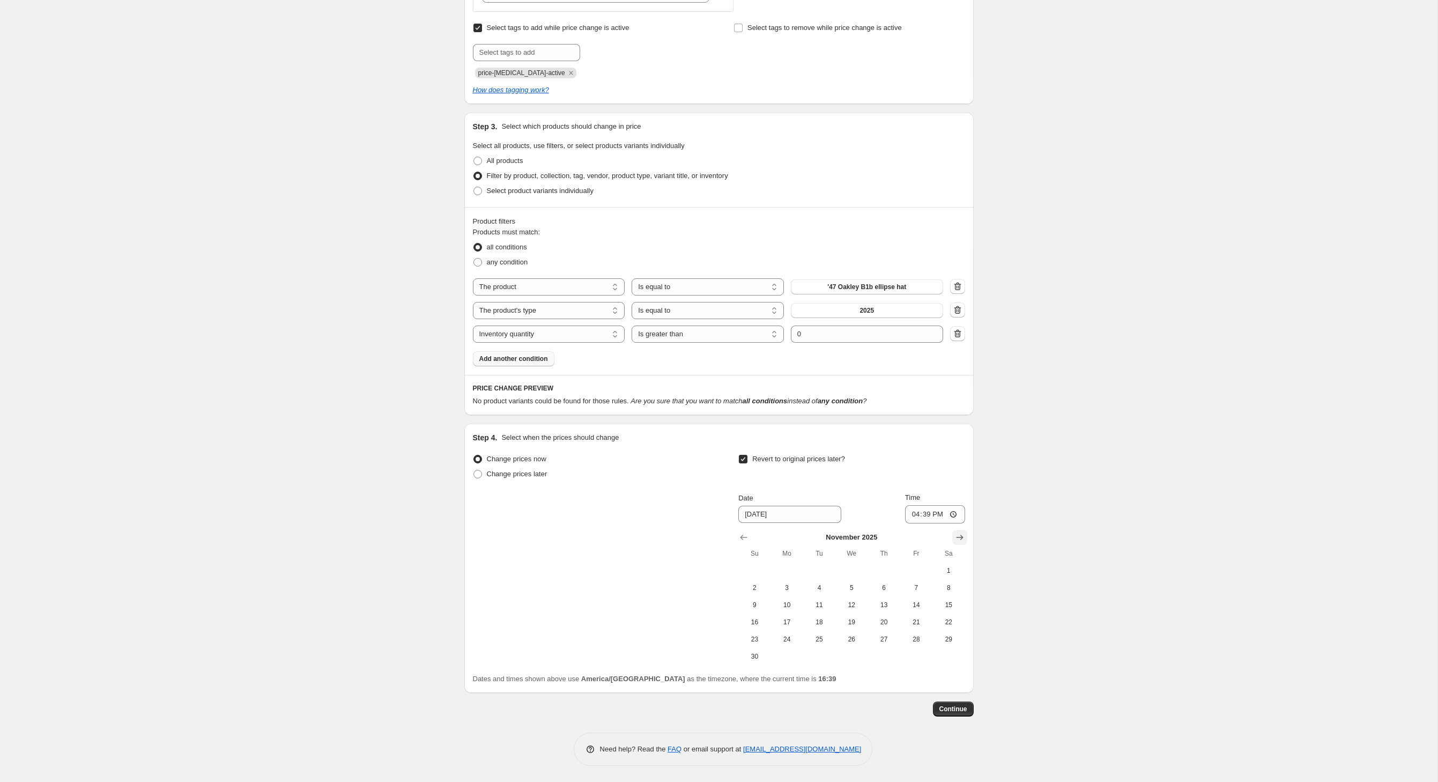
click at [965, 536] on icon "Show next month, December 2025" at bounding box center [960, 537] width 11 height 11
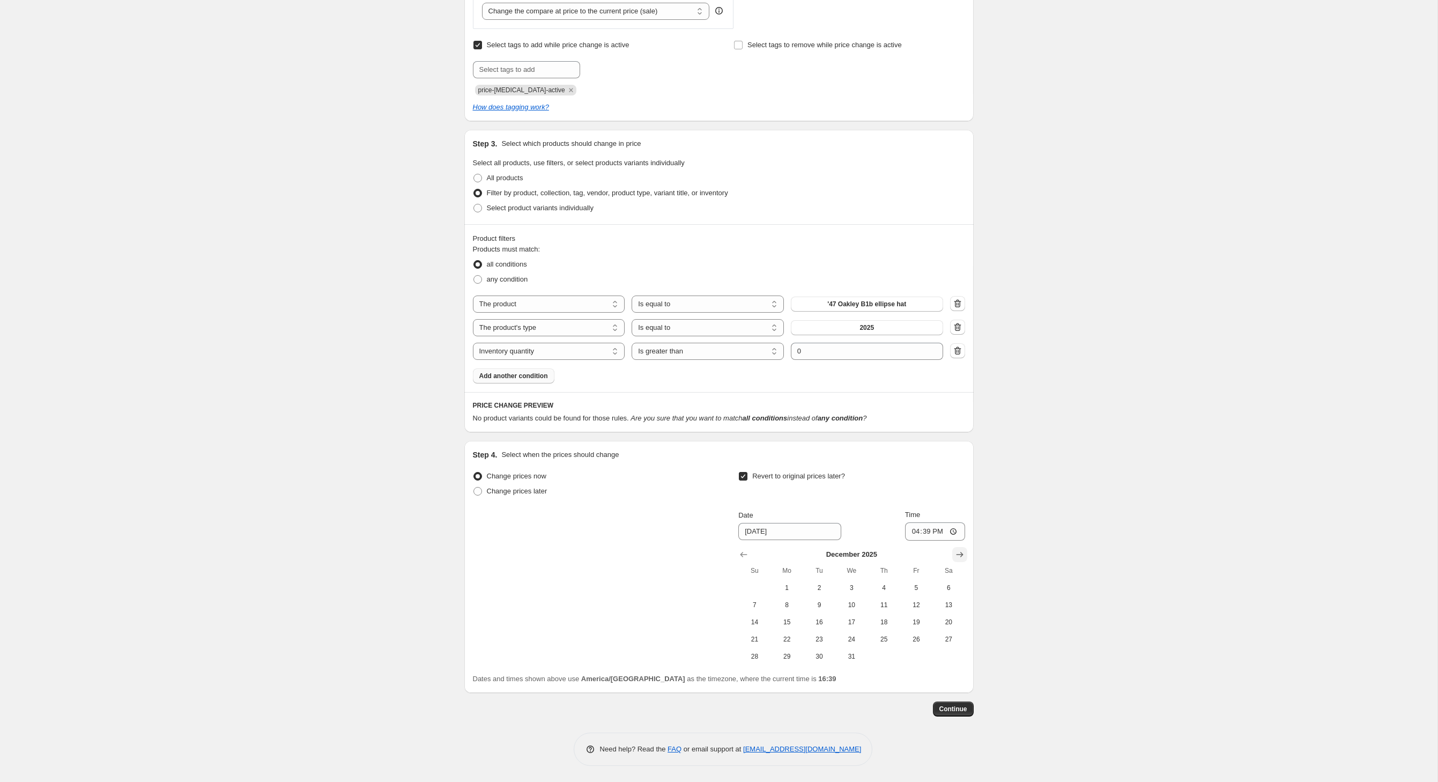
click at [965, 549] on icon "Show next month, January 2026" at bounding box center [960, 554] width 11 height 11
click at [965, 549] on icon "Show next month, February 2026" at bounding box center [960, 554] width 11 height 11
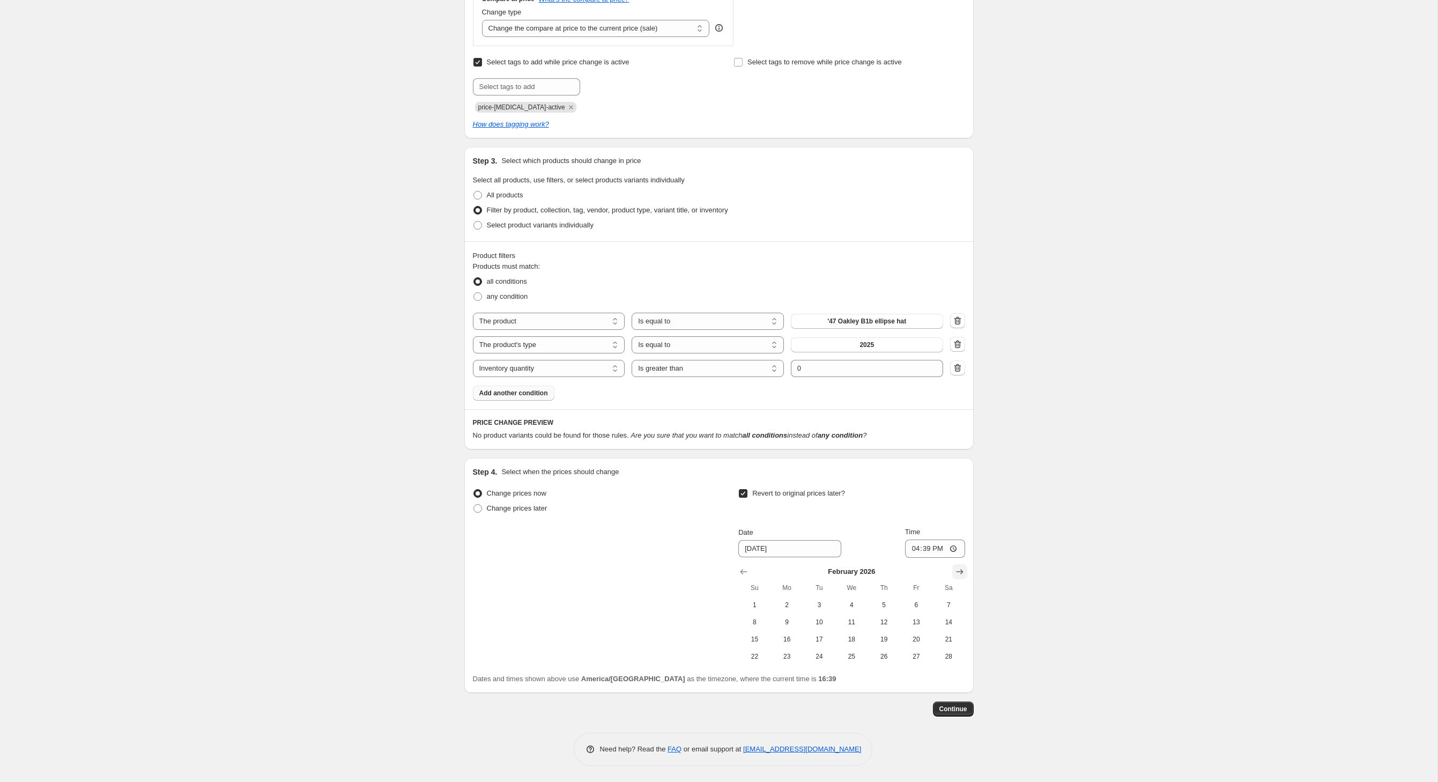
click at [963, 569] on icon "Show next month, March 2026" at bounding box center [959, 571] width 7 height 5
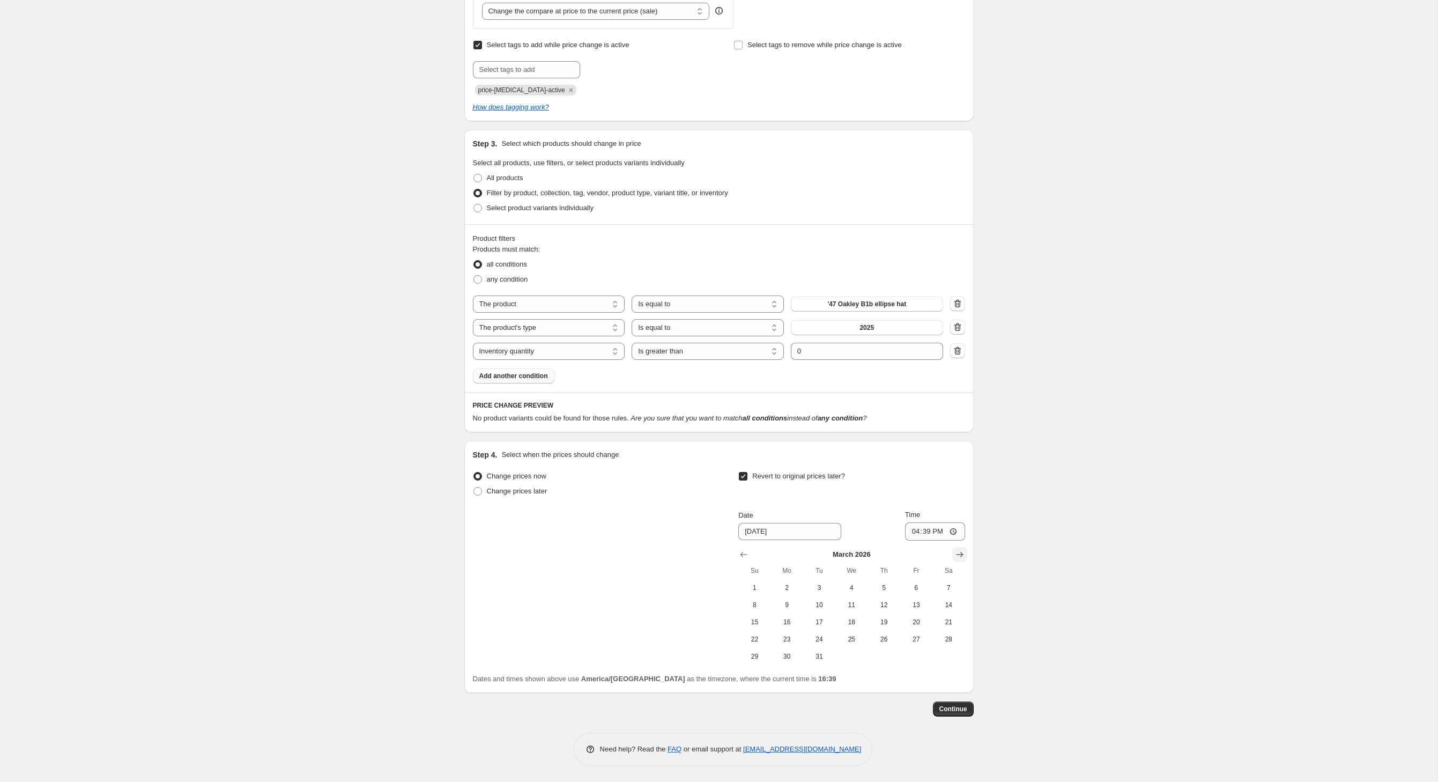
click at [963, 553] on icon "Show next month, April 2026" at bounding box center [959, 554] width 7 height 5
click at [867, 600] on button "8" at bounding box center [852, 604] width 32 height 17
click at [863, 586] on span "1" at bounding box center [852, 587] width 24 height 9
type input "[DATE]"
click at [967, 713] on span "Continue" at bounding box center [954, 709] width 28 height 9
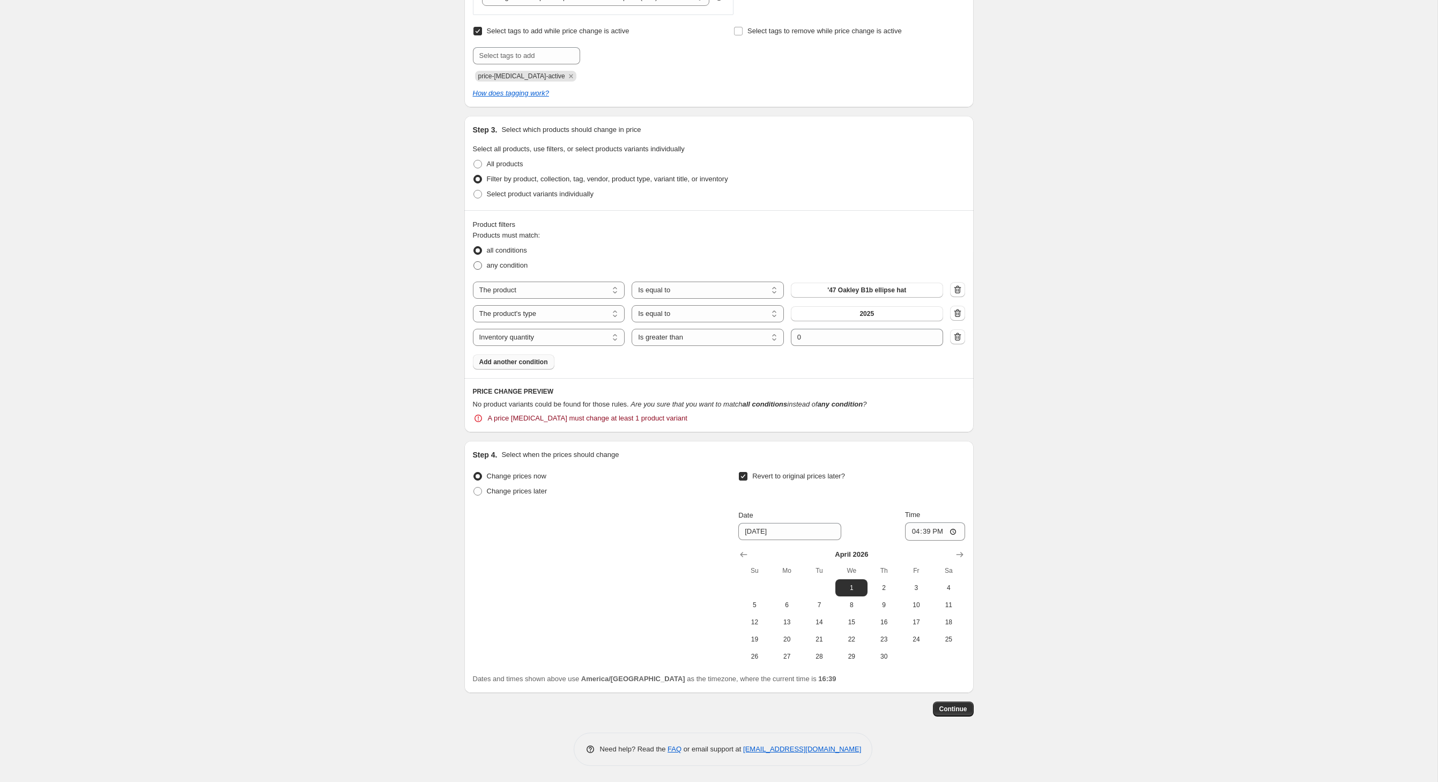
scroll to position [532, 0]
click at [848, 298] on button "'47 Oakley B1b ellipse hat" at bounding box center [867, 290] width 152 height 15
select select "vendor"
click at [864, 298] on button "49N" at bounding box center [867, 290] width 152 height 15
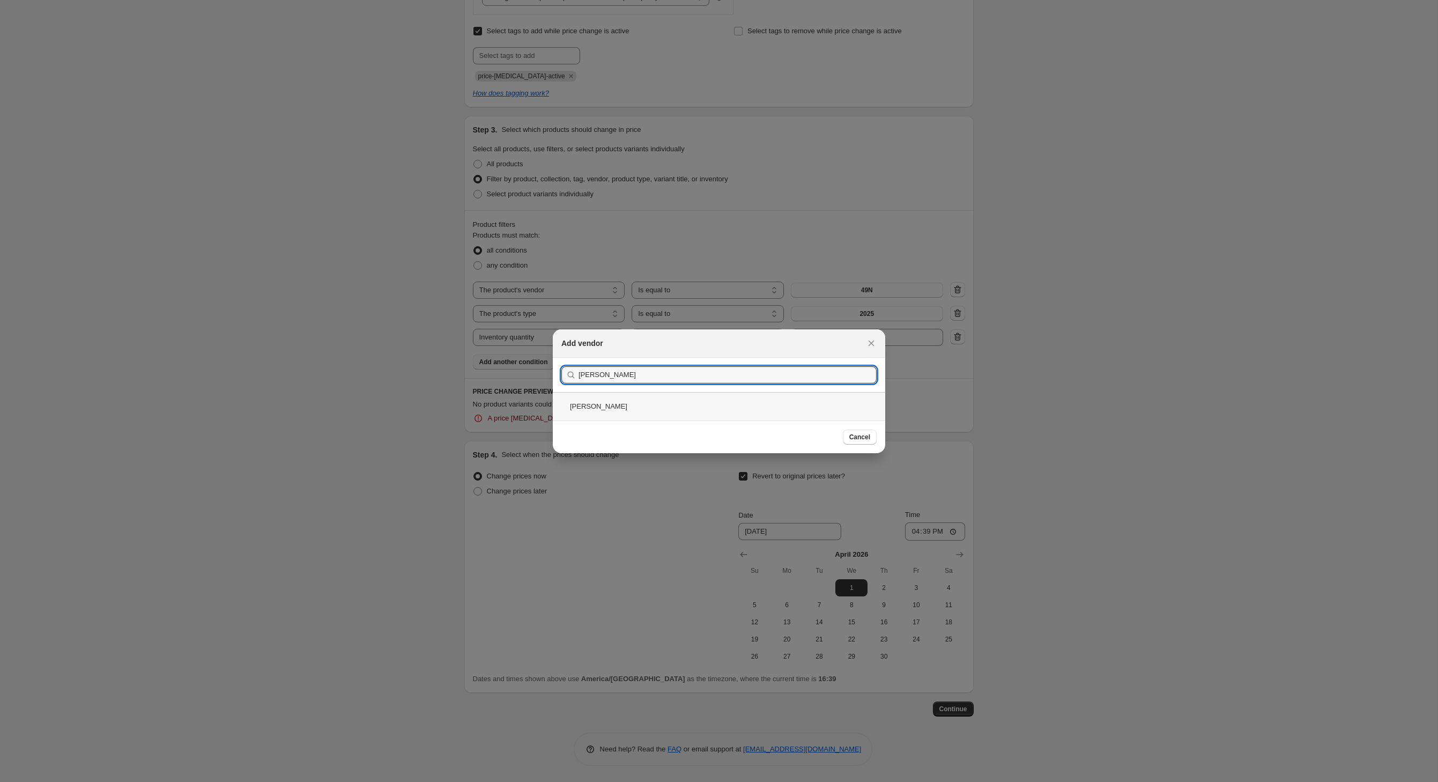
type input "[PERSON_NAME]"
click at [578, 412] on div "[PERSON_NAME]" at bounding box center [719, 406] width 332 height 28
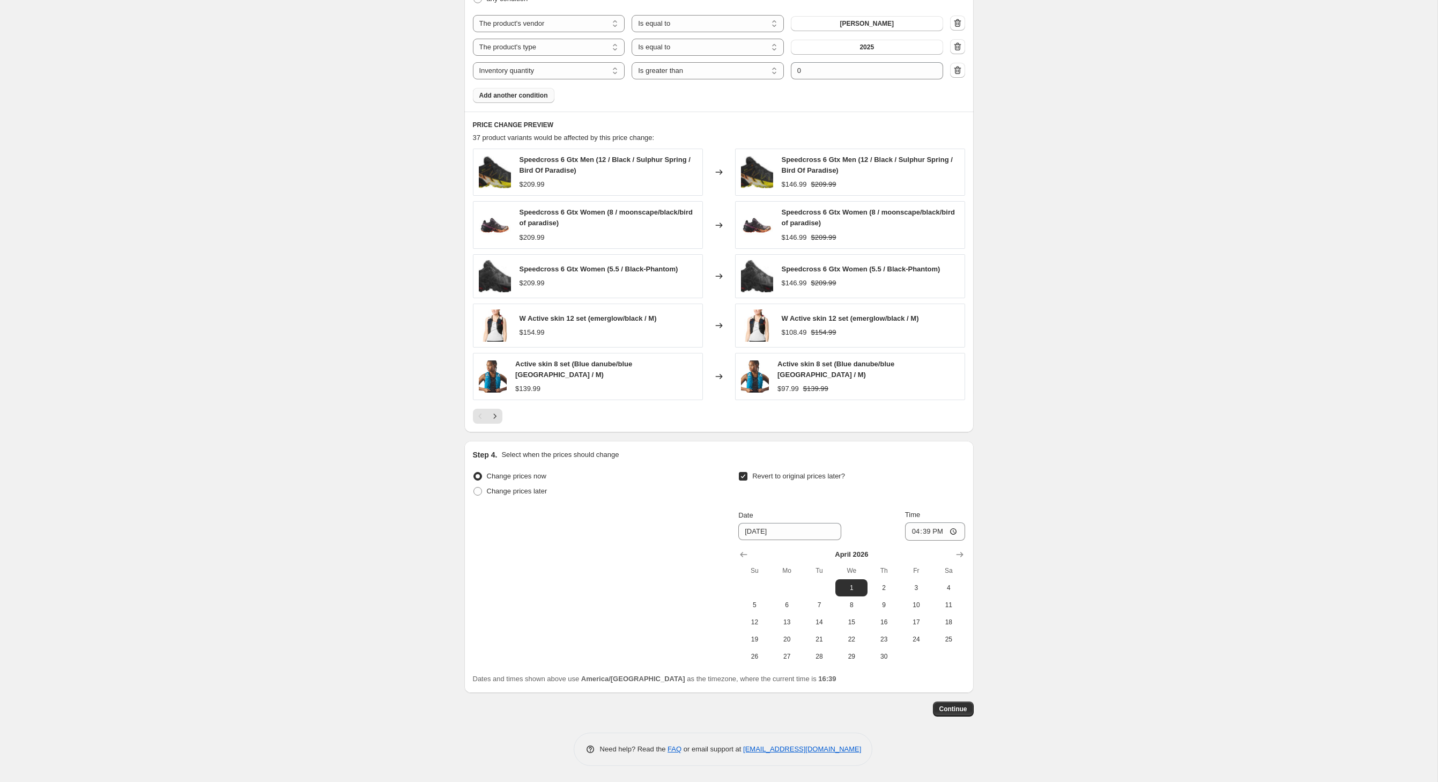
scroll to position [839, 0]
click at [967, 713] on span "Continue" at bounding box center [954, 709] width 28 height 9
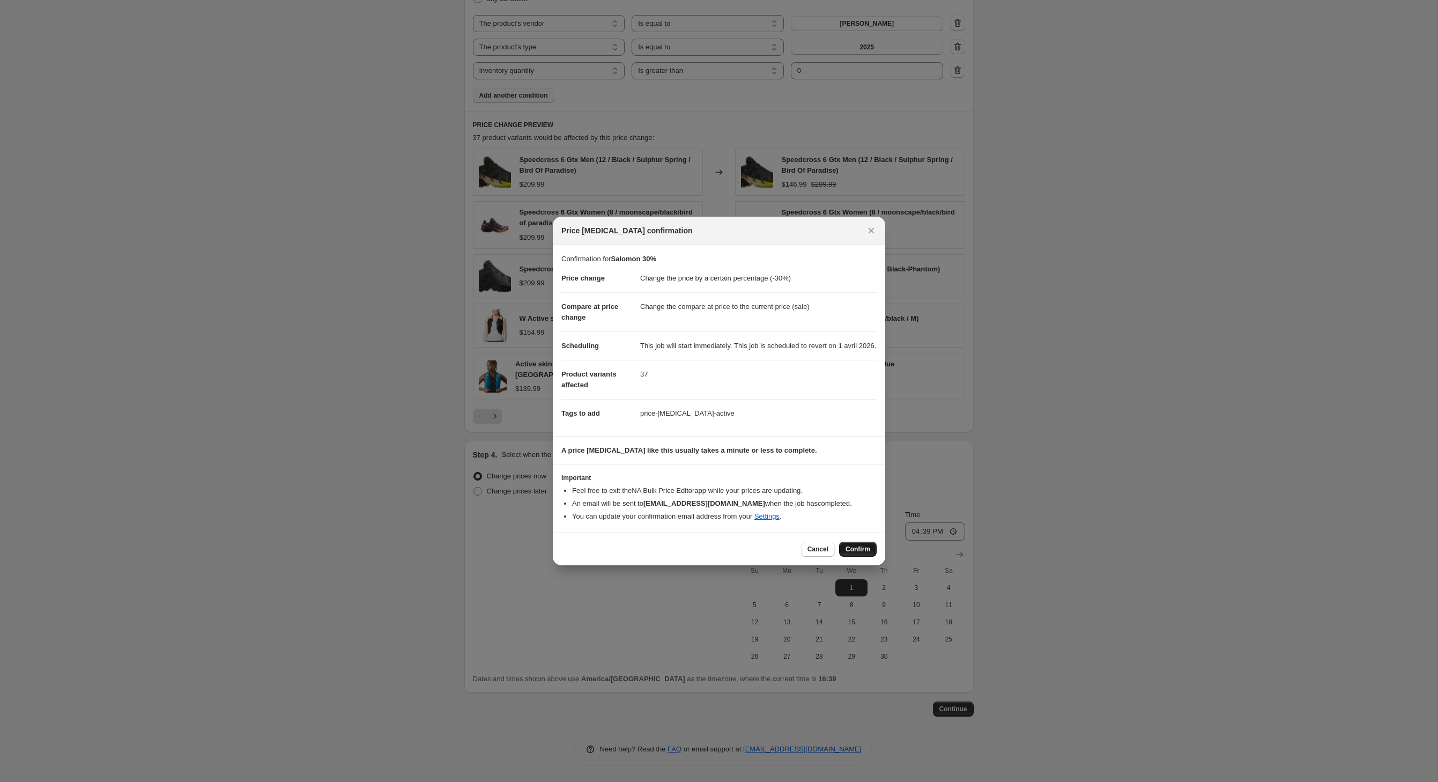
click at [877, 557] on button "Confirm" at bounding box center [858, 549] width 38 height 15
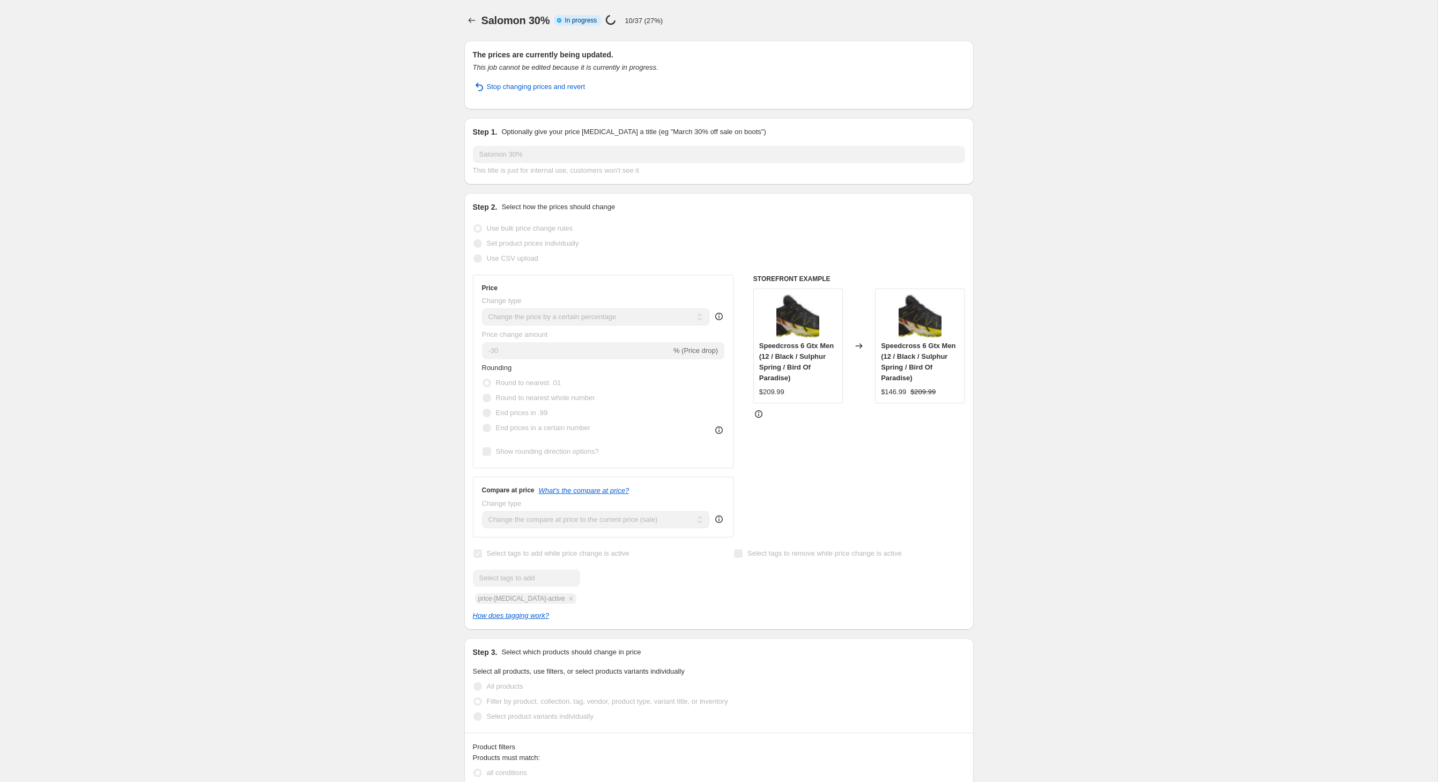
select select "percentage"
select select "vendor"
select select "product_type"
select select "inventory_quantity"
select select ">"
